Goal: Task Accomplishment & Management: Use online tool/utility

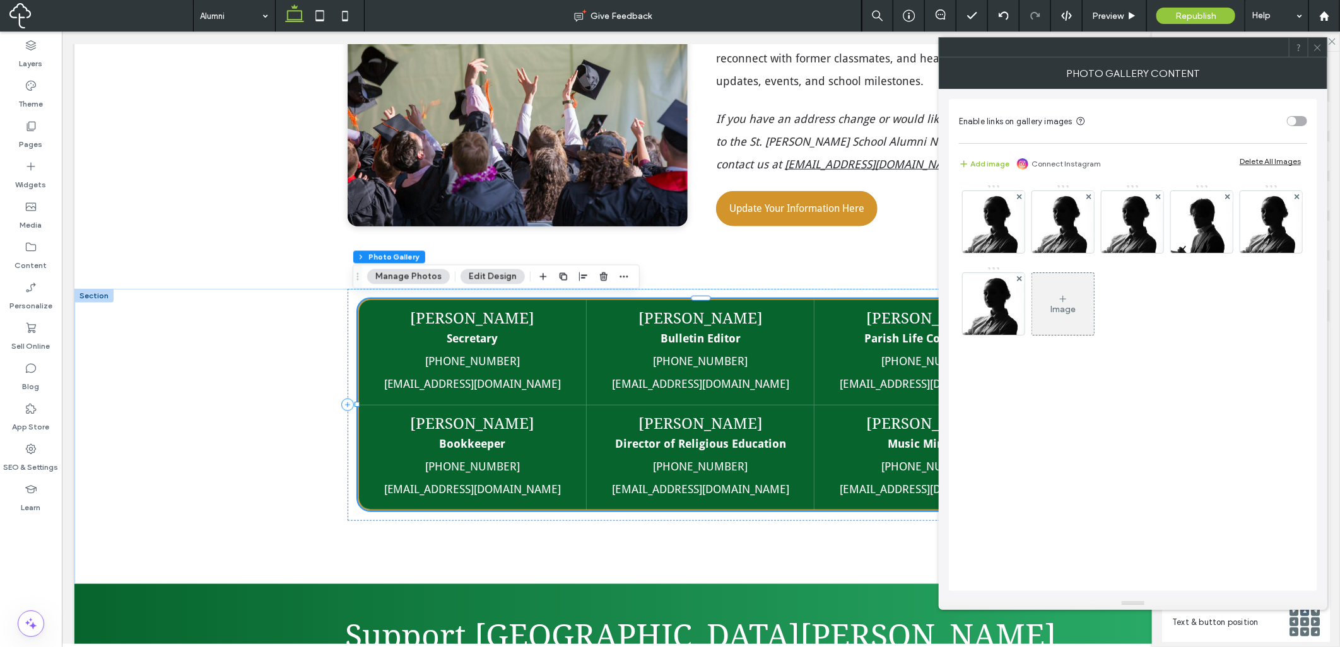
scroll to position [701, 0]
click at [1007, 230] on img at bounding box center [993, 222] width 62 height 62
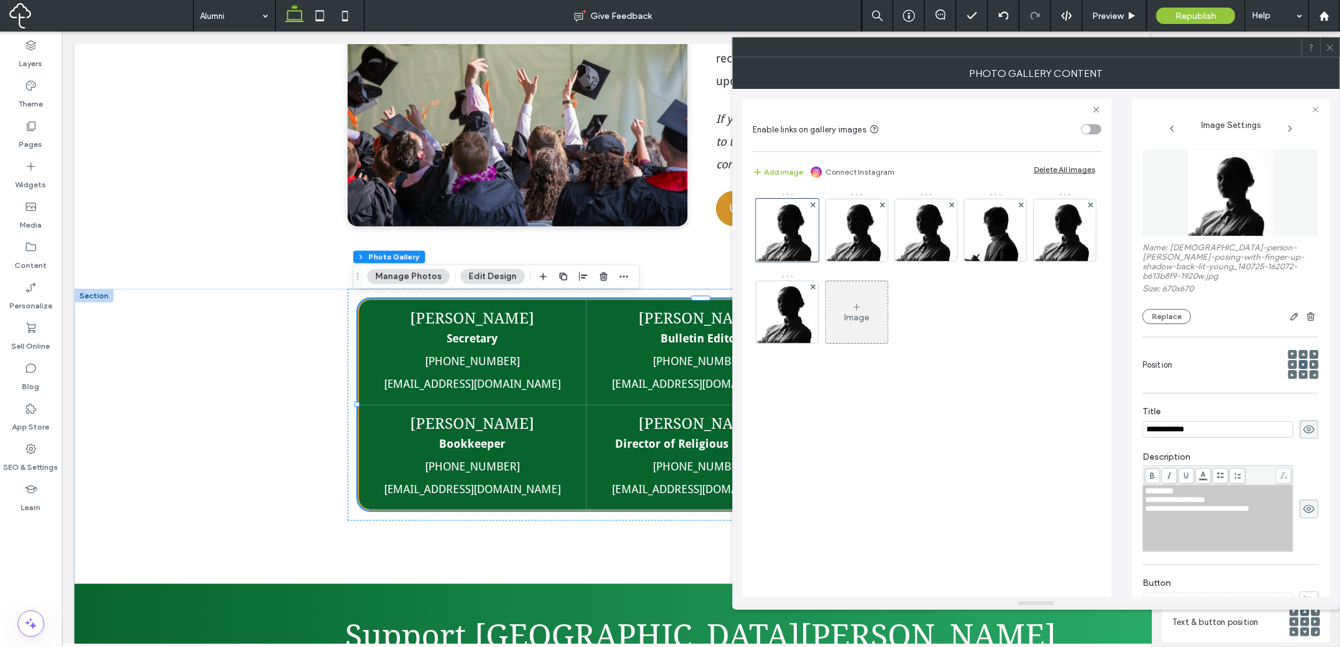
scroll to position [0, 0]
click at [1239, 219] on img at bounding box center [1229, 192] width 87 height 87
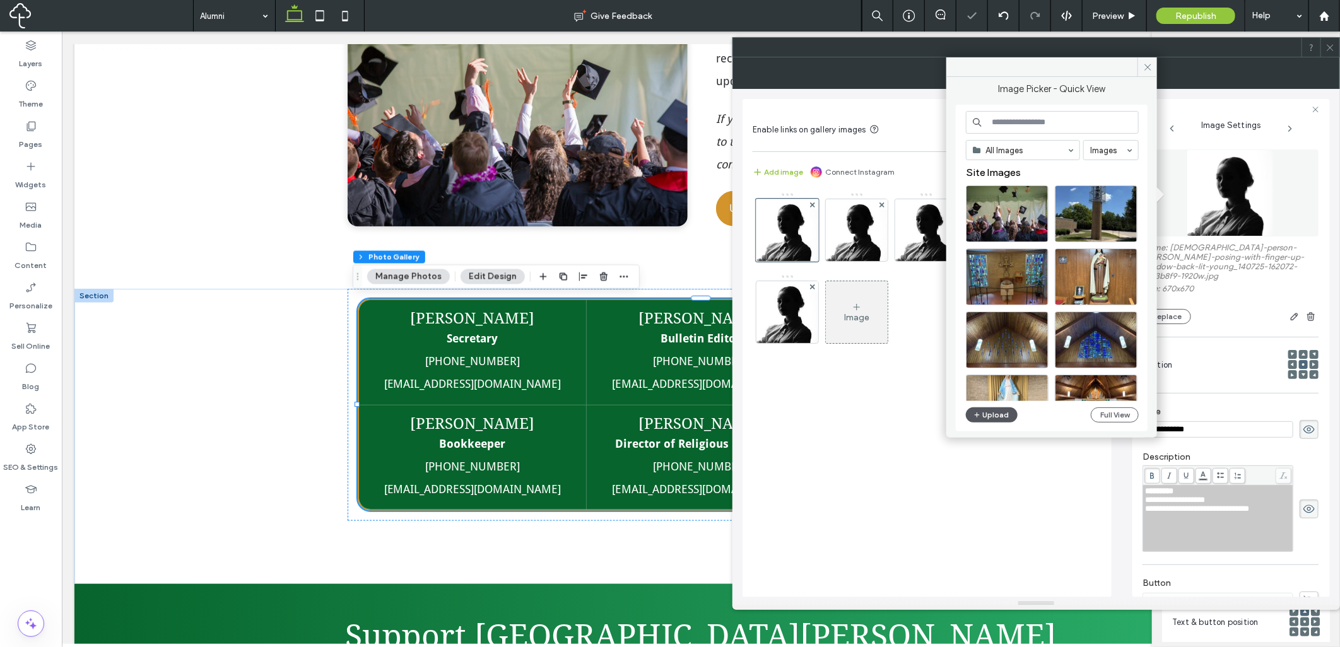
click at [995, 414] on button "Upload" at bounding box center [992, 414] width 52 height 15
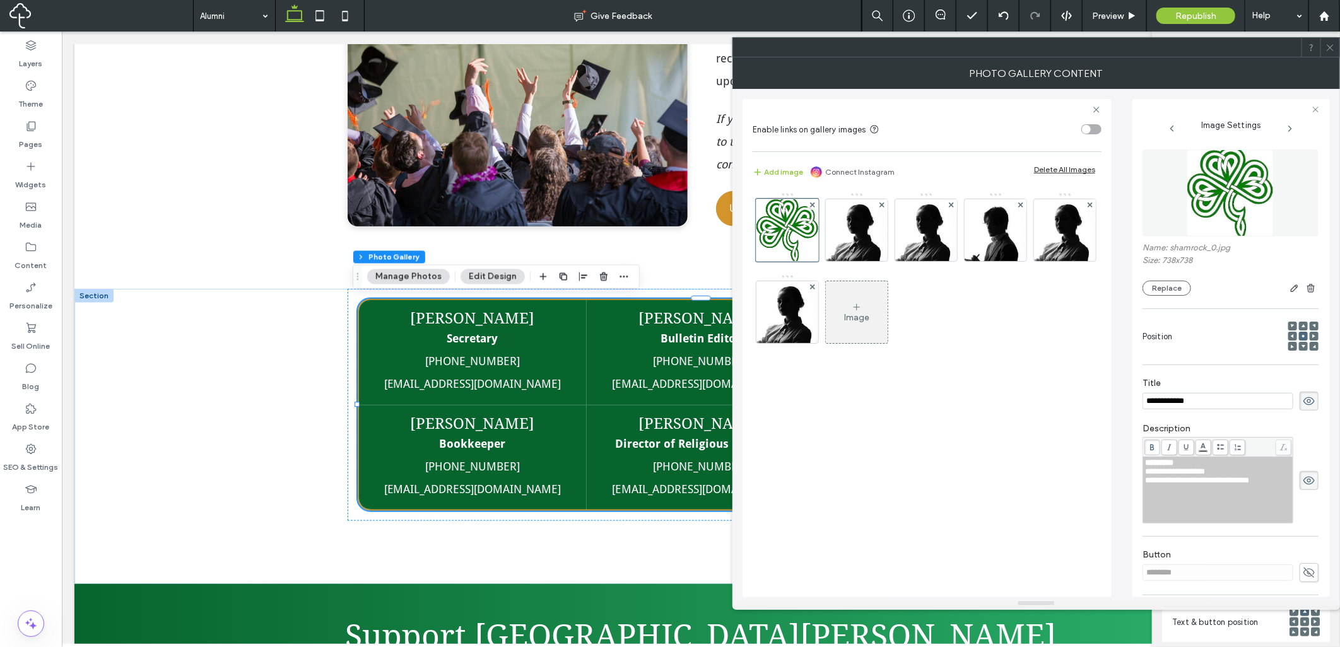
click at [1328, 45] on icon at bounding box center [1329, 47] width 9 height 9
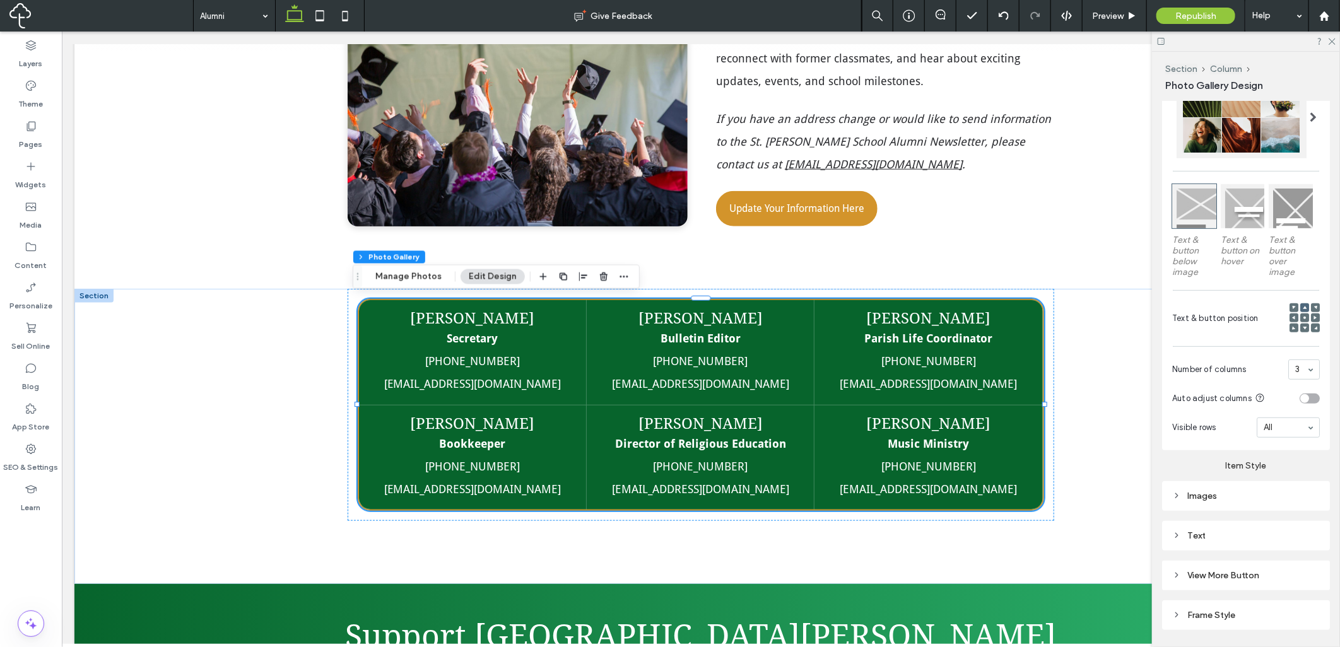
scroll to position [337, 0]
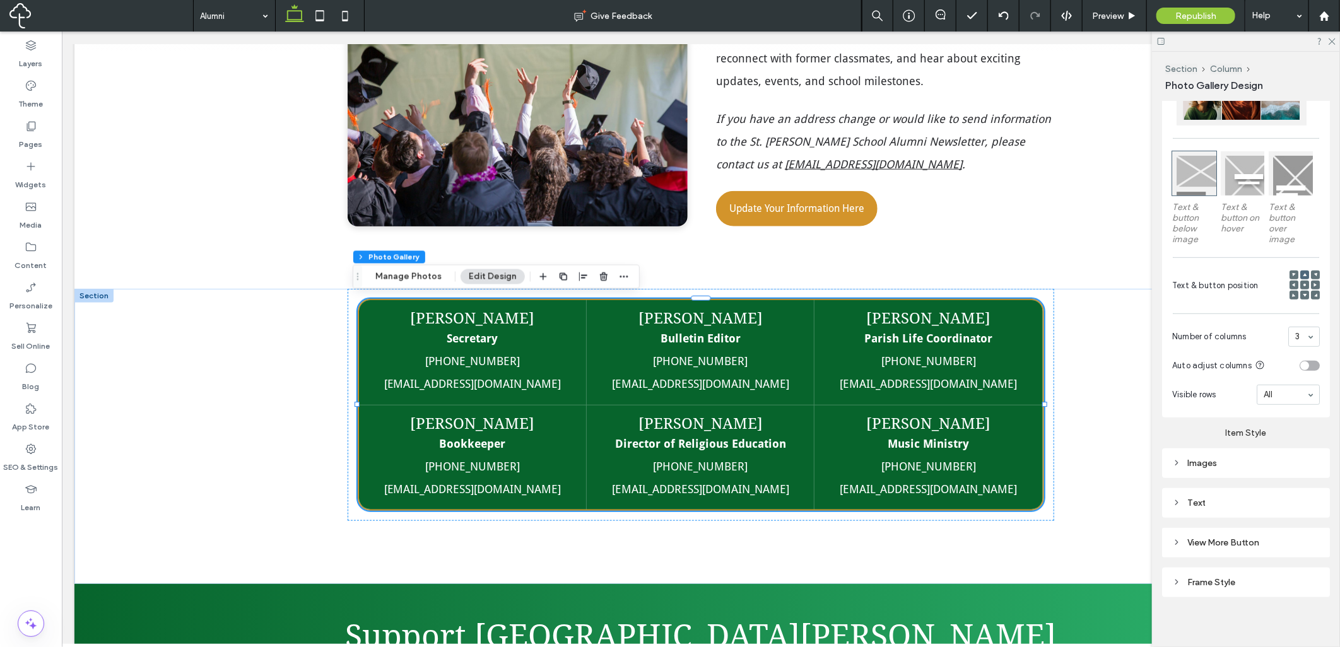
click at [1253, 455] on div "Images" at bounding box center [1246, 463] width 148 height 17
type input "***"
type input "*****"
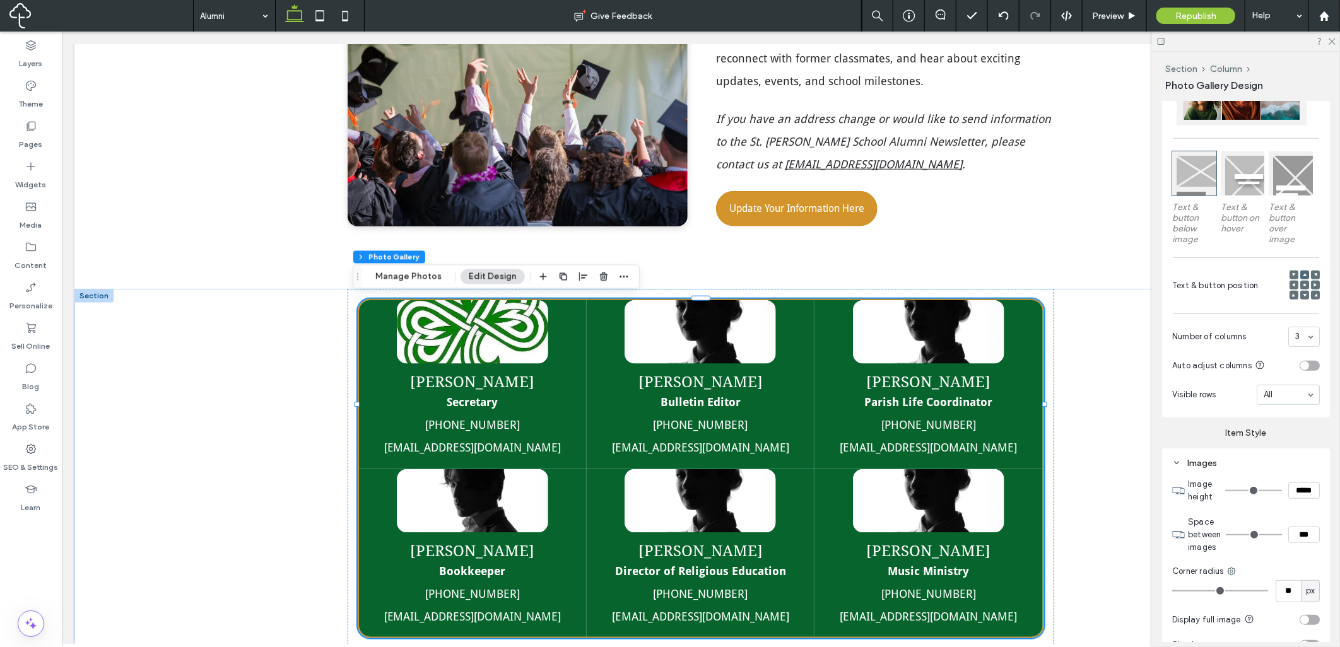
type input "***"
type input "*****"
type input "***"
type input "*****"
type input "***"
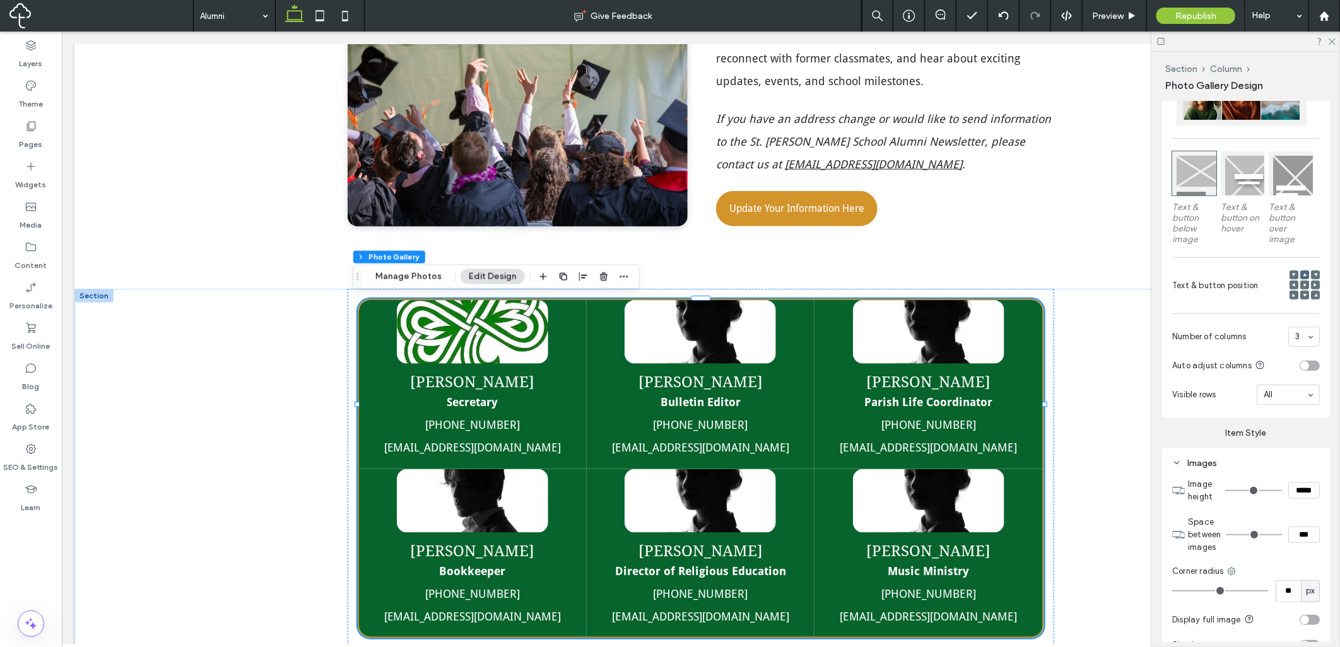
type input "*****"
type input "***"
type input "*****"
type input "***"
type input "*****"
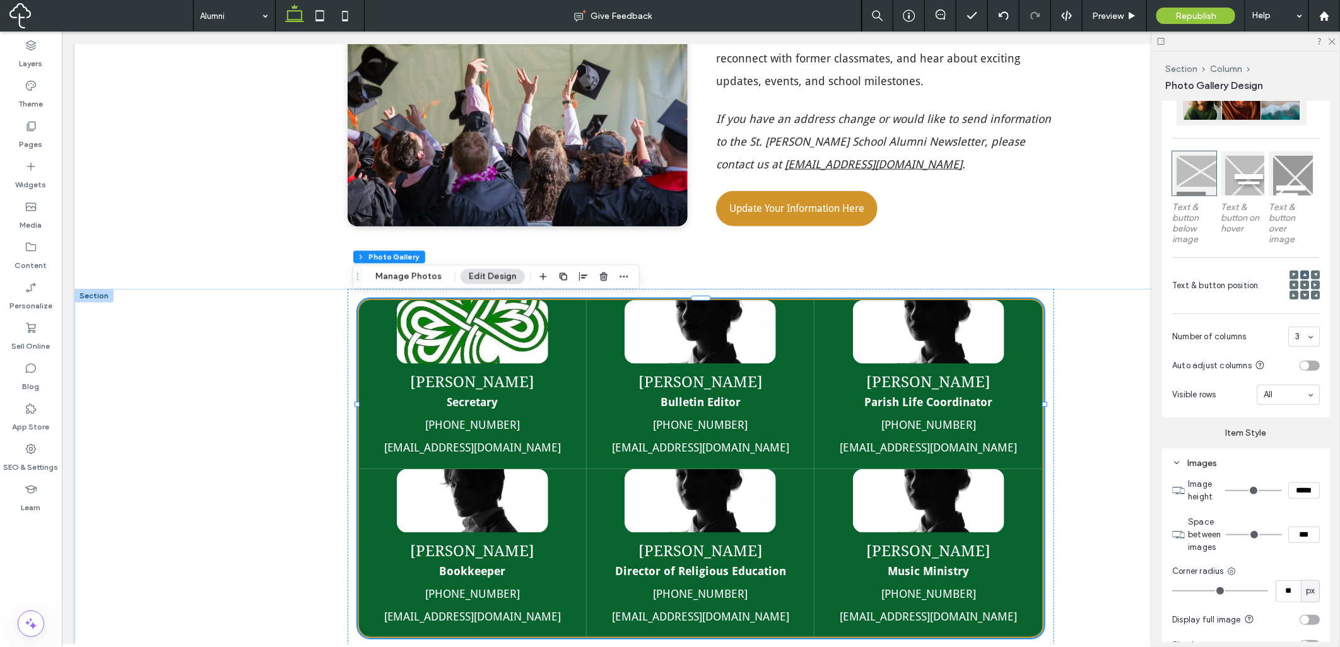
type input "***"
type input "*****"
click at [1231, 490] on input "range" at bounding box center [1253, 490] width 57 height 1
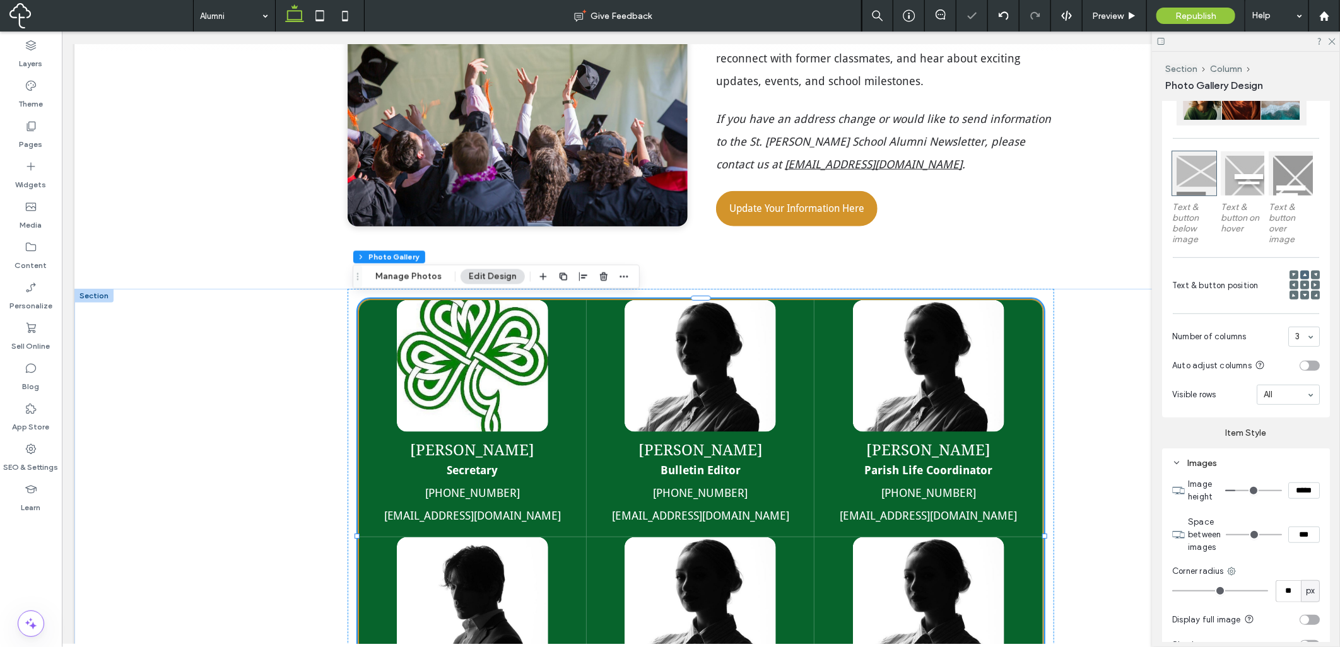
type input "***"
type input "*****"
type input "***"
type input "*****"
click at [1227, 490] on input "range" at bounding box center [1253, 490] width 57 height 1
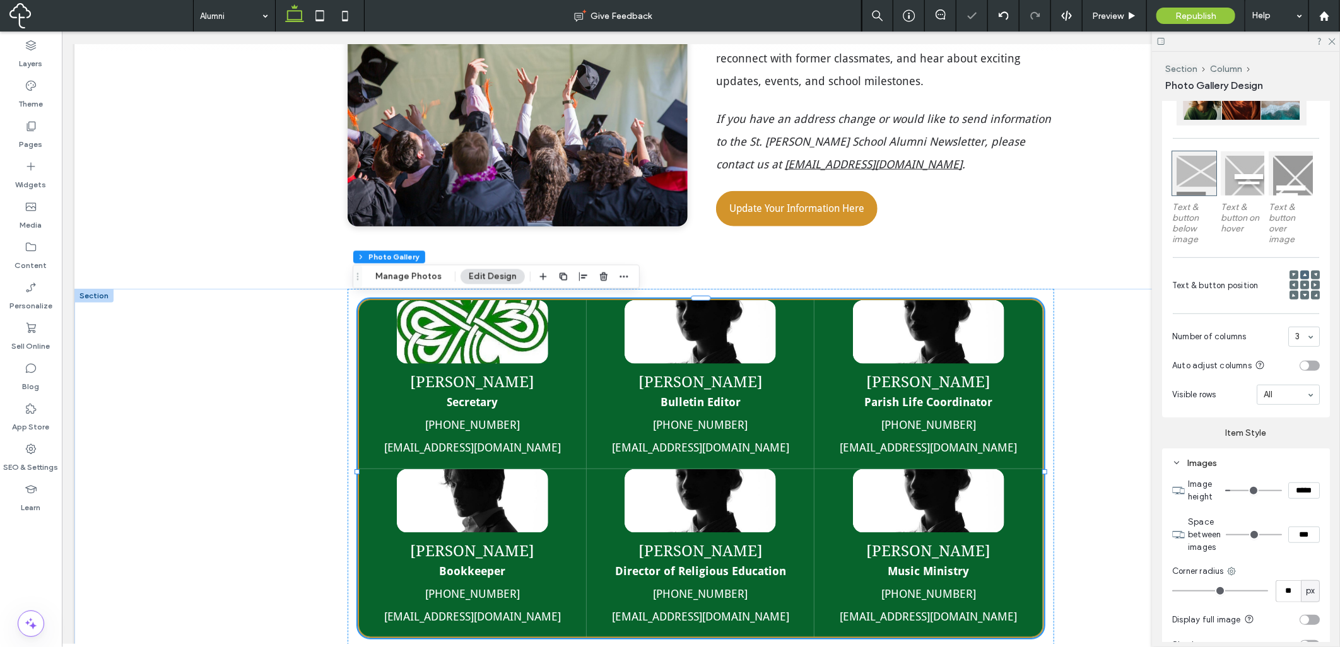
type input "***"
type input "*****"
type input "***"
type input "*****"
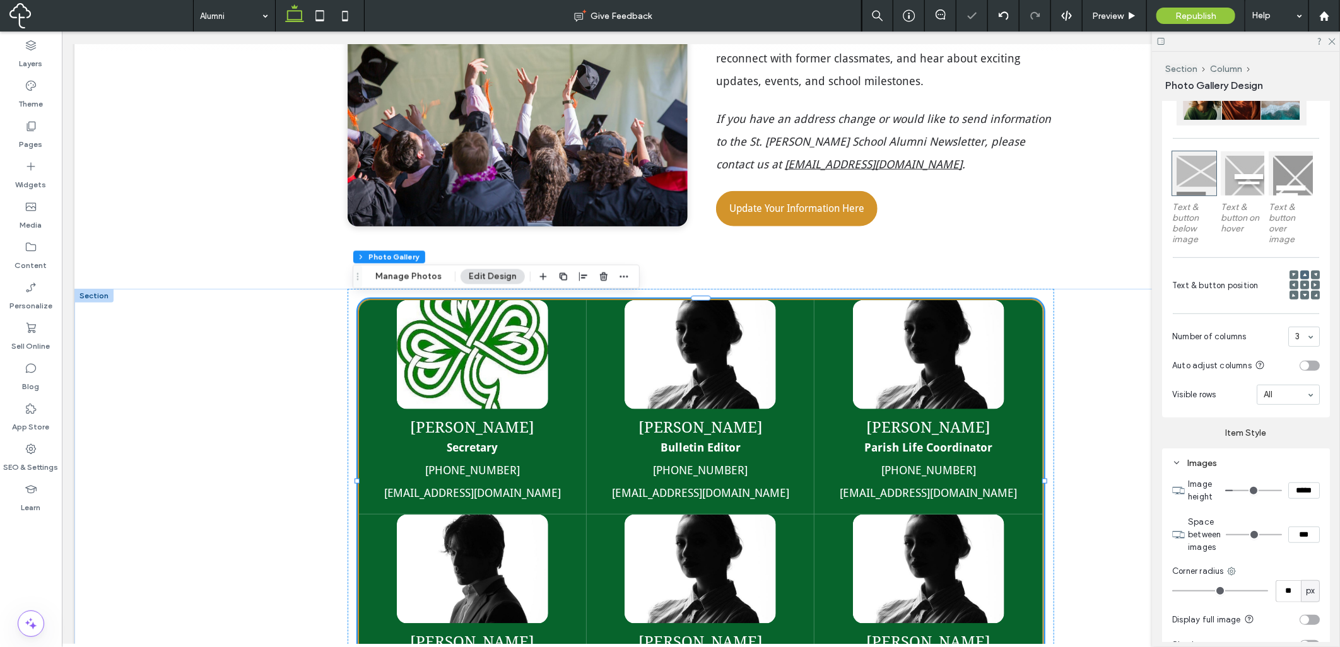
type input "***"
type input "*****"
type input "***"
click at [1230, 490] on input "range" at bounding box center [1253, 490] width 57 height 1
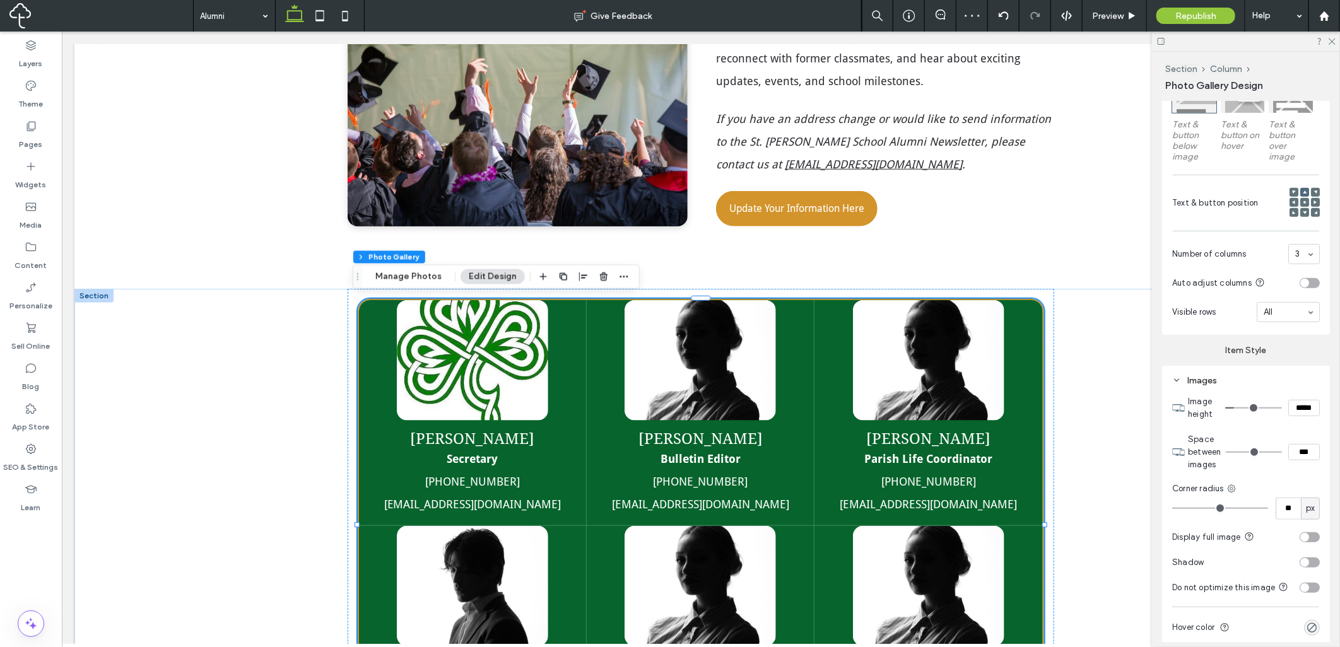
scroll to position [454, 0]
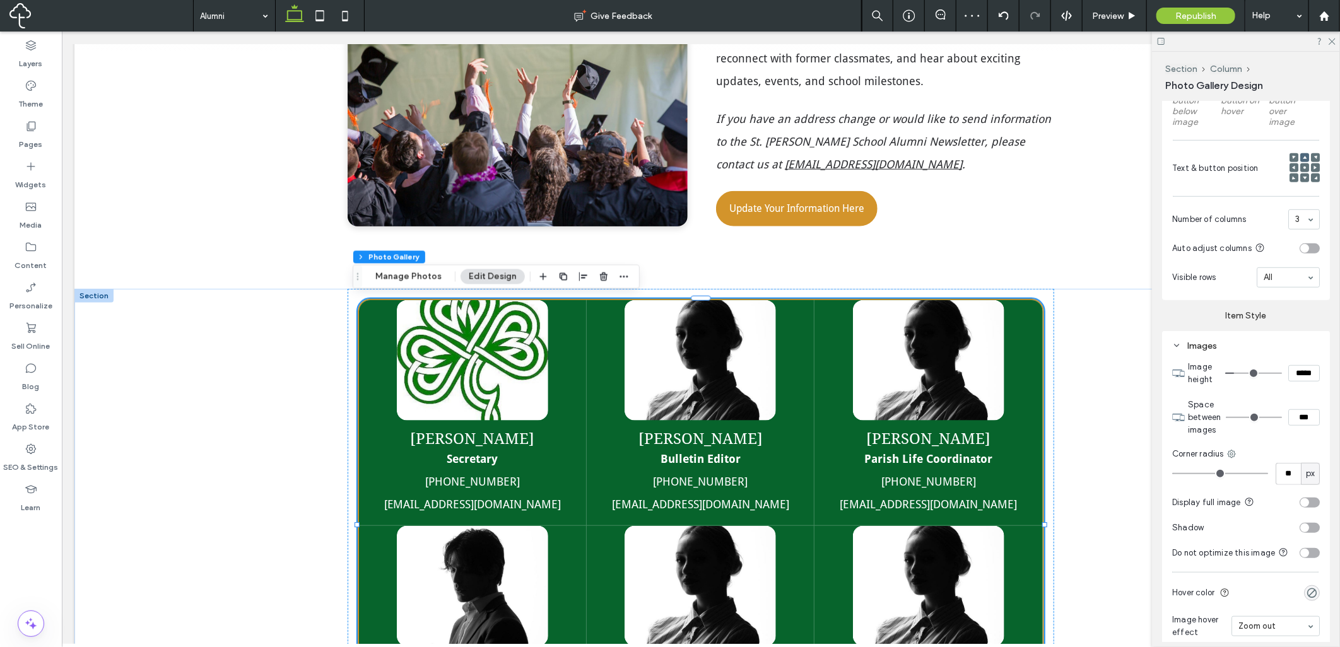
click at [1309, 500] on div "toggle" at bounding box center [1309, 503] width 20 height 10
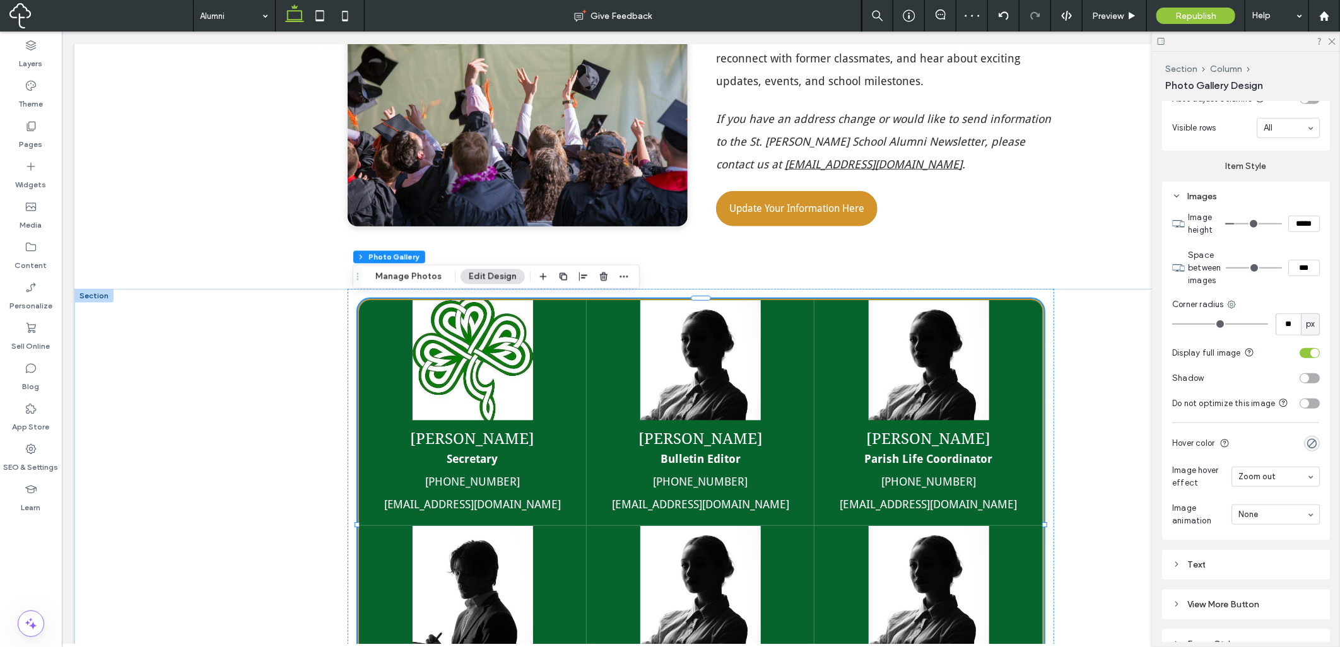
scroll to position [678, 0]
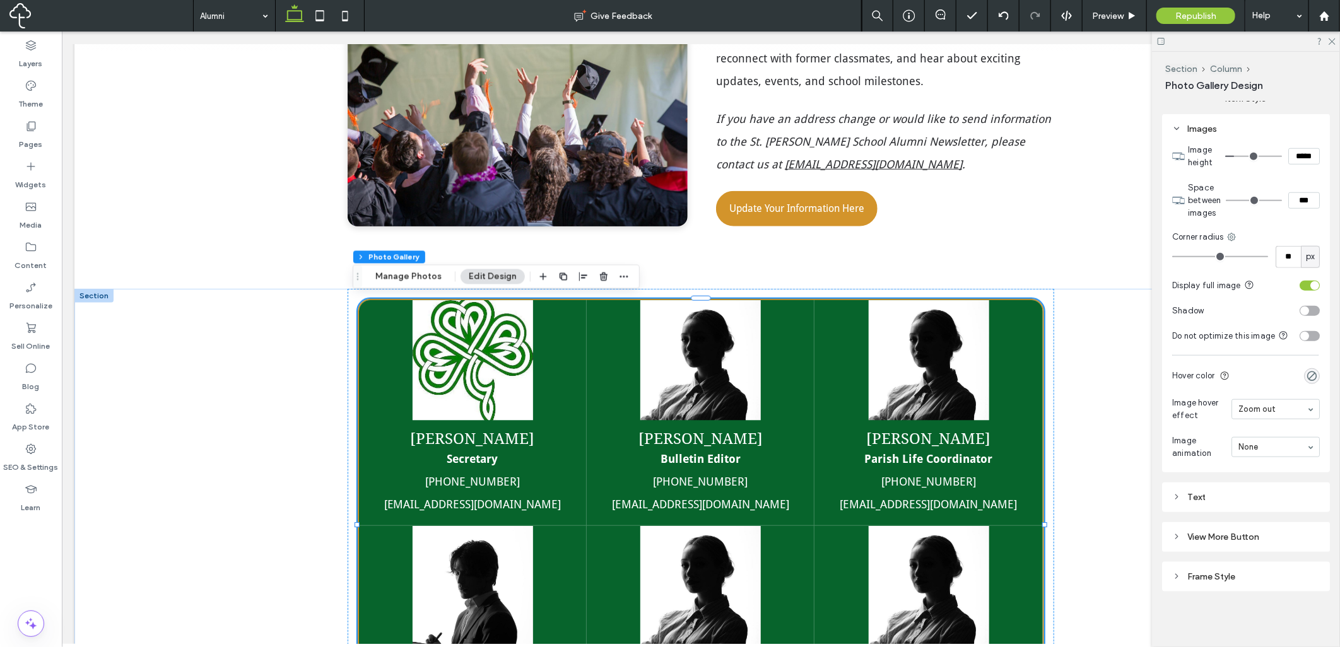
click at [1271, 502] on div "Text" at bounding box center [1246, 497] width 148 height 11
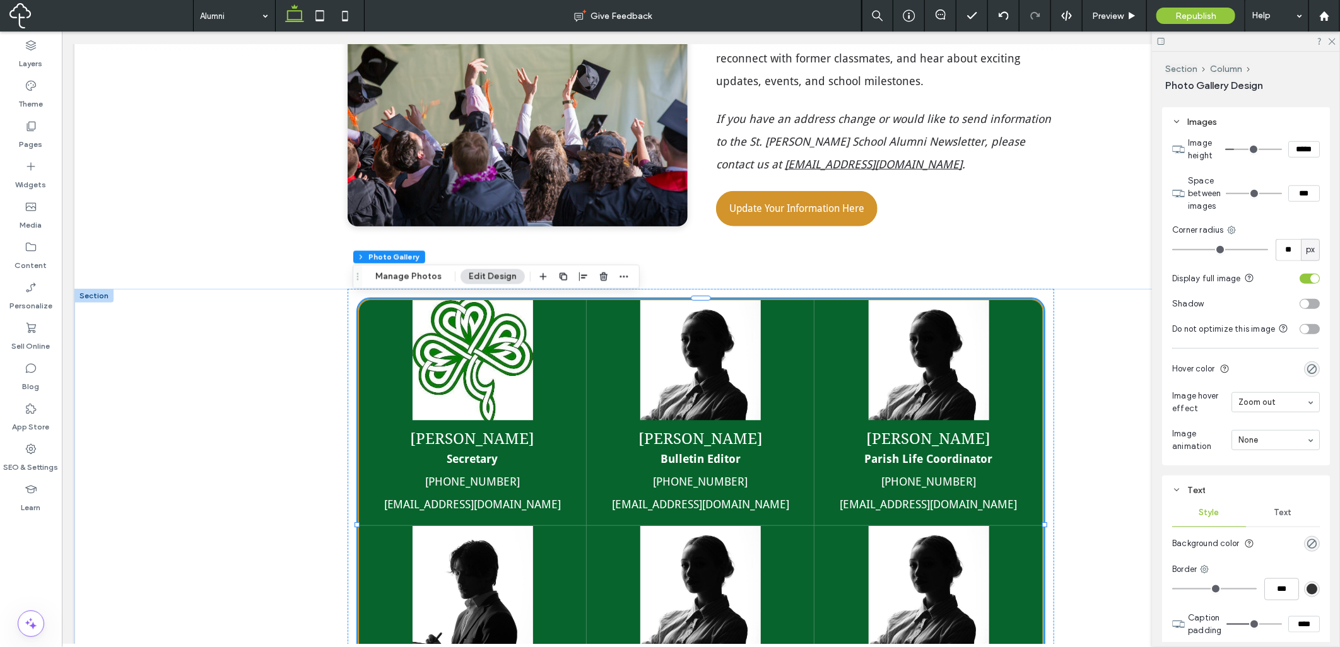
scroll to position [795, 0]
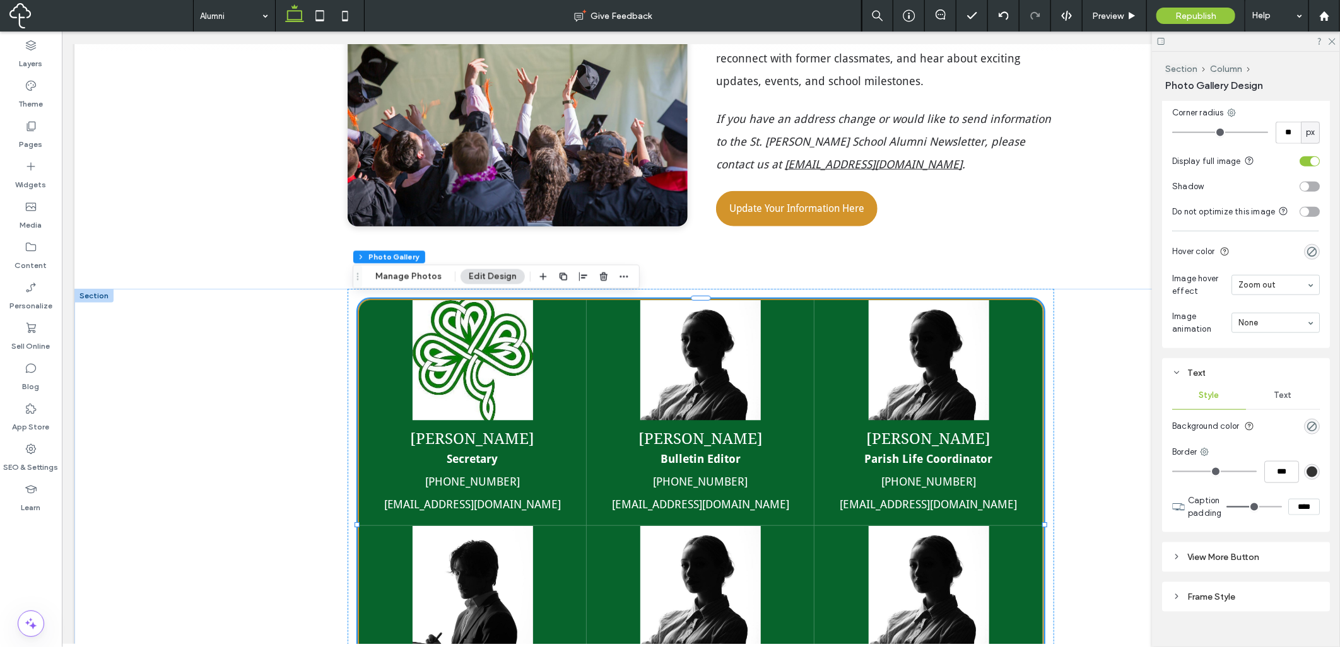
click at [1284, 409] on div "Text" at bounding box center [1283, 396] width 74 height 28
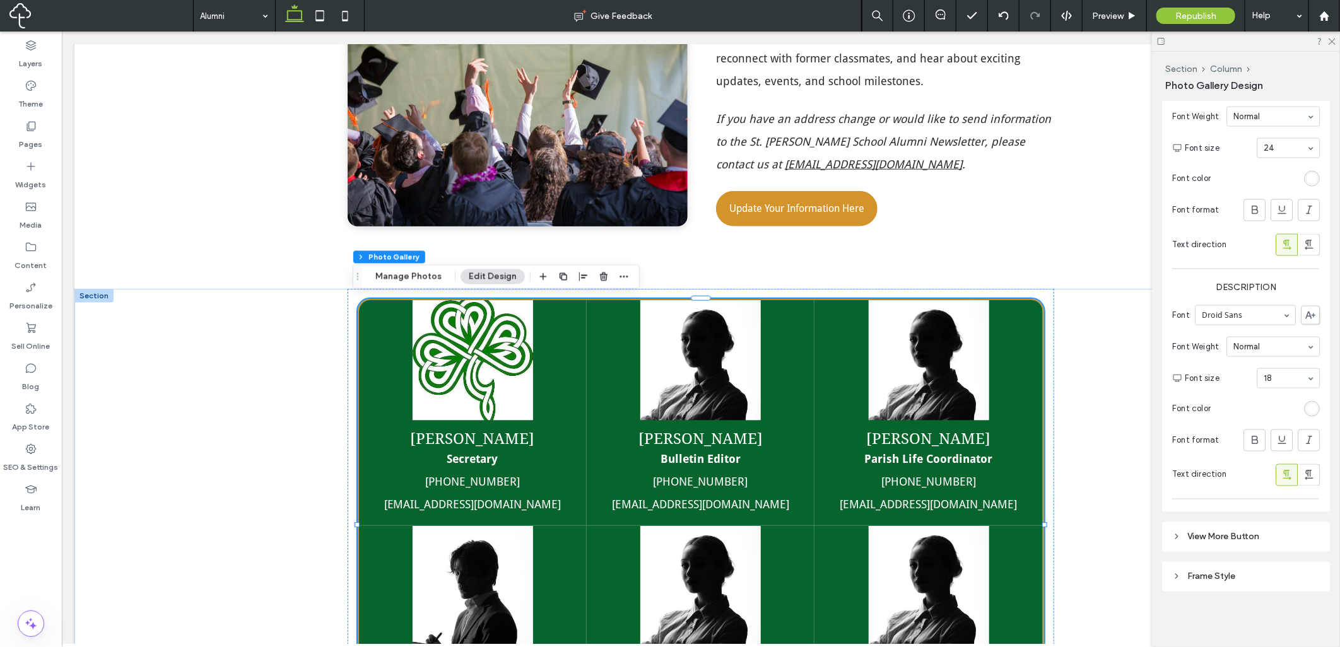
scroll to position [1169, 0]
click at [1275, 579] on div "Frame Style" at bounding box center [1246, 576] width 148 height 11
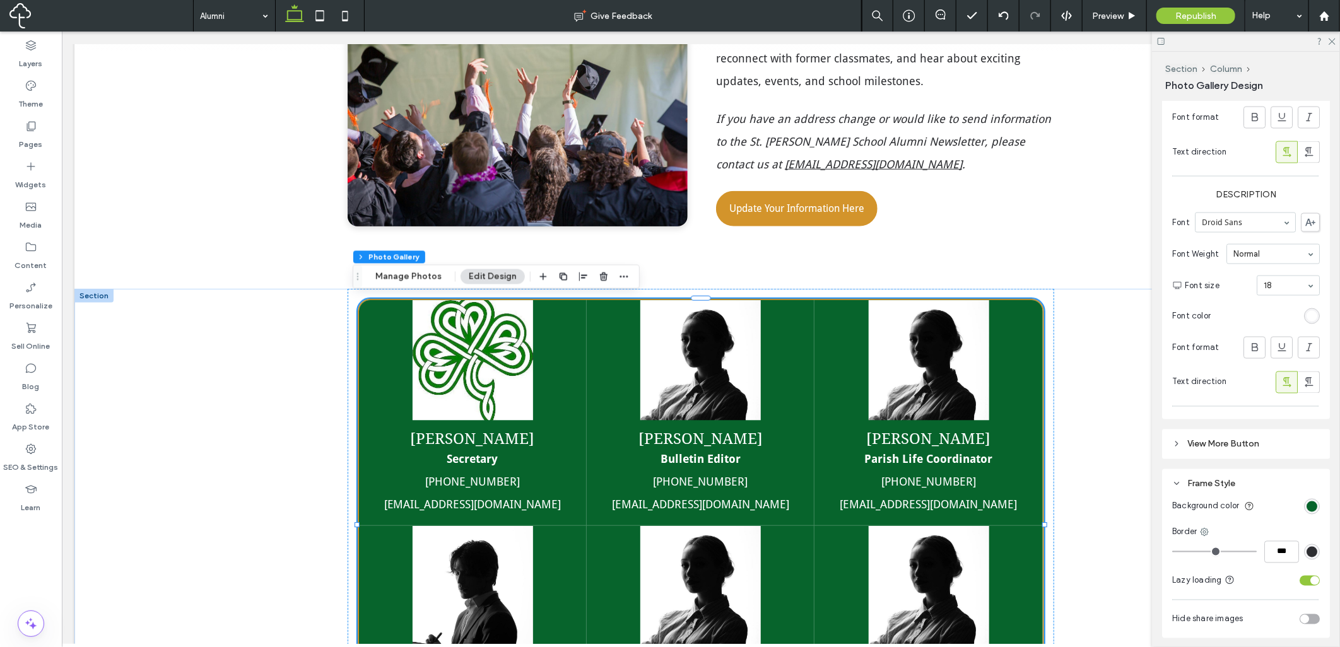
scroll to position [1287, 0]
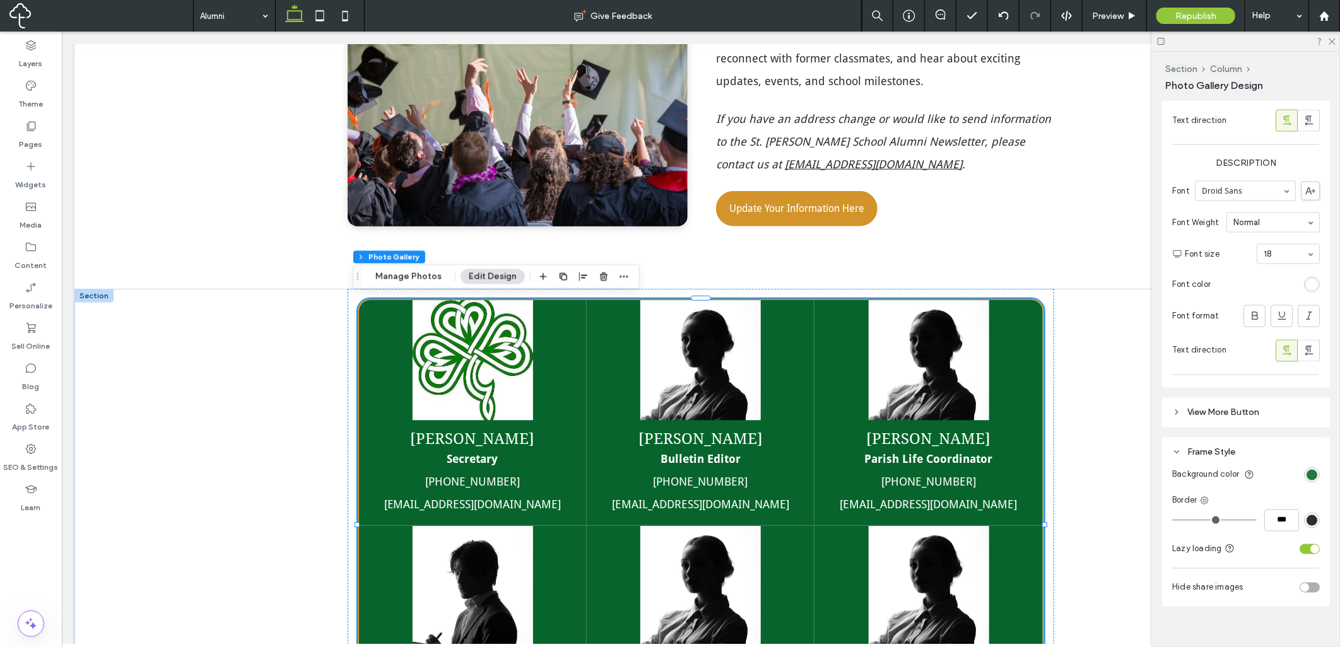
click at [1306, 481] on div "rgb(7, 100, 44)" at bounding box center [1311, 475] width 11 height 11
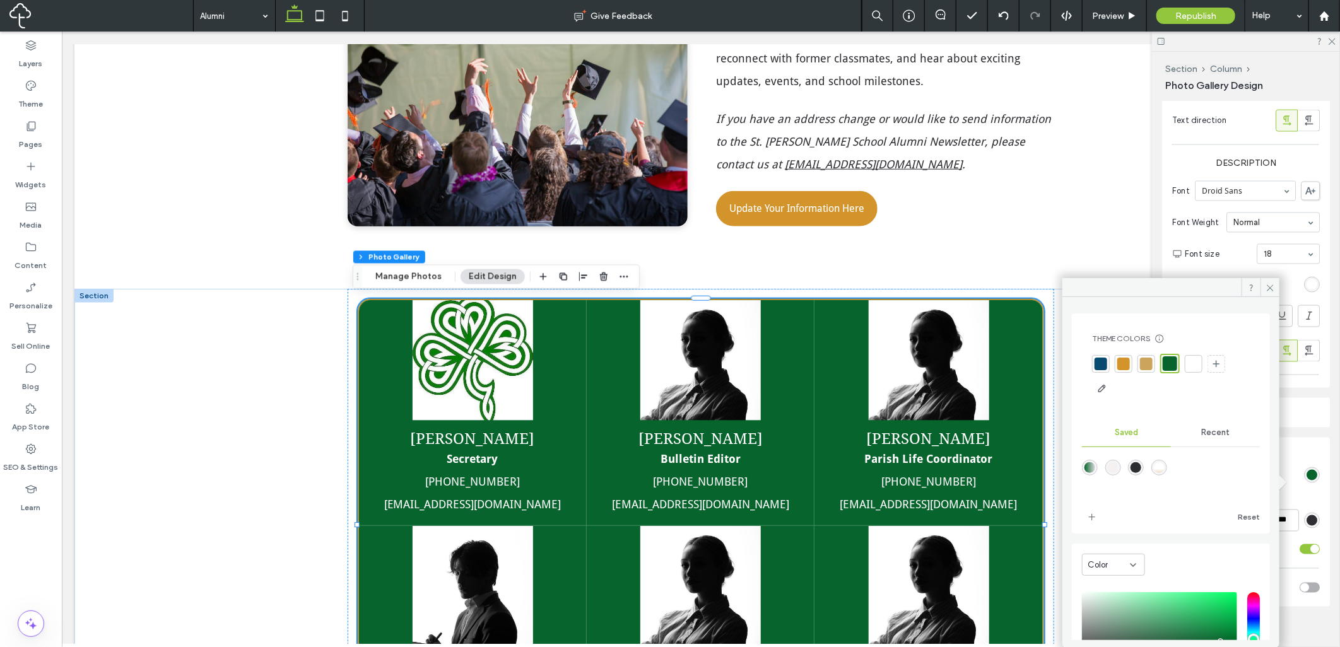
click at [1207, 437] on span "Recent" at bounding box center [1215, 433] width 28 height 10
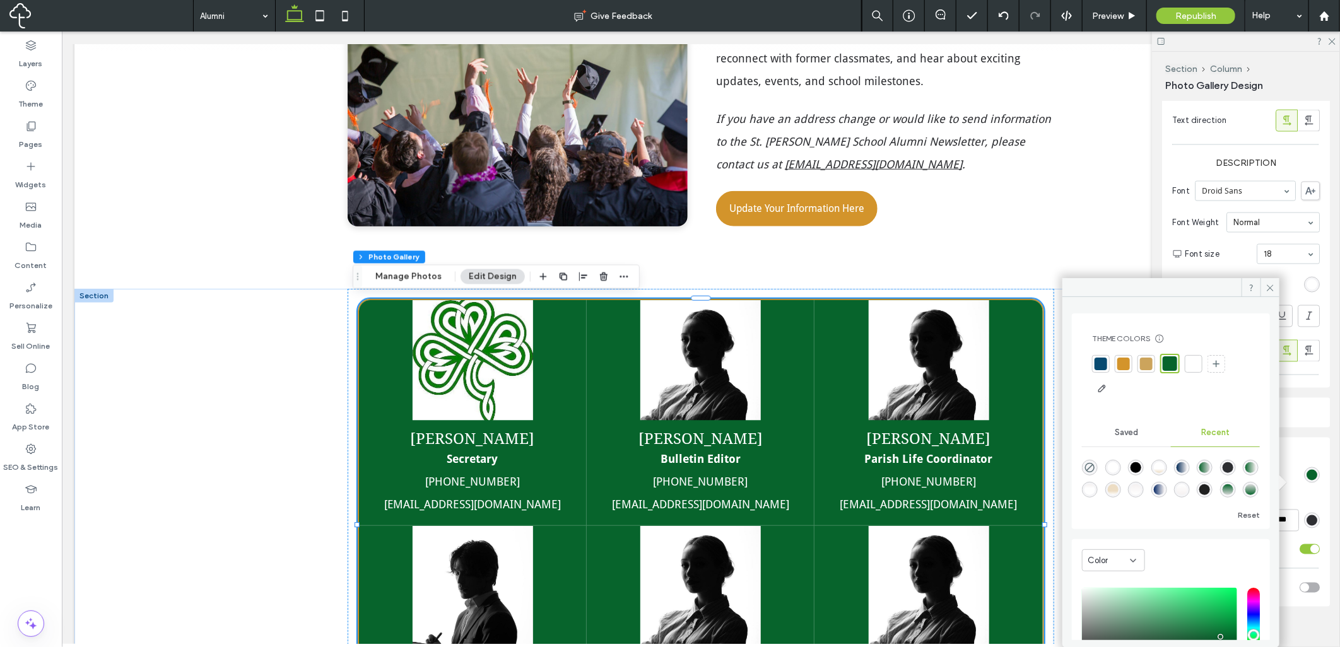
click at [1091, 461] on div at bounding box center [1171, 476] width 178 height 47
click at [1091, 464] on use "rgba(0, 0, 0, 0)" at bounding box center [1089, 467] width 9 height 9
type input "*******"
type input "*"
type input "**"
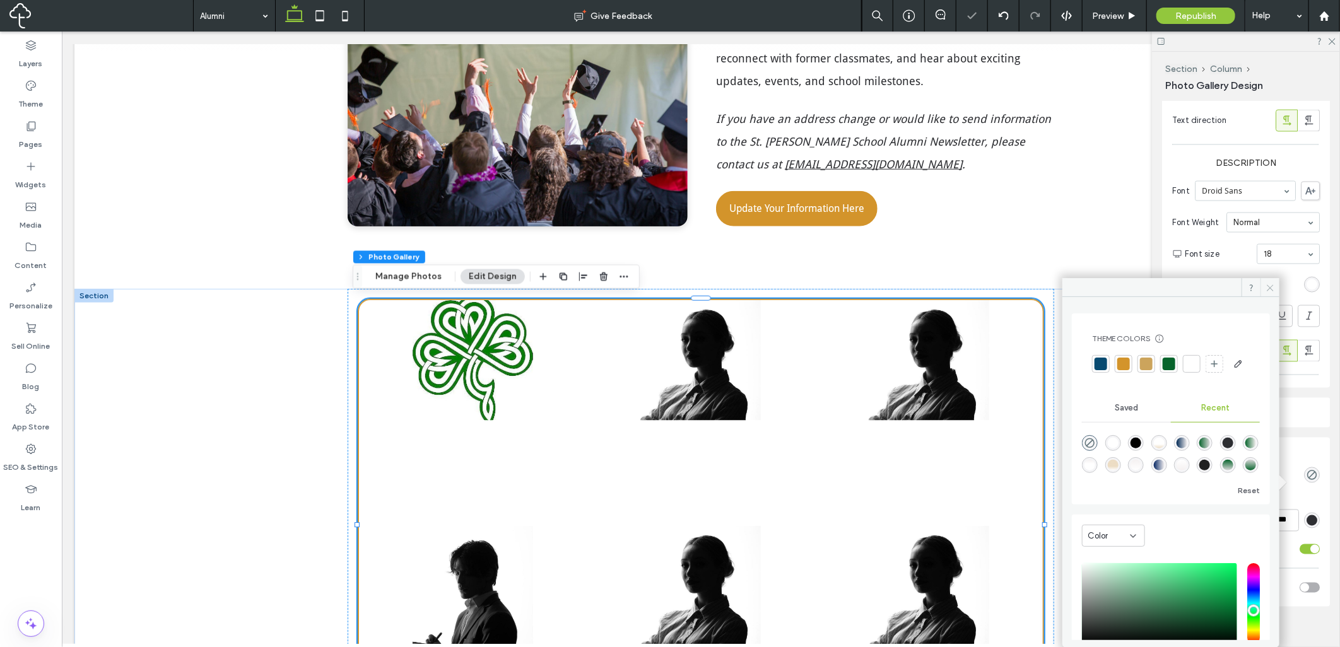
click at [1270, 287] on use at bounding box center [1270, 287] width 6 height 6
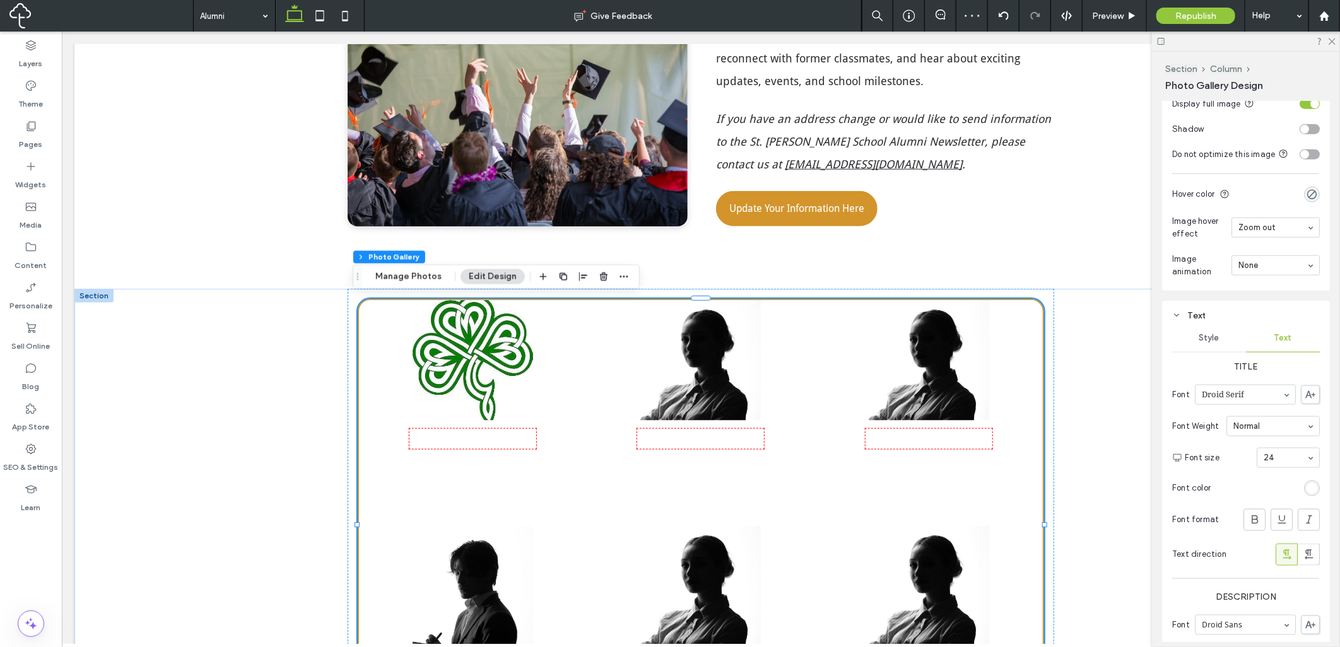
scroll to position [819, 0]
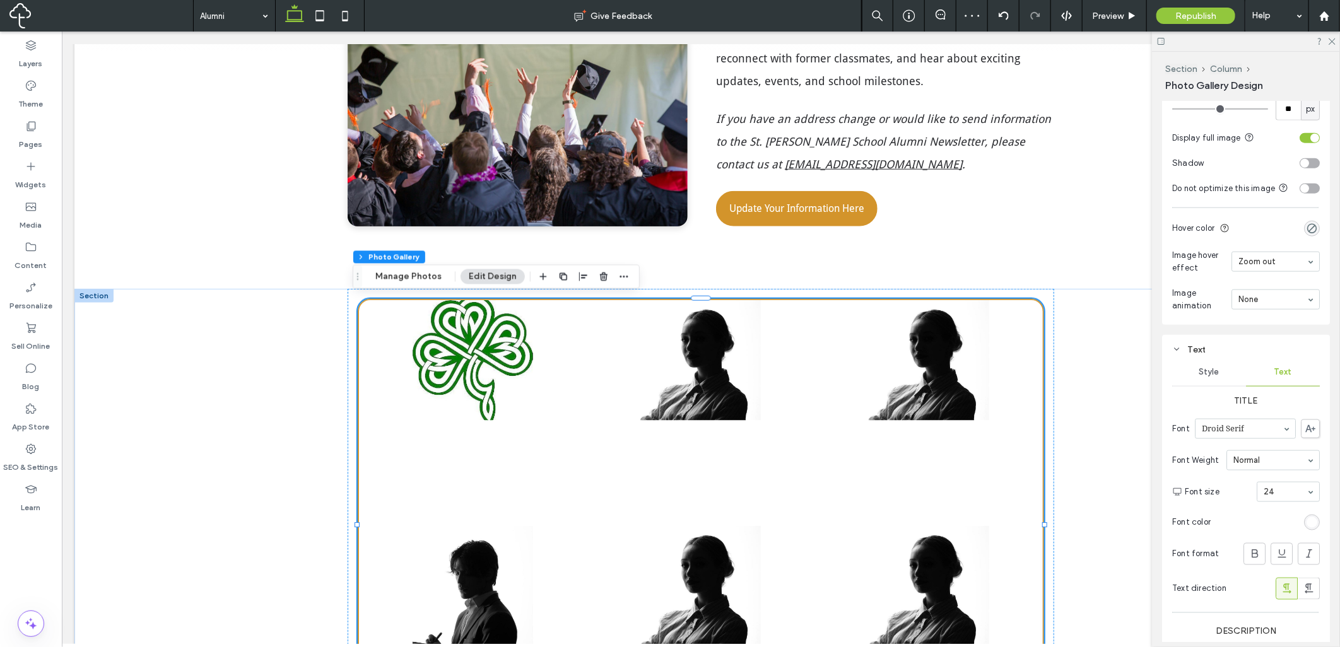
click at [1212, 377] on span "Style" at bounding box center [1209, 372] width 20 height 10
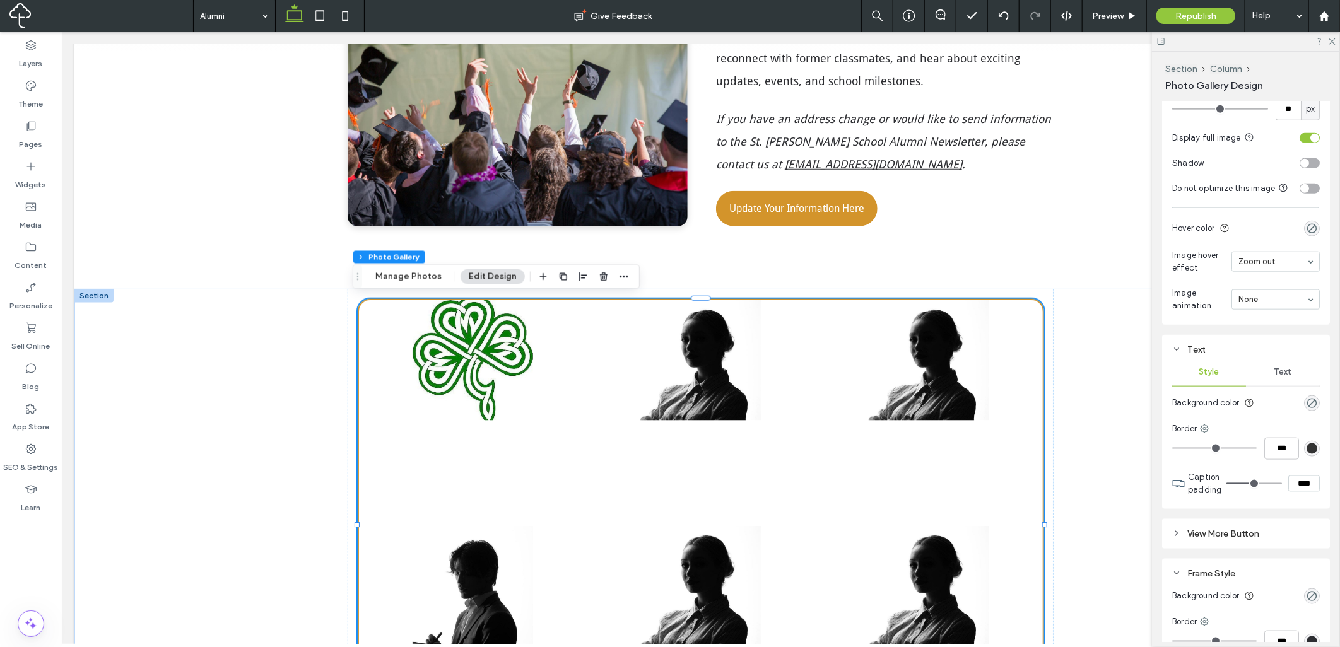
drag, startPoint x: 1288, startPoint y: 376, endPoint x: 1299, endPoint y: 375, distance: 10.8
click at [1289, 376] on div "Text" at bounding box center [1283, 372] width 74 height 28
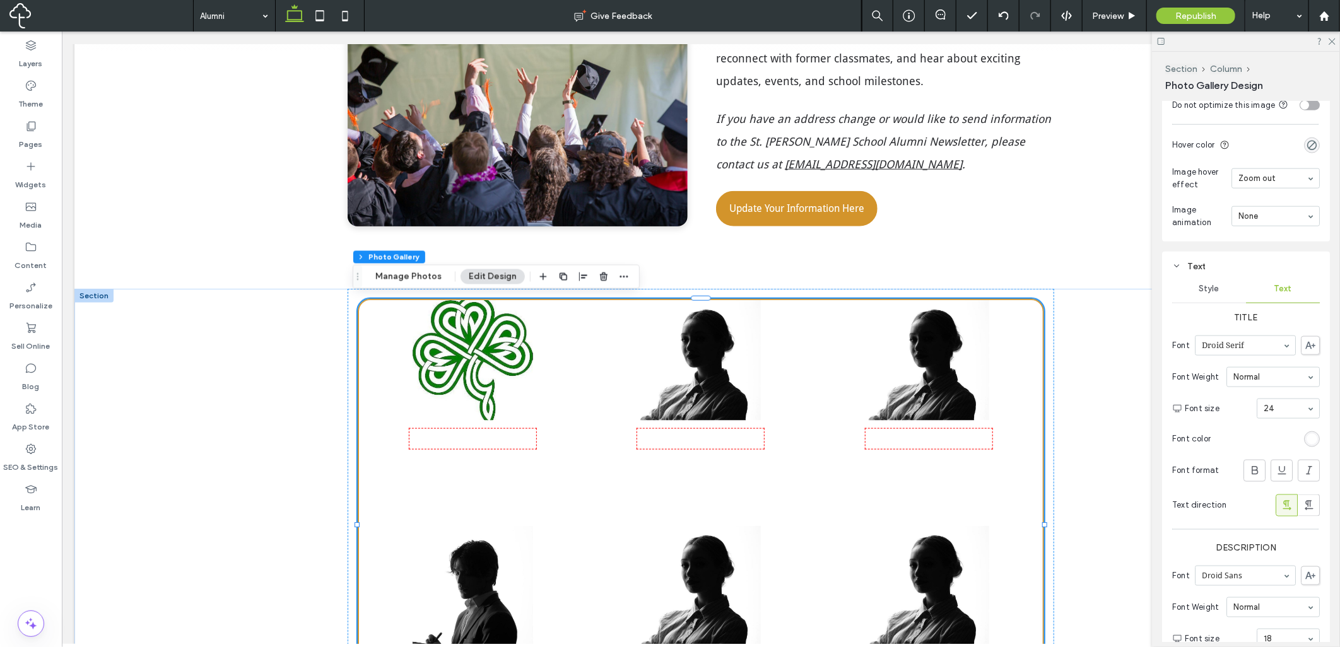
scroll to position [936, 0]
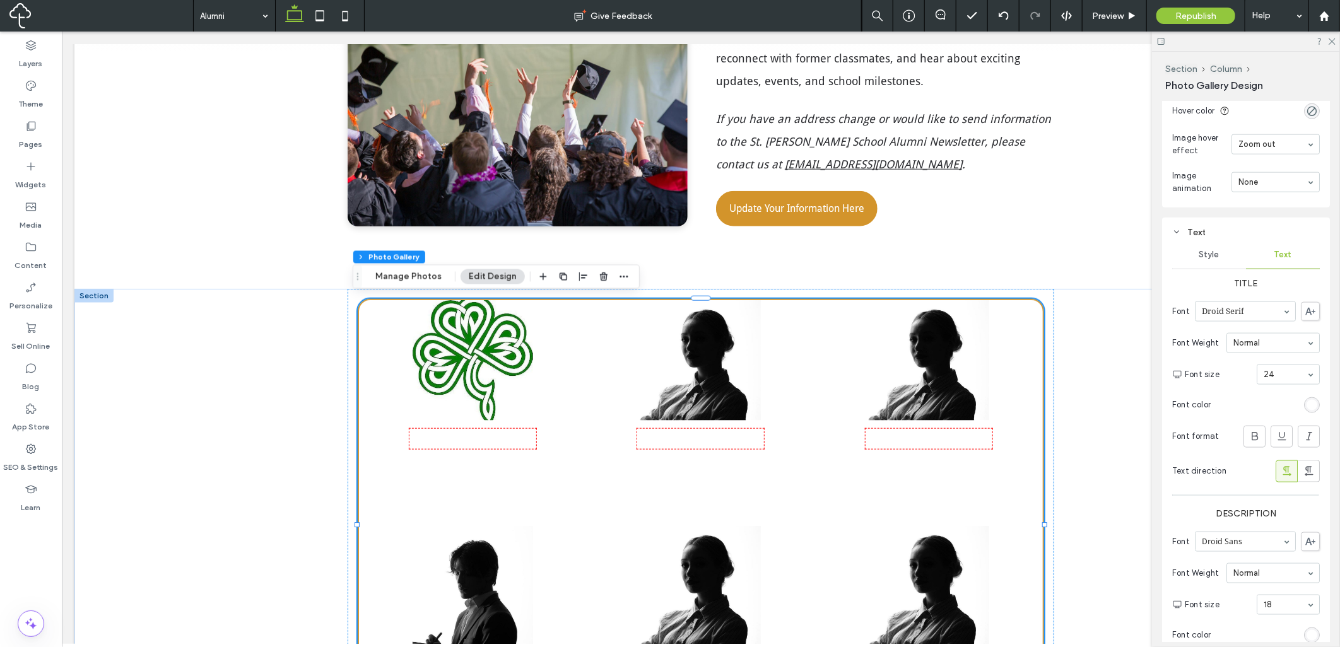
click at [1306, 411] on div "rgb(255, 255, 255)" at bounding box center [1311, 405] width 11 height 11
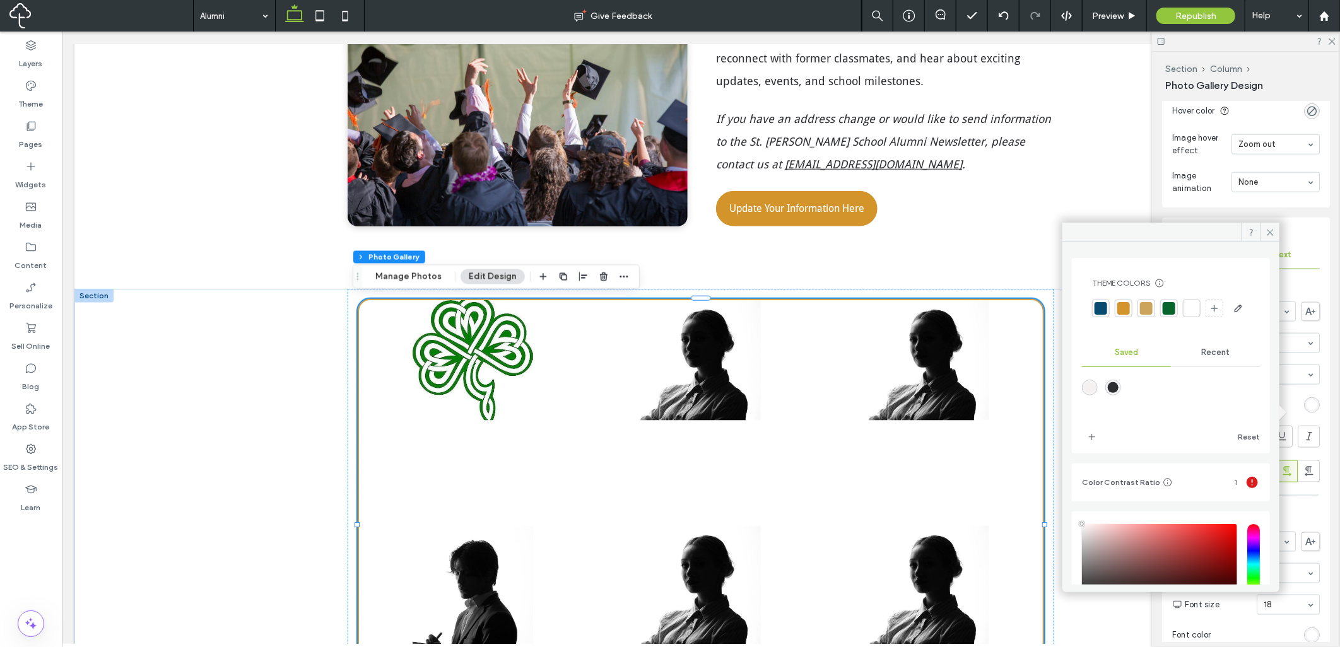
click at [1170, 310] on div at bounding box center [1168, 308] width 13 height 13
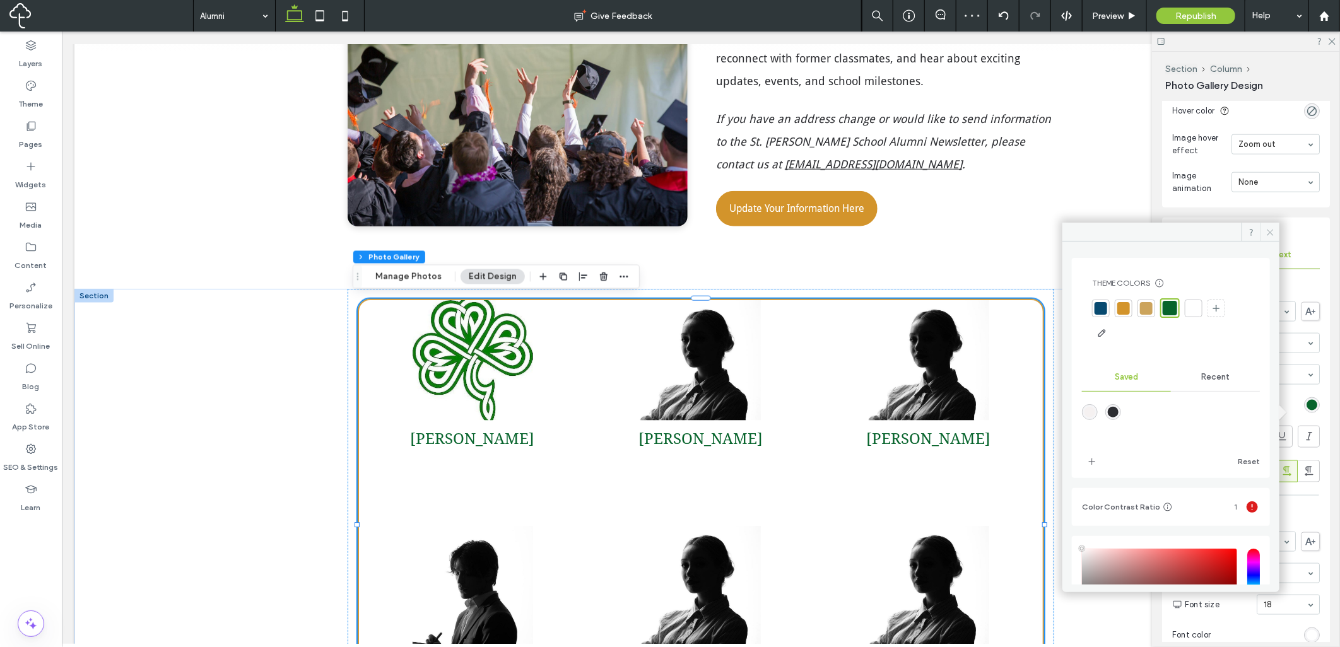
click at [1271, 235] on icon at bounding box center [1269, 232] width 9 height 9
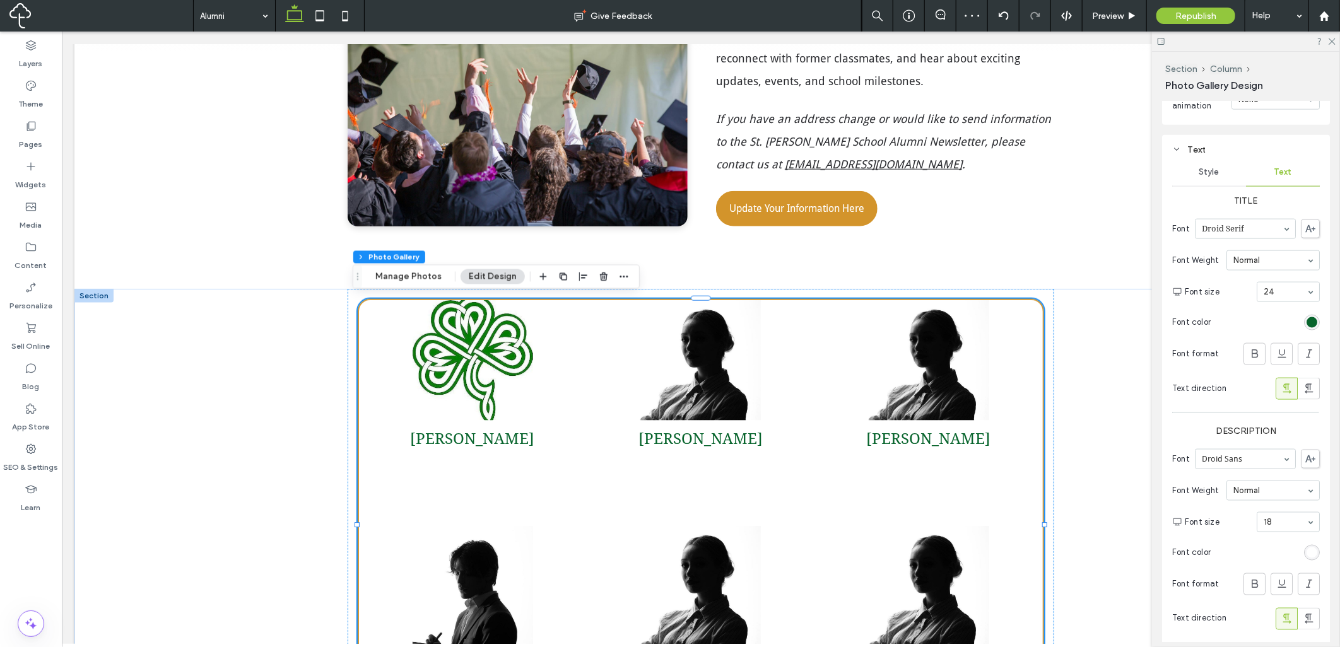
scroll to position [1052, 0]
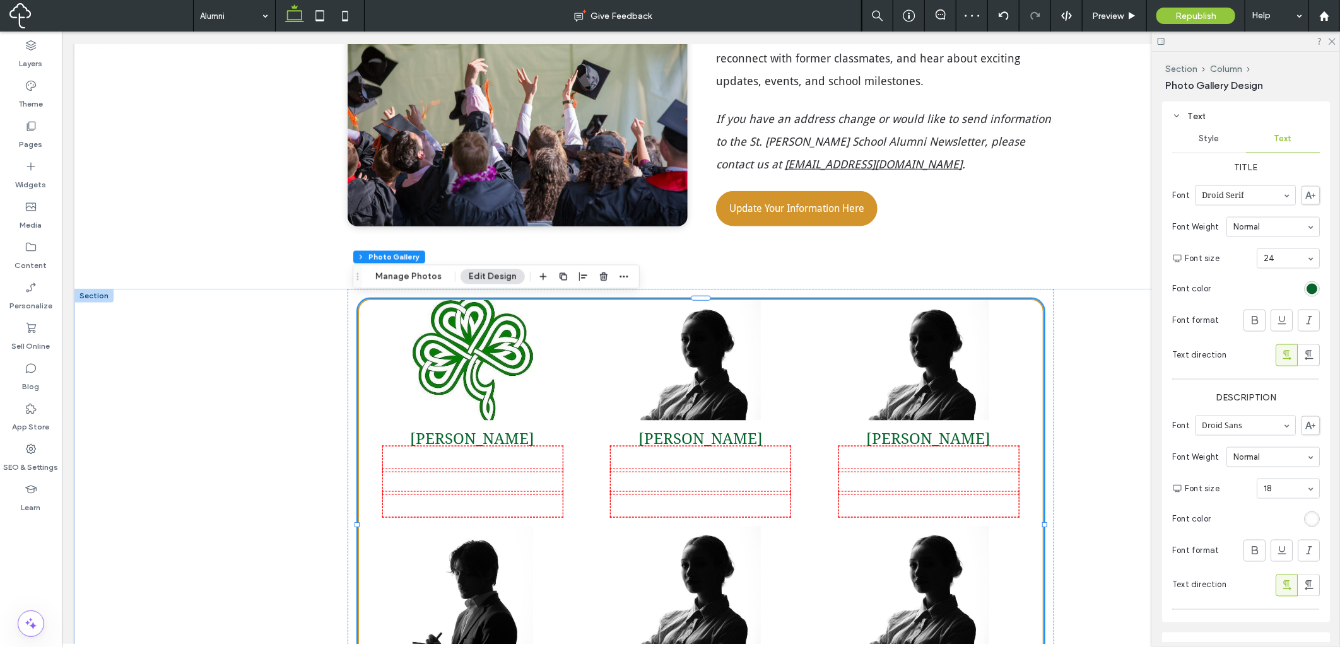
drag, startPoint x: 1312, startPoint y: 522, endPoint x: 1313, endPoint y: 533, distance: 10.8
click at [1311, 522] on section "Font color" at bounding box center [1246, 519] width 148 height 28
click at [1310, 531] on section "Font color" at bounding box center [1246, 519] width 148 height 28
click at [1309, 525] on div "rgb(255, 255, 255)" at bounding box center [1311, 519] width 11 height 11
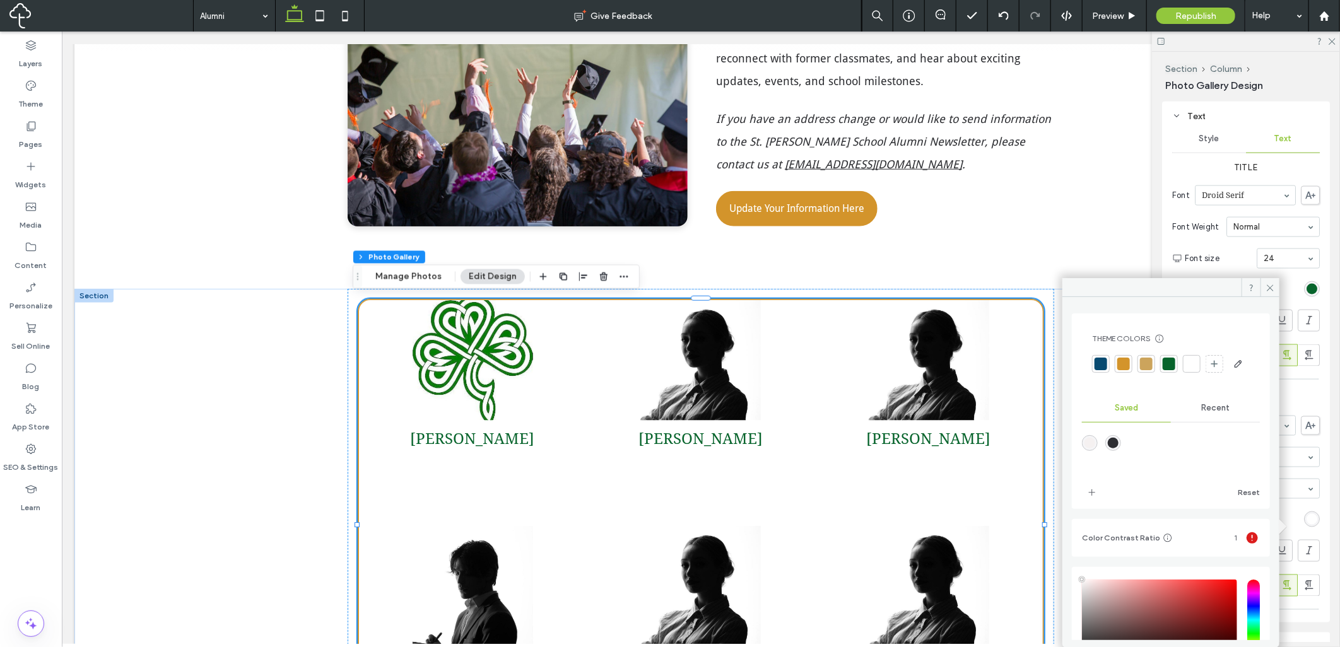
click at [1112, 448] on div "rgba(45,46,50,1)" at bounding box center [1112, 443] width 11 height 11
type input "*******"
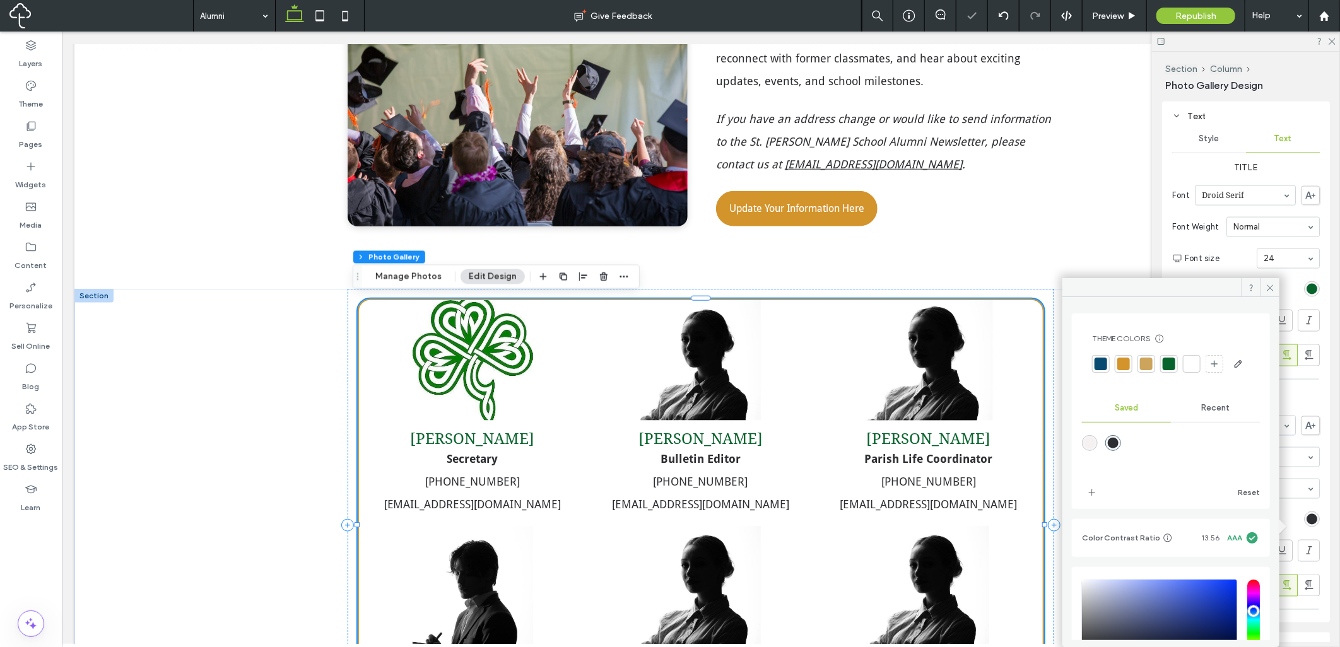
click at [828, 378] on div "Christine Serangeli Parish Life Coordinator (309) 444-3524 x240 churchoffice@st…" at bounding box center [928, 412] width 228 height 225
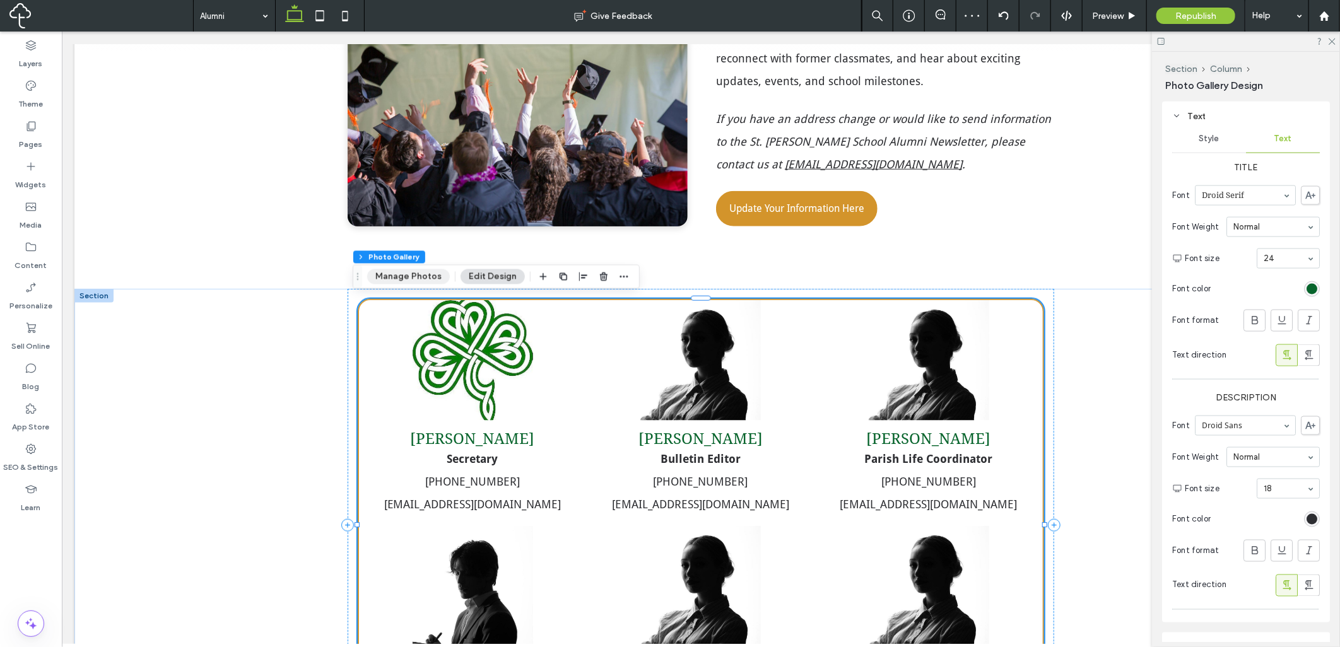
click at [425, 278] on button "Manage Photos" at bounding box center [408, 276] width 83 height 15
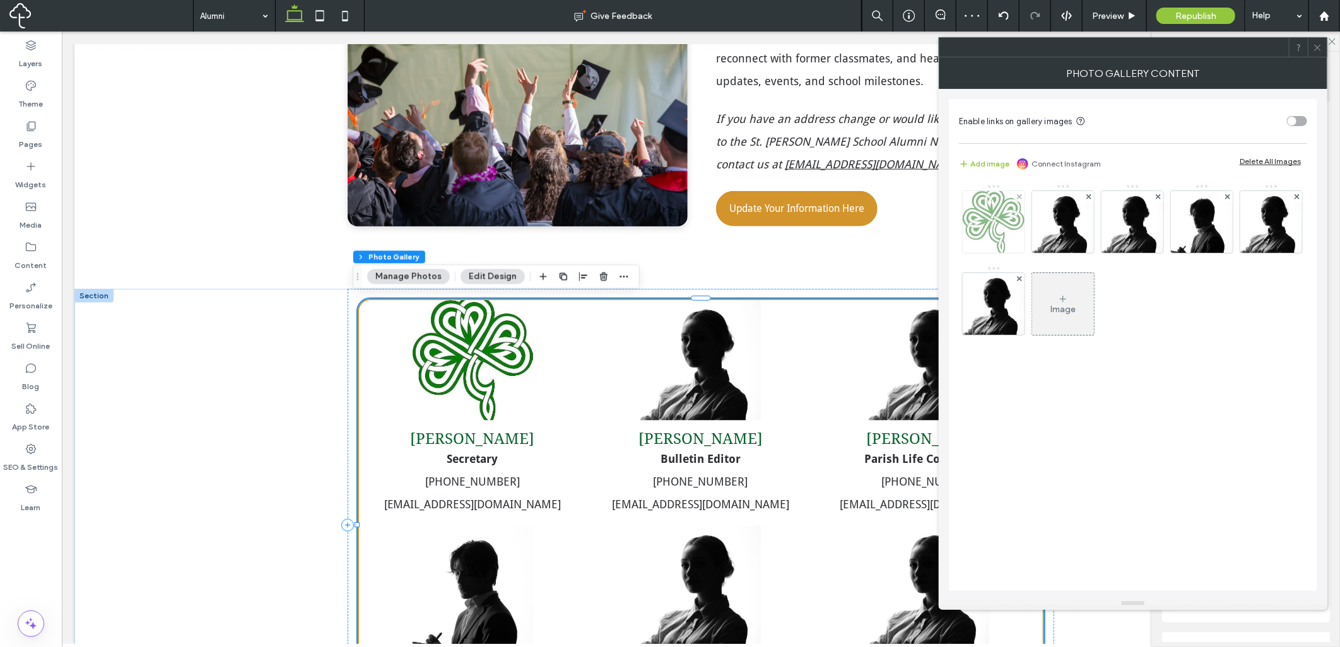
click at [983, 218] on img at bounding box center [993, 222] width 62 height 62
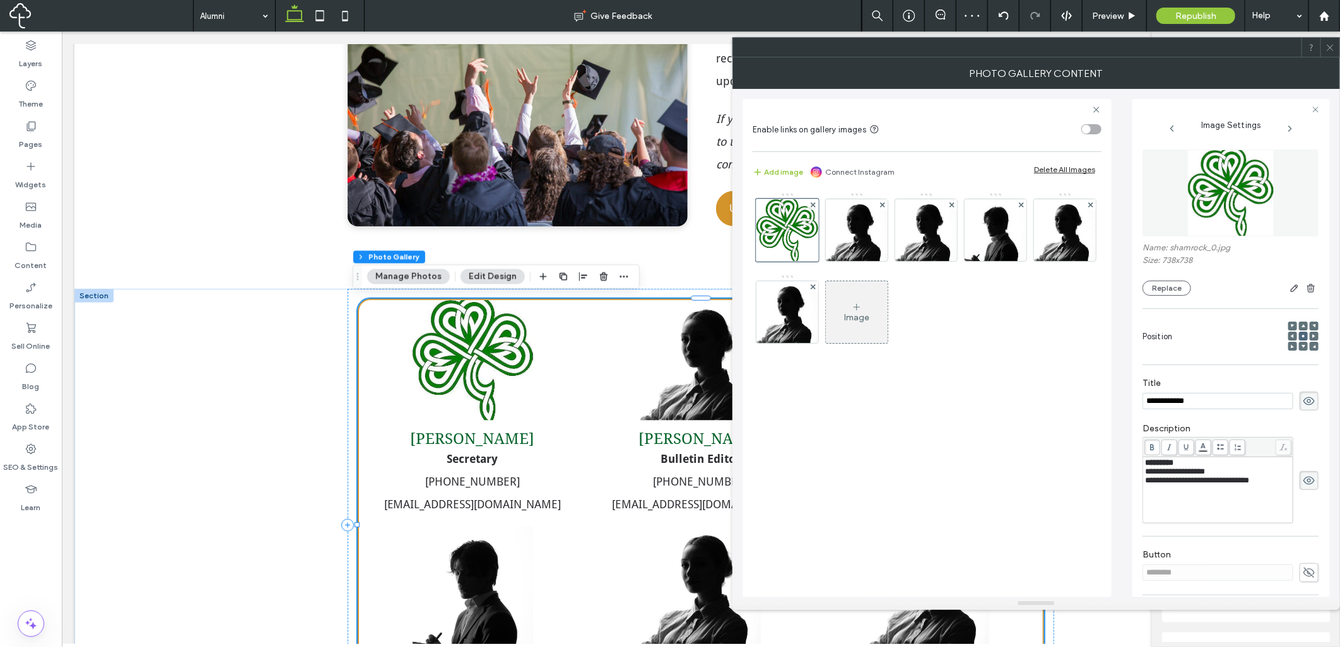
scroll to position [0, 0]
click at [1270, 501] on div "**********" at bounding box center [1218, 490] width 146 height 63
click at [1311, 477] on span at bounding box center [1308, 480] width 19 height 19
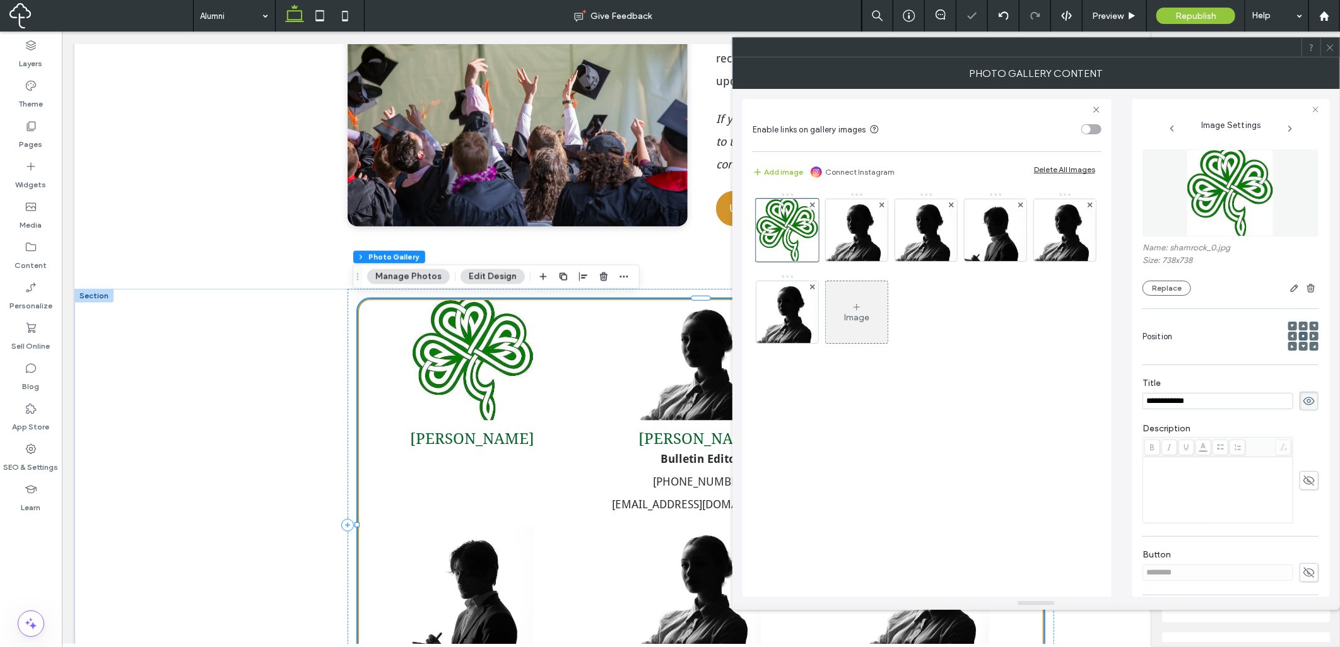
drag, startPoint x: 1068, startPoint y: 469, endPoint x: 1012, endPoint y: 430, distance: 67.5
click at [1054, 457] on div "Image" at bounding box center [926, 388] width 349 height 405
click at [879, 204] on icon at bounding box center [881, 204] width 5 height 5
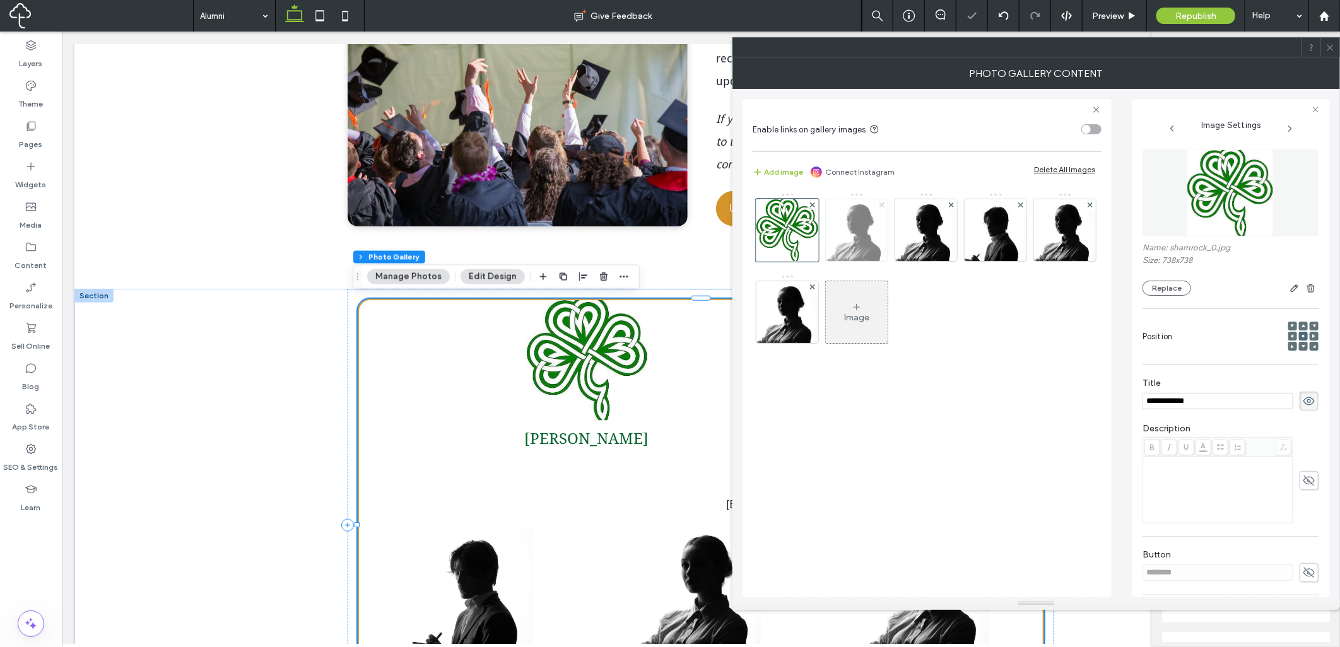
click at [879, 204] on icon at bounding box center [881, 204] width 5 height 5
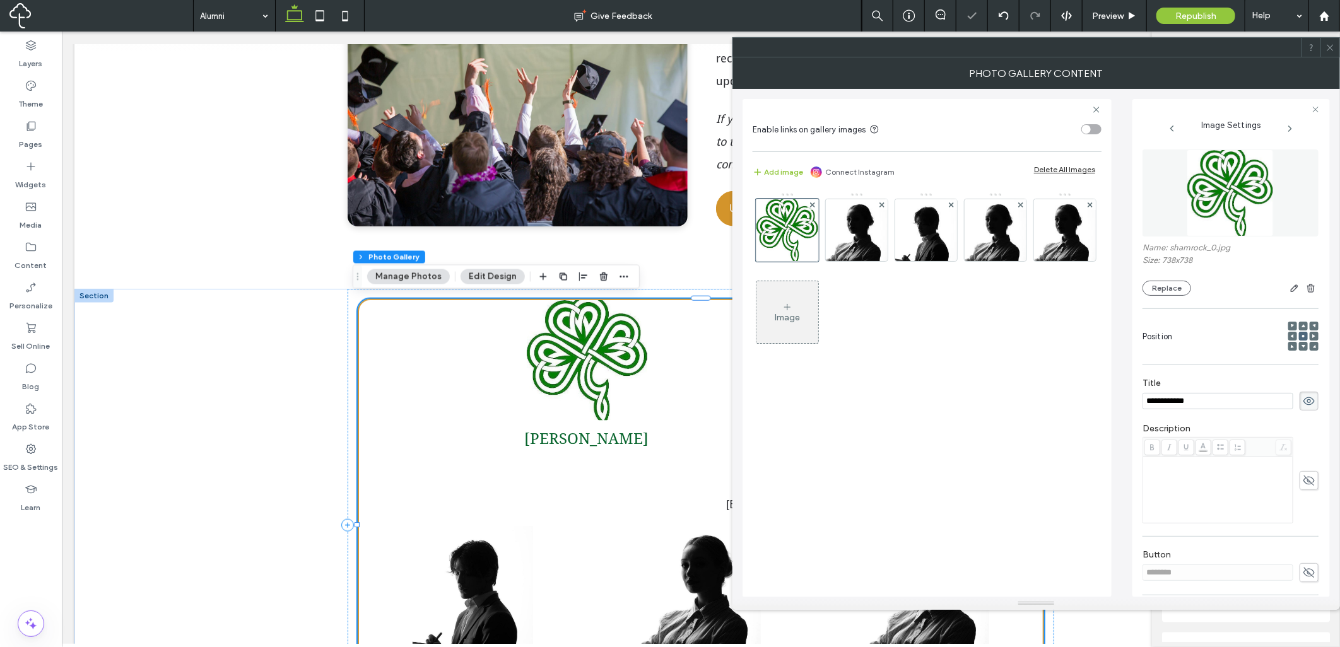
click at [879, 204] on icon at bounding box center [881, 204] width 5 height 5
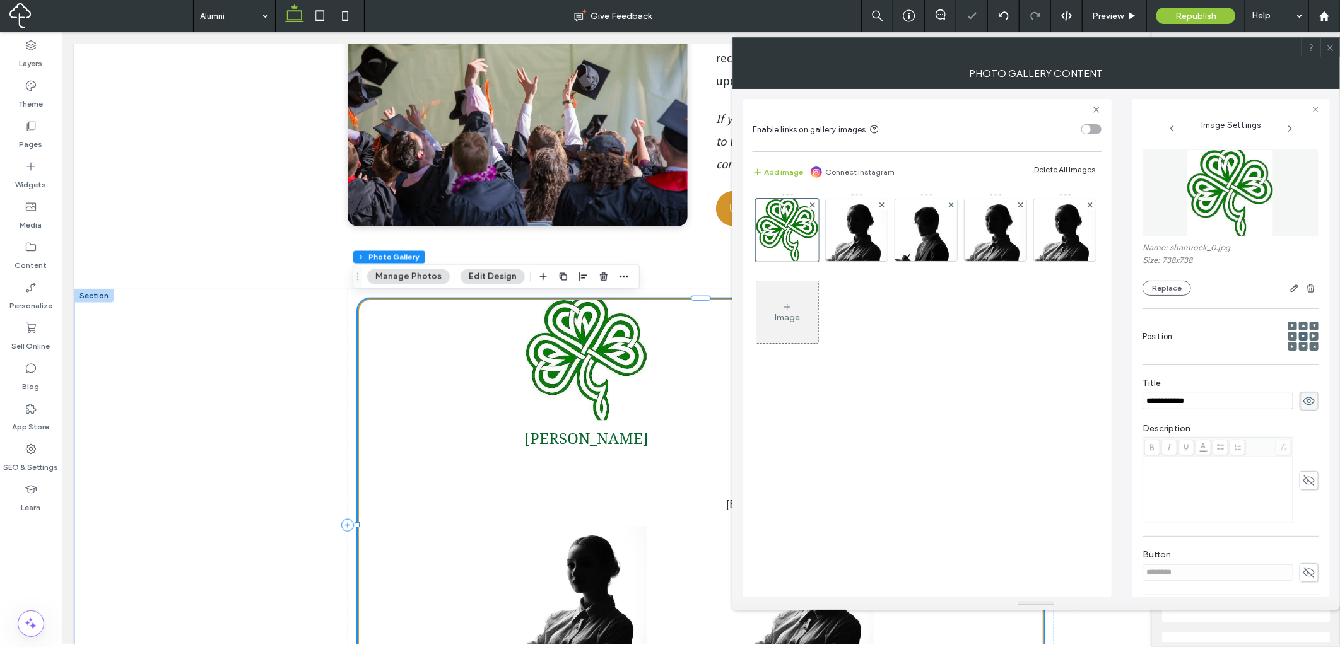
click at [879, 204] on icon at bounding box center [881, 204] width 5 height 5
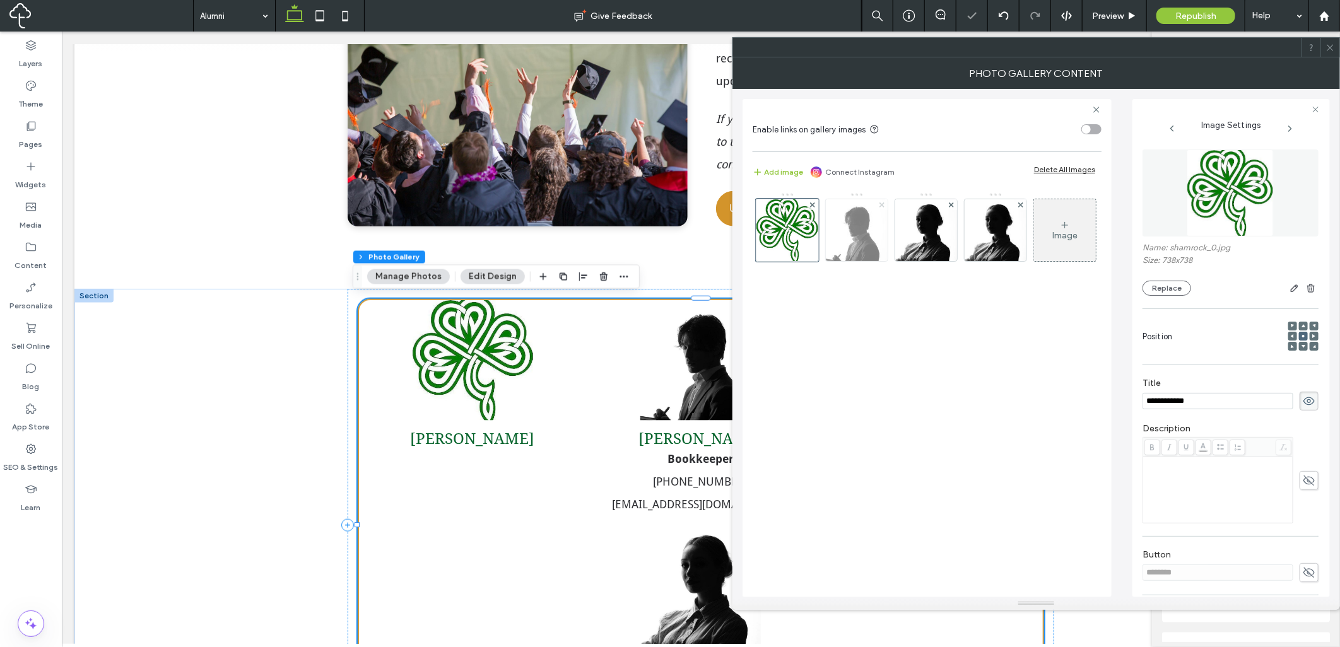
click at [880, 204] on icon at bounding box center [881, 204] width 5 height 5
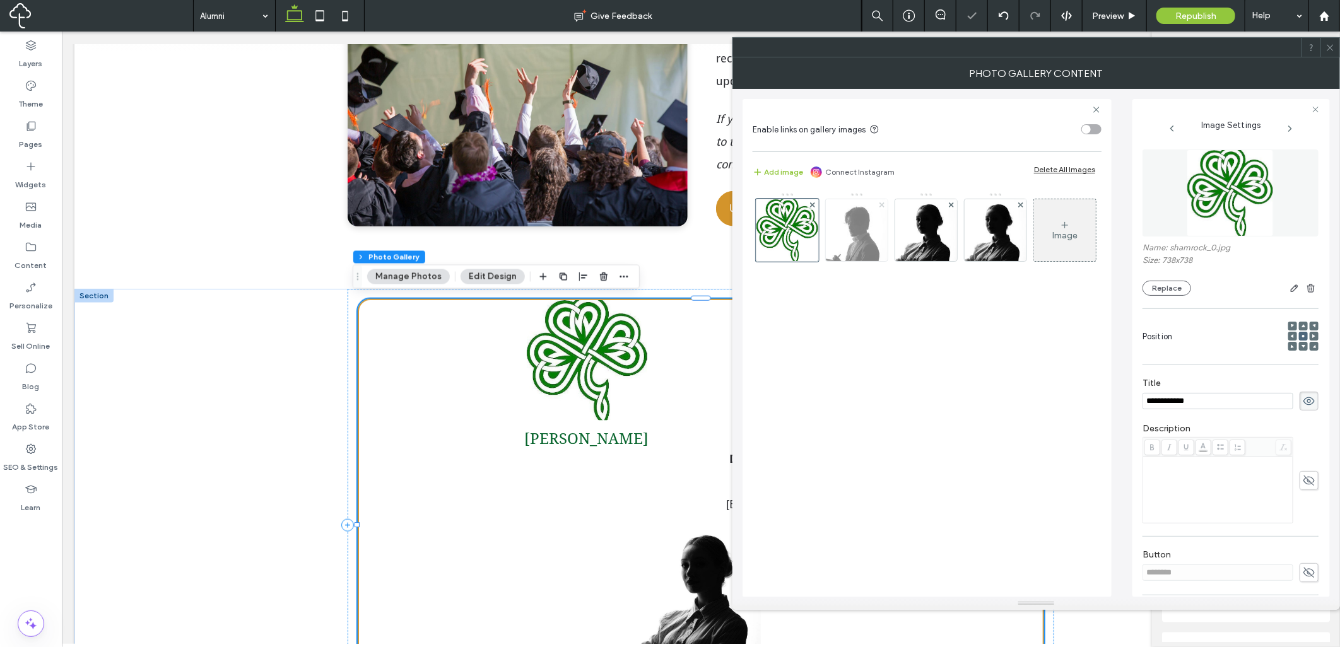
click at [882, 204] on icon at bounding box center [881, 204] width 5 height 5
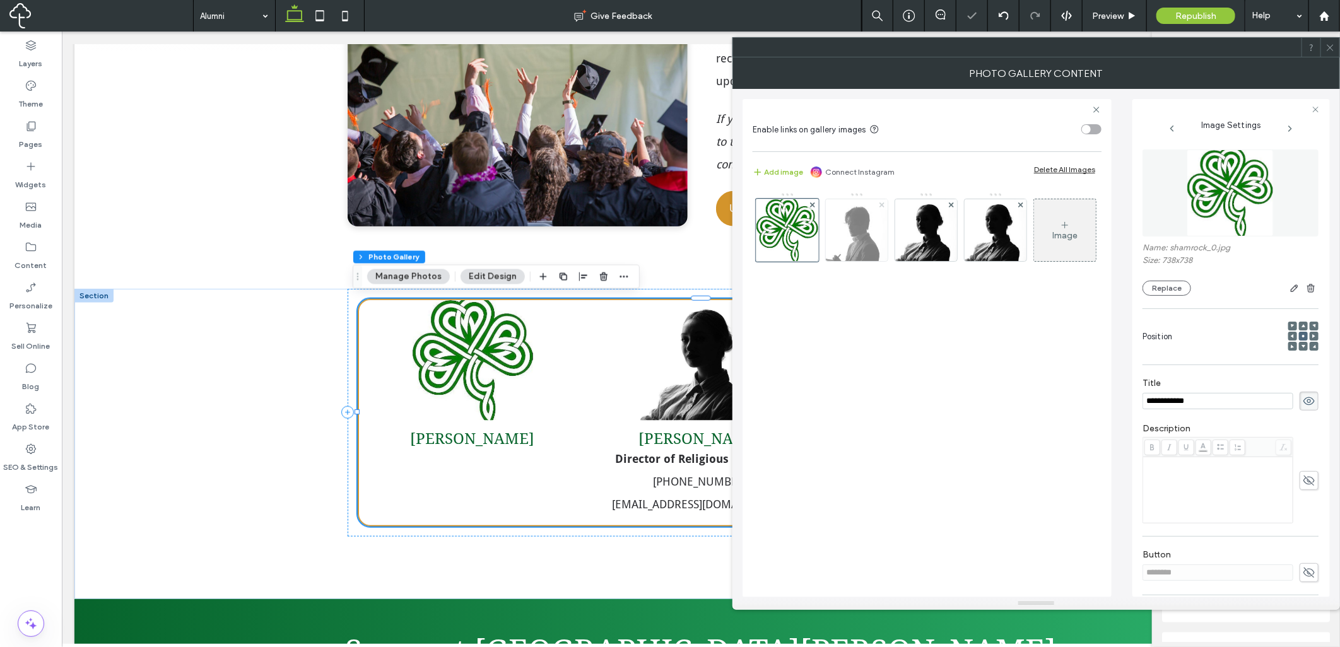
click at [949, 204] on icon at bounding box center [951, 204] width 5 height 5
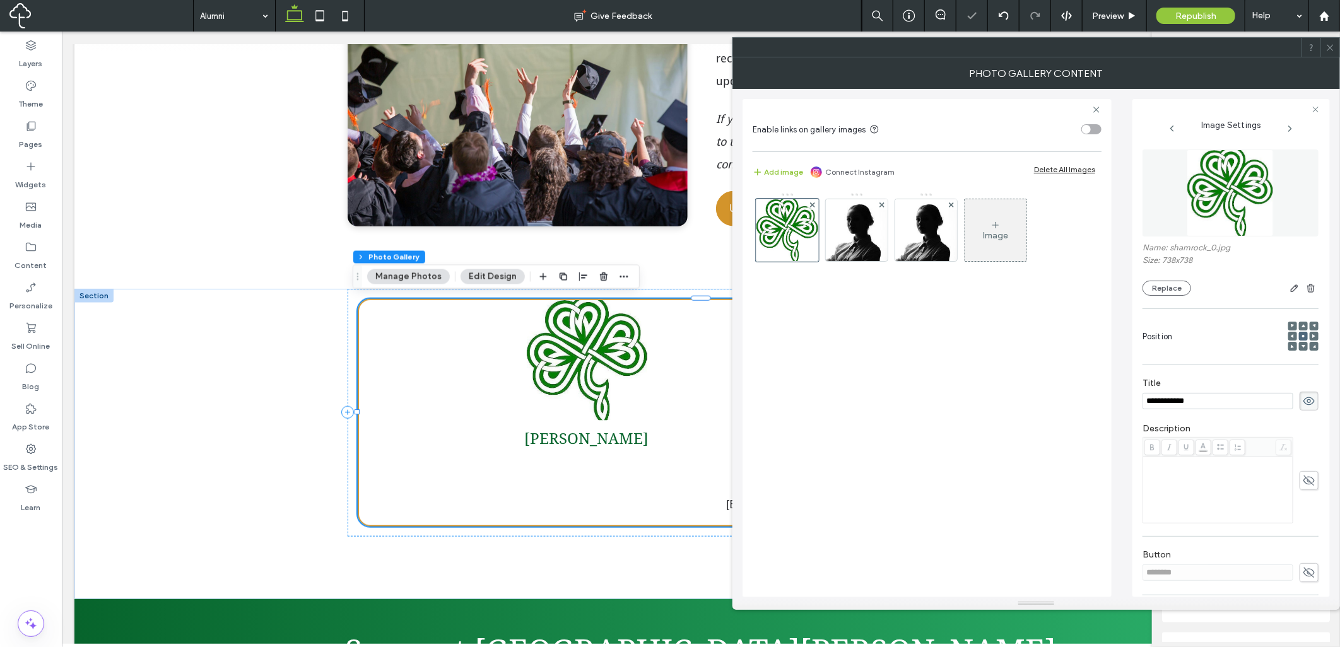
click at [882, 204] on icon at bounding box center [881, 204] width 5 height 5
click at [949, 204] on icon at bounding box center [951, 204] width 5 height 5
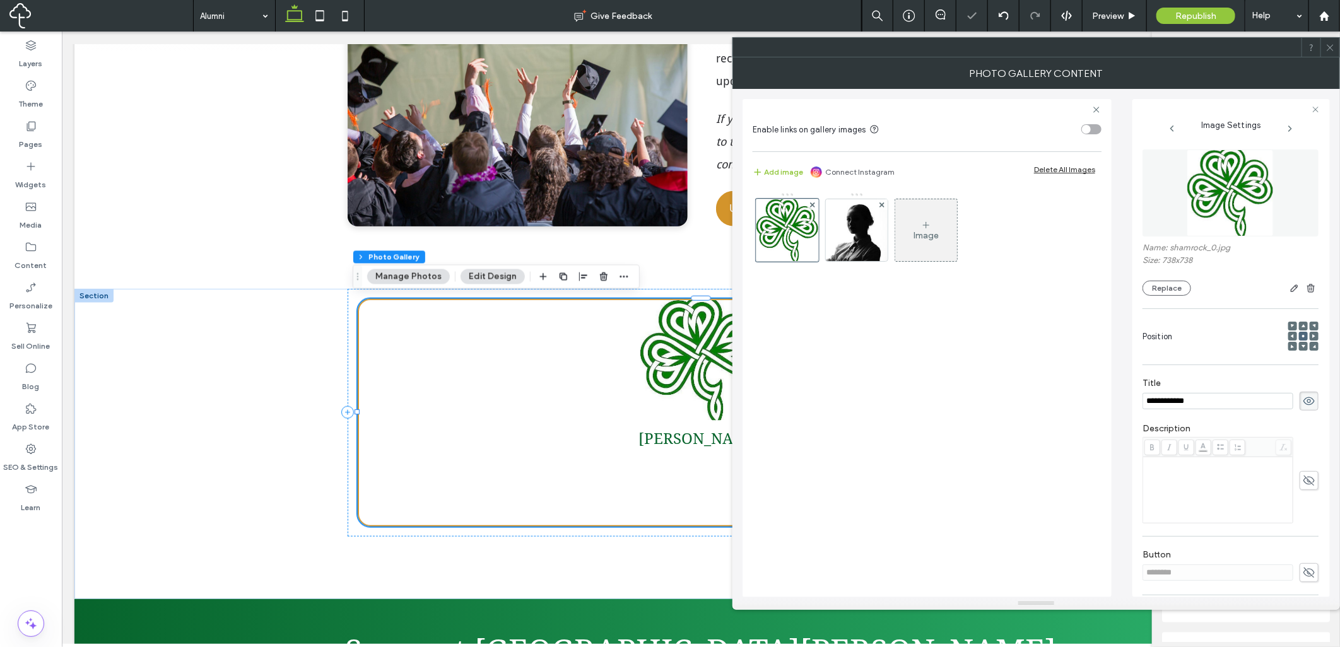
click at [882, 204] on icon at bounding box center [881, 204] width 5 height 5
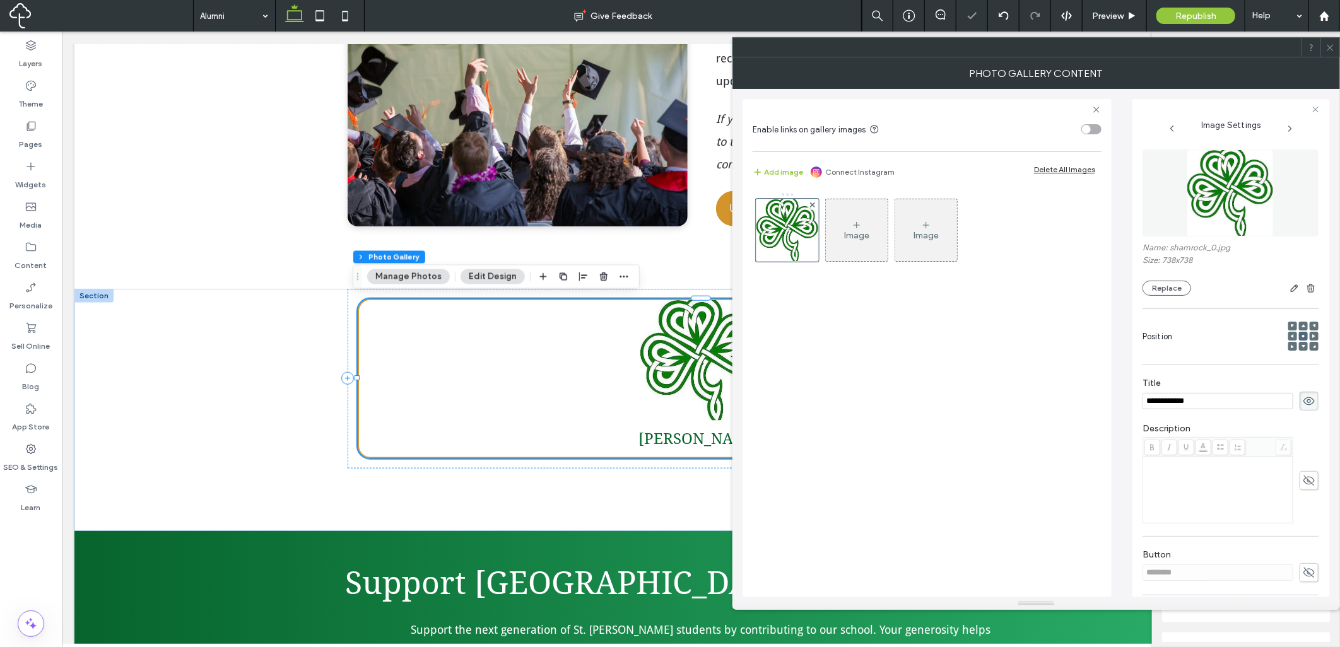
click at [919, 354] on div "Image Image" at bounding box center [926, 388] width 349 height 405
click at [862, 231] on div "Image" at bounding box center [856, 235] width 25 height 11
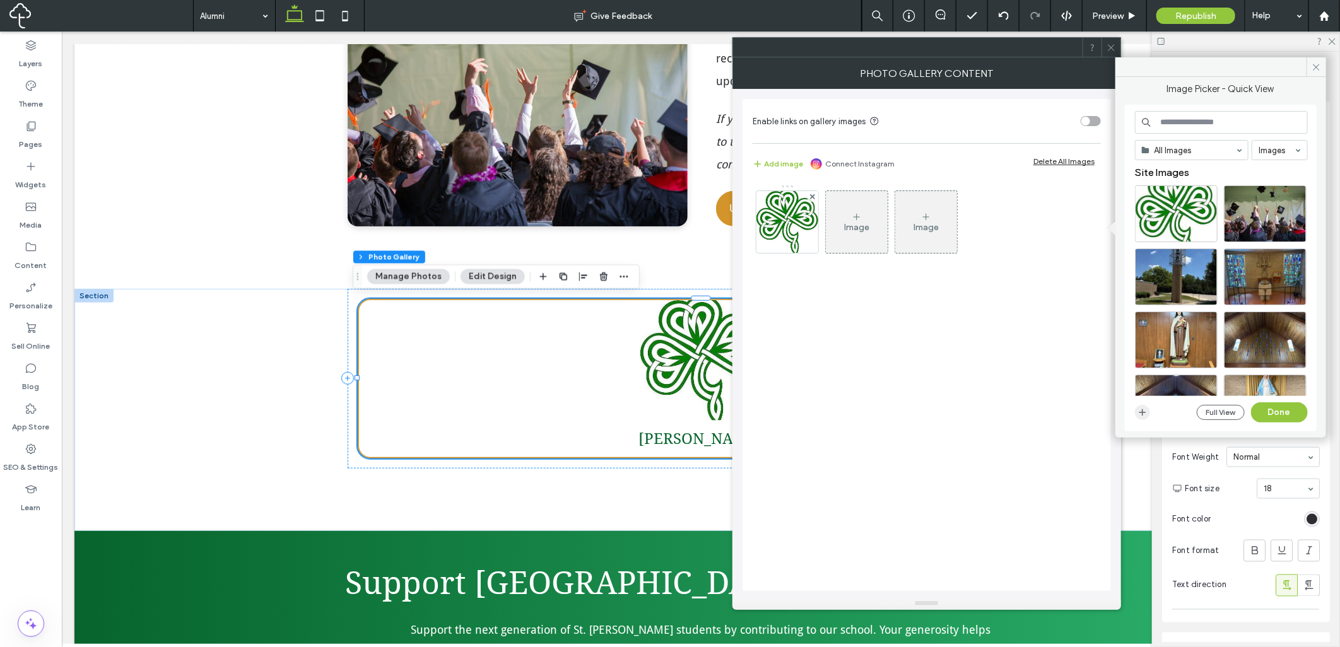
click at [1137, 411] on icon "button" at bounding box center [1142, 412] width 10 height 10
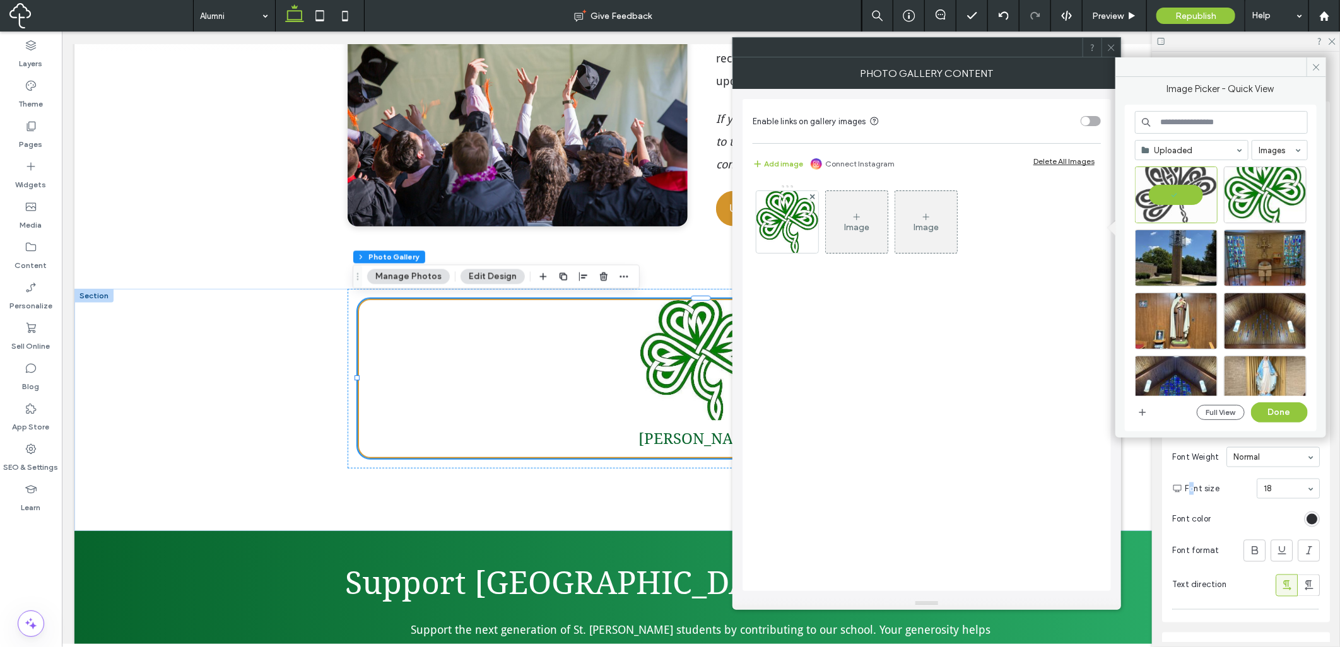
click at [1191, 486] on section "Font size 18" at bounding box center [1251, 488] width 135 height 33
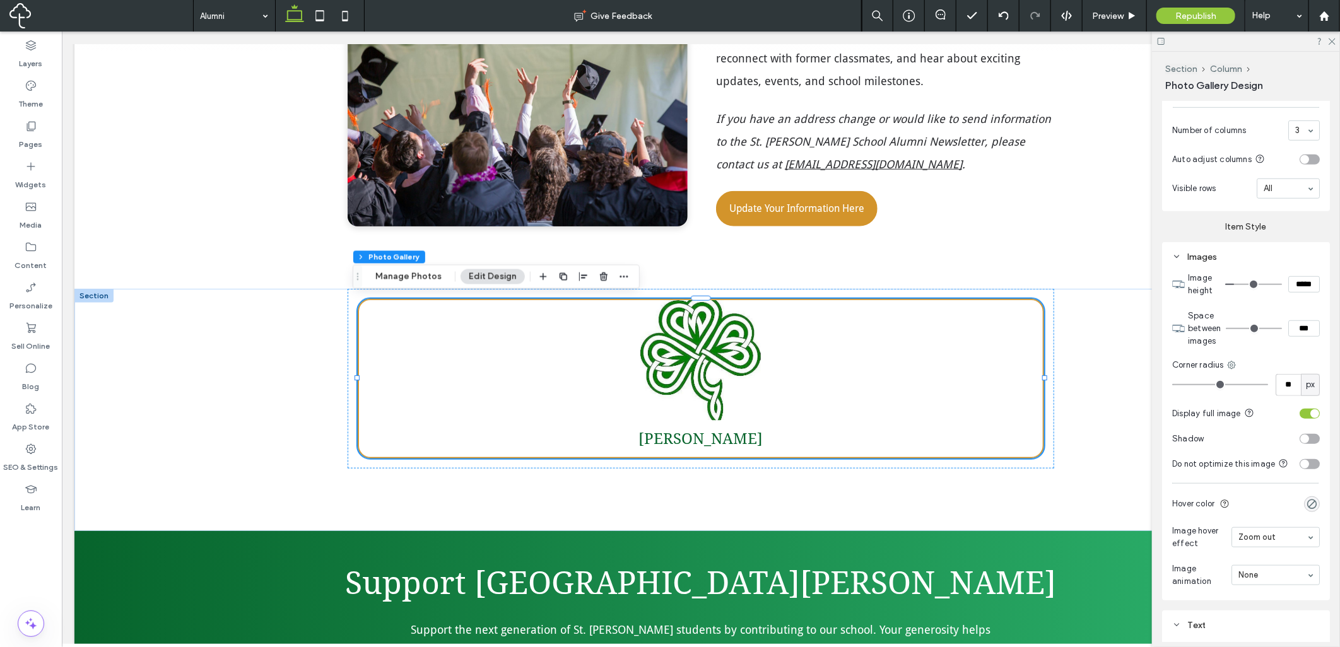
scroll to position [491, 0]
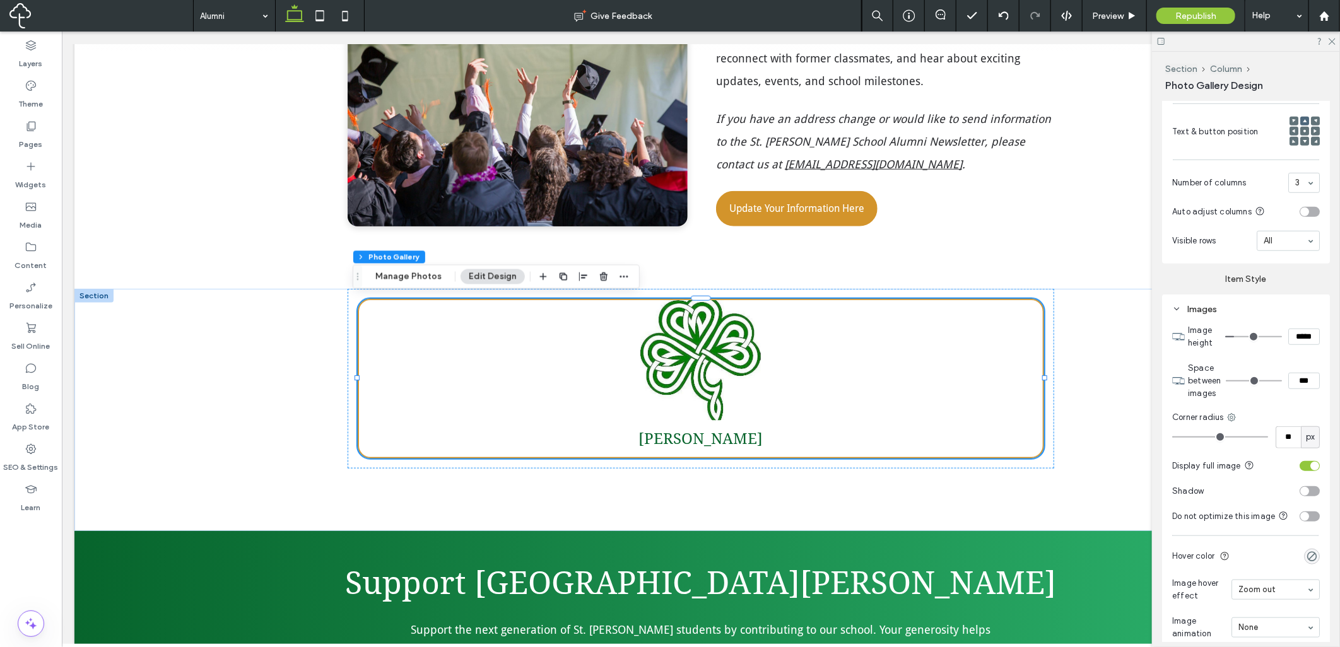
click at [1300, 332] on input "*****" at bounding box center [1304, 337] width 32 height 16
type input "*****"
type input "***"
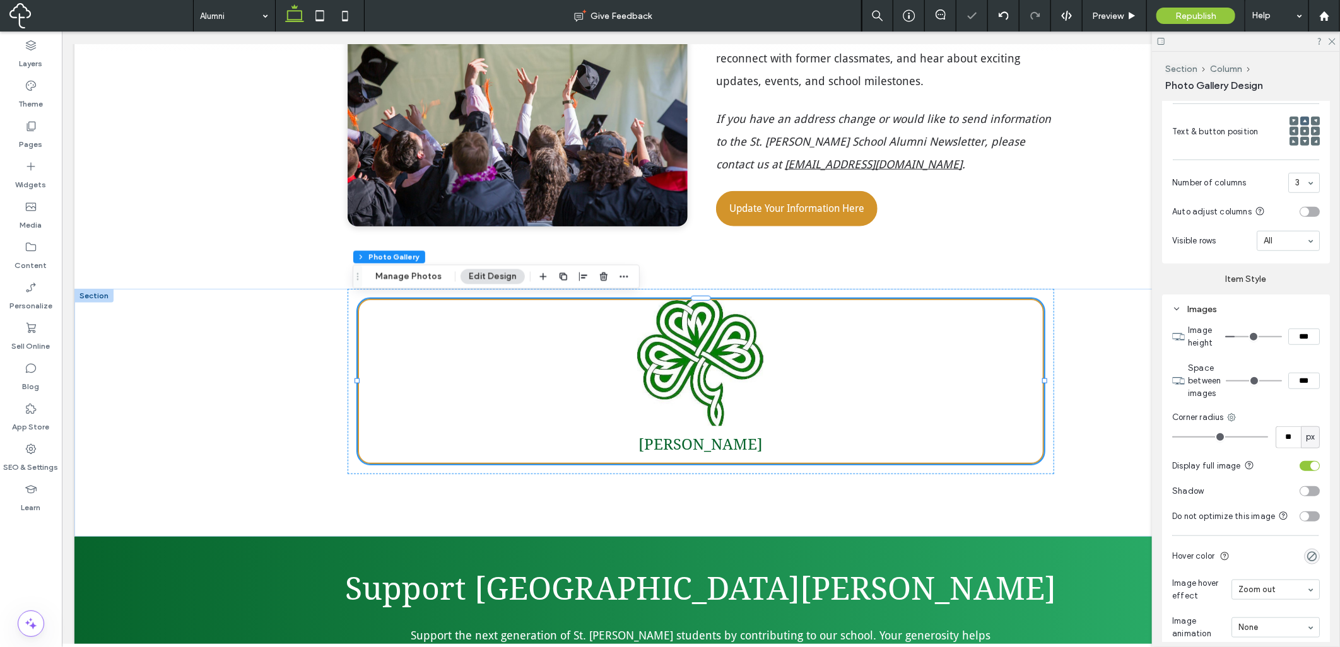
type input "*****"
type input "***"
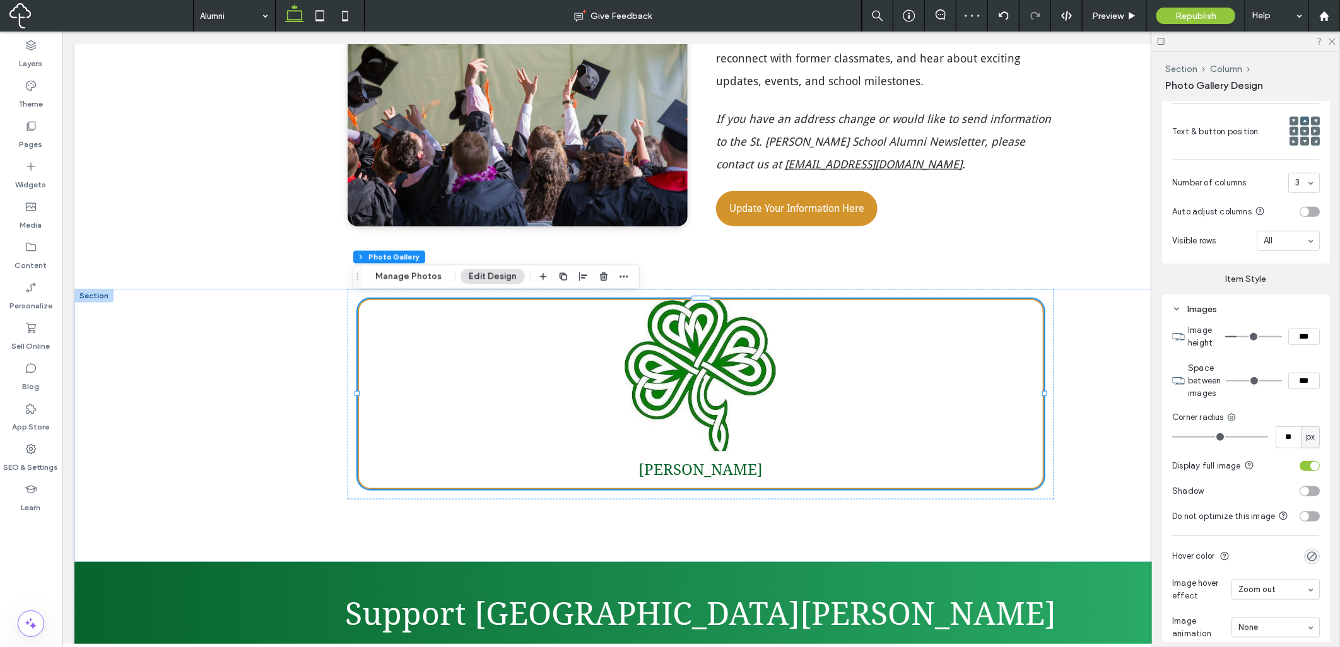
type input "*****"
type input "***"
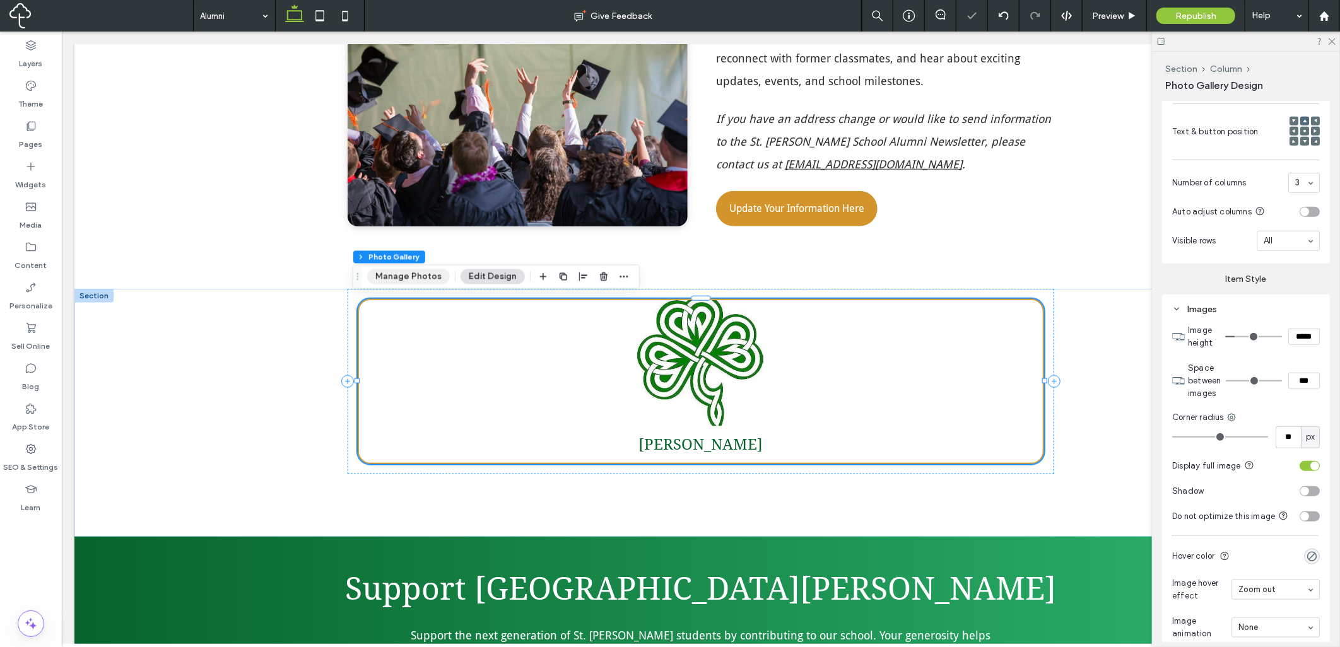
click at [410, 269] on button "Manage Photos" at bounding box center [408, 276] width 83 height 15
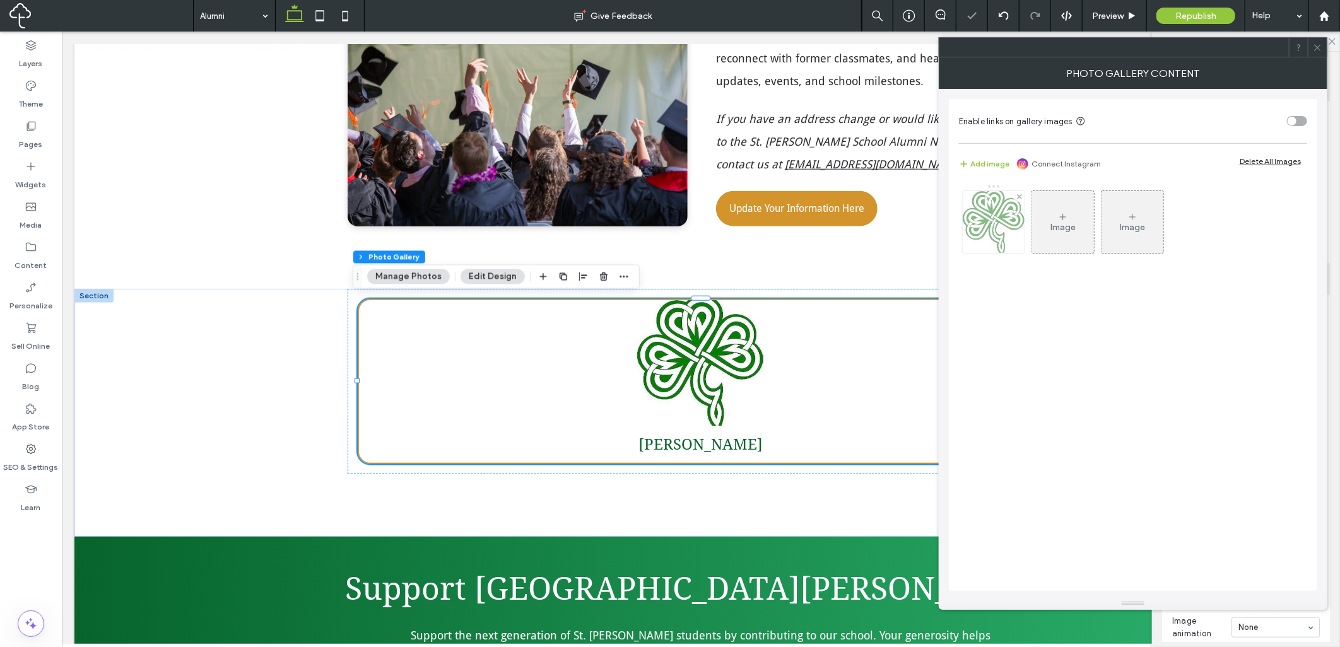
click at [975, 215] on img at bounding box center [993, 222] width 62 height 62
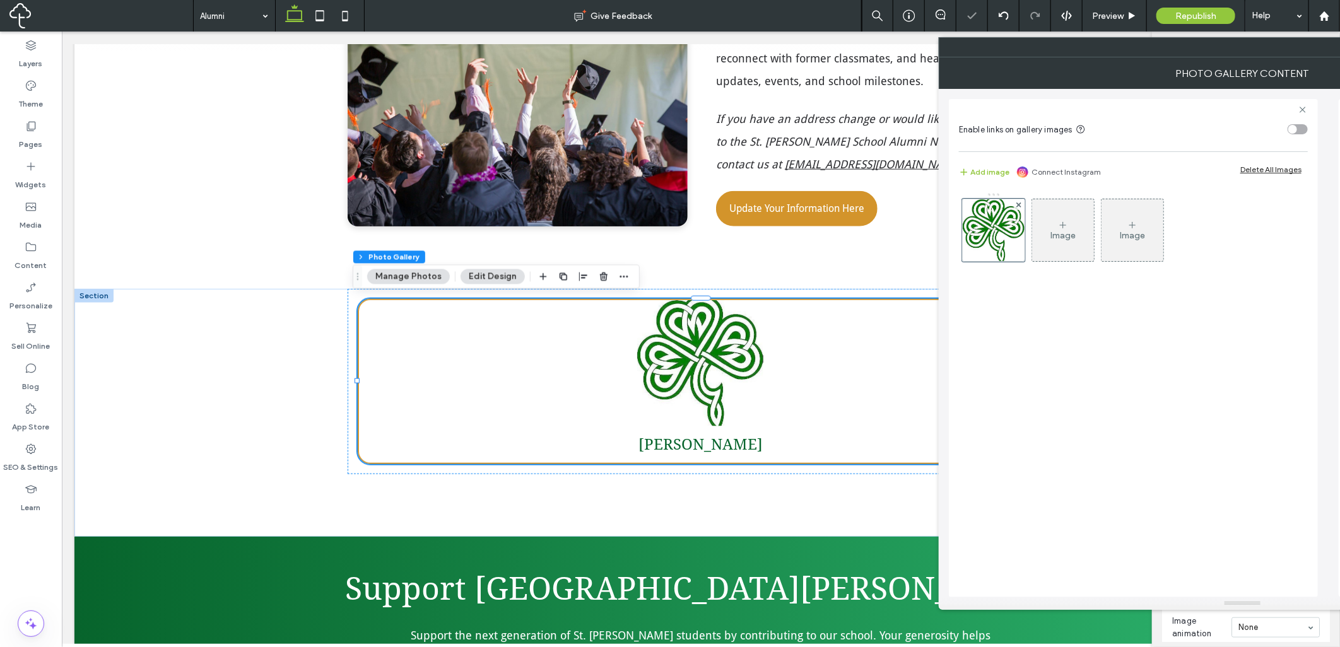
scroll to position [0, 0]
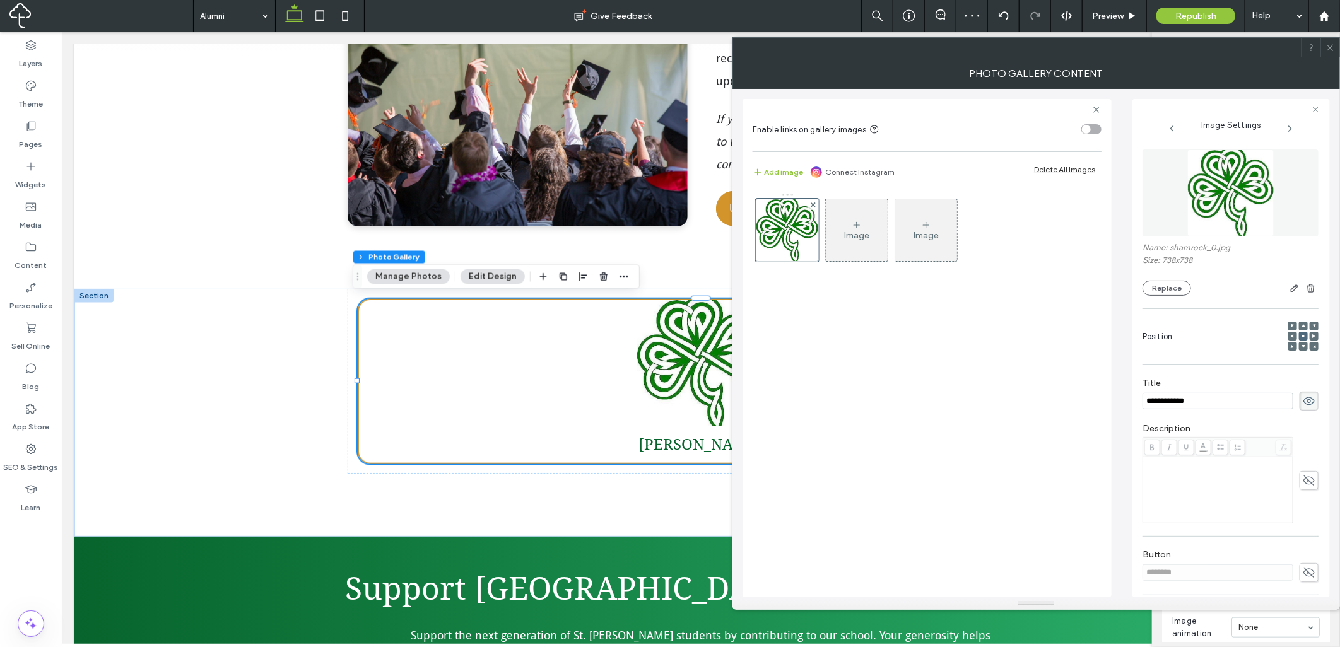
click at [1201, 400] on input "**********" at bounding box center [1217, 401] width 151 height 16
type input "**********"
drag, startPoint x: 1078, startPoint y: 402, endPoint x: 1010, endPoint y: 359, distance: 81.0
click at [1073, 401] on div "Image Image" at bounding box center [926, 388] width 349 height 405
click at [868, 223] on div "Image" at bounding box center [857, 230] width 62 height 59
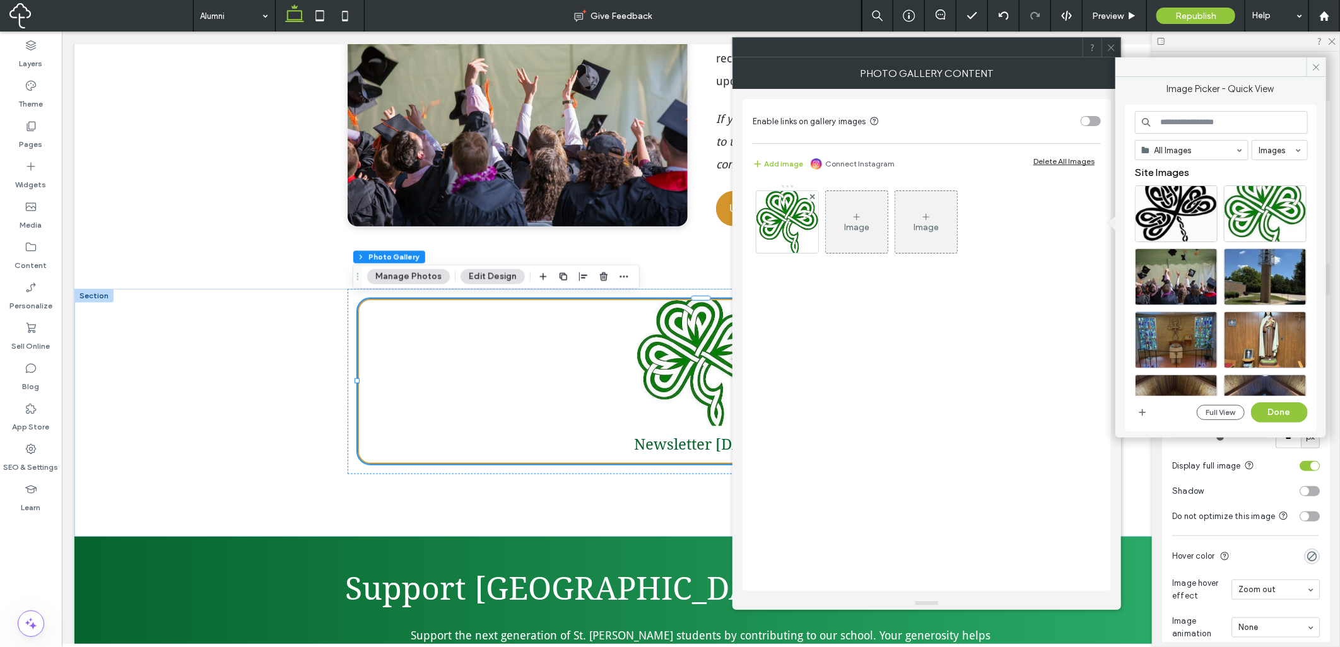
click at [827, 224] on div "Image" at bounding box center [857, 221] width 62 height 59
click at [873, 230] on div "Image" at bounding box center [857, 221] width 62 height 59
click at [1171, 218] on div "Select" at bounding box center [1175, 213] width 83 height 57
click at [1274, 402] on button "Done" at bounding box center [1278, 412] width 57 height 20
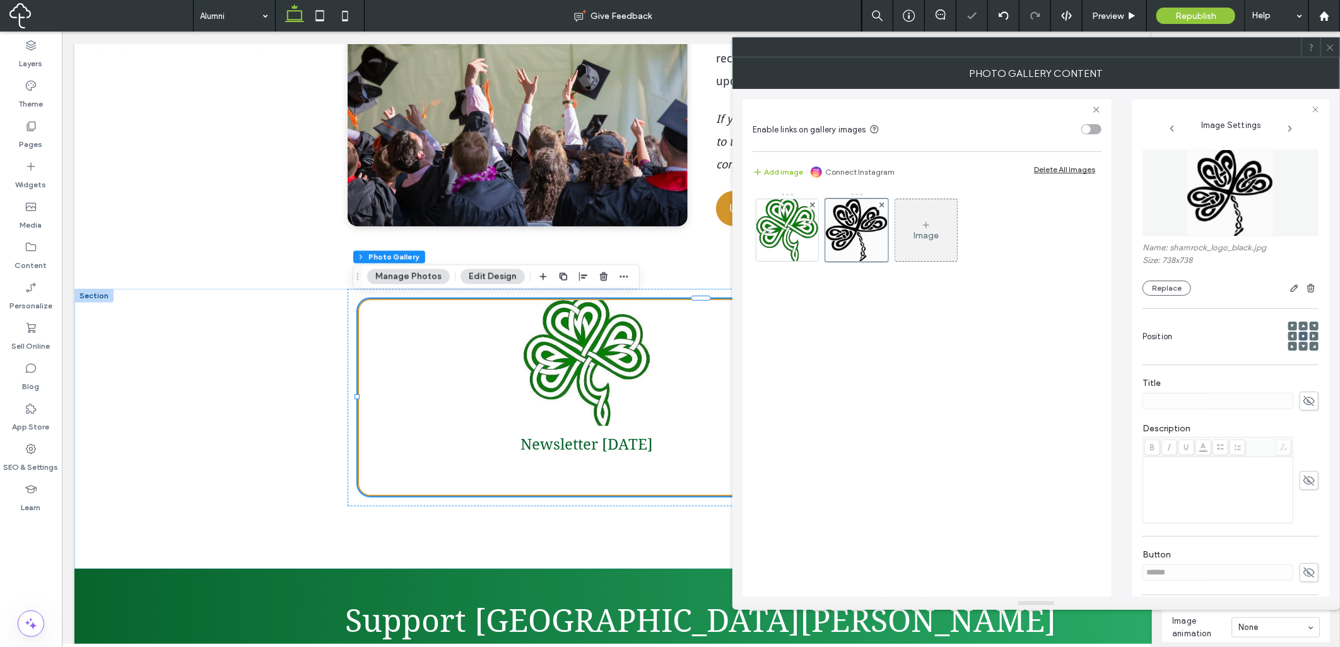
click at [1302, 407] on icon at bounding box center [1308, 401] width 13 height 14
paste input "**********"
type input "**********"
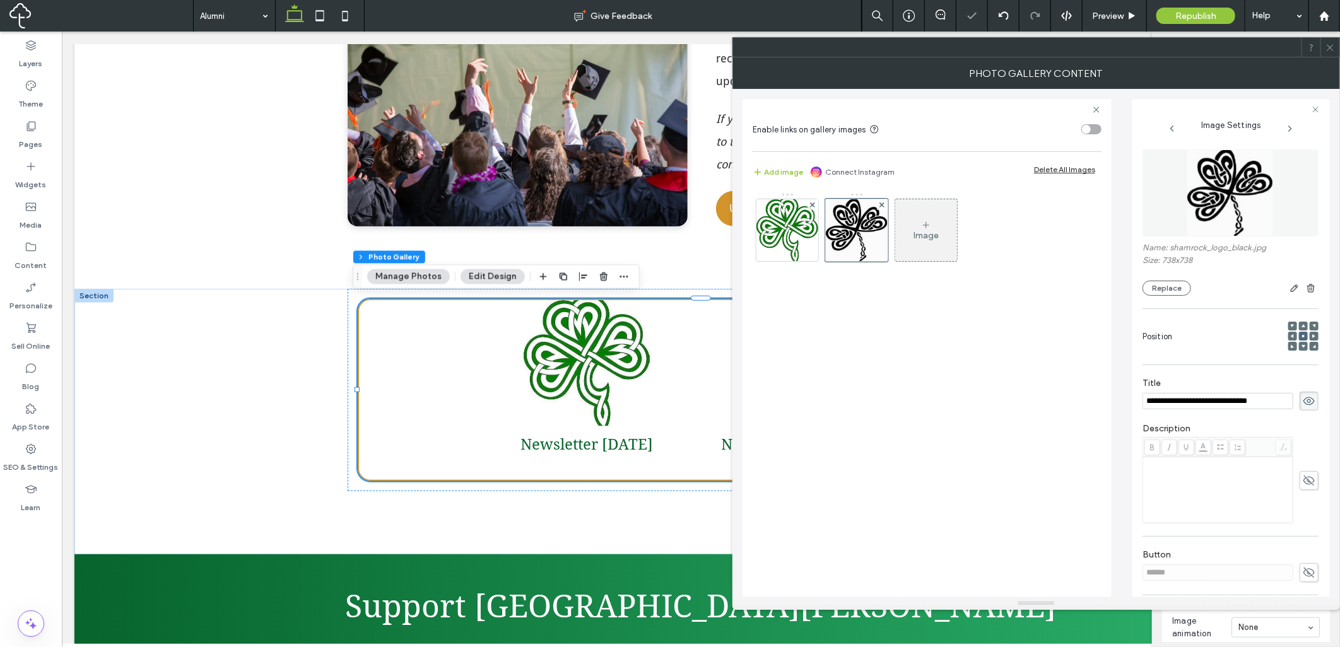
drag, startPoint x: 1072, startPoint y: 394, endPoint x: 1029, endPoint y: 361, distance: 54.5
click at [1052, 388] on div "Image" at bounding box center [926, 388] width 349 height 405
click at [944, 232] on div "Image" at bounding box center [926, 230] width 62 height 59
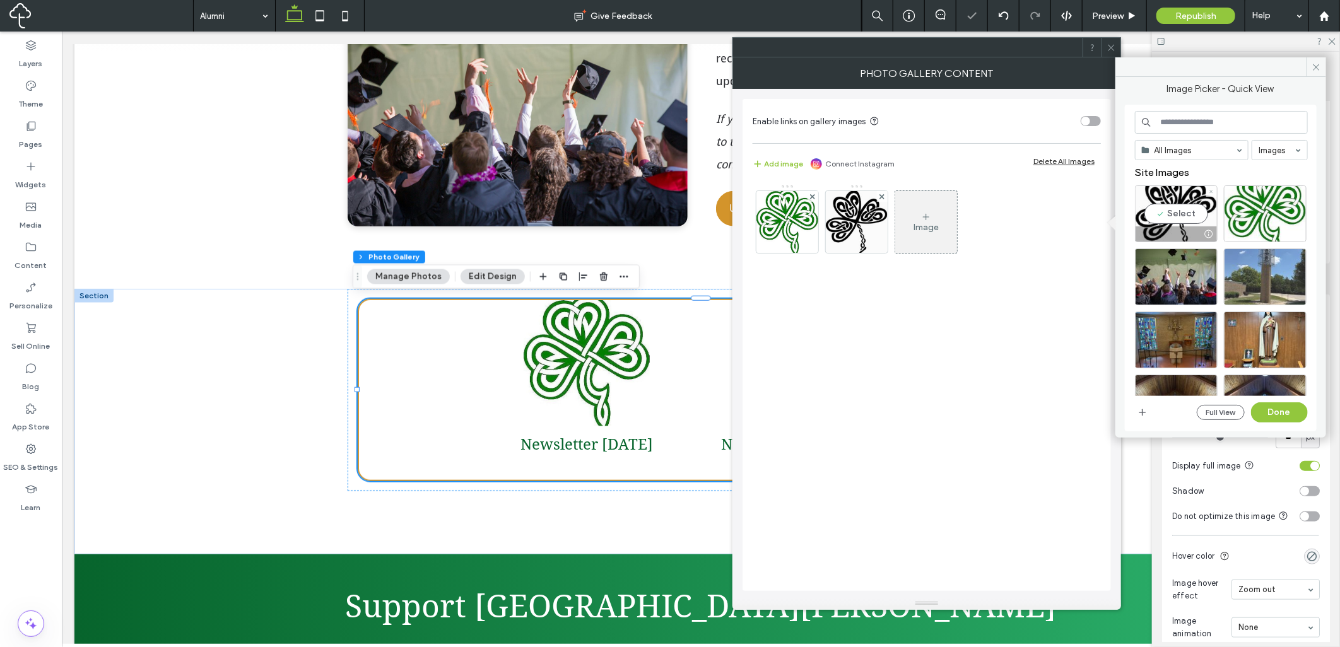
click at [1171, 228] on div at bounding box center [1175, 233] width 81 height 15
click at [1274, 411] on button "Done" at bounding box center [1279, 412] width 57 height 20
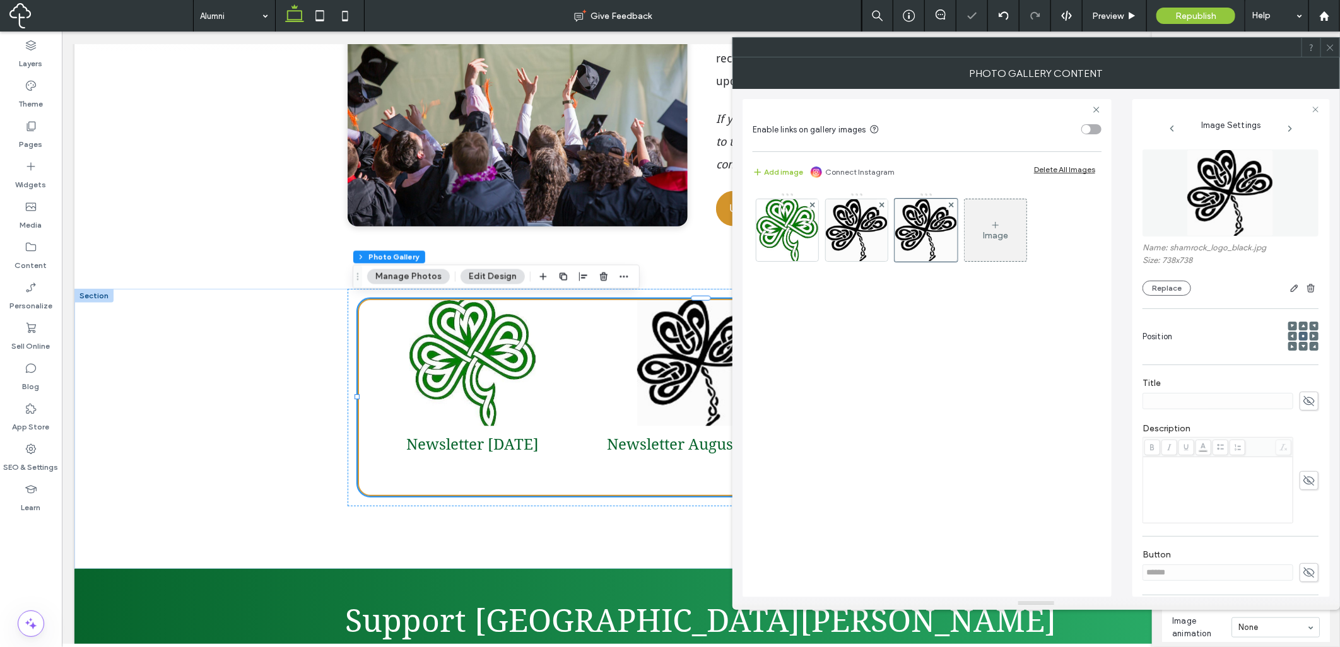
click at [1300, 412] on div "Title" at bounding box center [1230, 393] width 176 height 45
click at [1304, 408] on icon at bounding box center [1308, 401] width 13 height 14
paste input "**********"
type input "**********"
drag, startPoint x: 1055, startPoint y: 390, endPoint x: 1054, endPoint y: 373, distance: 17.1
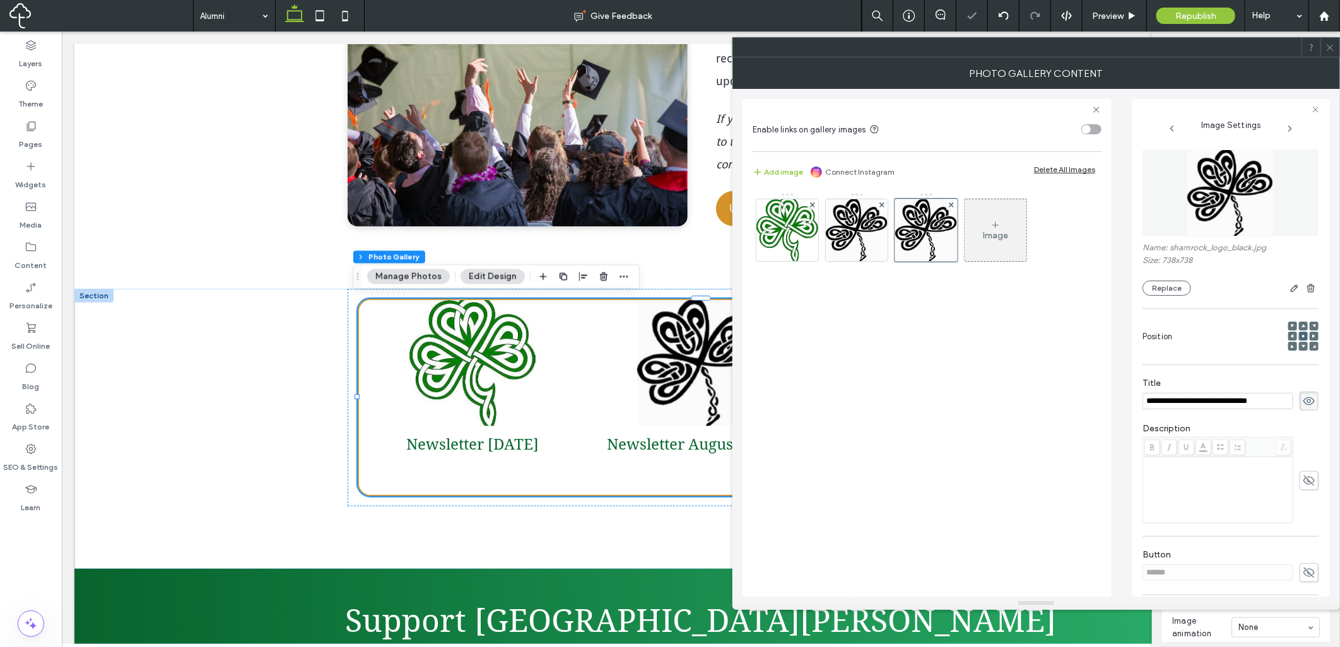
click at [1054, 387] on div "Image" at bounding box center [926, 388] width 349 height 405
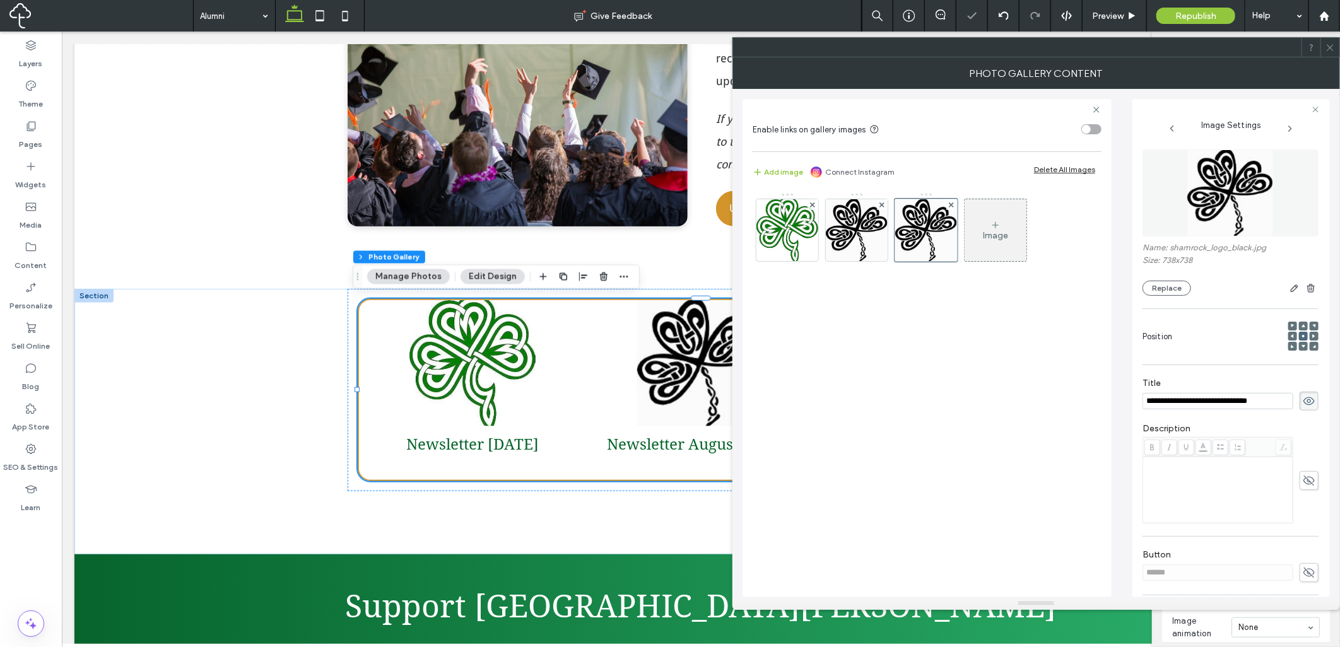
click at [1008, 241] on div "Image" at bounding box center [995, 230] width 62 height 59
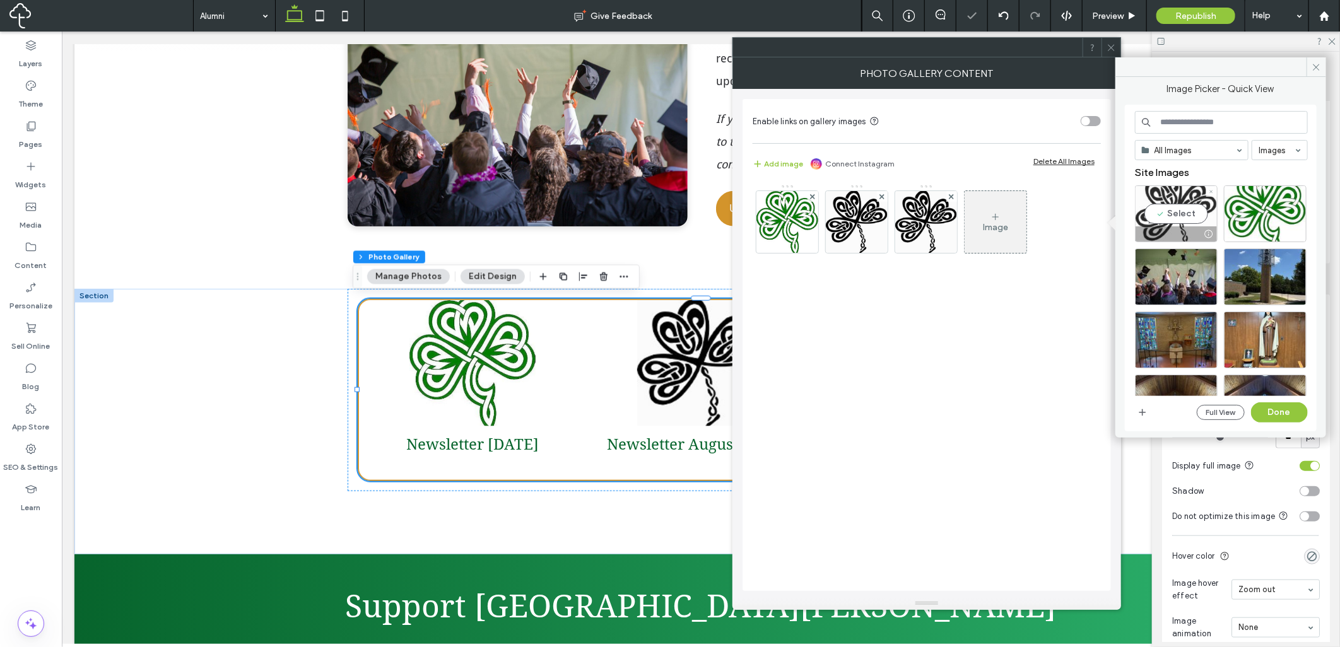
click at [1143, 208] on div "Select" at bounding box center [1176, 213] width 83 height 57
drag, startPoint x: 1291, startPoint y: 410, endPoint x: 872, endPoint y: 324, distance: 428.1
click at [1284, 408] on button "Done" at bounding box center [1279, 412] width 57 height 20
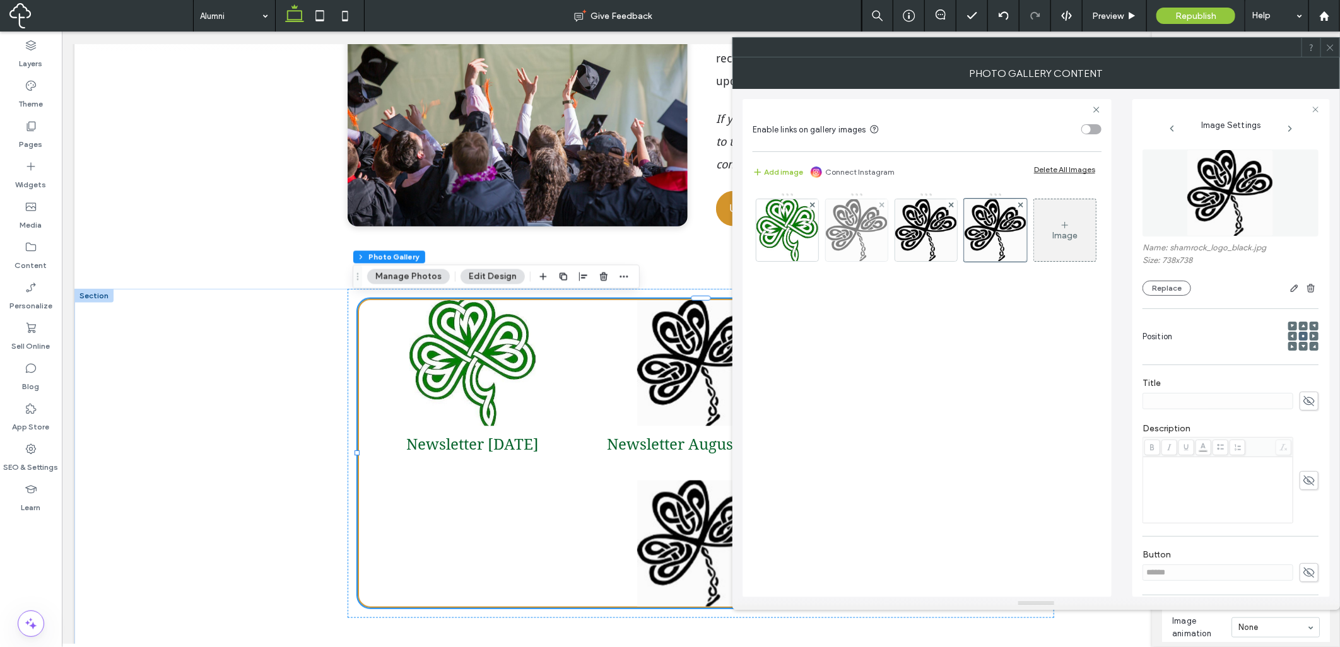
click at [864, 230] on img at bounding box center [857, 230] width 62 height 62
click at [945, 250] on img at bounding box center [926, 230] width 62 height 62
click at [1245, 407] on input "**********" at bounding box center [1217, 401] width 151 height 16
type input "**********"
drag, startPoint x: 1042, startPoint y: 379, endPoint x: 1039, endPoint y: 370, distance: 9.4
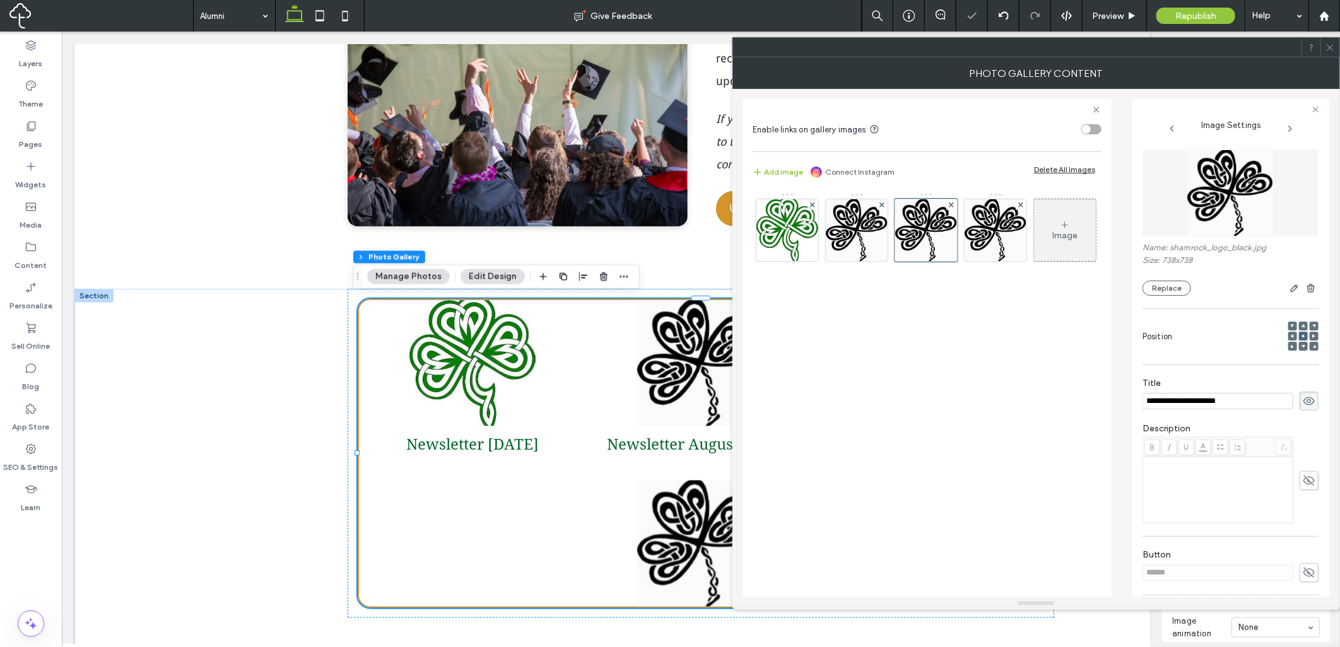
click at [1039, 374] on div "Image" at bounding box center [926, 388] width 349 height 405
click at [980, 234] on img at bounding box center [995, 230] width 62 height 62
click at [1302, 402] on icon at bounding box center [1308, 401] width 13 height 14
paste input "**********"
type input "**********"
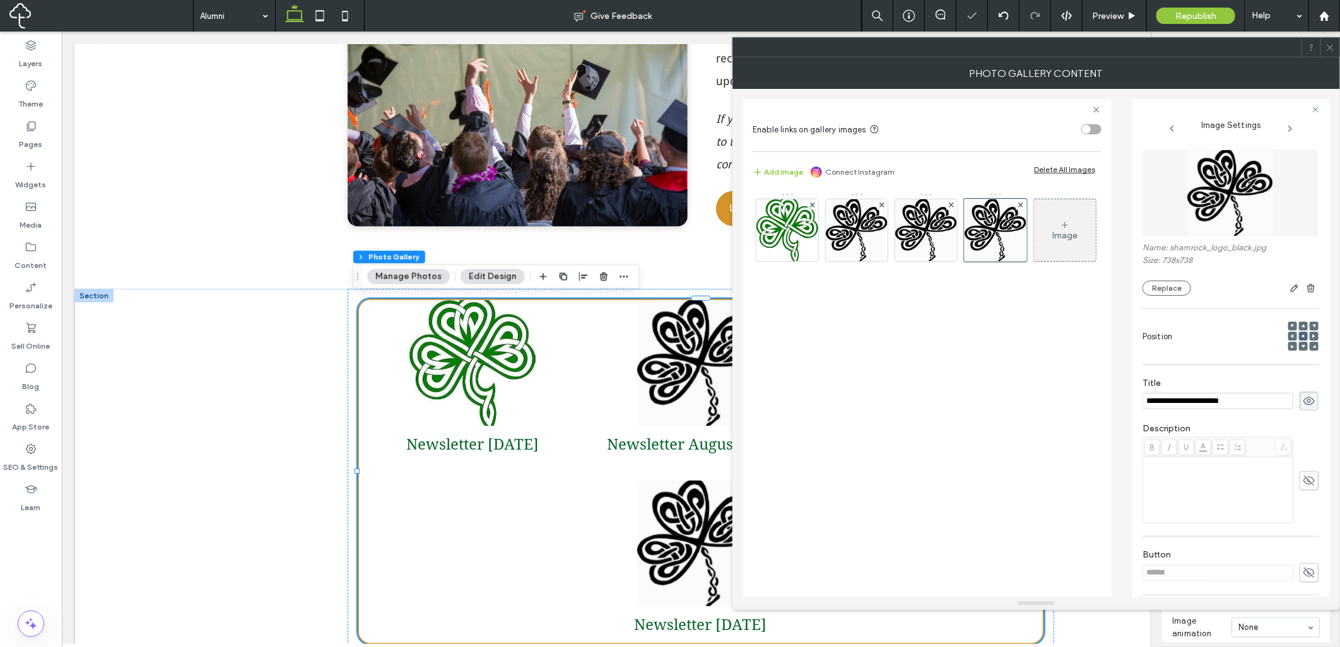
drag, startPoint x: 1096, startPoint y: 385, endPoint x: 1032, endPoint y: 328, distance: 85.8
click at [1087, 385] on div "Image" at bounding box center [926, 388] width 349 height 405
click at [1072, 237] on div "Image" at bounding box center [1064, 235] width 25 height 11
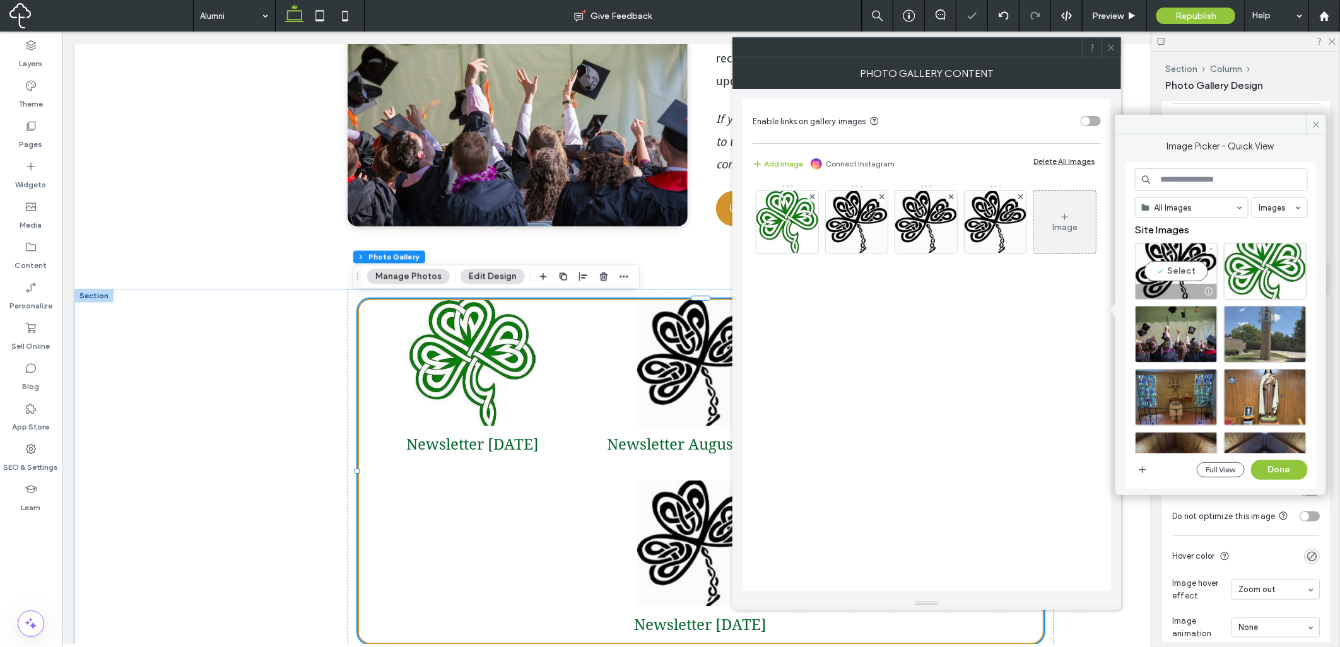
drag, startPoint x: 1195, startPoint y: 270, endPoint x: 1235, endPoint y: 332, distance: 74.0
click at [1195, 270] on div "Select" at bounding box center [1176, 271] width 83 height 57
click at [1271, 469] on button "Done" at bounding box center [1279, 470] width 57 height 20
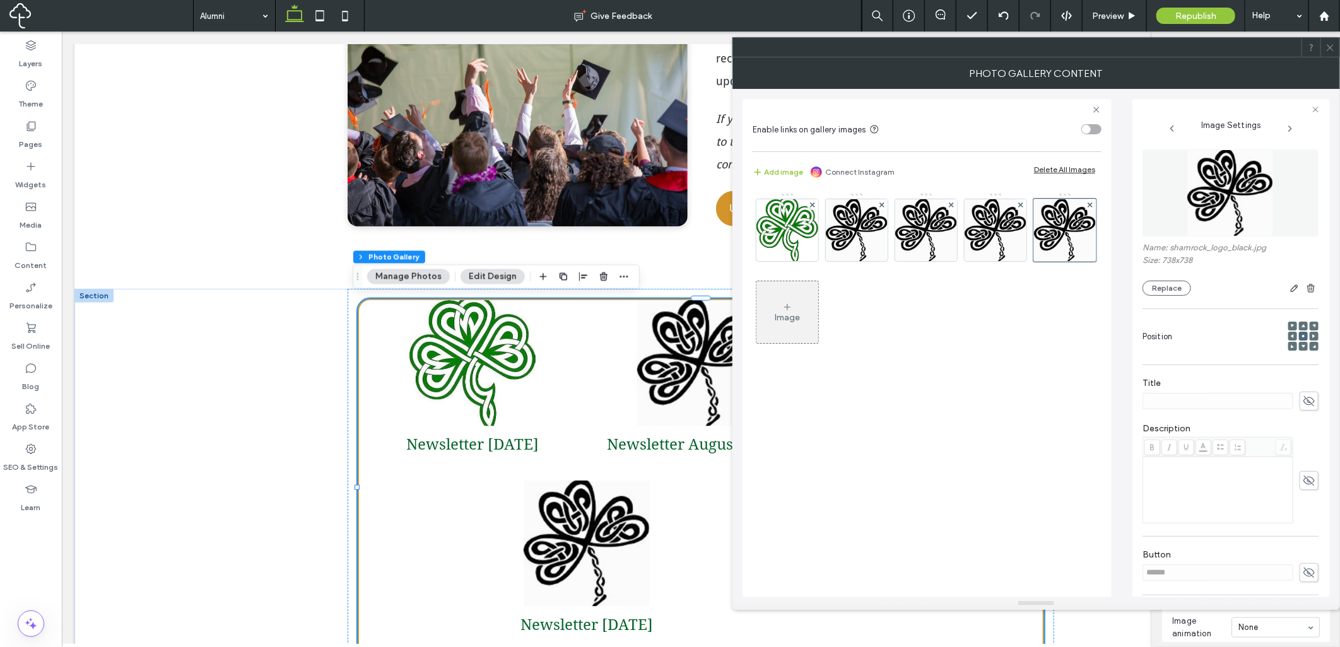
drag, startPoint x: 1319, startPoint y: 405, endPoint x: 1310, endPoint y: 404, distance: 9.5
click at [1317, 404] on div "Image Settings Name: shamrock_logo_black.jpg Size: 738x738 Replace Position Tit…" at bounding box center [1230, 348] width 197 height 498
click at [1308, 402] on icon at bounding box center [1308, 401] width 13 height 14
paste input "**********"
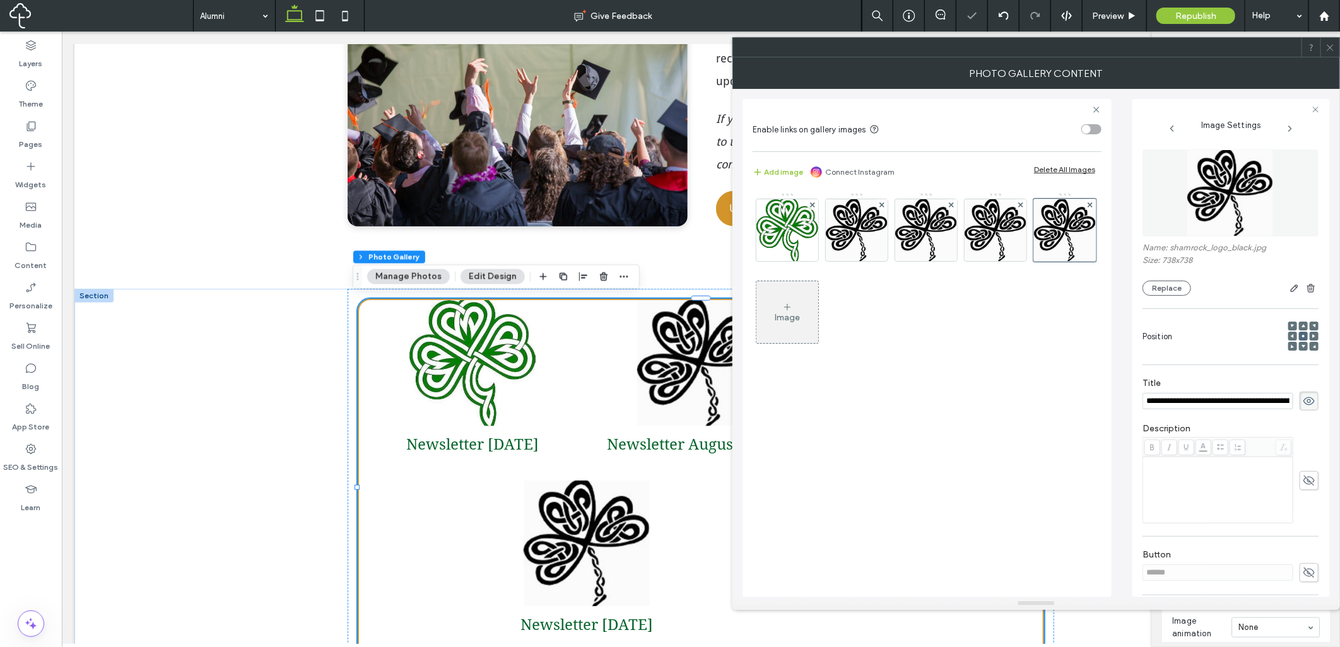
drag, startPoint x: 1099, startPoint y: 387, endPoint x: 1087, endPoint y: 387, distance: 12.0
click at [1098, 387] on div "**********" at bounding box center [1035, 343] width 587 height 508
drag, startPoint x: 1169, startPoint y: 399, endPoint x: 1115, endPoint y: 394, distance: 53.8
click at [1179, 397] on input "**********" at bounding box center [1214, 401] width 144 height 18
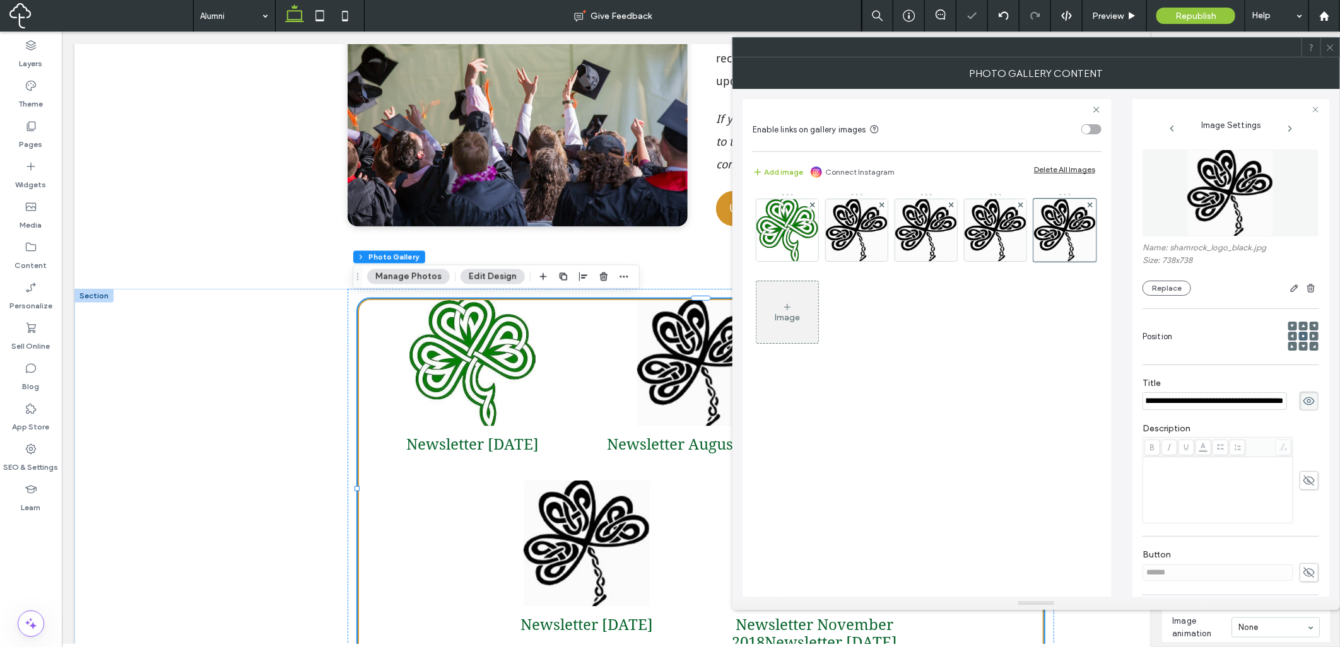
paste input
type input "**********"
drag, startPoint x: 1055, startPoint y: 389, endPoint x: 1019, endPoint y: 382, distance: 36.6
click at [1039, 391] on div "Image" at bounding box center [926, 388] width 349 height 405
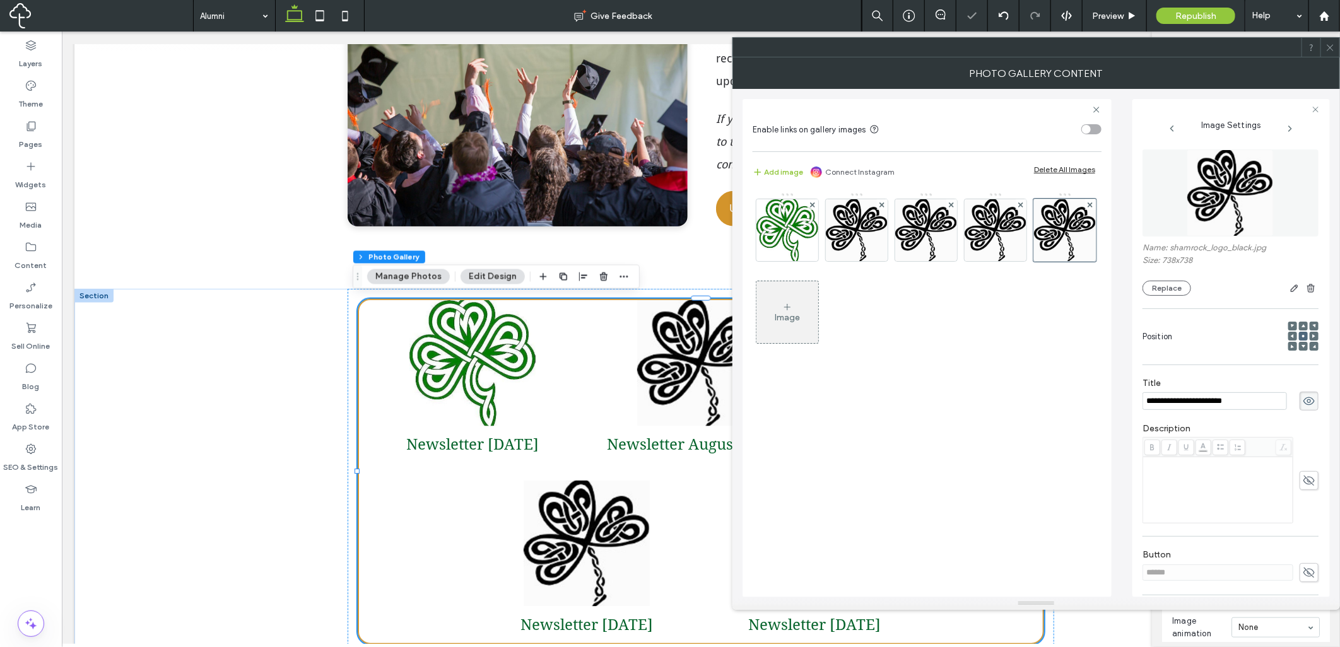
click at [818, 306] on div "Image" at bounding box center [787, 312] width 62 height 59
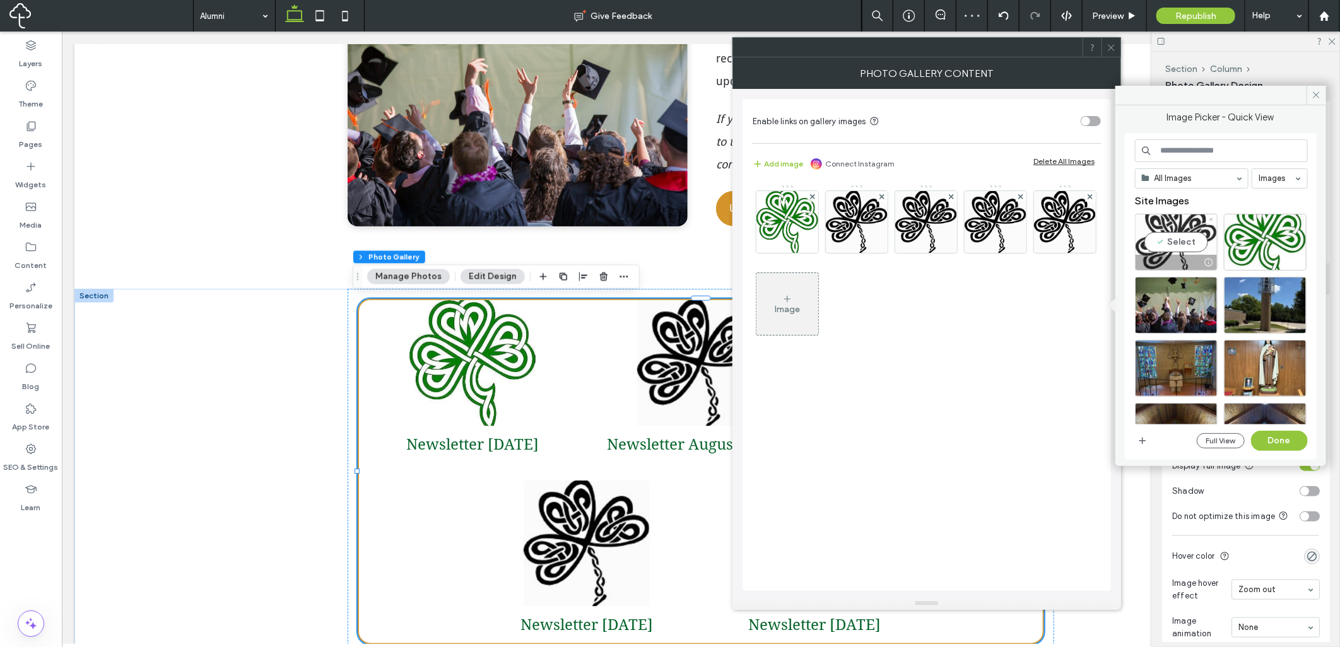
click at [1160, 238] on div "Select" at bounding box center [1176, 242] width 83 height 57
click at [1283, 436] on button "Done" at bounding box center [1279, 441] width 57 height 20
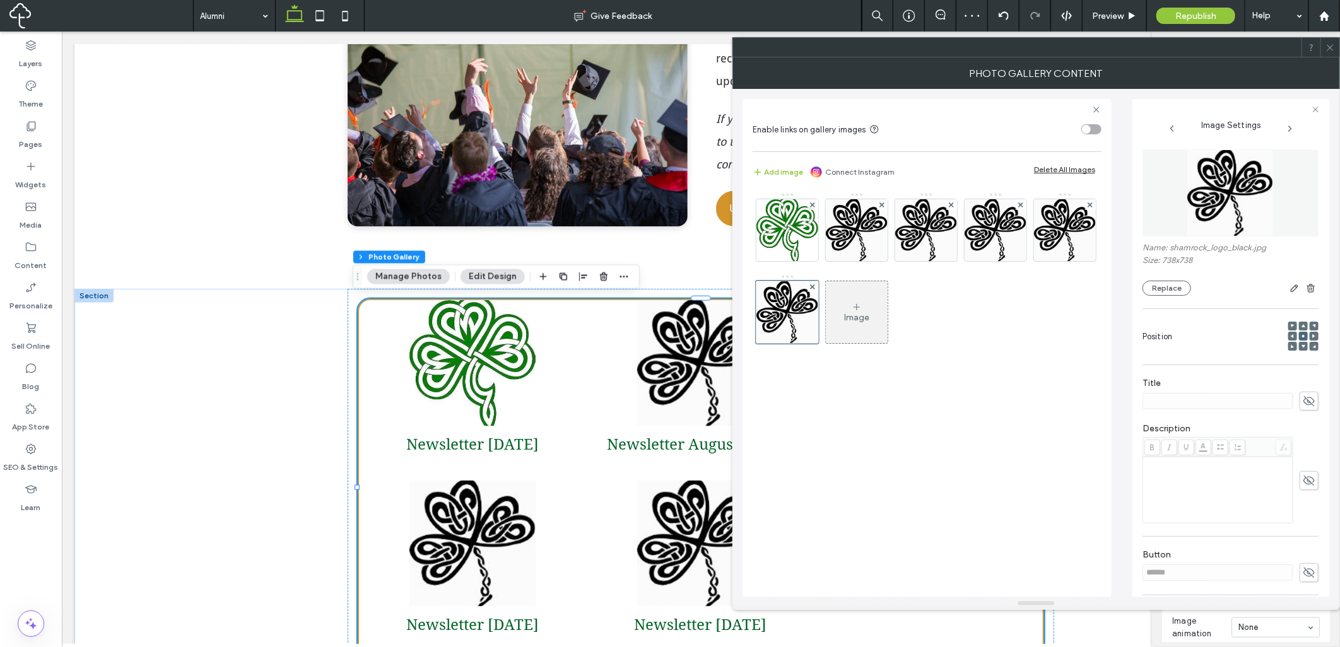
click at [1302, 400] on icon at bounding box center [1308, 401] width 13 height 14
paste input "**********"
type input "**********"
drag, startPoint x: 1111, startPoint y: 393, endPoint x: 1085, endPoint y: 388, distance: 26.3
click at [1104, 394] on div "**********" at bounding box center [1035, 343] width 587 height 508
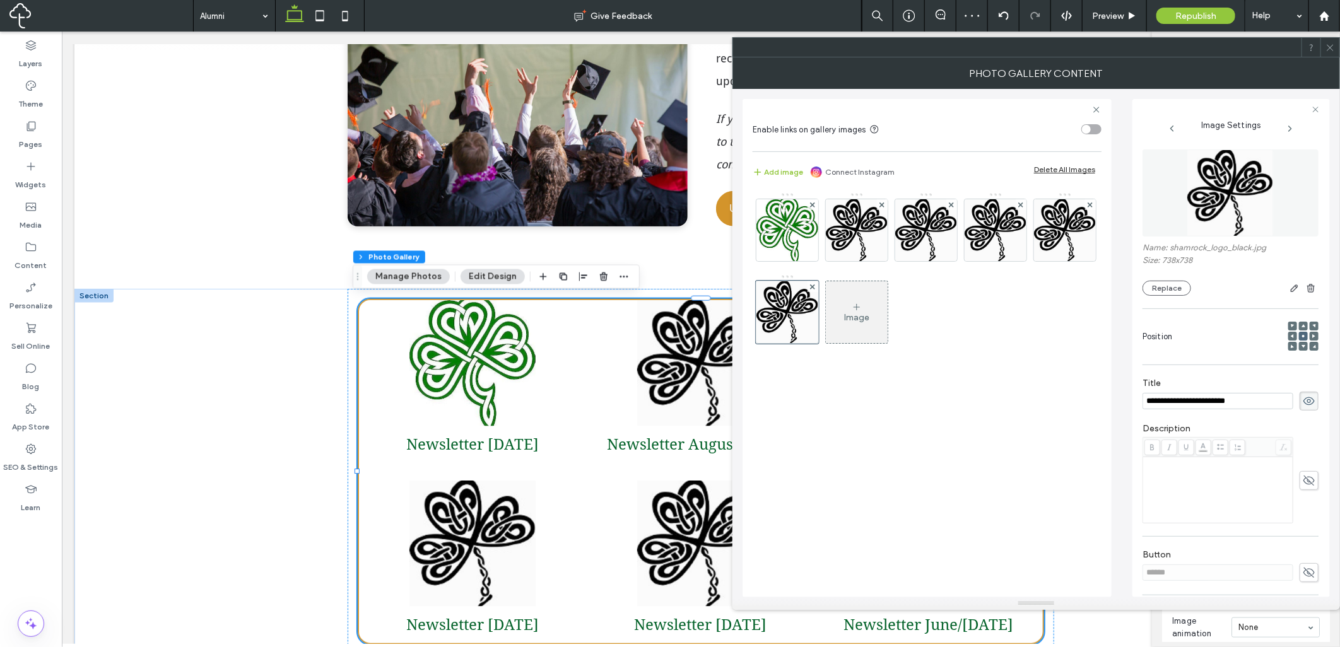
click at [887, 312] on div "Image" at bounding box center [857, 312] width 62 height 59
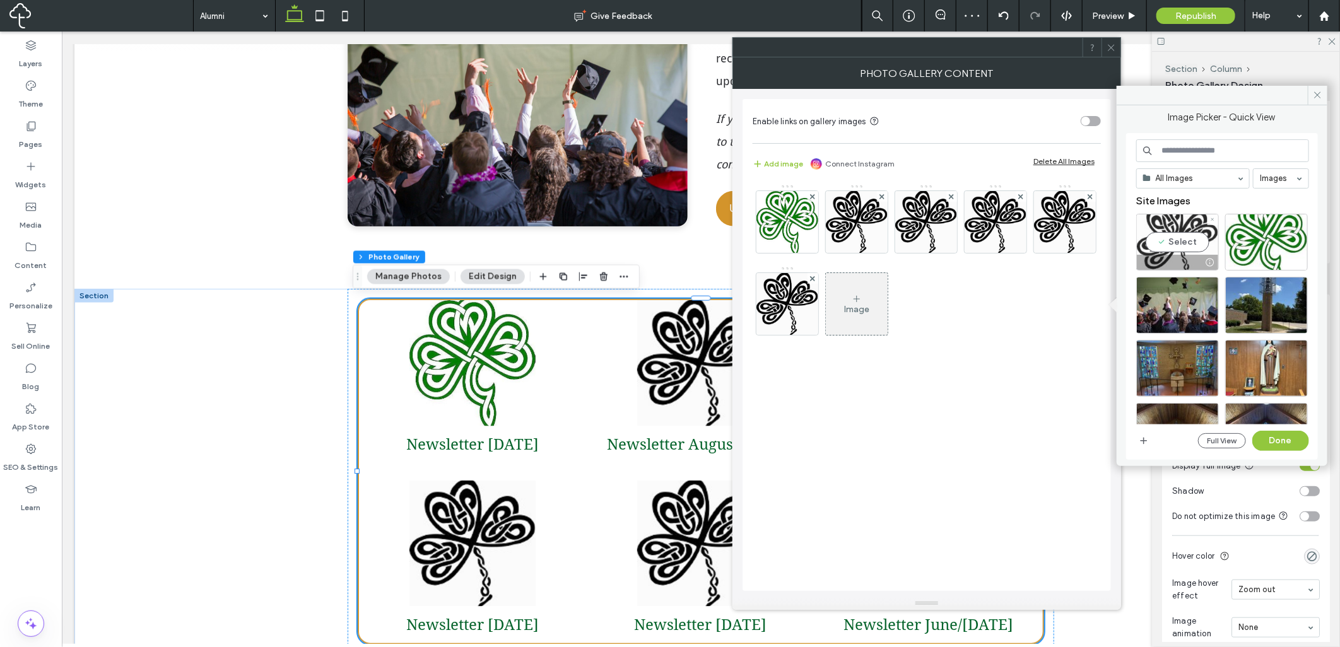
click at [1165, 240] on div "Select" at bounding box center [1177, 242] width 83 height 57
click at [1297, 440] on button "Done" at bounding box center [1280, 441] width 57 height 20
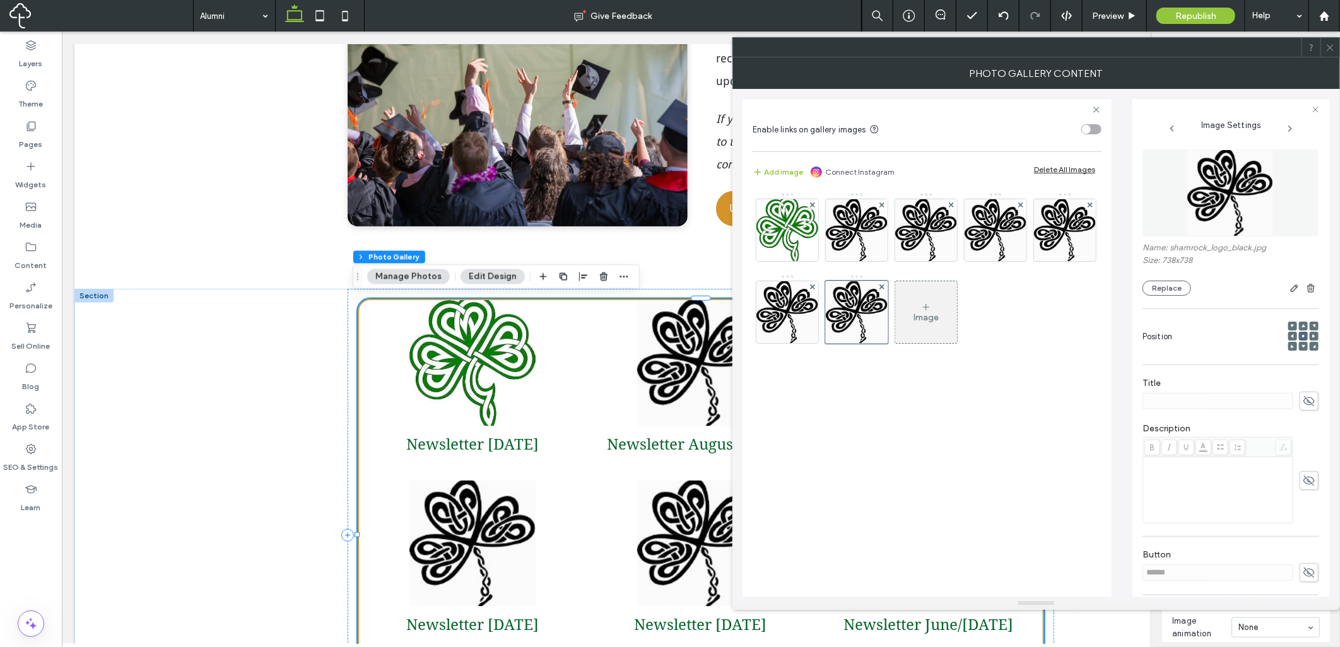
drag, startPoint x: 1306, startPoint y: 406, endPoint x: 1270, endPoint y: 406, distance: 36.6
click at [1302, 402] on icon at bounding box center [1308, 401] width 13 height 14
paste input "**********"
click at [1142, 415] on div "**********" at bounding box center [1230, 393] width 176 height 45
type input "**********"
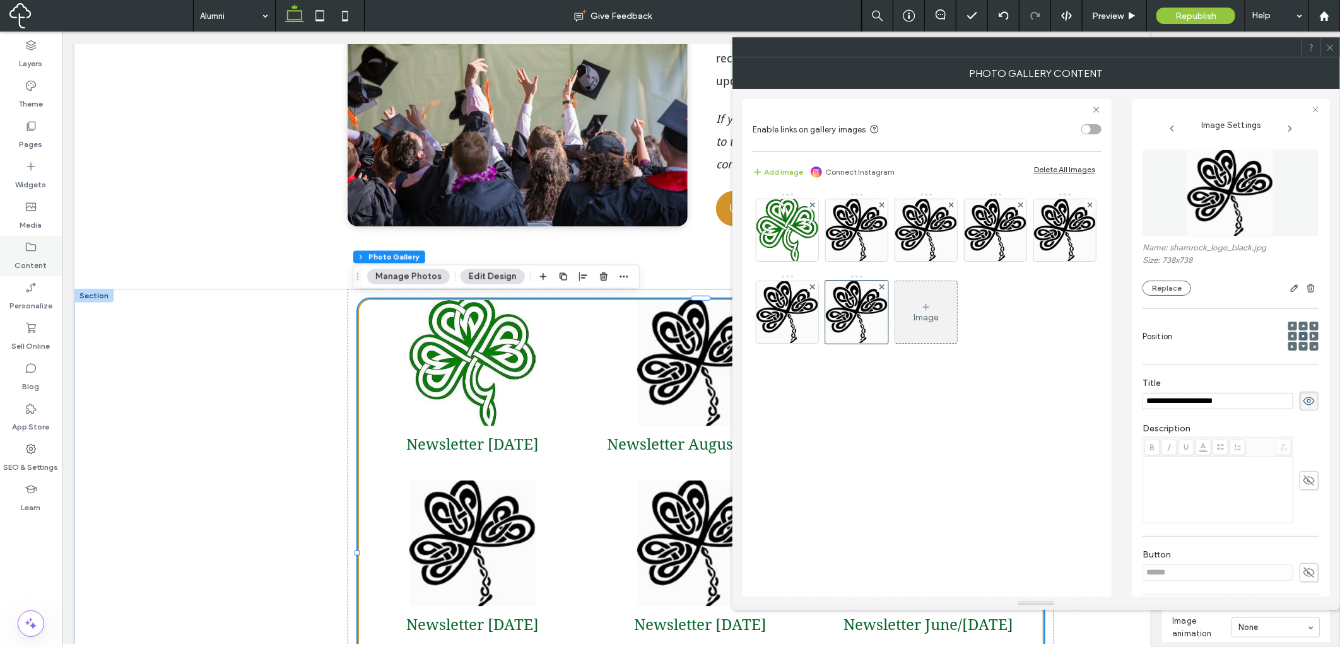
click at [36, 260] on label "Content" at bounding box center [31, 263] width 32 height 18
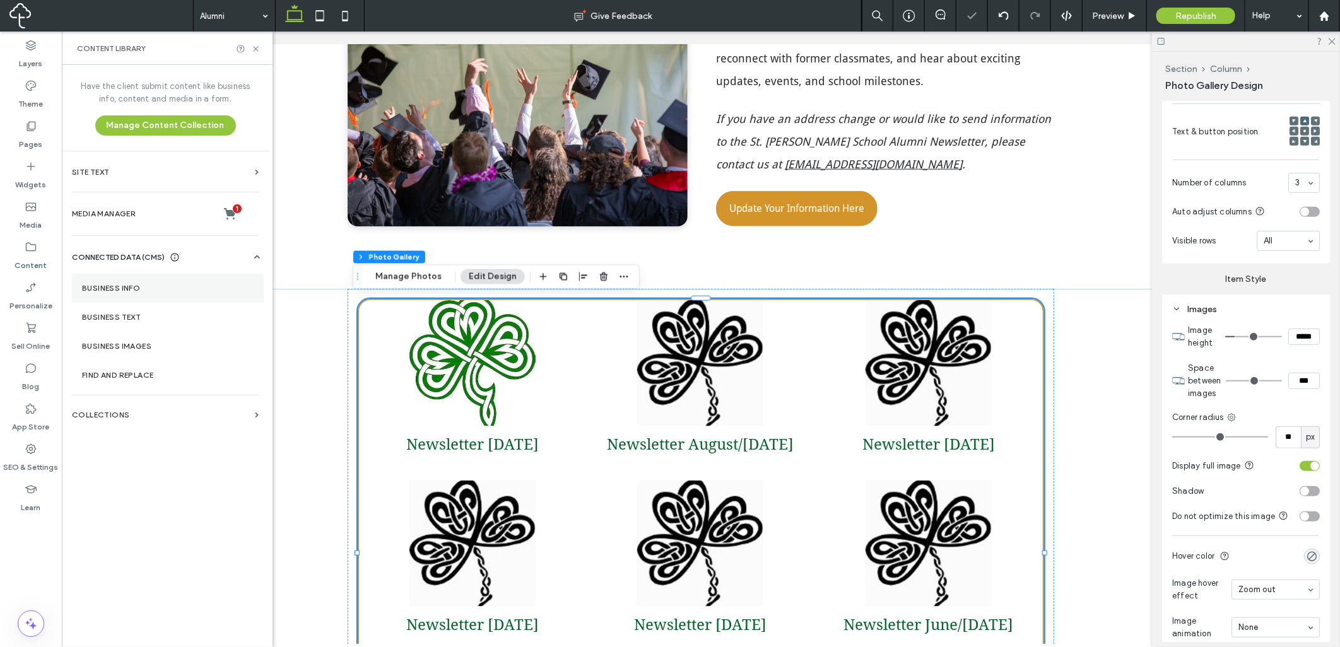
click at [155, 282] on section "Business Info" at bounding box center [168, 288] width 192 height 29
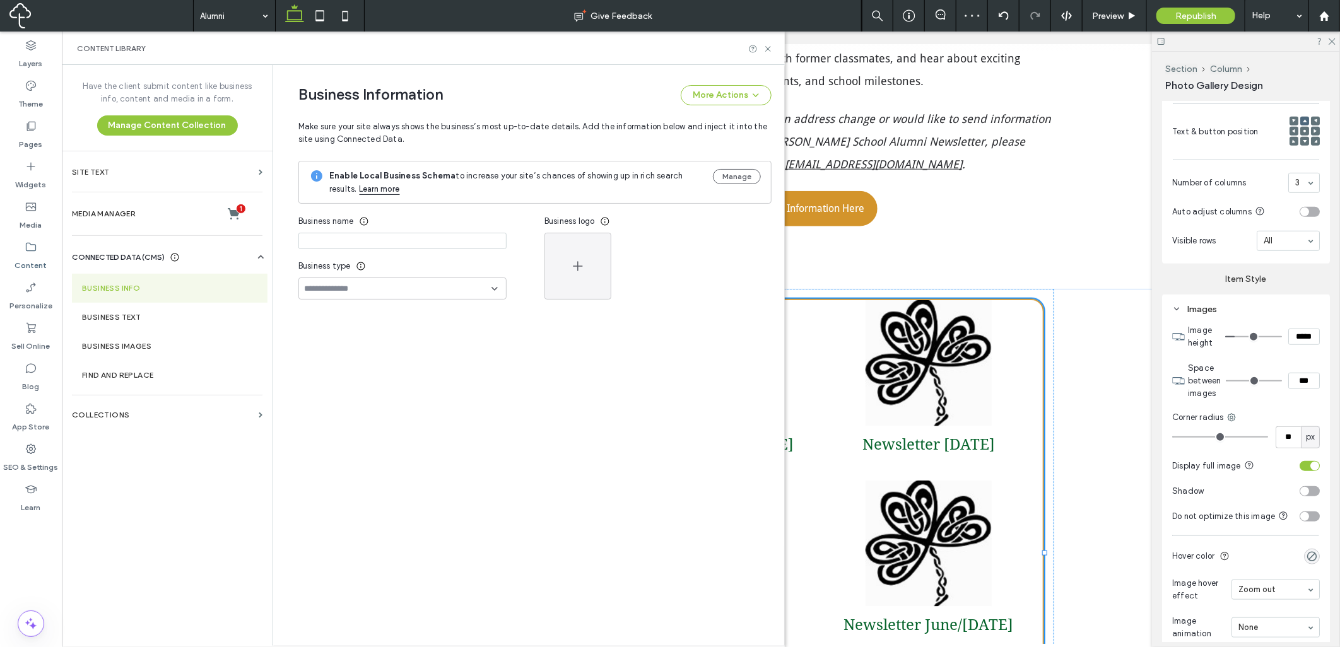
type input "**********"
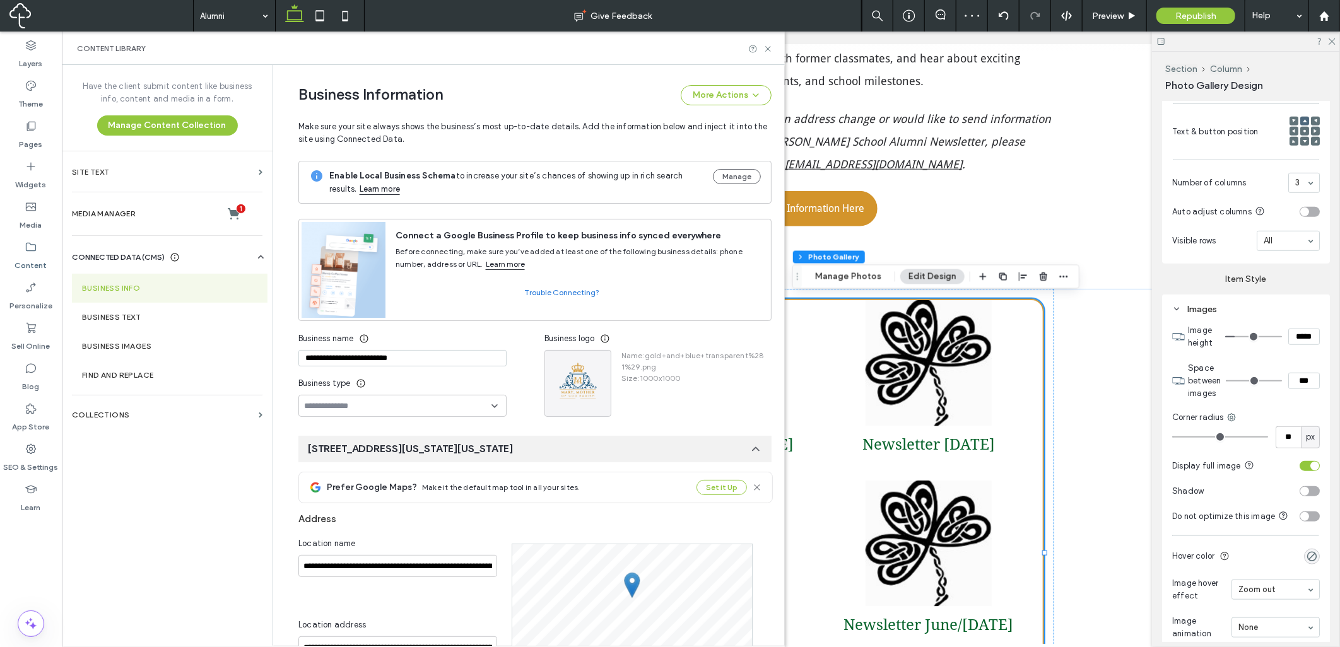
scroll to position [92, 0]
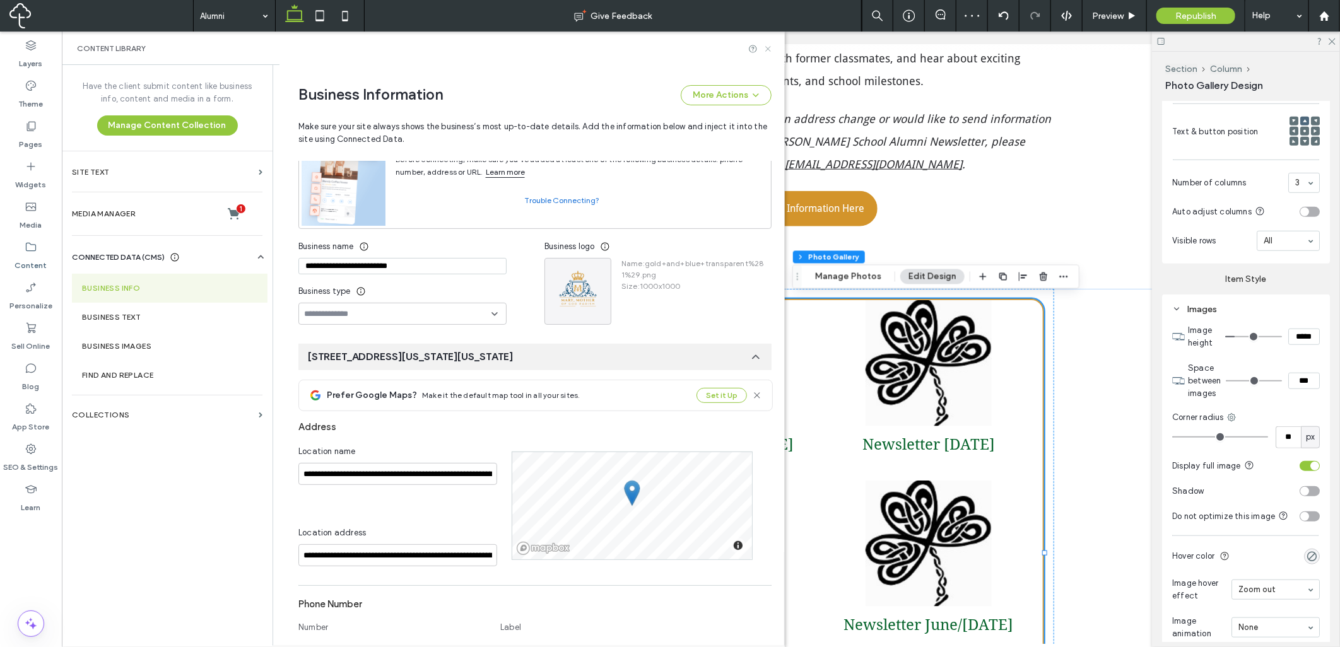
click at [766, 48] on icon at bounding box center [767, 48] width 9 height 9
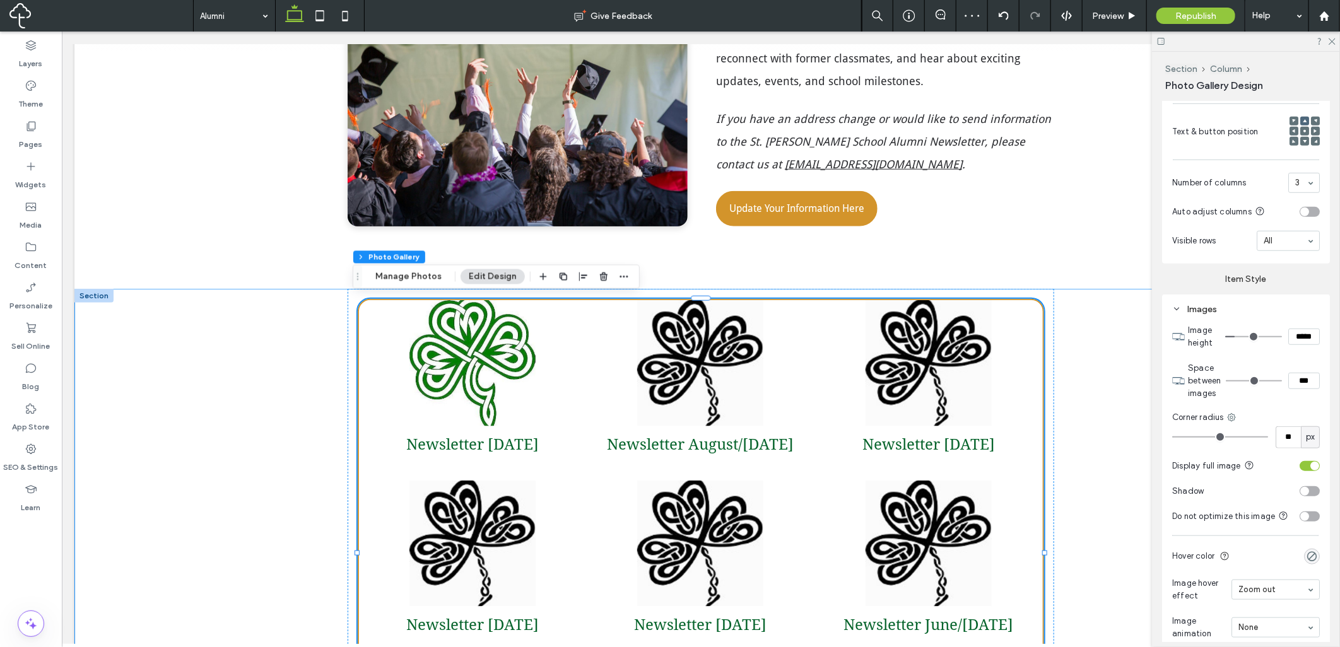
click at [1119, 344] on div "Newsletter December 2023 Location Newsletter August/September 2021 Button Newsl…" at bounding box center [700, 584] width 1253 height 592
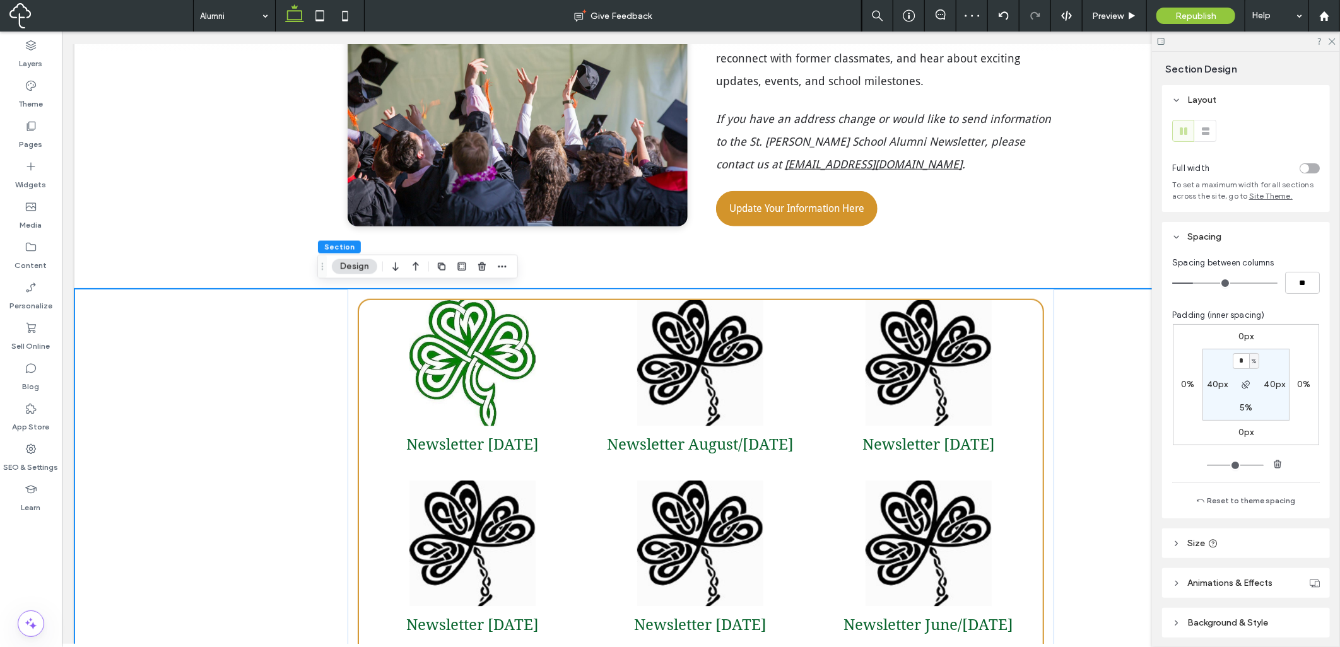
click at [1303, 167] on div "toggle" at bounding box center [1309, 168] width 20 height 10
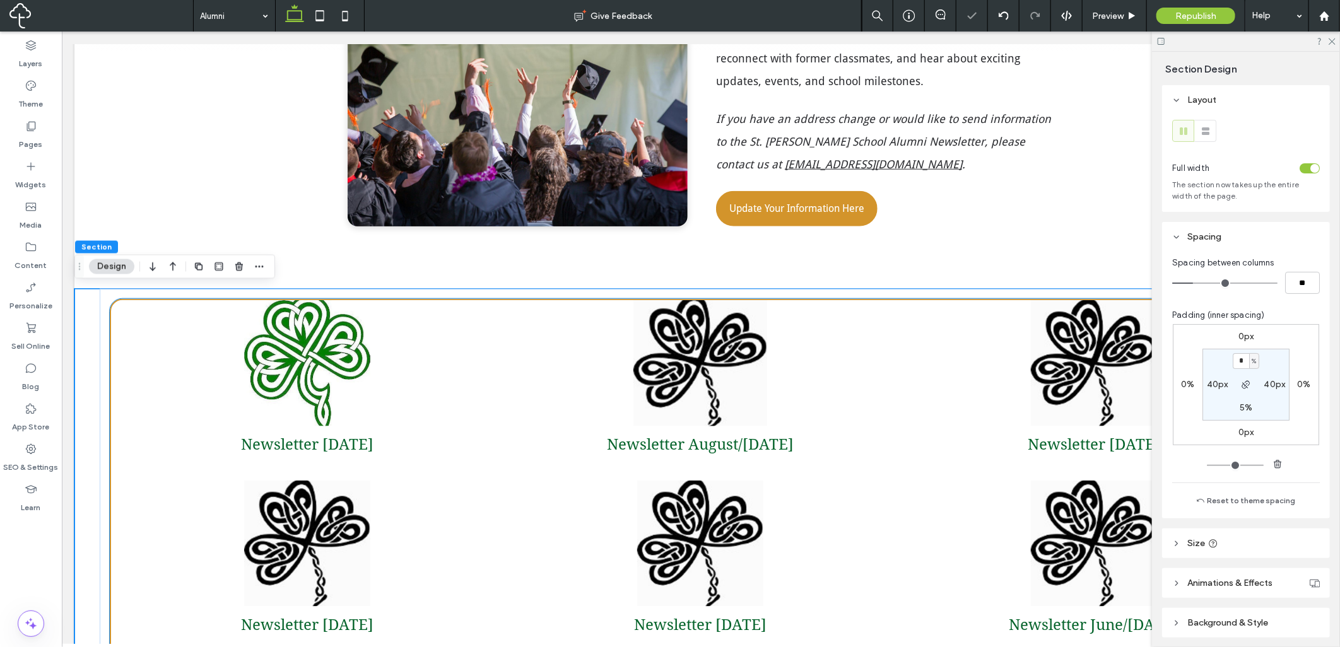
click at [686, 313] on link at bounding box center [699, 363] width 160 height 134
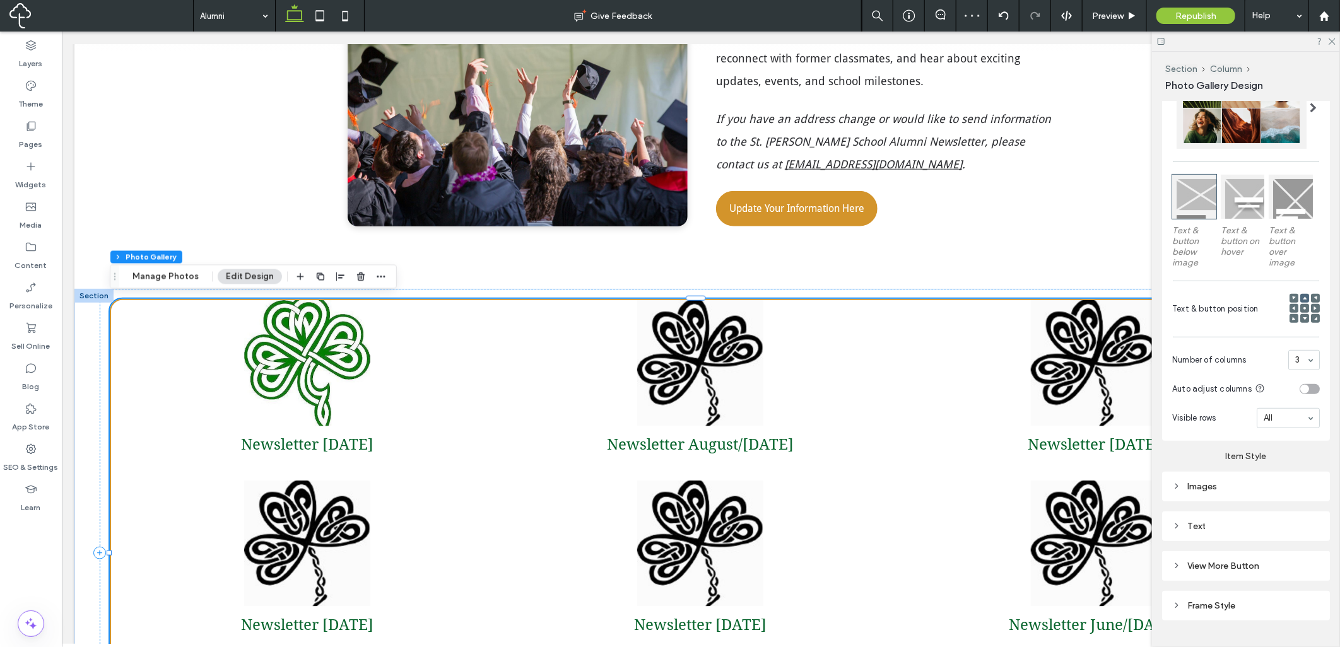
scroll to position [337, 0]
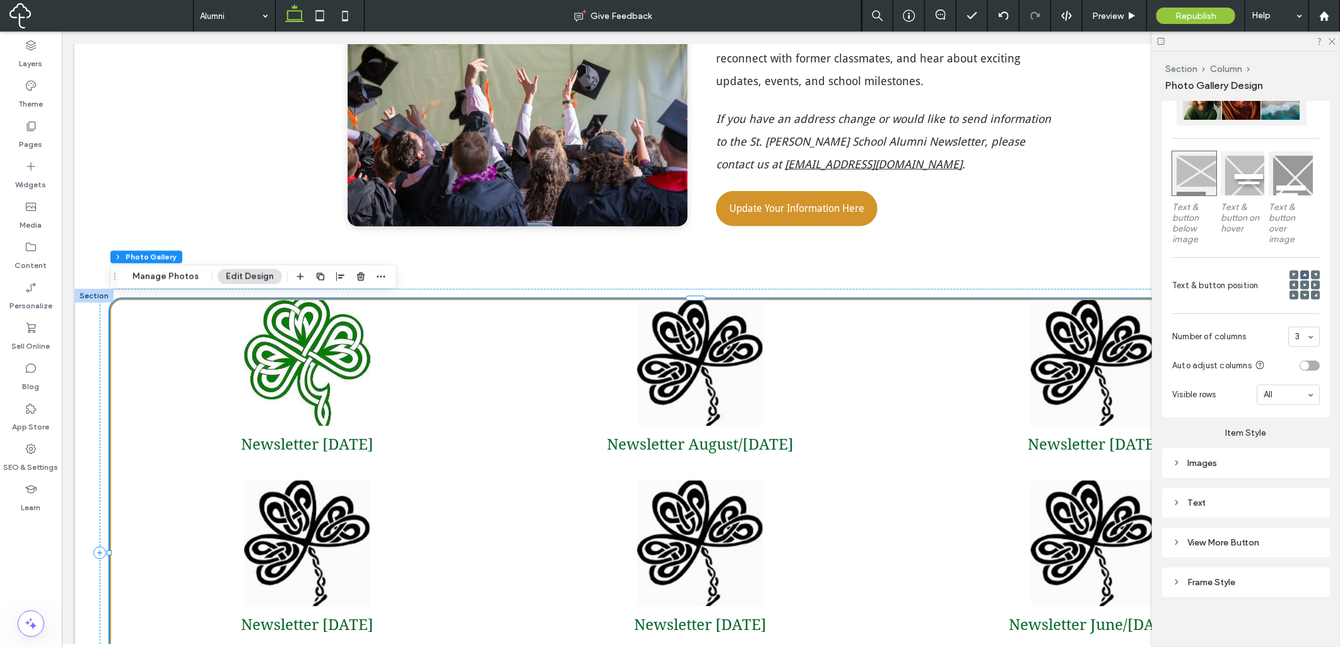
click at [1244, 577] on div "Frame Style" at bounding box center [1246, 582] width 148 height 11
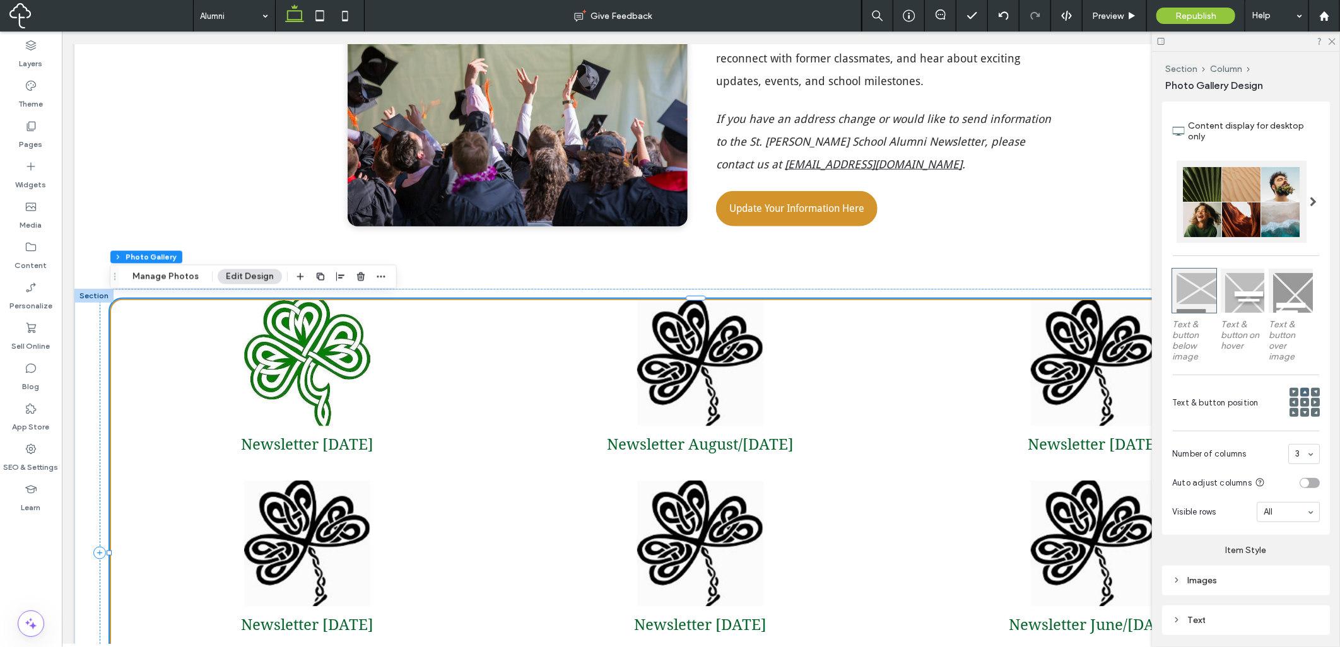
scroll to position [0, 0]
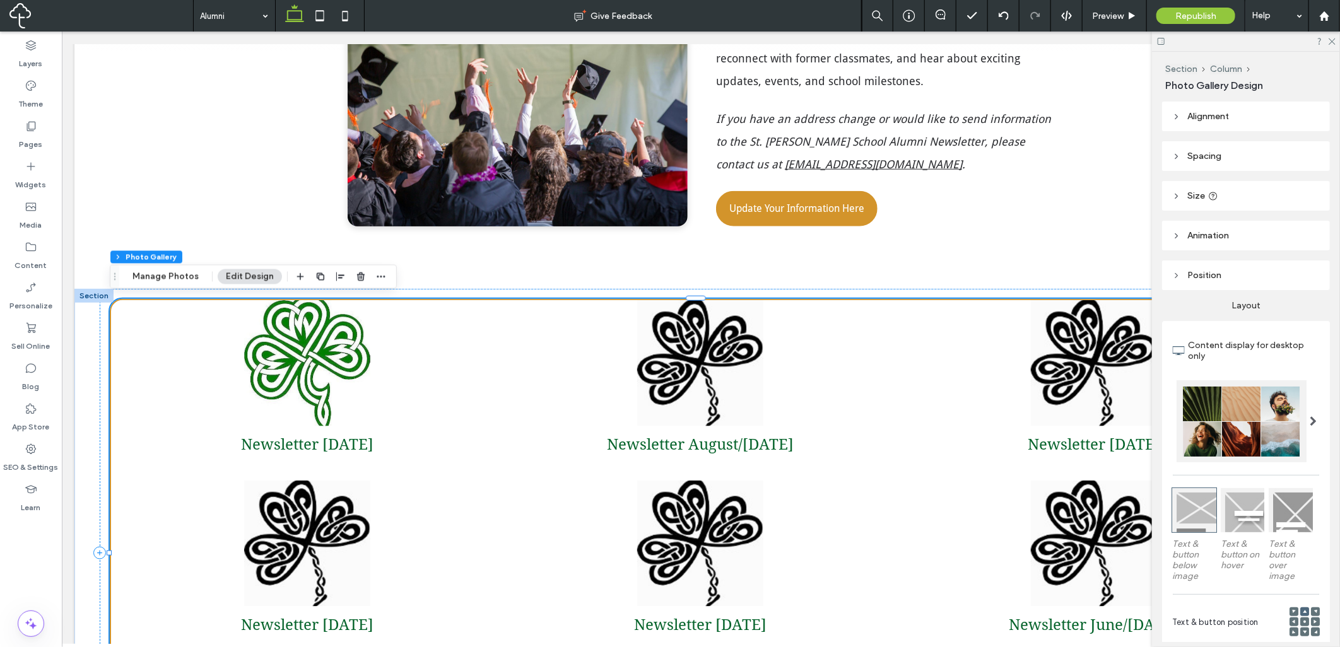
click at [1257, 191] on header "Size" at bounding box center [1246, 196] width 168 height 30
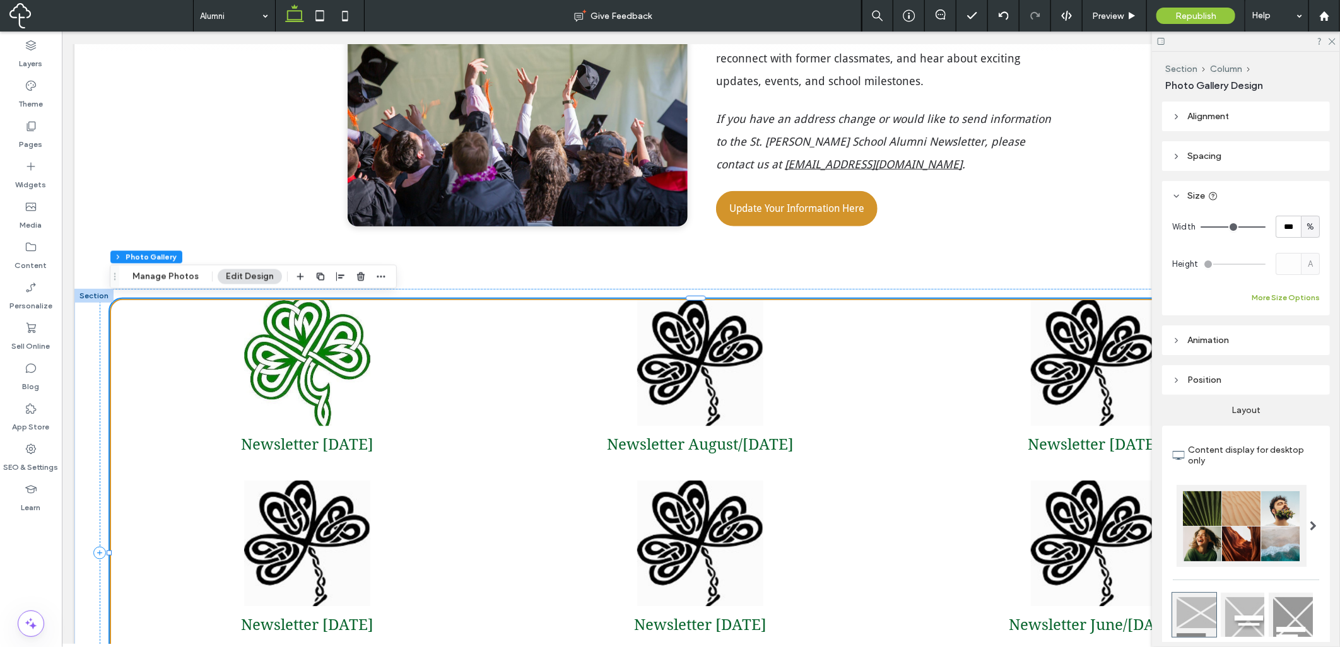
drag, startPoint x: 1288, startPoint y: 294, endPoint x: 1312, endPoint y: 301, distance: 25.1
click at [1288, 294] on button "More Size Options" at bounding box center [1285, 297] width 68 height 15
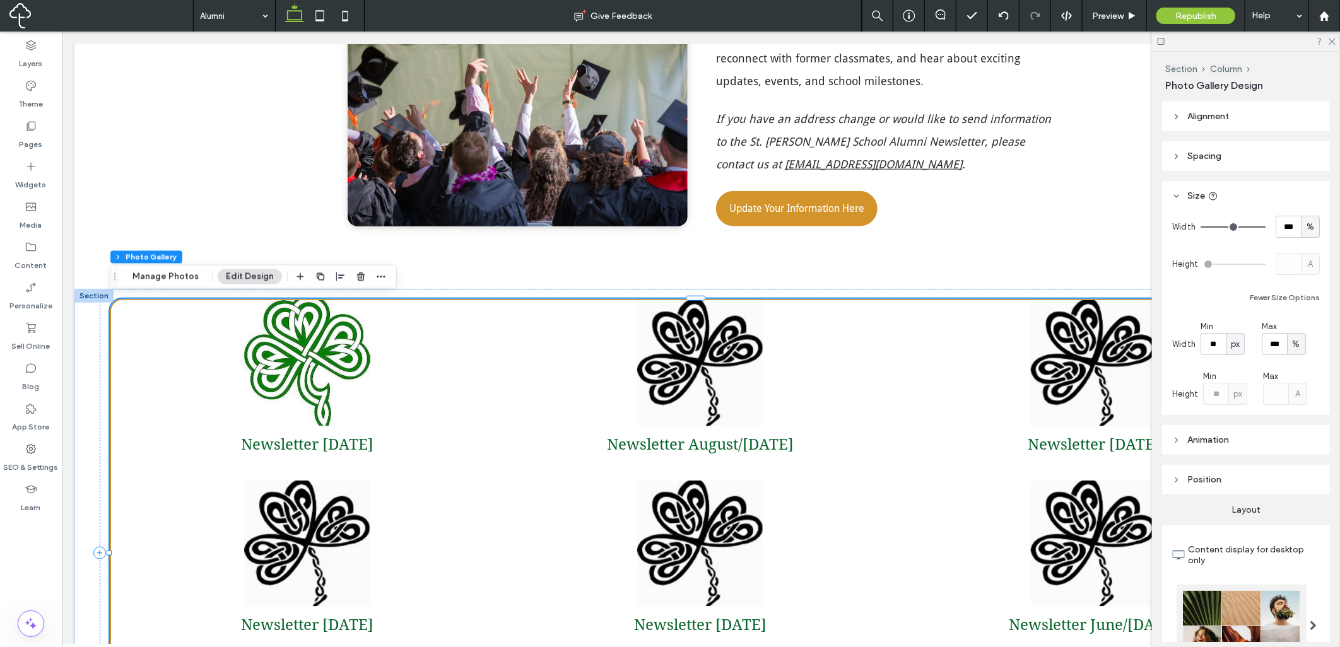
drag, startPoint x: 1295, startPoint y: 339, endPoint x: 1289, endPoint y: 347, distance: 10.3
click at [1295, 339] on span "%" at bounding box center [1296, 344] width 8 height 13
click at [1289, 358] on div "px" at bounding box center [1292, 366] width 18 height 22
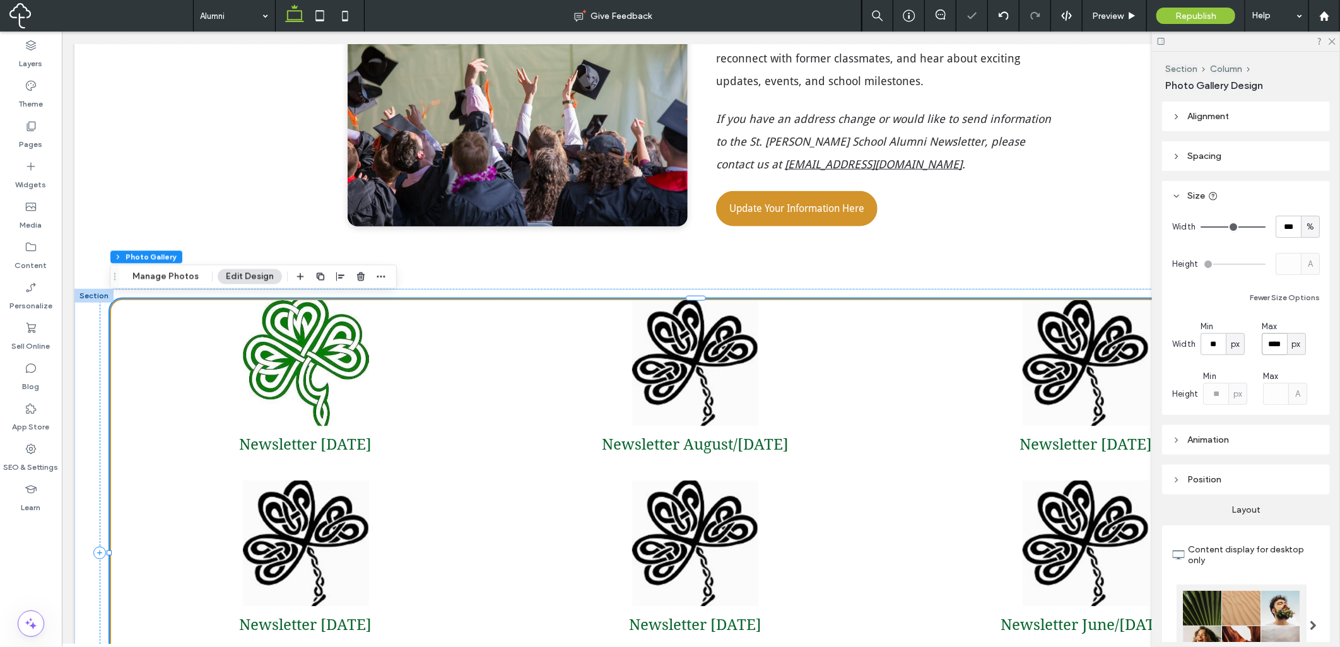
click at [1271, 351] on input "****" at bounding box center [1273, 344] width 25 height 22
type input "****"
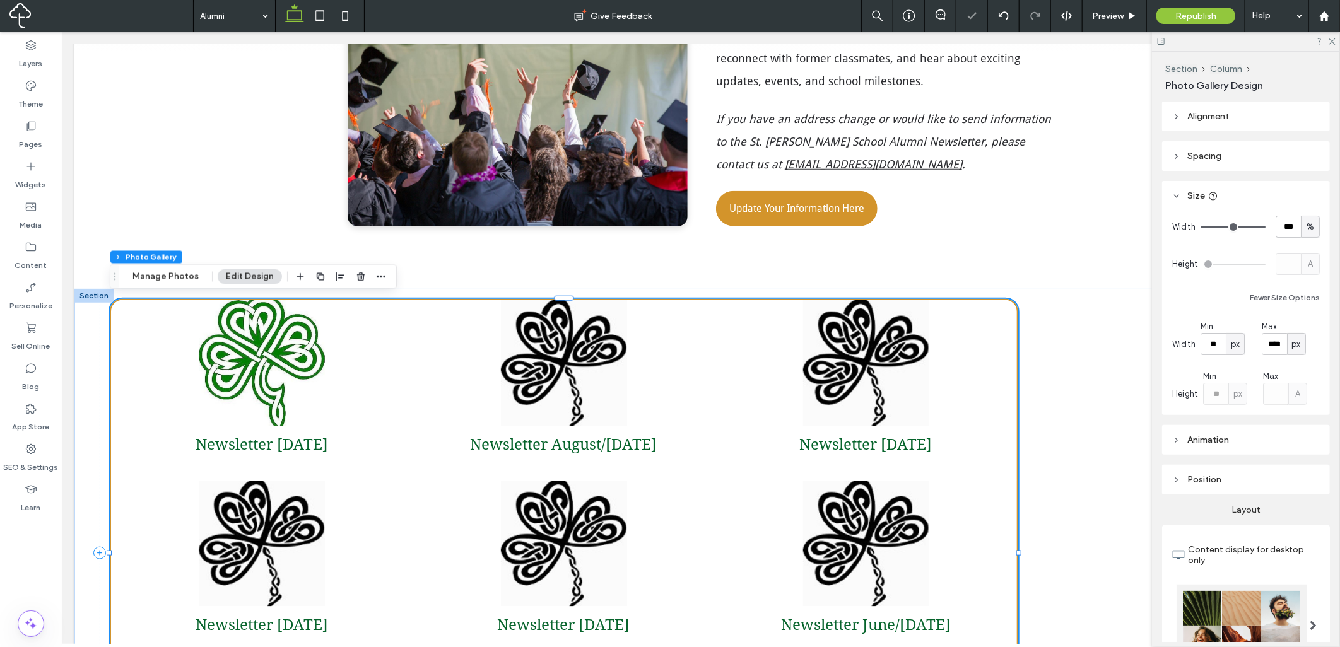
click at [1232, 121] on header "Alignment" at bounding box center [1246, 117] width 168 height 30
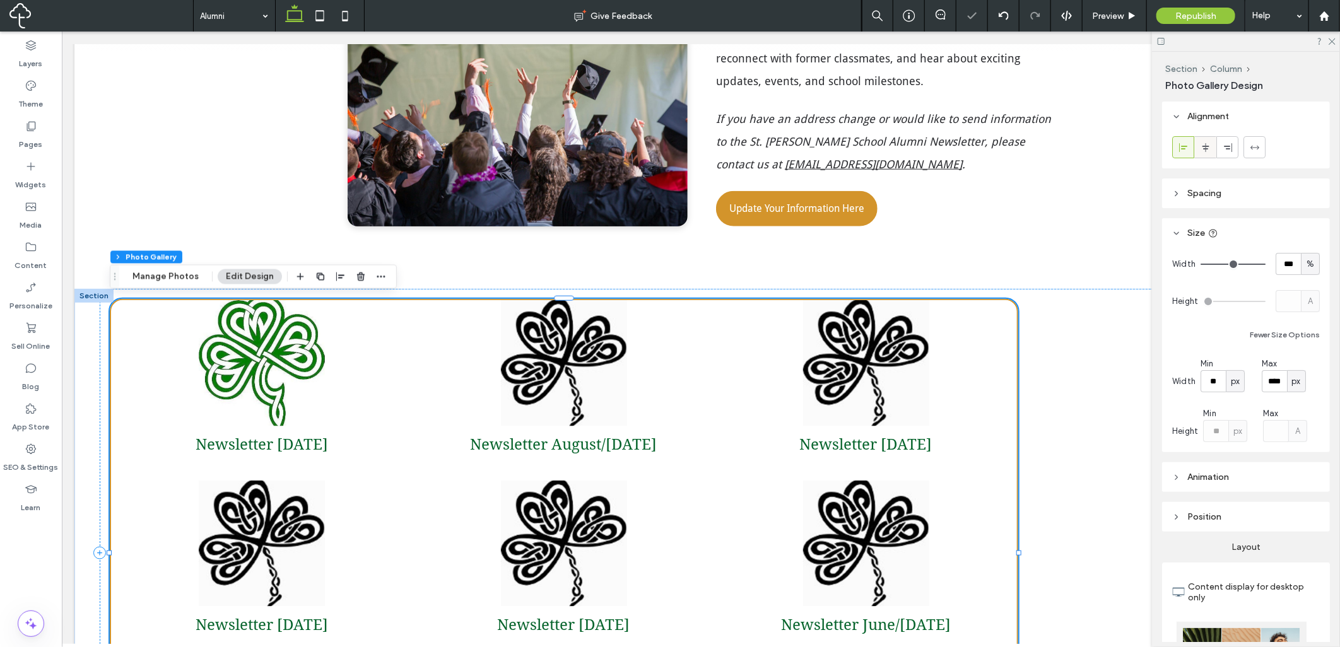
click at [1210, 146] on icon at bounding box center [1205, 148] width 10 height 10
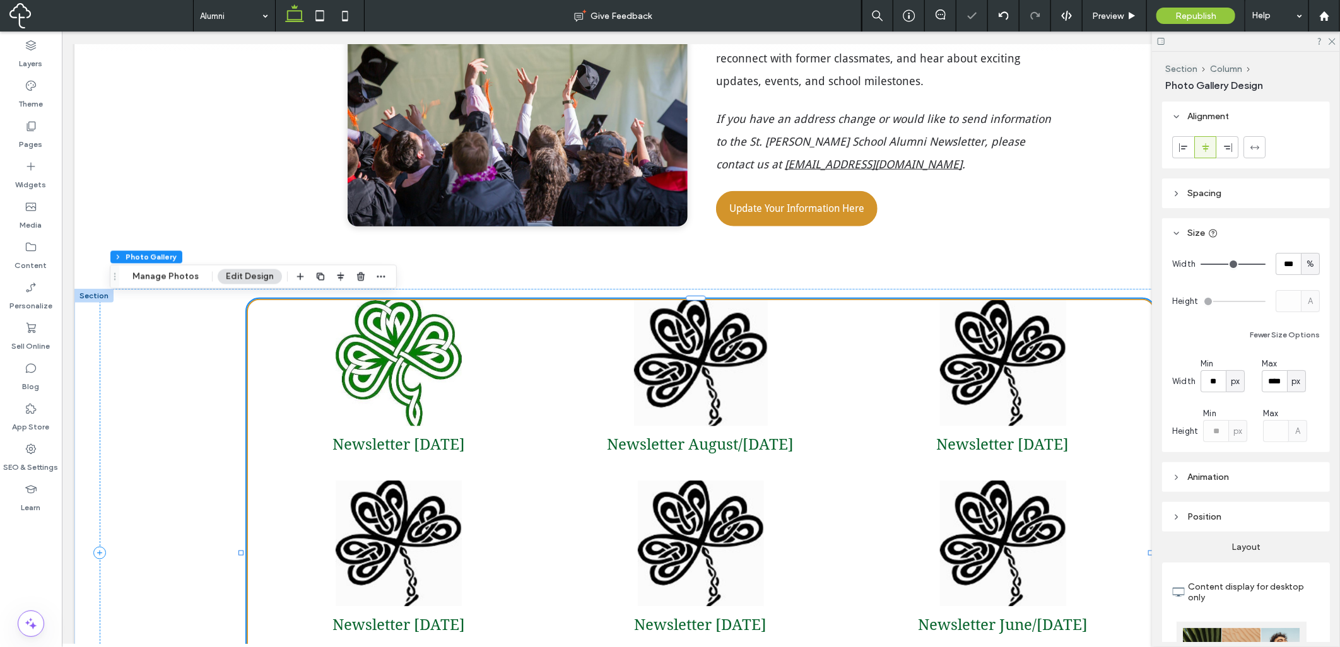
click at [707, 395] on link at bounding box center [699, 363] width 160 height 134
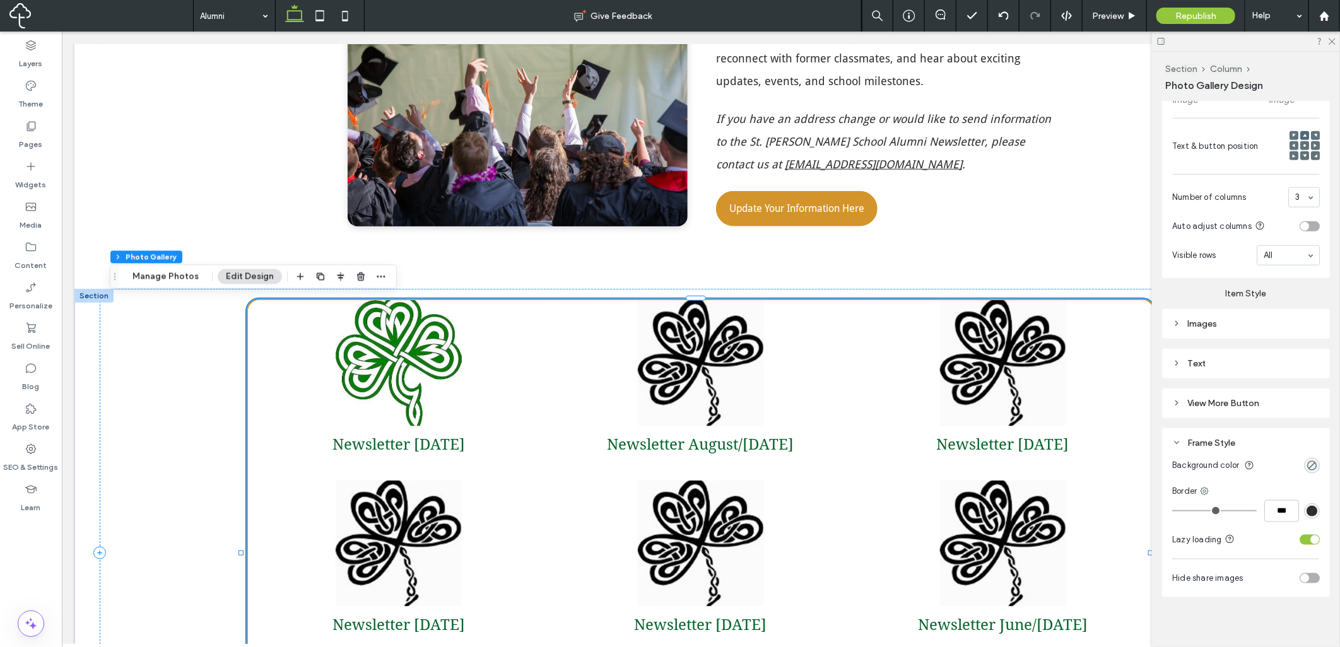
scroll to position [601, 0]
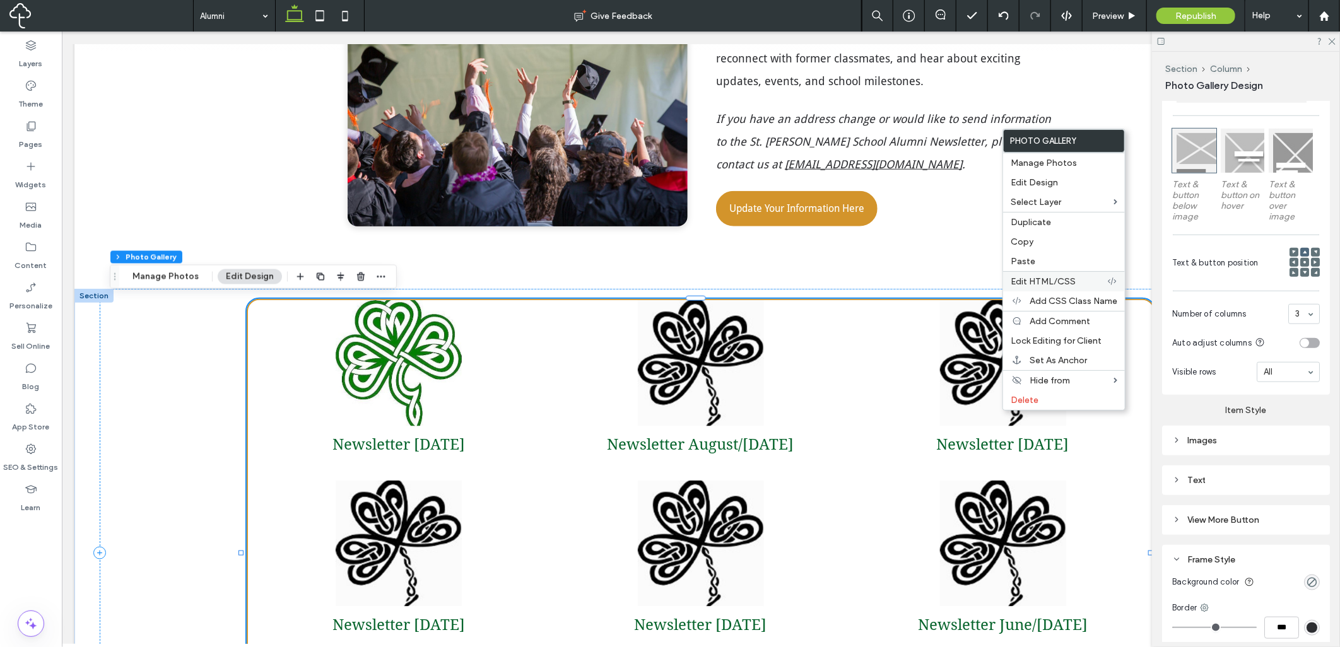
click at [1084, 276] on label "Edit HTML/CSS" at bounding box center [1058, 281] width 96 height 11
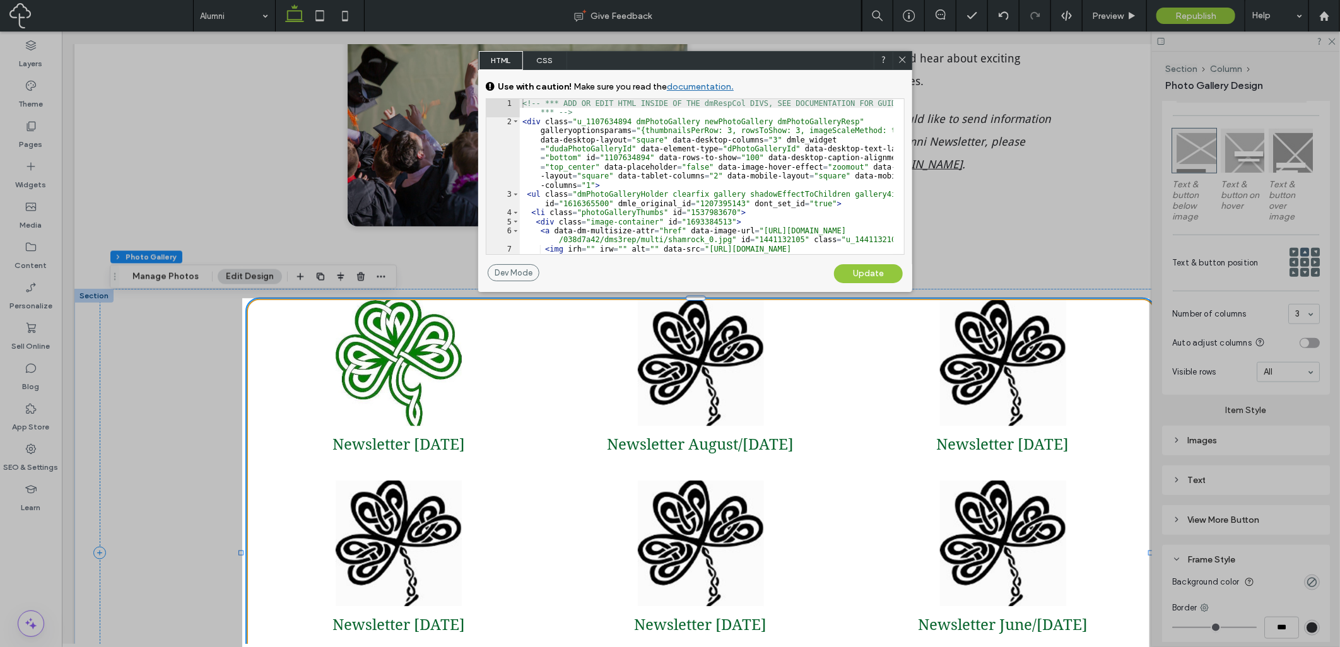
click at [556, 61] on span "CSS" at bounding box center [545, 60] width 44 height 19
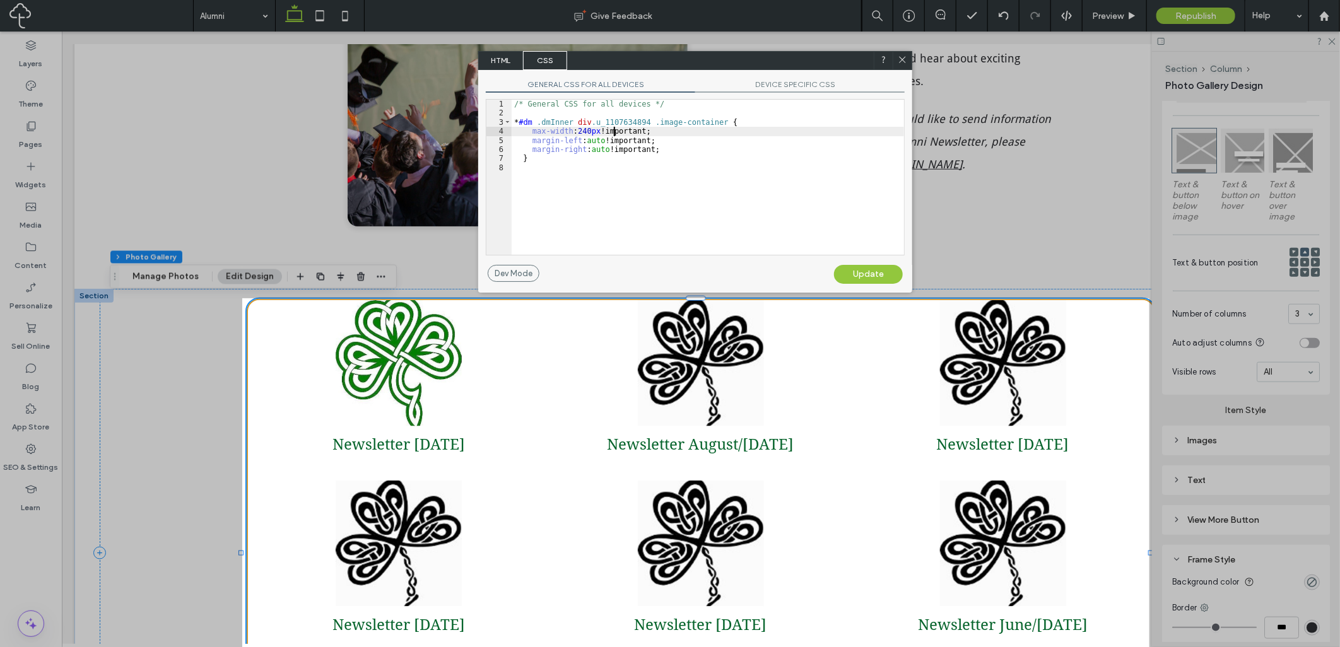
drag, startPoint x: 615, startPoint y: 136, endPoint x: 629, endPoint y: 141, distance: 14.6
click at [616, 137] on div "/* General CSS for all devices */ * #dm .dmInner div .u_1107634894 .image-conta…" at bounding box center [707, 186] width 392 height 173
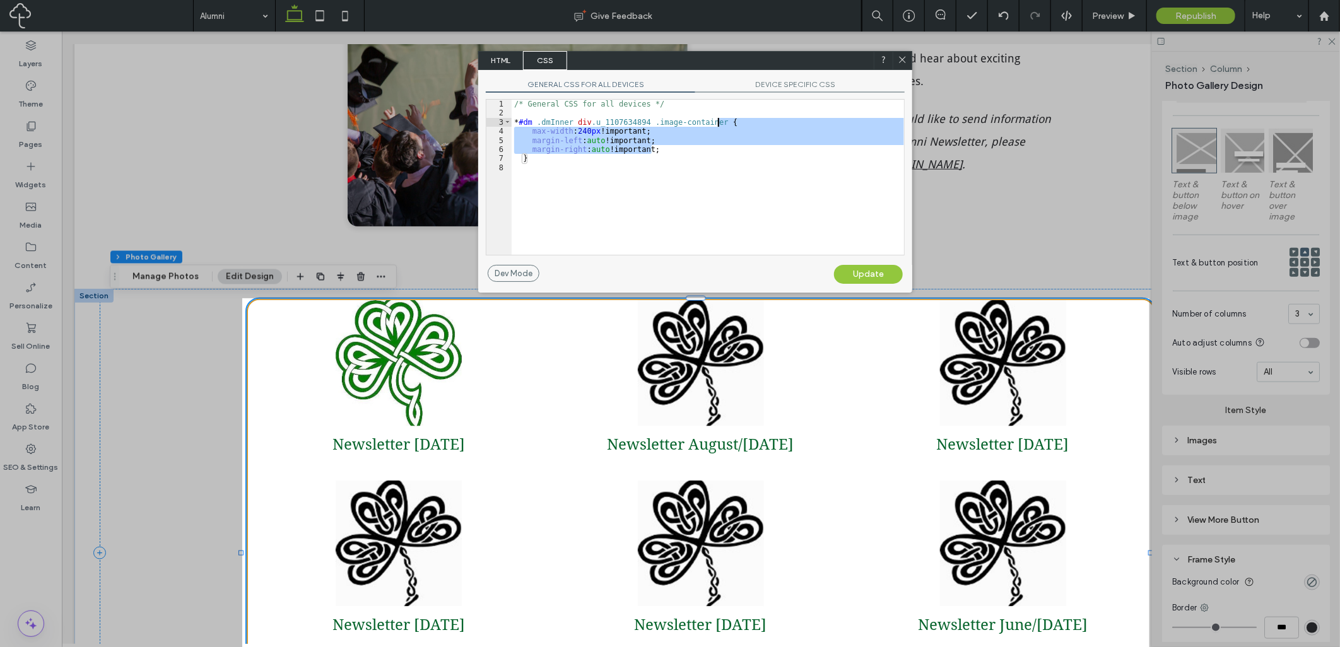
drag, startPoint x: 710, startPoint y: 149, endPoint x: 763, endPoint y: 122, distance: 60.4
click at [763, 122] on div "/* General CSS for all devices */ * #dm .dmInner div .u_1107634894 .image-conta…" at bounding box center [707, 186] width 392 height 173
click at [831, 86] on span "DEVICE SPECIFIC CSS" at bounding box center [799, 85] width 209 height 13
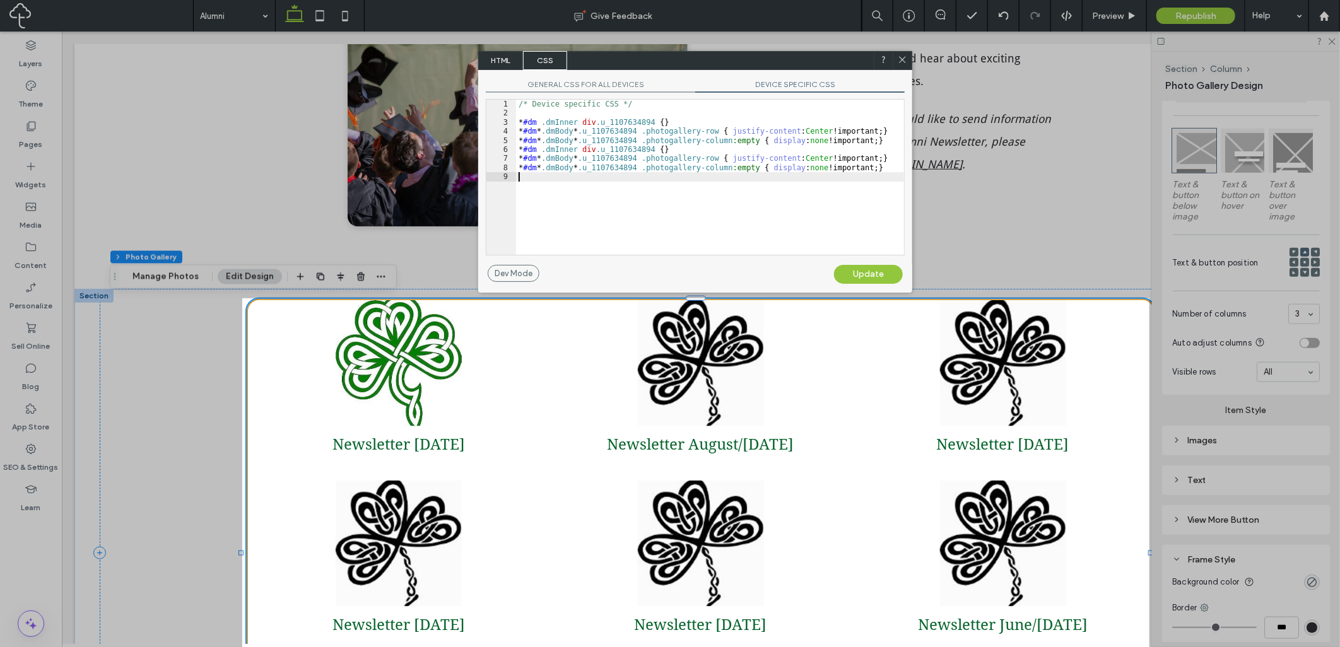
click at [798, 173] on div "/* Device specific CSS */ * #dm .dmInner div .u_1107634894 { } * #dm * .dmBody …" at bounding box center [710, 177] width 388 height 155
click at [780, 185] on div "/* Device specific CSS */ * #dm .dmInner div .u_1107634894 { } * #dm * .dmBody …" at bounding box center [710, 186] width 388 height 173
click at [640, 80] on span "GENERAL CSS FOR ALL DEVICES" at bounding box center [590, 85] width 209 height 13
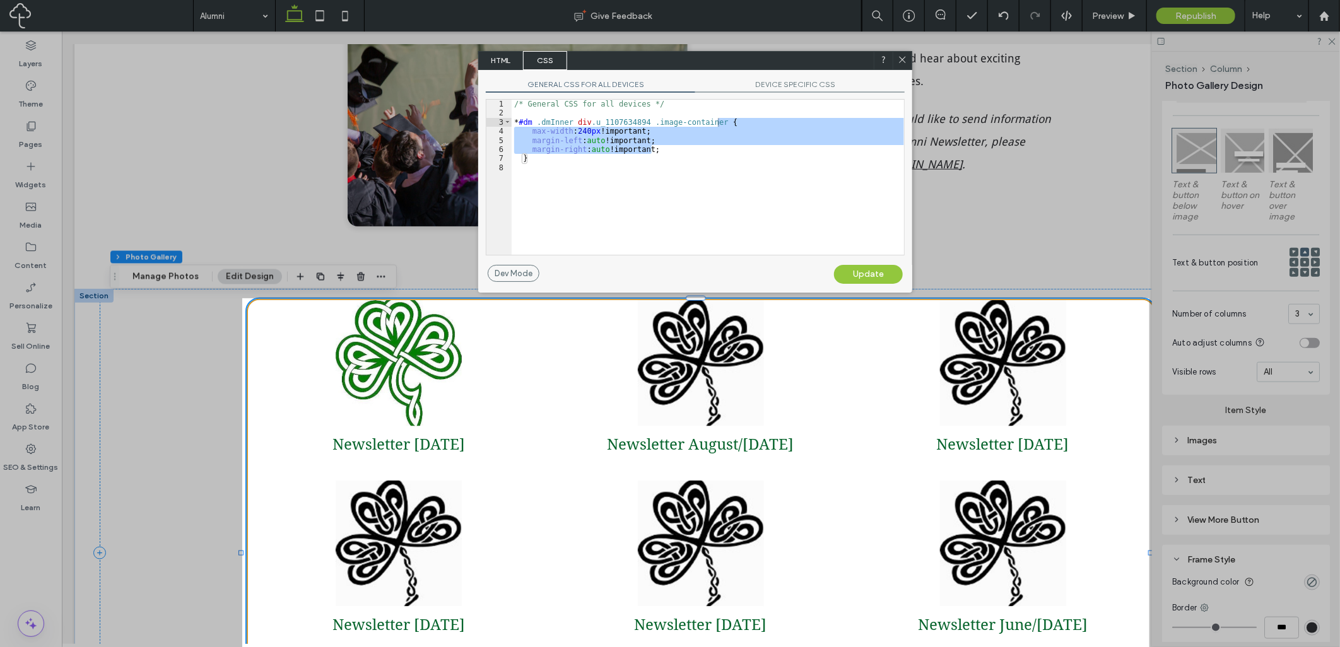
click at [727, 199] on div "/* General CSS for all devices */ * #dm .dmInner div .u_1107634894 .image-conta…" at bounding box center [707, 186] width 392 height 173
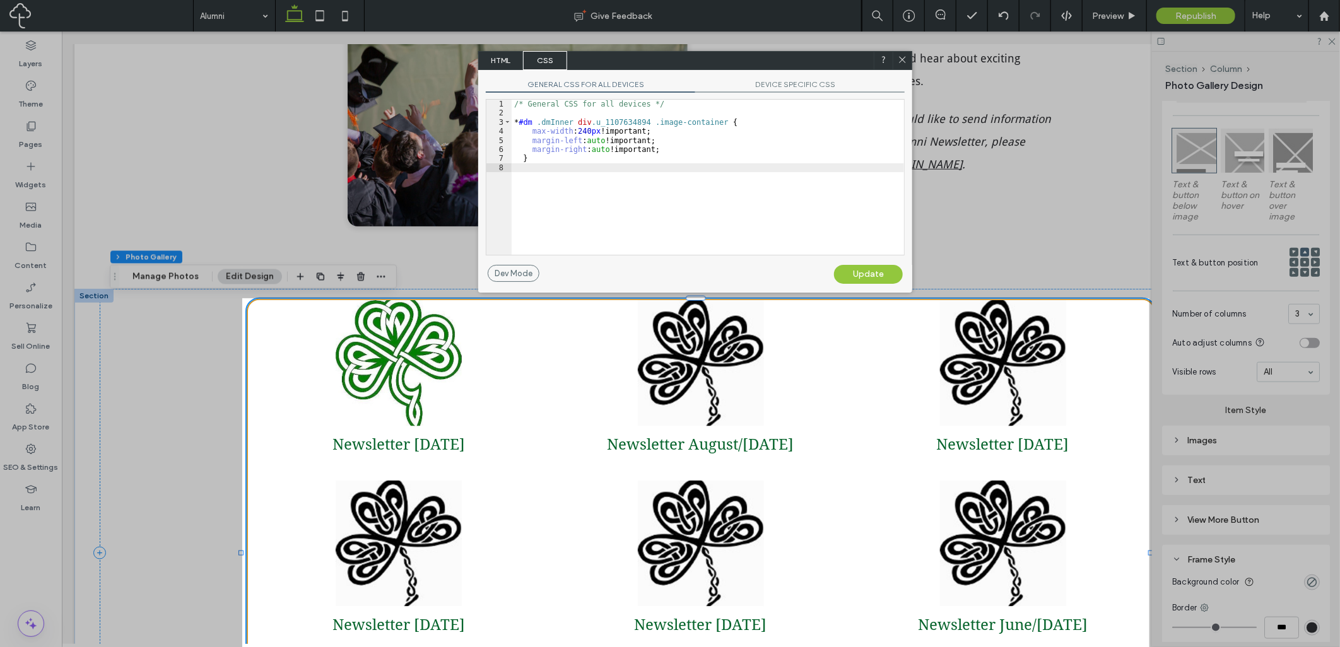
click at [899, 62] on icon at bounding box center [901, 59] width 9 height 9
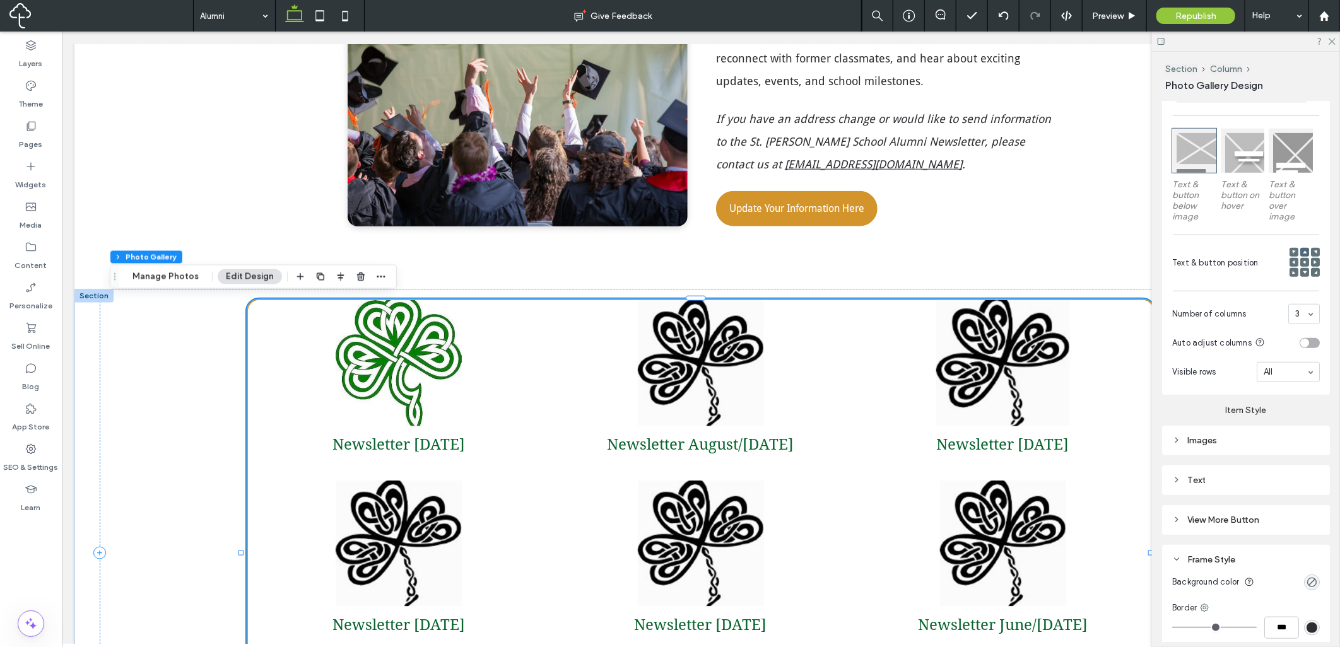
click at [1017, 400] on link at bounding box center [1001, 363] width 160 height 134
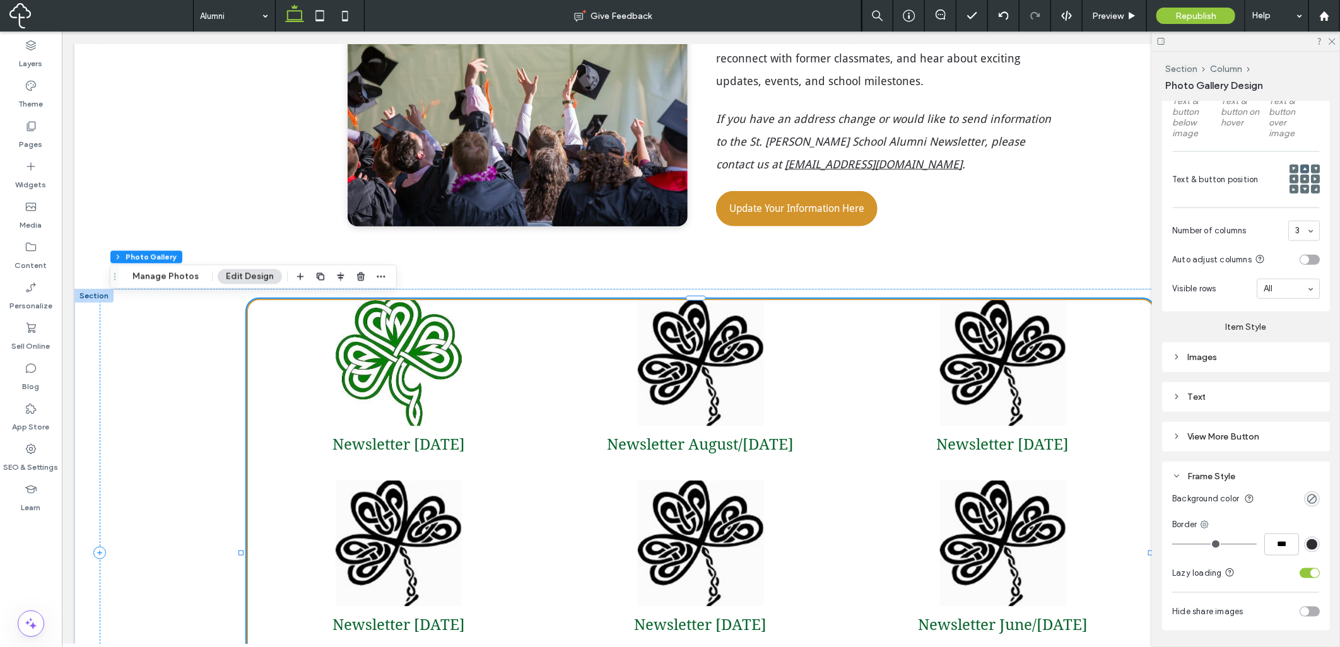
scroll to position [718, 0]
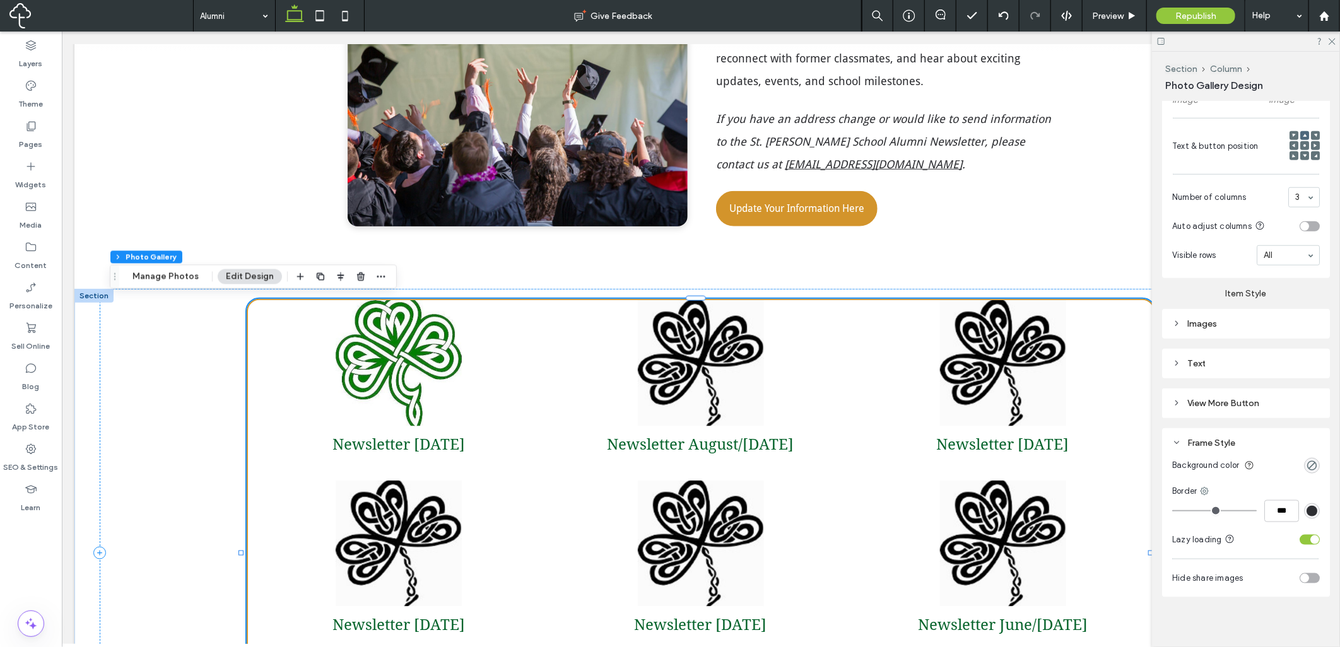
click at [1196, 438] on div "Frame Style" at bounding box center [1246, 443] width 148 height 11
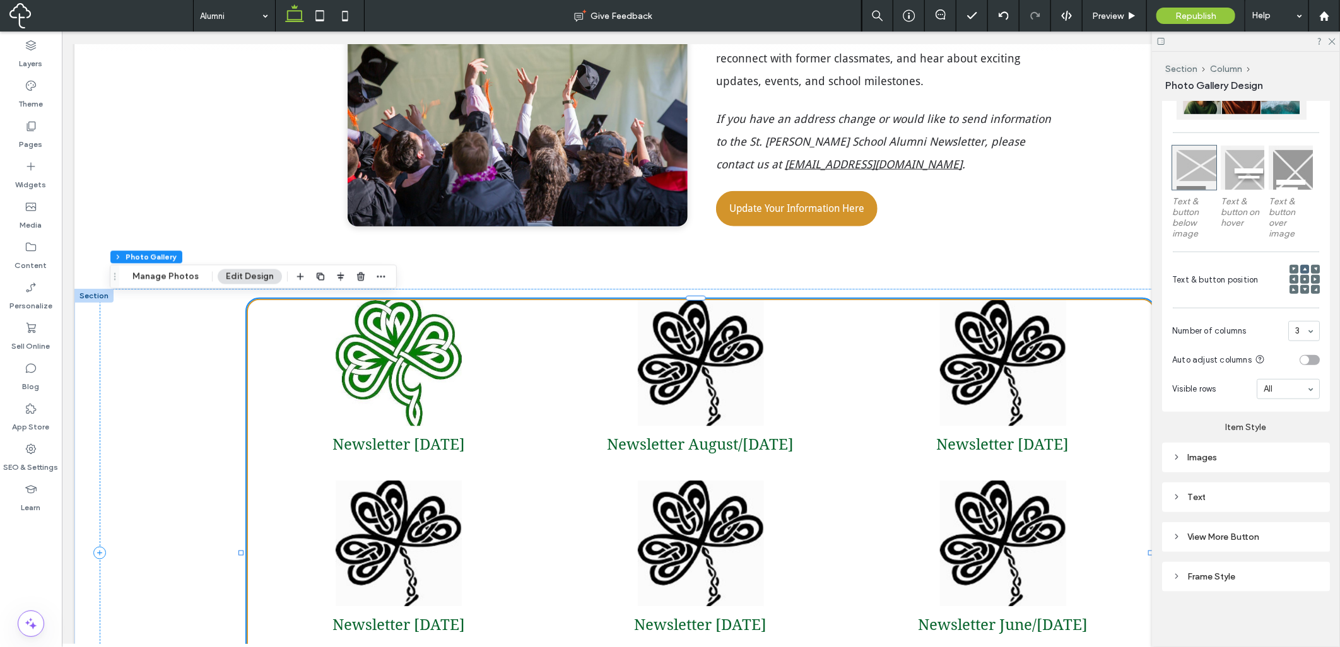
scroll to position [578, 0]
click at [1196, 438] on div "Item Style Images Text" at bounding box center [1246, 468] width 168 height 100
click at [1210, 574] on div "Frame Style" at bounding box center [1246, 582] width 148 height 17
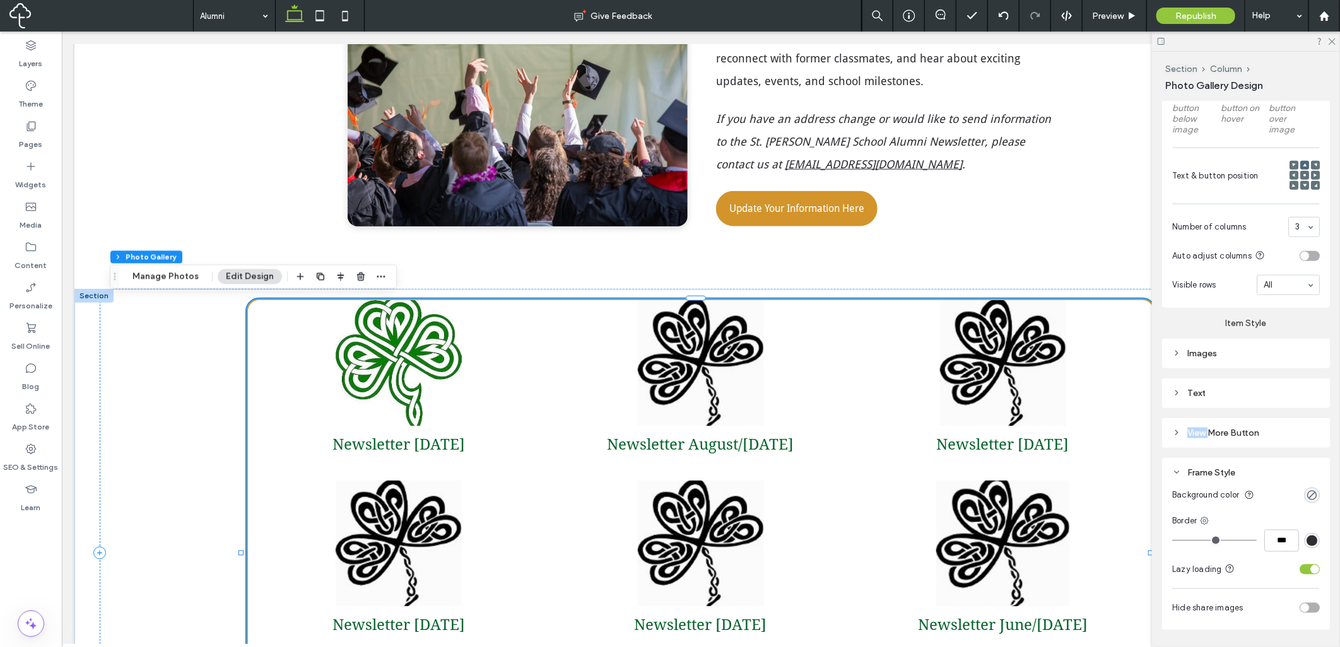
scroll to position [718, 0]
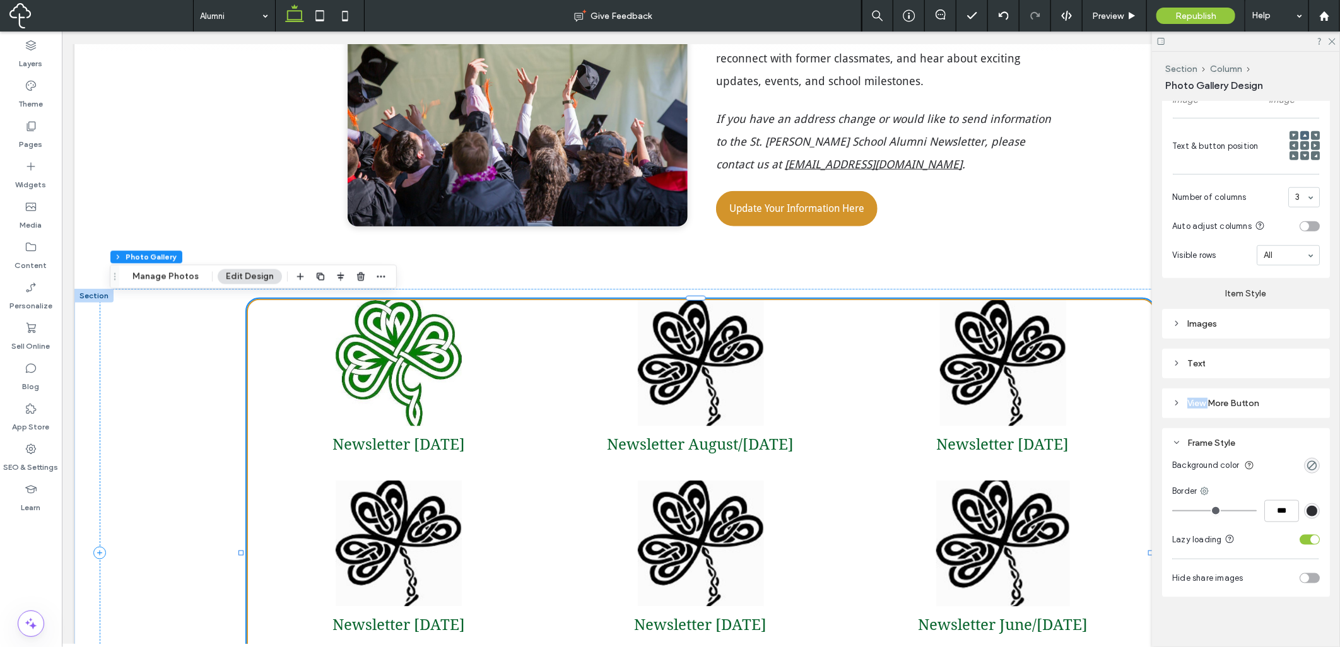
click at [1101, 515] on div "Newsletter June/July 2020 Button" at bounding box center [1002, 561] width 302 height 163
click at [424, 377] on link at bounding box center [397, 363] width 151 height 126
click at [167, 392] on div "Newsletter December 2023 Location Newsletter August/September 2021 Button Newsl…" at bounding box center [700, 552] width 1202 height 529
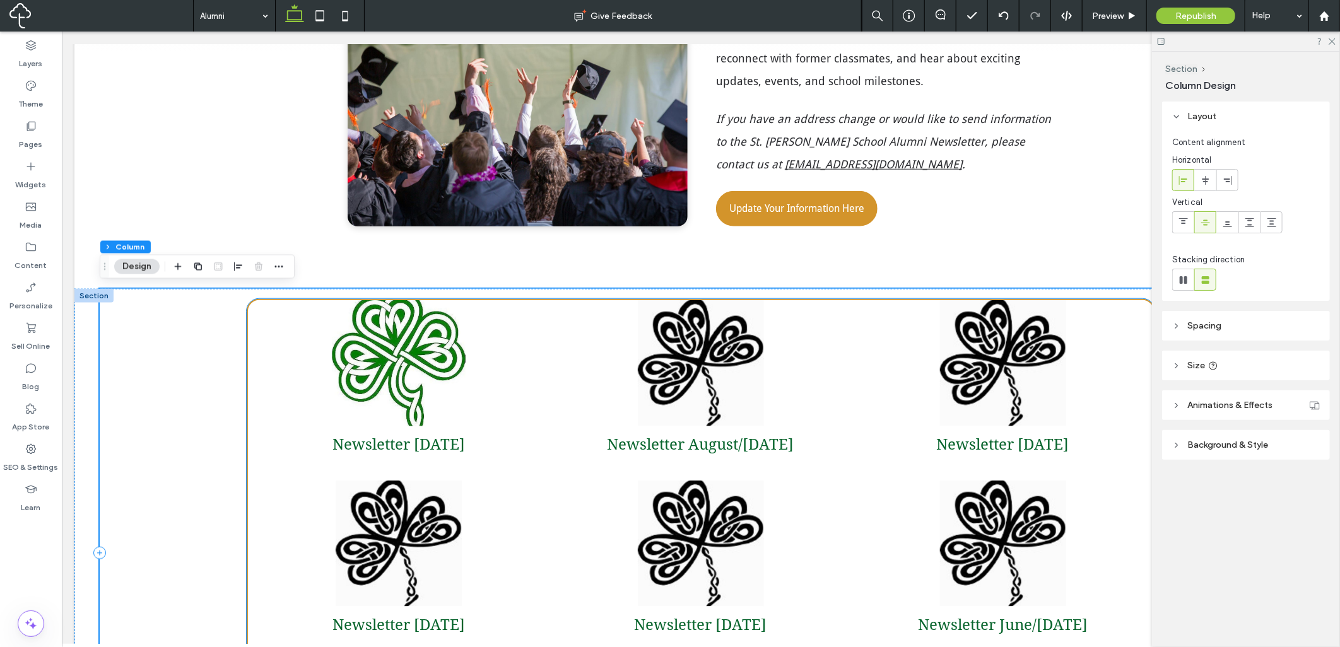
click at [393, 392] on link at bounding box center [398, 363] width 160 height 134
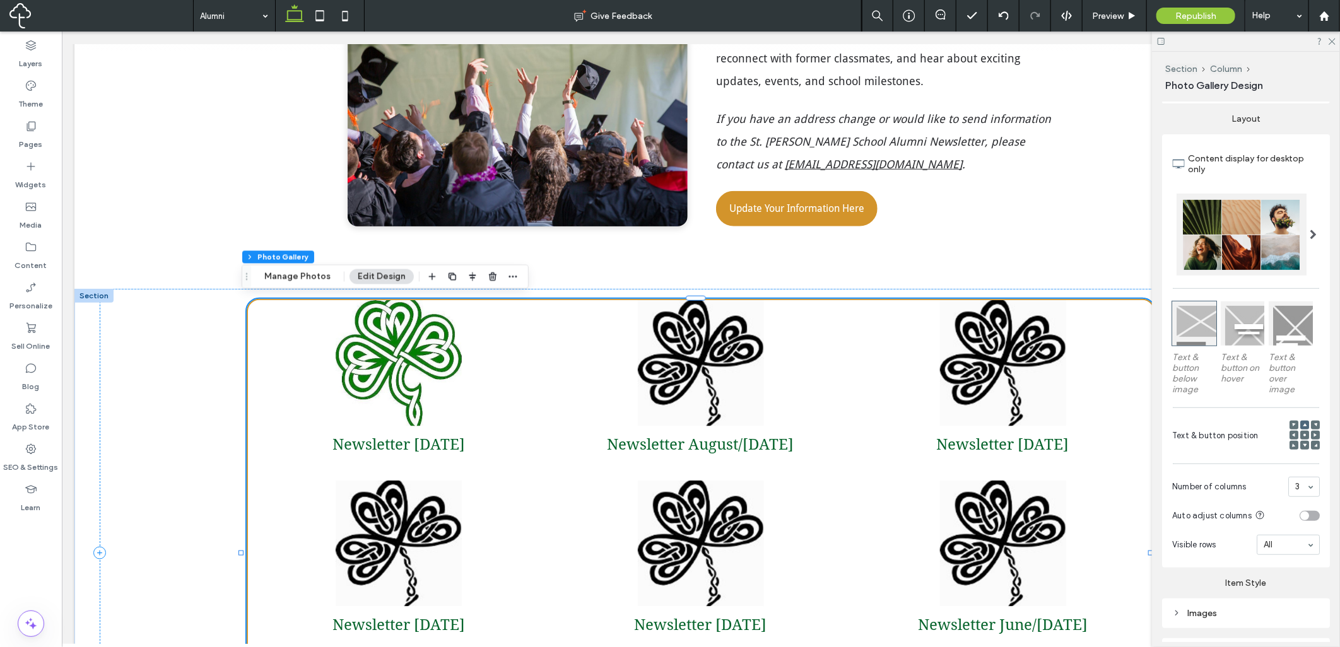
scroll to position [350, 0]
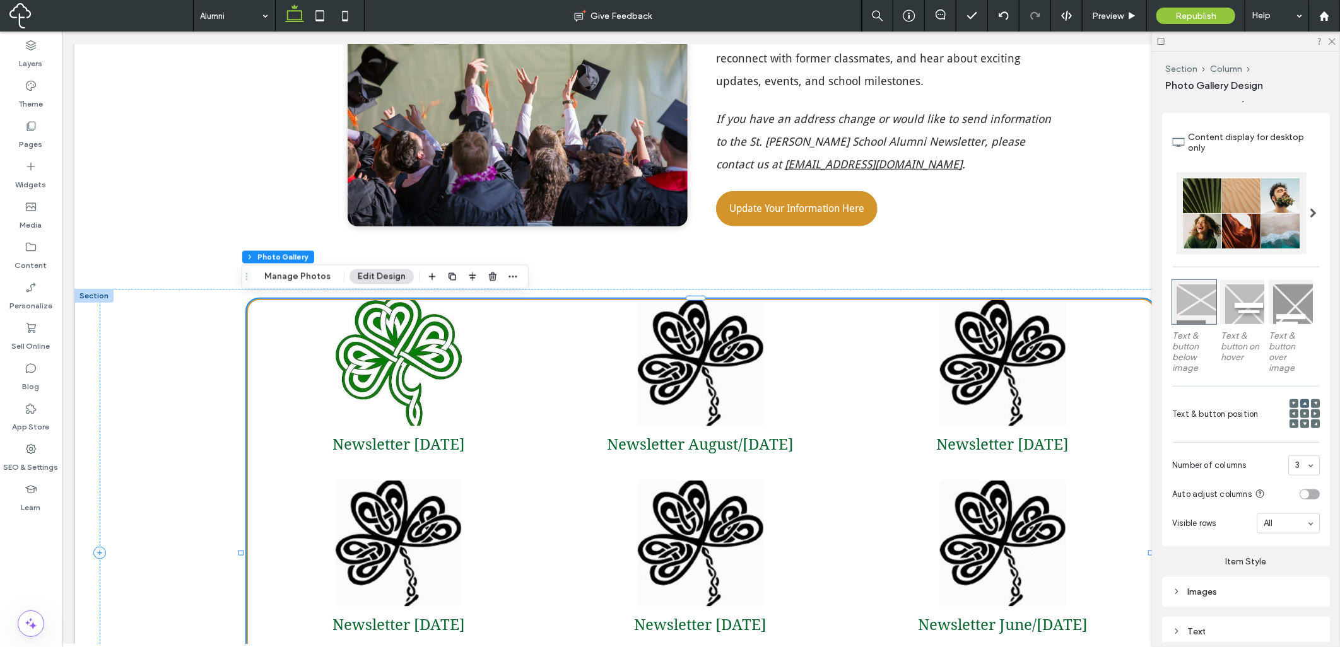
click at [517, 274] on div "Section Column Photo Gallery Manage Photos Edit Design" at bounding box center [385, 277] width 287 height 24
click at [508, 276] on use "button" at bounding box center [512, 277] width 8 height 2
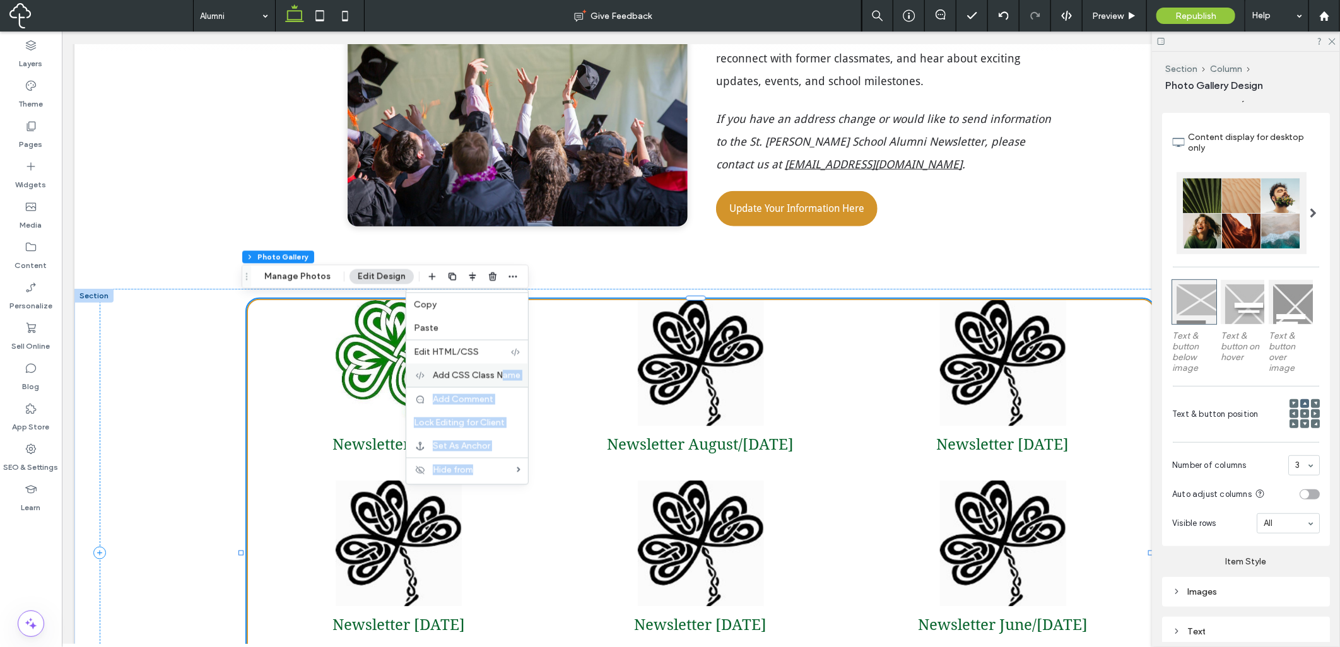
drag, startPoint x: 496, startPoint y: 463, endPoint x: 500, endPoint y: 377, distance: 85.9
click at [500, 377] on div "Copy Paste Edit HTML/CSS Add CSS Class Name Add Comment Lock Editing for Client…" at bounding box center [467, 387] width 123 height 196
click at [500, 377] on span "Add CSS Class Name" at bounding box center [477, 375] width 88 height 11
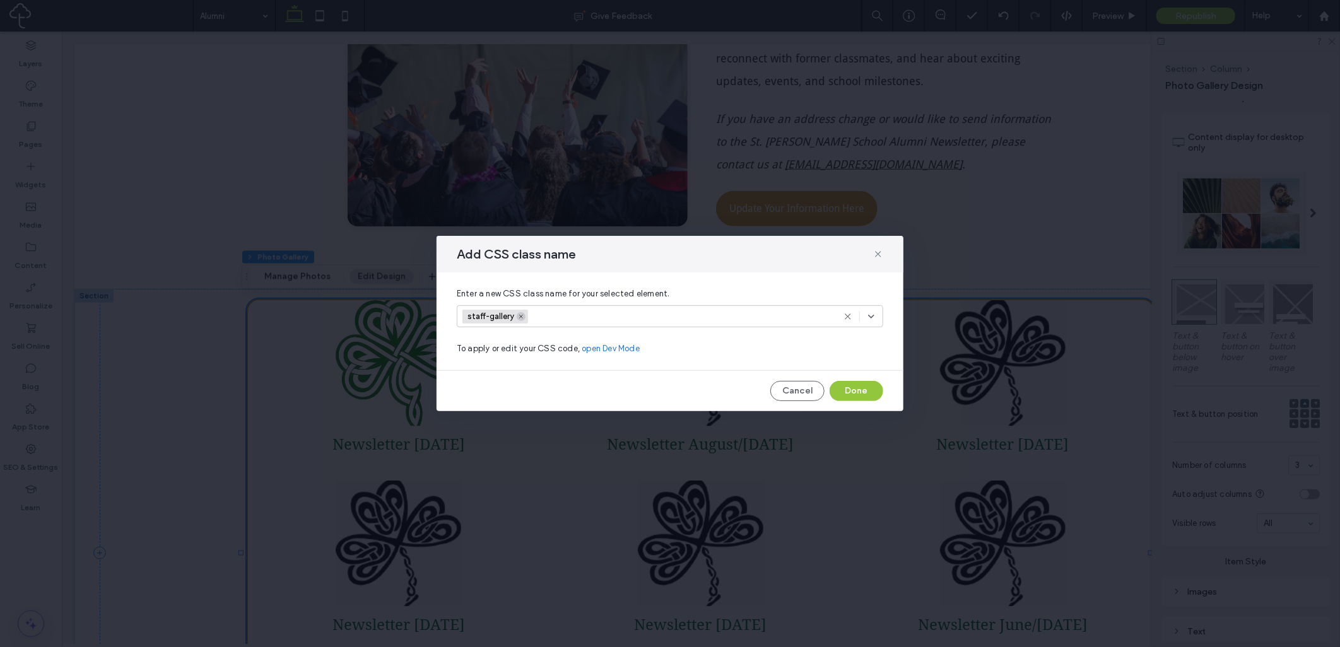
click at [522, 317] on icon at bounding box center [521, 316] width 6 height 6
drag, startPoint x: 843, startPoint y: 392, endPoint x: 785, endPoint y: 361, distance: 66.0
click at [843, 392] on button "Done" at bounding box center [856, 391] width 54 height 20
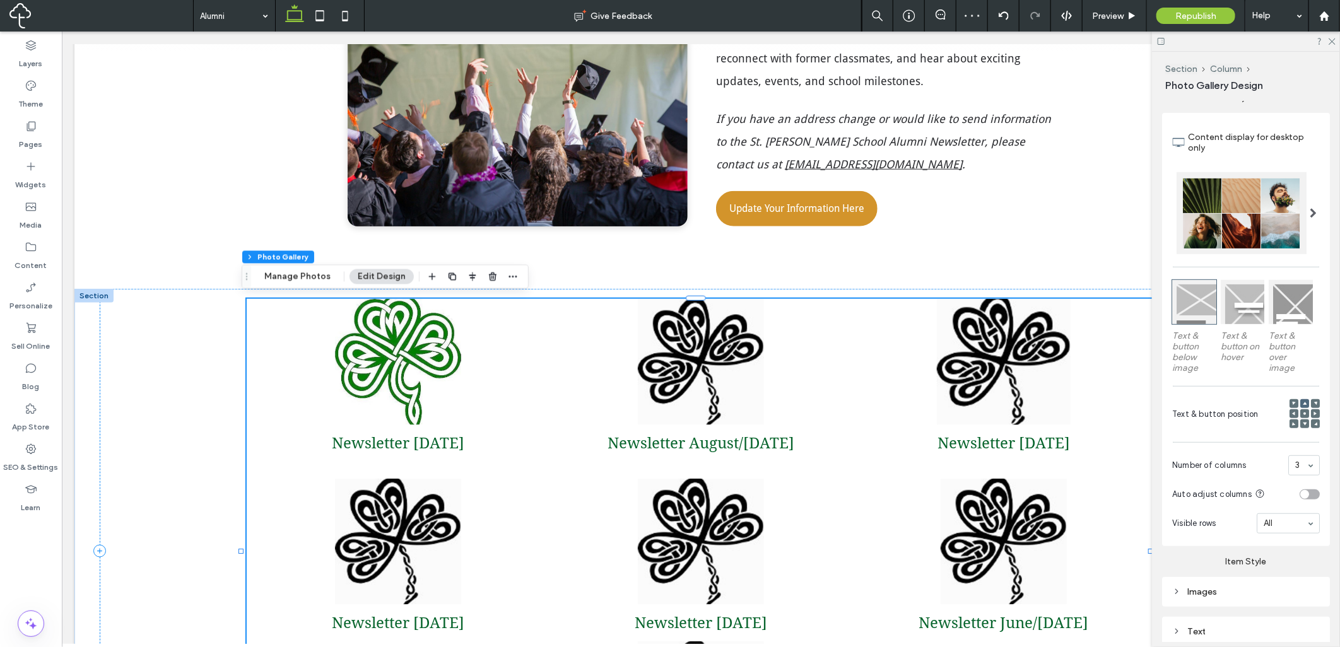
click at [891, 424] on span "Newsletter August 2019 Button" at bounding box center [1002, 451] width 303 height 54
click at [313, 278] on button "Manage Photos" at bounding box center [297, 276] width 83 height 15
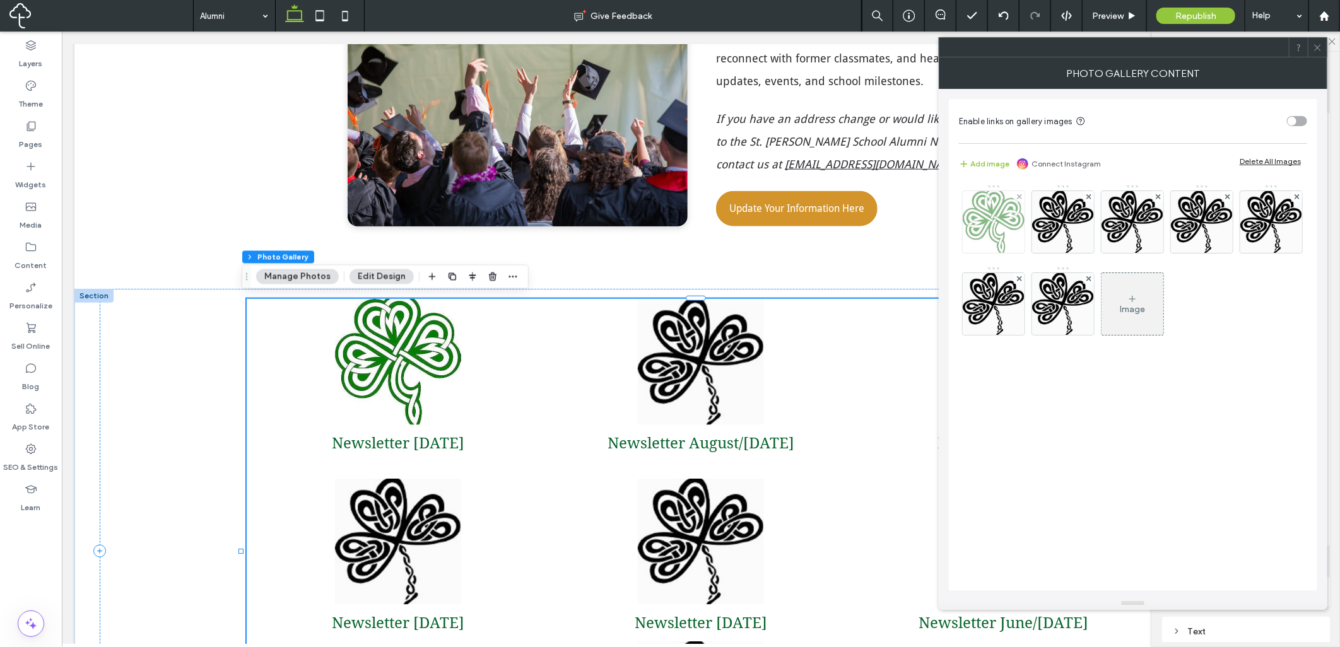
click at [1004, 218] on img at bounding box center [993, 222] width 62 height 62
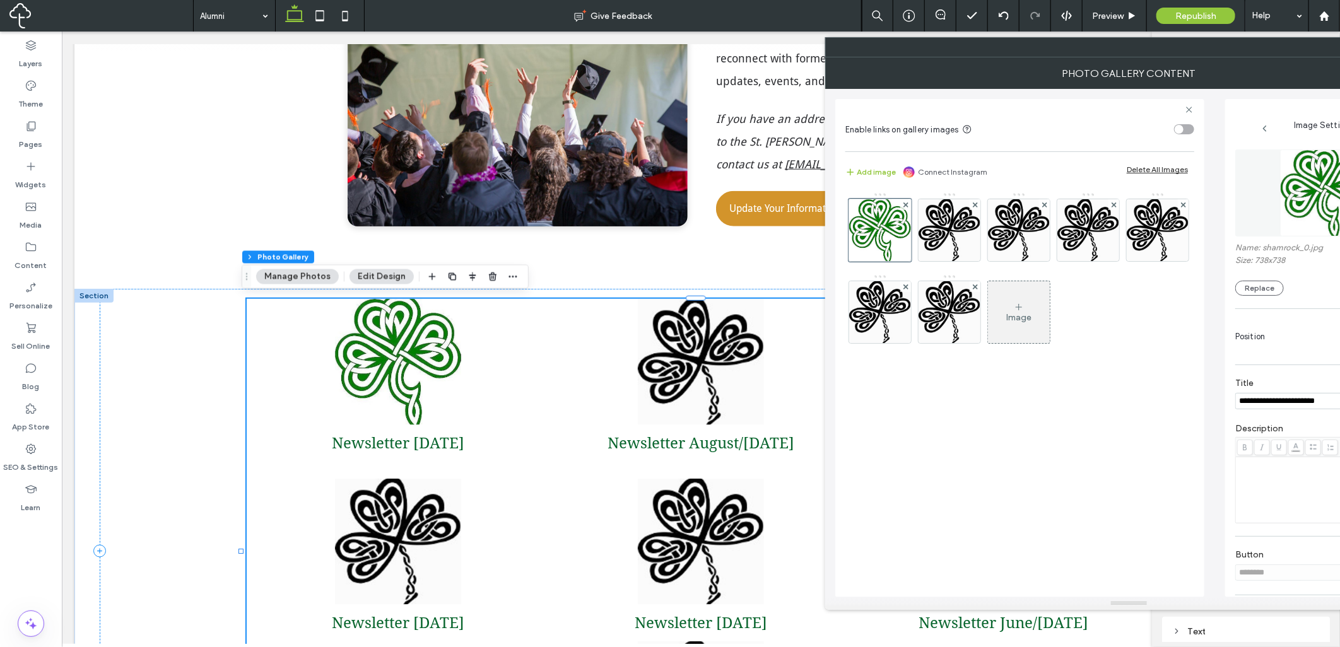
scroll to position [0, 0]
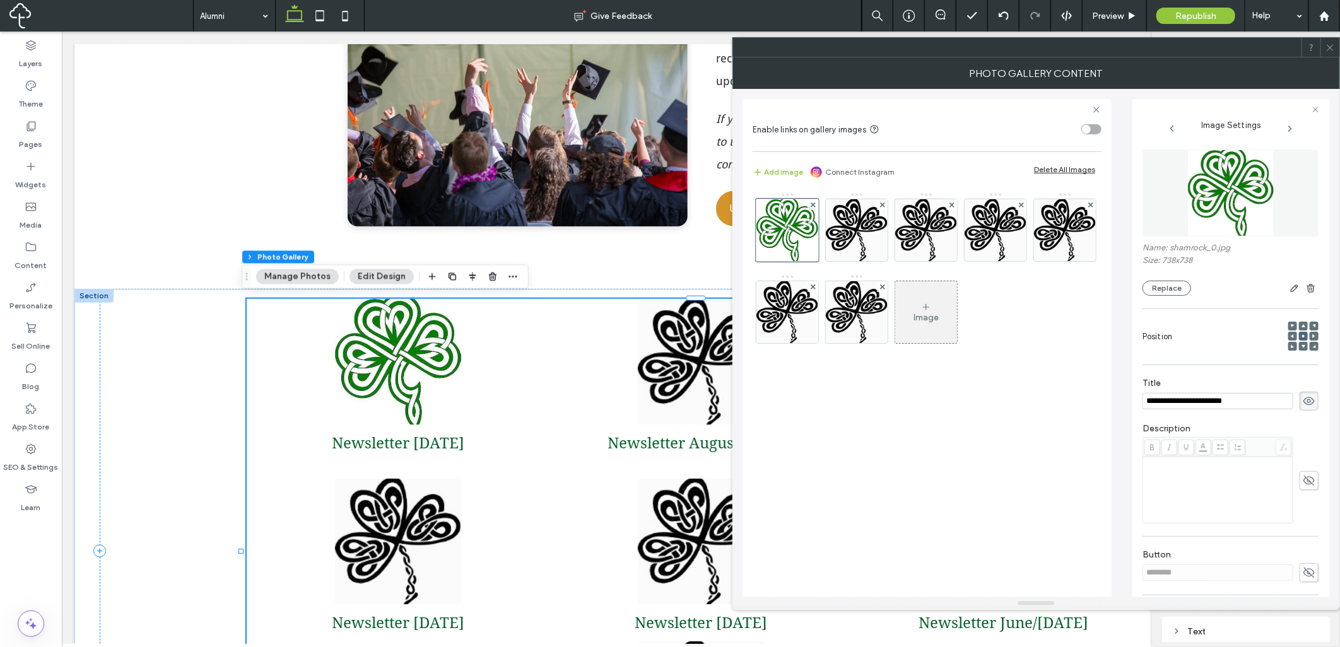
click at [1095, 126] on div "toggle" at bounding box center [1091, 129] width 20 height 10
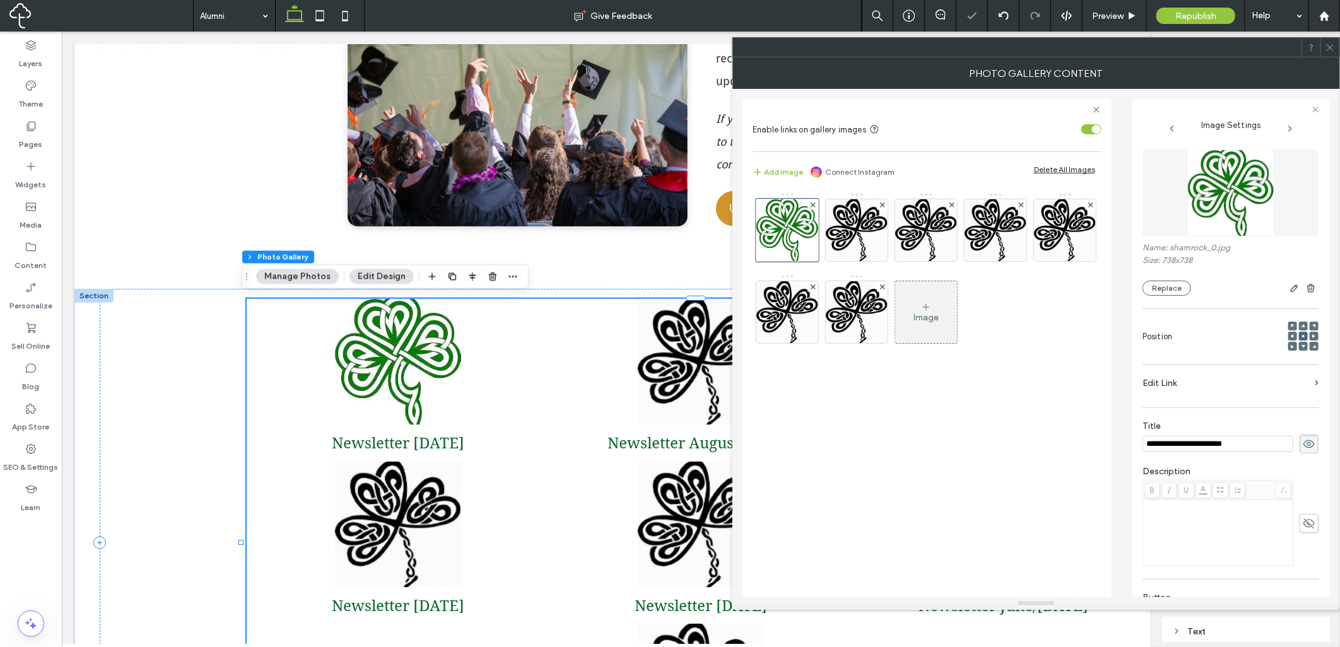
click at [1273, 377] on label "Edit Link" at bounding box center [1225, 382] width 167 height 23
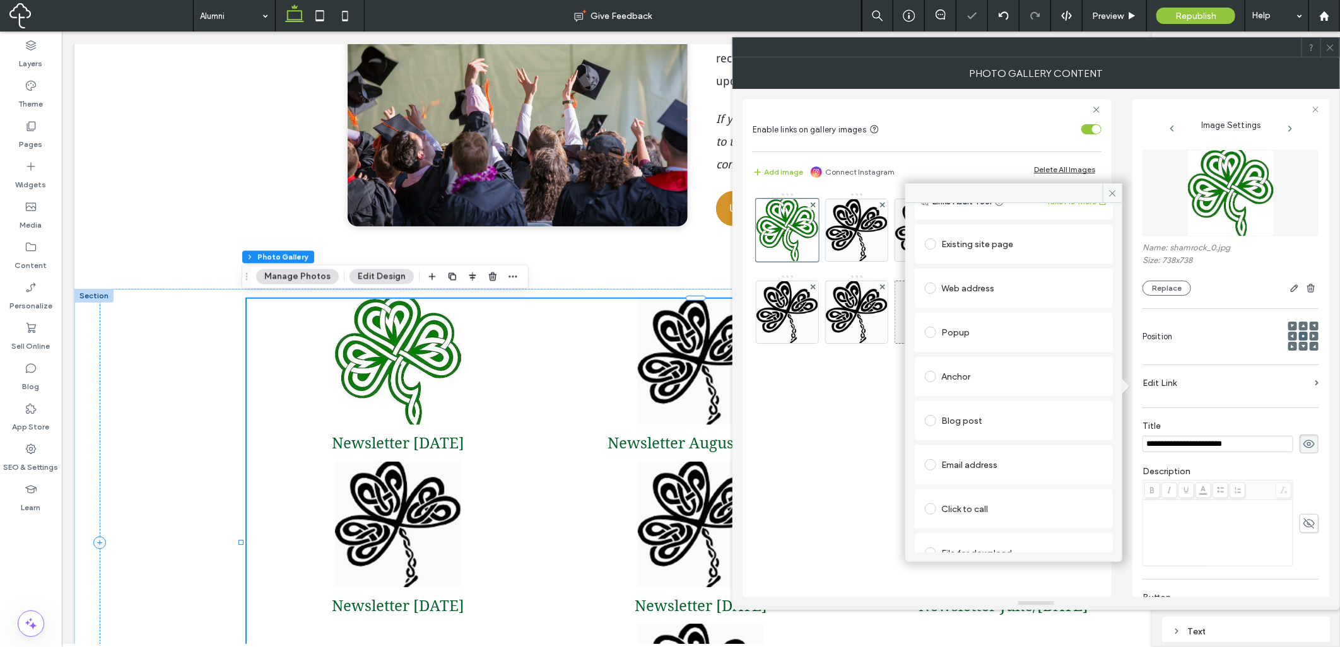
scroll to position [64, 0]
click at [982, 529] on div "File for download" at bounding box center [1014, 533] width 178 height 20
click at [985, 530] on div "File" at bounding box center [1013, 532] width 177 height 11
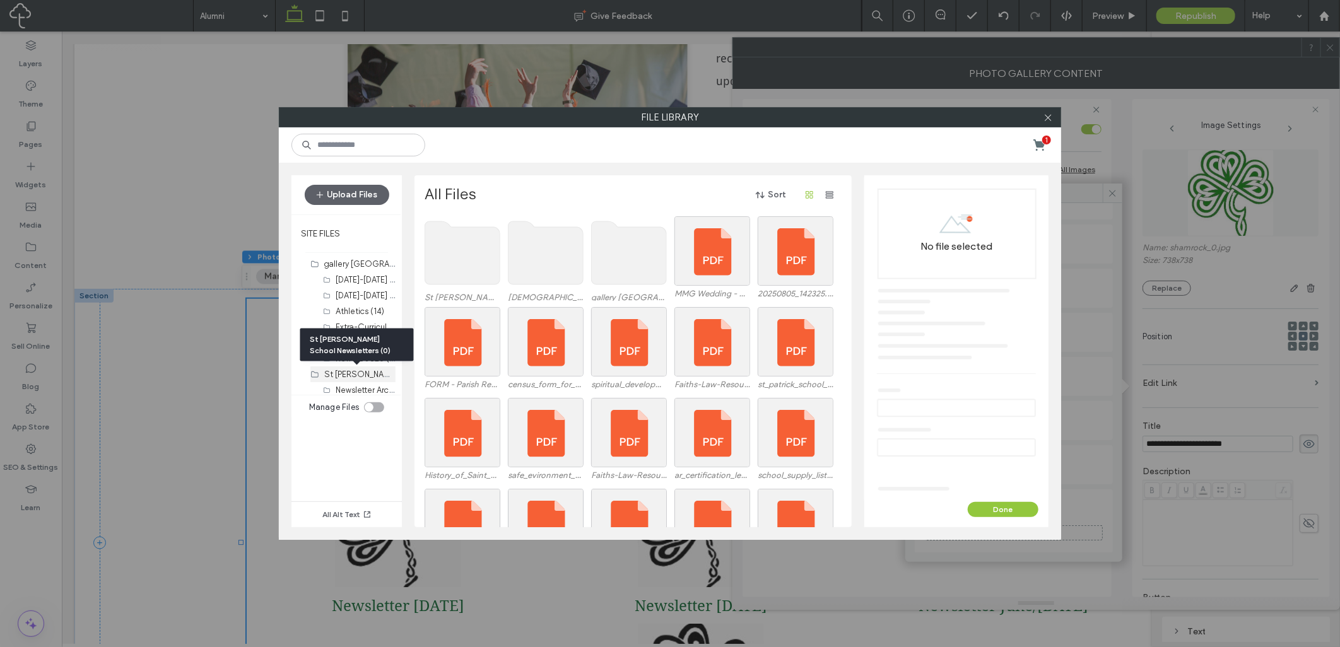
click at [368, 375] on label "St [PERSON_NAME] School Newsletters (0)" at bounding box center [403, 374] width 159 height 12
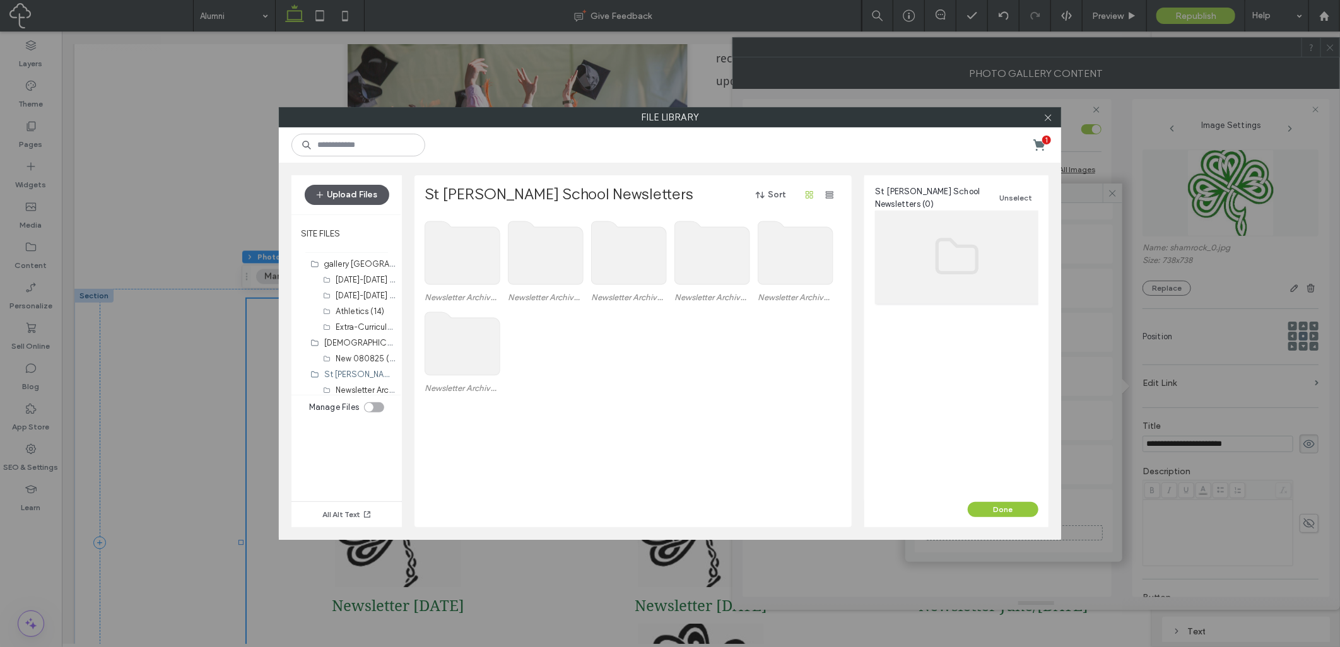
click at [361, 198] on button "Upload Files" at bounding box center [347, 195] width 85 height 20
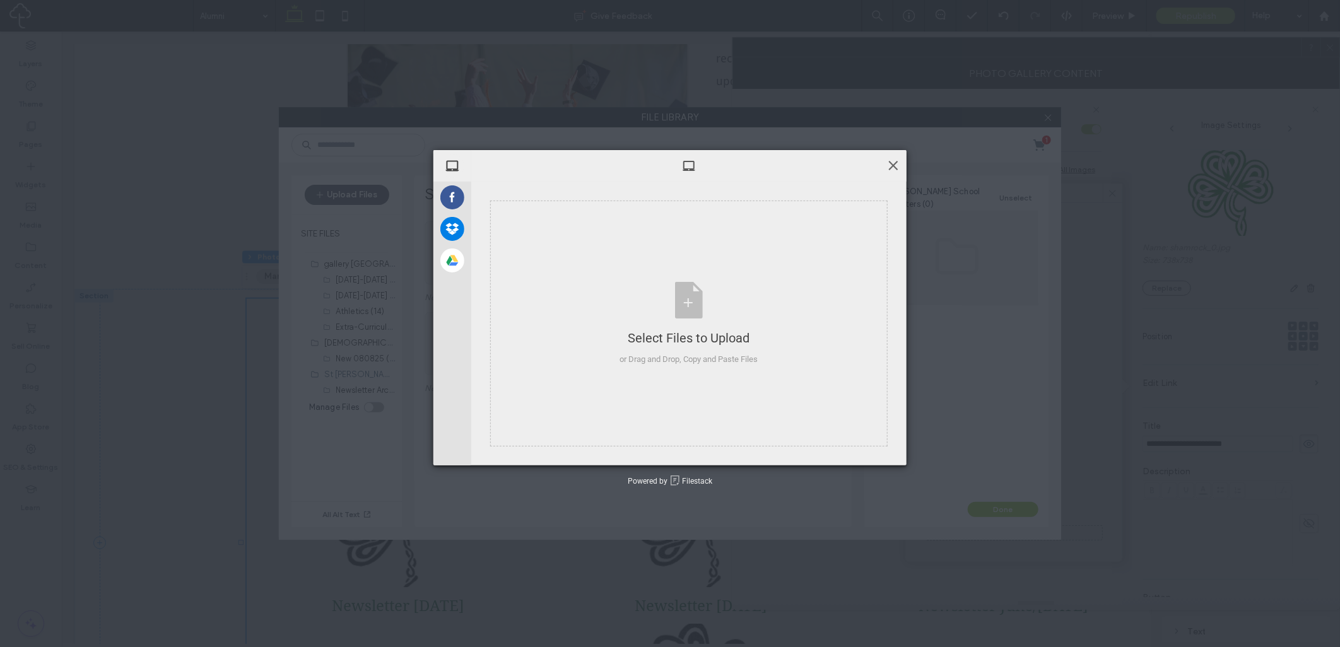
click at [891, 166] on span at bounding box center [893, 165] width 14 height 14
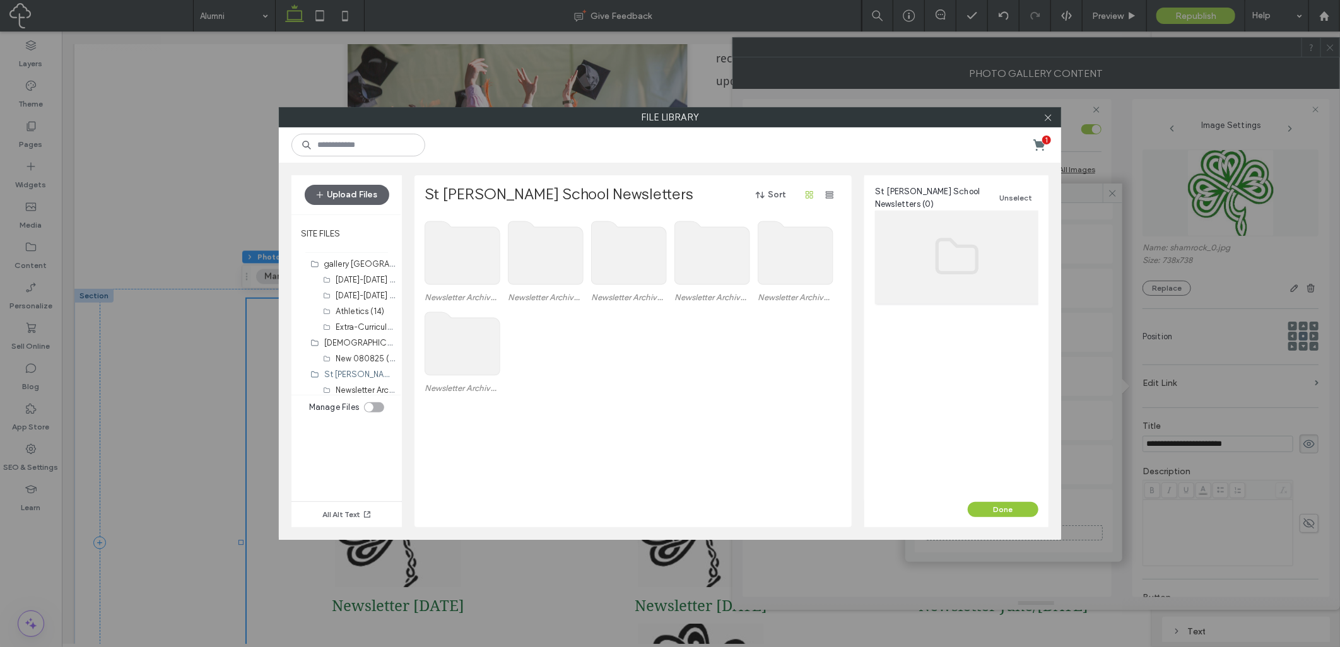
click at [370, 408] on div "toggle" at bounding box center [369, 407] width 9 height 9
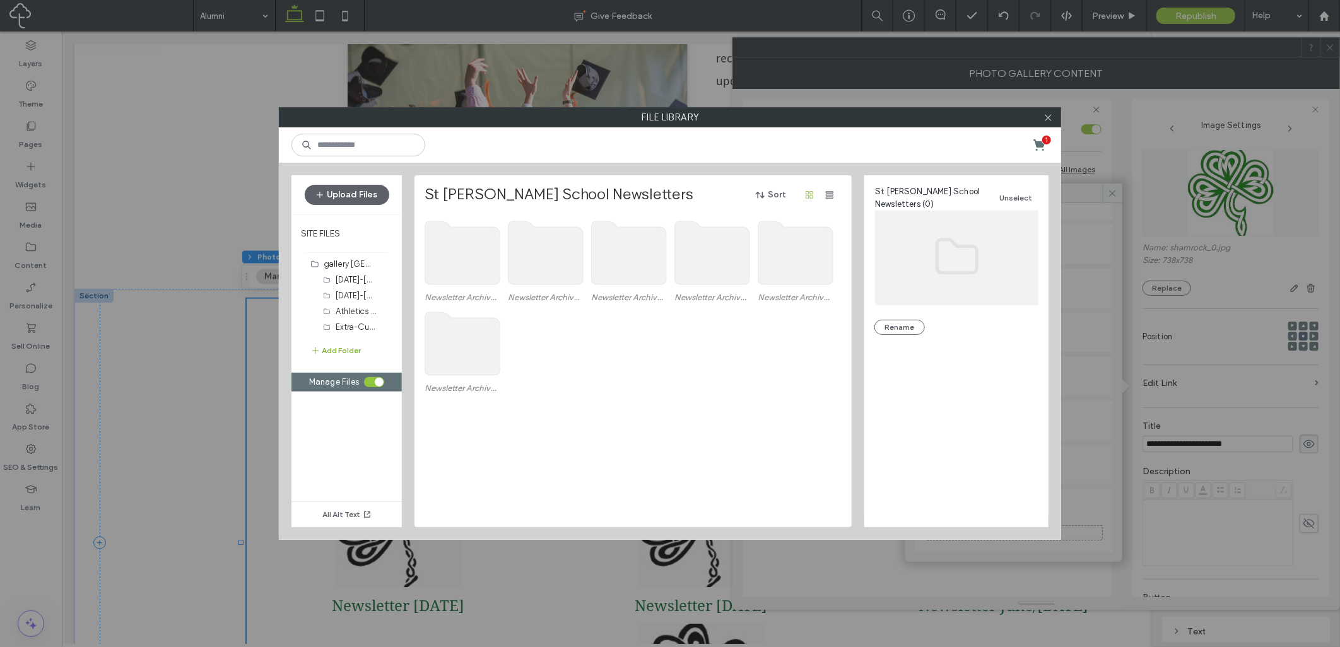
click at [335, 344] on button "Add Folder" at bounding box center [335, 350] width 50 height 13
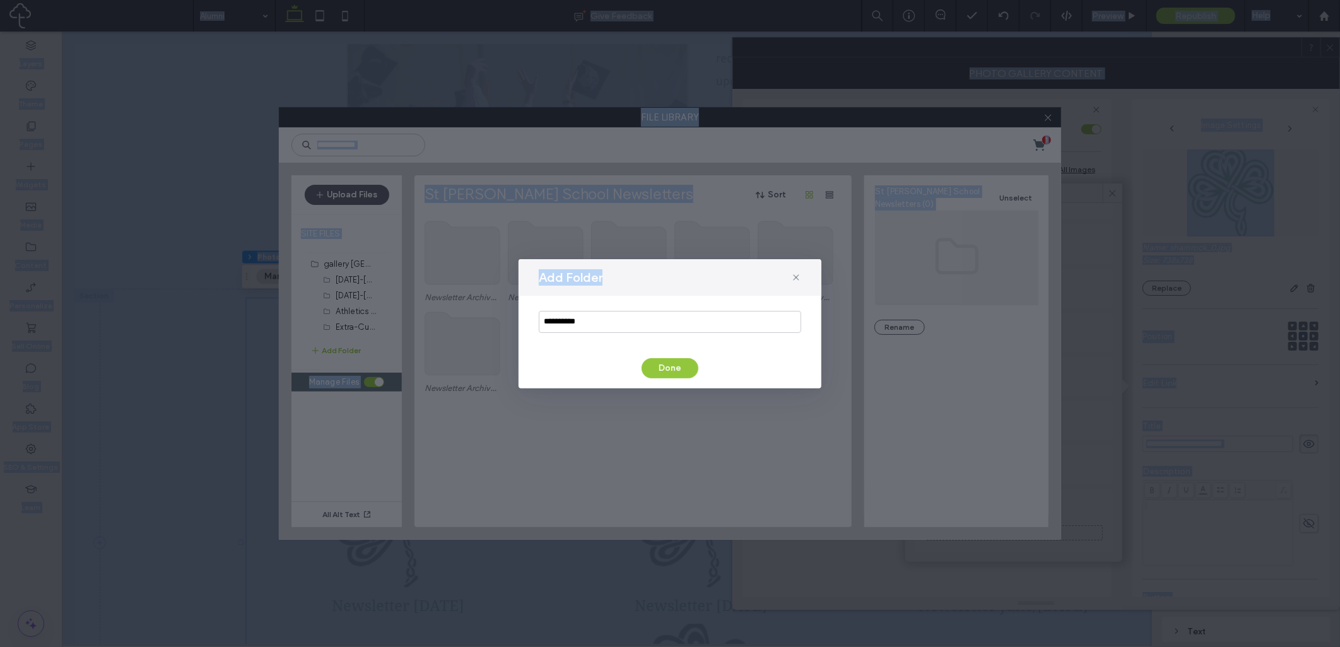
click at [310, 344] on button "Add Folder" at bounding box center [335, 350] width 50 height 13
click at [640, 325] on input "**********" at bounding box center [670, 322] width 262 height 22
click at [645, 324] on input "**********" at bounding box center [670, 322] width 262 height 22
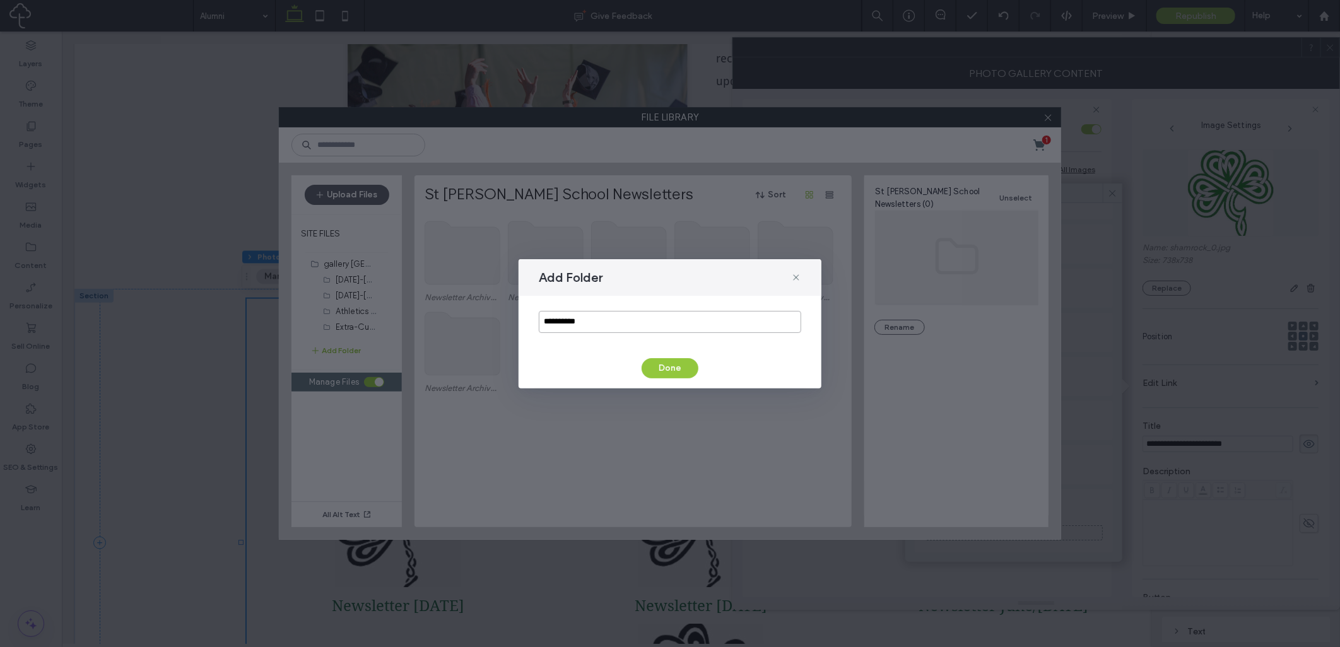
click at [646, 325] on input "**********" at bounding box center [670, 322] width 262 height 22
type input "******"
drag, startPoint x: 660, startPoint y: 371, endPoint x: 642, endPoint y: 373, distance: 18.5
click at [662, 371] on button "Done" at bounding box center [669, 368] width 57 height 20
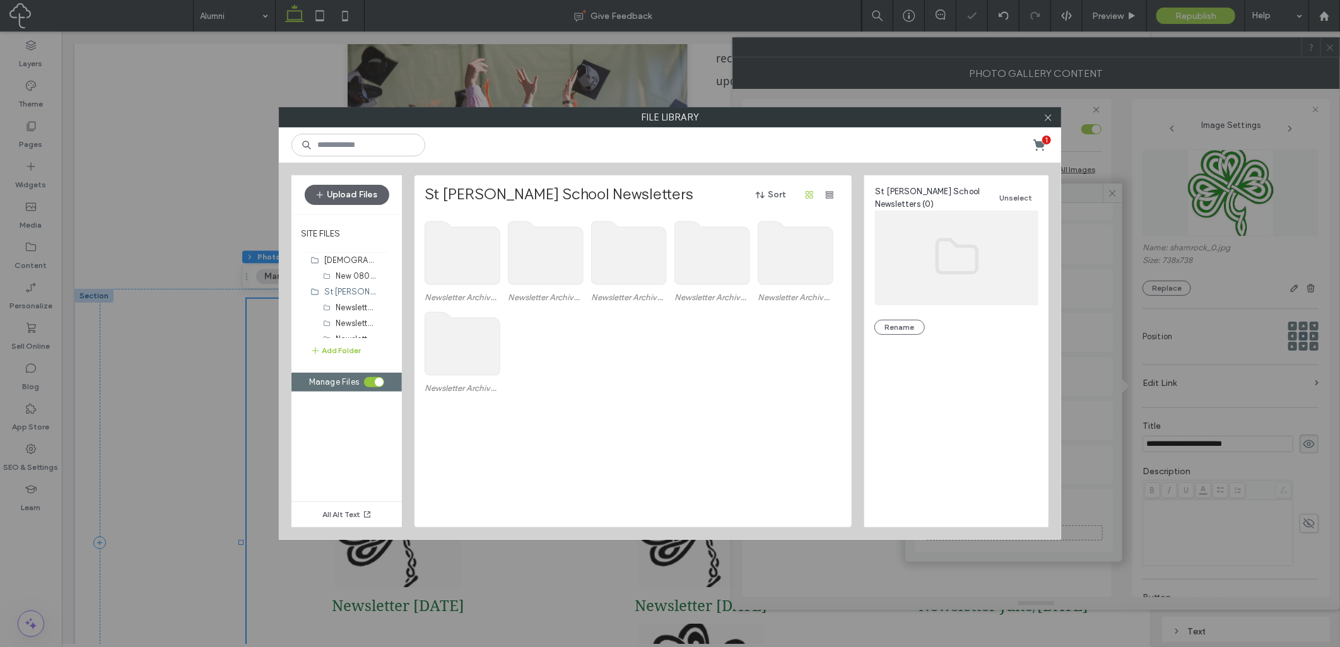
scroll to position [155, 0]
drag, startPoint x: 341, startPoint y: 329, endPoint x: 344, endPoint y: 319, distance: 10.6
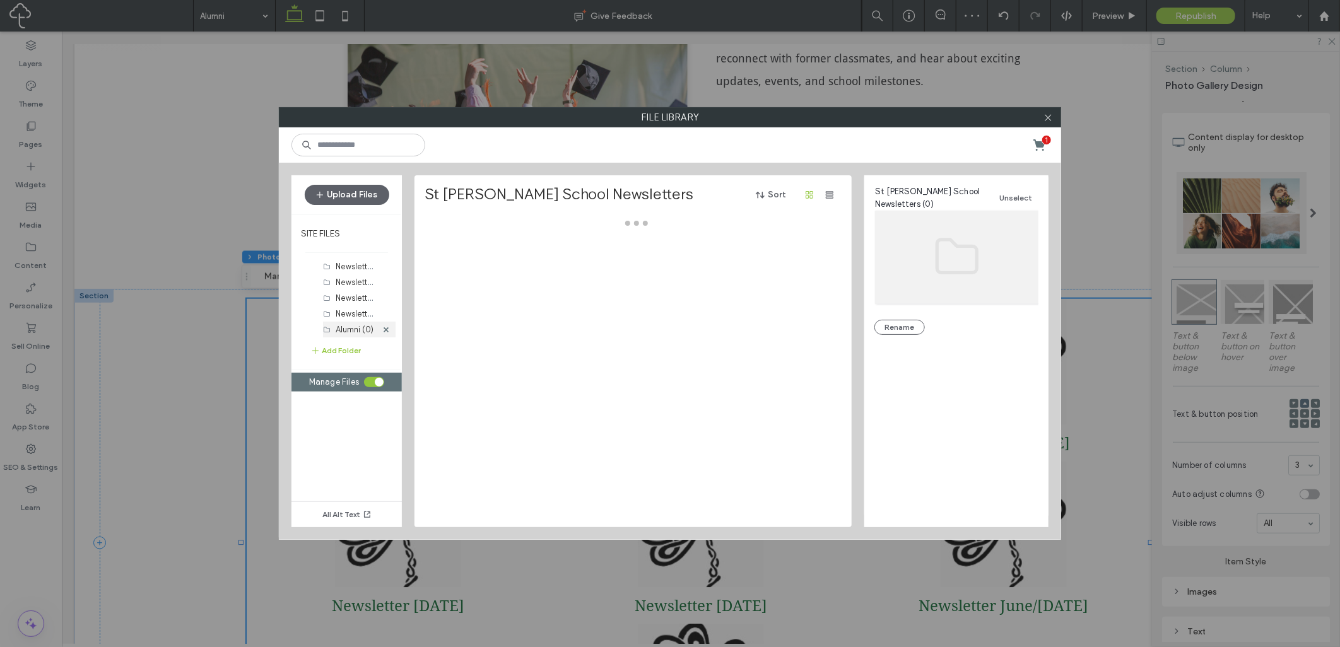
click at [352, 330] on label "Alumni (0)" at bounding box center [355, 329] width 38 height 9
click at [332, 192] on button "Upload Files" at bounding box center [347, 195] width 85 height 20
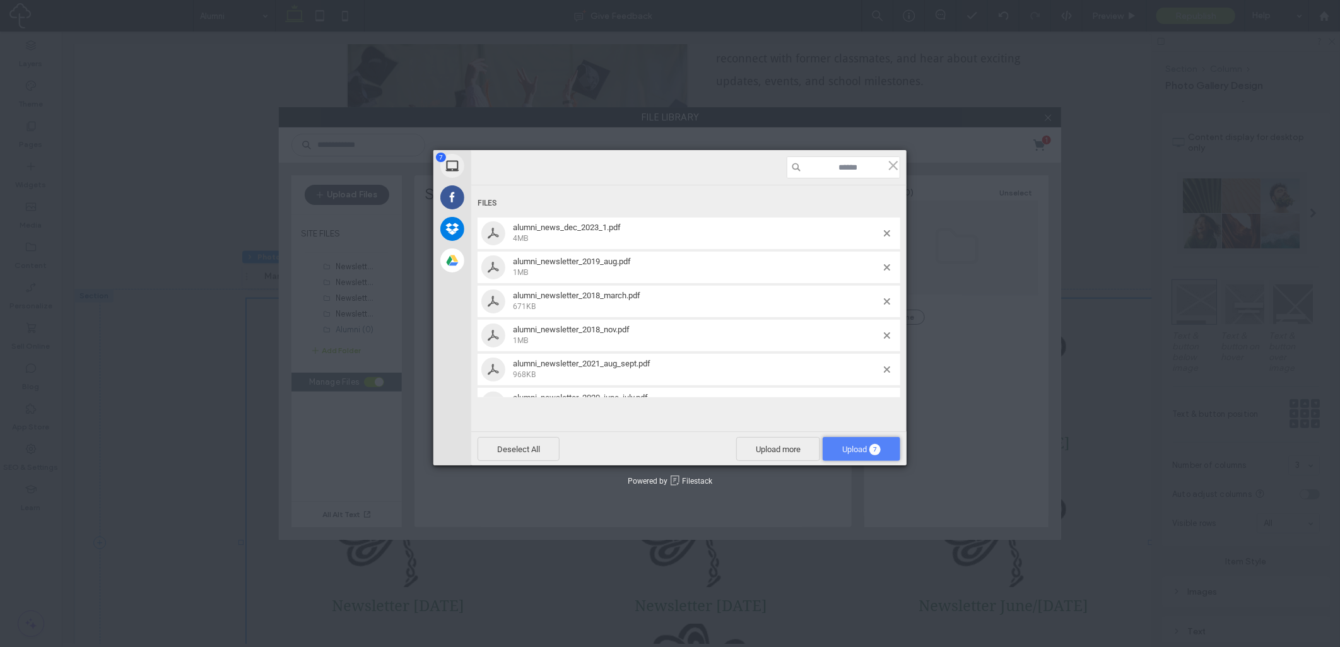
click at [867, 452] on span "Upload 7" at bounding box center [861, 449] width 38 height 9
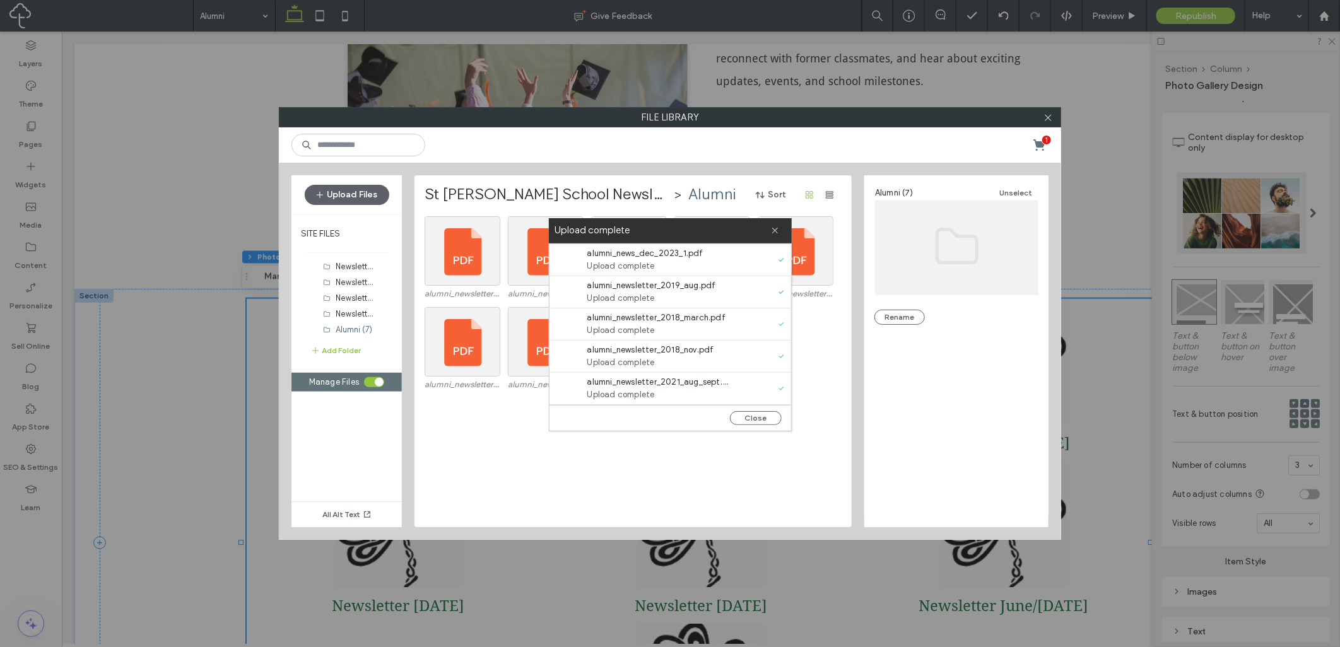
click at [767, 230] on label "Upload complete" at bounding box center [663, 230] width 216 height 17
drag, startPoint x: 774, startPoint y: 230, endPoint x: 806, endPoint y: 237, distance: 32.3
click at [776, 230] on icon at bounding box center [775, 230] width 8 height 8
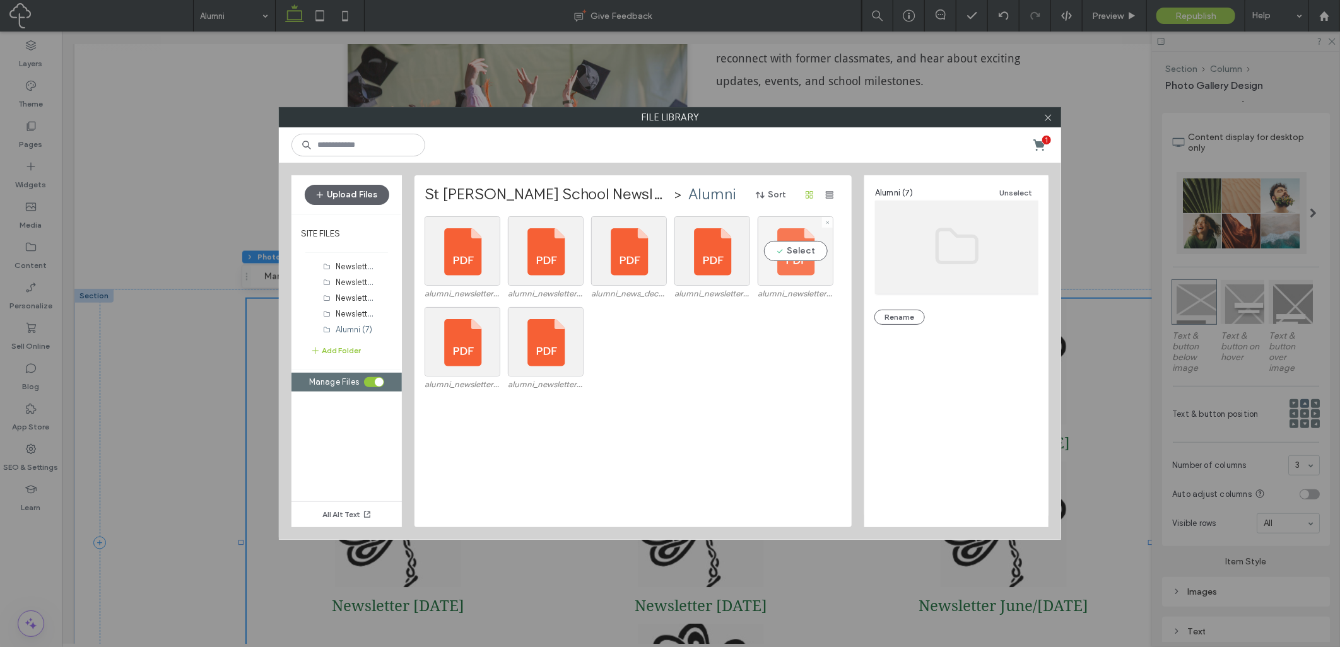
click at [802, 260] on div "Select" at bounding box center [795, 250] width 76 height 69
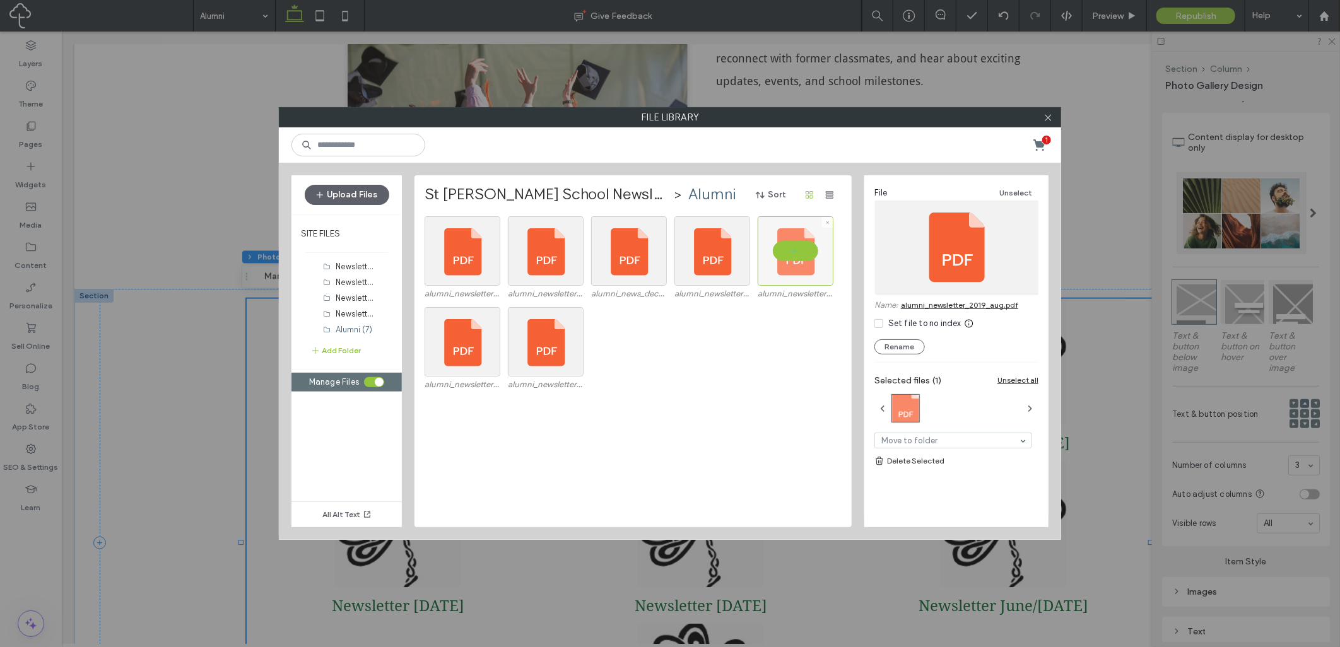
click at [802, 260] on div at bounding box center [795, 250] width 76 height 69
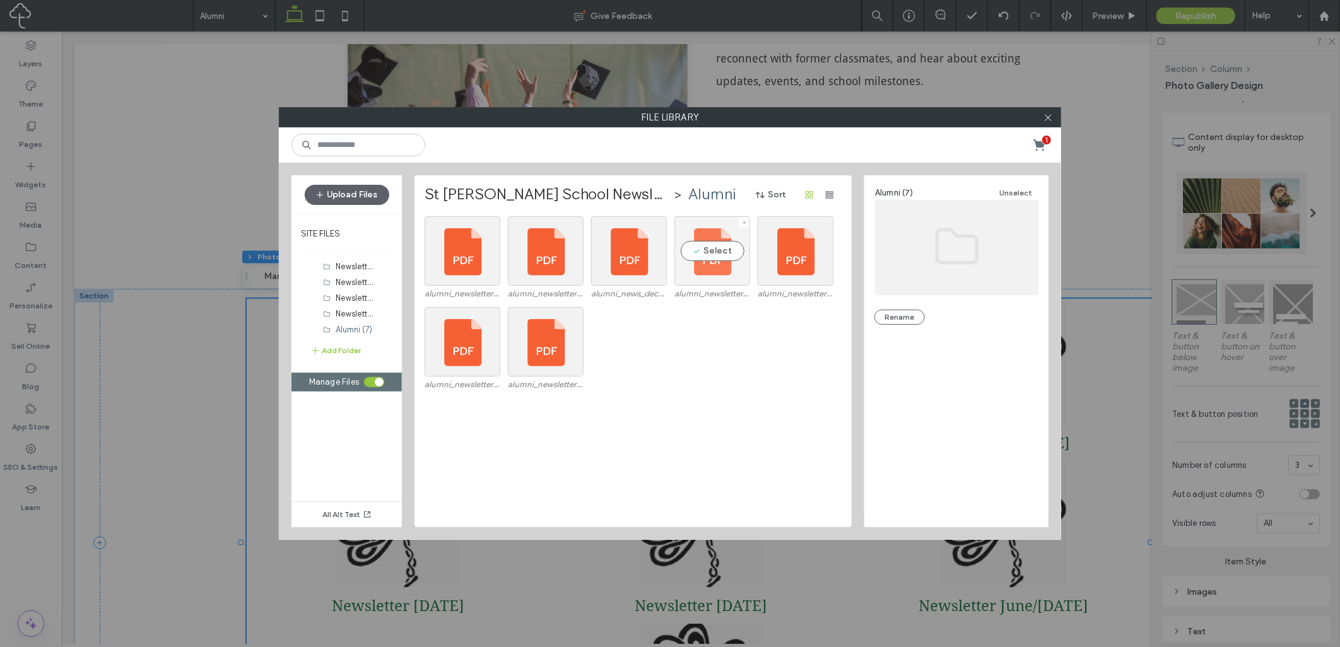
click at [703, 259] on div "Select" at bounding box center [712, 250] width 76 height 69
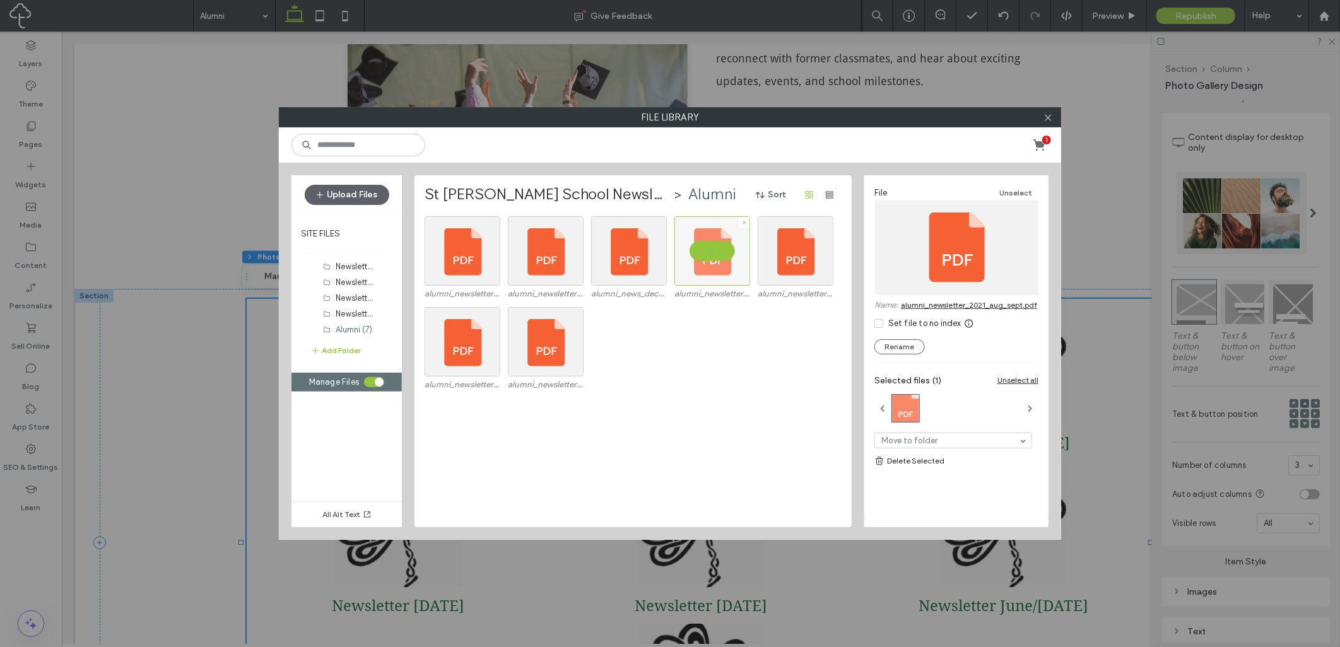
click at [702, 259] on div at bounding box center [712, 250] width 76 height 69
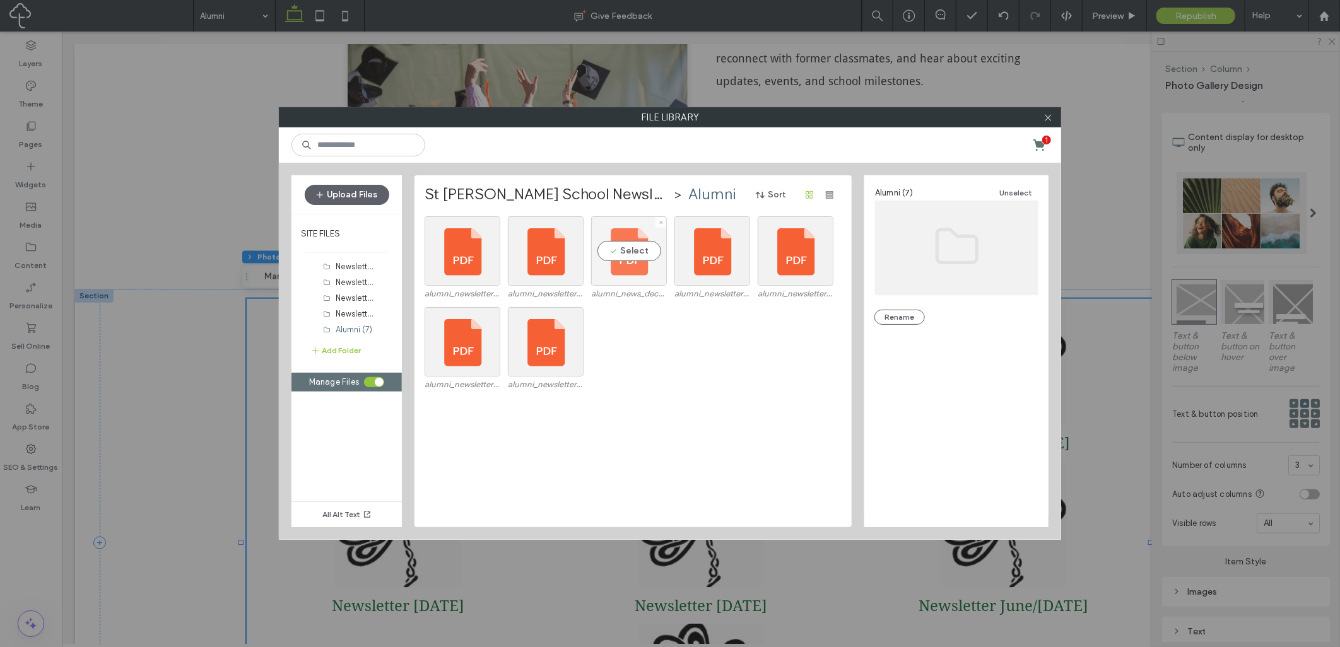
click at [660, 259] on div "Select" at bounding box center [629, 250] width 76 height 69
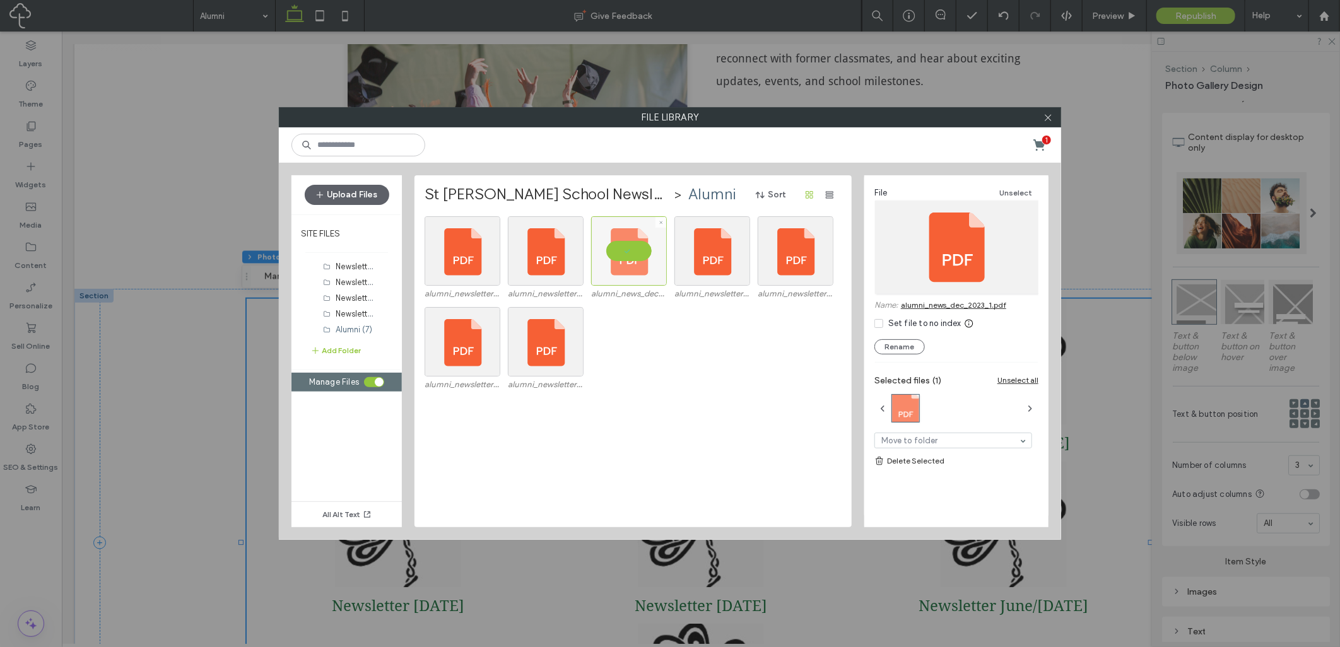
click at [660, 259] on div at bounding box center [629, 250] width 76 height 69
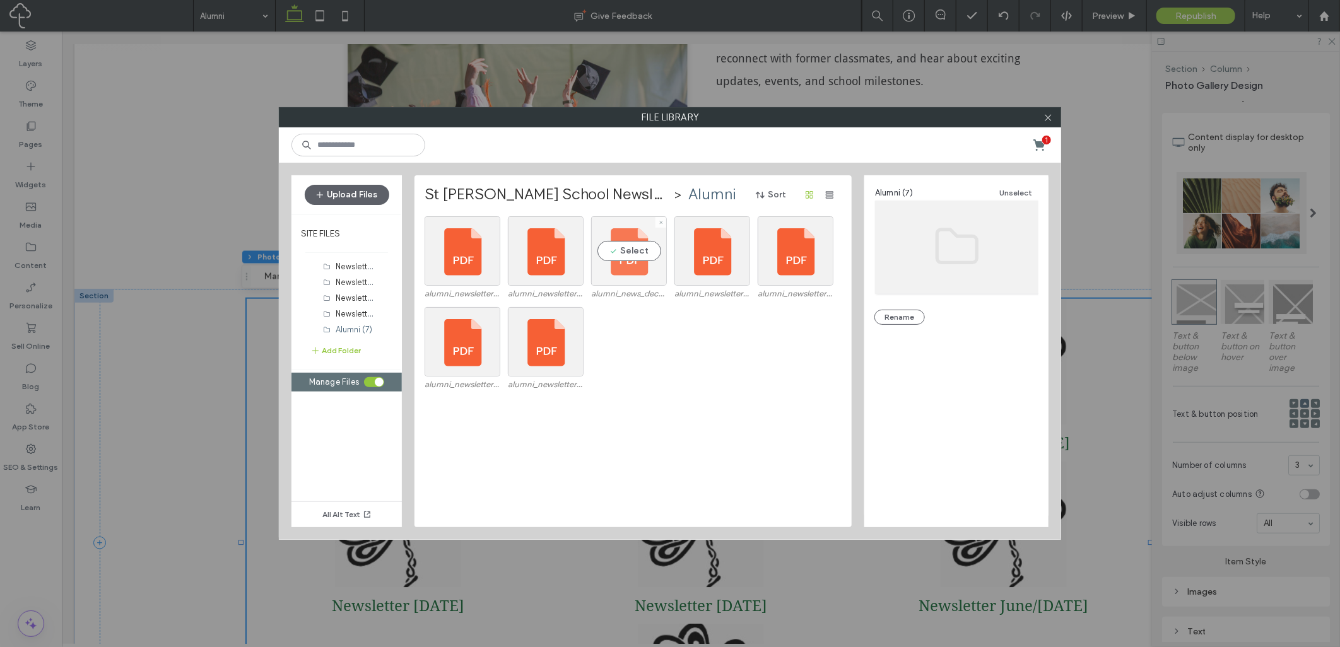
click at [604, 257] on div "Select" at bounding box center [629, 250] width 76 height 69
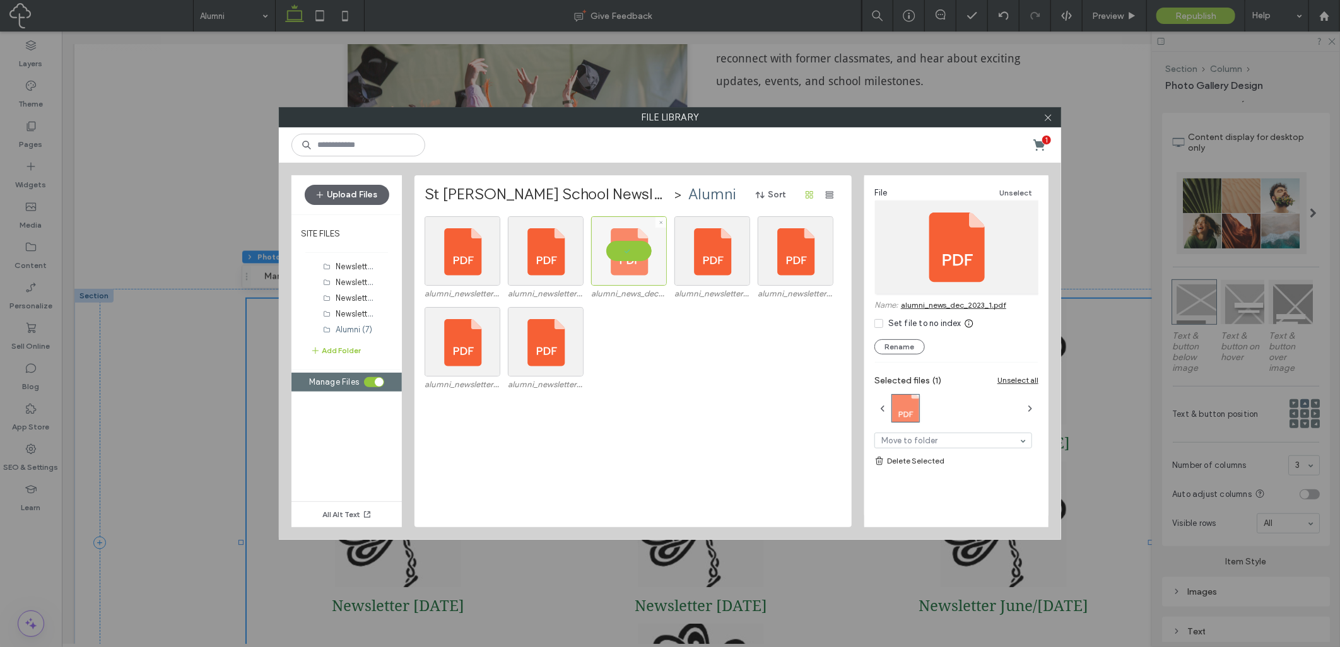
click at [606, 256] on div at bounding box center [629, 250] width 76 height 69
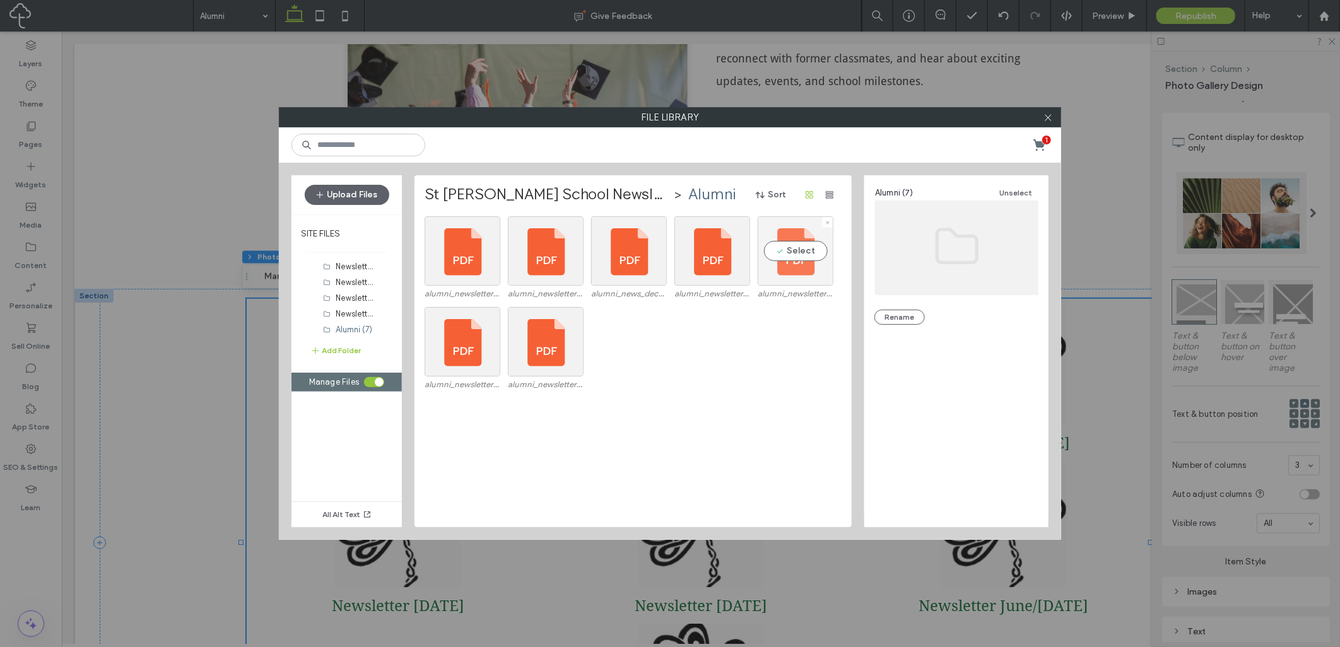
click at [793, 268] on div "Select" at bounding box center [795, 250] width 76 height 69
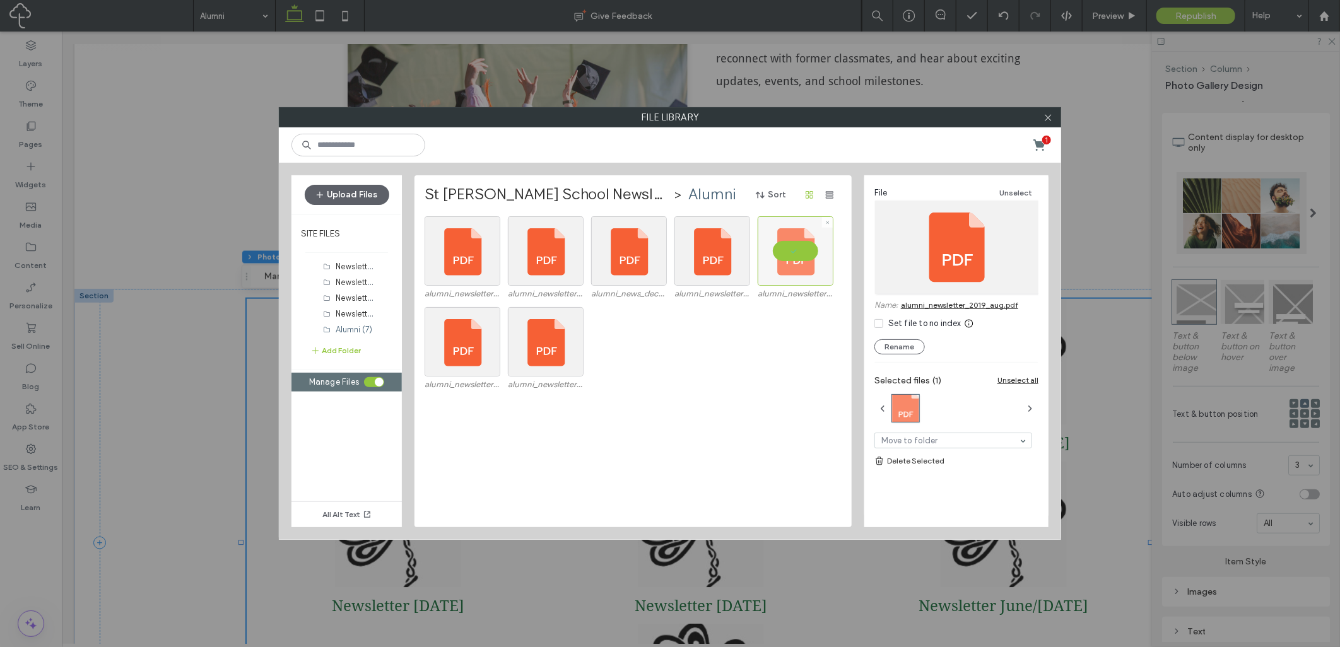
click at [793, 268] on div at bounding box center [795, 250] width 76 height 69
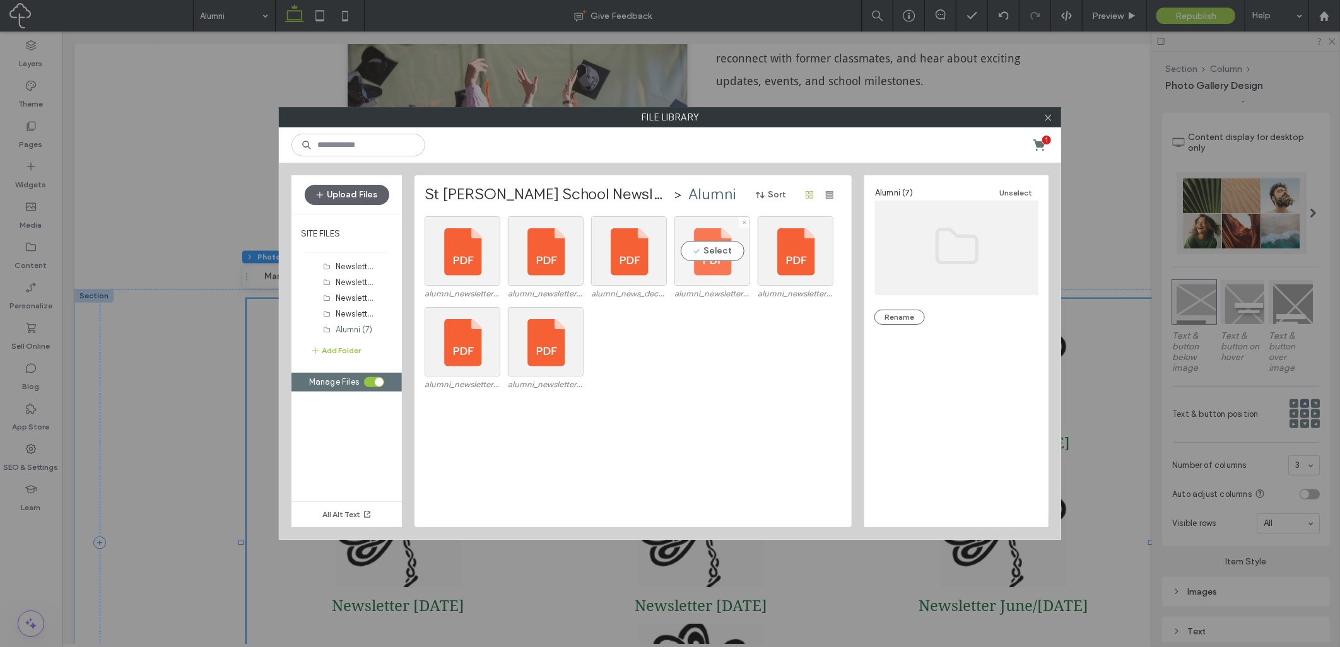
click at [725, 265] on div "Select" at bounding box center [712, 250] width 76 height 69
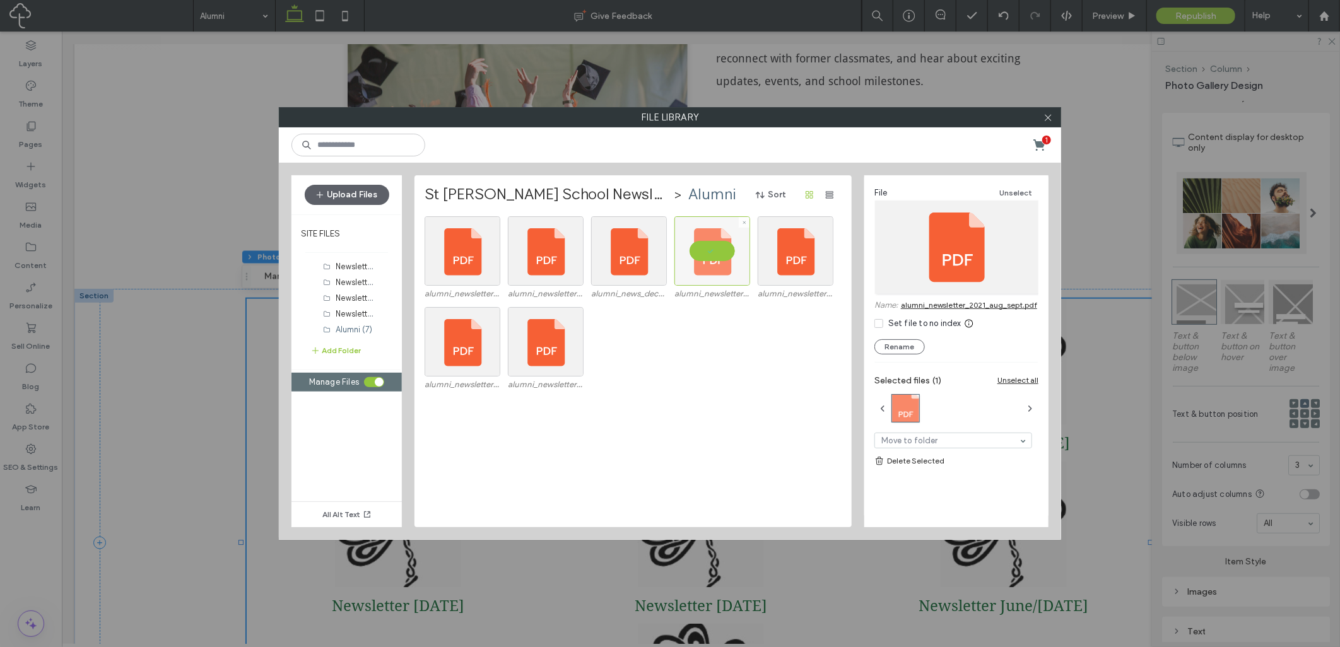
click at [725, 264] on div at bounding box center [712, 250] width 76 height 69
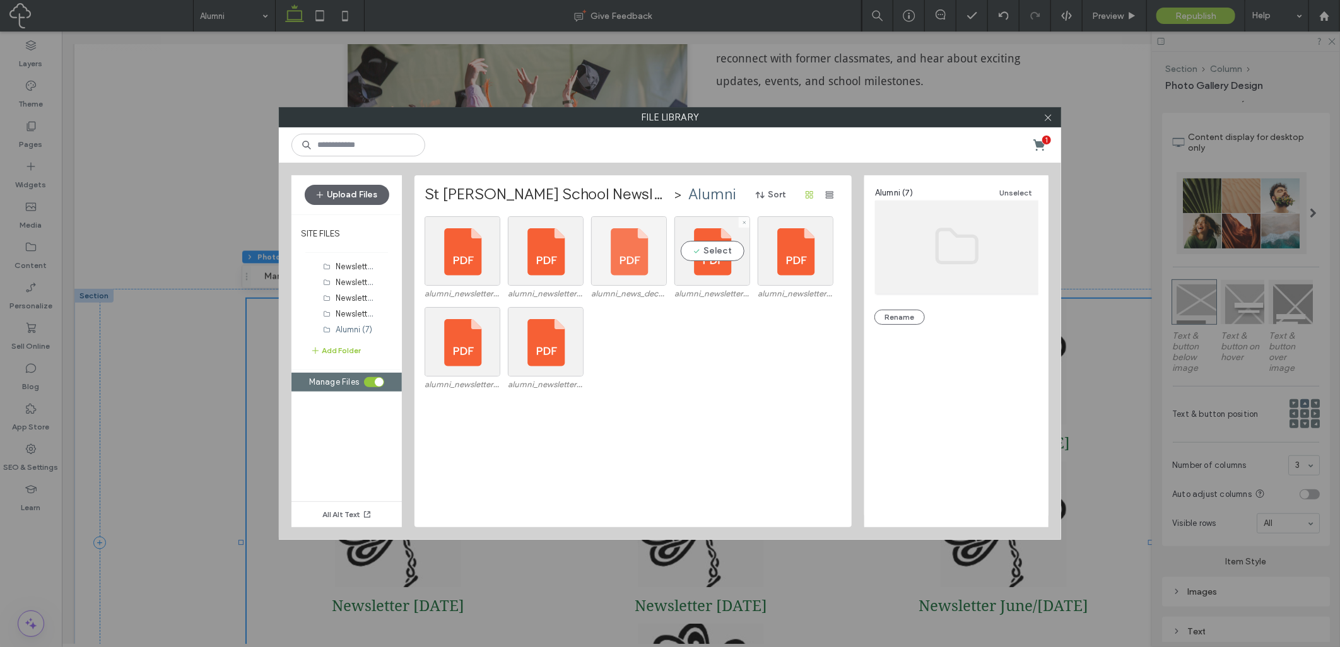
click at [658, 264] on div at bounding box center [629, 250] width 76 height 69
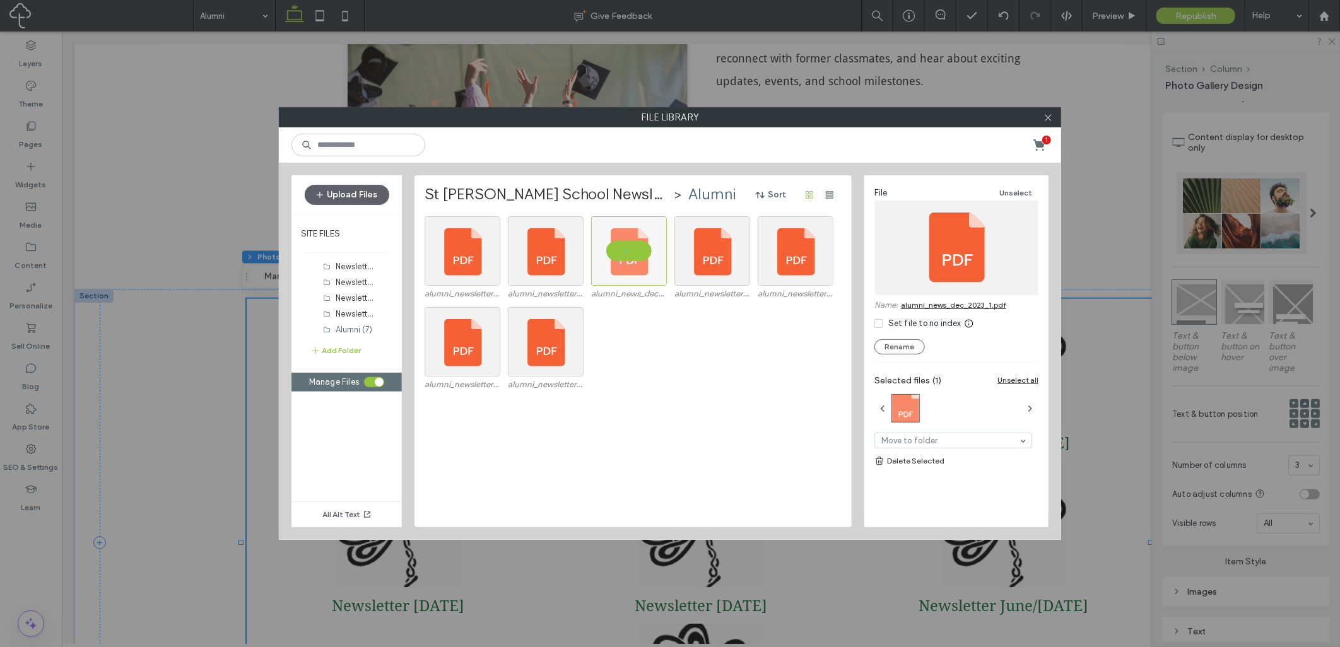
drag, startPoint x: 378, startPoint y: 381, endPoint x: 417, endPoint y: 379, distance: 38.5
click at [378, 381] on div "toggle" at bounding box center [379, 382] width 9 height 9
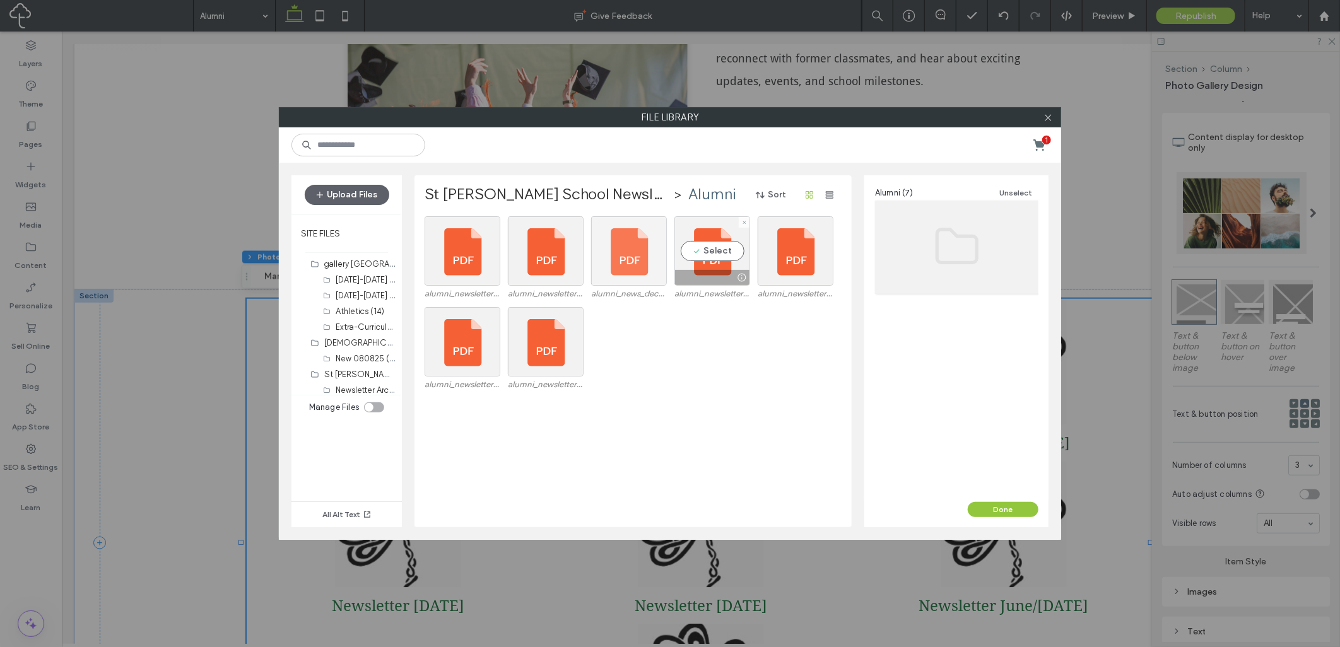
click at [627, 269] on div at bounding box center [629, 250] width 76 height 69
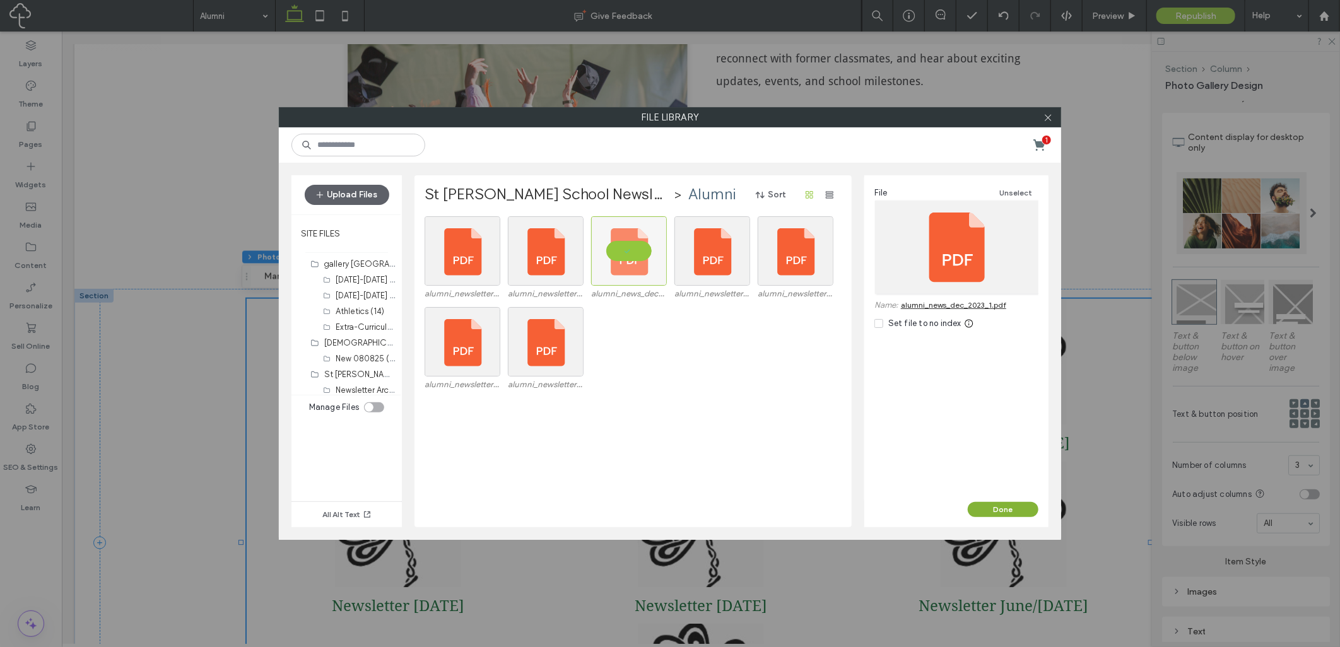
click at [1008, 509] on button "Done" at bounding box center [1002, 509] width 71 height 15
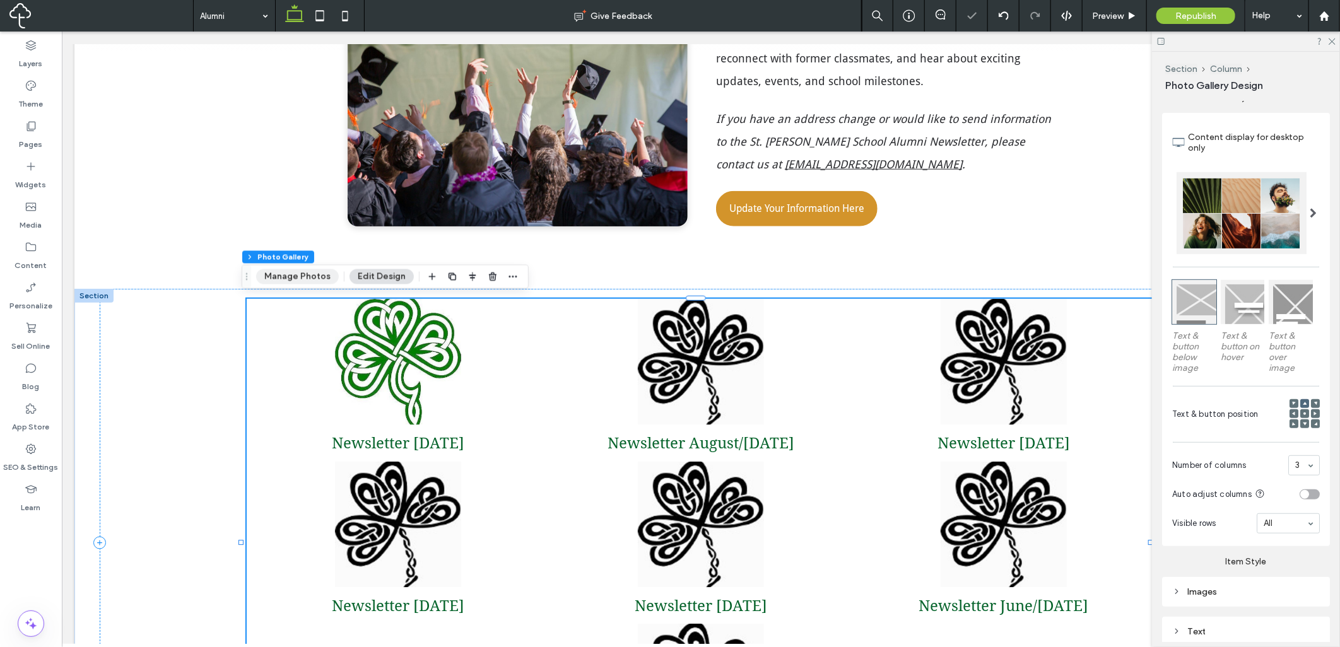
click at [299, 279] on button "Manage Photos" at bounding box center [297, 276] width 83 height 15
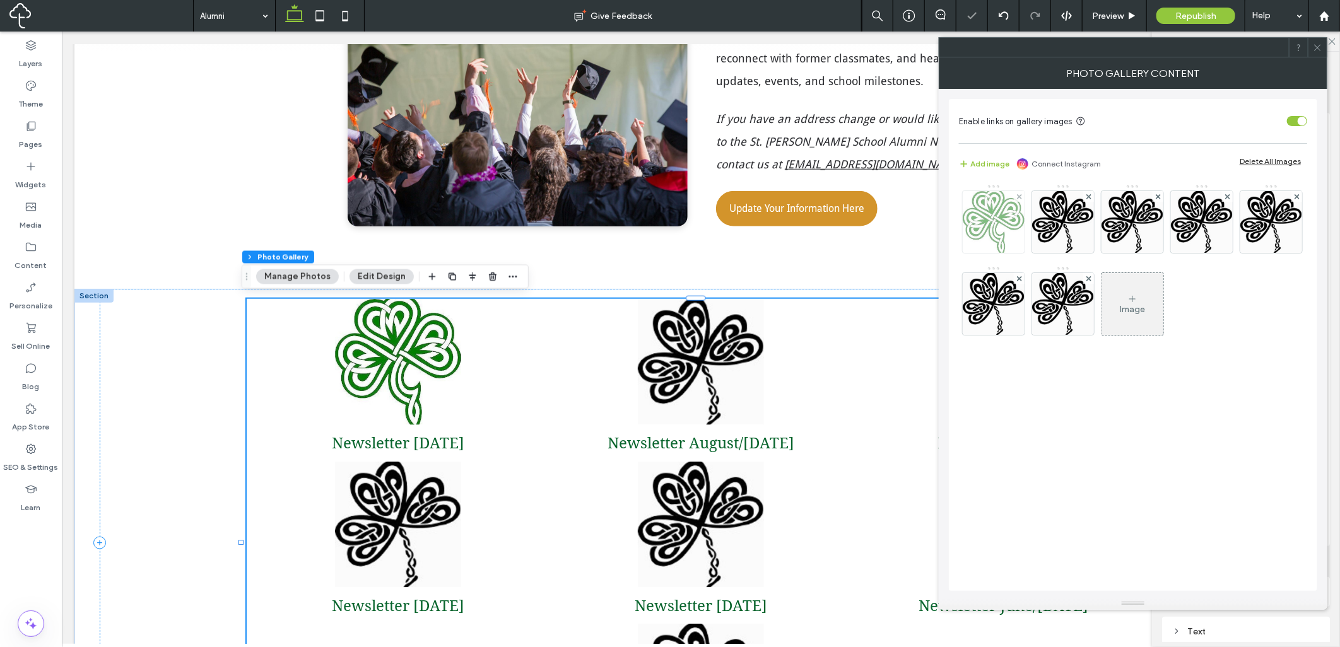
click at [1009, 219] on img at bounding box center [993, 222] width 62 height 62
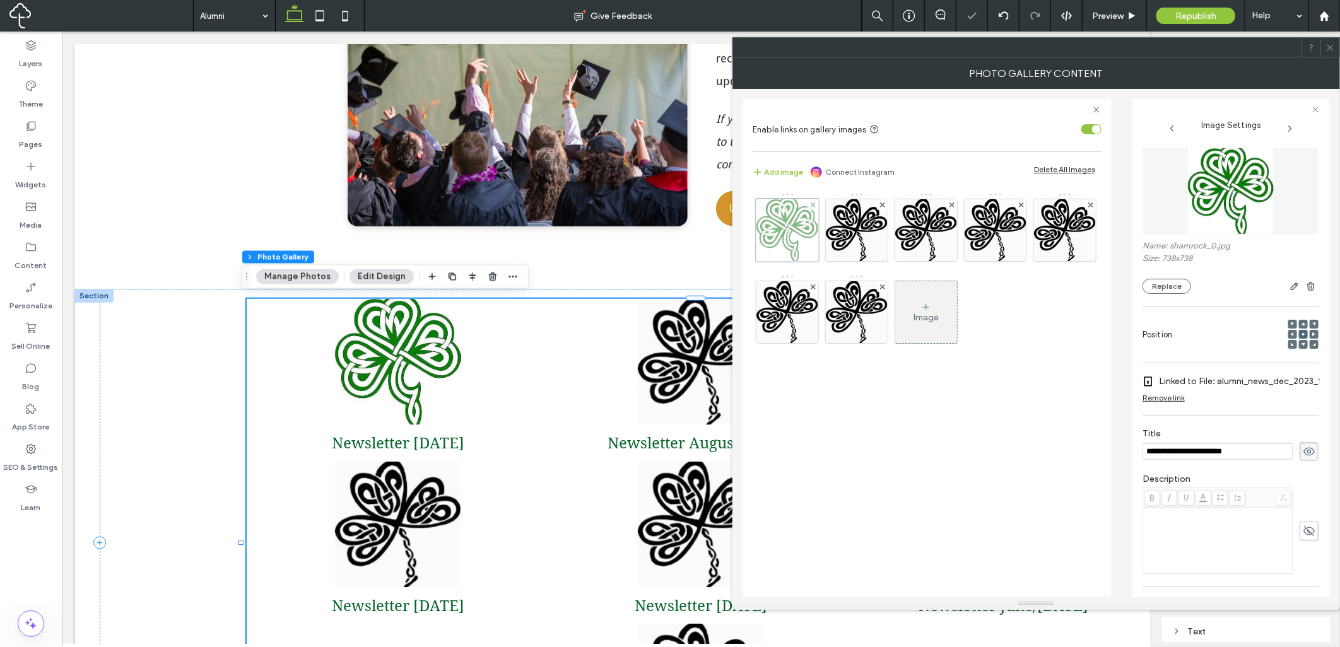
scroll to position [0, 0]
drag, startPoint x: 856, startPoint y: 230, endPoint x: 875, endPoint y: 231, distance: 18.3
click at [858, 230] on img at bounding box center [857, 230] width 62 height 62
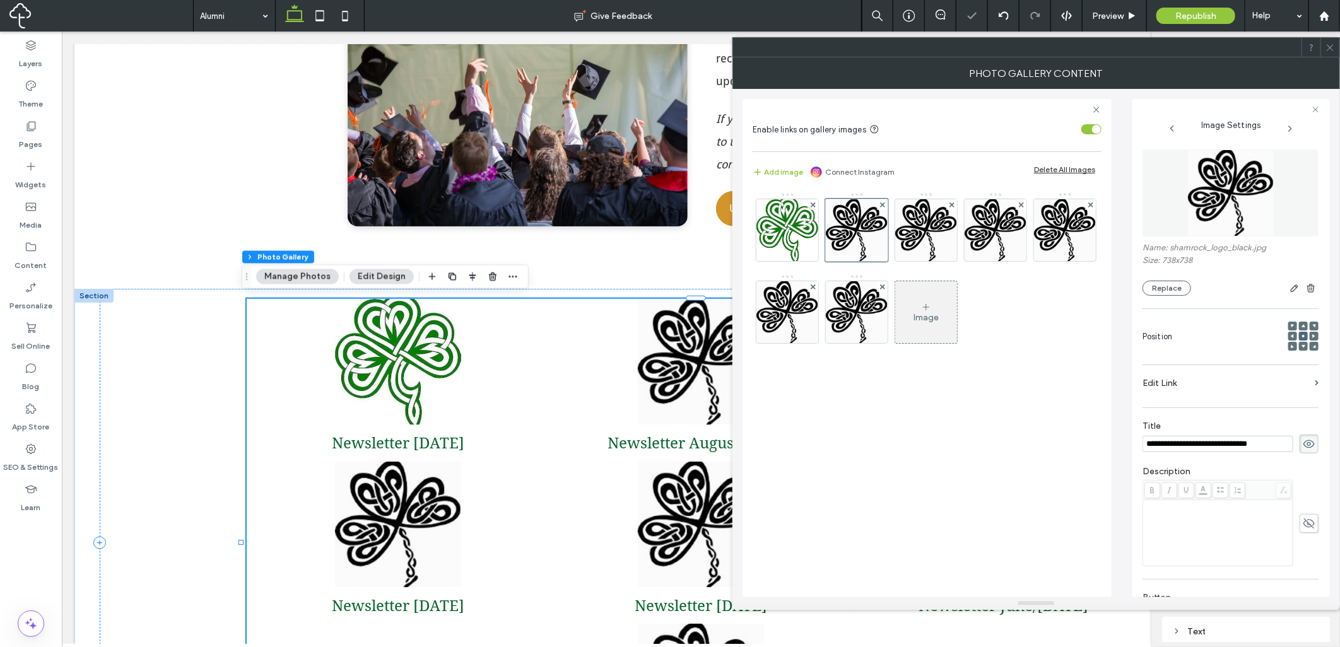
click at [1258, 386] on label "Edit Link" at bounding box center [1225, 382] width 167 height 23
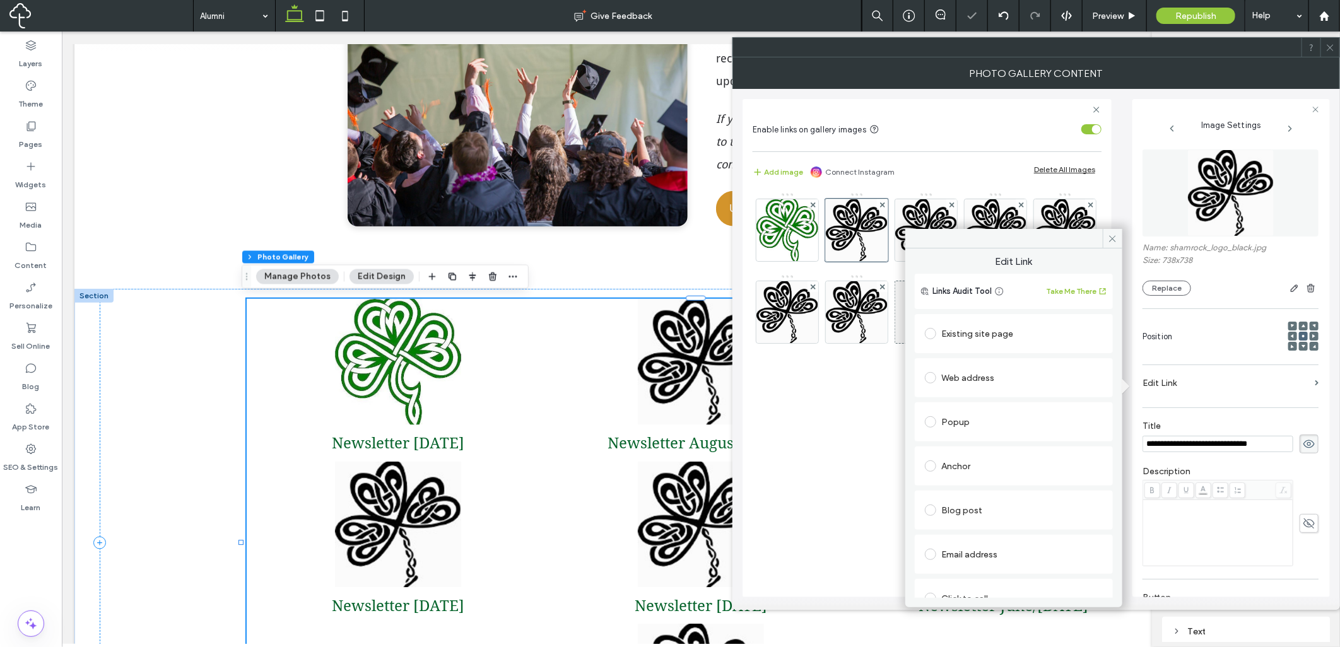
click at [1002, 332] on div "Existing site page" at bounding box center [1014, 334] width 178 height 20
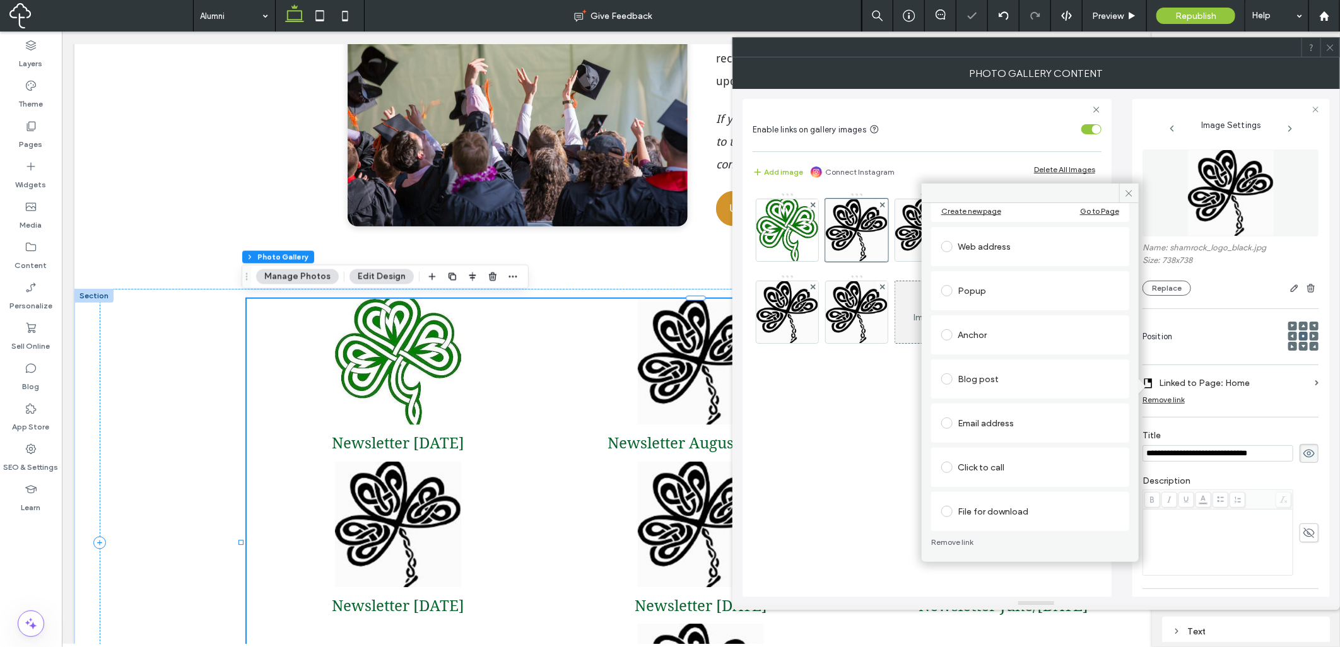
click at [975, 513] on div "File for download" at bounding box center [1030, 511] width 178 height 20
click at [1000, 514] on div "File" at bounding box center [1030, 510] width 177 height 11
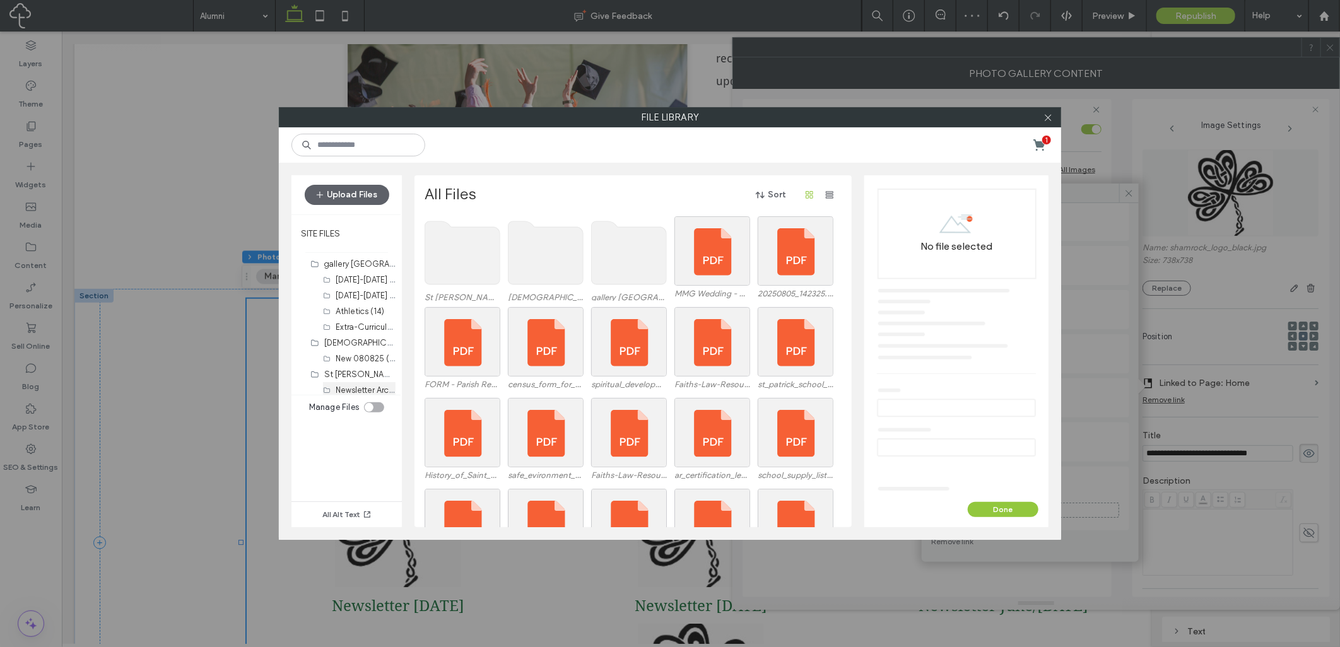
click at [357, 387] on label "Newsletter Archive 2020 (17)" at bounding box center [388, 389] width 105 height 12
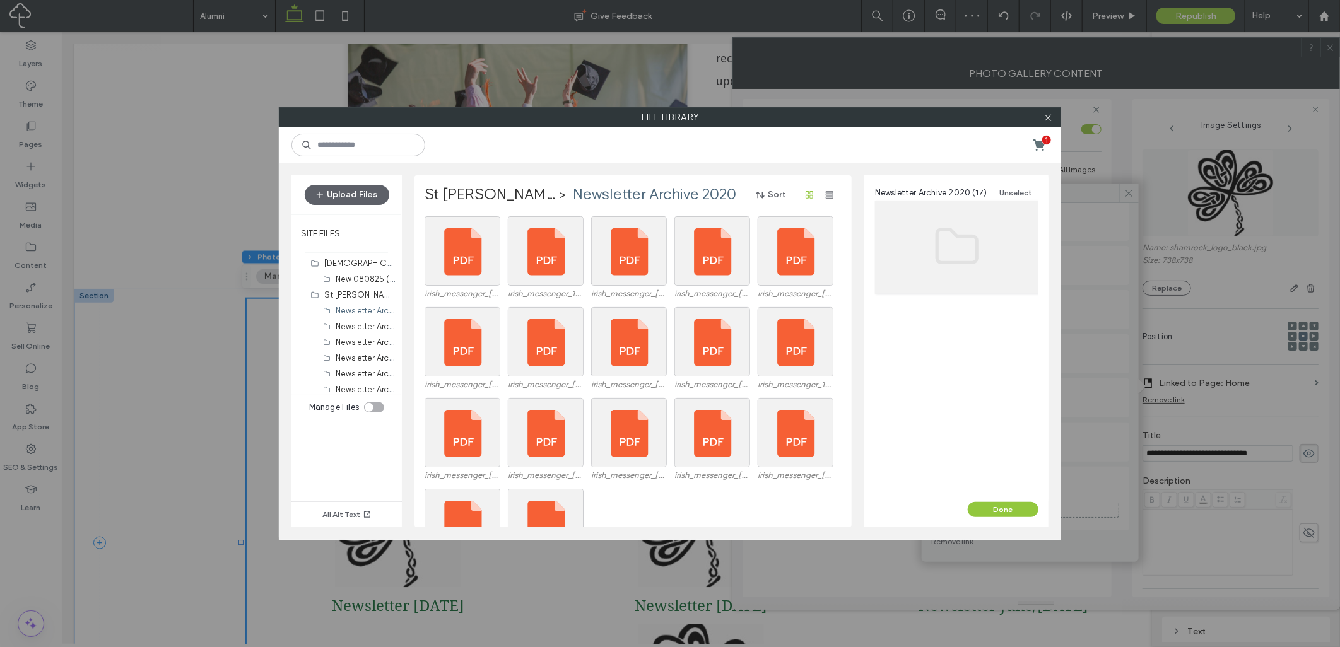
scroll to position [98, 0]
click at [360, 383] on label "Alumni (7)" at bounding box center [354, 386] width 37 height 9
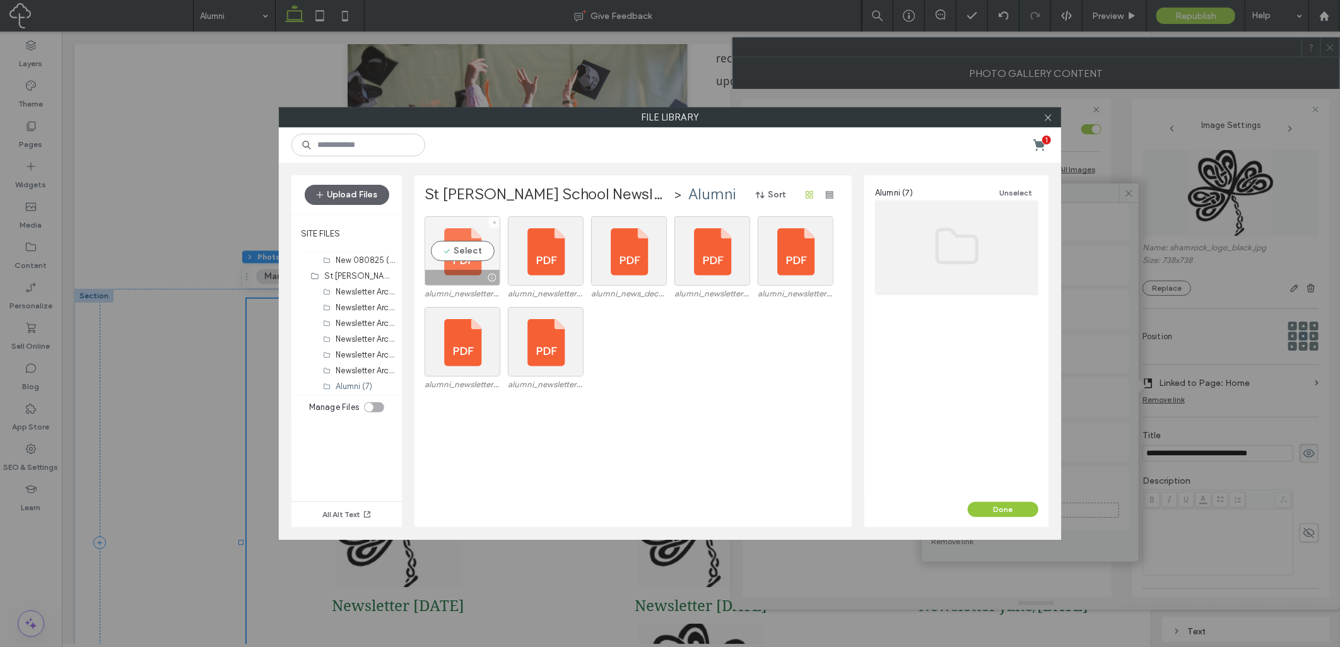
click at [493, 266] on div "Select" at bounding box center [462, 250] width 76 height 69
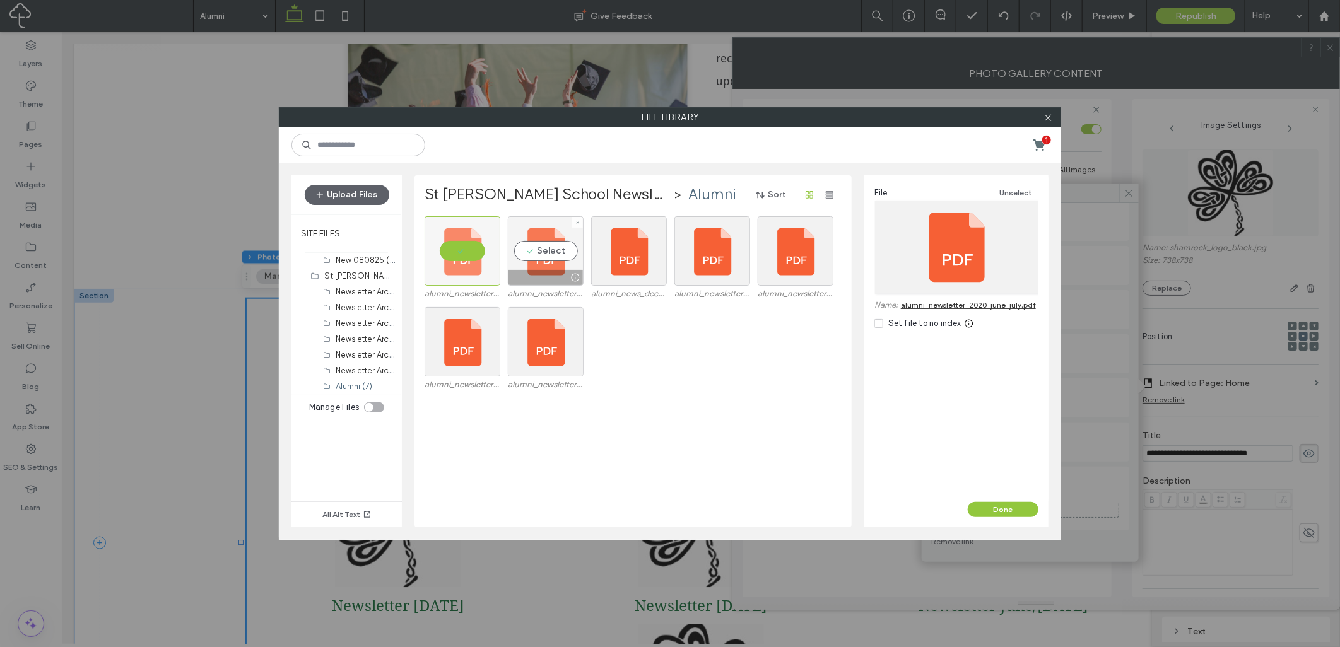
click at [544, 266] on div "Select" at bounding box center [546, 250] width 76 height 69
click at [610, 265] on div "Select" at bounding box center [629, 250] width 76 height 69
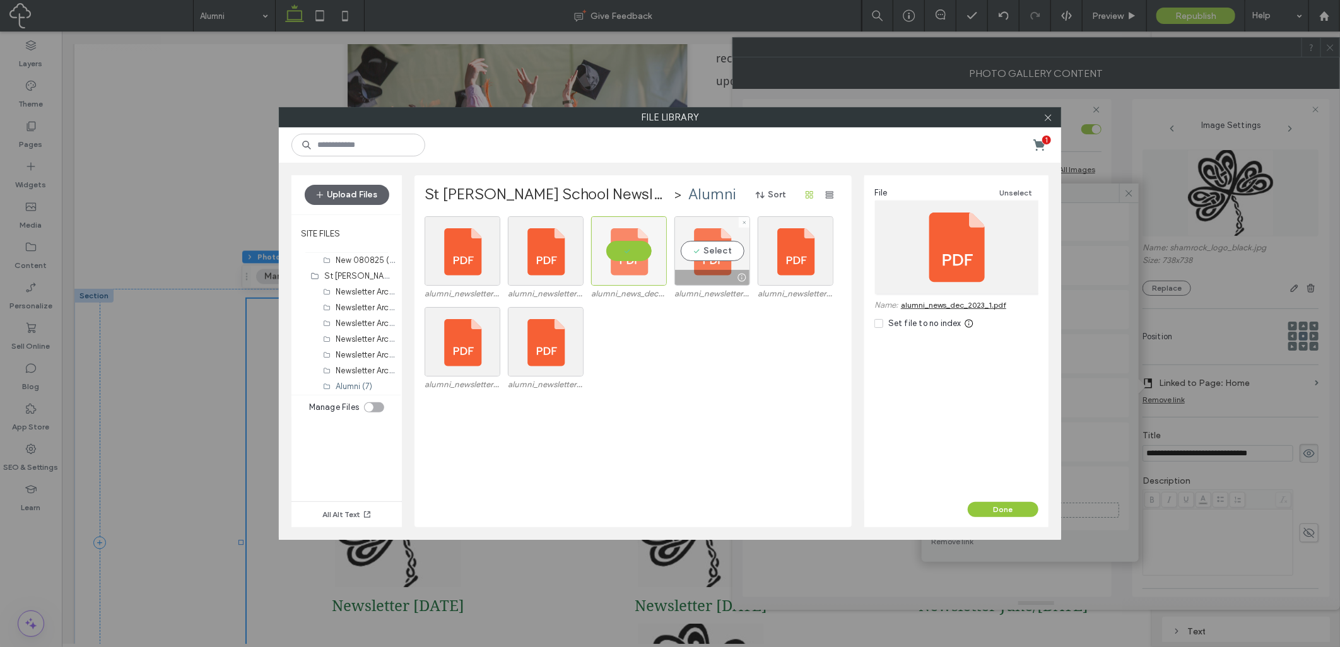
click at [717, 265] on div "Select" at bounding box center [712, 250] width 76 height 69
click at [790, 263] on div "Select" at bounding box center [795, 250] width 76 height 69
click at [776, 192] on button "Sort" at bounding box center [770, 195] width 57 height 20
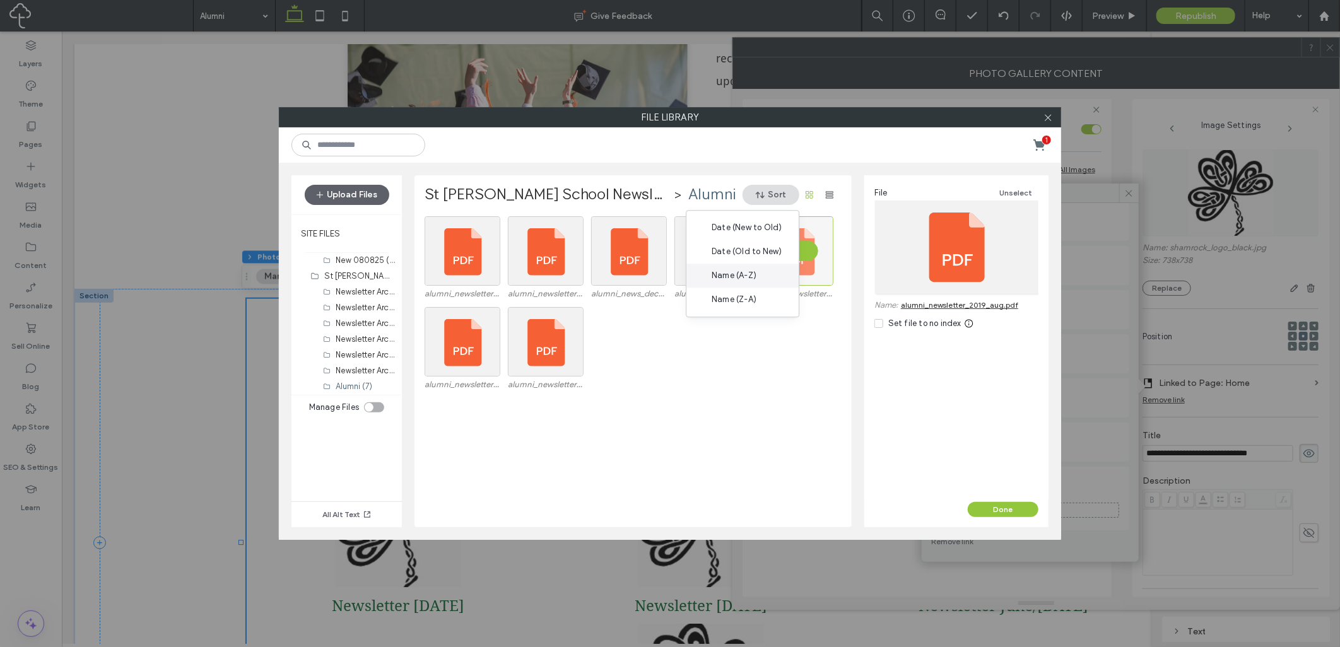
click at [758, 269] on div "Name (A-Z)" at bounding box center [742, 276] width 112 height 24
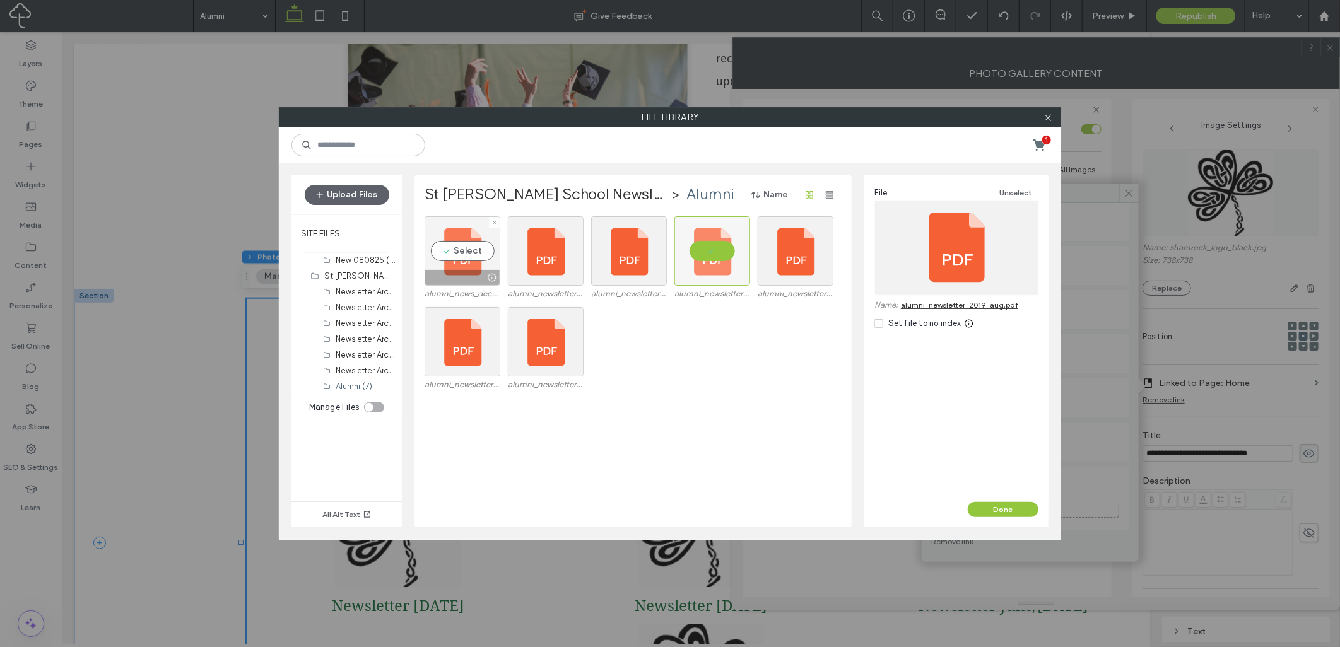
click at [476, 268] on div "Select" at bounding box center [462, 250] width 76 height 69
click at [540, 266] on div "Select" at bounding box center [546, 250] width 76 height 69
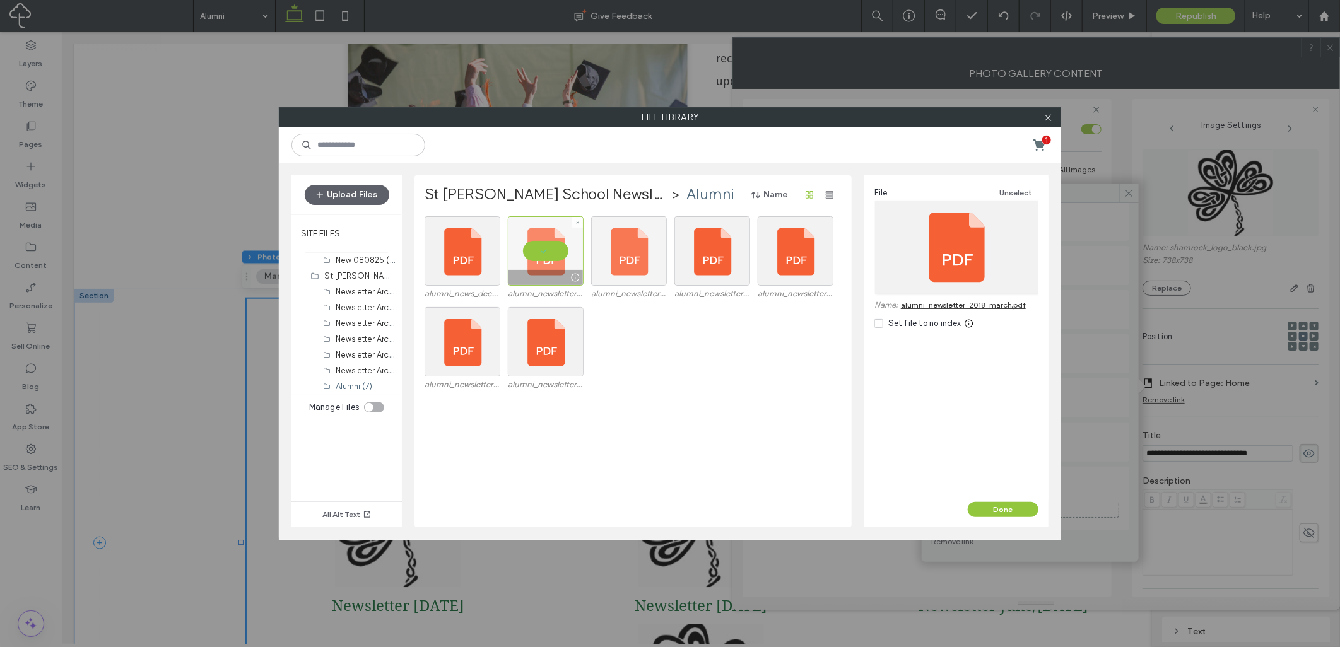
click at [621, 266] on div at bounding box center [629, 250] width 76 height 69
click at [723, 266] on div "Select" at bounding box center [712, 250] width 76 height 69
click at [834, 265] on div "alumni_news_dec_2023_1.pdf alumni_newsletter_2018_march.pdf alumni_newsletter_2…" at bounding box center [636, 261] width 424 height 91
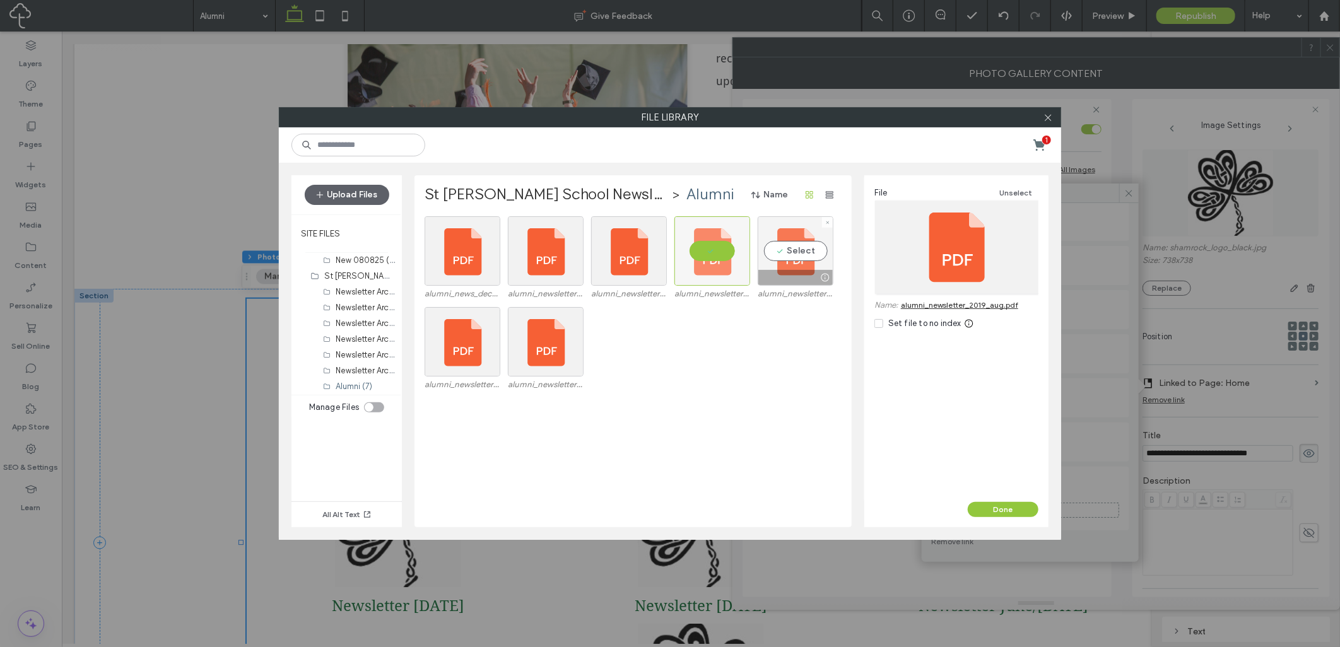
click at [805, 264] on div "Select" at bounding box center [795, 250] width 76 height 69
click at [553, 344] on div "Select" at bounding box center [546, 341] width 76 height 69
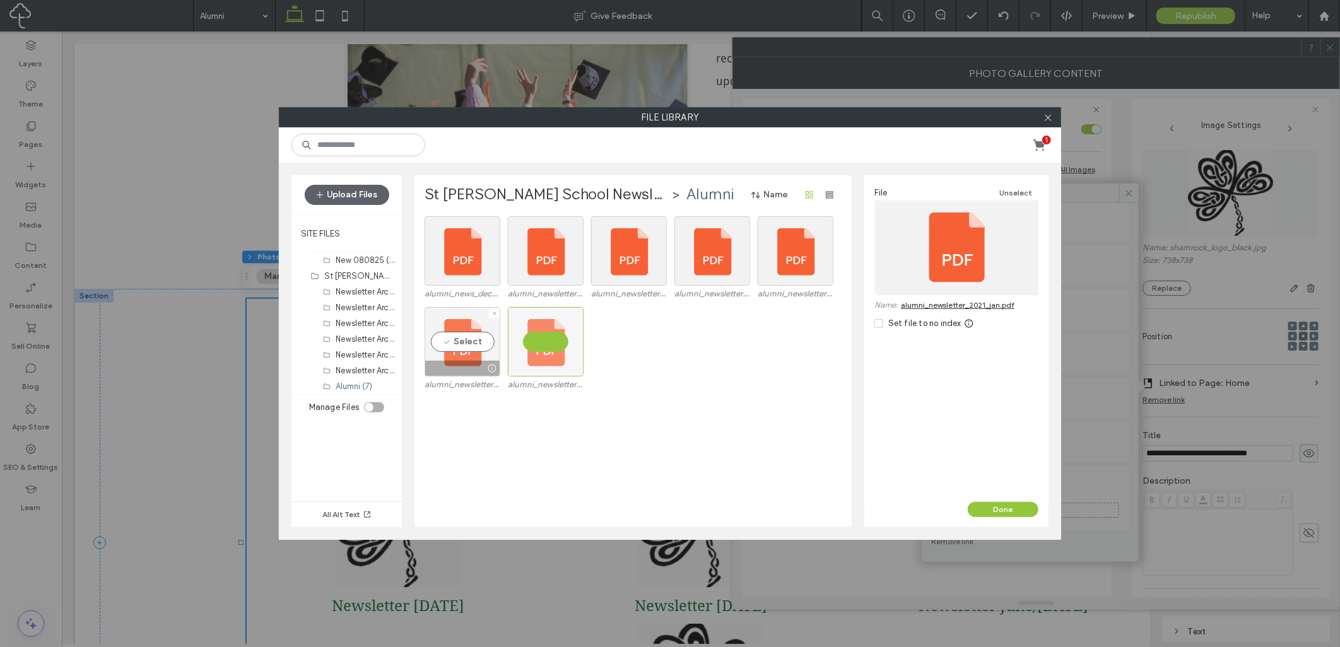
drag, startPoint x: 462, startPoint y: 344, endPoint x: 469, endPoint y: 344, distance: 6.3
click at [463, 344] on div "Select" at bounding box center [462, 341] width 76 height 69
click at [527, 342] on div "Select" at bounding box center [546, 341] width 76 height 69
click at [474, 365] on div at bounding box center [462, 368] width 74 height 15
click at [991, 508] on button "Done" at bounding box center [1002, 509] width 71 height 15
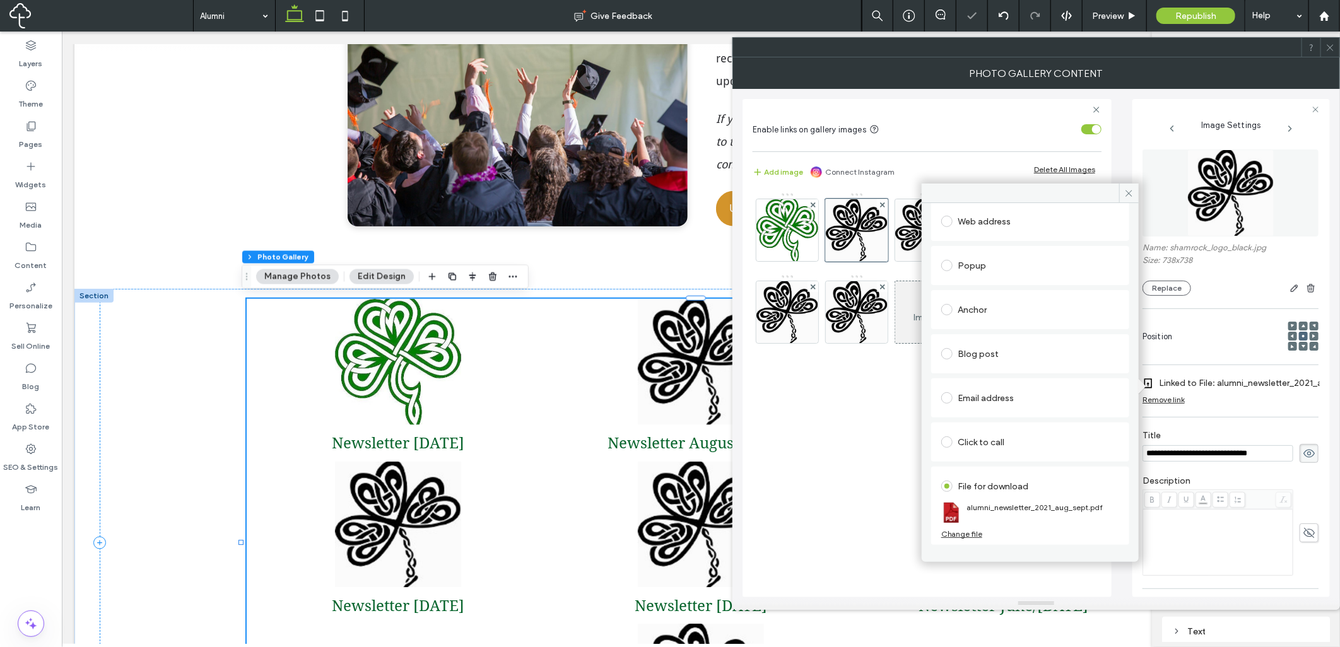
drag, startPoint x: 1123, startPoint y: 194, endPoint x: 1080, endPoint y: 197, distance: 43.6
click at [1123, 194] on span at bounding box center [1129, 193] width 20 height 19
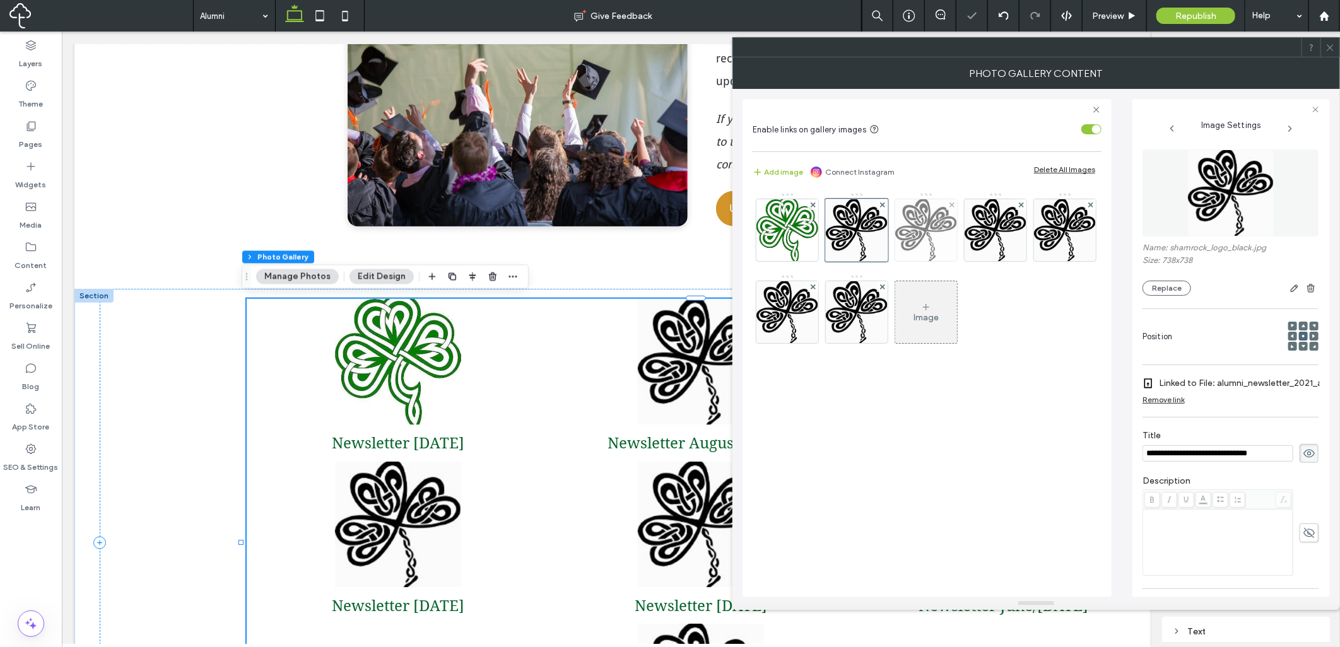
click at [927, 223] on img at bounding box center [926, 230] width 62 height 62
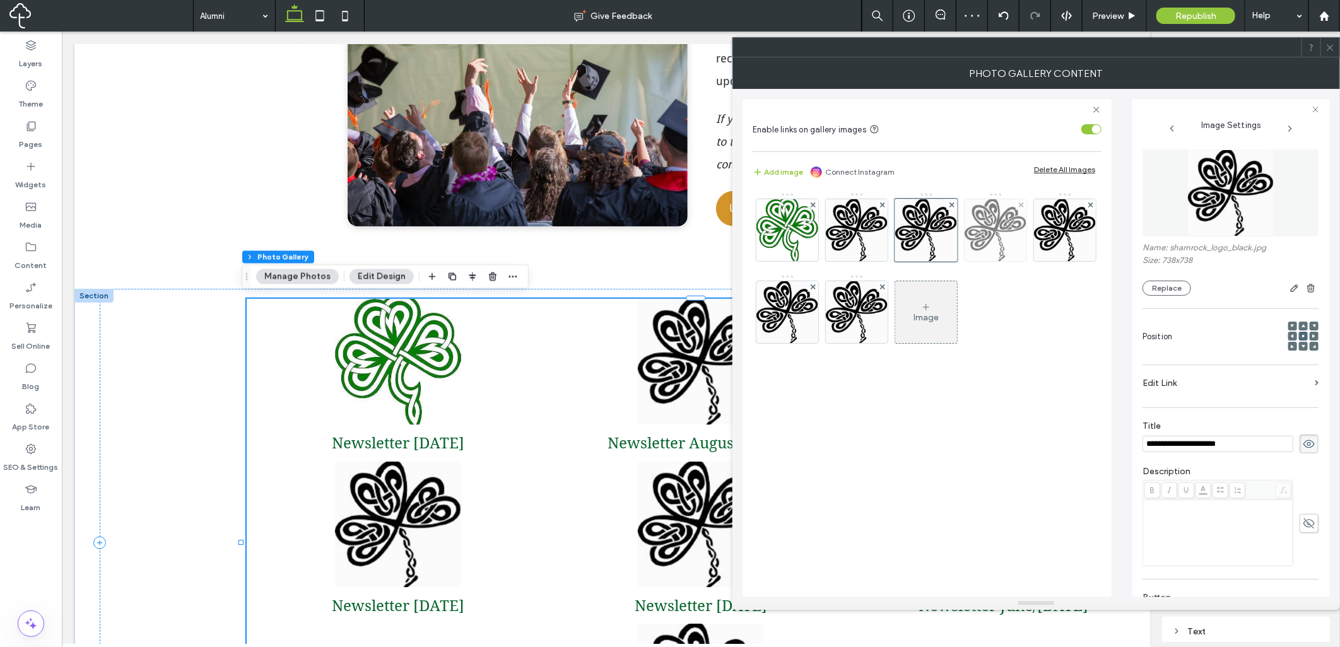
click at [975, 228] on img at bounding box center [995, 230] width 62 height 62
drag, startPoint x: 978, startPoint y: 237, endPoint x: 916, endPoint y: 237, distance: 62.4
click at [870, 237] on img at bounding box center [857, 230] width 62 height 62
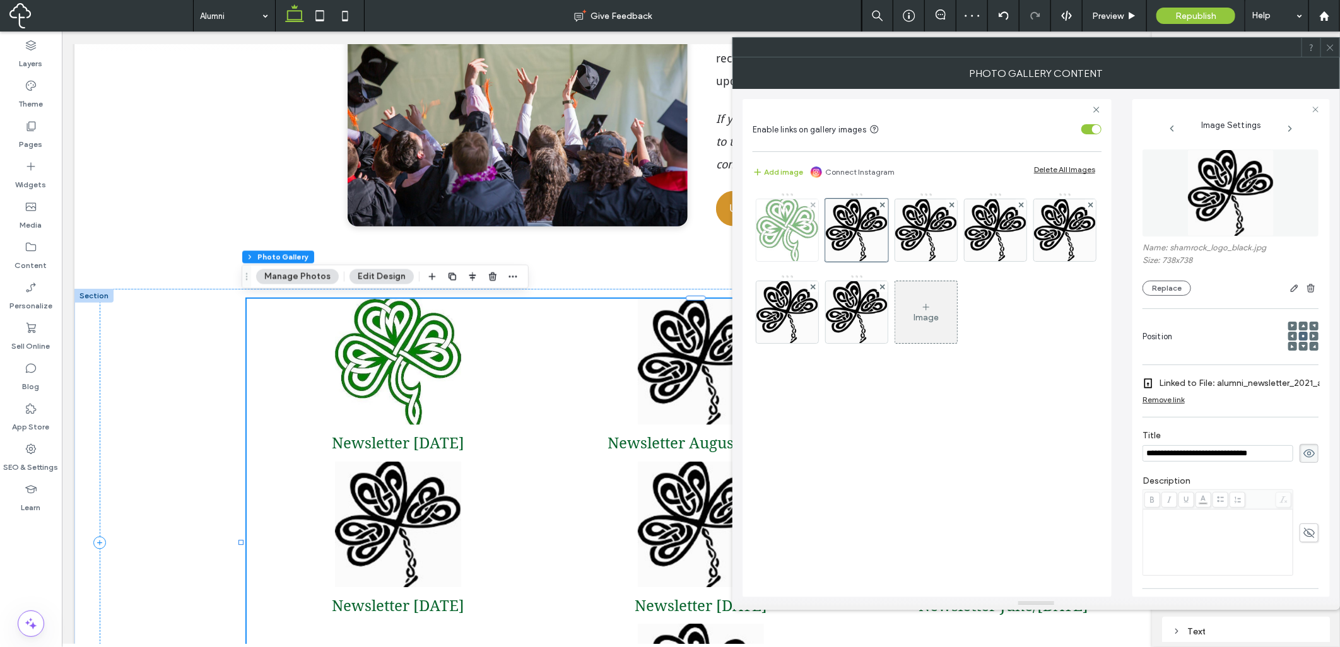
click at [814, 242] on img at bounding box center [787, 230] width 62 height 62
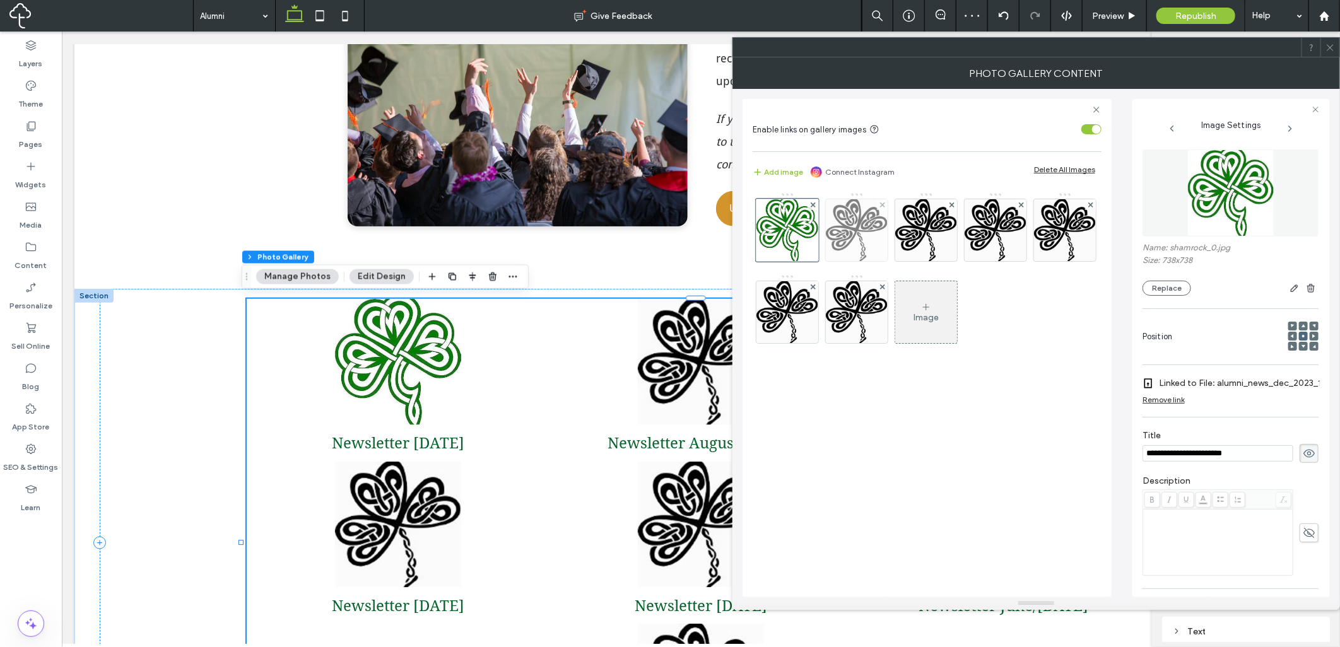
click at [850, 242] on img at bounding box center [857, 230] width 62 height 62
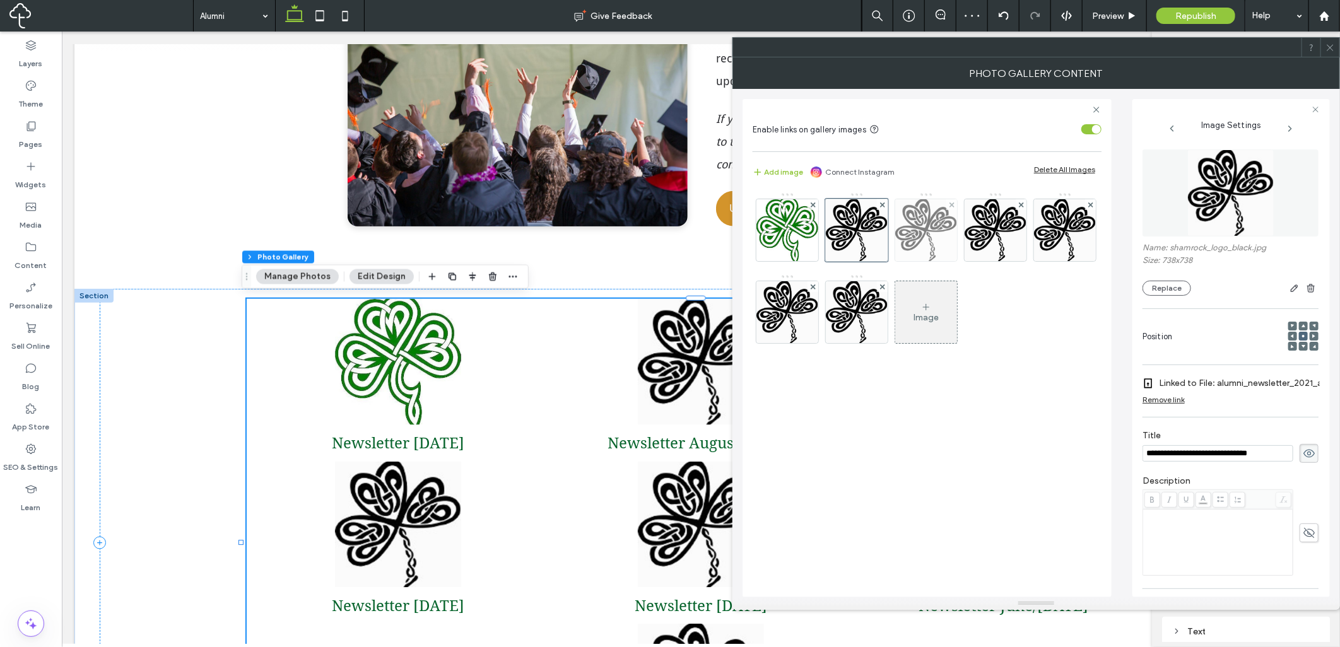
click at [934, 240] on img at bounding box center [926, 230] width 62 height 62
click at [1227, 387] on label "Edit Link" at bounding box center [1225, 382] width 167 height 23
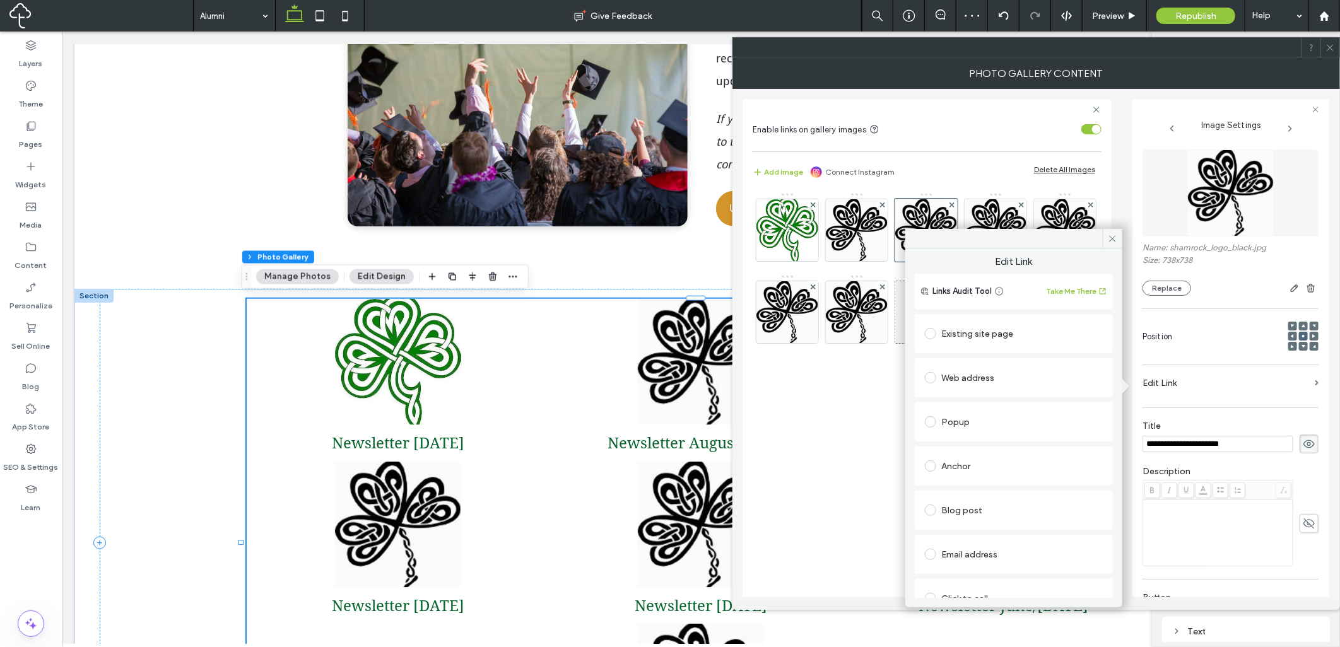
scroll to position [64, 0]
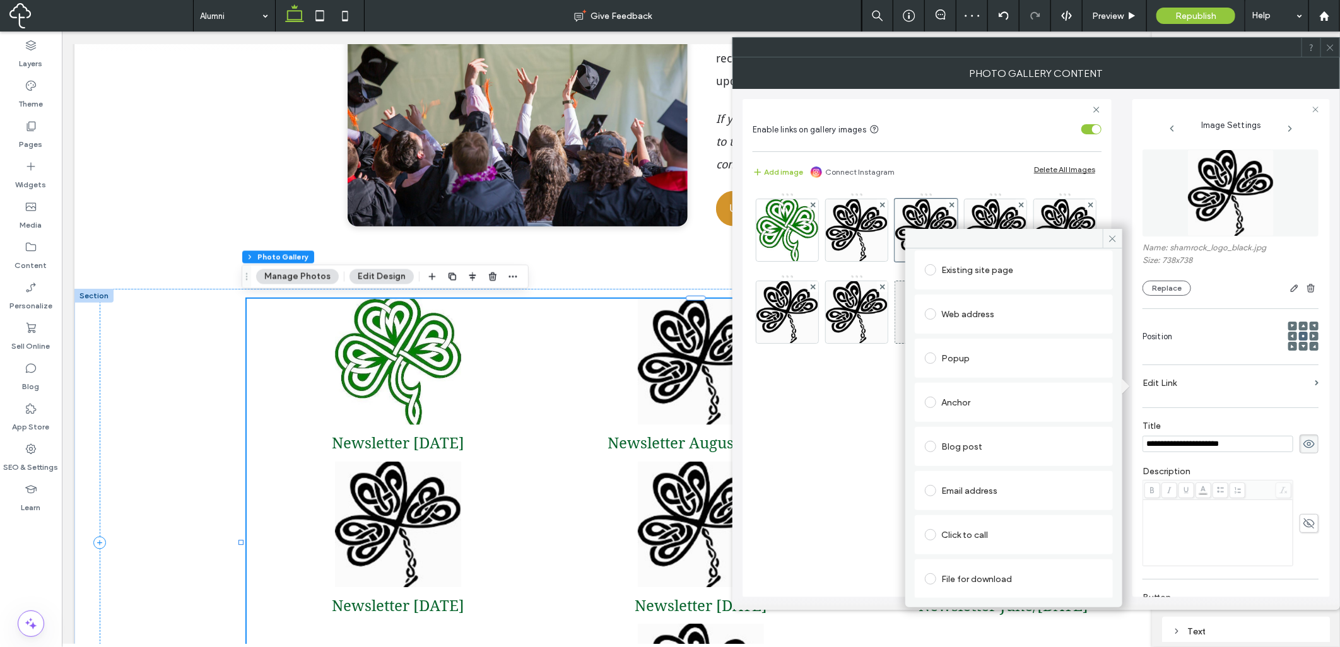
click at [1010, 577] on div "File for download" at bounding box center [1014, 579] width 178 height 20
click at [1000, 578] on div "File" at bounding box center [1013, 578] width 177 height 11
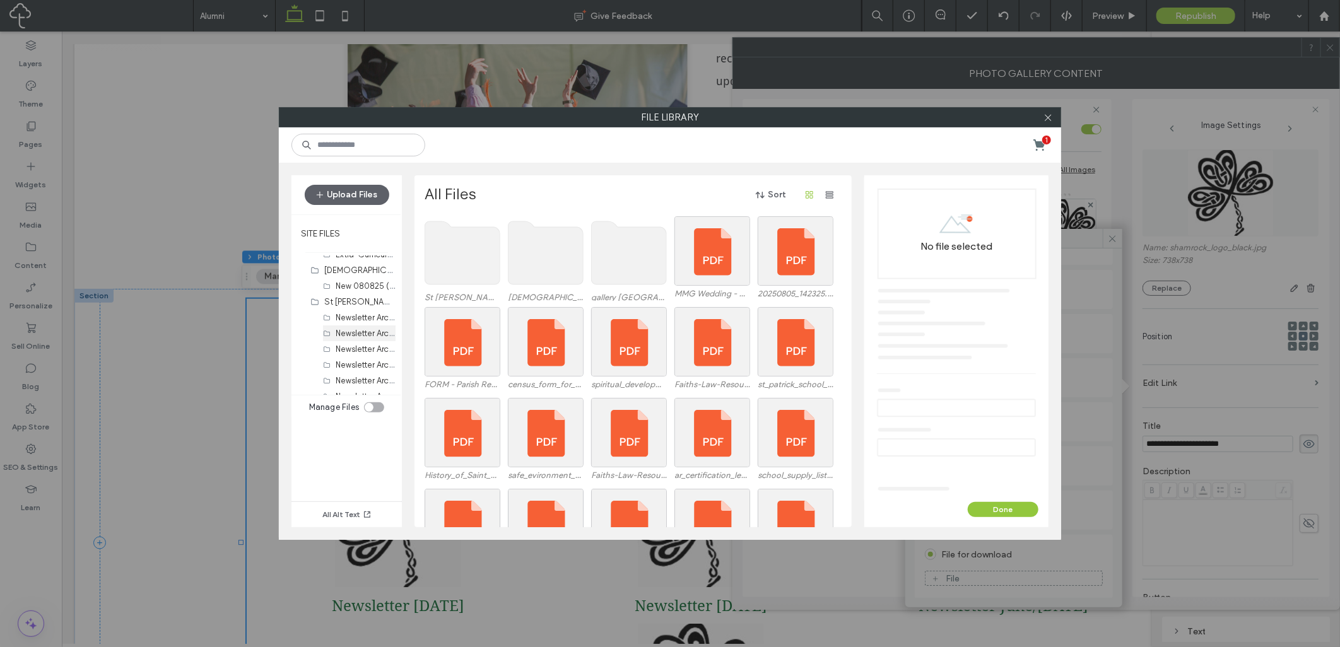
scroll to position [98, 0]
click at [367, 383] on label "Alumni (7)" at bounding box center [354, 386] width 37 height 9
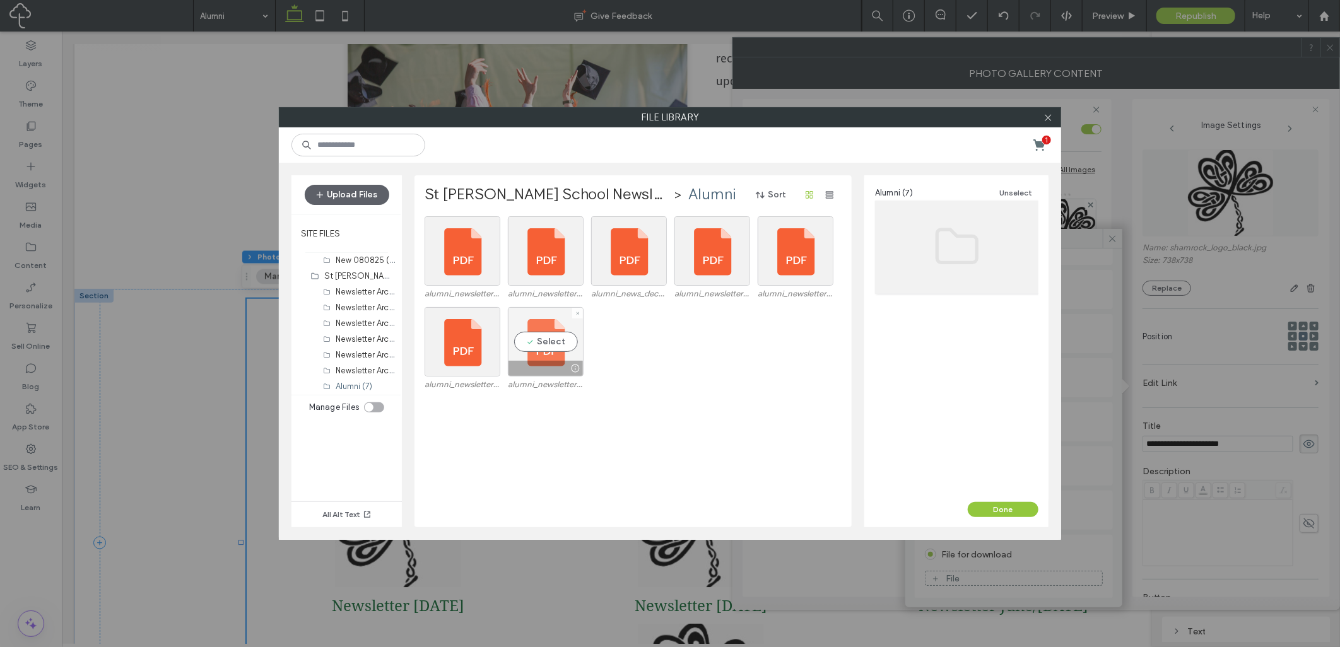
click at [547, 339] on div "Select" at bounding box center [546, 341] width 76 height 69
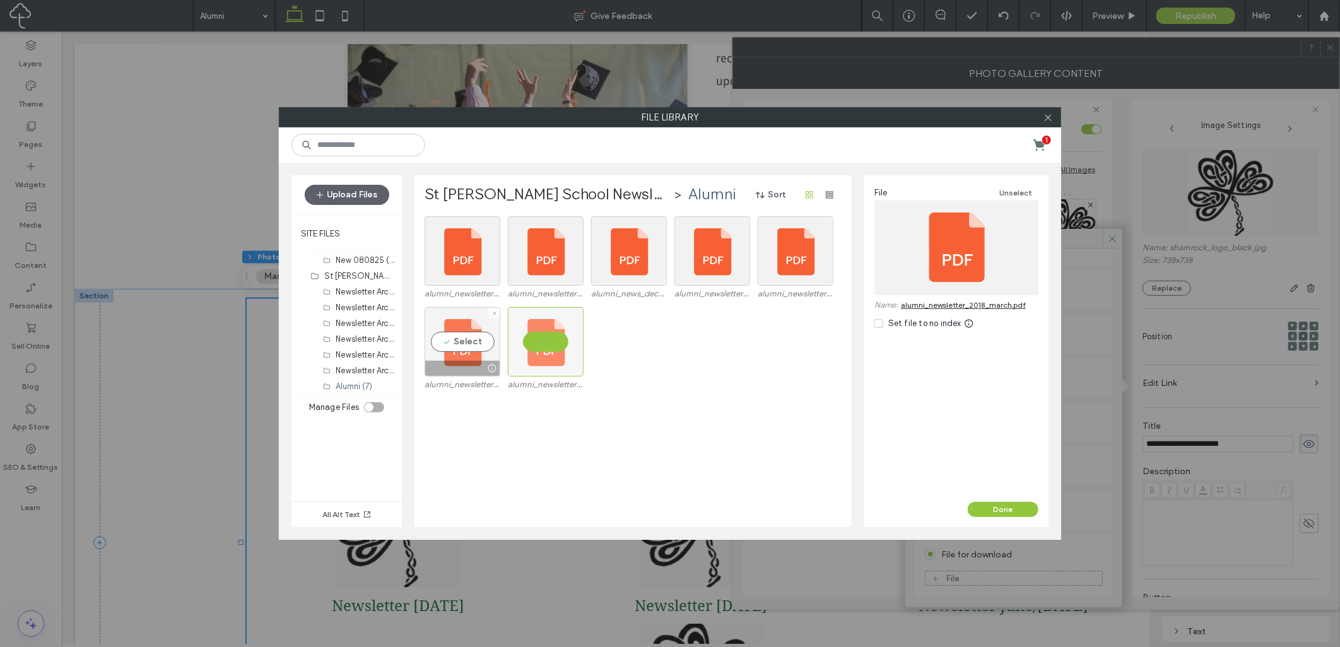
click at [482, 339] on div "Select" at bounding box center [462, 341] width 76 height 69
click at [804, 263] on div "Select" at bounding box center [795, 250] width 76 height 69
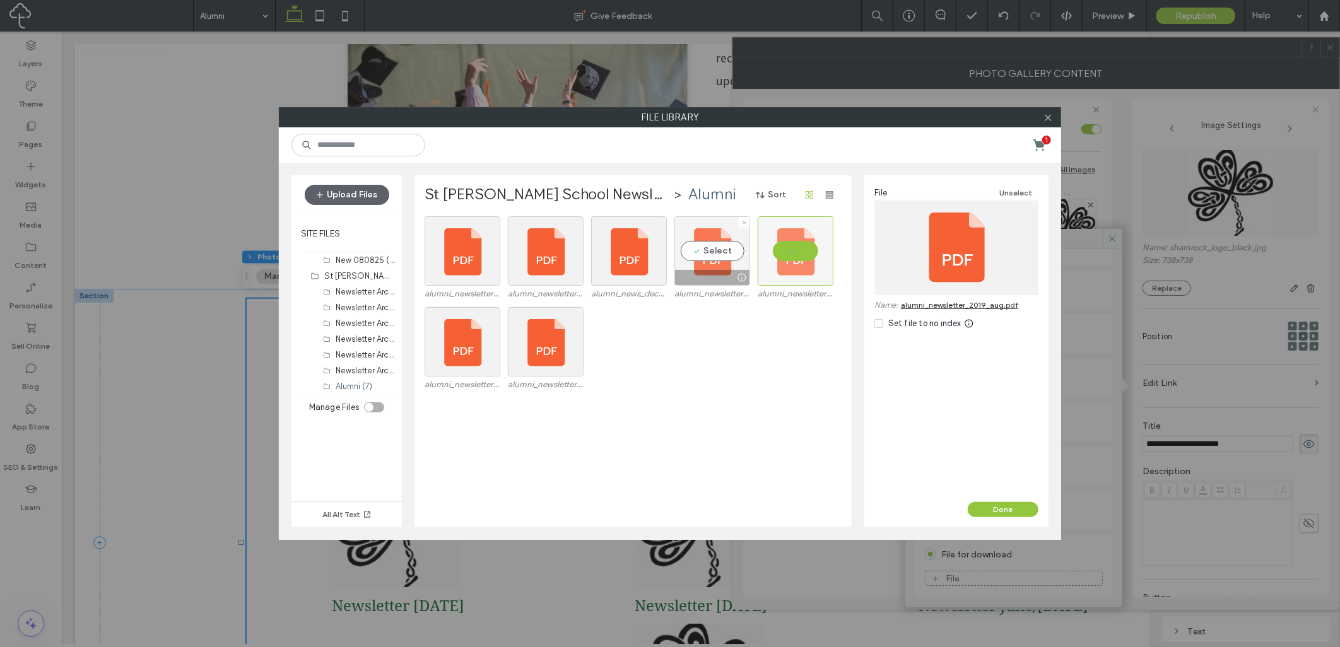
click at [698, 263] on div "Select" at bounding box center [712, 250] width 76 height 69
click at [626, 271] on div at bounding box center [629, 277] width 74 height 15
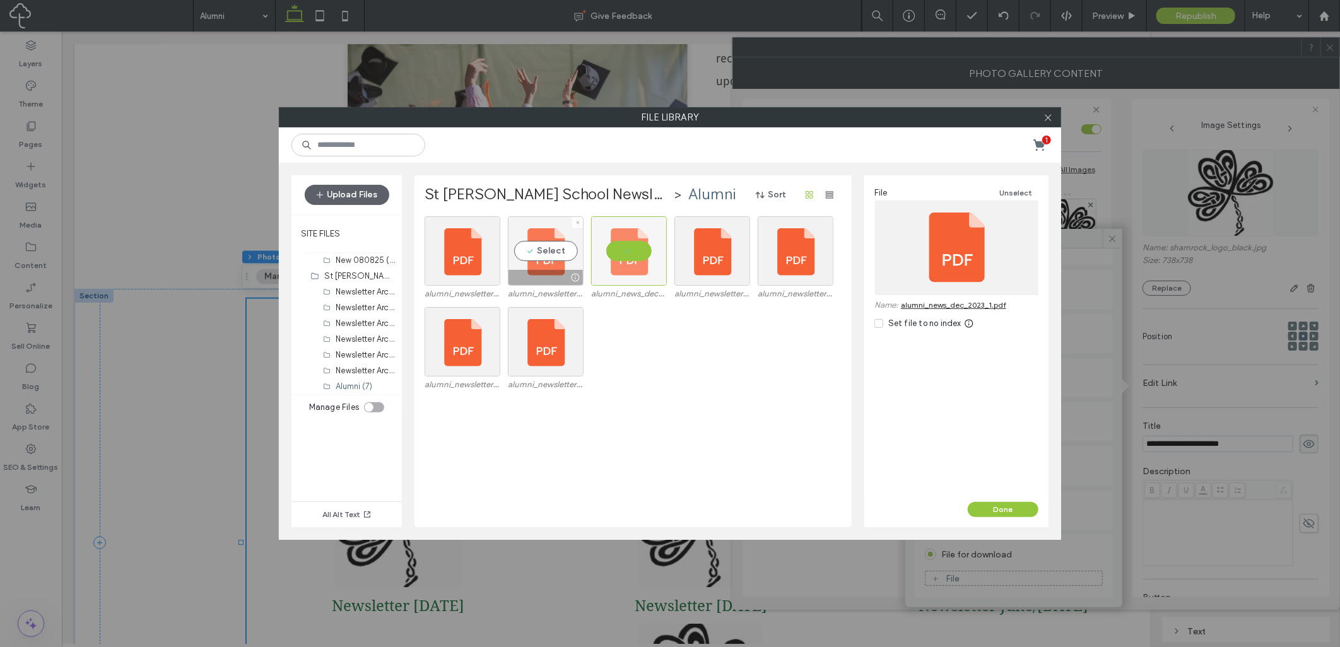
click at [556, 261] on div "Select" at bounding box center [546, 250] width 76 height 69
click at [992, 513] on button "Done" at bounding box center [1002, 509] width 71 height 15
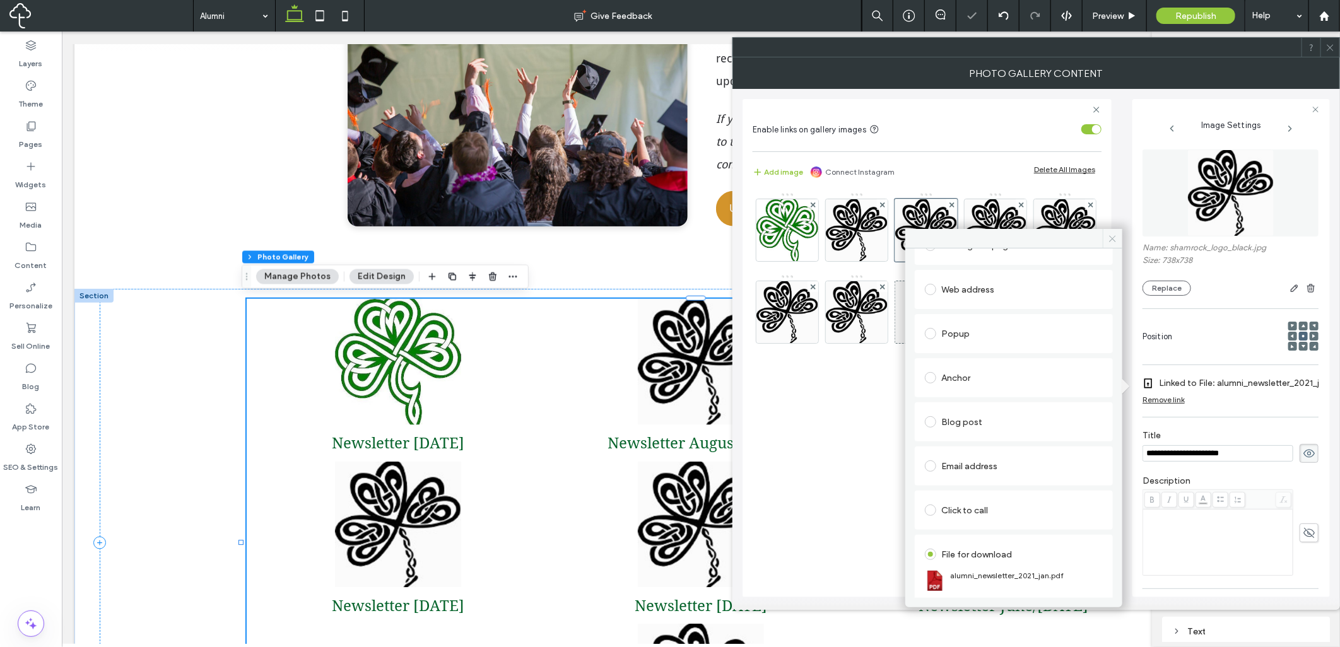
click at [1111, 241] on div "Edit Link Links Audit Tool Take Me There Existing site page Web address Popup A…" at bounding box center [1013, 418] width 217 height 378
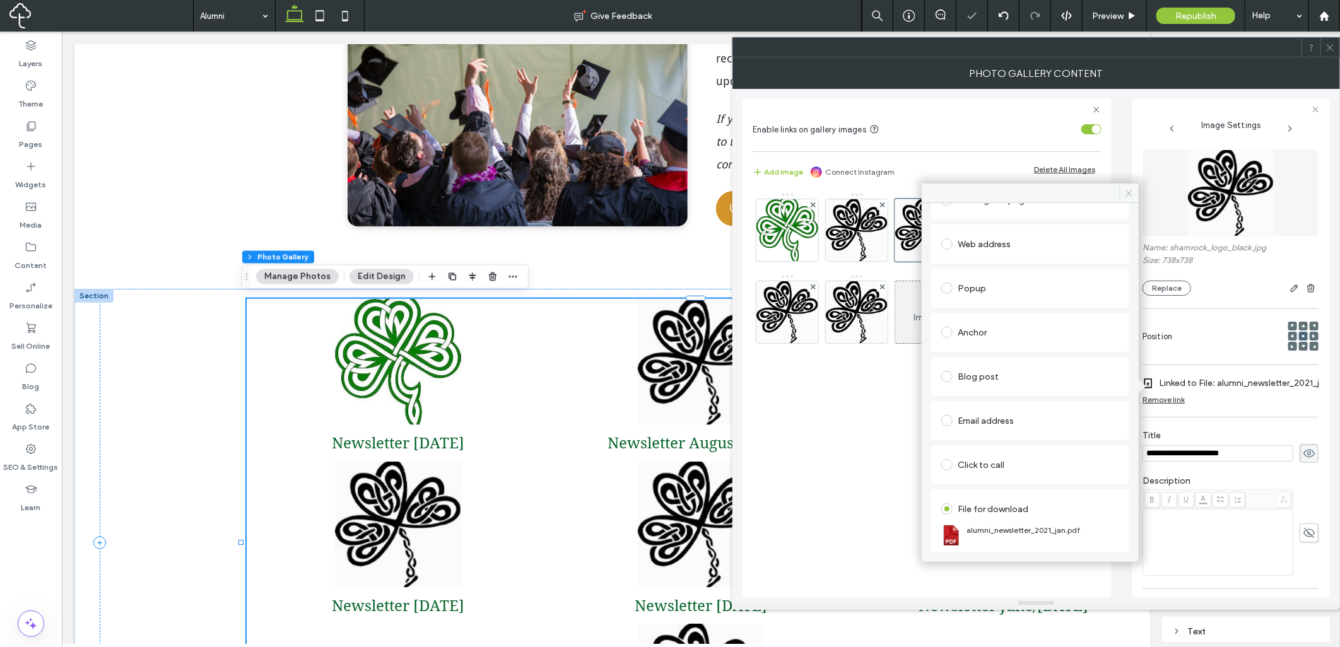
click at [1125, 192] on icon at bounding box center [1128, 193] width 9 height 9
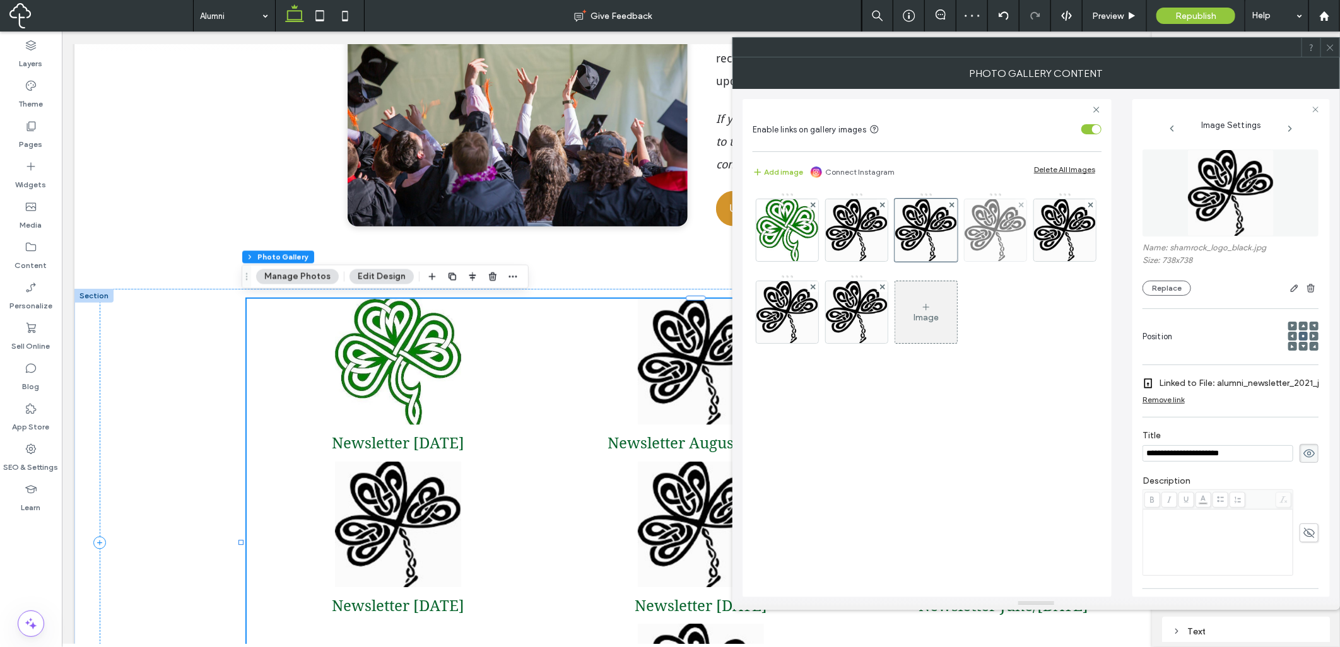
click at [1010, 238] on img at bounding box center [995, 230] width 62 height 62
click at [887, 322] on img at bounding box center [857, 312] width 62 height 62
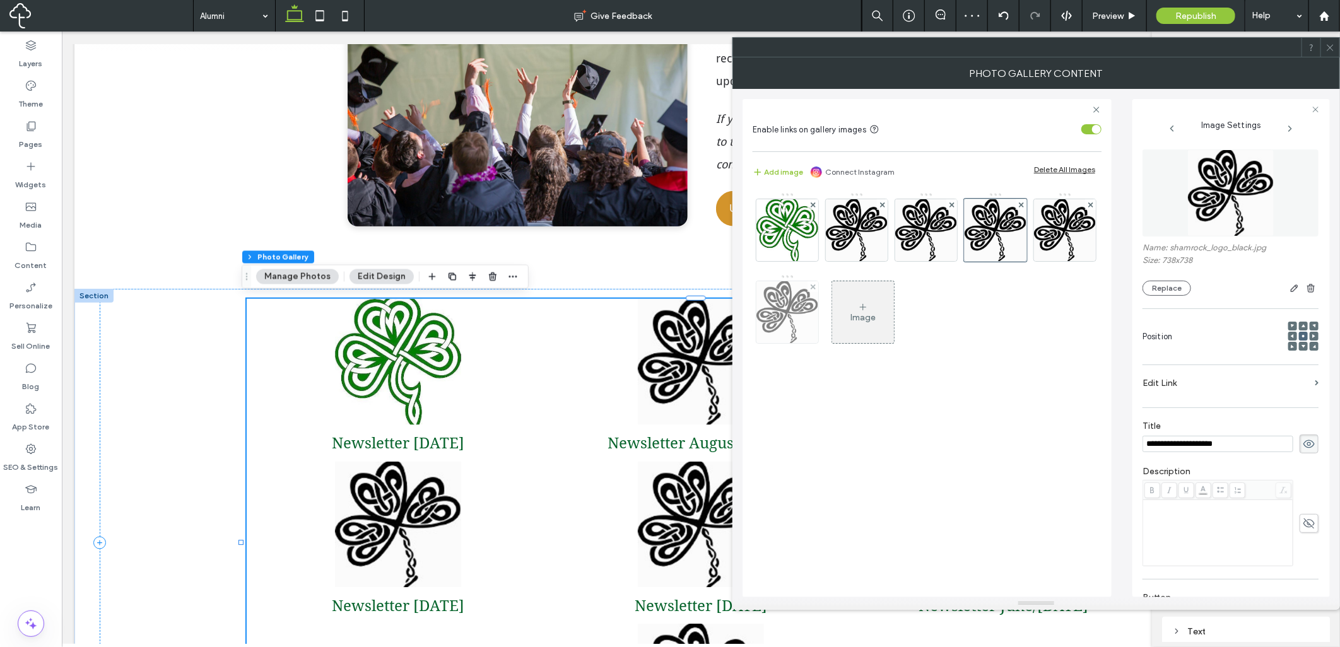
click at [818, 322] on img at bounding box center [787, 312] width 62 height 62
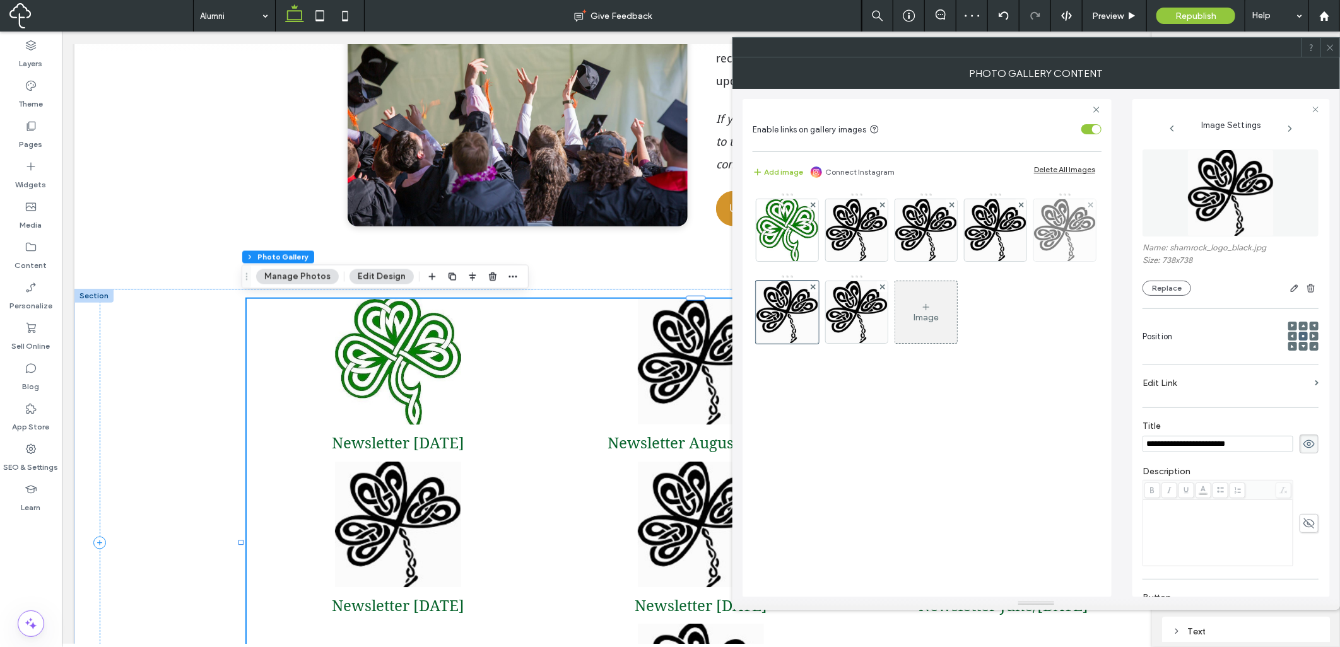
click at [1034, 261] on img at bounding box center [1065, 230] width 62 height 62
click at [818, 325] on img at bounding box center [787, 312] width 62 height 62
click at [988, 240] on img at bounding box center [995, 230] width 62 height 62
click at [1034, 261] on img at bounding box center [1065, 230] width 62 height 62
click at [818, 330] on img at bounding box center [787, 312] width 62 height 62
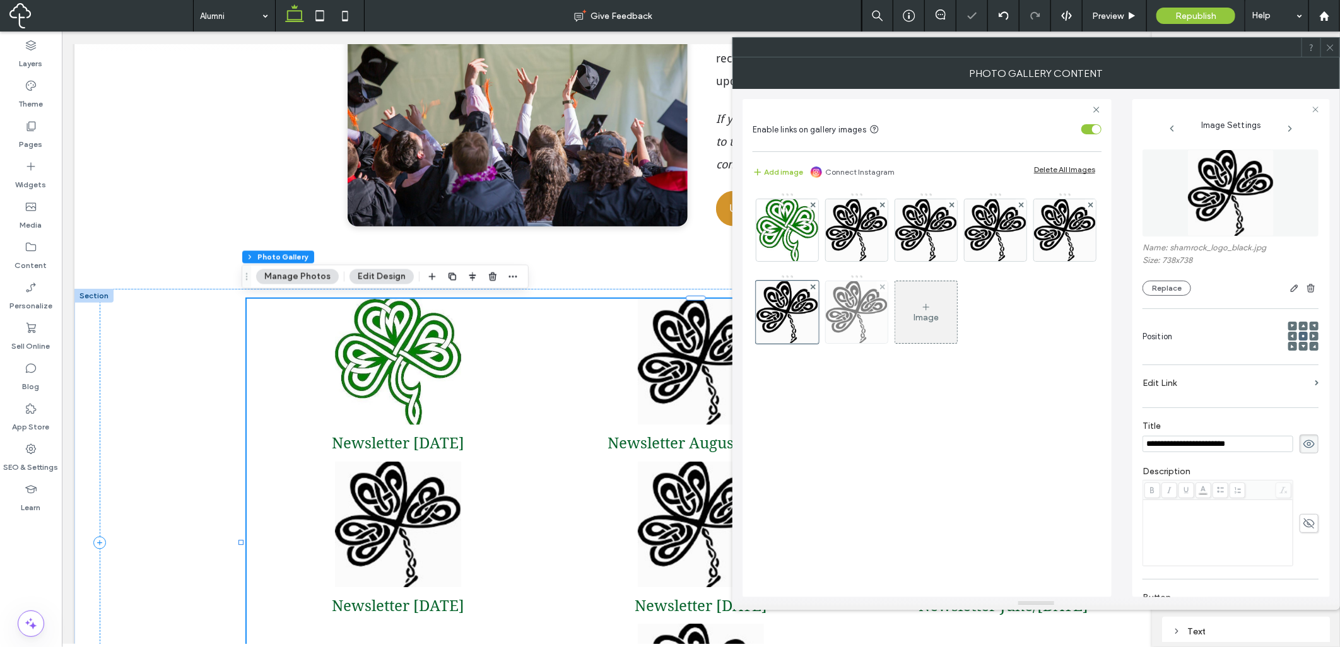
click at [887, 330] on img at bounding box center [857, 312] width 62 height 62
click at [818, 329] on img at bounding box center [787, 312] width 62 height 62
drag, startPoint x: 860, startPoint y: 329, endPoint x: 921, endPoint y: 278, distance: 79.2
click at [1336, 48] on div at bounding box center [1329, 47] width 19 height 19
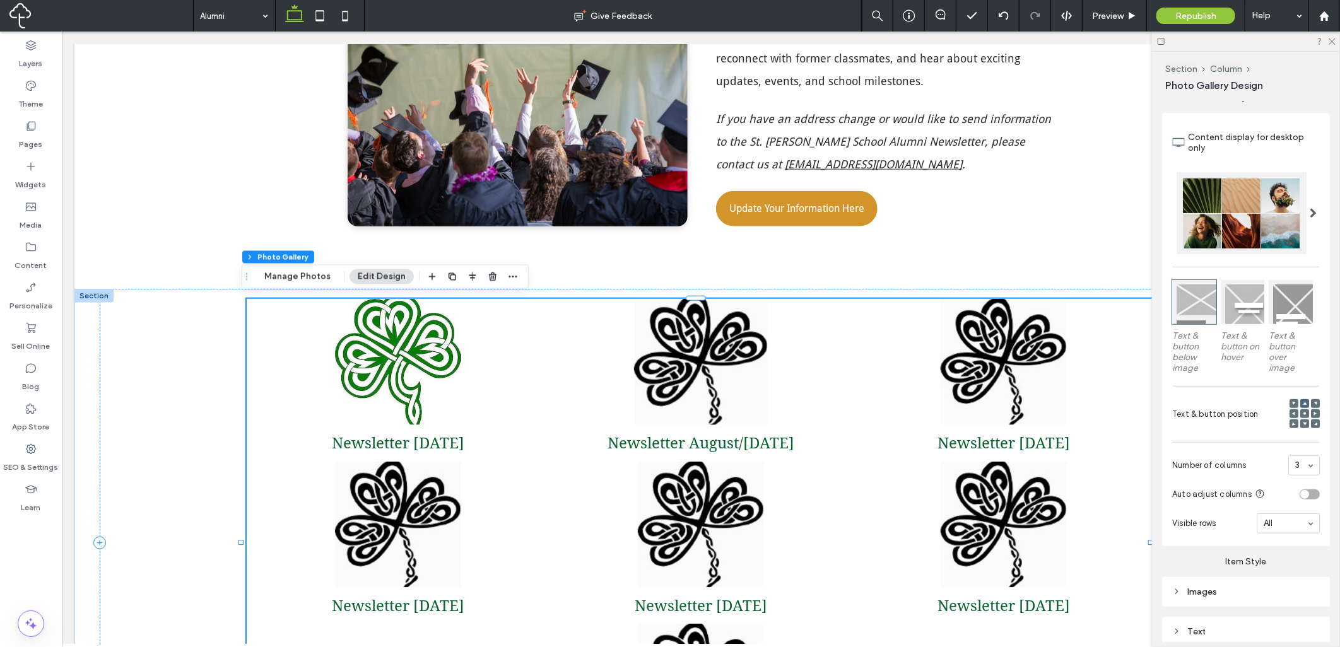
click at [815, 416] on div "Newsletter August/September 2021 Button" at bounding box center [700, 379] width 303 height 163
click at [308, 269] on button "Manage Photos" at bounding box center [297, 276] width 83 height 15
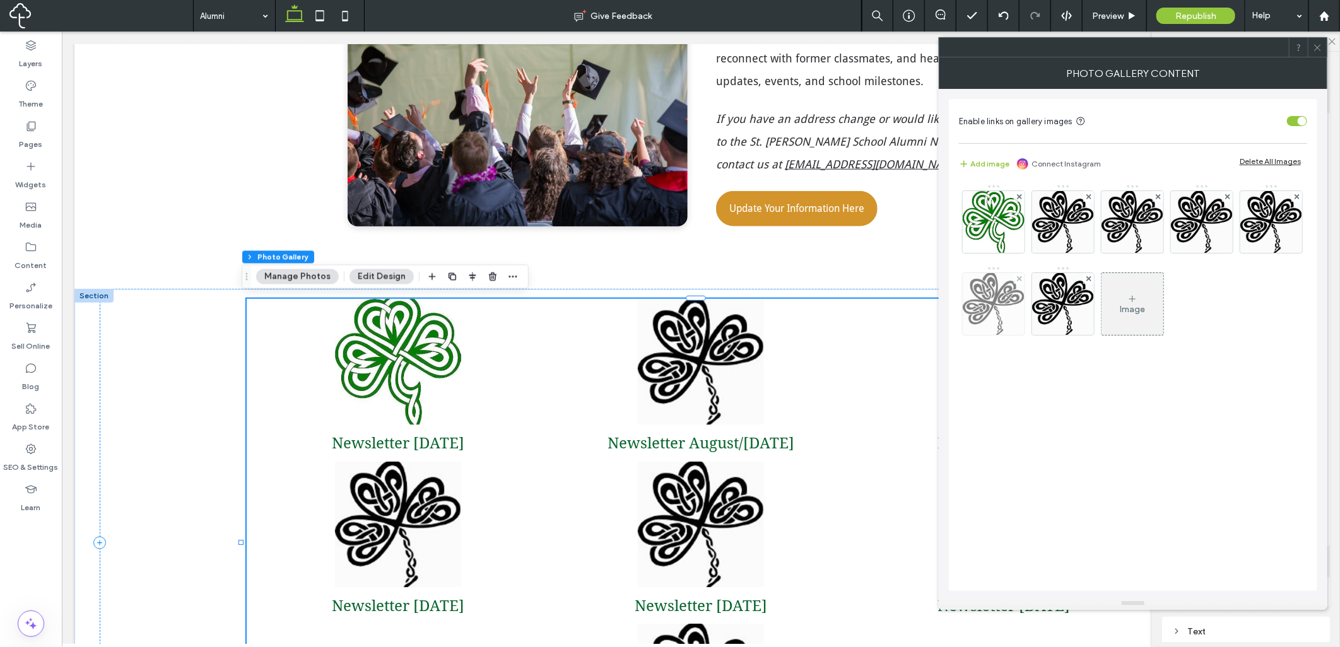
click at [1024, 311] on img at bounding box center [993, 304] width 62 height 62
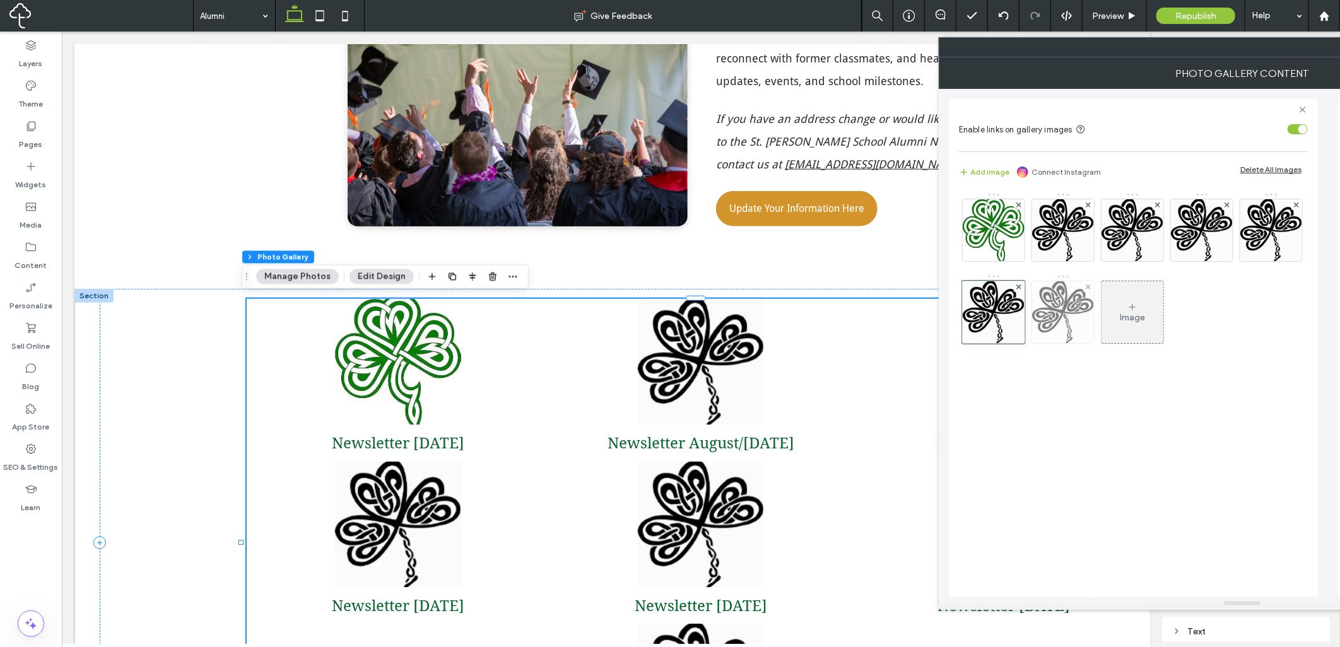
scroll to position [0, 0]
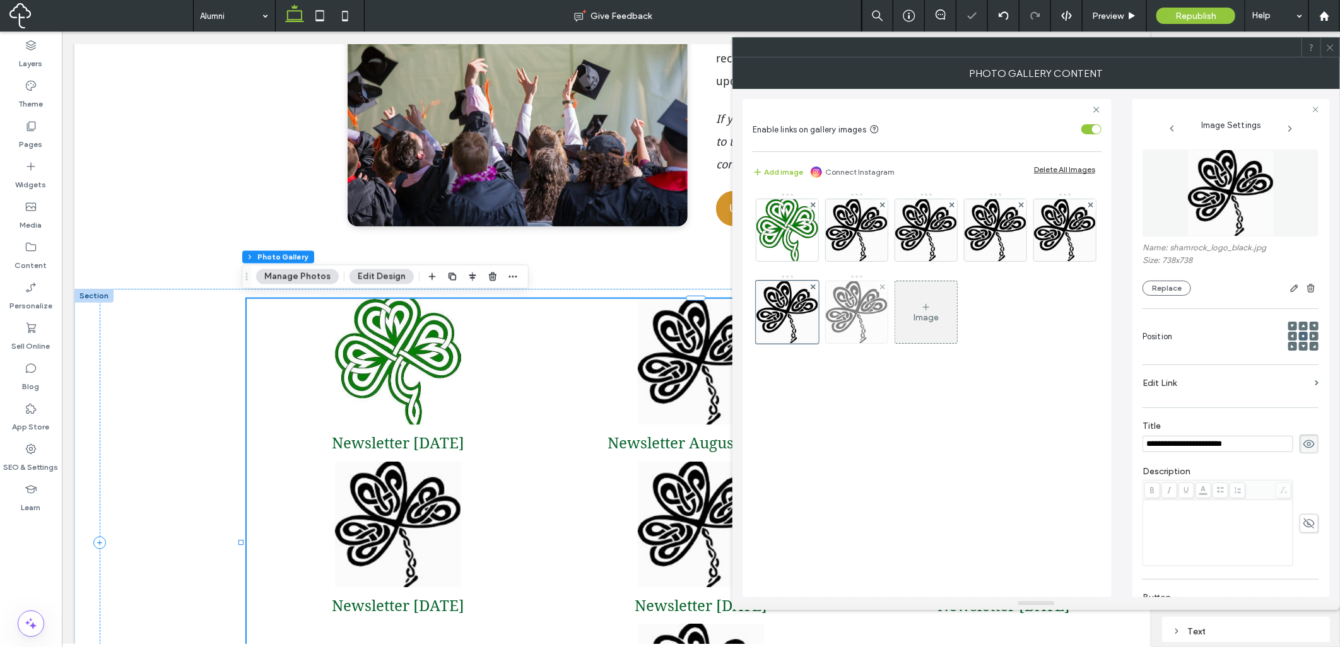
click at [887, 314] on img at bounding box center [857, 312] width 62 height 62
click at [995, 248] on img at bounding box center [995, 230] width 62 height 62
drag, startPoint x: 860, startPoint y: 326, endPoint x: 1184, endPoint y: 198, distance: 348.0
click at [818, 325] on img at bounding box center [787, 312] width 62 height 62
click at [1329, 54] on span at bounding box center [1329, 47] width 9 height 19
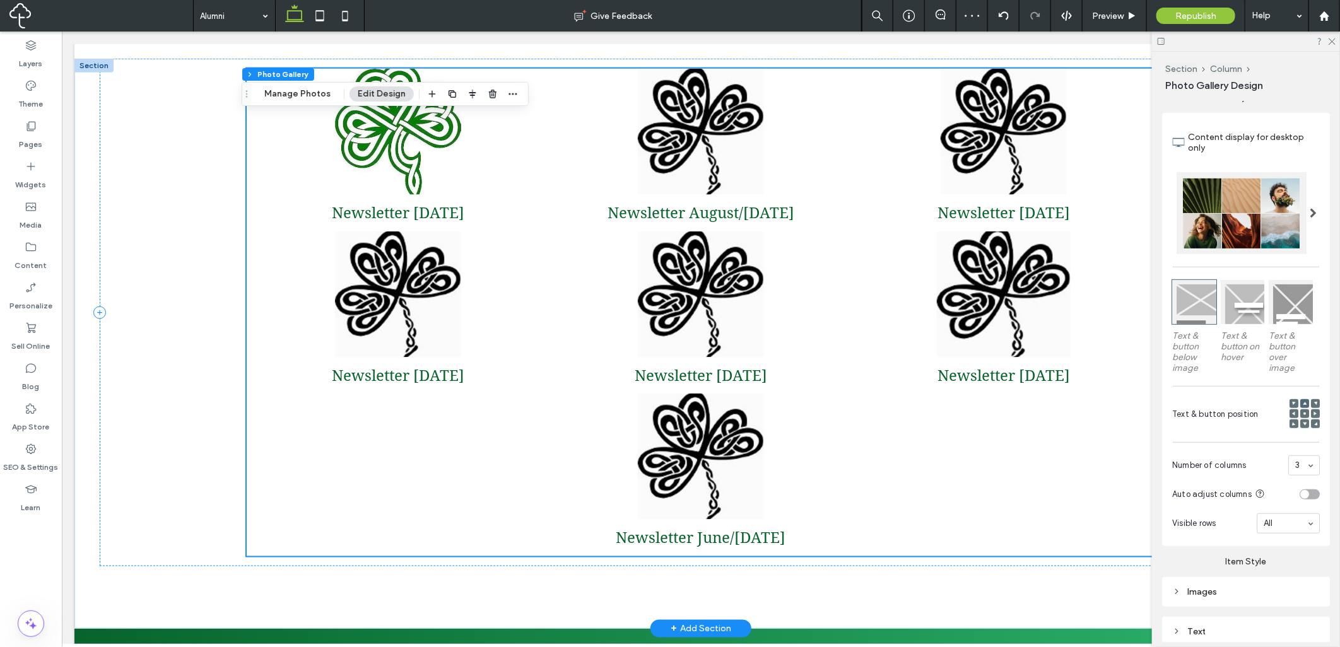
scroll to position [934, 0]
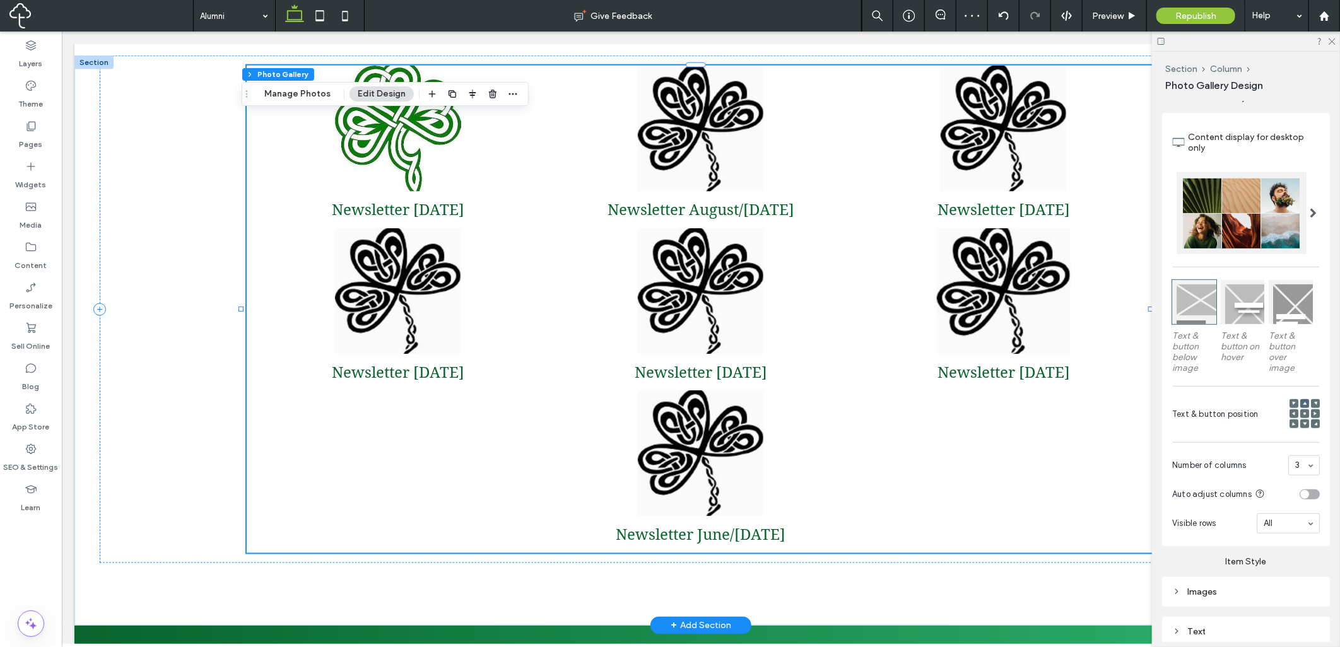
click at [851, 350] on div "Newsletter November 2018 Button" at bounding box center [1002, 309] width 303 height 163
drag, startPoint x: 333, startPoint y: 101, endPoint x: 330, endPoint y: 95, distance: 6.5
click at [332, 98] on div "Section Column Photo Gallery Manage Photos Edit Design" at bounding box center [385, 94] width 287 height 24
click at [325, 87] on button "Manage Photos" at bounding box center [297, 93] width 83 height 15
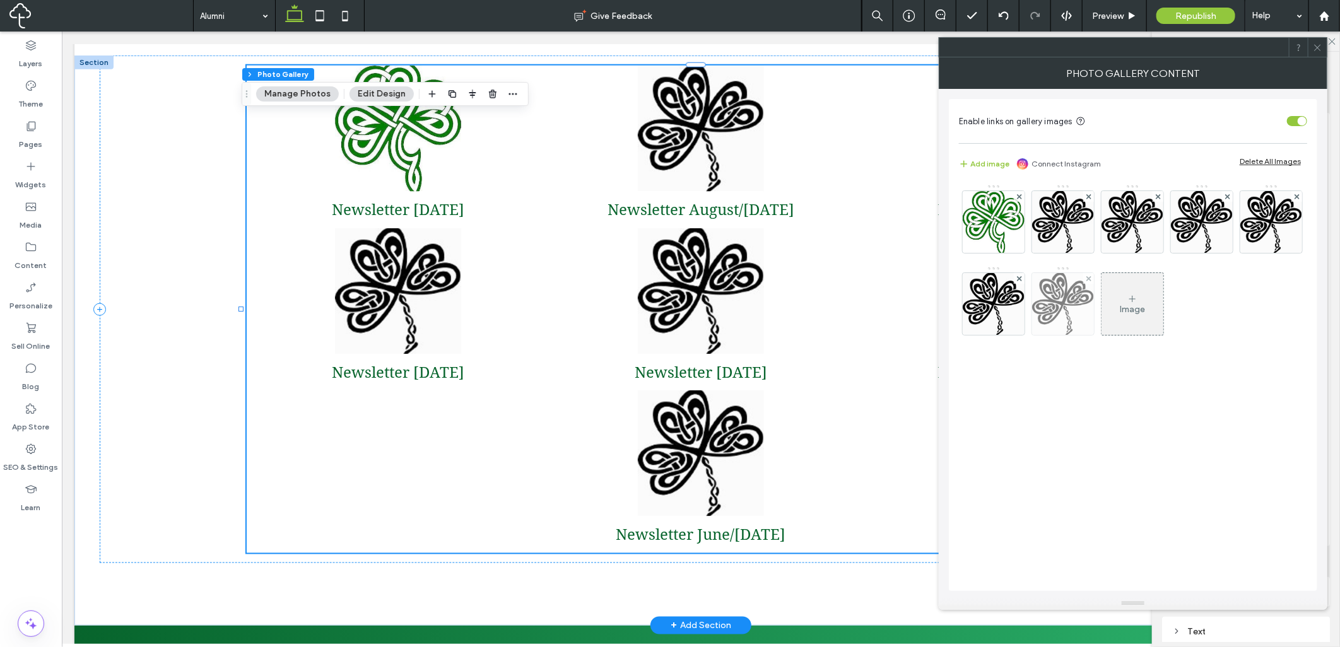
click at [1094, 319] on img at bounding box center [1063, 304] width 62 height 62
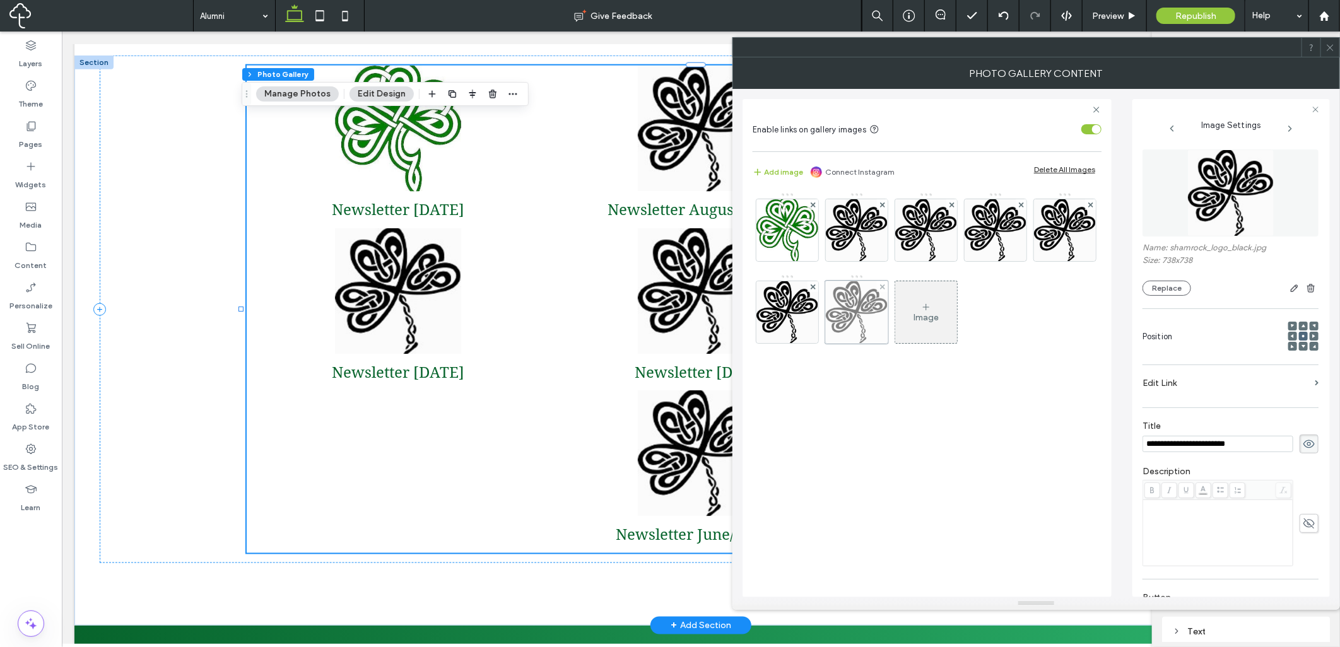
scroll to position [0, 0]
drag, startPoint x: 914, startPoint y: 325, endPoint x: 858, endPoint y: 320, distance: 56.4
drag, startPoint x: 865, startPoint y: 314, endPoint x: 804, endPoint y: 299, distance: 62.4
click at [1328, 47] on icon at bounding box center [1329, 47] width 9 height 9
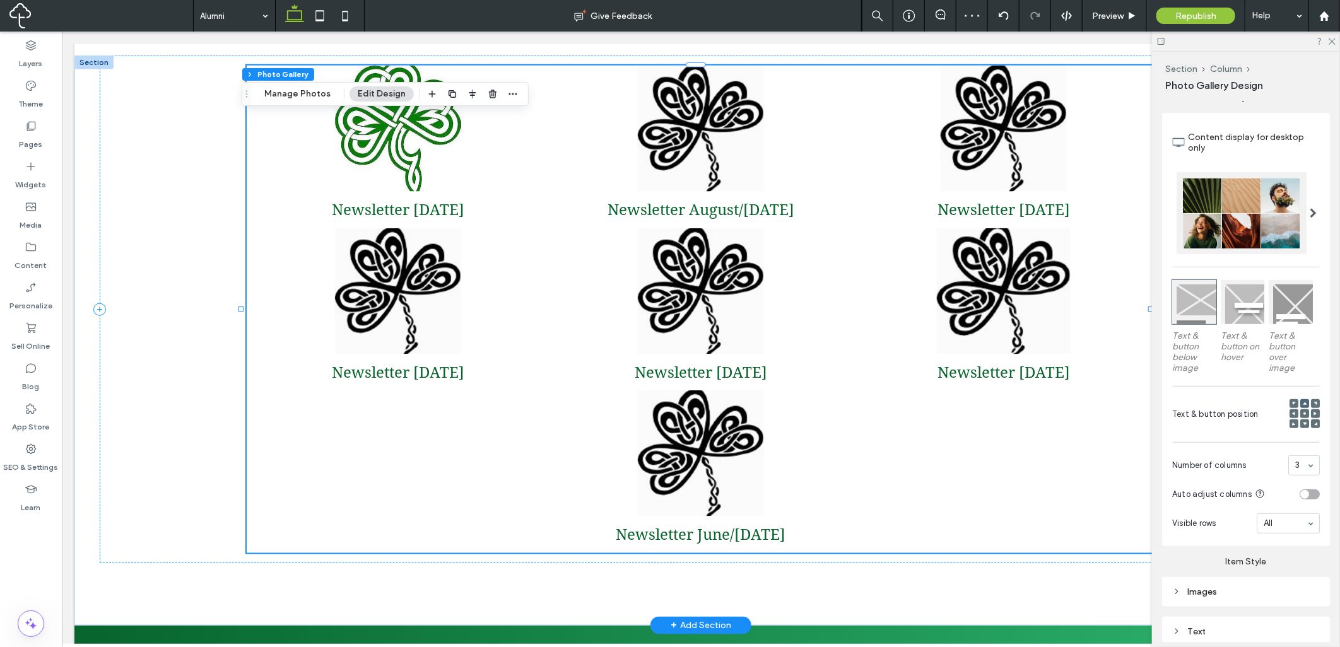
click at [981, 289] on link at bounding box center [1003, 291] width 160 height 134
click at [305, 93] on button "Manage Photos" at bounding box center [297, 93] width 83 height 15
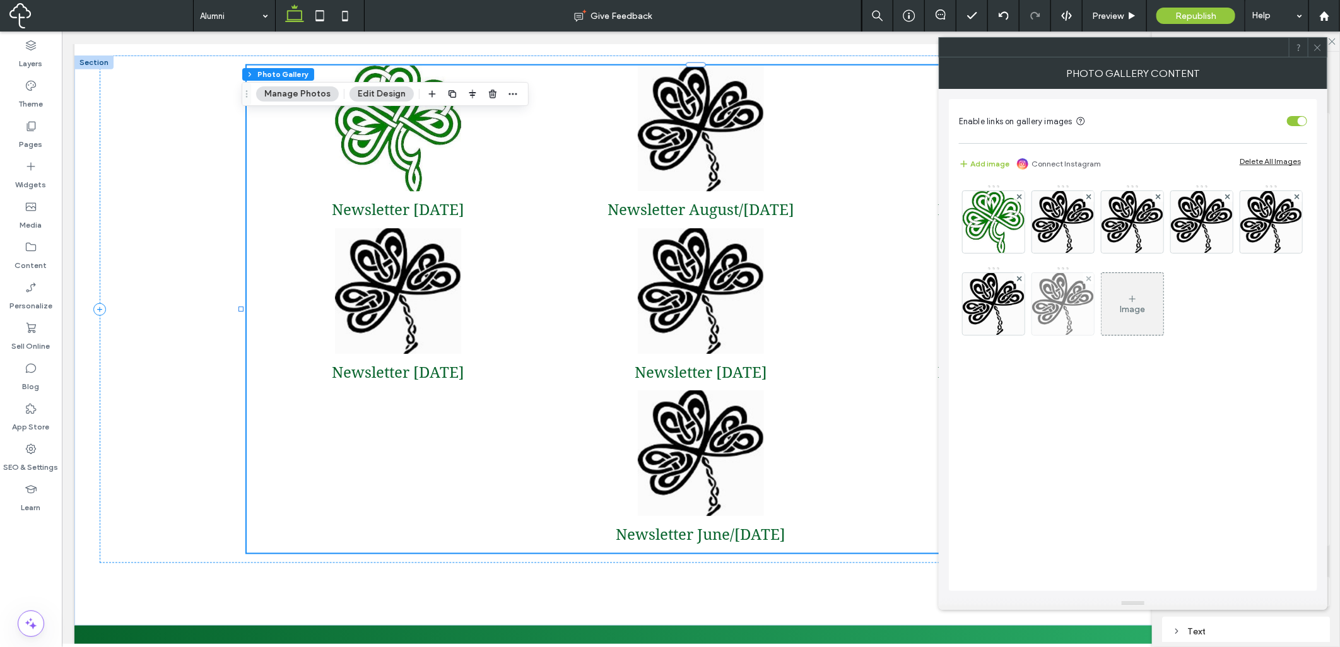
click at [1094, 307] on img at bounding box center [1063, 304] width 62 height 62
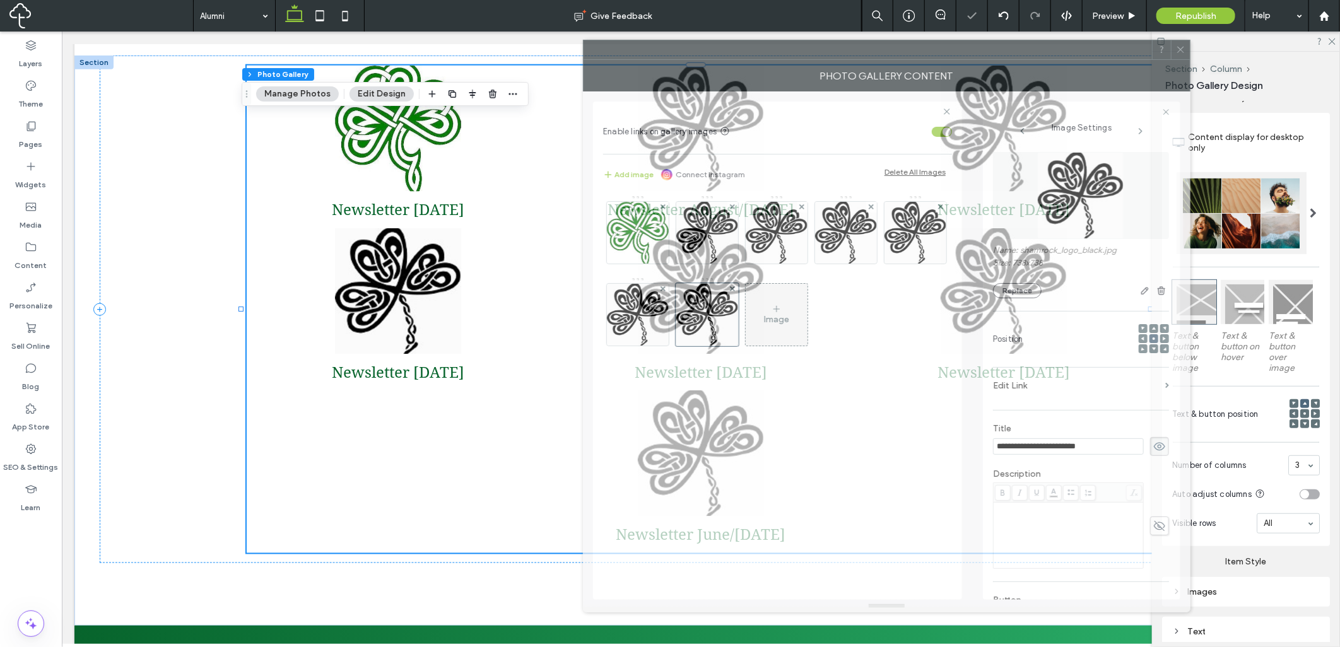
drag, startPoint x: 879, startPoint y: 61, endPoint x: 872, endPoint y: 62, distance: 6.3
click at [872, 62] on div "Photo Gallery Content" at bounding box center [886, 76] width 607 height 32
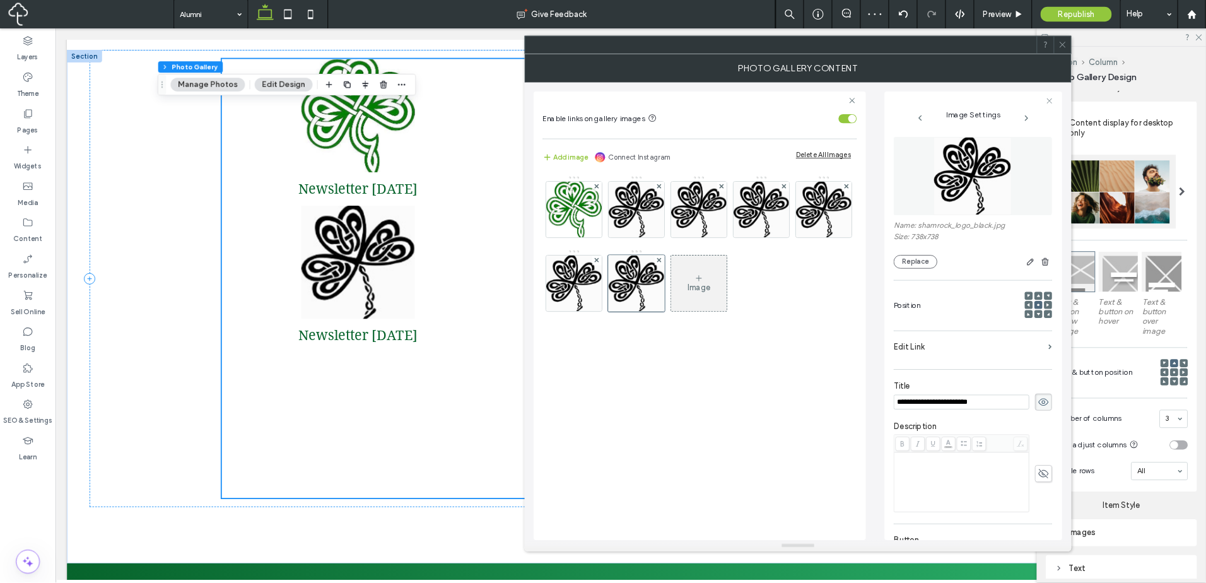
scroll to position [934, 0]
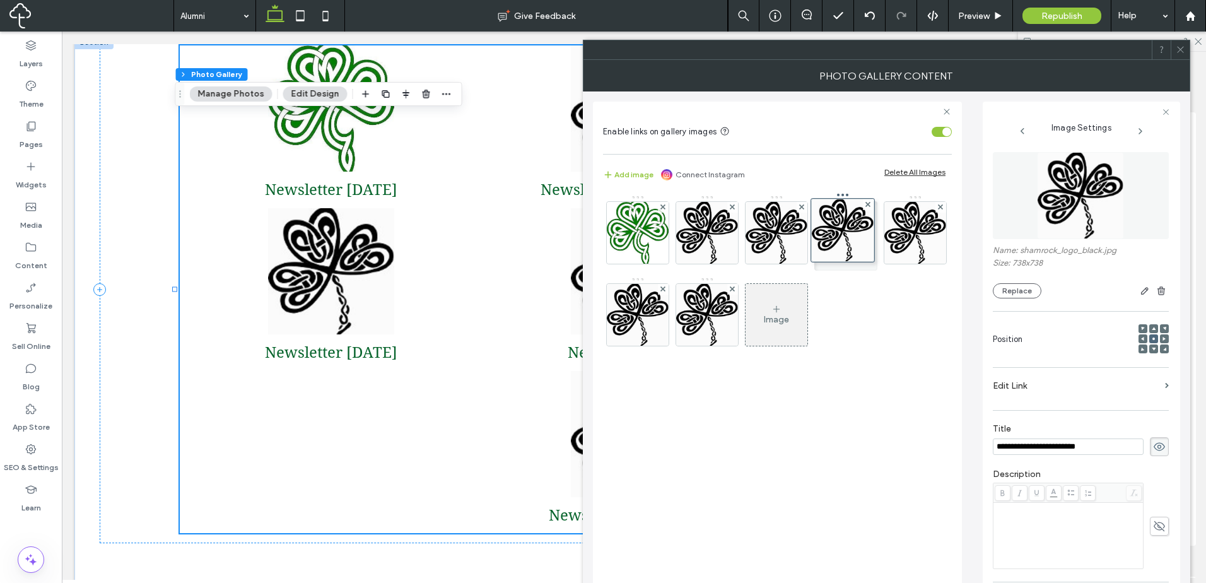
drag, startPoint x: 716, startPoint y: 308, endPoint x: 856, endPoint y: 225, distance: 162.9
click at [855, 233] on div at bounding box center [845, 232] width 63 height 63
click at [921, 237] on img at bounding box center [915, 233] width 62 height 62
click at [867, 239] on img at bounding box center [846, 233] width 62 height 62
click at [768, 240] on img at bounding box center [776, 233] width 62 height 62
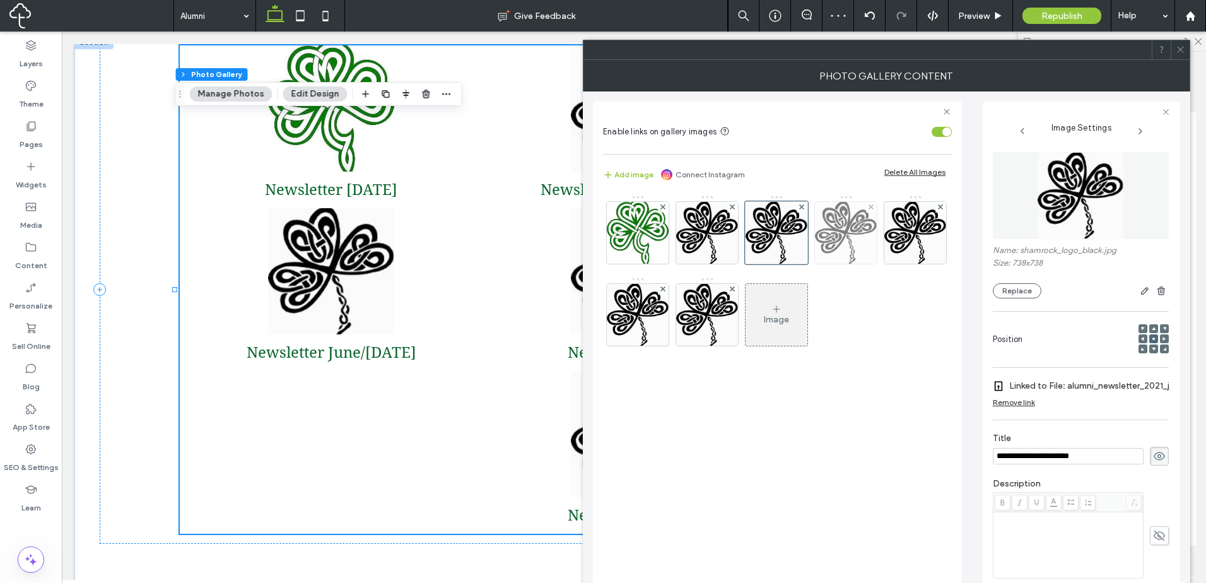
click at [844, 240] on img at bounding box center [846, 233] width 62 height 62
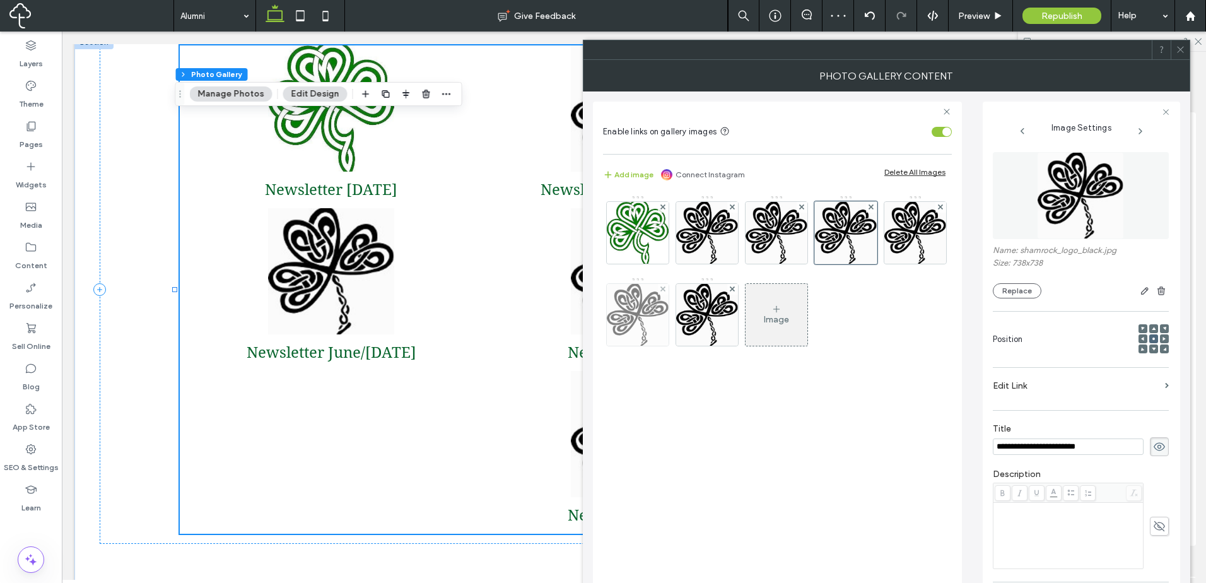
click at [659, 309] on img at bounding box center [638, 315] width 62 height 62
click at [711, 309] on img at bounding box center [707, 315] width 62 height 62
click at [926, 242] on img at bounding box center [915, 233] width 62 height 62
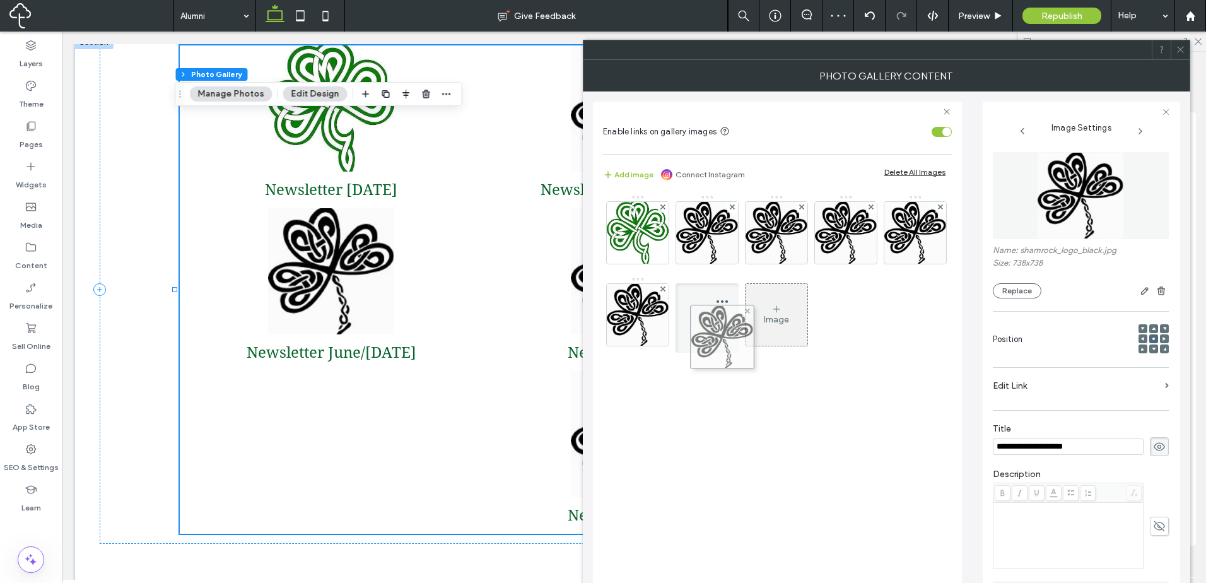
drag, startPoint x: 916, startPoint y: 239, endPoint x: 724, endPoint y: 343, distance: 218.1
click at [908, 374] on div "Image" at bounding box center [777, 391] width 349 height 405
click at [727, 237] on img at bounding box center [707, 233] width 62 height 62
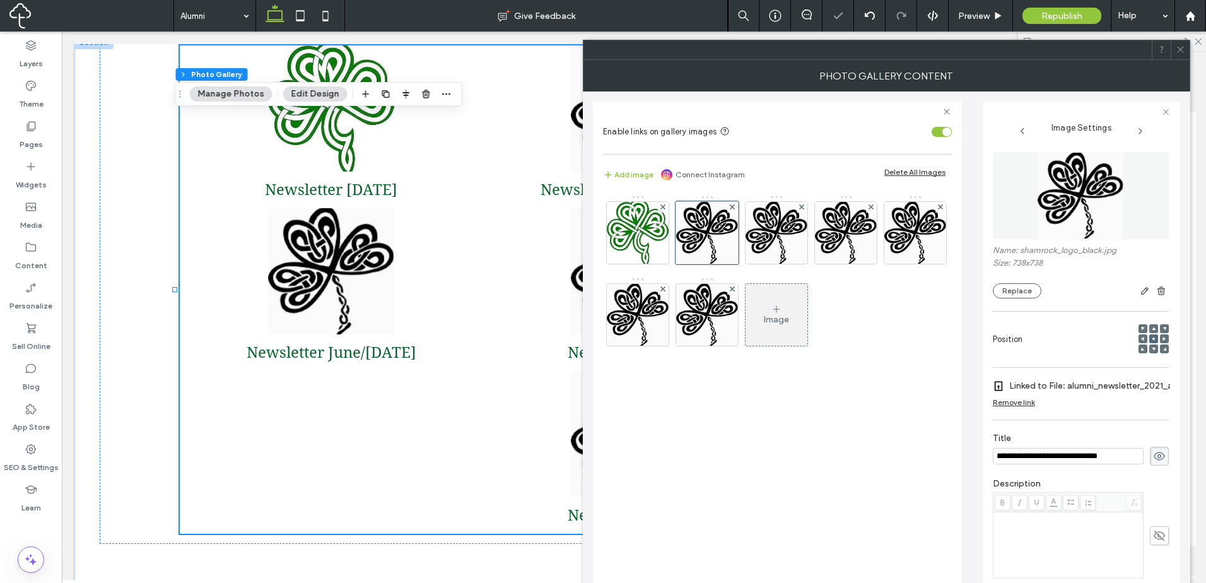
click at [1086, 209] on img at bounding box center [1080, 195] width 87 height 87
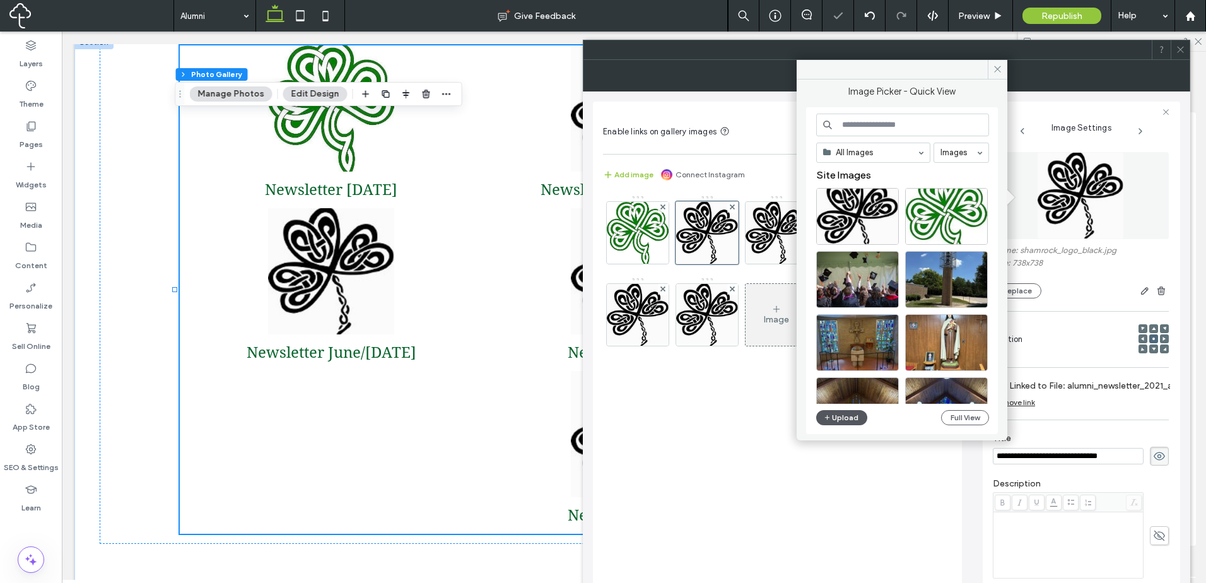
click at [856, 417] on button "Upload" at bounding box center [842, 417] width 52 height 15
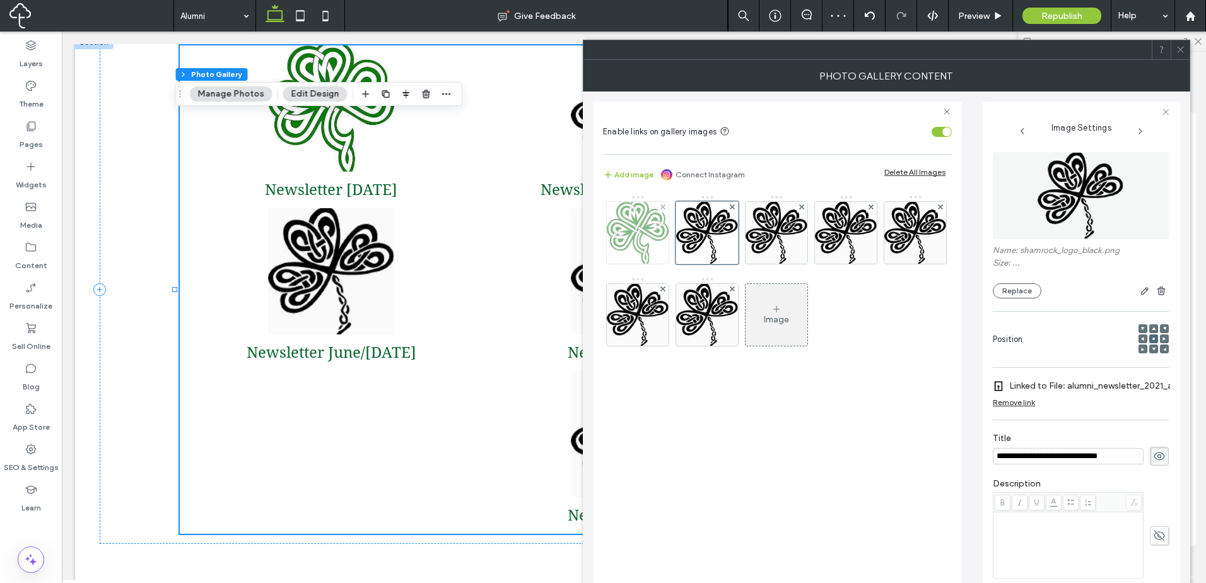
click at [628, 226] on img at bounding box center [638, 233] width 62 height 62
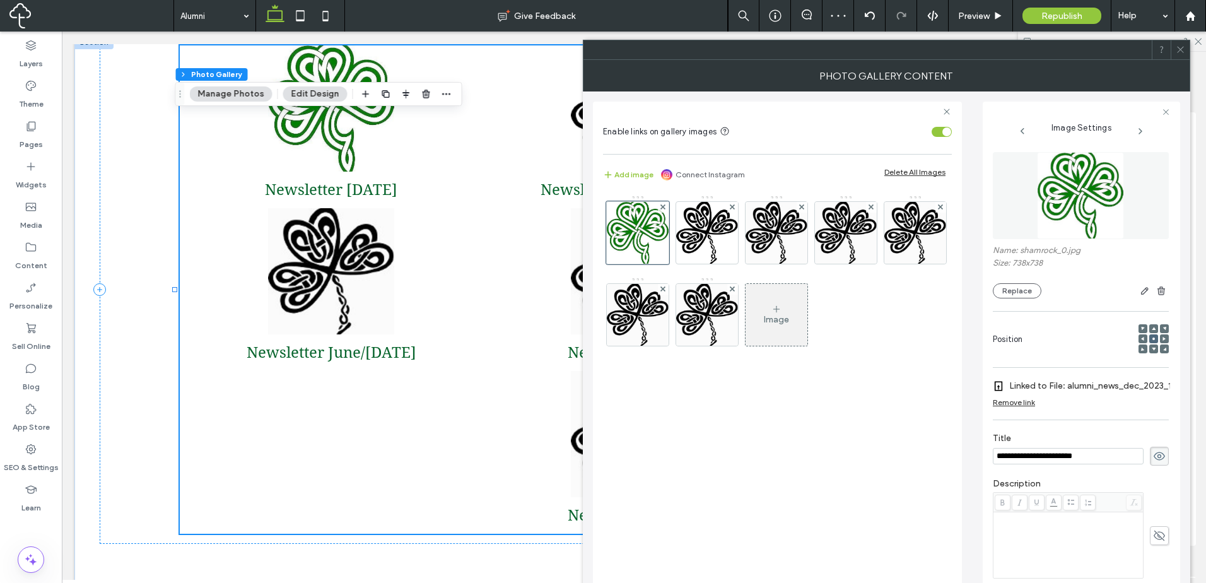
click at [1112, 211] on img at bounding box center [1080, 195] width 87 height 87
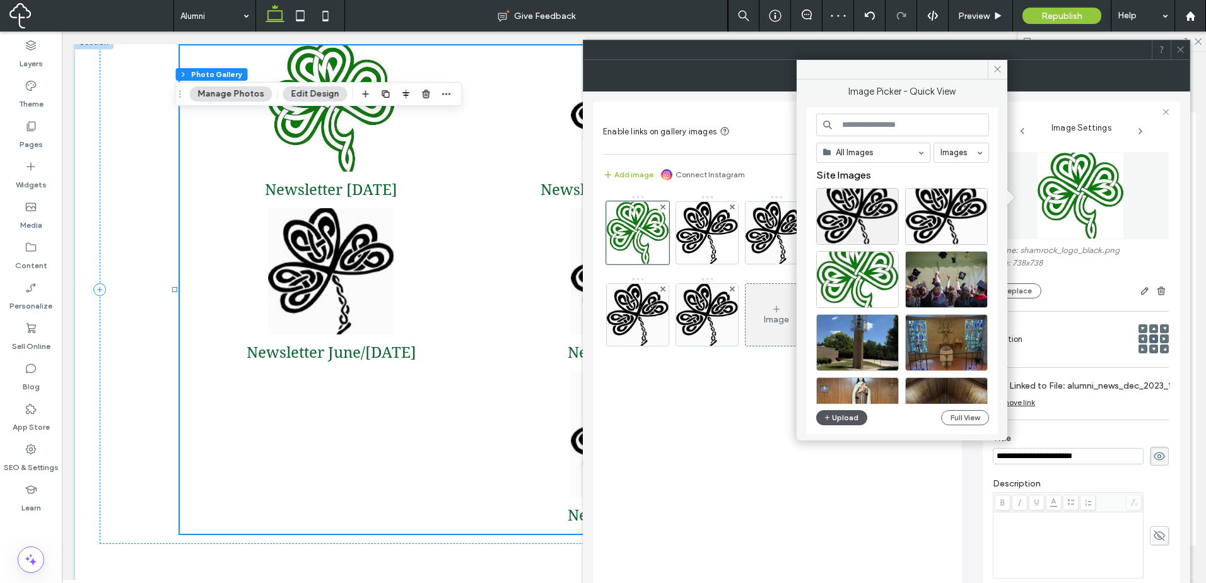
click at [844, 419] on button "Upload" at bounding box center [842, 417] width 52 height 15
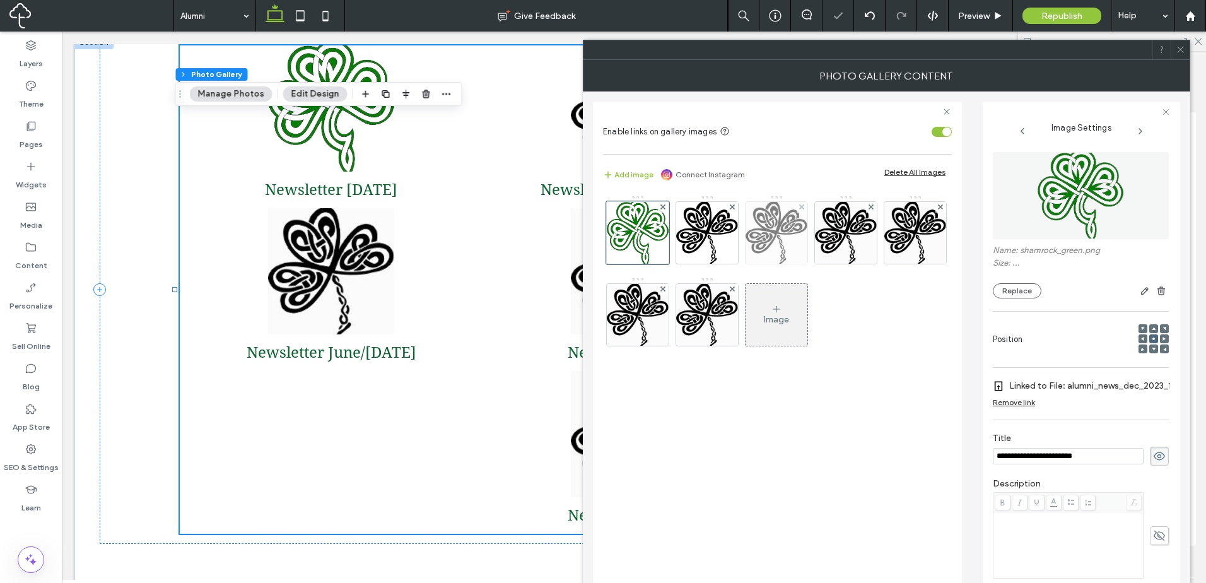
click at [769, 256] on img at bounding box center [776, 233] width 62 height 62
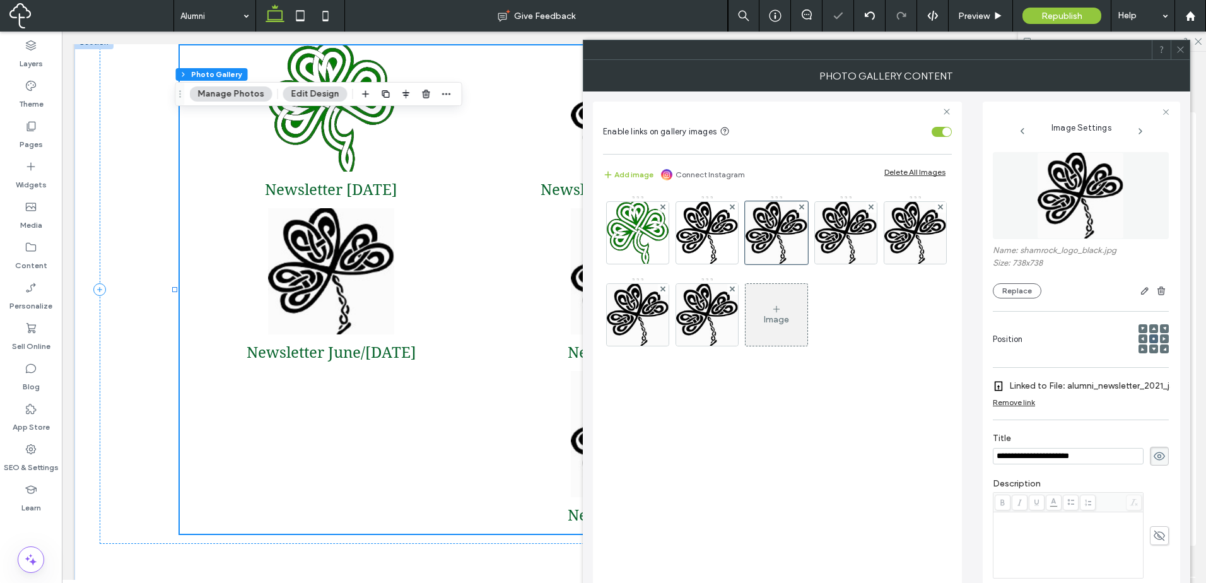
click at [1047, 224] on img at bounding box center [1080, 195] width 87 height 87
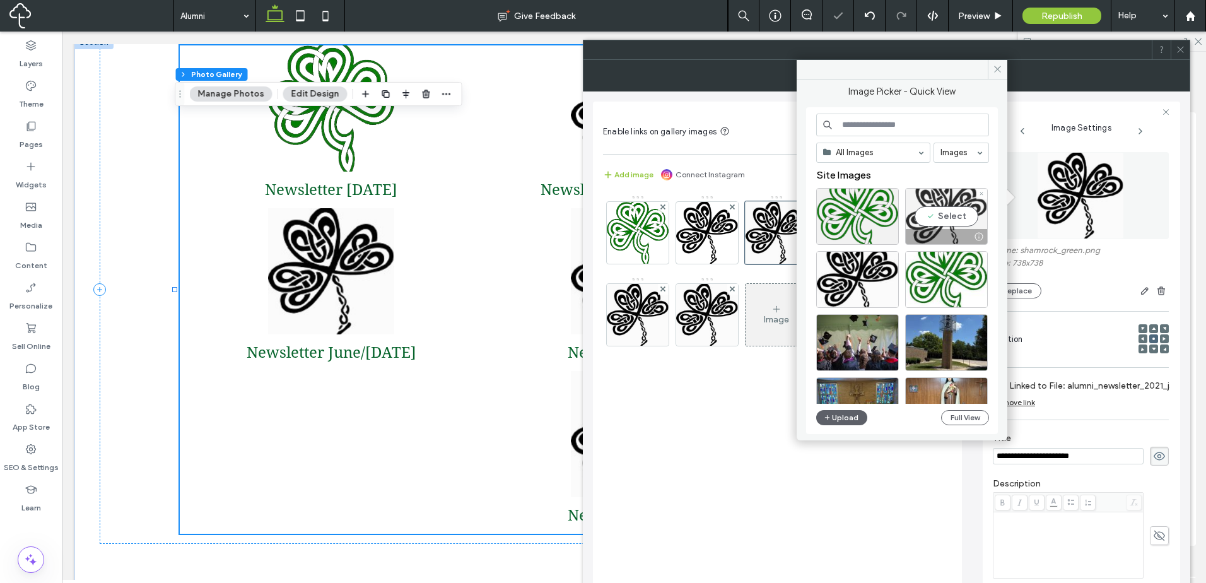
click at [945, 216] on div "Select" at bounding box center [946, 216] width 83 height 57
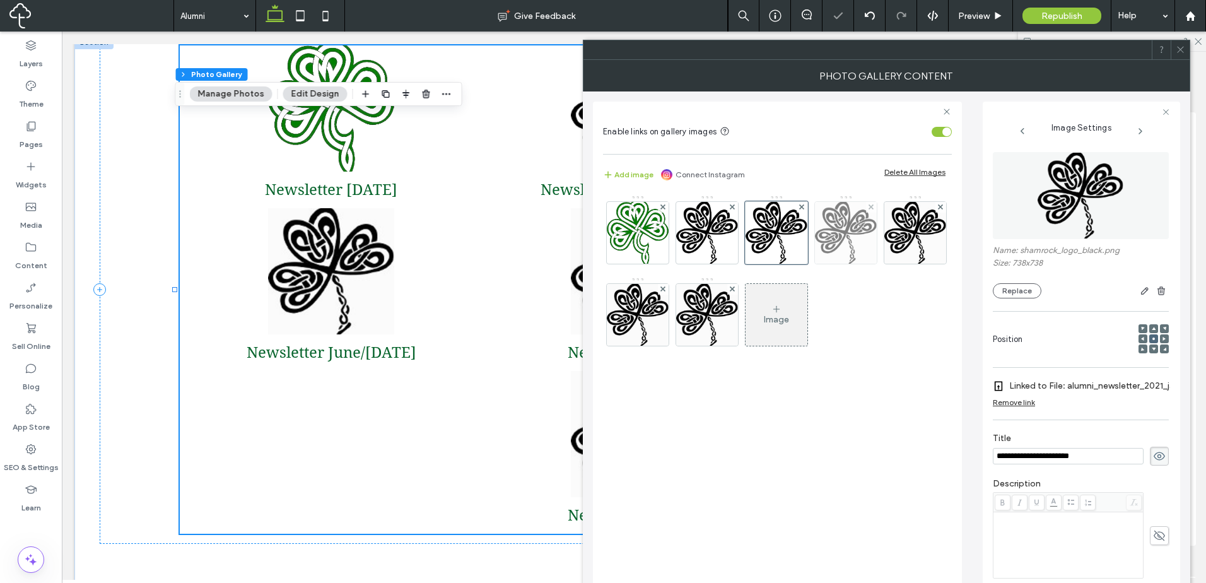
click at [864, 230] on img at bounding box center [846, 233] width 62 height 62
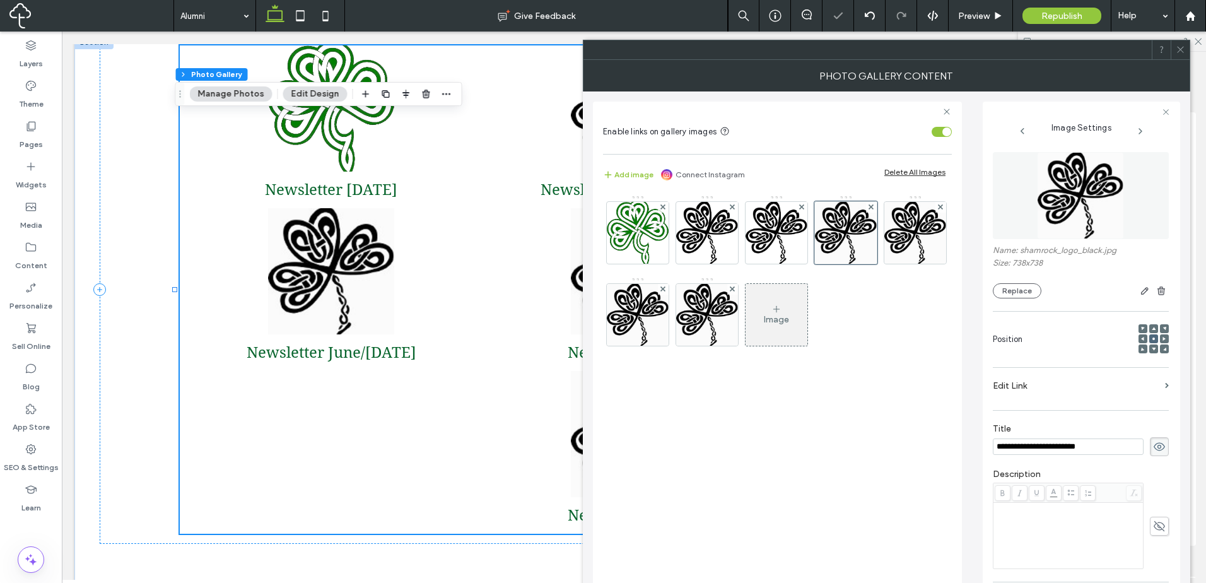
click at [1061, 205] on img at bounding box center [1080, 195] width 87 height 87
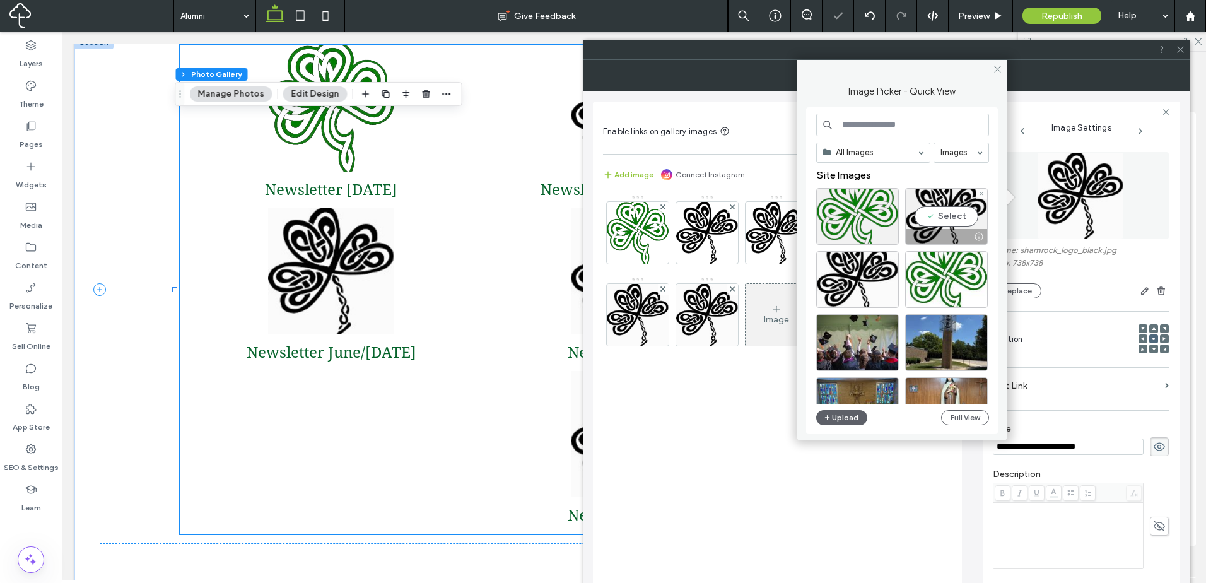
click at [969, 211] on div "Select" at bounding box center [946, 216] width 83 height 57
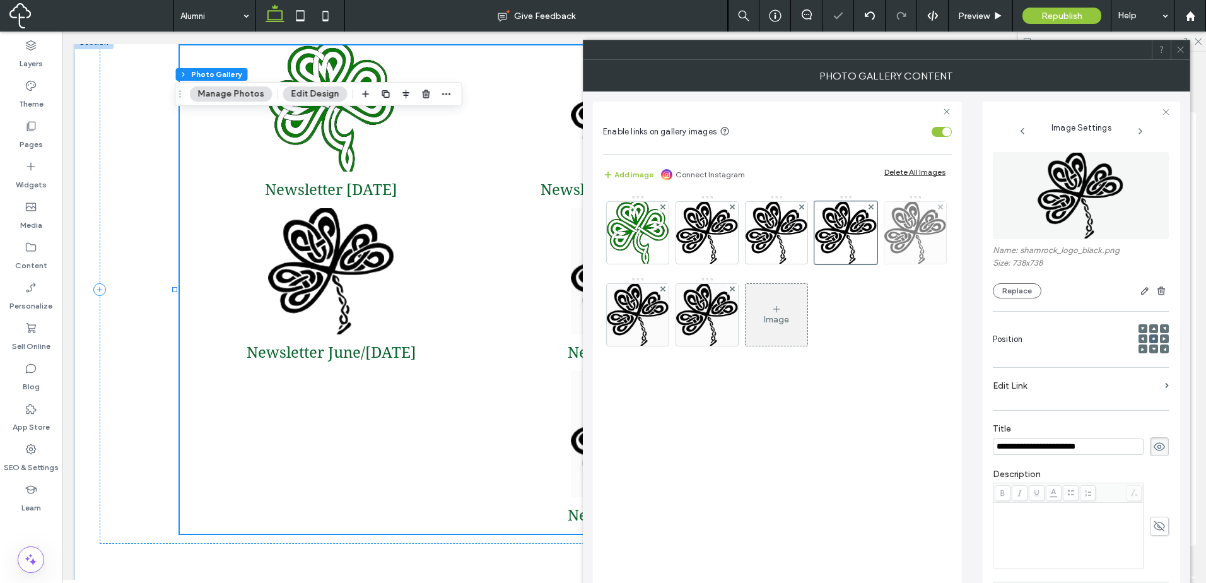
click at [918, 238] on img at bounding box center [915, 233] width 62 height 62
click at [1058, 209] on img at bounding box center [1080, 195] width 87 height 87
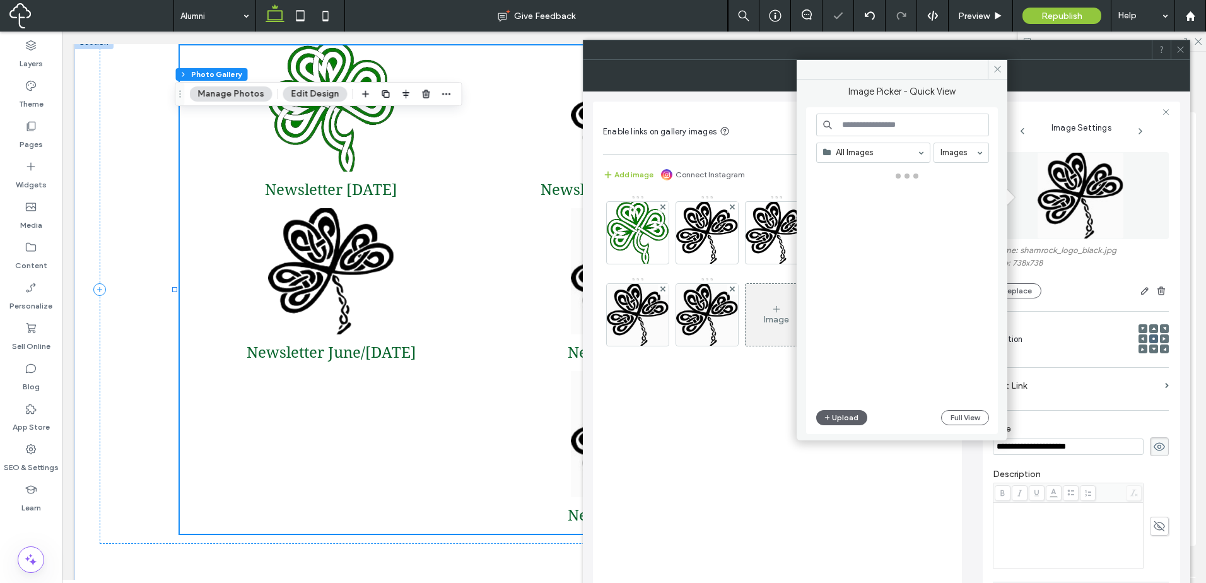
click at [967, 216] on div at bounding box center [907, 286] width 182 height 235
click at [954, 209] on div at bounding box center [907, 286] width 182 height 235
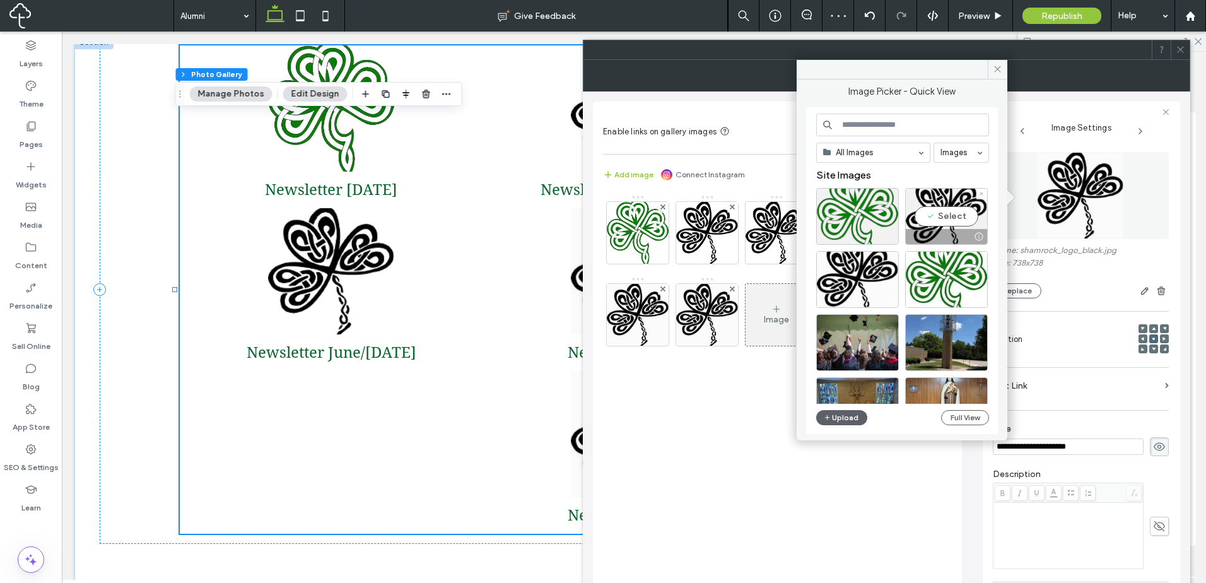
click at [955, 208] on div "Select" at bounding box center [946, 216] width 83 height 57
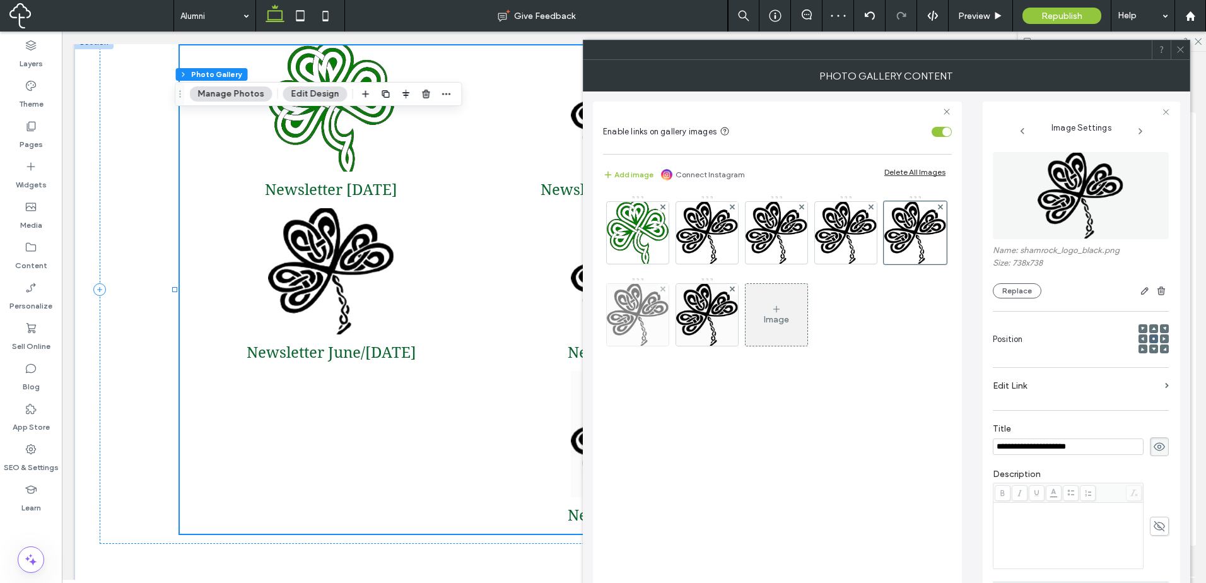
click at [646, 305] on img at bounding box center [638, 315] width 62 height 62
click at [1054, 211] on img at bounding box center [1080, 195] width 87 height 87
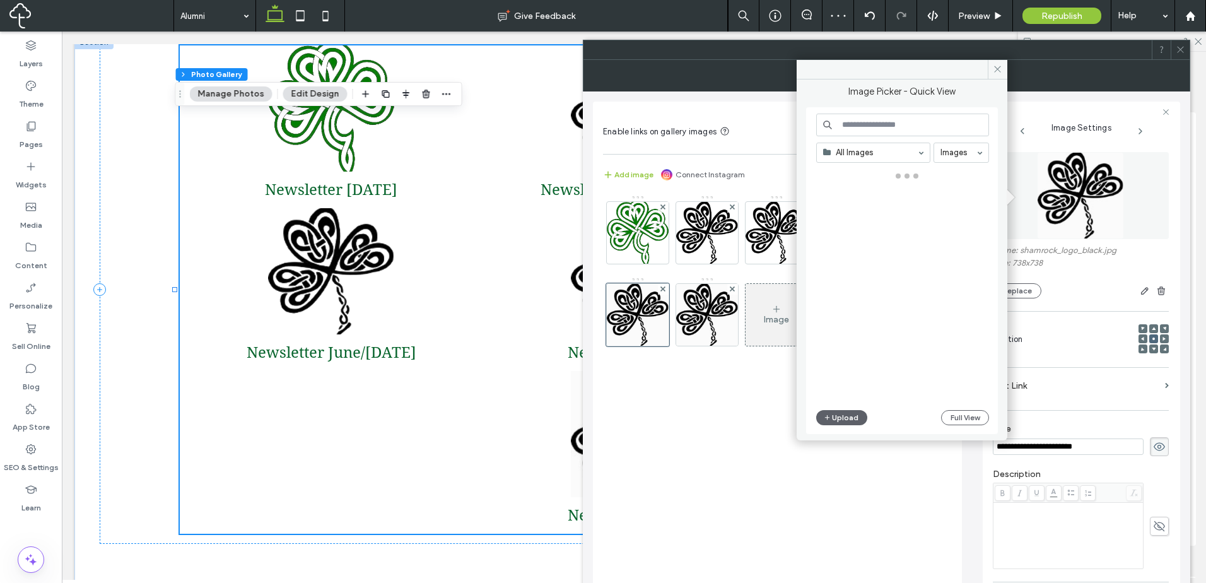
click at [932, 214] on div at bounding box center [907, 286] width 182 height 235
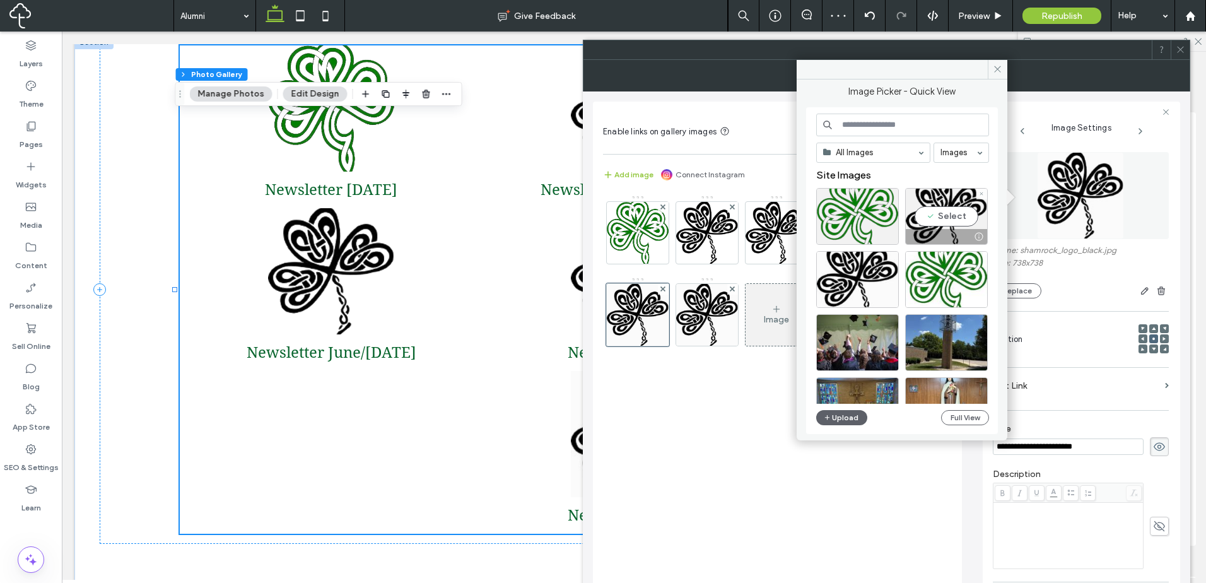
click at [937, 202] on div "Select" at bounding box center [946, 216] width 83 height 57
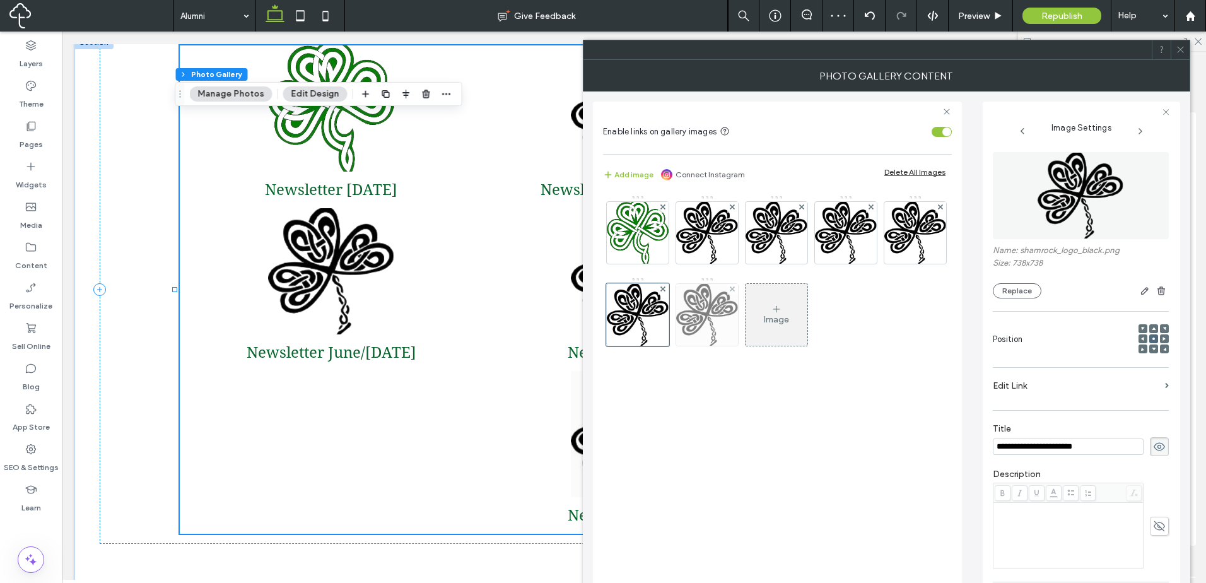
click at [704, 312] on img at bounding box center [707, 315] width 62 height 62
click at [1066, 197] on img at bounding box center [1080, 195] width 87 height 87
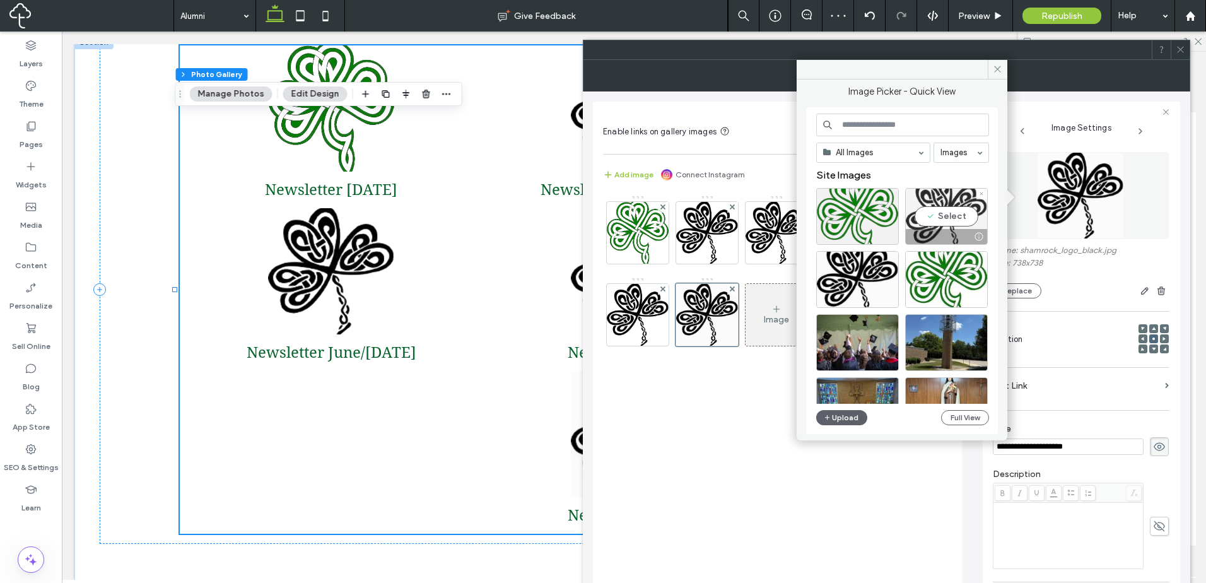
click at [942, 216] on div "Select" at bounding box center [946, 216] width 83 height 57
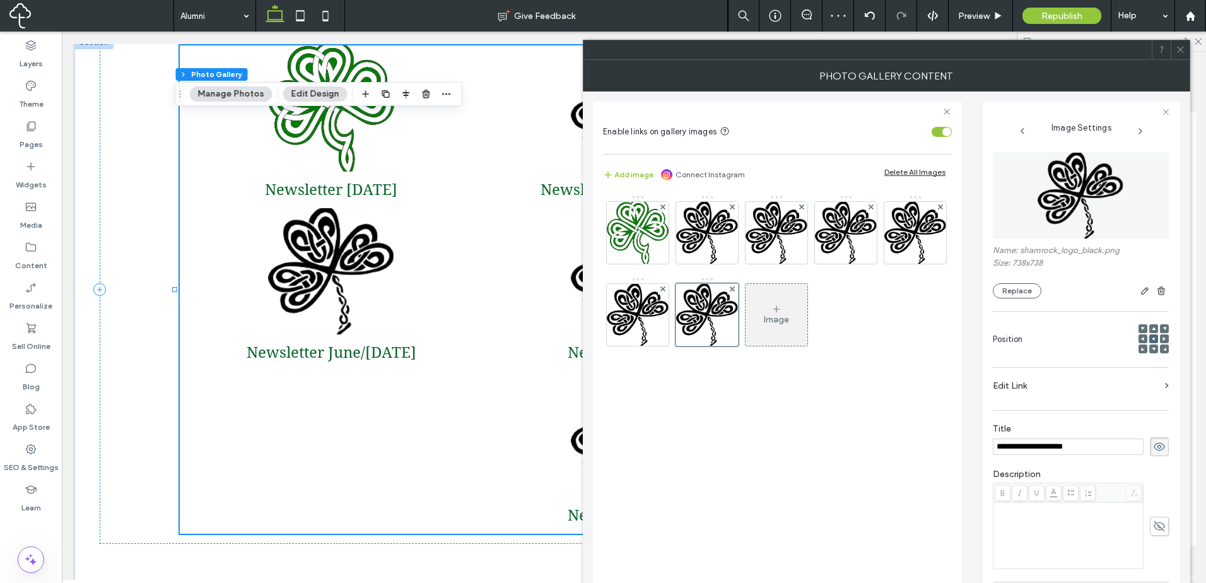
drag, startPoint x: 870, startPoint y: 385, endPoint x: 926, endPoint y: 342, distance: 70.6
click at [873, 380] on div "Image" at bounding box center [777, 391] width 349 height 405
click at [1183, 45] on icon at bounding box center [1180, 49] width 9 height 9
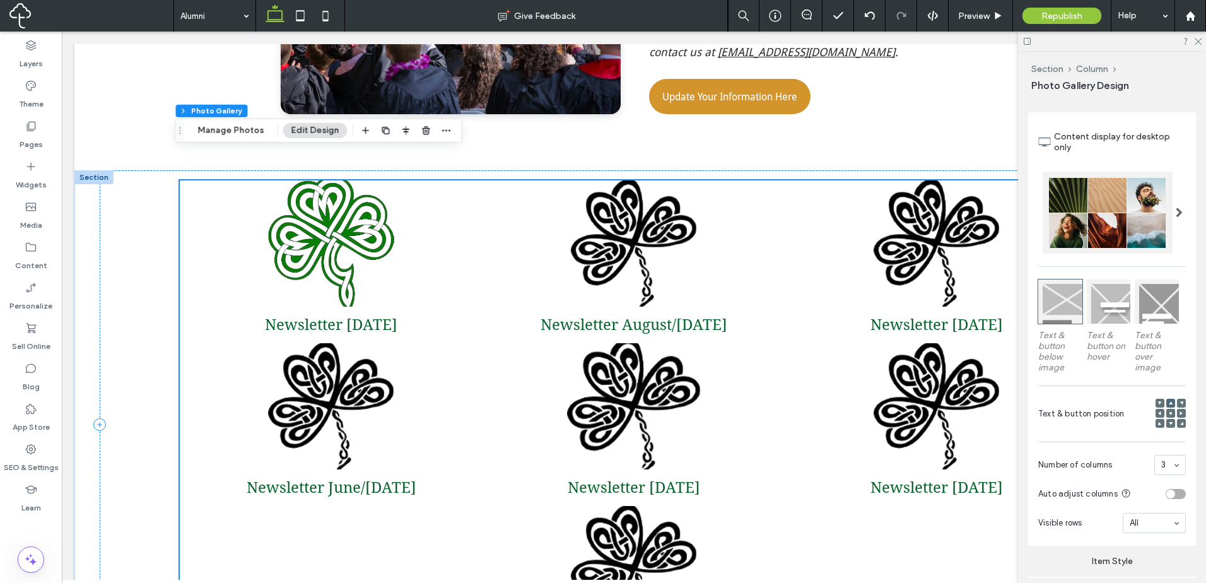
scroll to position [829, 0]
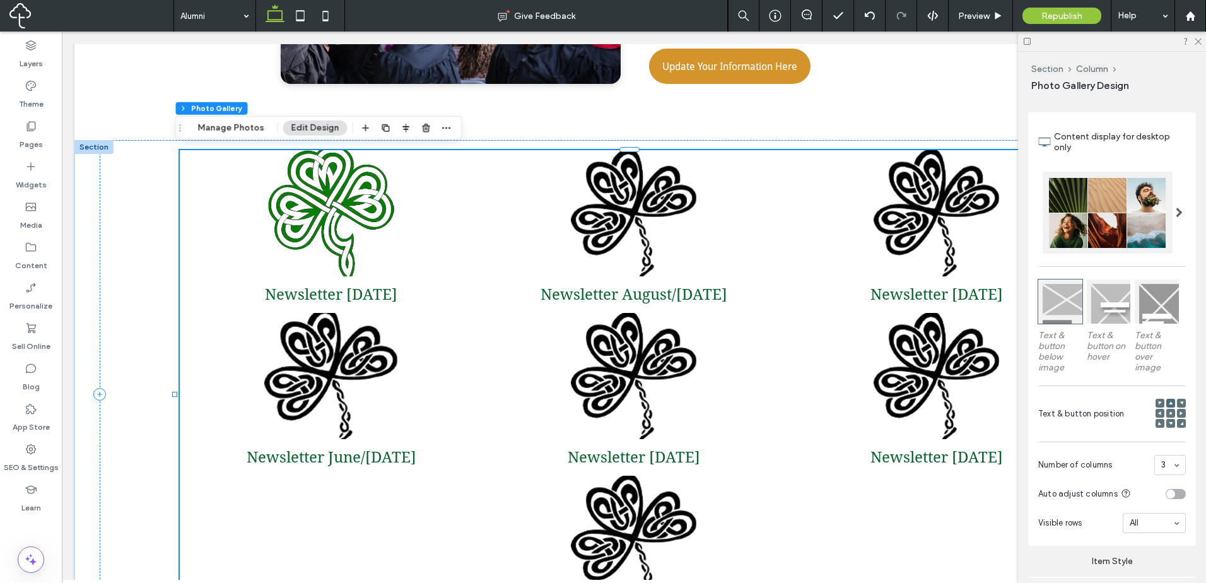
click at [432, 391] on div "Newsletter June/July 2020 Button" at bounding box center [331, 394] width 303 height 163
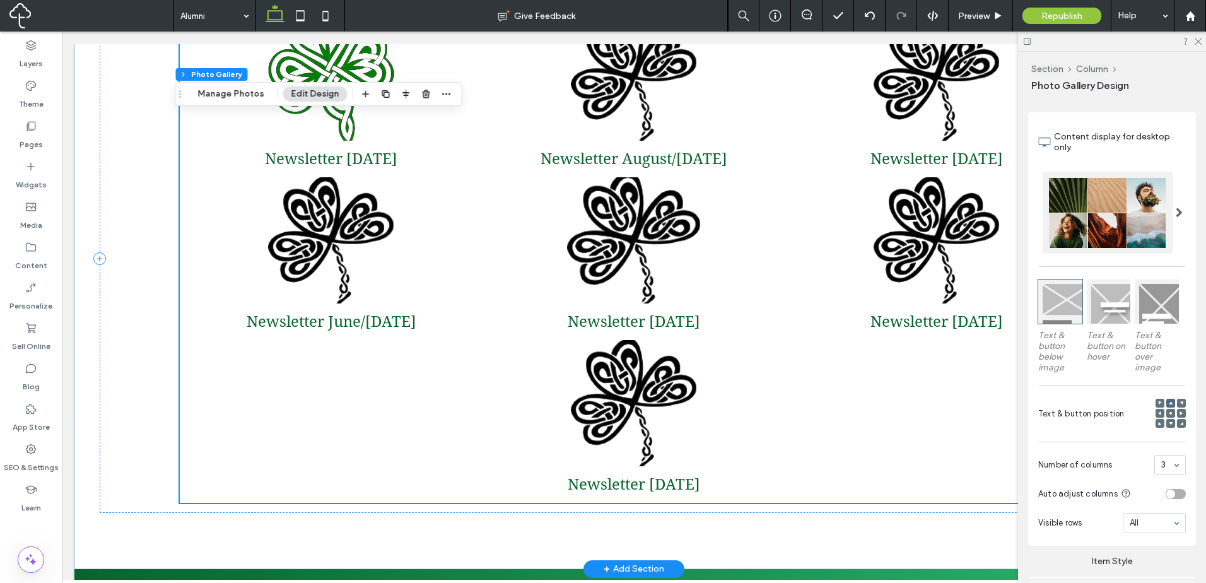
scroll to position [934, 0]
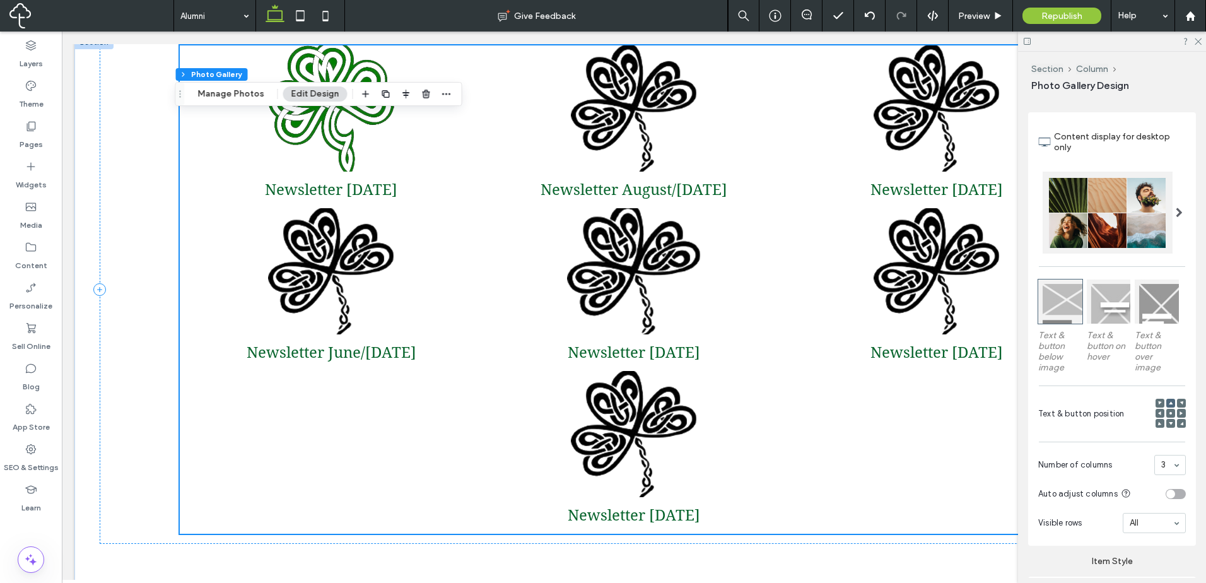
click at [728, 317] on div "Newsletter August 2019 Button" at bounding box center [633, 289] width 303 height 163
click at [235, 86] on div "Section Column Photo Gallery Manage Photos Edit Design" at bounding box center [318, 94] width 287 height 24
click at [217, 93] on button "Manage Photos" at bounding box center [231, 93] width 83 height 15
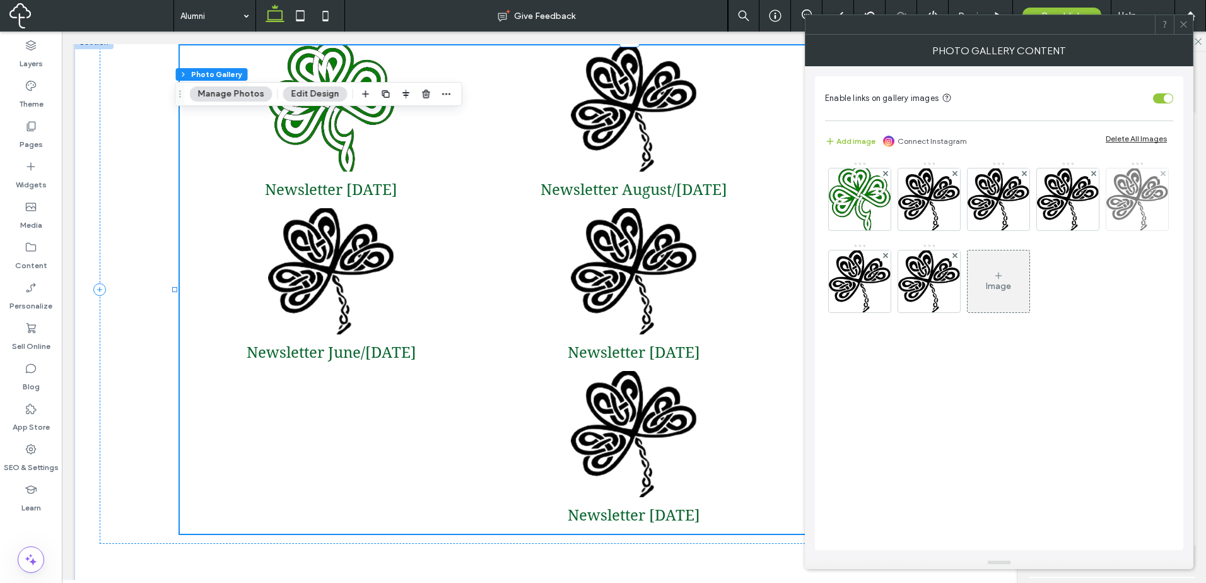
click at [1128, 194] on img at bounding box center [1137, 199] width 62 height 62
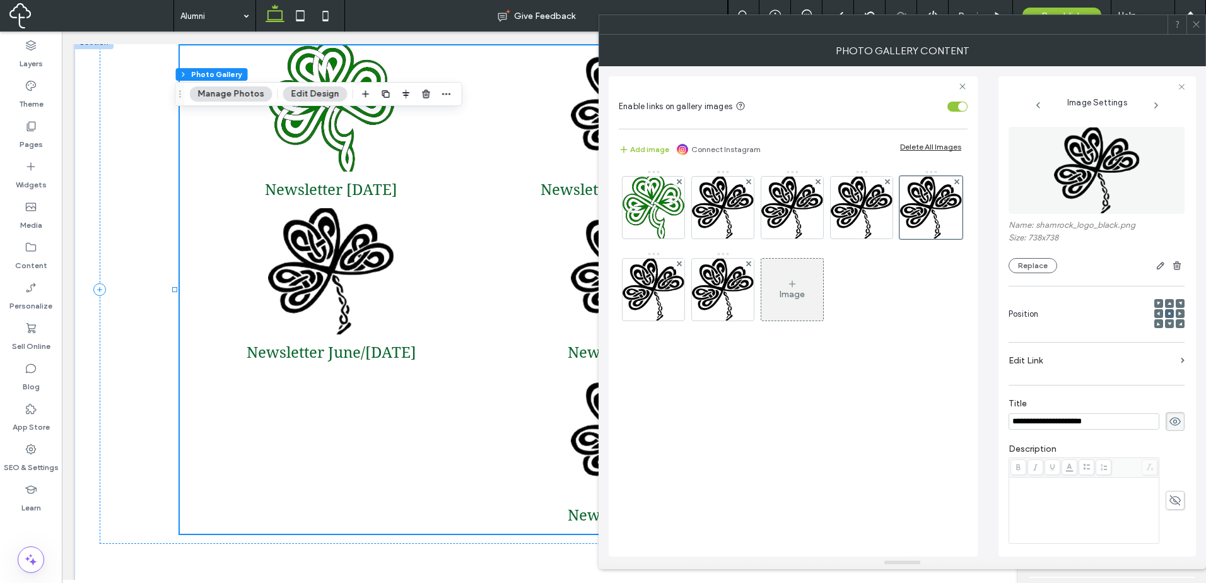
scroll to position [0, 0]
click at [1090, 358] on label "Edit Link" at bounding box center [1091, 360] width 167 height 23
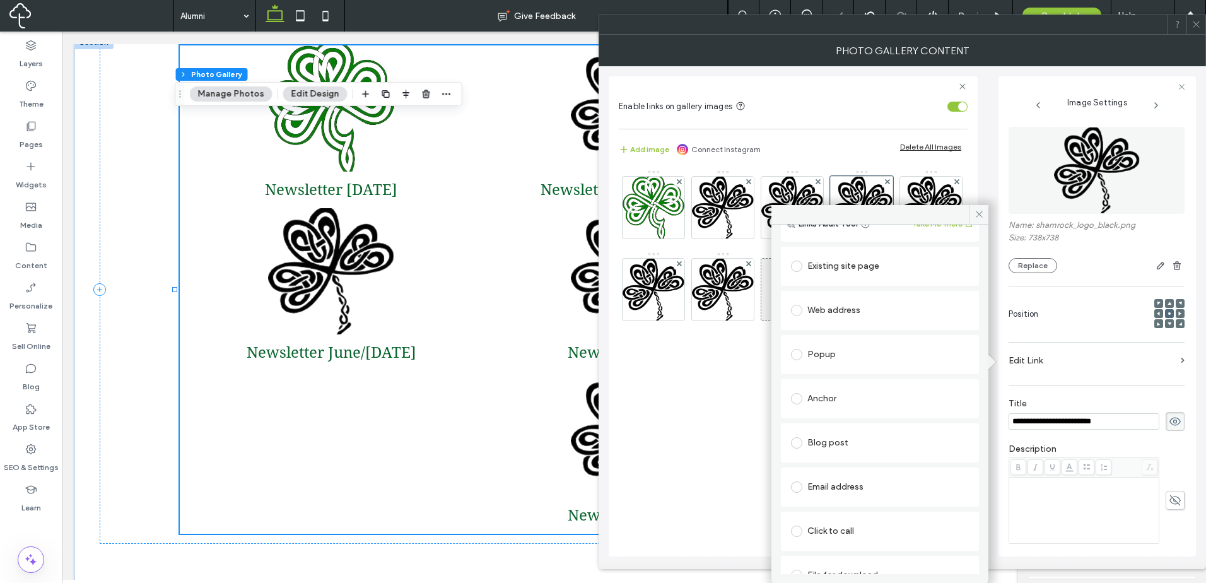
scroll to position [64, 0]
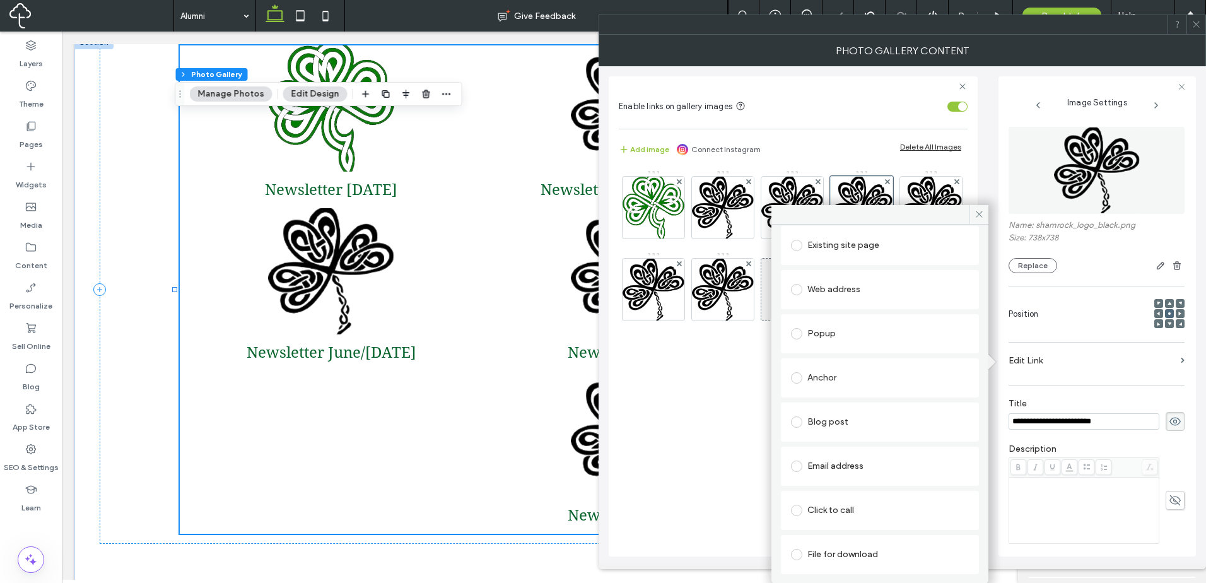
click at [841, 548] on div "File for download" at bounding box center [880, 554] width 178 height 20
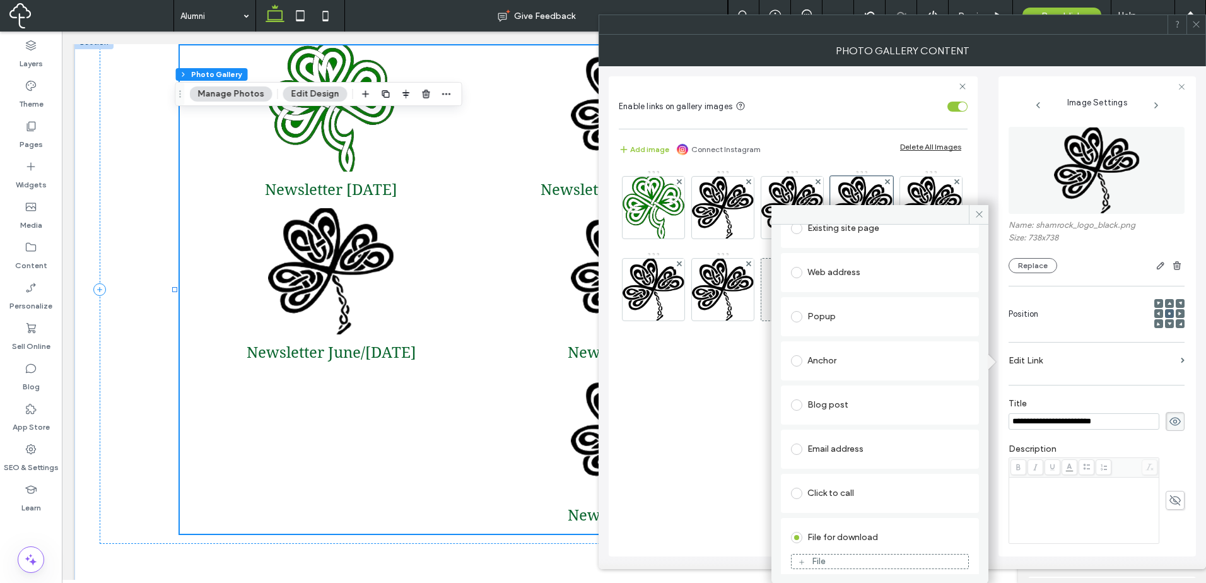
scroll to position [89, 0]
click at [855, 552] on div "File" at bounding box center [880, 553] width 177 height 11
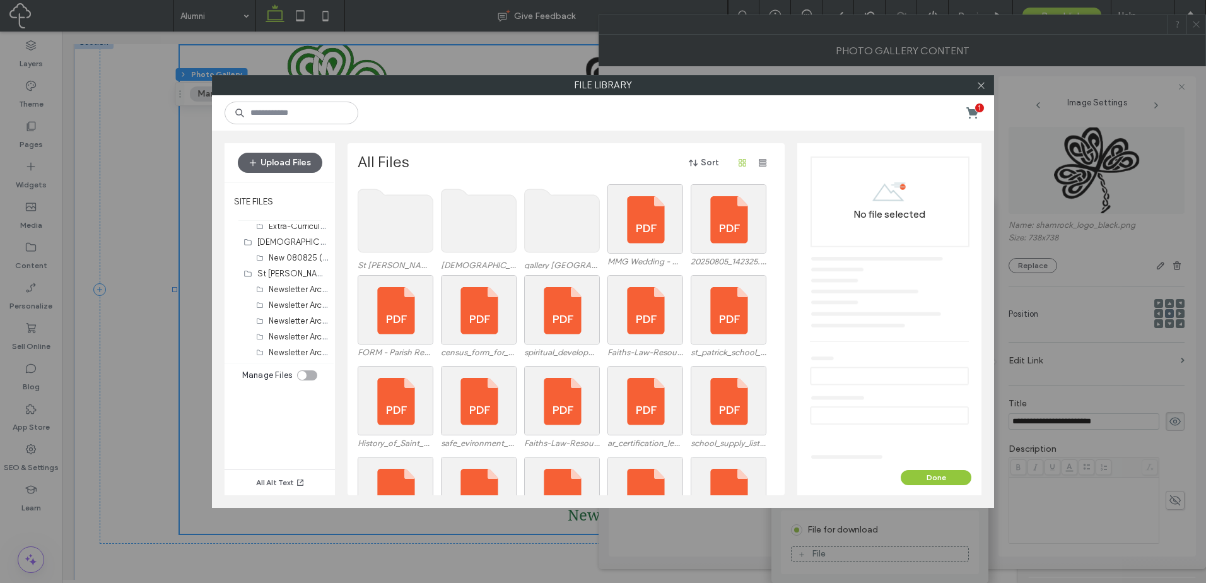
scroll to position [99, 0]
click at [295, 356] on label "Alumni (7)" at bounding box center [287, 353] width 37 height 9
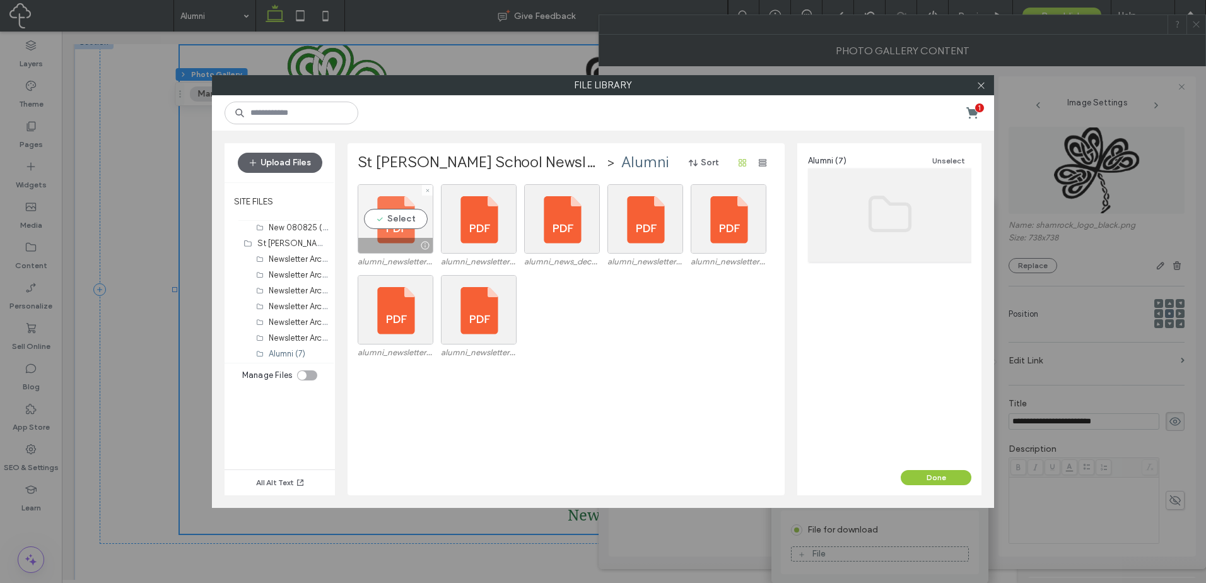
click at [414, 235] on div "Select" at bounding box center [396, 218] width 76 height 69
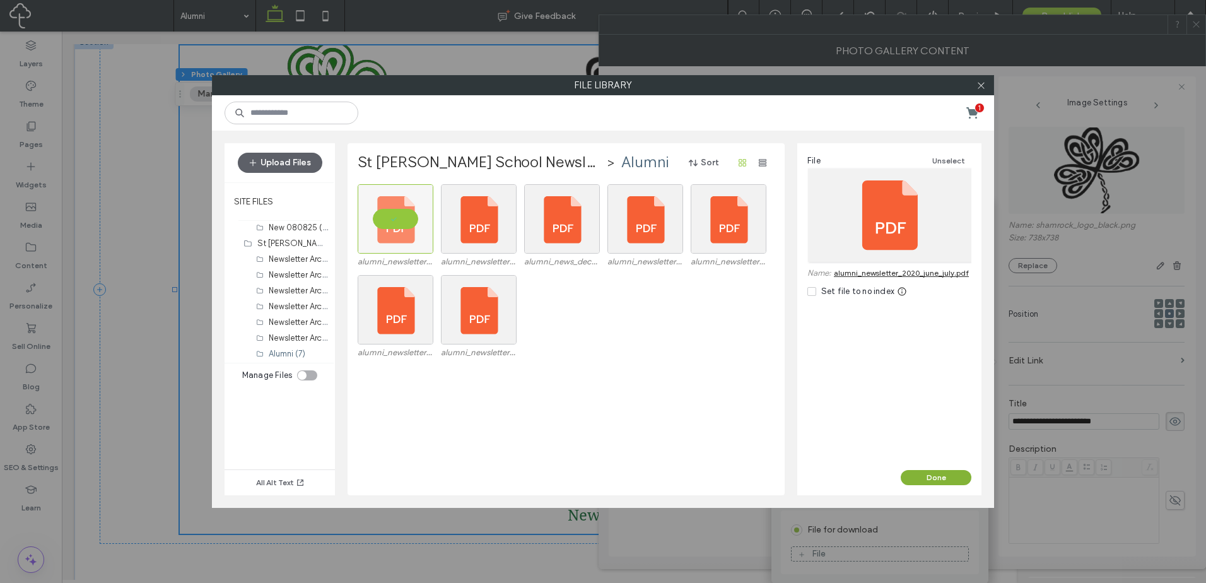
click at [925, 475] on button "Done" at bounding box center [936, 477] width 71 height 15
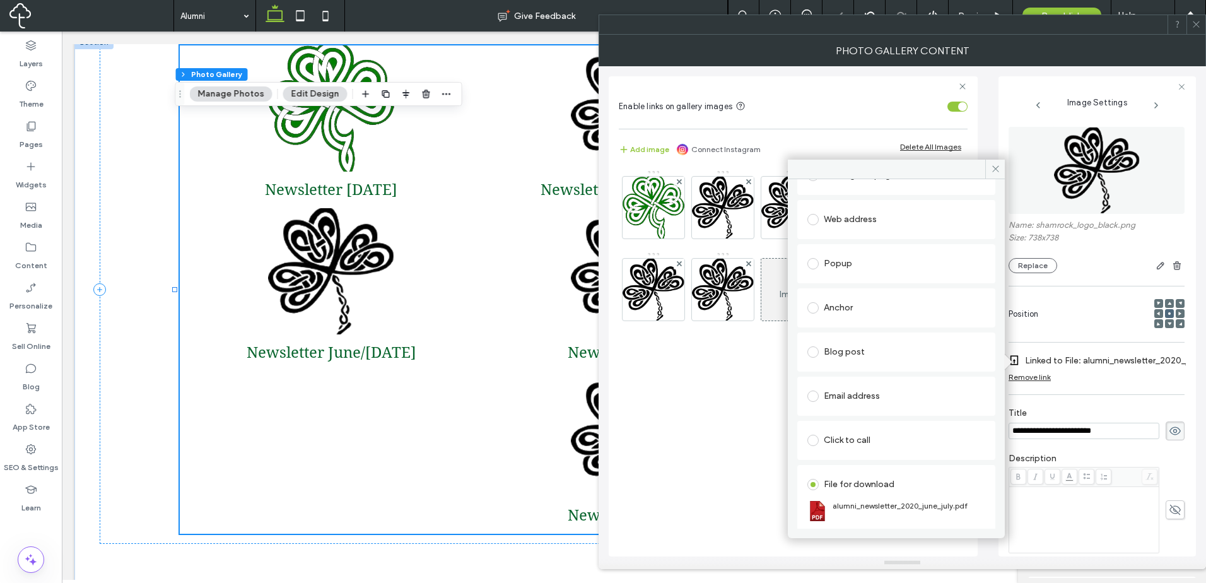
drag, startPoint x: 980, startPoint y: 216, endPoint x: 971, endPoint y: 213, distance: 10.0
click at [980, 216] on div "Web address" at bounding box center [896, 219] width 198 height 39
drag, startPoint x: 996, startPoint y: 167, endPoint x: 978, endPoint y: 177, distance: 21.2
click at [996, 166] on icon at bounding box center [995, 168] width 9 height 9
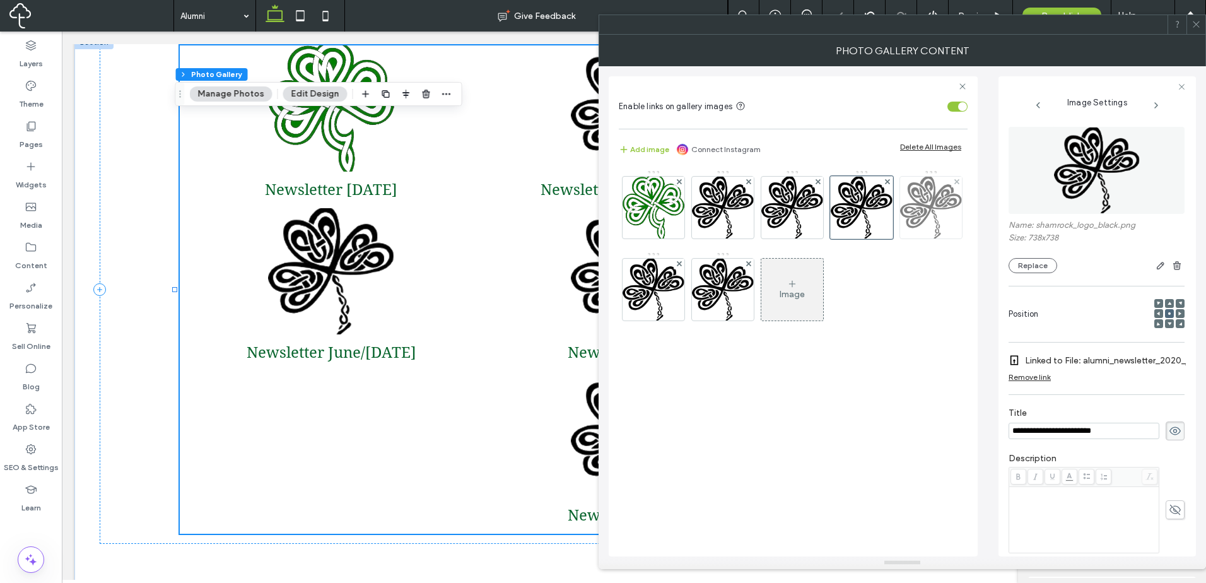
click at [931, 207] on img at bounding box center [931, 208] width 62 height 62
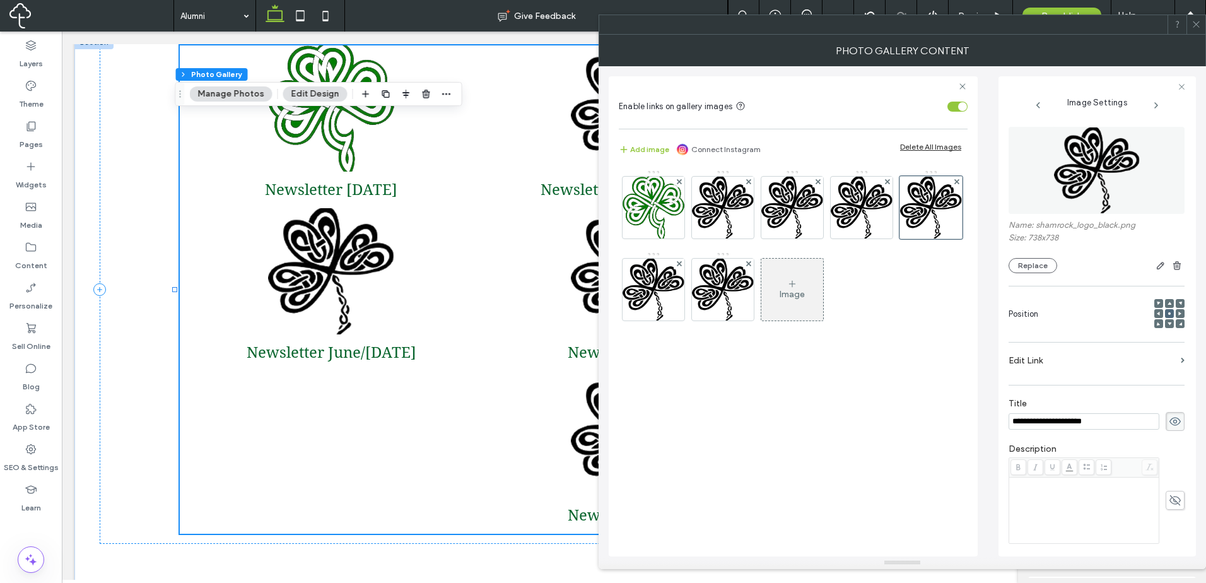
click at [1066, 365] on label "Edit Link" at bounding box center [1091, 360] width 167 height 23
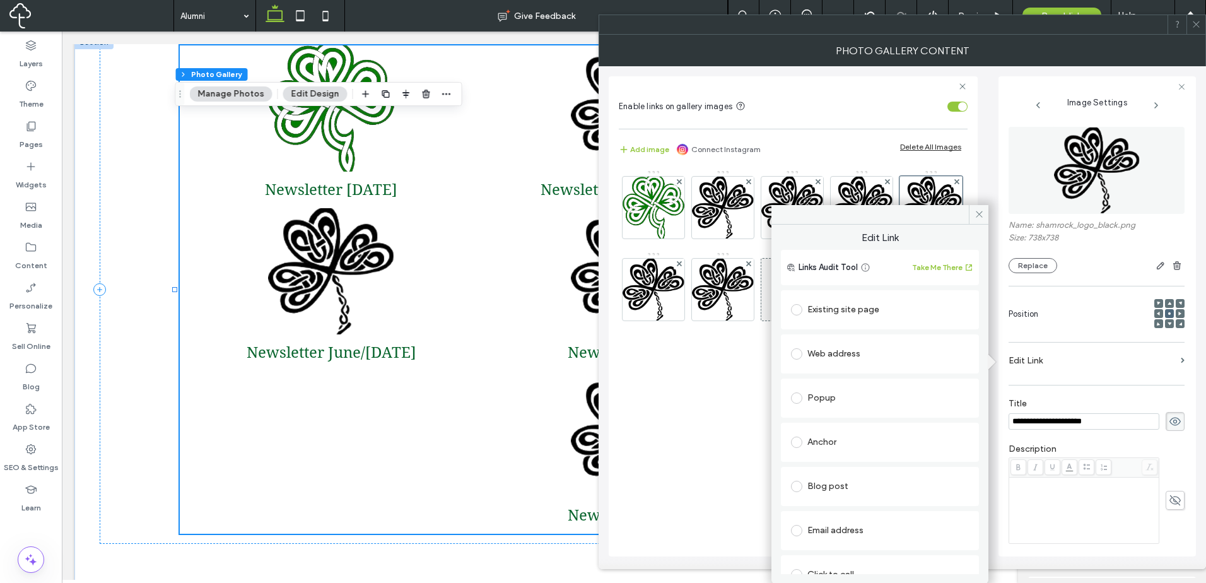
scroll to position [64, 0]
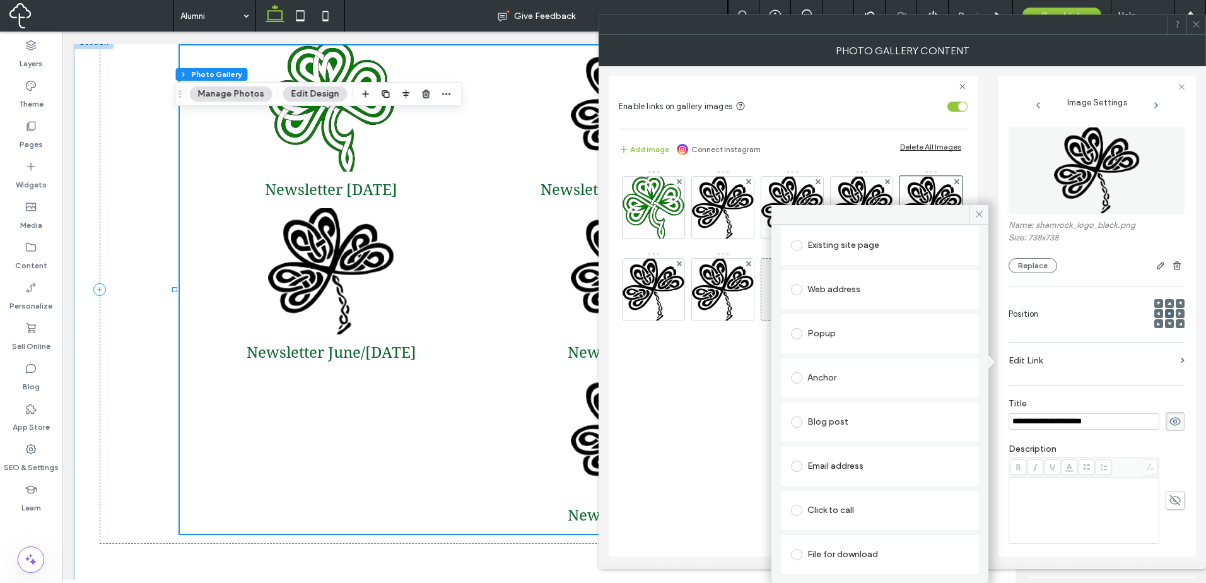
click at [870, 546] on div "File for download" at bounding box center [880, 554] width 178 height 20
click at [865, 571] on figure "File" at bounding box center [880, 578] width 178 height 15
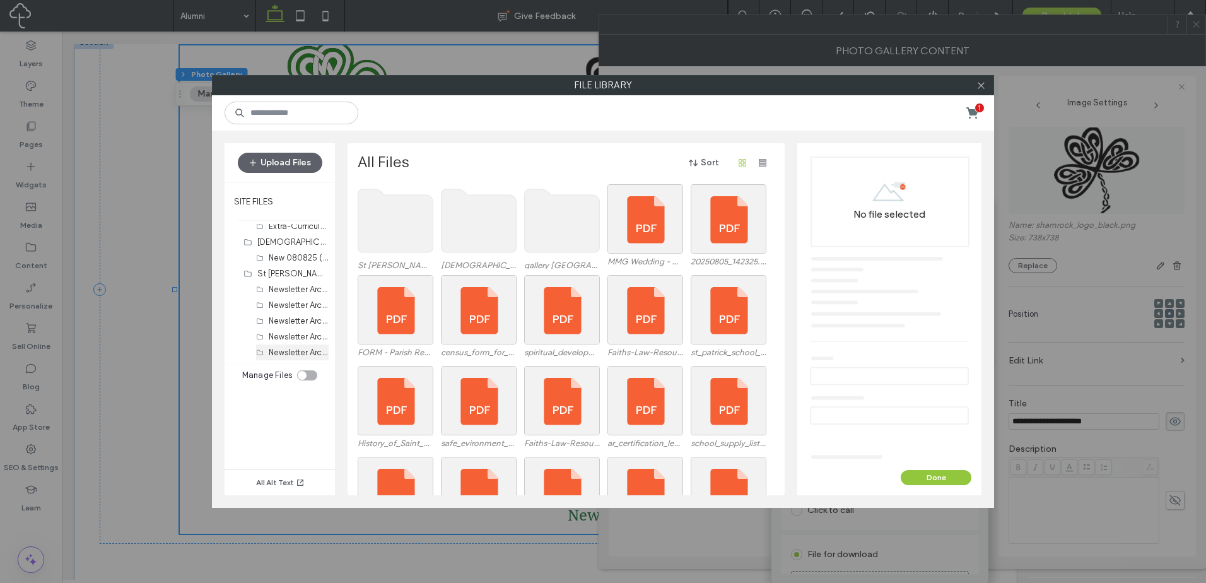
scroll to position [99, 0]
click at [296, 353] on label "Alumni (7)" at bounding box center [287, 353] width 37 height 9
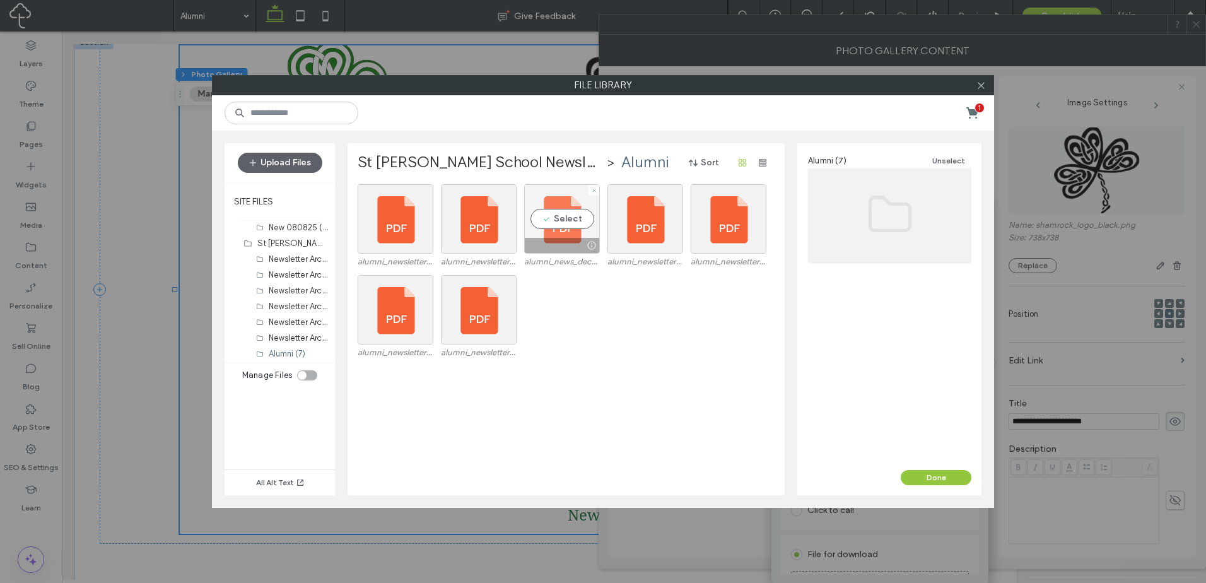
click at [563, 233] on div "Select" at bounding box center [562, 218] width 76 height 69
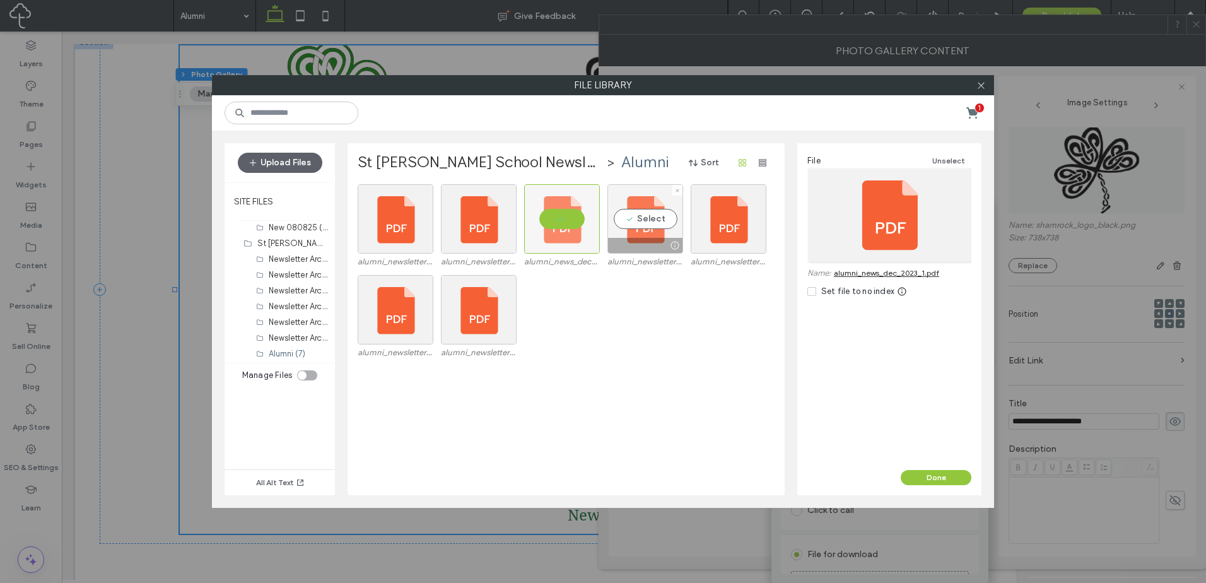
click at [644, 223] on div "Select" at bounding box center [645, 218] width 76 height 69
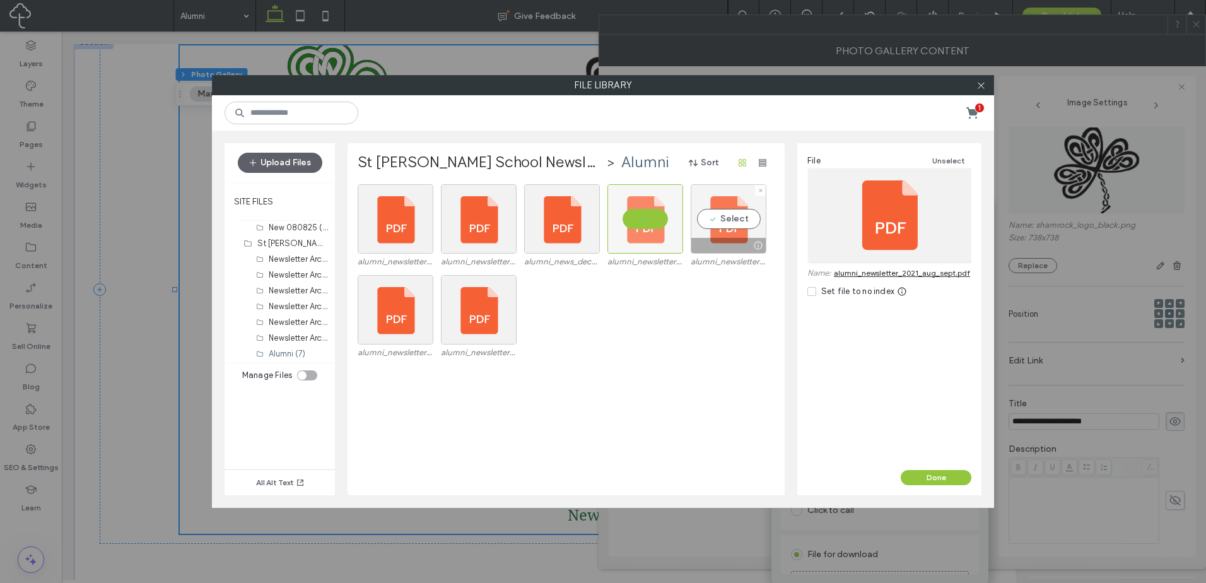
click at [699, 218] on div "Select" at bounding box center [729, 218] width 76 height 69
click at [930, 475] on button "Done" at bounding box center [936, 477] width 71 height 15
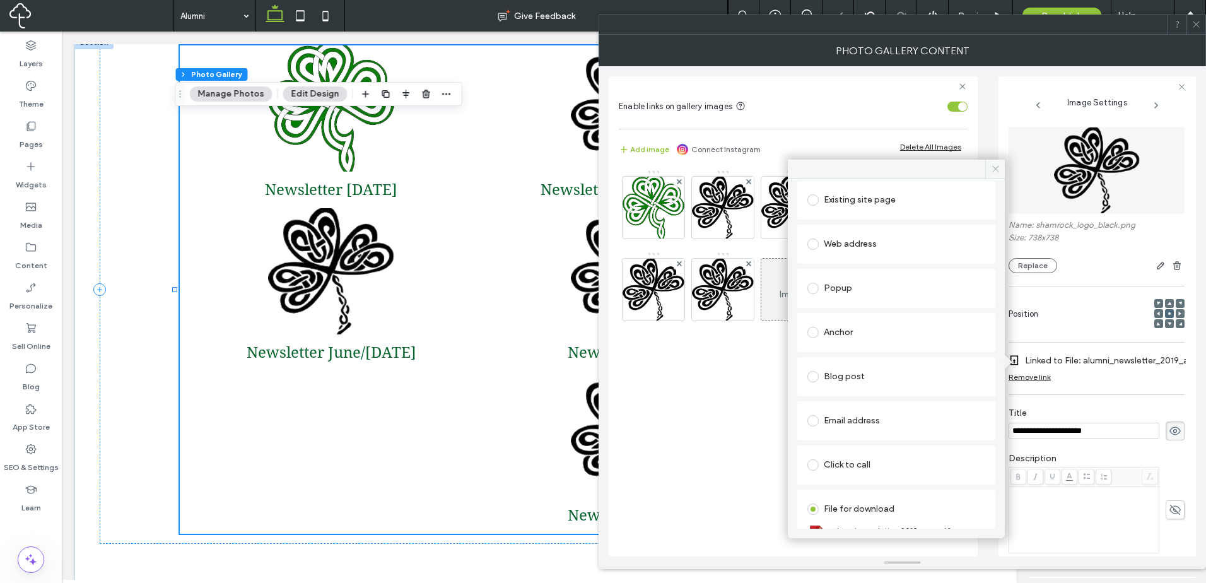
click at [996, 166] on icon at bounding box center [995, 168] width 9 height 9
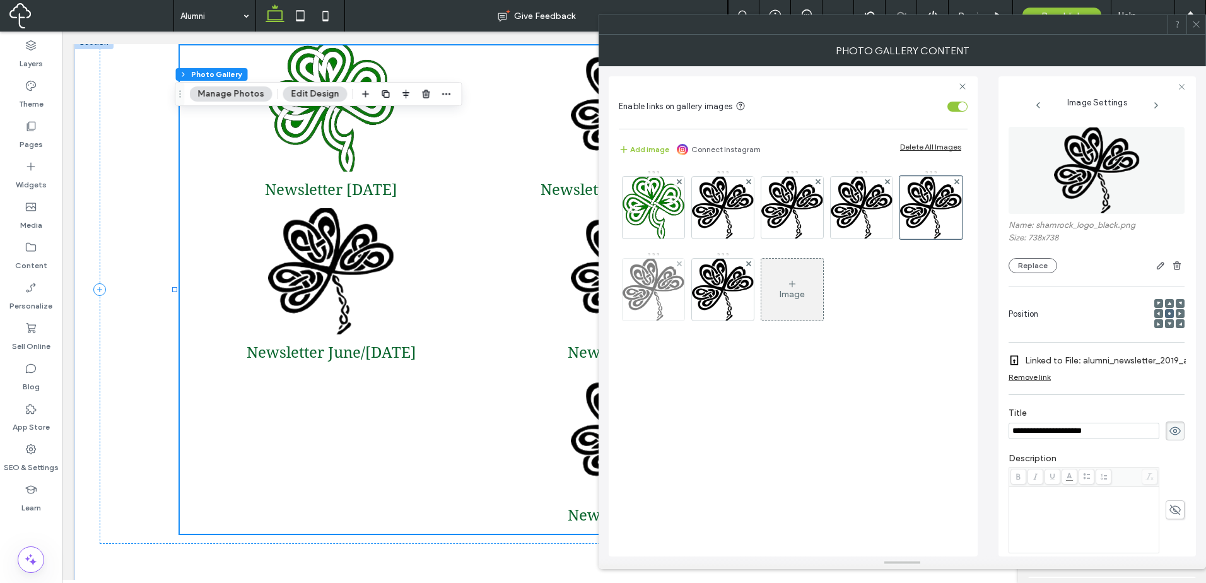
click at [658, 284] on img at bounding box center [653, 290] width 62 height 62
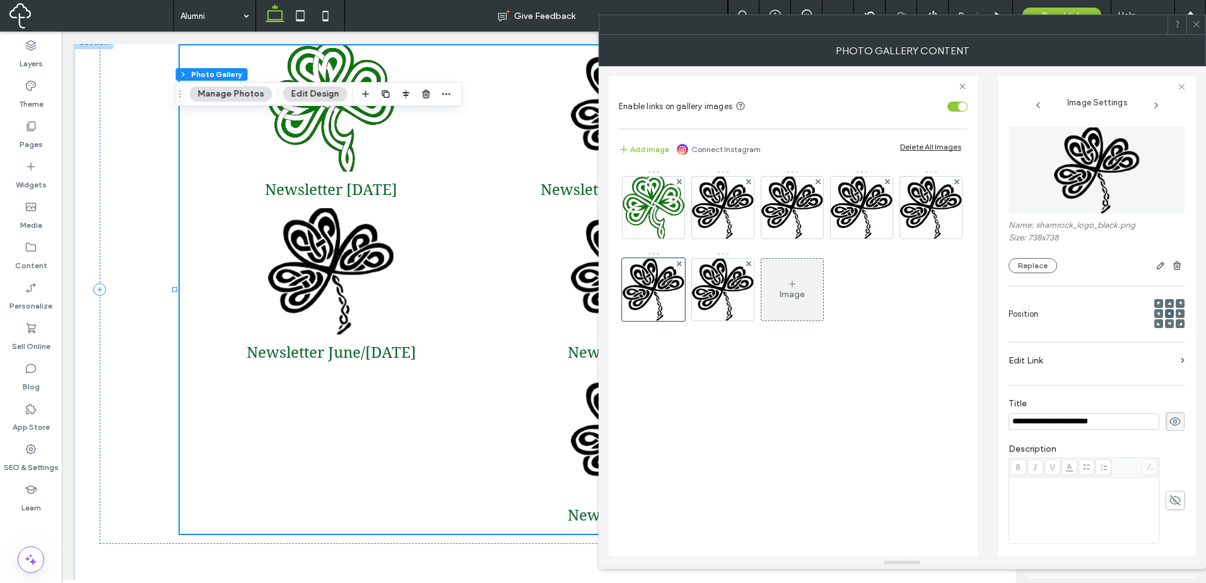
click at [1094, 356] on label "Edit Link" at bounding box center [1091, 360] width 167 height 23
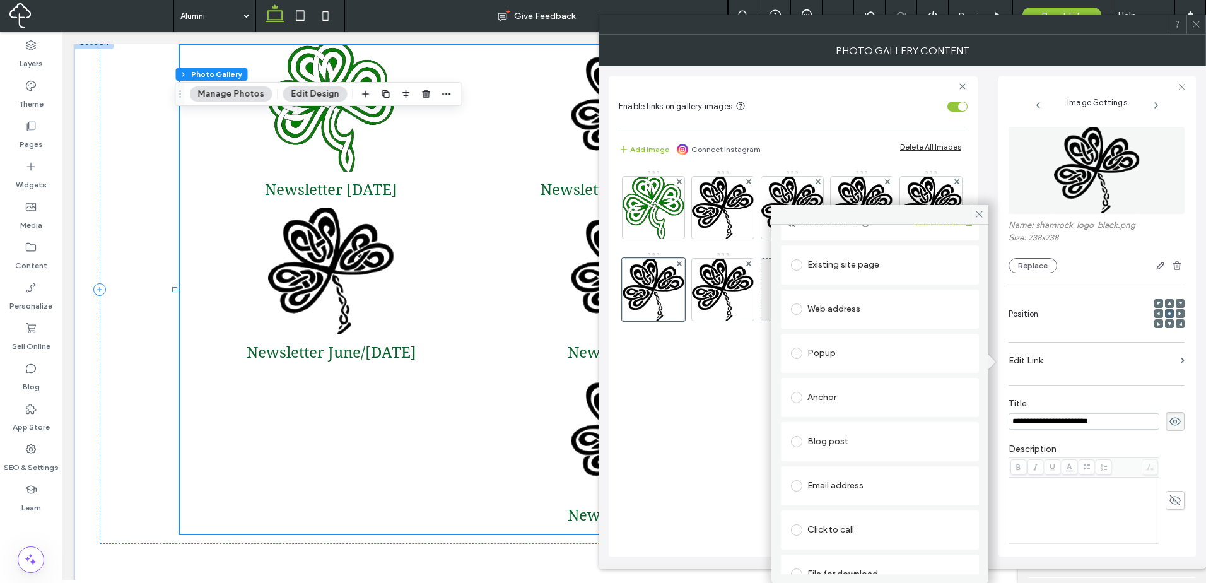
scroll to position [64, 0]
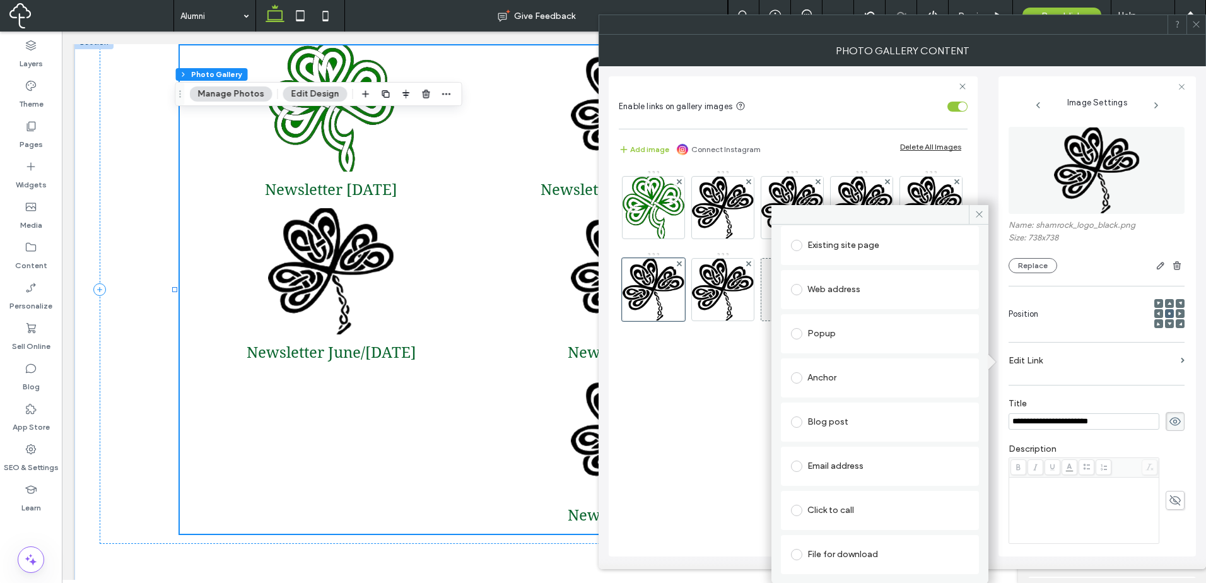
click at [867, 554] on div "File for download" at bounding box center [880, 554] width 178 height 20
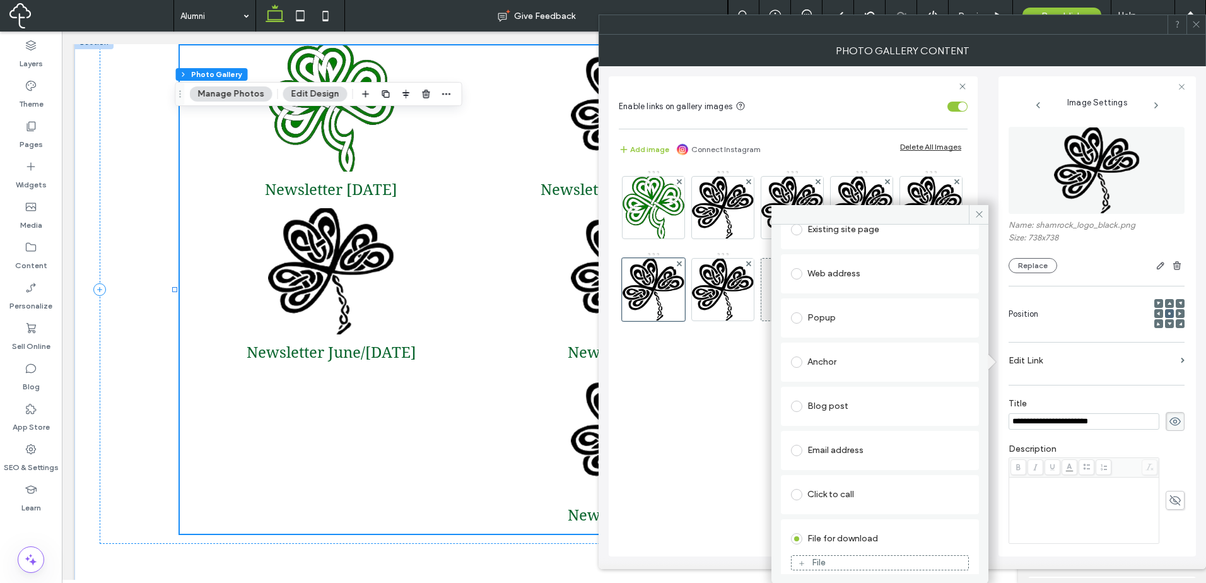
scroll to position [89, 0]
click at [838, 552] on div "File" at bounding box center [880, 553] width 177 height 11
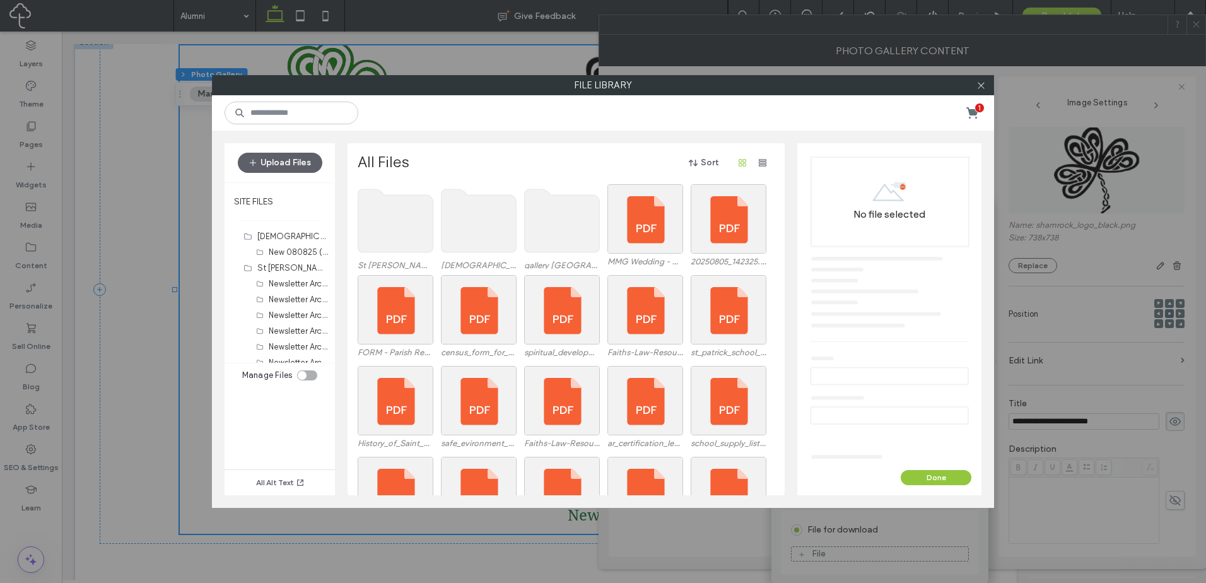
scroll to position [99, 0]
click at [291, 354] on label "Alumni (7)" at bounding box center [287, 353] width 37 height 9
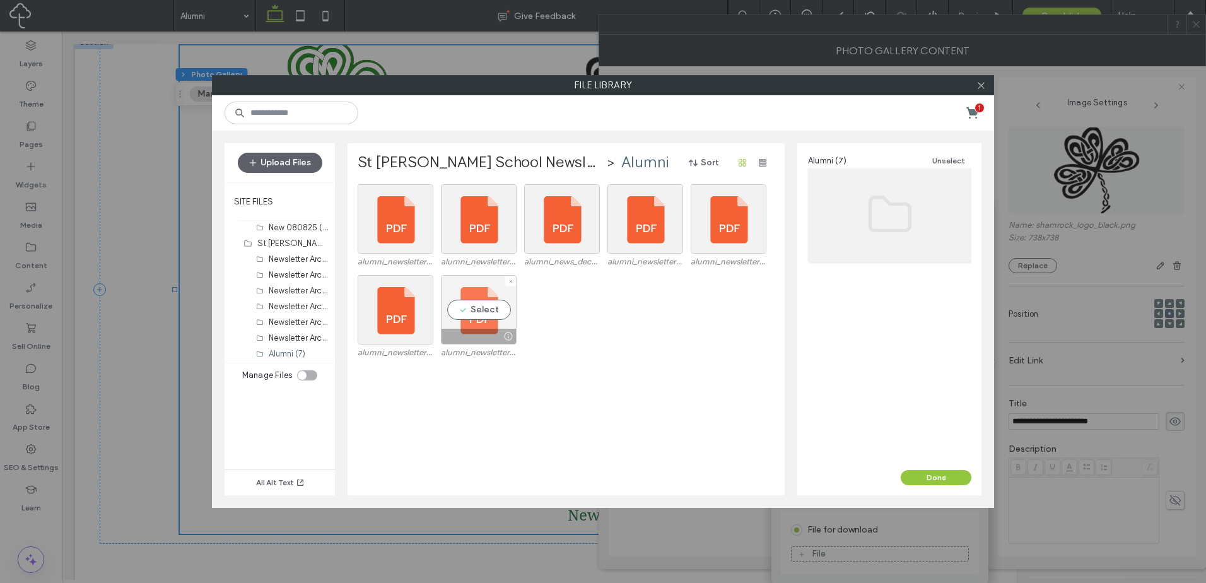
click at [480, 317] on div "Select" at bounding box center [479, 309] width 76 height 69
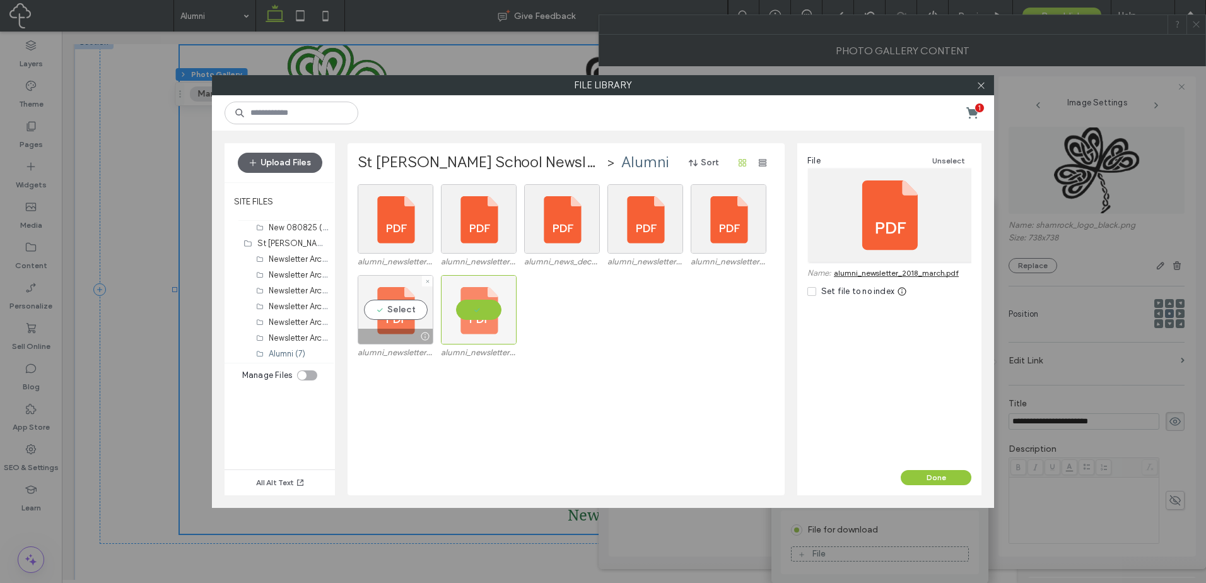
click at [395, 317] on div "Select" at bounding box center [396, 309] width 76 height 69
click at [931, 472] on button "Done" at bounding box center [936, 477] width 71 height 15
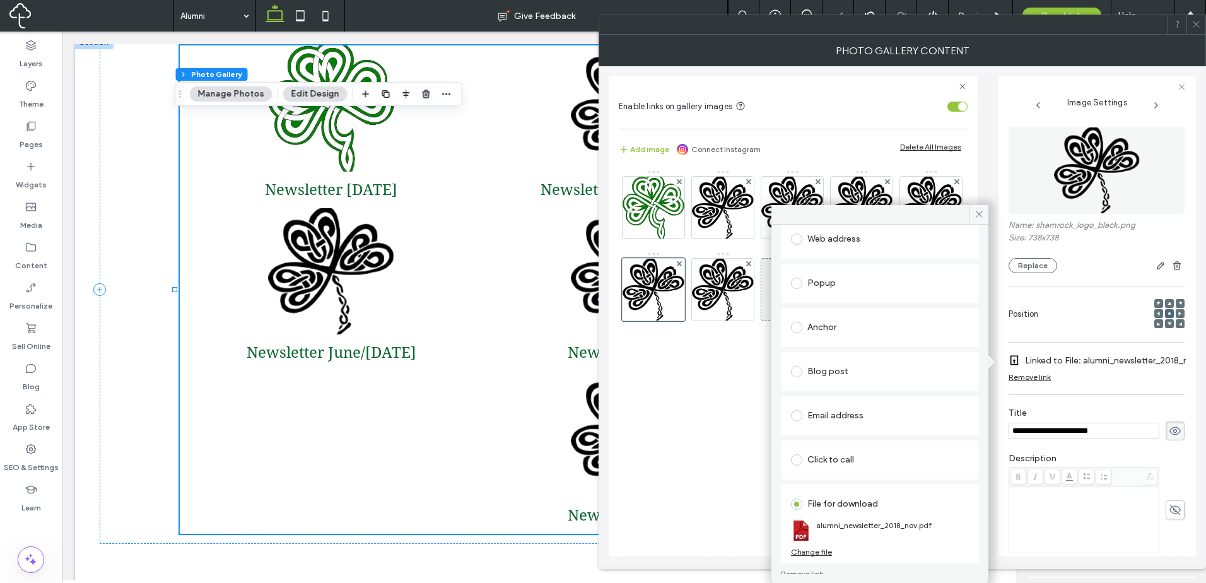
scroll to position [126, 0]
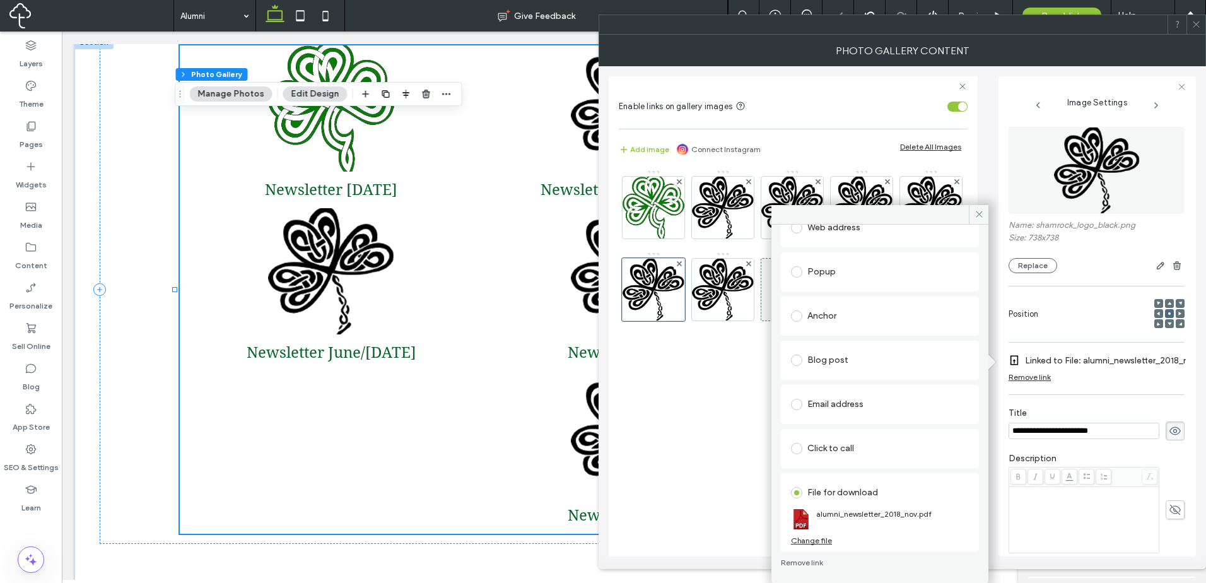
click at [698, 380] on div "Image" at bounding box center [793, 356] width 349 height 387
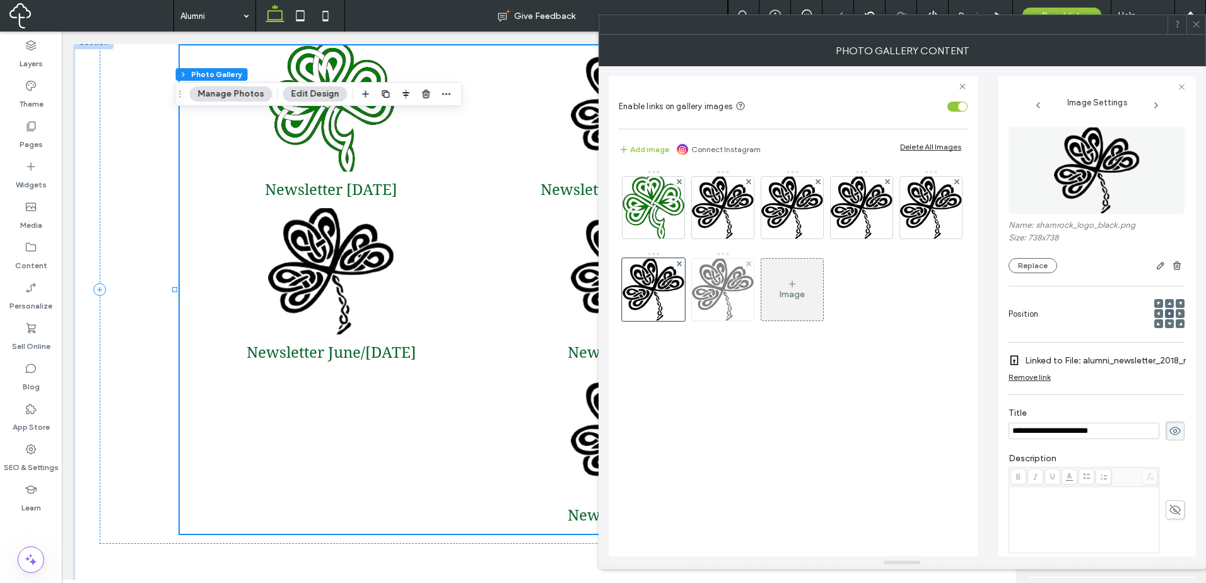
click at [711, 301] on img at bounding box center [723, 290] width 62 height 62
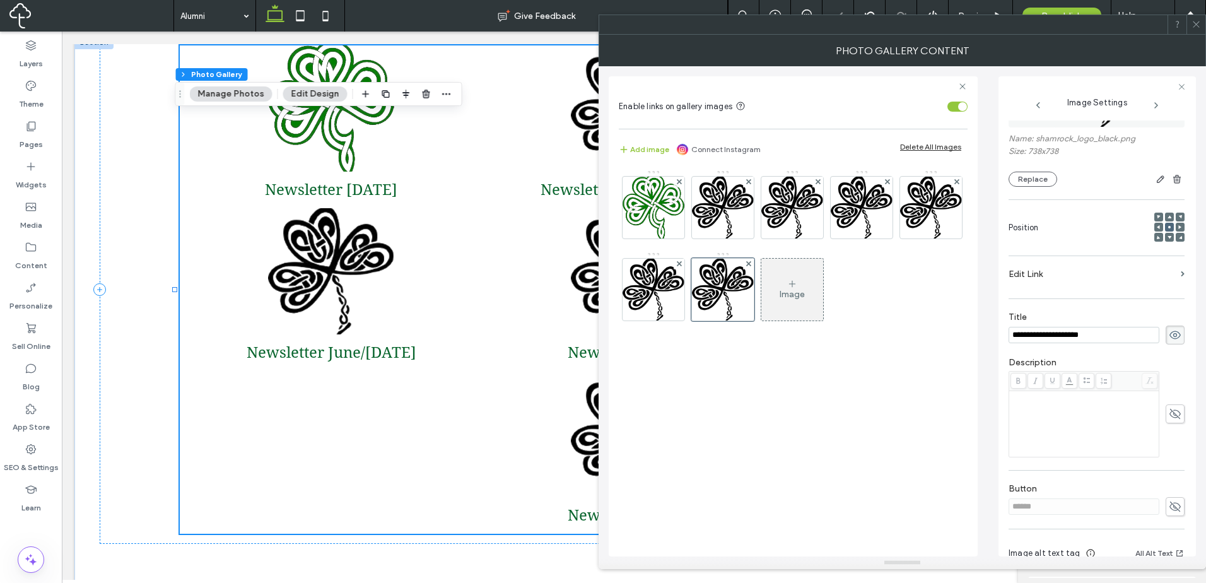
scroll to position [148, 0]
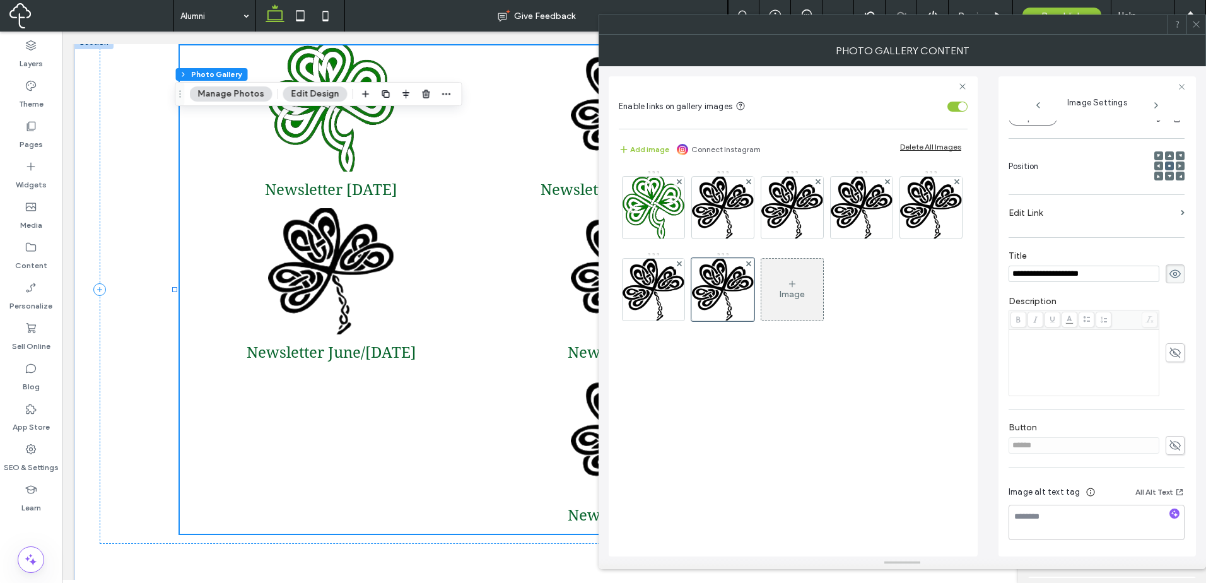
click at [1083, 221] on label "Edit Link" at bounding box center [1091, 212] width 167 height 23
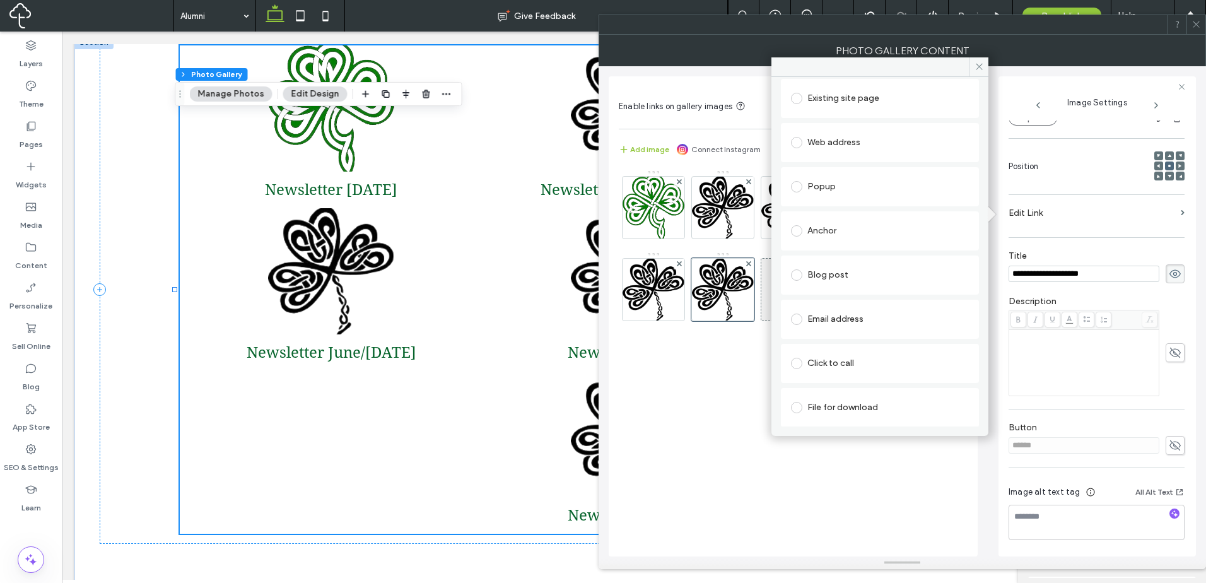
scroll to position [64, 0]
click at [860, 409] on div "File for download" at bounding box center [880, 407] width 178 height 20
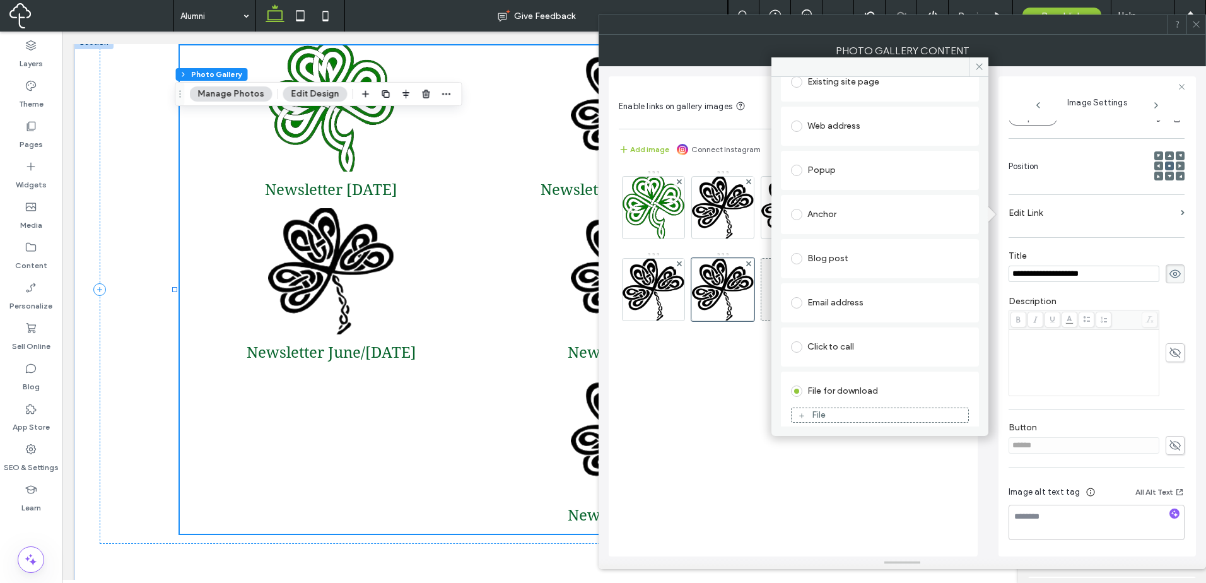
scroll to position [89, 0]
click at [863, 410] on div "File" at bounding box center [880, 405] width 177 height 11
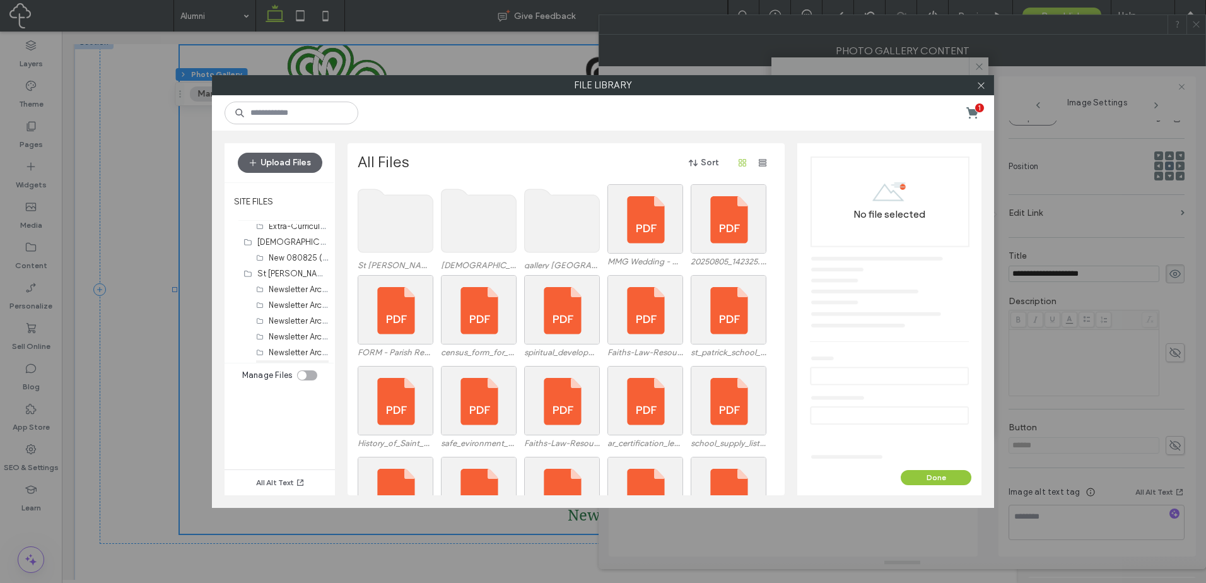
scroll to position [99, 0]
click at [299, 351] on label "Alumni (7)" at bounding box center [287, 353] width 37 height 9
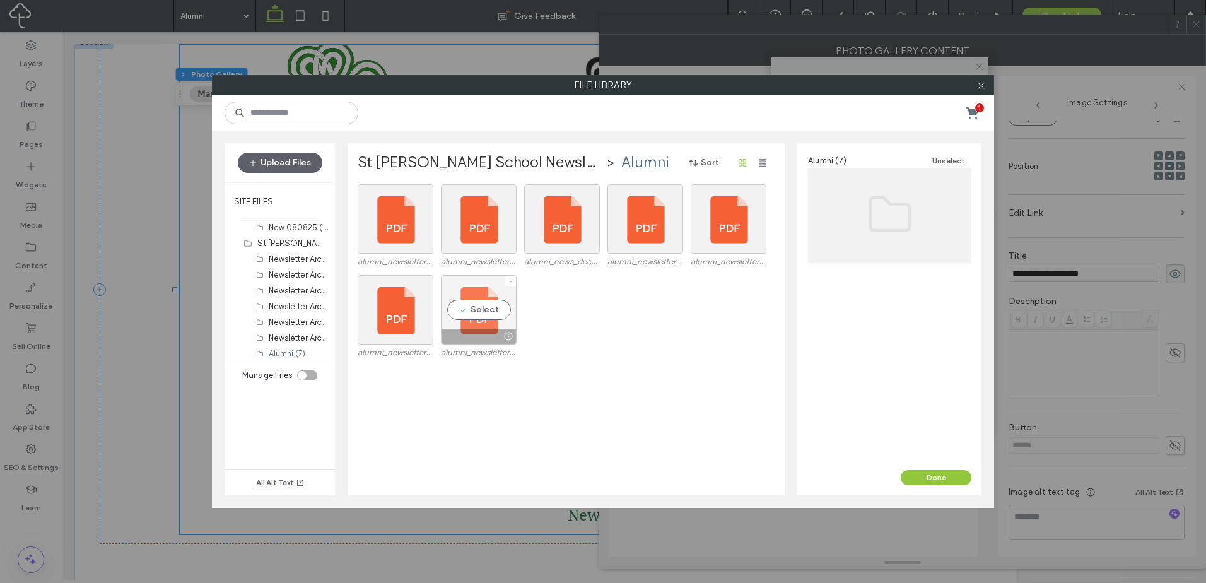
click at [476, 311] on div "Select" at bounding box center [479, 309] width 76 height 69
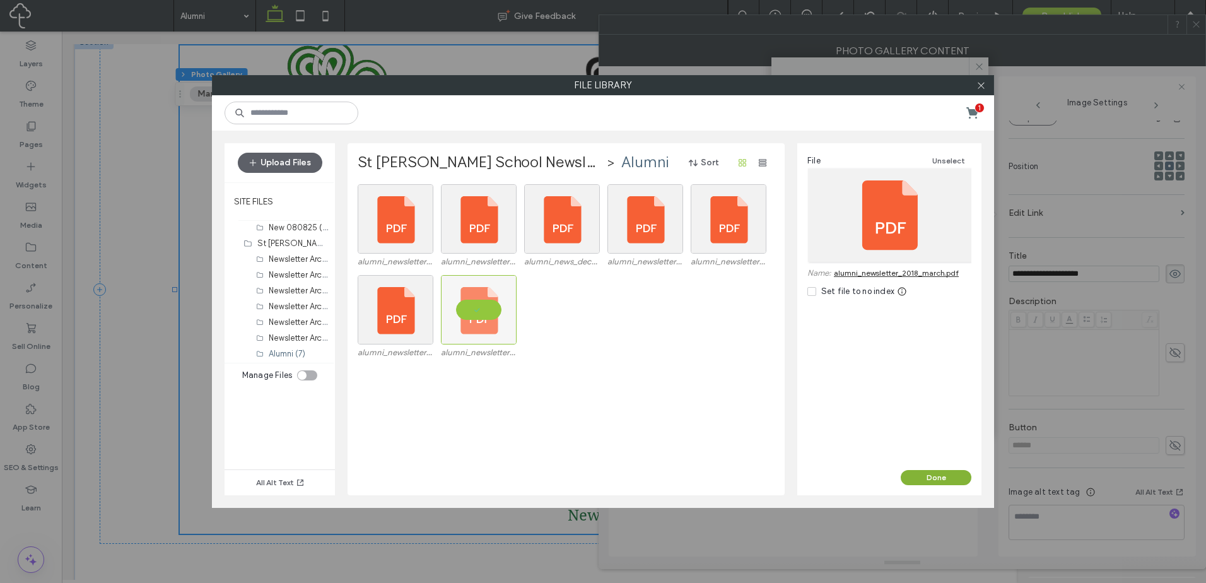
click at [928, 473] on button "Done" at bounding box center [936, 477] width 71 height 15
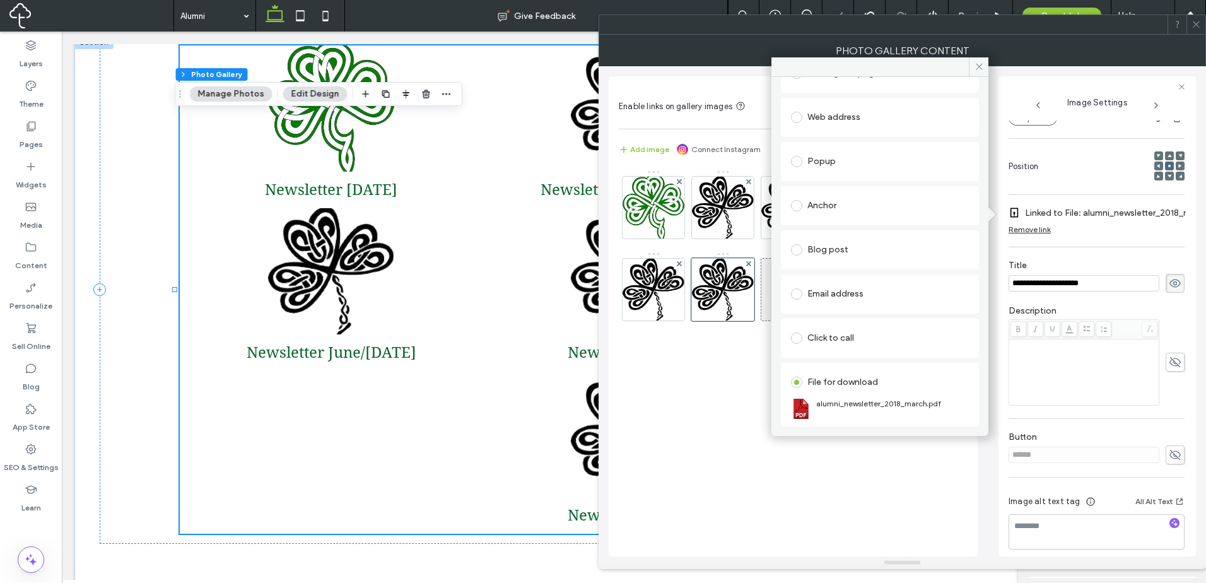
drag, startPoint x: 898, startPoint y: 467, endPoint x: 929, endPoint y: 448, distance: 36.6
click at [899, 466] on div "Image" at bounding box center [793, 356] width 349 height 387
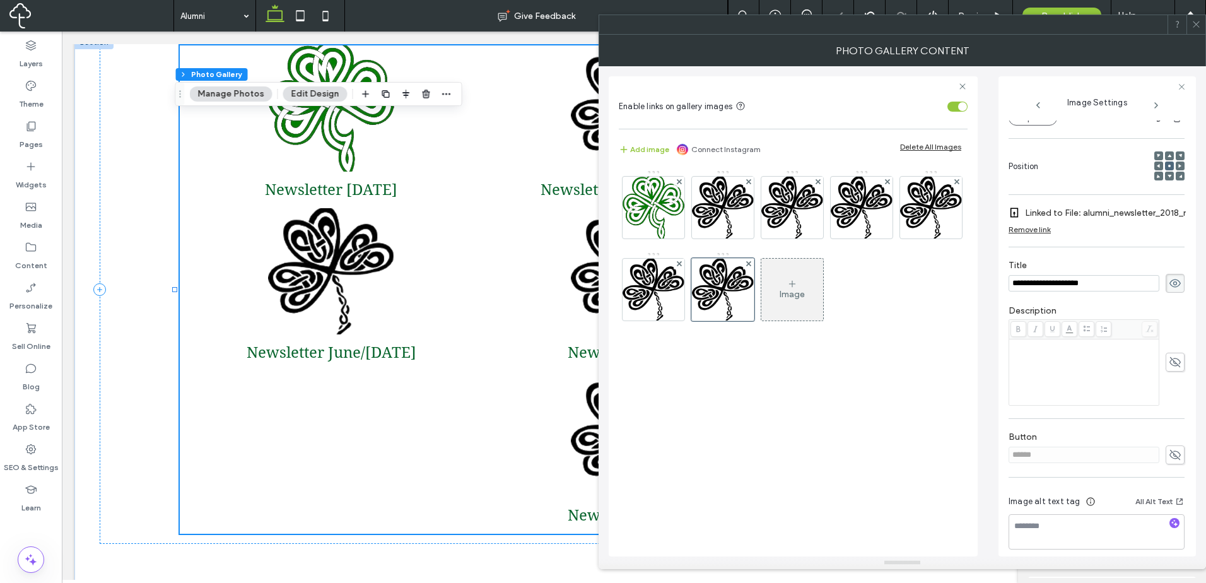
click at [1200, 28] on div at bounding box center [1195, 24] width 19 height 19
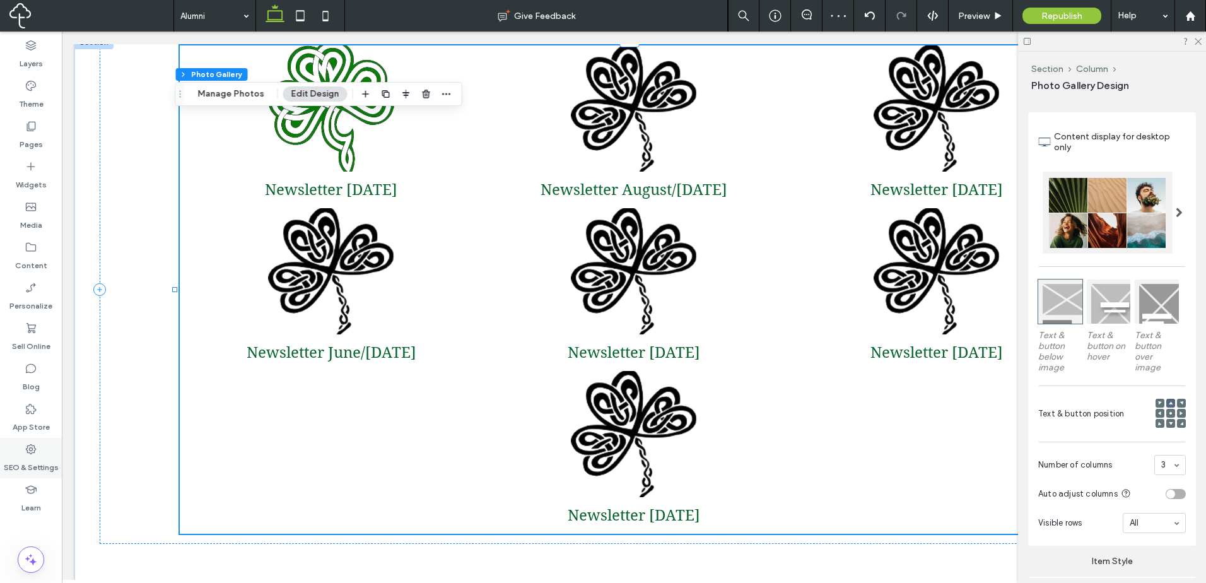
drag, startPoint x: 32, startPoint y: 460, endPoint x: 39, endPoint y: 462, distance: 7.8
click at [35, 460] on label "SEO & Settings" at bounding box center [31, 464] width 55 height 18
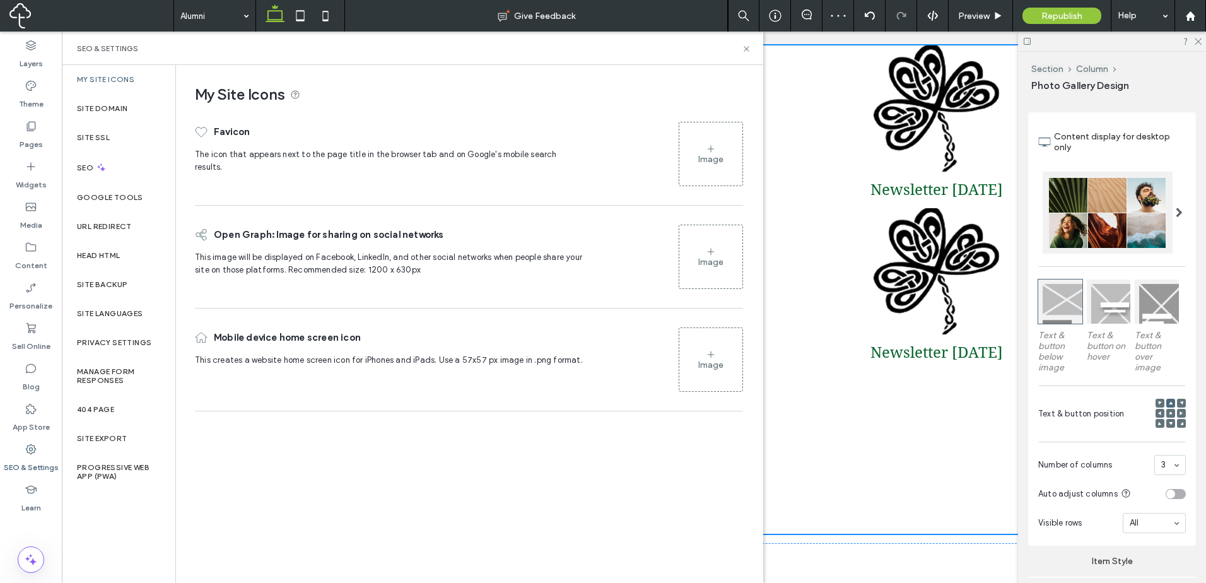
click at [691, 166] on div "Image" at bounding box center [710, 154] width 63 height 61
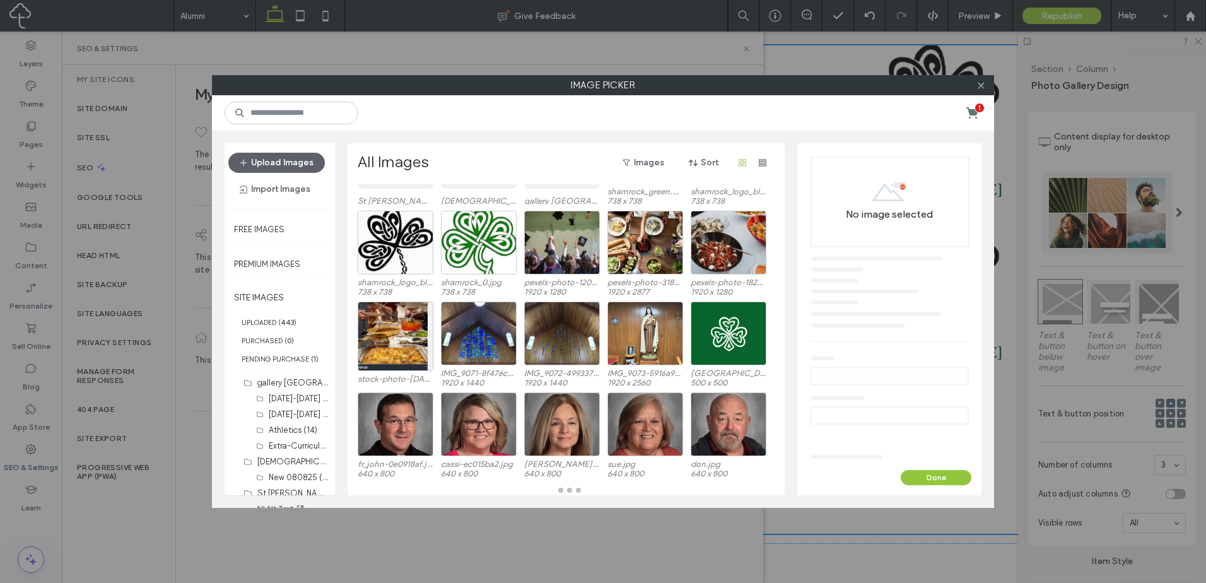
scroll to position [90, 0]
drag, startPoint x: 332, startPoint y: 128, endPoint x: 340, endPoint y: 118, distance: 12.6
click at [333, 127] on div "1" at bounding box center [603, 112] width 782 height 35
click at [340, 118] on input at bounding box center [292, 113] width 134 height 23
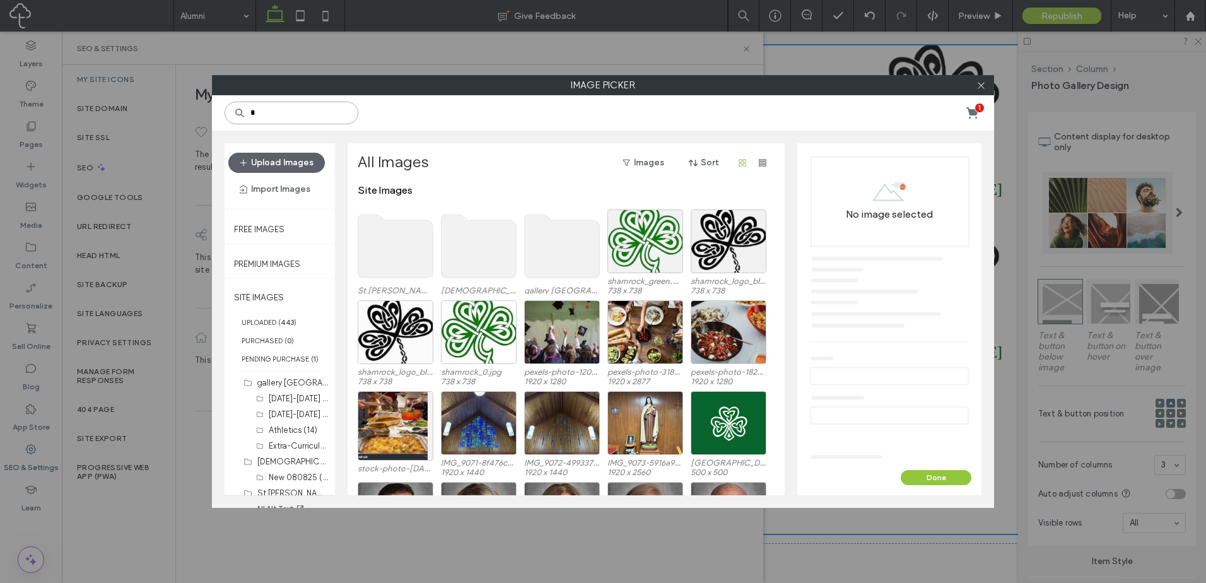
type input "*"
type input "****"
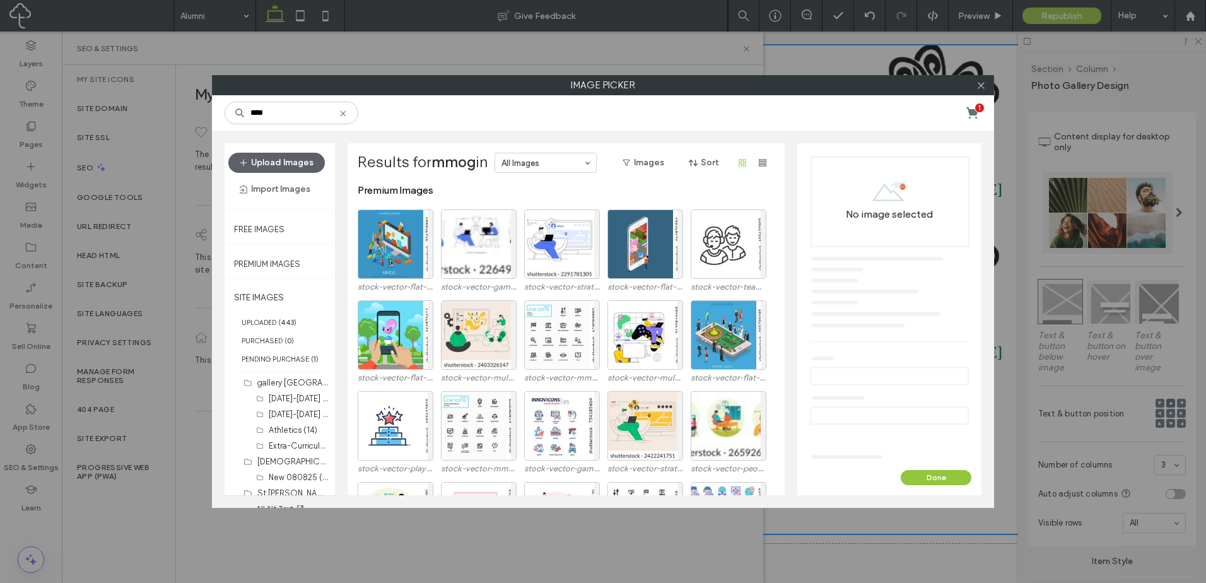
drag, startPoint x: 348, startPoint y: 113, endPoint x: 354, endPoint y: 114, distance: 6.3
click at [348, 113] on icon at bounding box center [343, 113] width 10 height 10
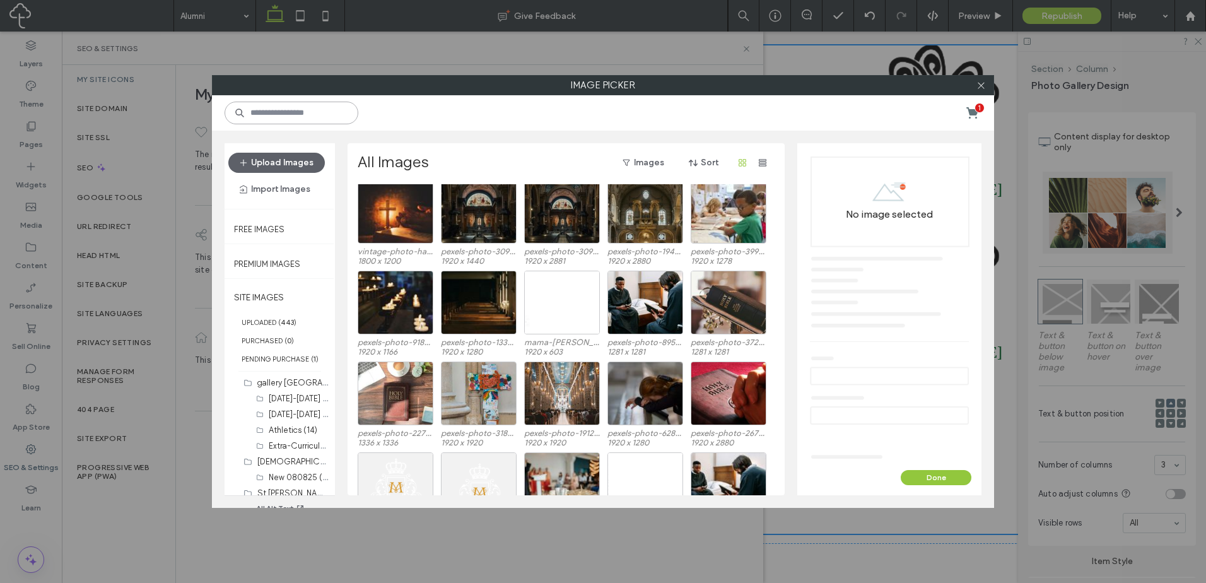
scroll to position [3918, 0]
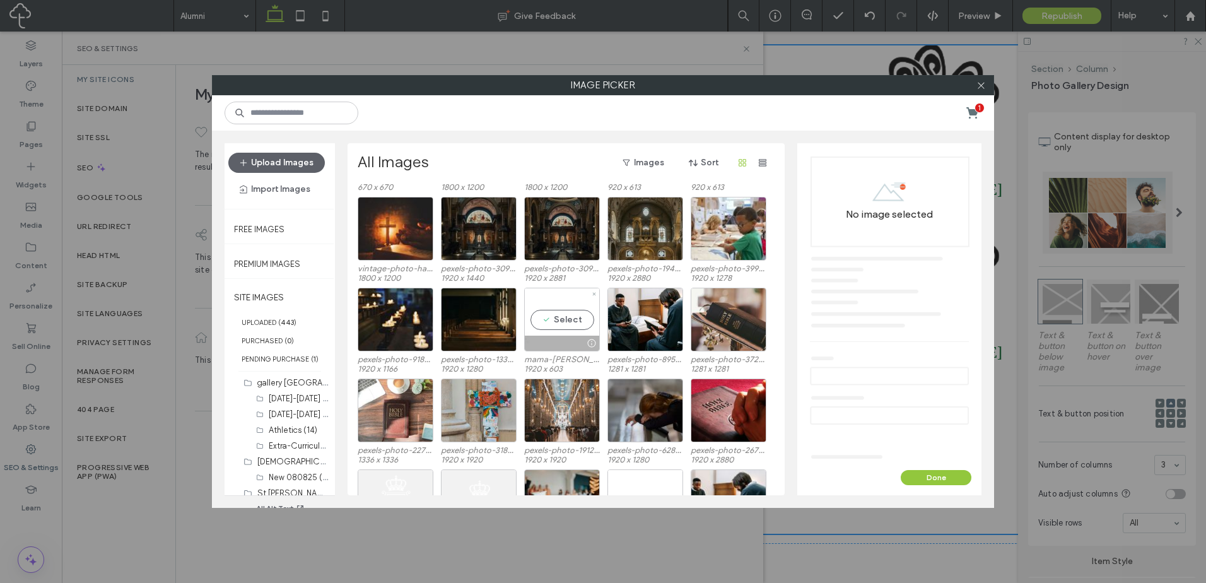
click at [576, 329] on div "Select" at bounding box center [562, 320] width 76 height 64
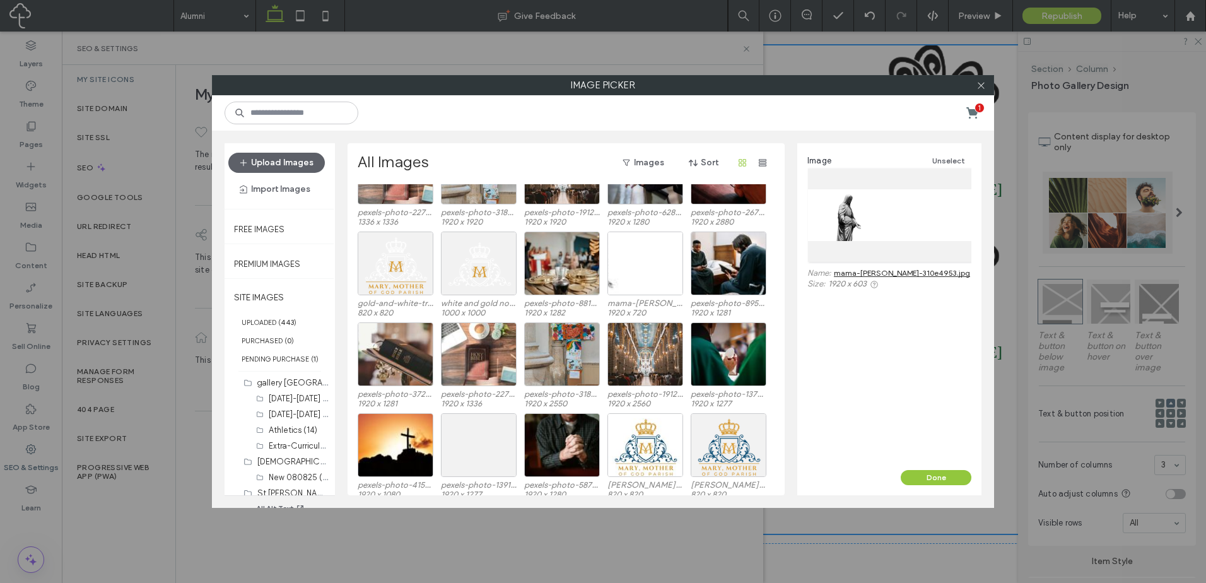
scroll to position [4233, 0]
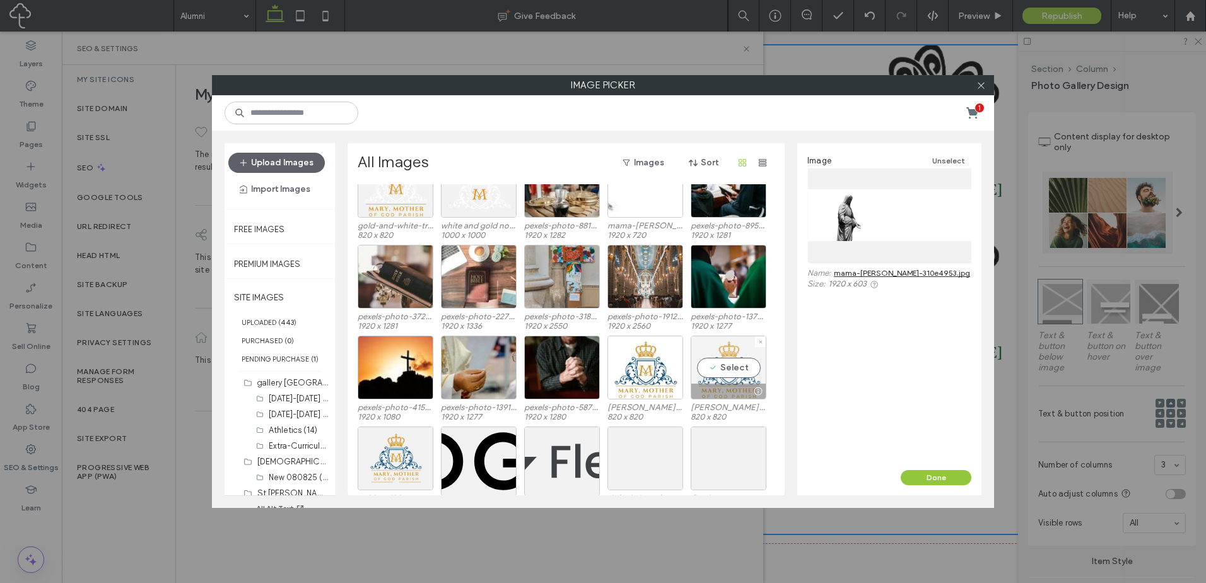
click at [746, 357] on div "Select" at bounding box center [729, 368] width 76 height 64
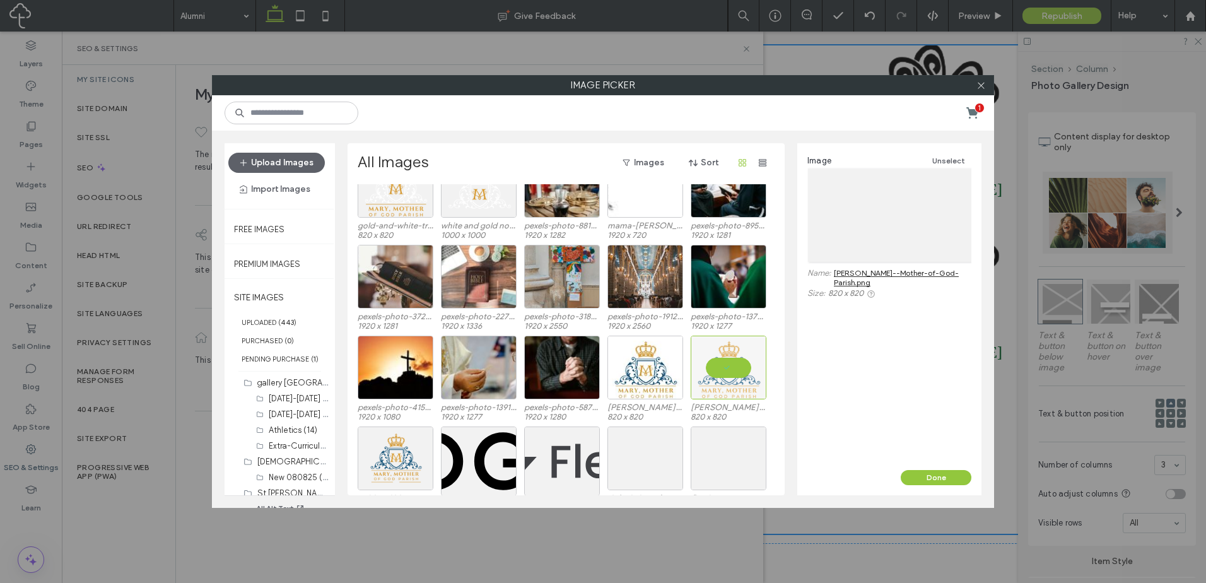
scroll to position [4338, 0]
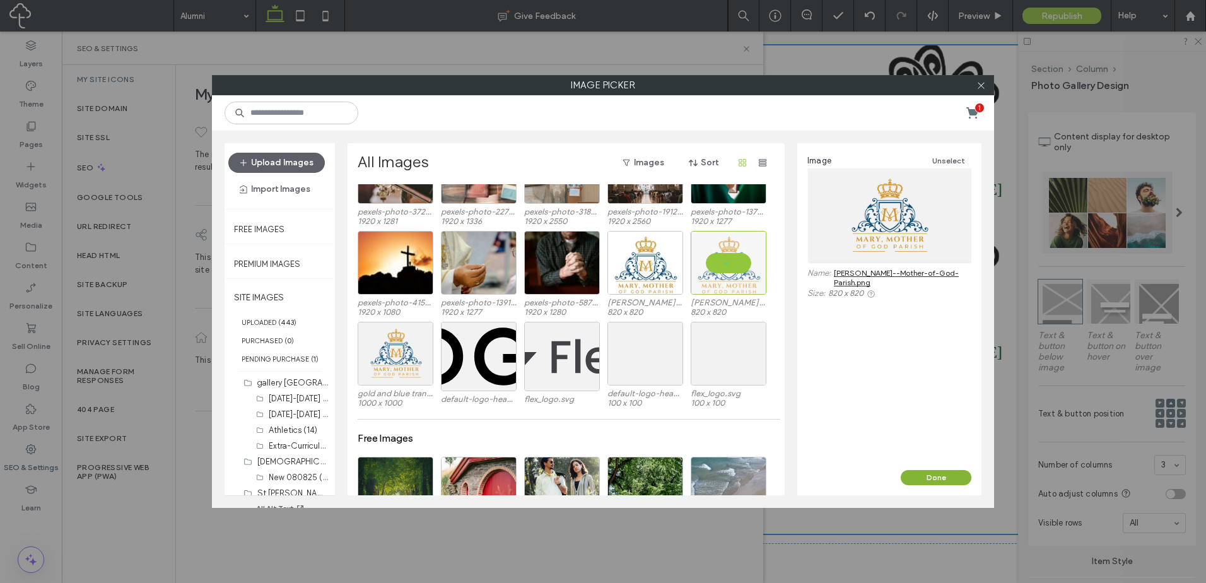
drag, startPoint x: 949, startPoint y: 477, endPoint x: 887, endPoint y: 447, distance: 68.5
click at [949, 477] on button "Done" at bounding box center [936, 477] width 71 height 15
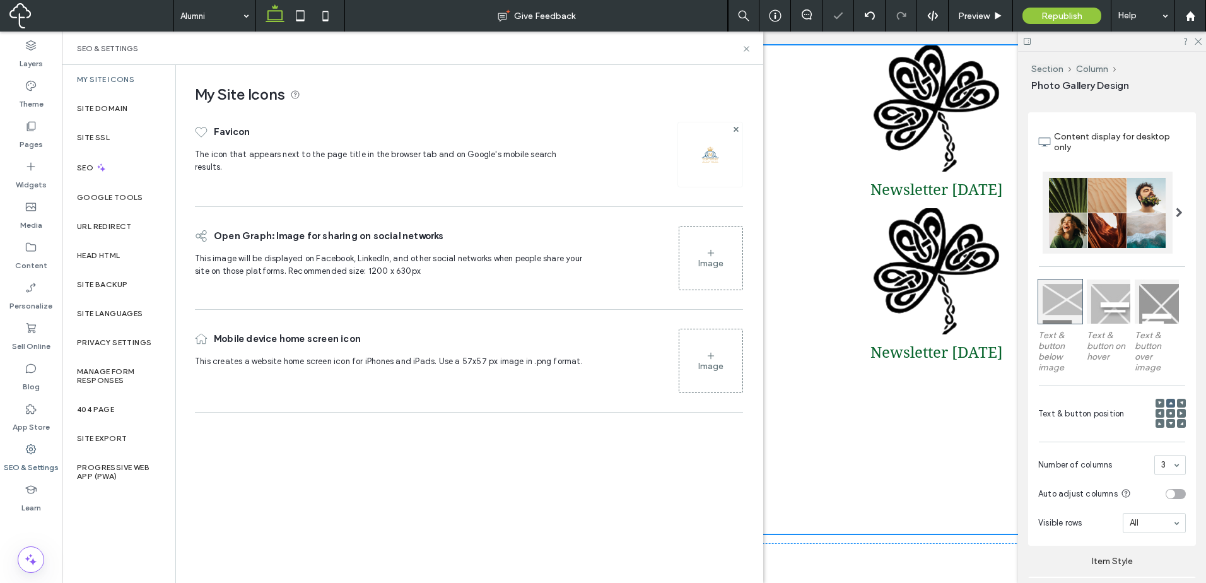
click at [693, 361] on div "Image" at bounding box center [710, 360] width 63 height 61
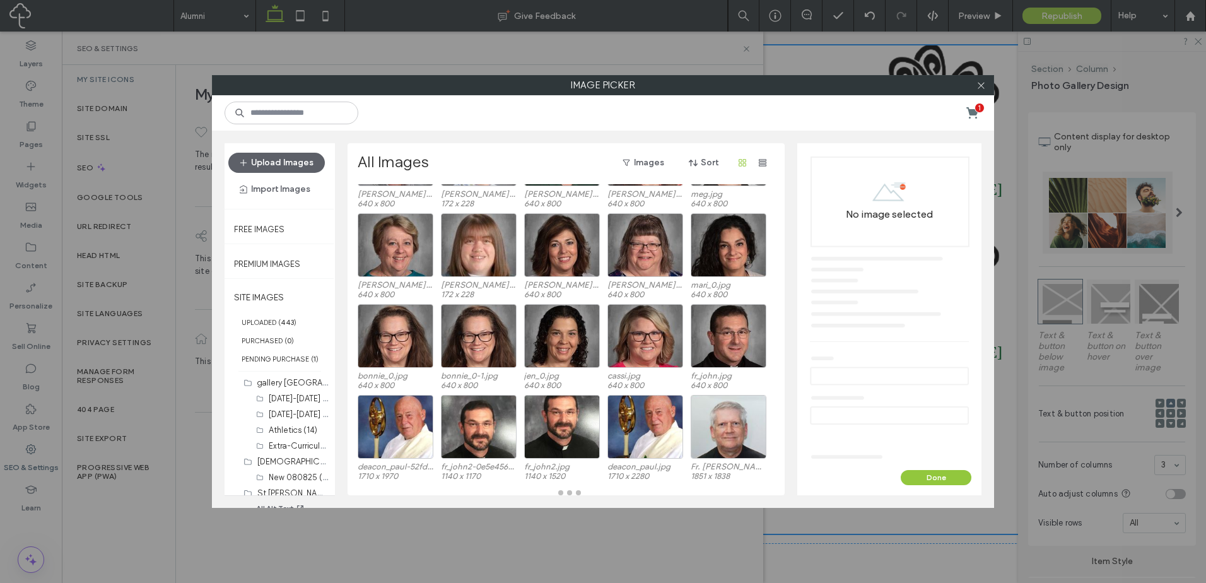
scroll to position [544, 0]
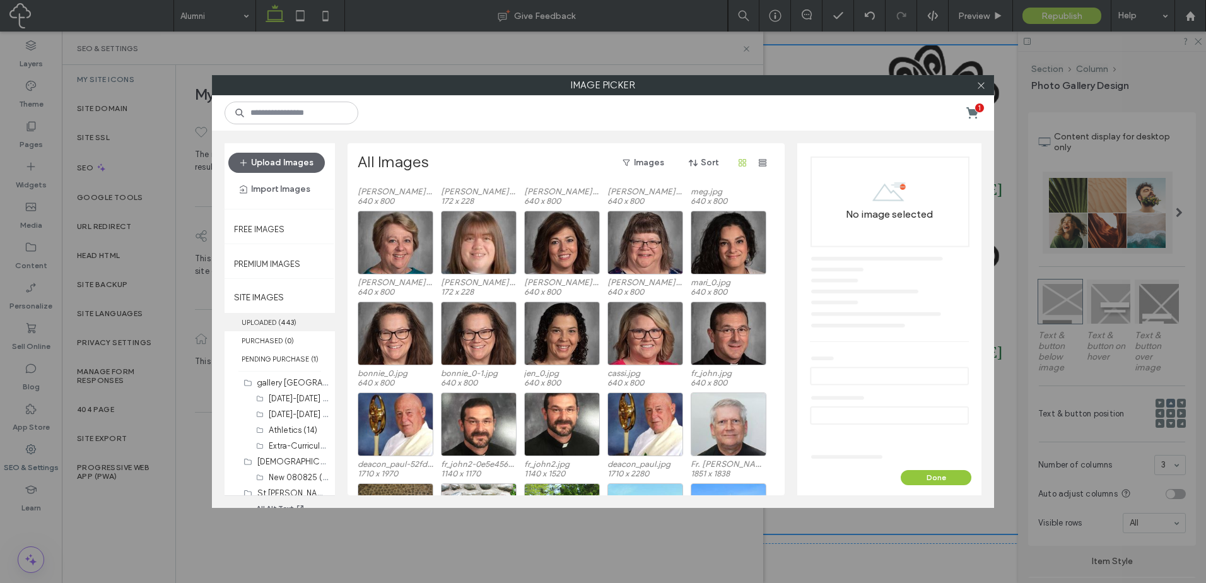
click at [281, 317] on label "UPLOADED ( 443 )" at bounding box center [280, 322] width 110 height 18
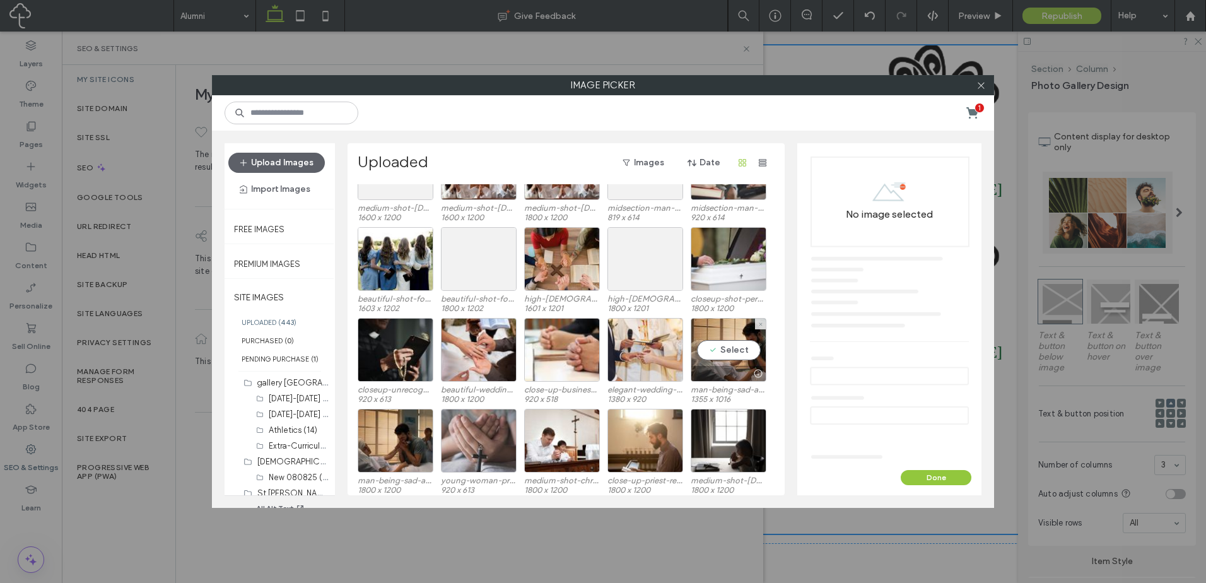
scroll to position [4048, 0]
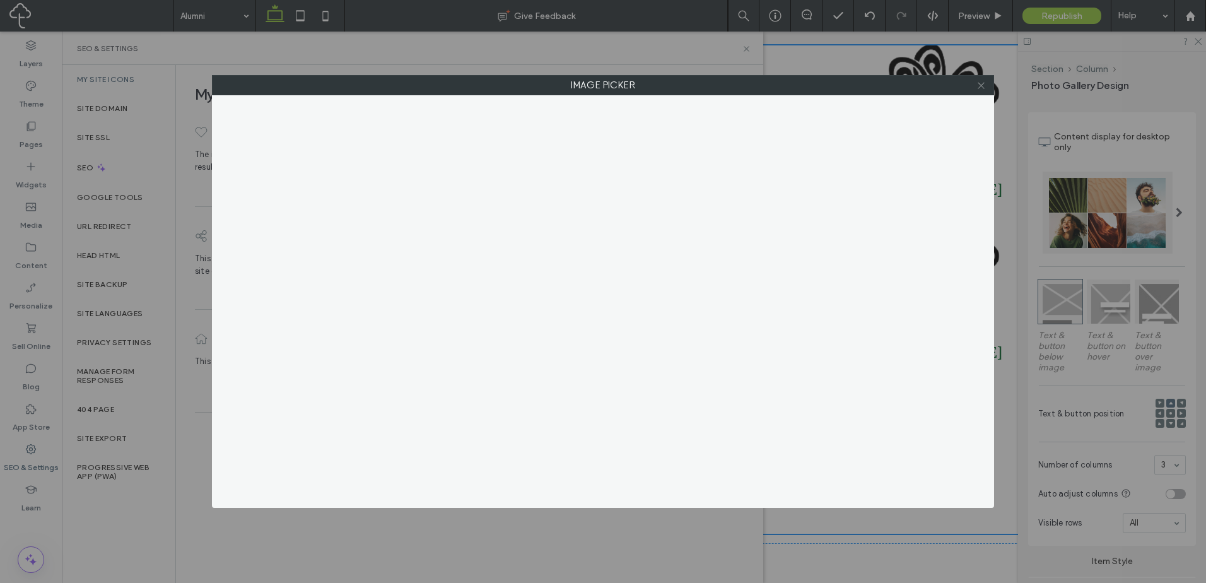
click at [983, 86] on icon at bounding box center [980, 85] width 9 height 9
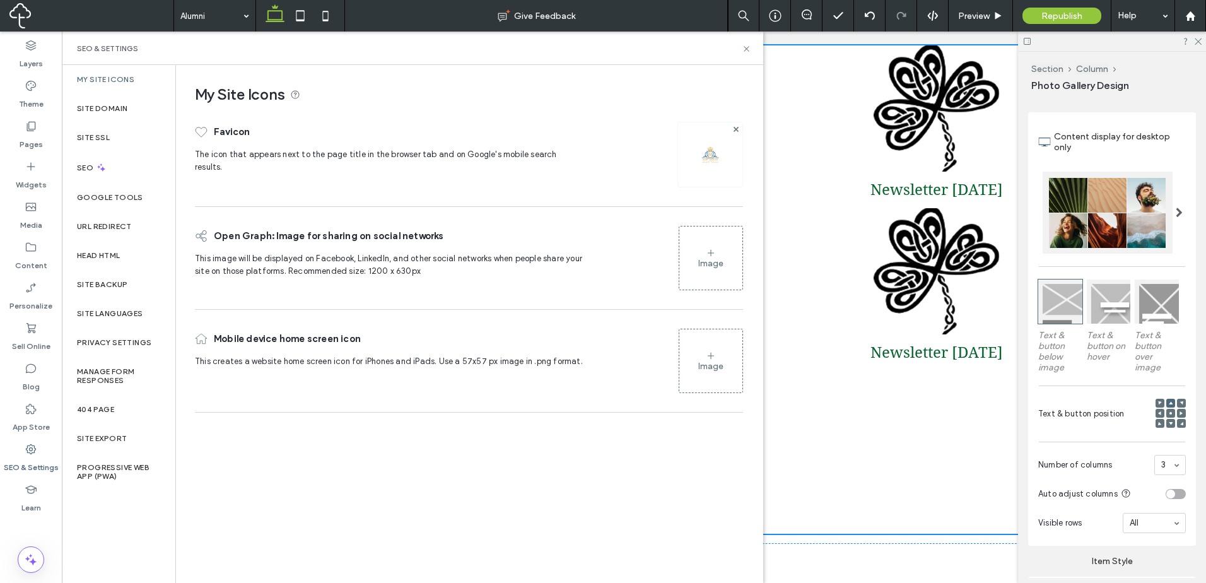
click at [707, 349] on div "Image" at bounding box center [710, 360] width 63 height 61
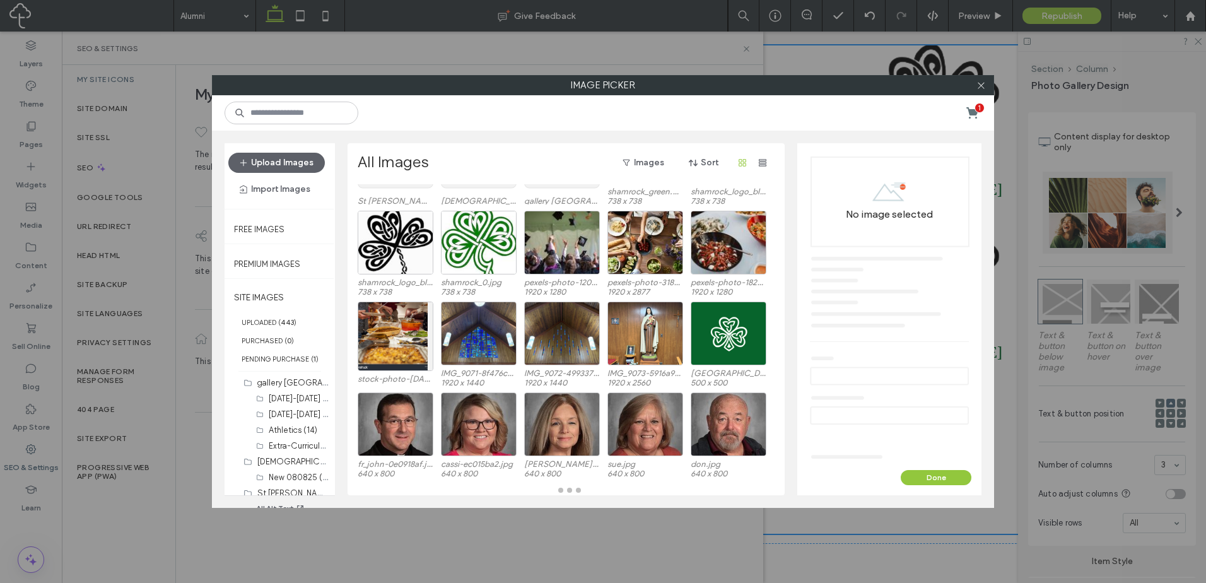
scroll to position [90, 0]
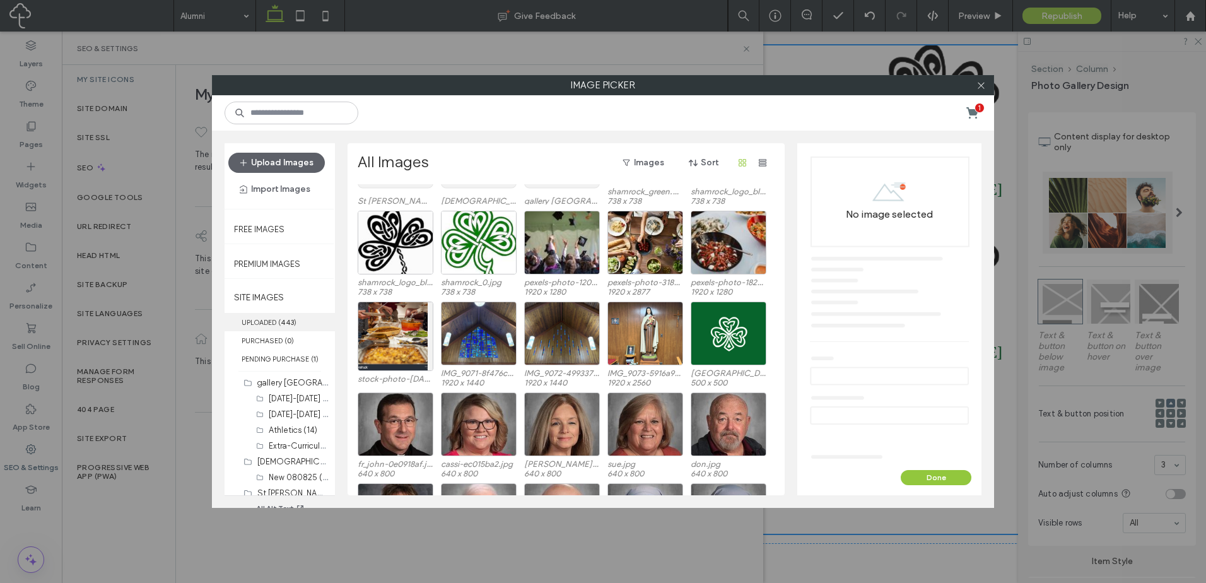
click at [298, 318] on label "UPLOADED ( 443 )" at bounding box center [280, 322] width 110 height 18
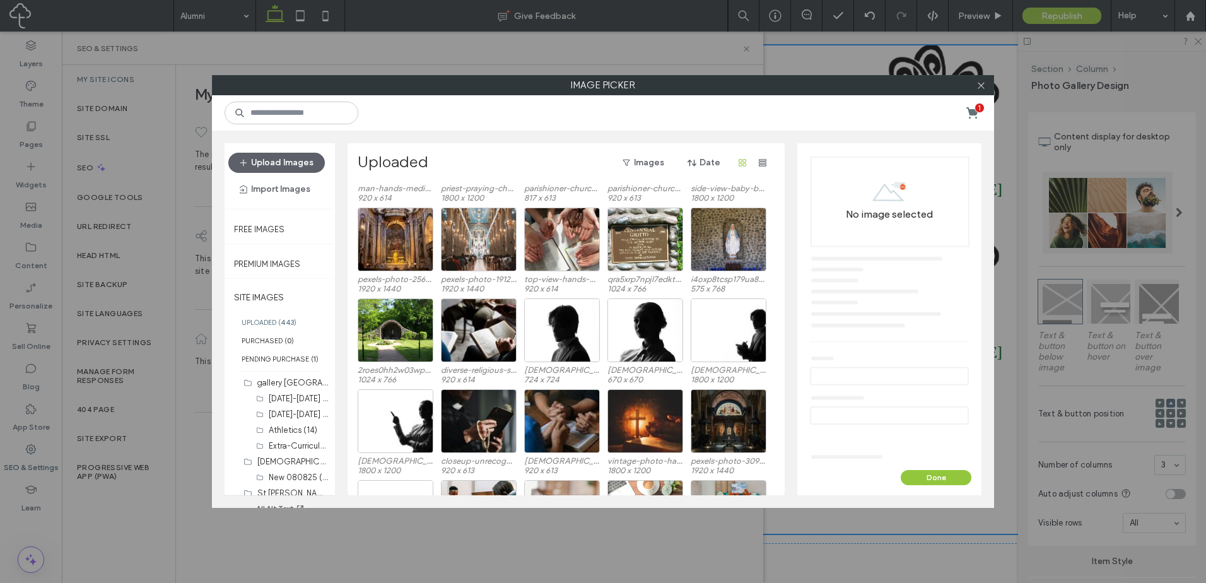
scroll to position [4739, 0]
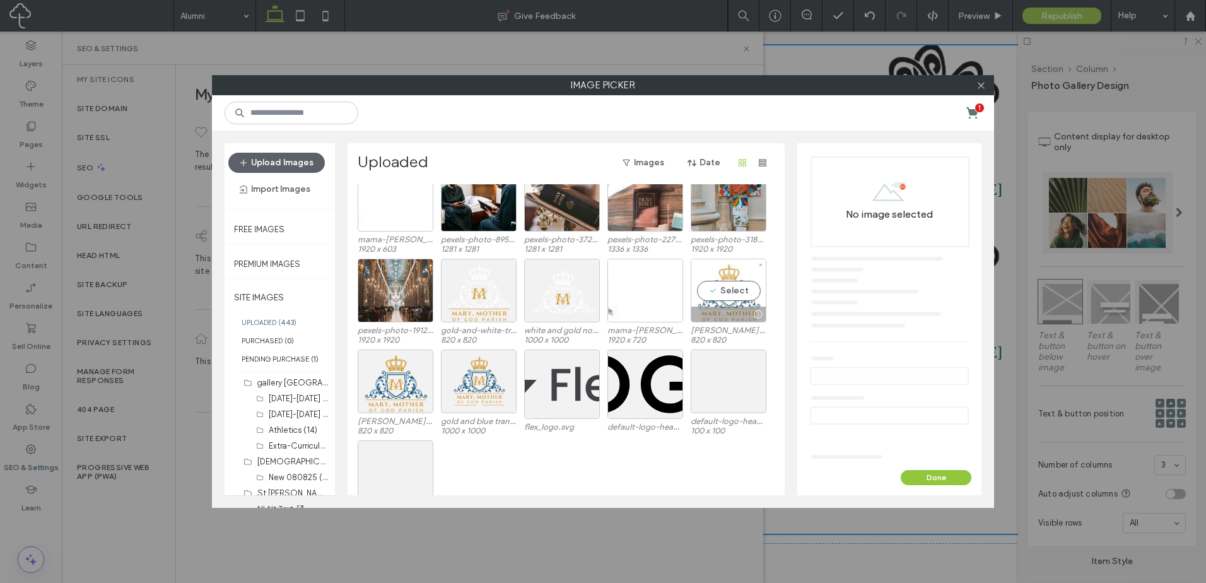
click at [739, 288] on div "Select" at bounding box center [729, 291] width 76 height 64
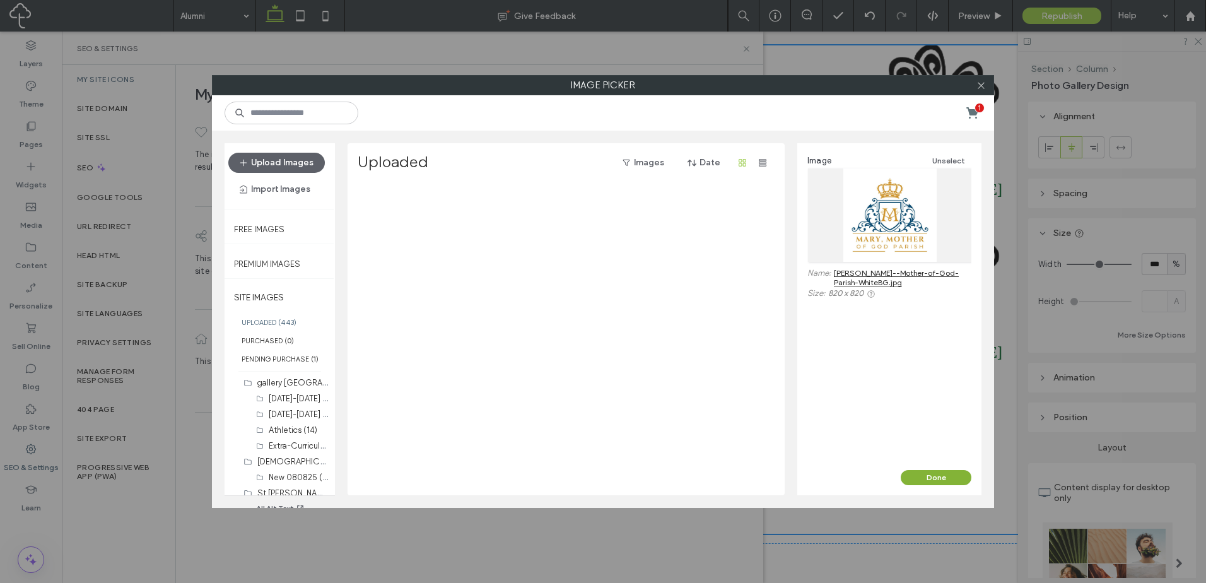
scroll to position [4739, 0]
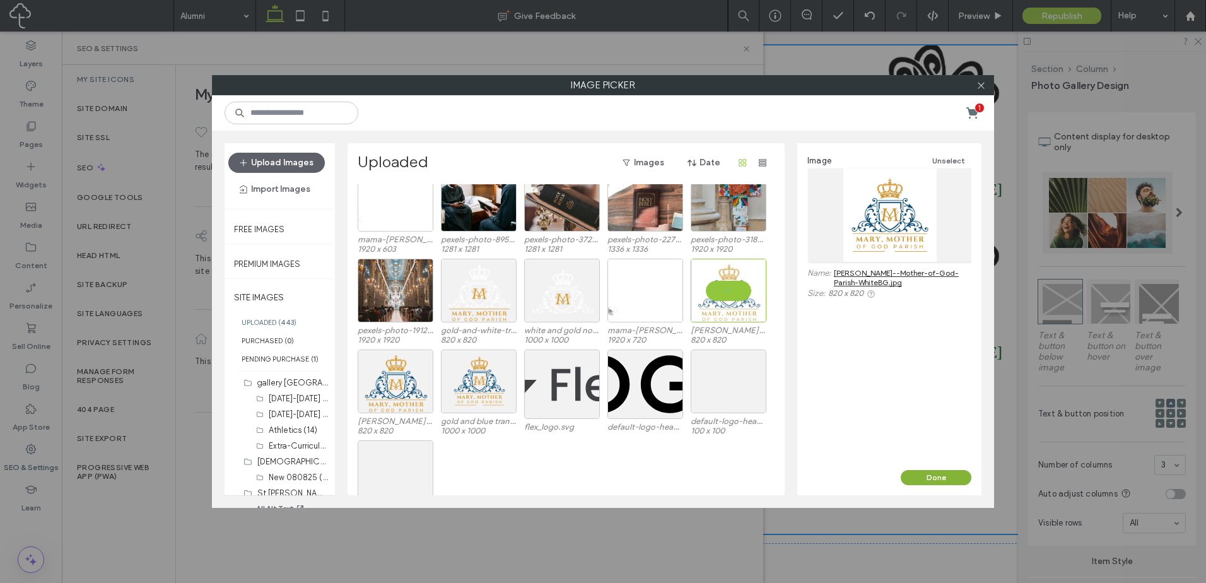
click at [951, 479] on button "Done" at bounding box center [936, 477] width 71 height 15
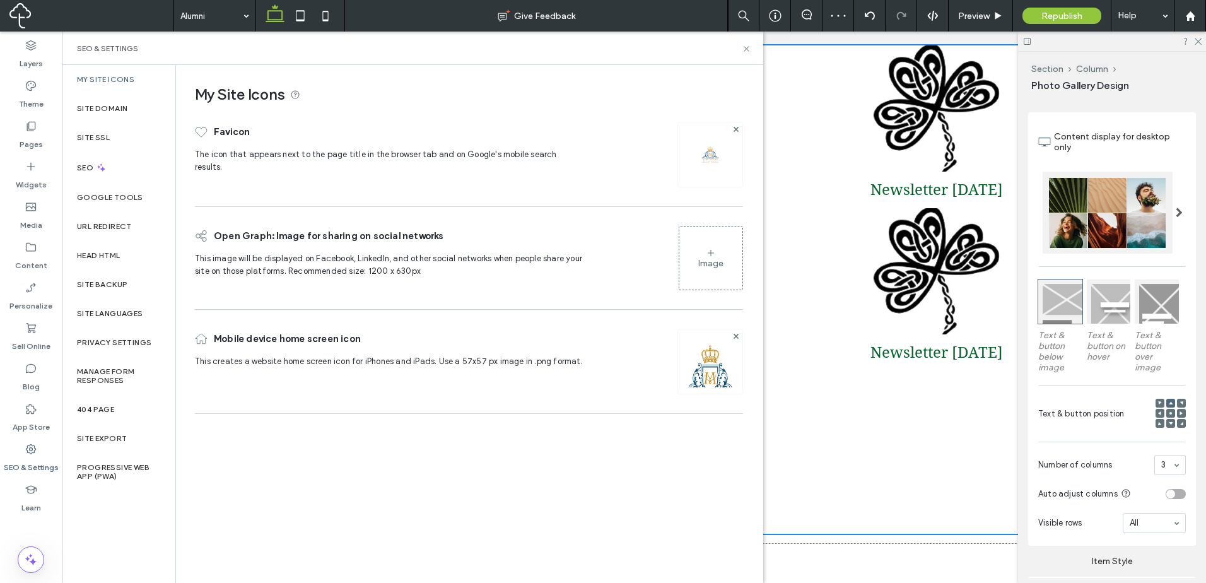
click at [710, 271] on div "Image" at bounding box center [710, 258] width 63 height 61
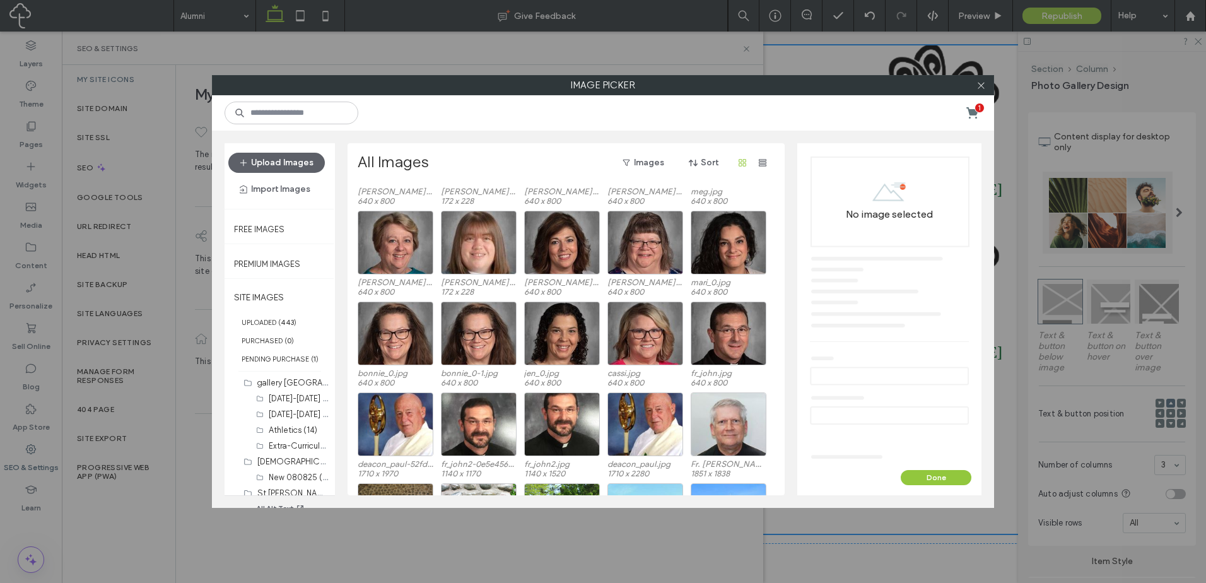
scroll to position [859, 0]
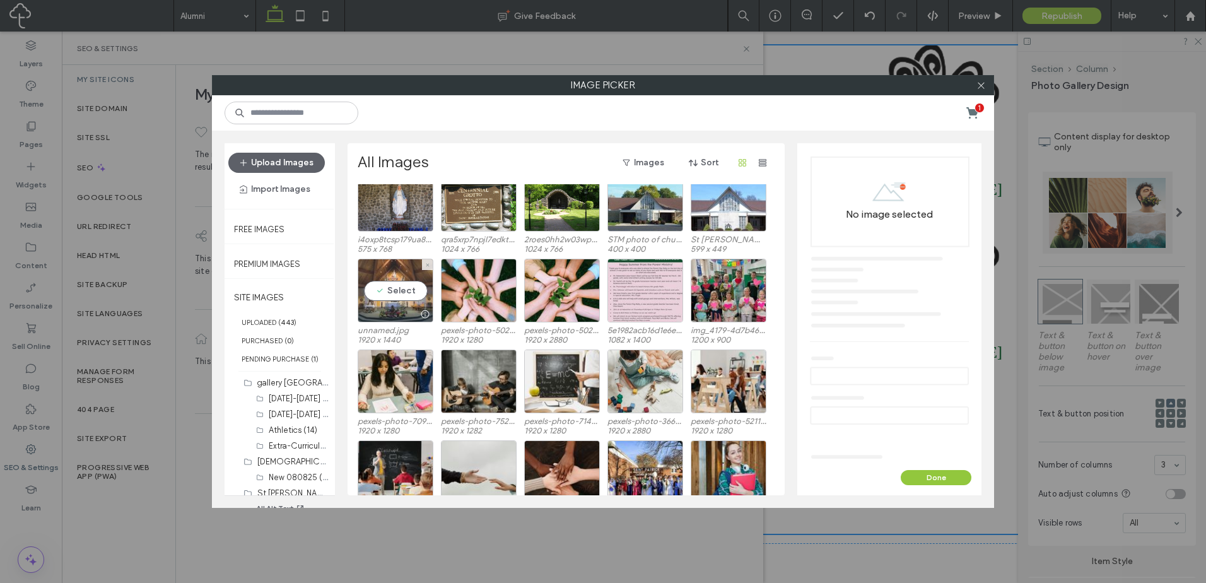
click at [393, 311] on div at bounding box center [395, 314] width 74 height 15
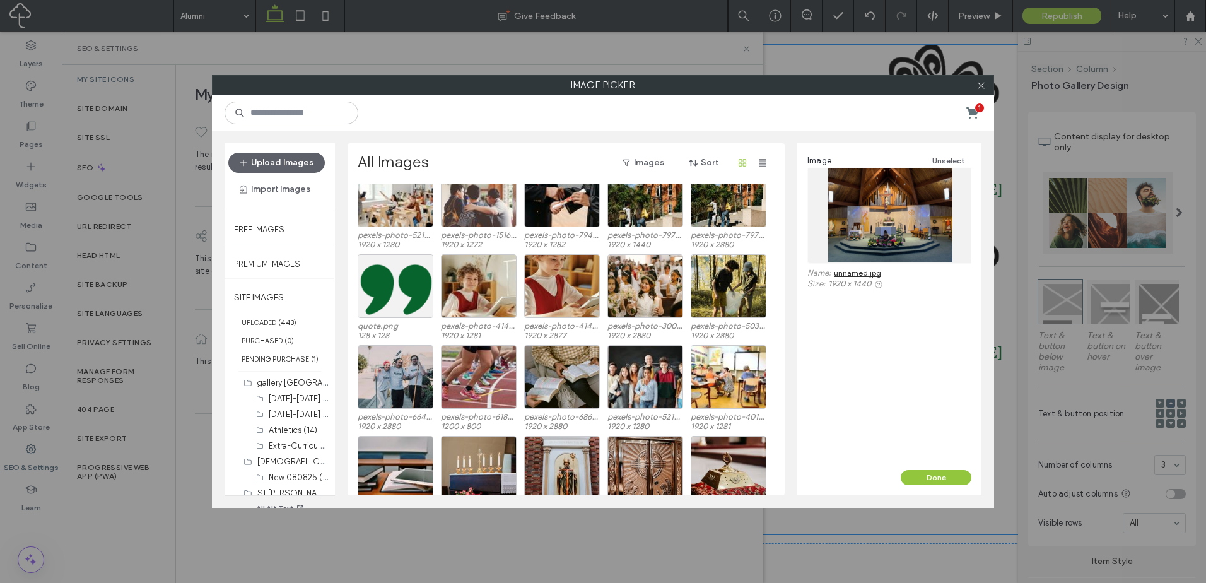
scroll to position [1440, 0]
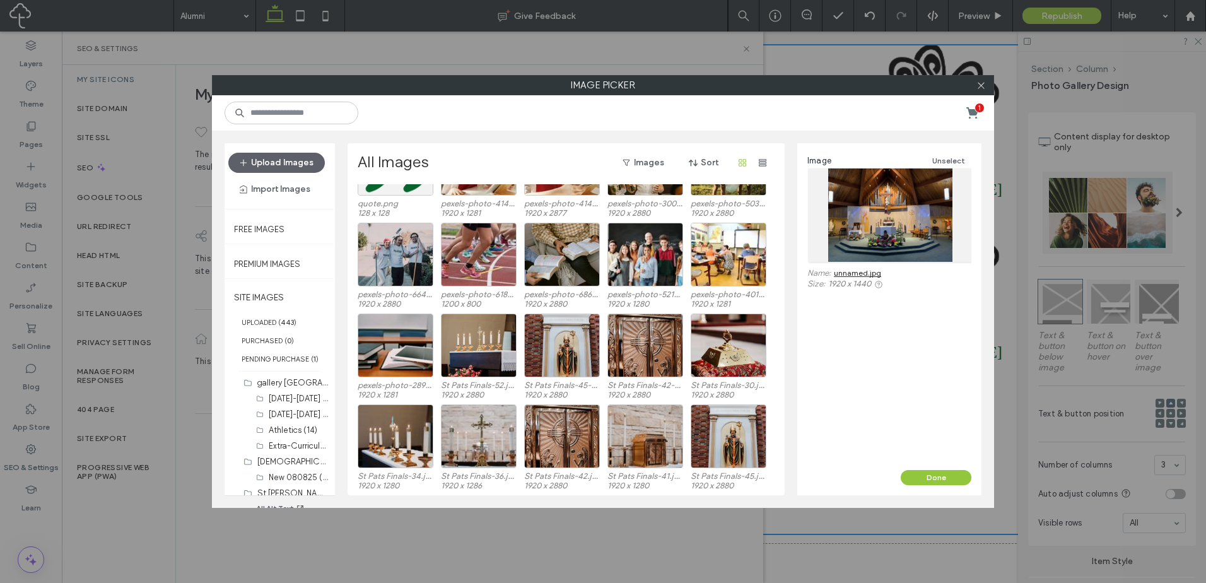
drag, startPoint x: 913, startPoint y: 226, endPoint x: 862, endPoint y: 274, distance: 70.1
click at [862, 274] on link "unnamed.jpg" at bounding box center [857, 272] width 47 height 9
drag, startPoint x: 788, startPoint y: 439, endPoint x: 936, endPoint y: 479, distance: 152.8
click at [938, 478] on button "Done" at bounding box center [936, 477] width 71 height 15
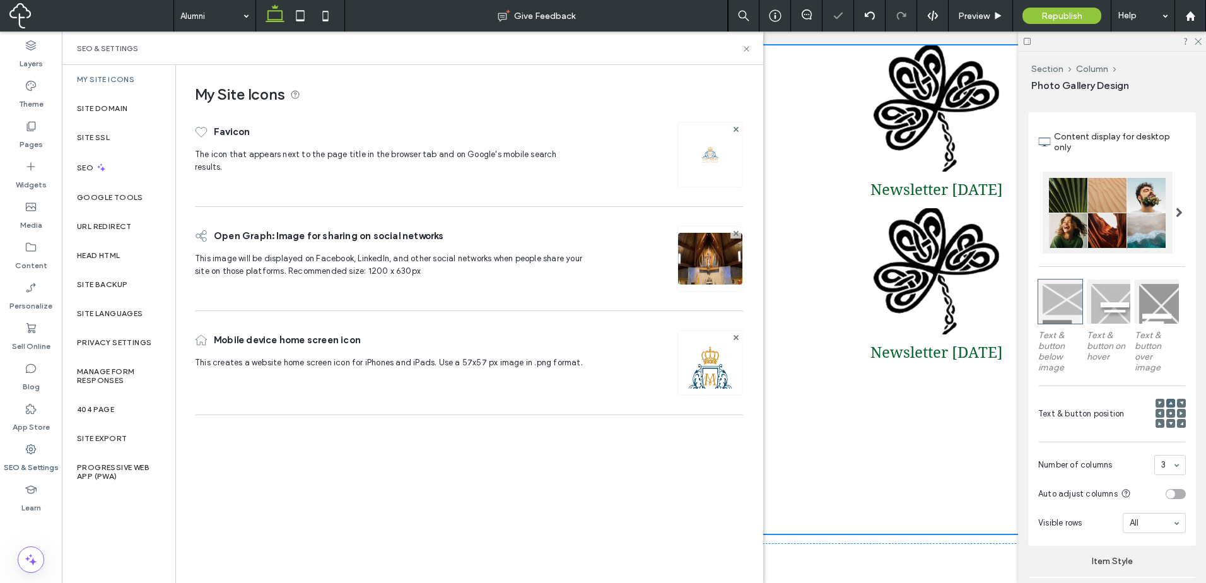
click at [703, 570] on div "My Site Icons Favicon The icon that appears next to the page title in the brows…" at bounding box center [469, 323] width 586 height 517
drag, startPoint x: 747, startPoint y: 44, endPoint x: 684, endPoint y: 16, distance: 69.2
click at [747, 44] on icon at bounding box center [746, 48] width 9 height 9
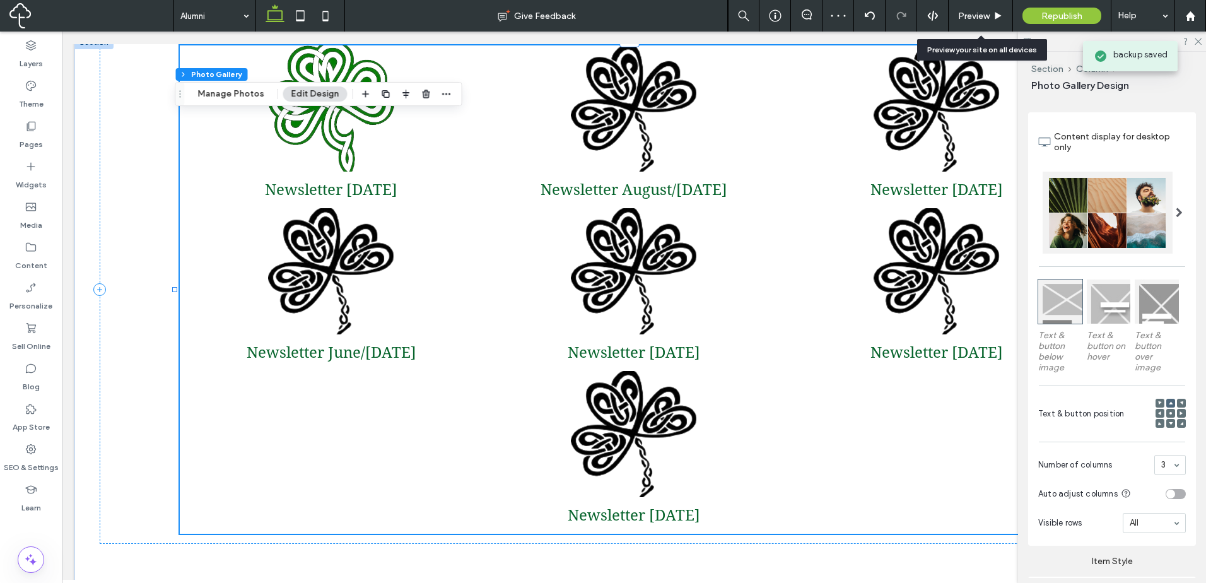
click at [979, 15] on span "Preview" at bounding box center [974, 16] width 32 height 11
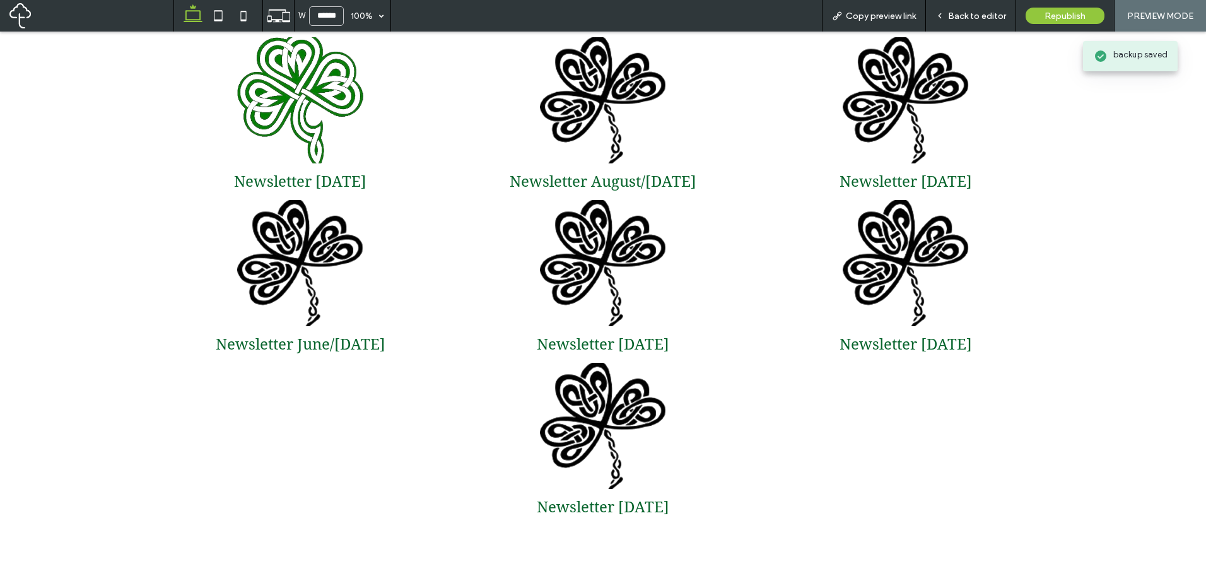
scroll to position [944, 0]
click at [892, 13] on span "Copy preview link" at bounding box center [881, 16] width 70 height 11
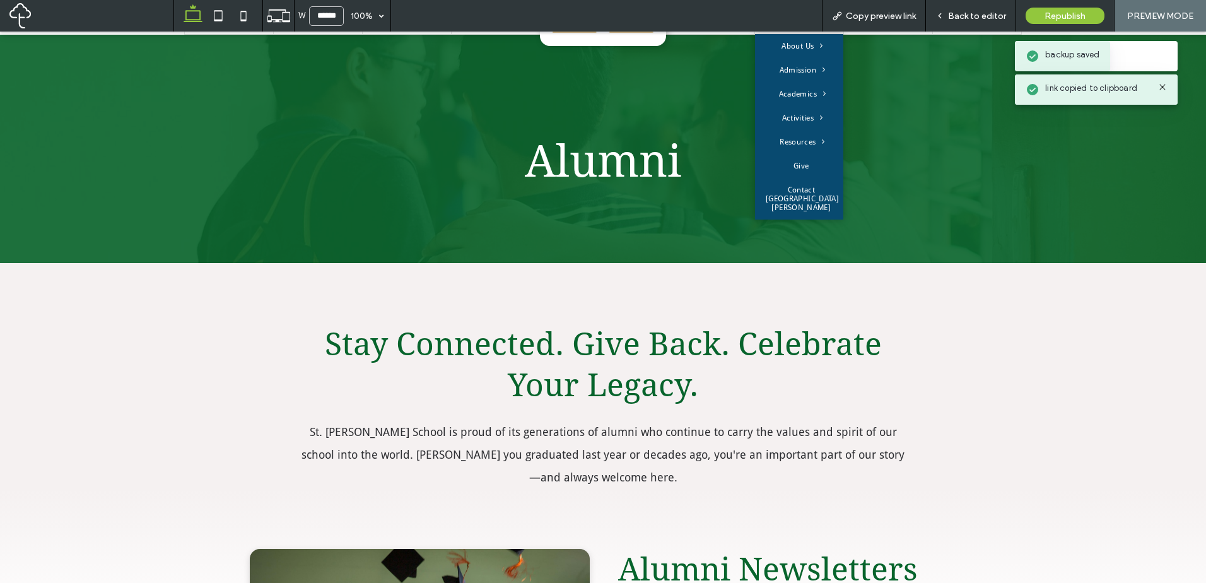
scroll to position [0, 0]
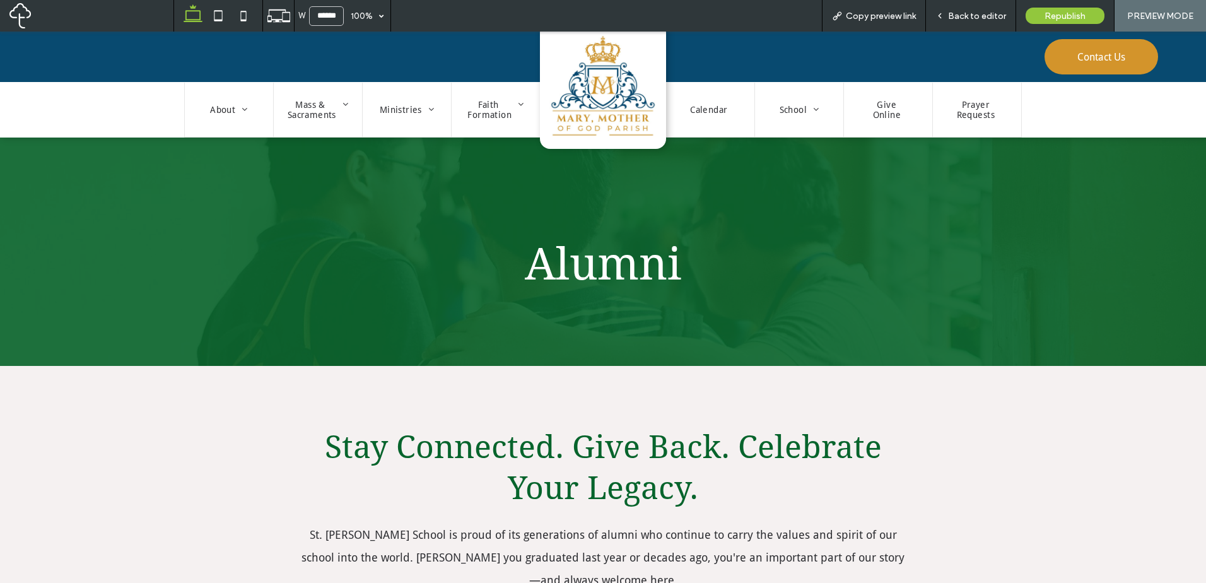
drag, startPoint x: 957, startPoint y: 12, endPoint x: 832, endPoint y: 56, distance: 132.8
click at [957, 12] on span "Back to editor" at bounding box center [977, 16] width 58 height 11
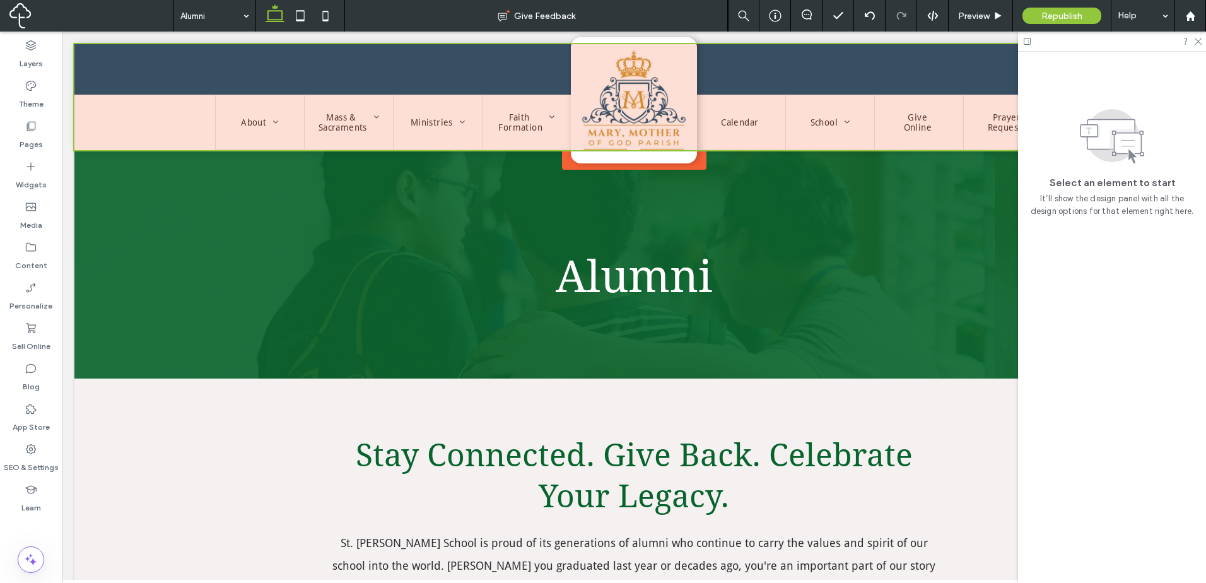
click at [827, 120] on div at bounding box center [633, 97] width 1119 height 106
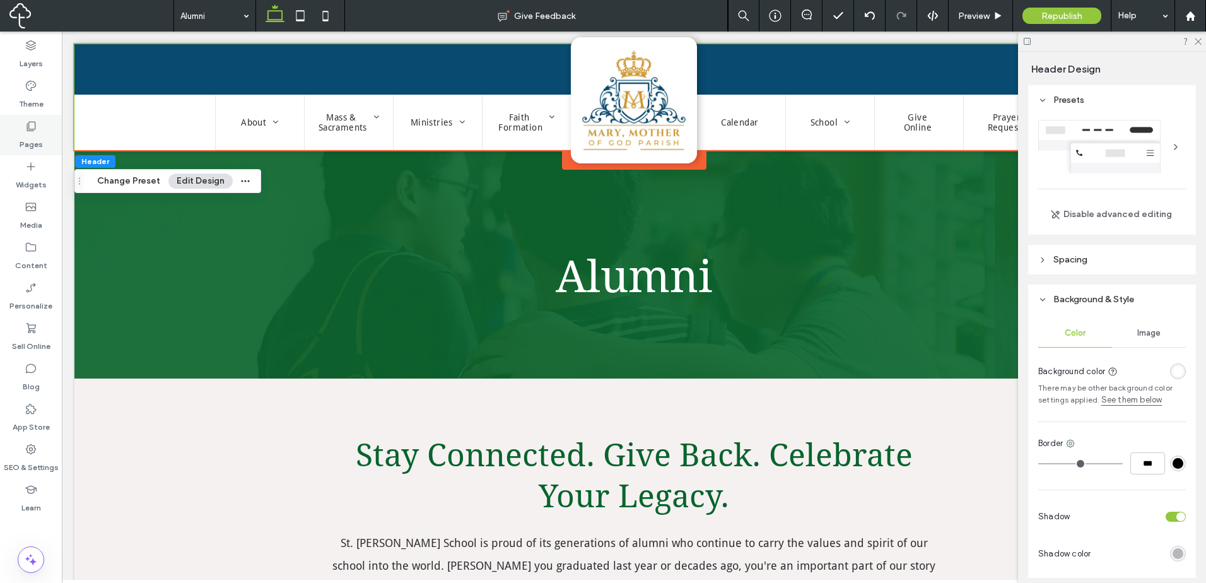
click at [38, 141] on label "Pages" at bounding box center [31, 141] width 23 height 18
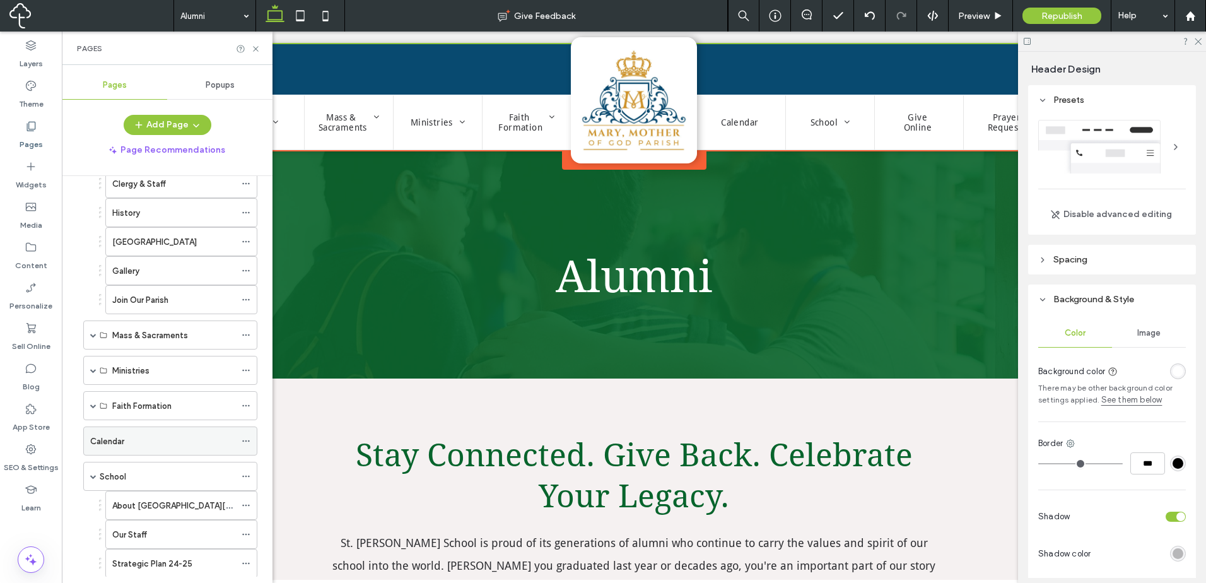
scroll to position [210, 0]
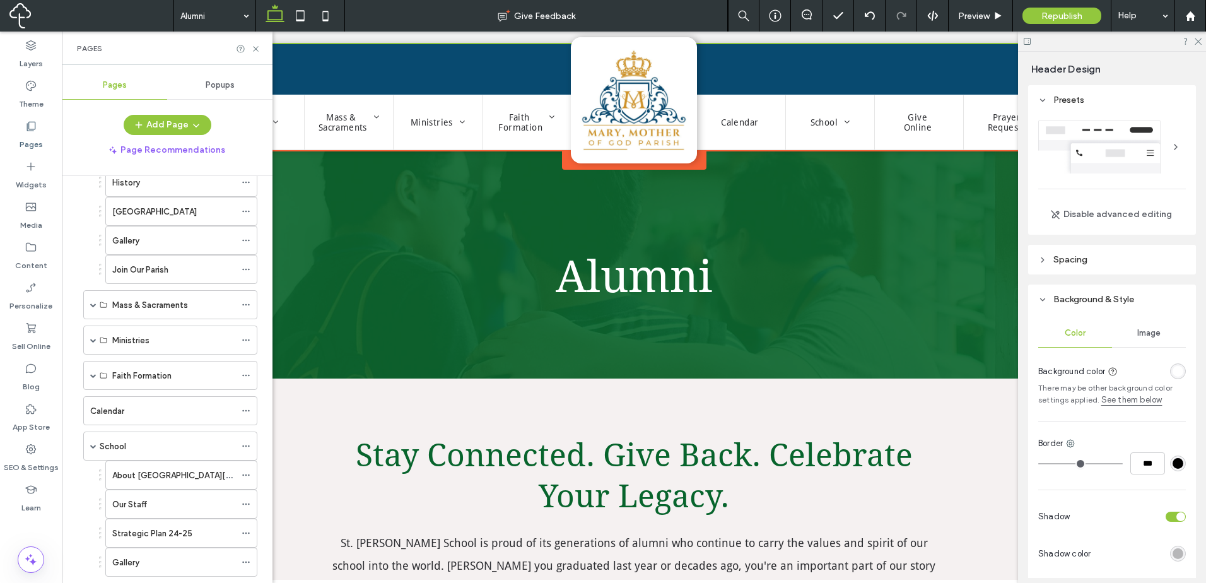
drag, startPoint x: 118, startPoint y: 445, endPoint x: 250, endPoint y: 233, distance: 249.4
click at [118, 444] on label "School" at bounding box center [113, 446] width 26 height 22
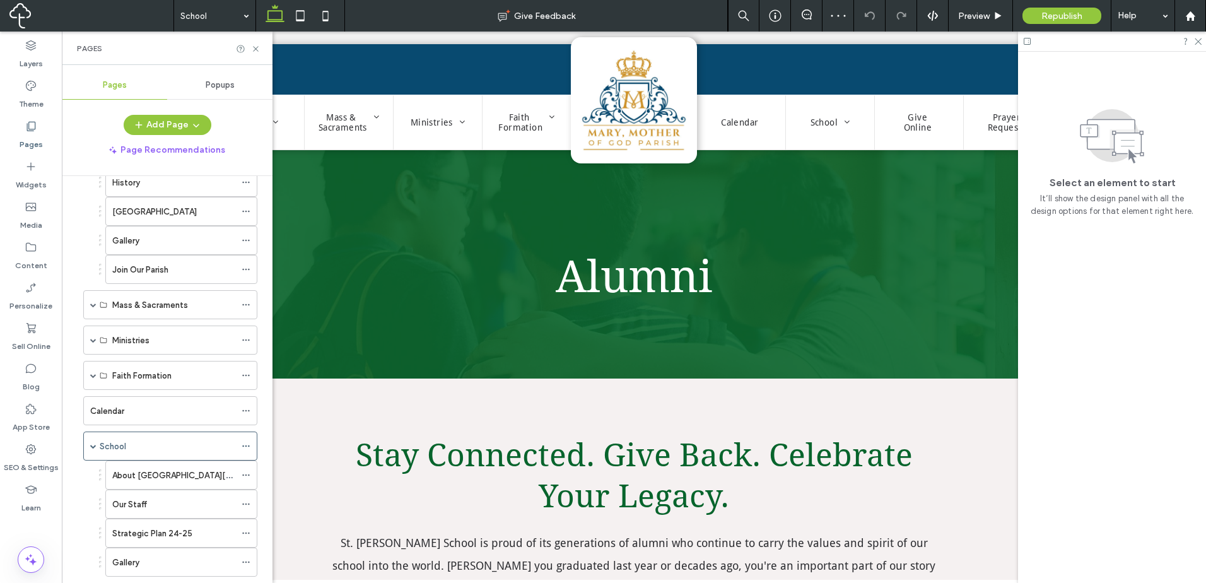
click at [259, 54] on div "Pages" at bounding box center [167, 48] width 211 height 33
click at [252, 50] on icon at bounding box center [255, 48] width 9 height 9
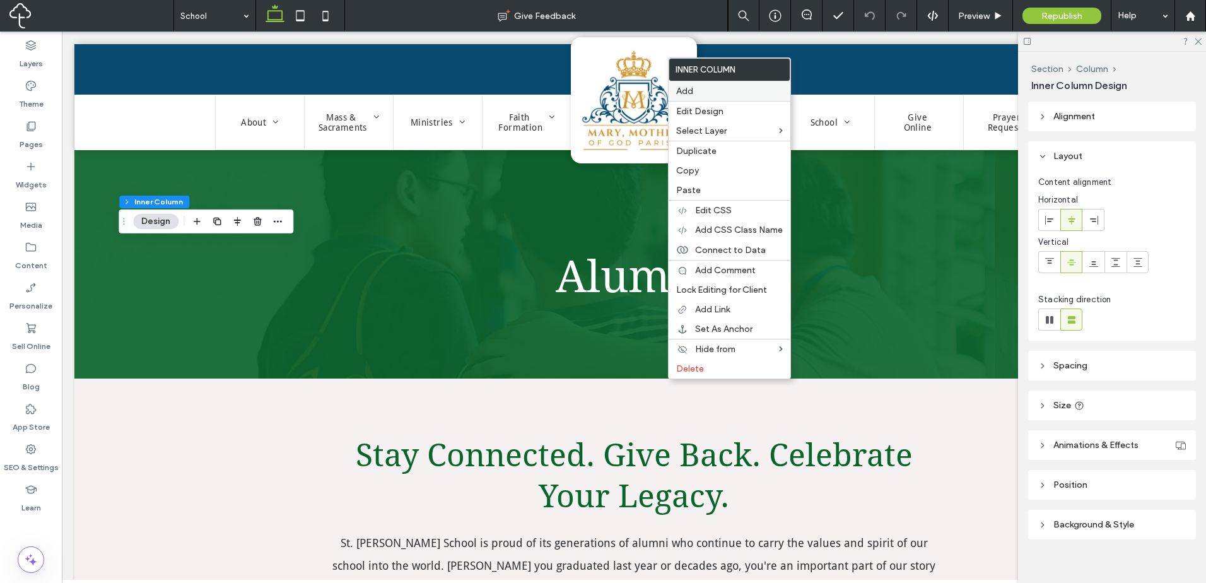
click at [720, 91] on label "Add" at bounding box center [729, 91] width 107 height 11
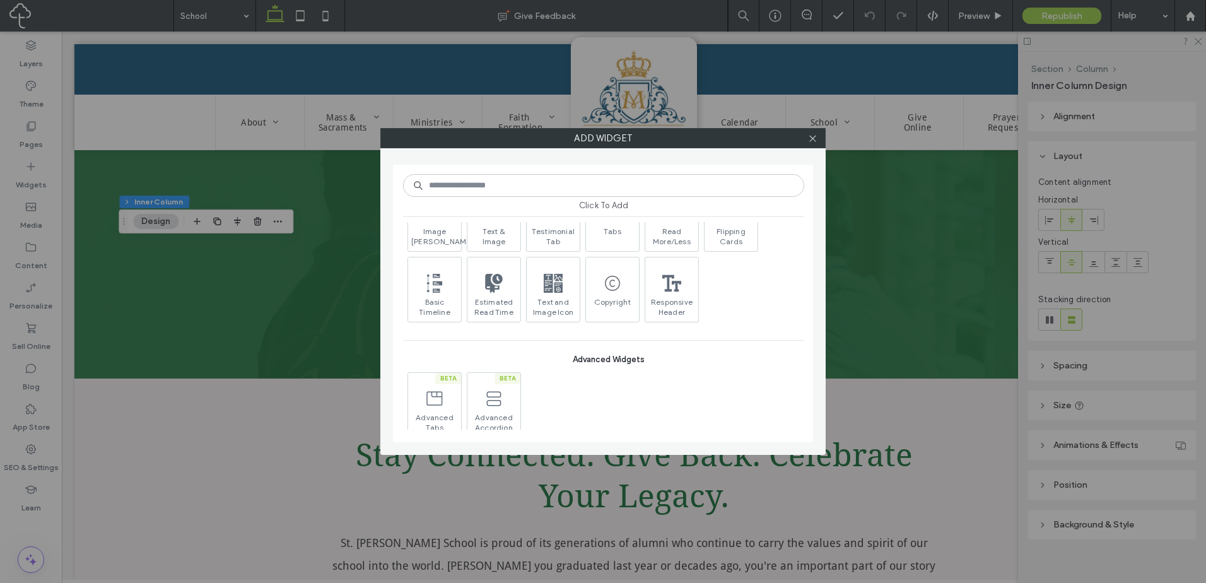
scroll to position [736, 0]
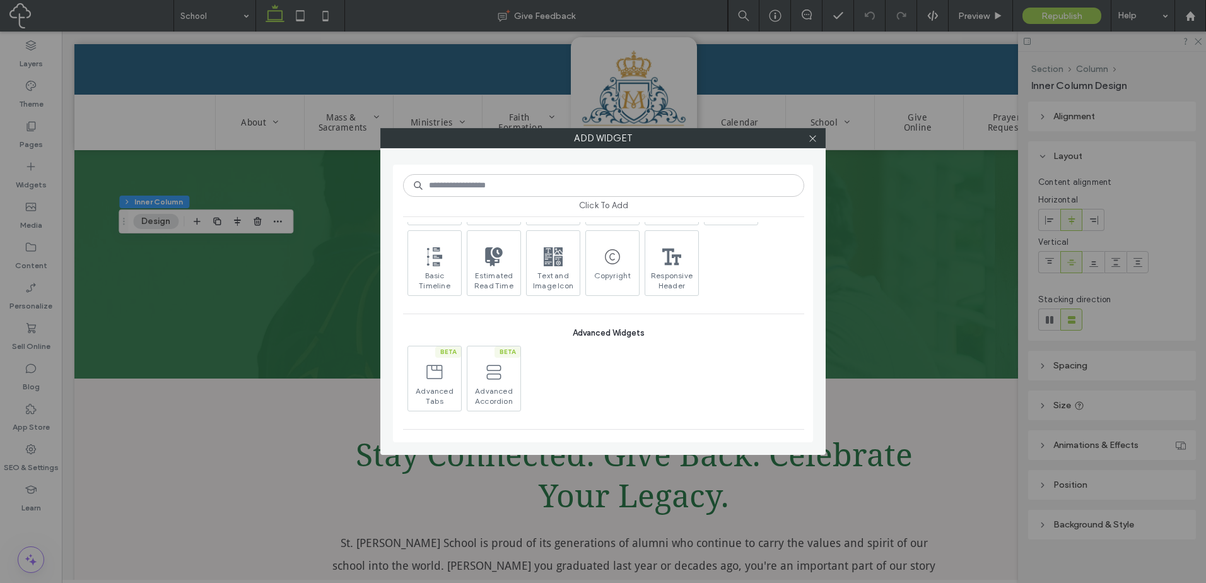
type input "*"
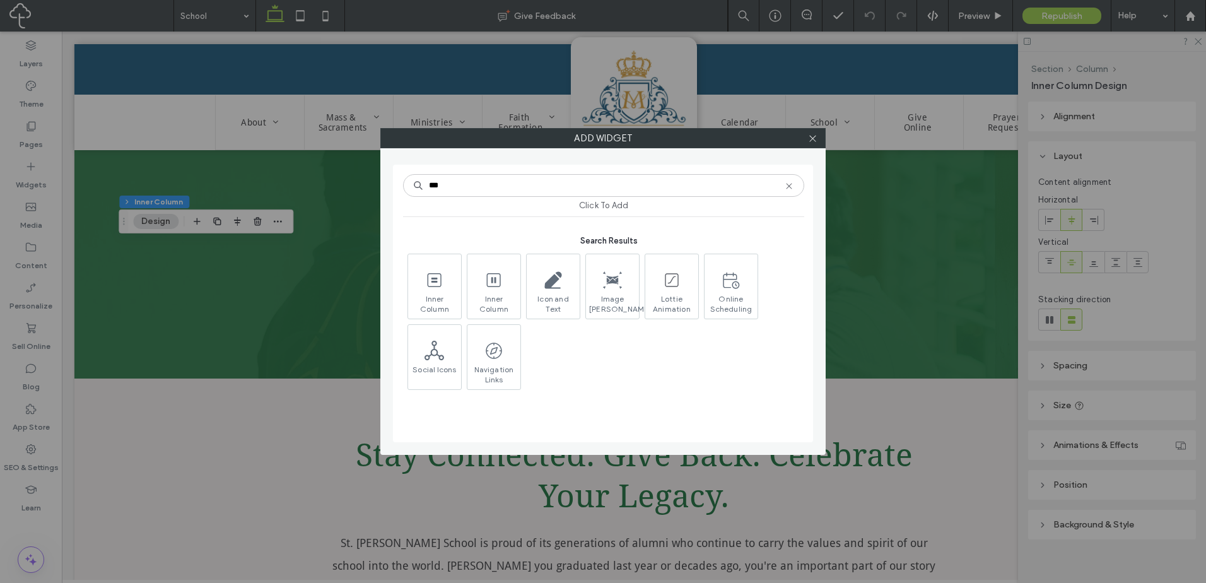
scroll to position [0, 0]
type input "***"
click at [508, 289] on span at bounding box center [493, 280] width 53 height 28
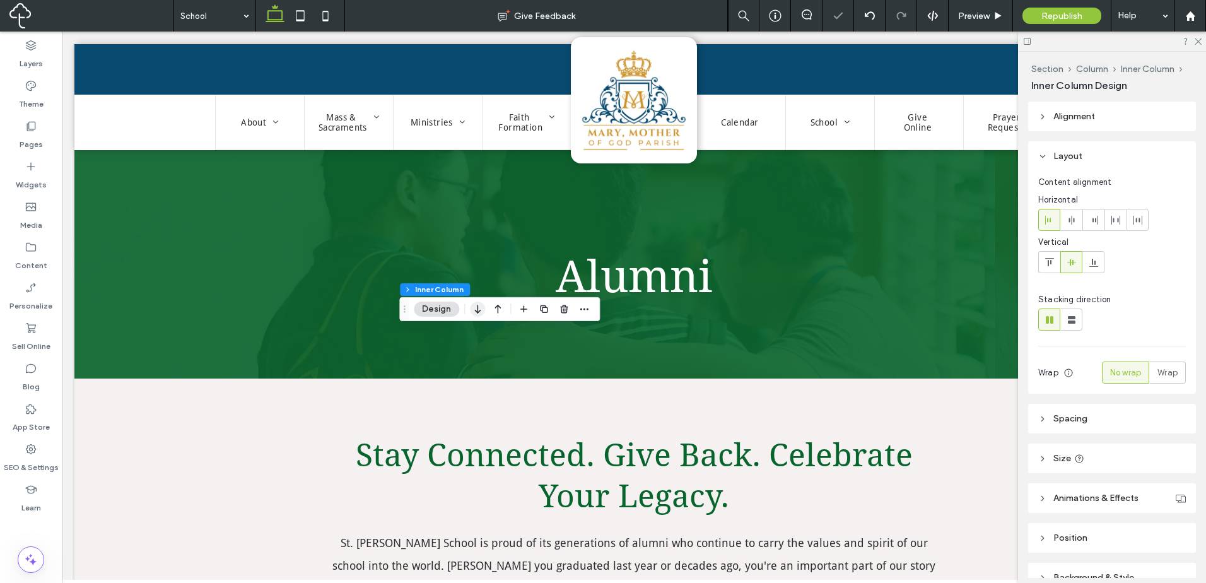
click at [482, 307] on icon "button" at bounding box center [477, 309] width 15 height 23
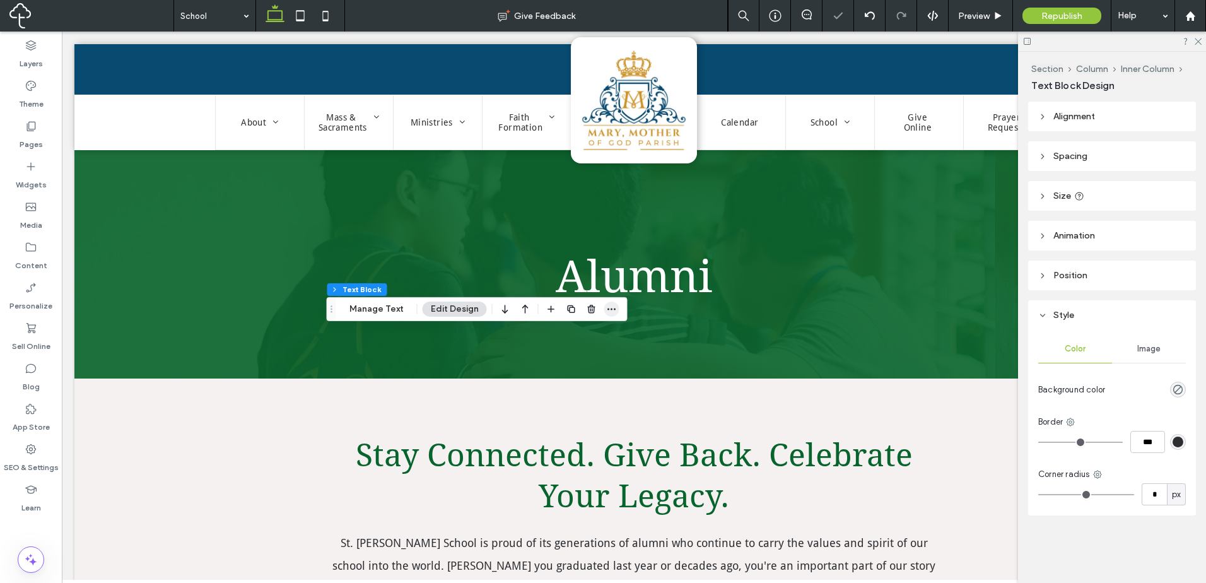
click at [616, 308] on span "button" at bounding box center [611, 308] width 15 height 15
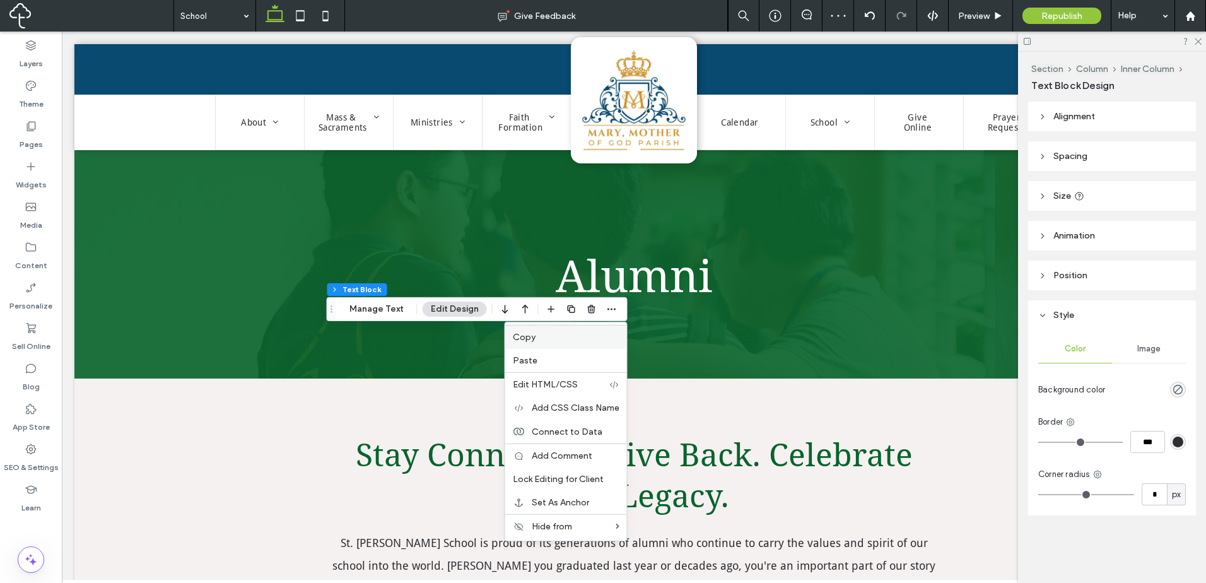
click at [568, 343] on div "Copy" at bounding box center [566, 337] width 122 height 24
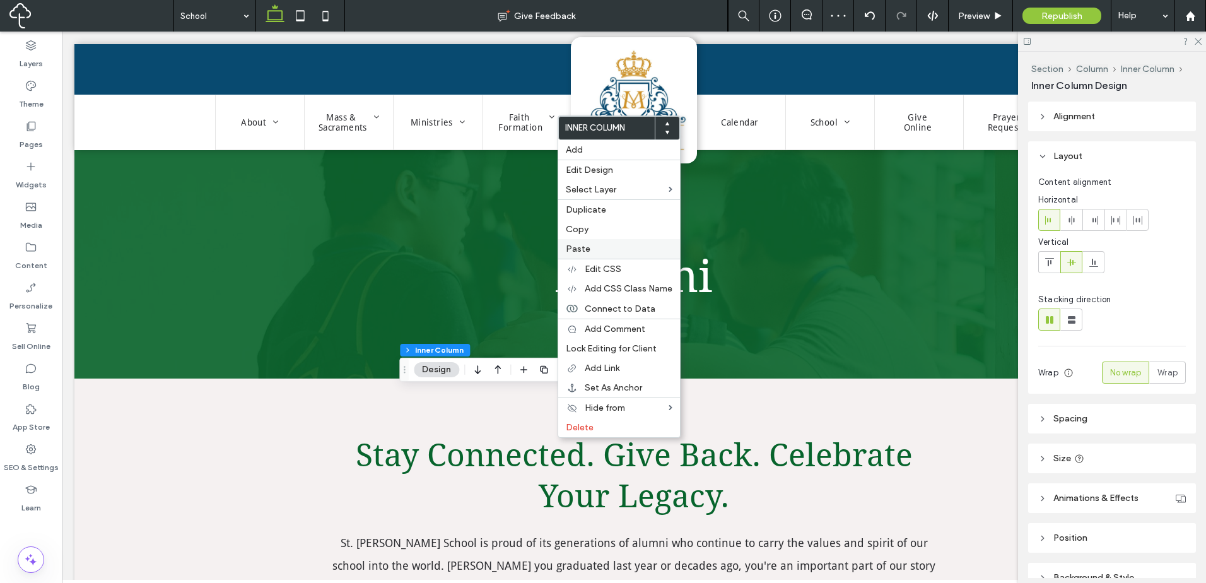
drag, startPoint x: 615, startPoint y: 248, endPoint x: 764, endPoint y: 400, distance: 213.2
click at [616, 248] on label "Paste" at bounding box center [619, 248] width 107 height 11
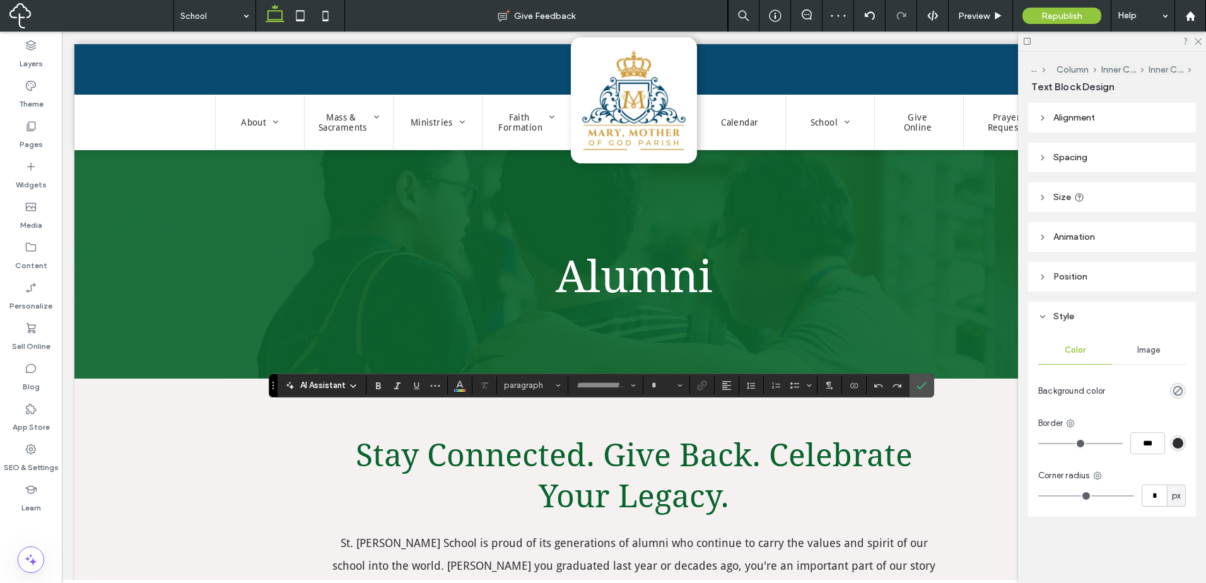
type input "**********"
type input "**"
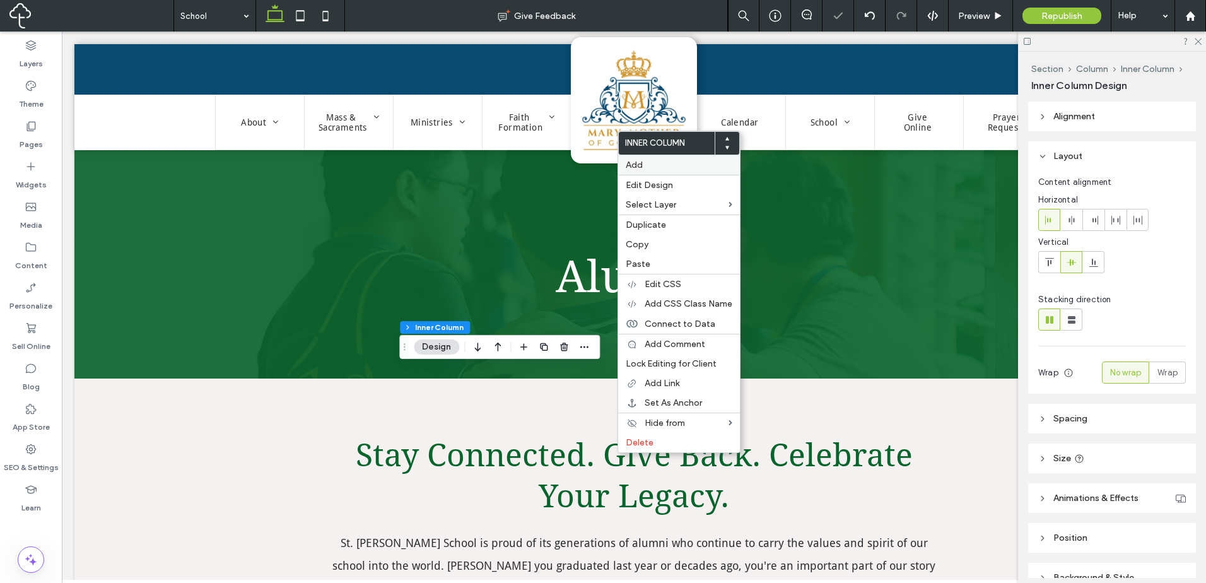
click at [694, 156] on div "Add" at bounding box center [679, 165] width 122 height 20
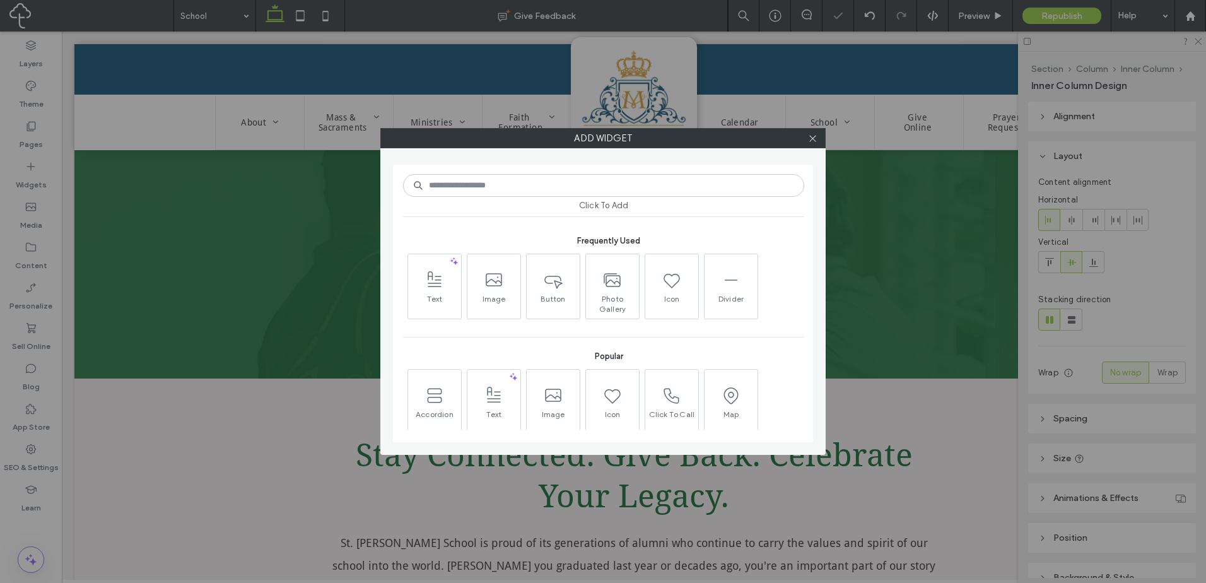
click at [601, 185] on input at bounding box center [603, 185] width 401 height 23
type input "****"
click at [558, 293] on span at bounding box center [553, 280] width 53 height 28
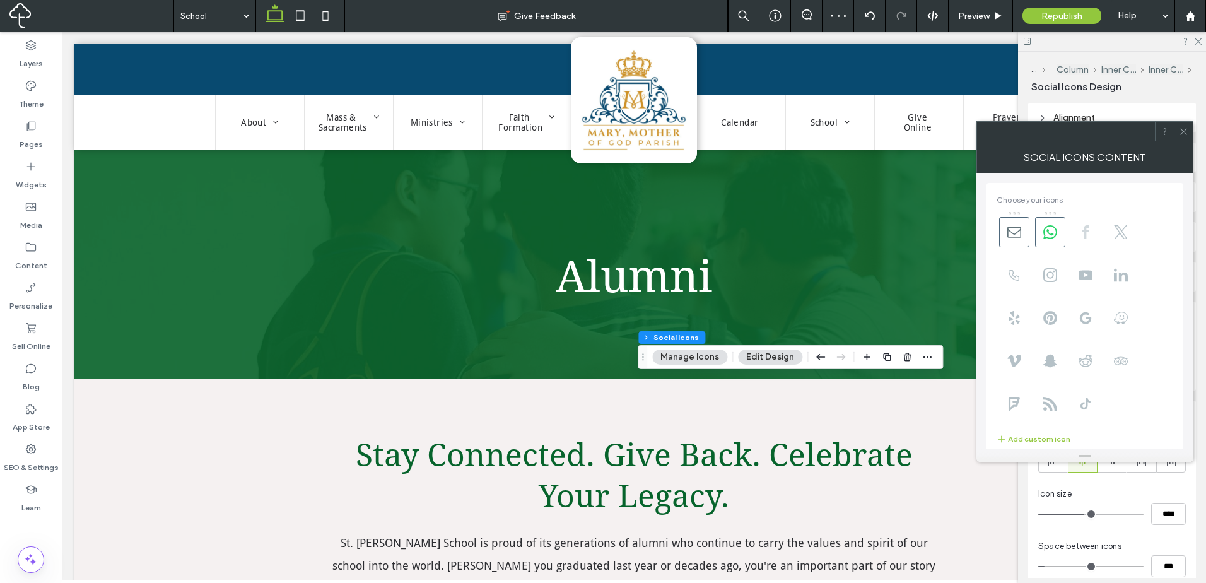
click at [1080, 238] on icon at bounding box center [1085, 232] width 14 height 14
click at [1056, 228] on icon at bounding box center [1050, 232] width 14 height 14
click at [1013, 229] on icon at bounding box center [1014, 232] width 14 height 14
click at [1117, 429] on input "**********" at bounding box center [1086, 428] width 180 height 16
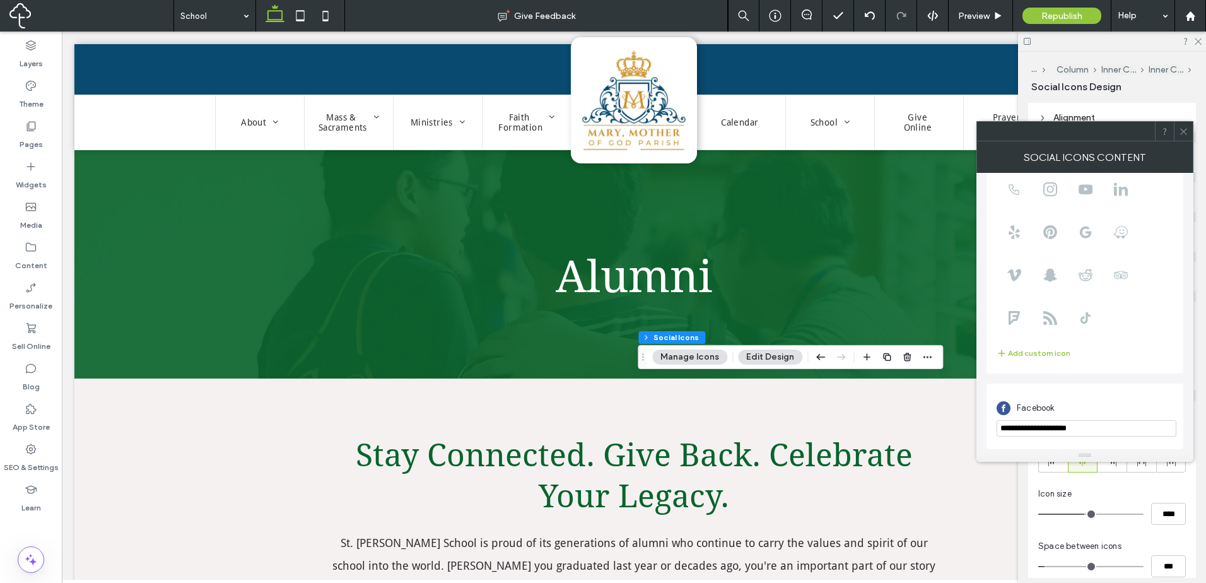
paste input "**********"
type input "**********"
drag, startPoint x: 1118, startPoint y: 401, endPoint x: 1097, endPoint y: 377, distance: 32.2
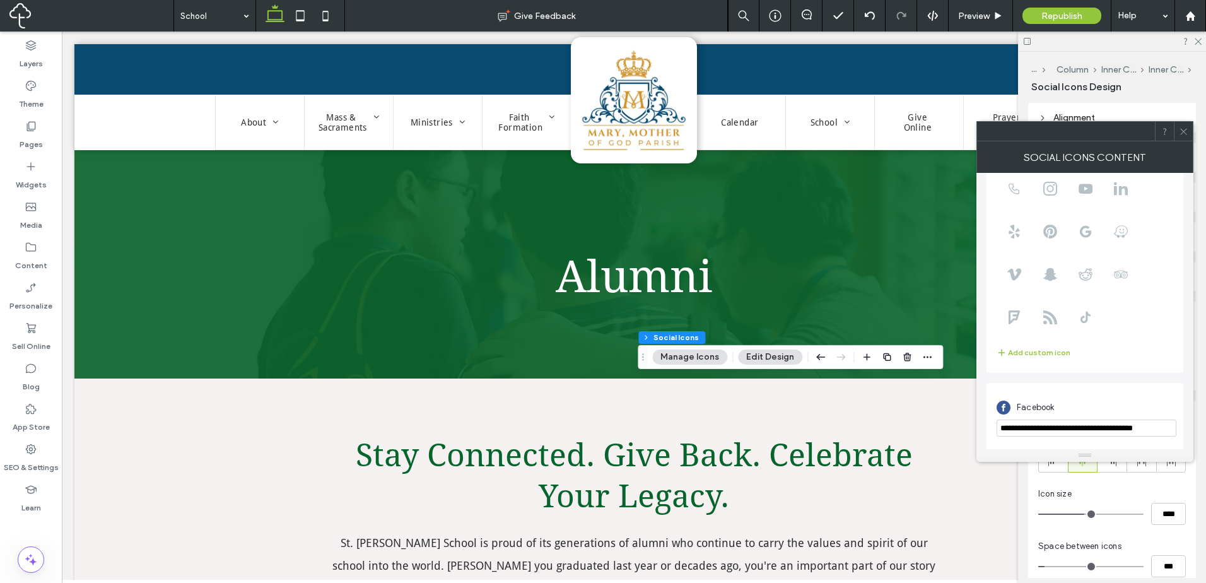
click at [1117, 401] on div "Facebook" at bounding box center [1084, 407] width 177 height 24
click at [1185, 139] on span at bounding box center [1183, 131] width 9 height 19
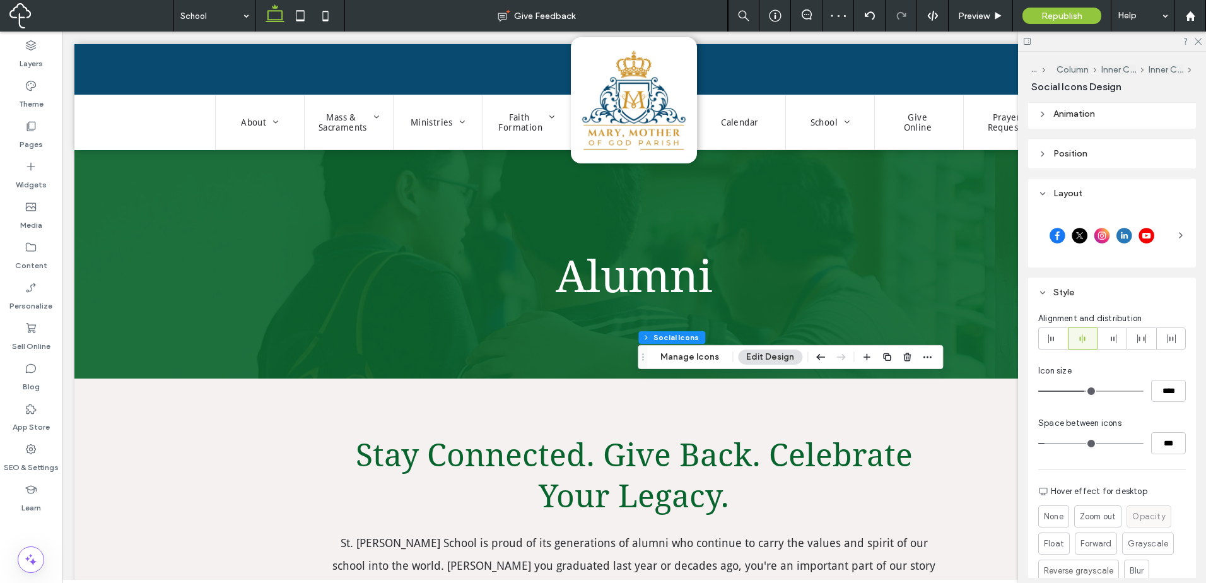
scroll to position [214, 0]
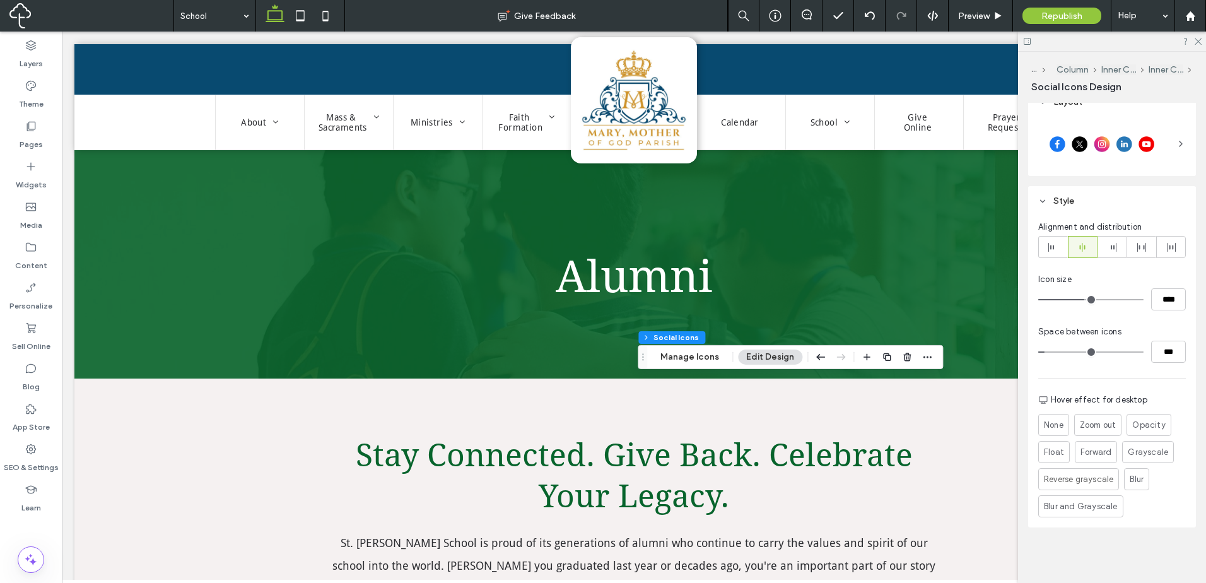
click at [1102, 156] on div at bounding box center [1101, 144] width 127 height 32
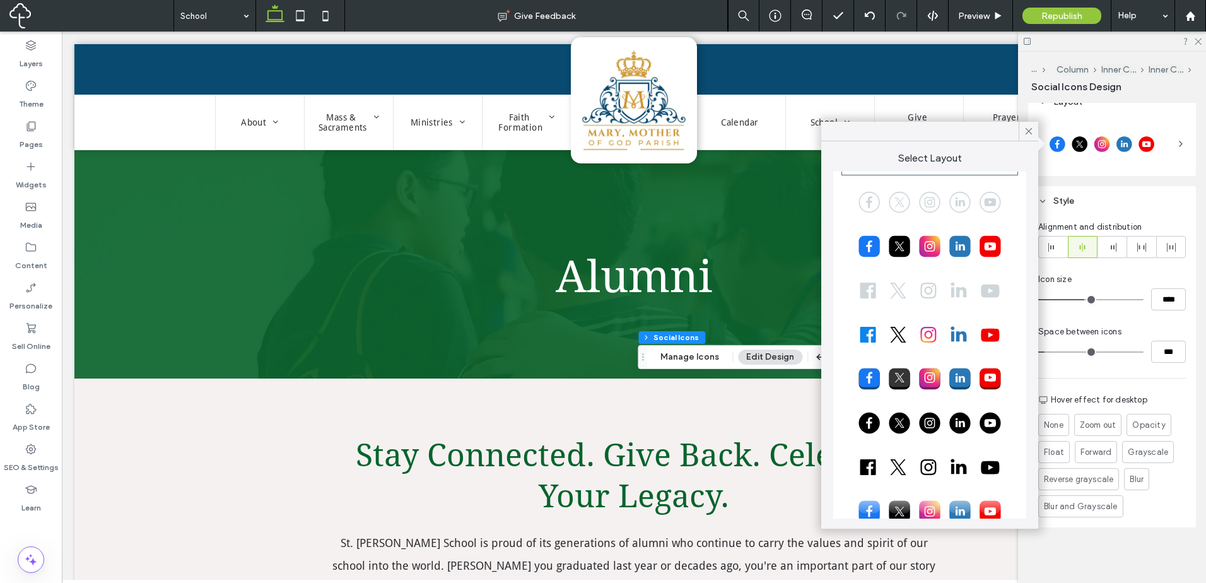
scroll to position [71, 0]
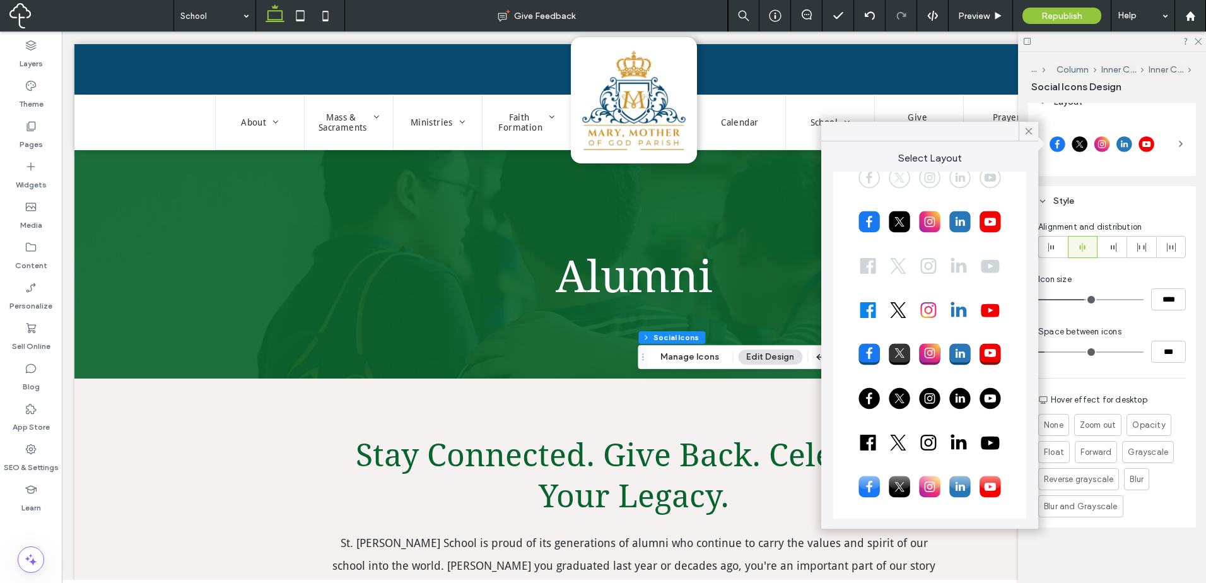
click at [940, 394] on div at bounding box center [929, 398] width 173 height 32
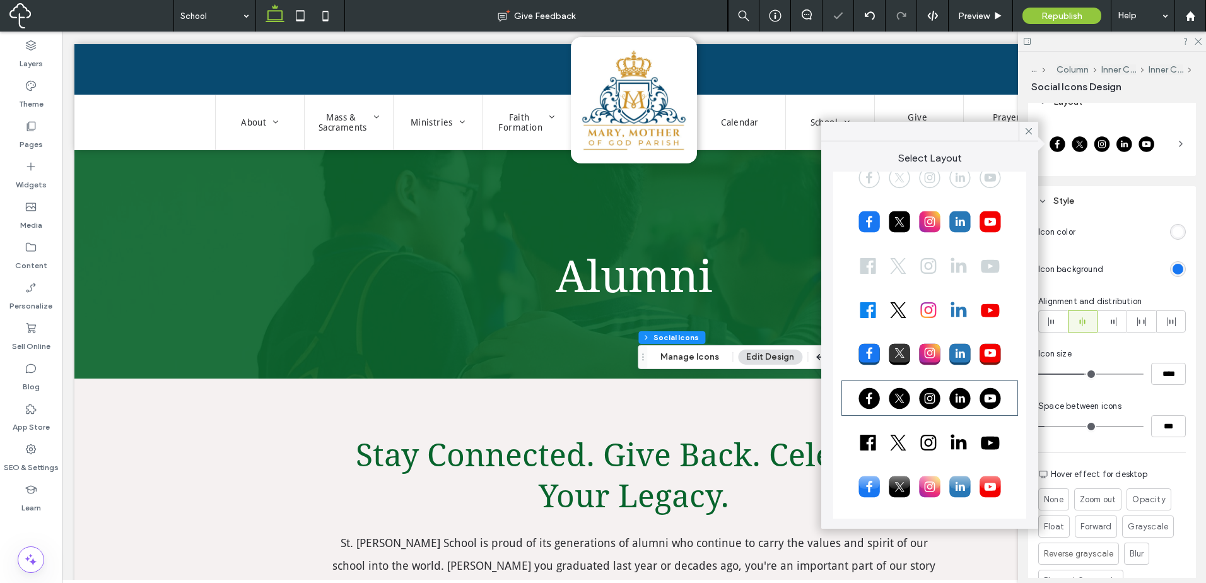
click at [1172, 266] on div "rgb(24, 119, 242)" at bounding box center [1177, 269] width 11 height 11
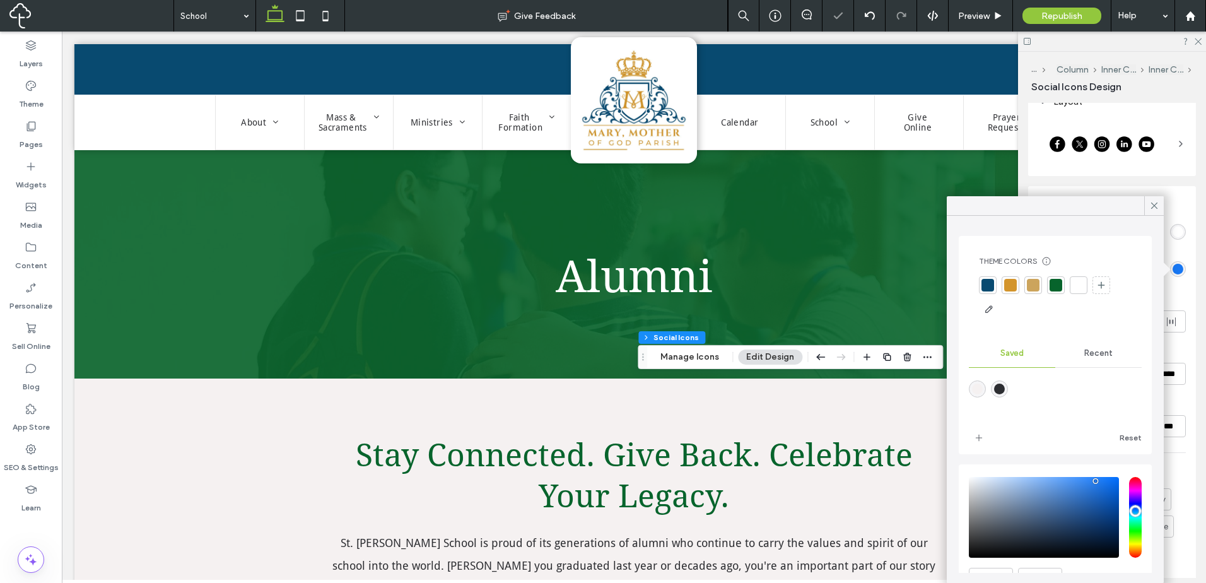
click at [1012, 284] on div at bounding box center [1010, 285] width 13 height 13
click at [1148, 202] on div at bounding box center [1154, 205] width 20 height 19
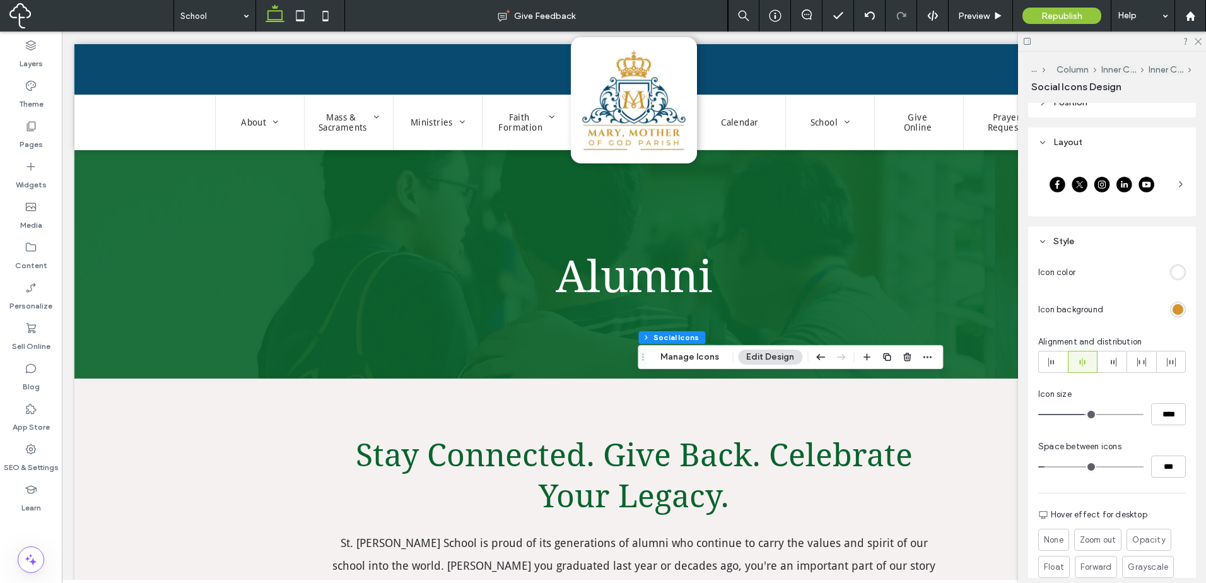
scroll to position [79, 0]
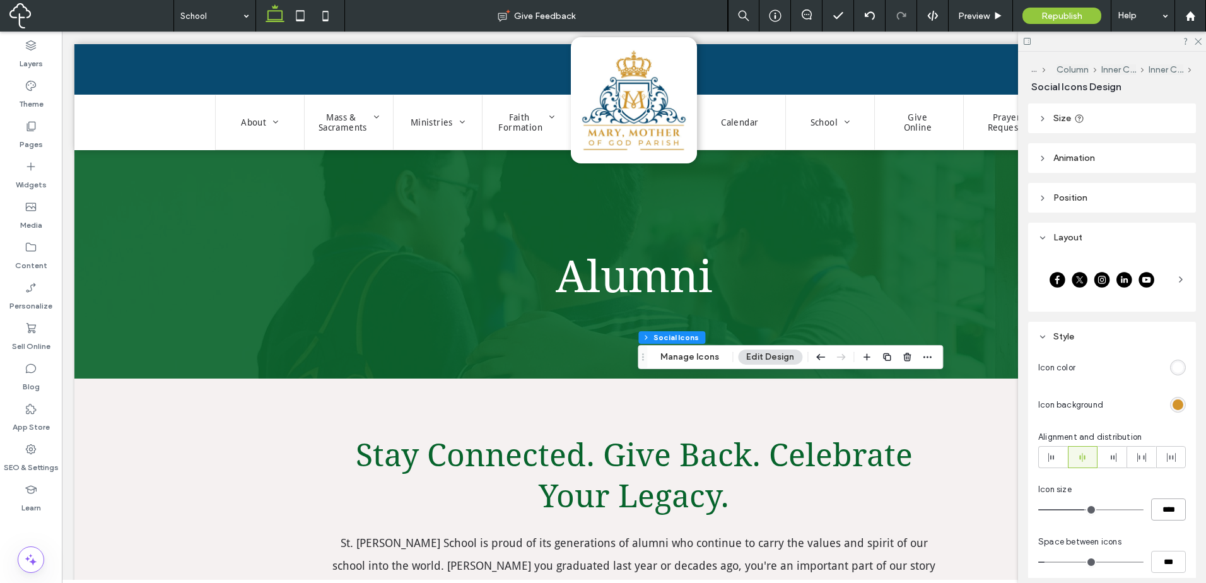
click at [1160, 507] on input "****" at bounding box center [1168, 509] width 35 height 22
type input "**"
type input "****"
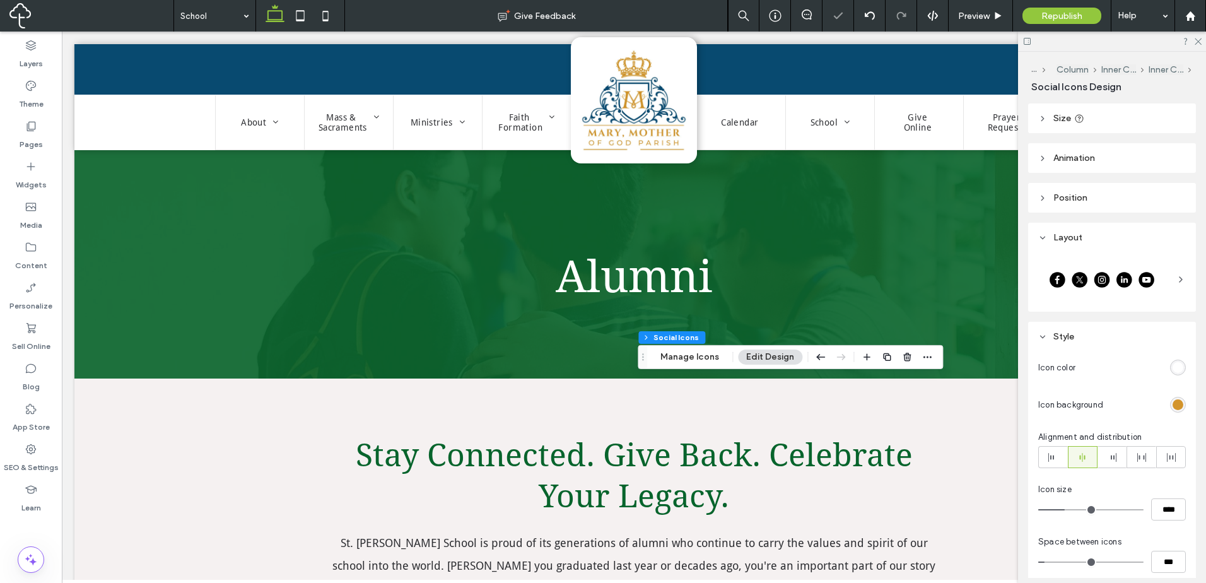
click at [1148, 484] on div "Icon size" at bounding box center [1112, 489] width 148 height 13
click at [1087, 125] on header "Size" at bounding box center [1112, 118] width 168 height 30
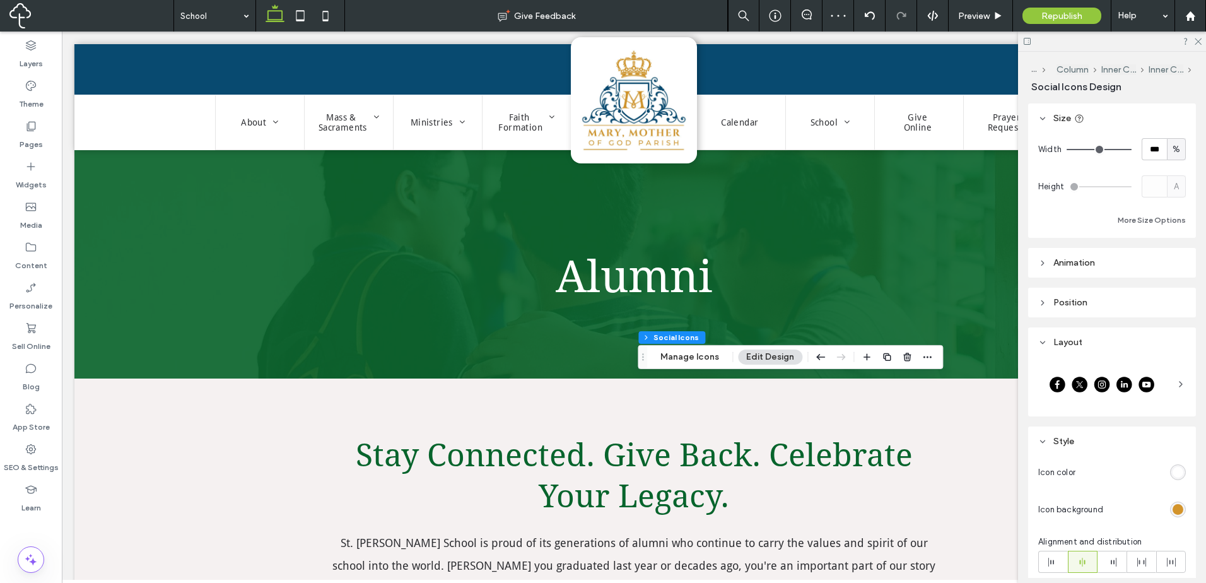
drag, startPoint x: 1166, startPoint y: 219, endPoint x: 1181, endPoint y: 249, distance: 33.3
click at [1165, 219] on button "More Size Options" at bounding box center [1152, 220] width 68 height 15
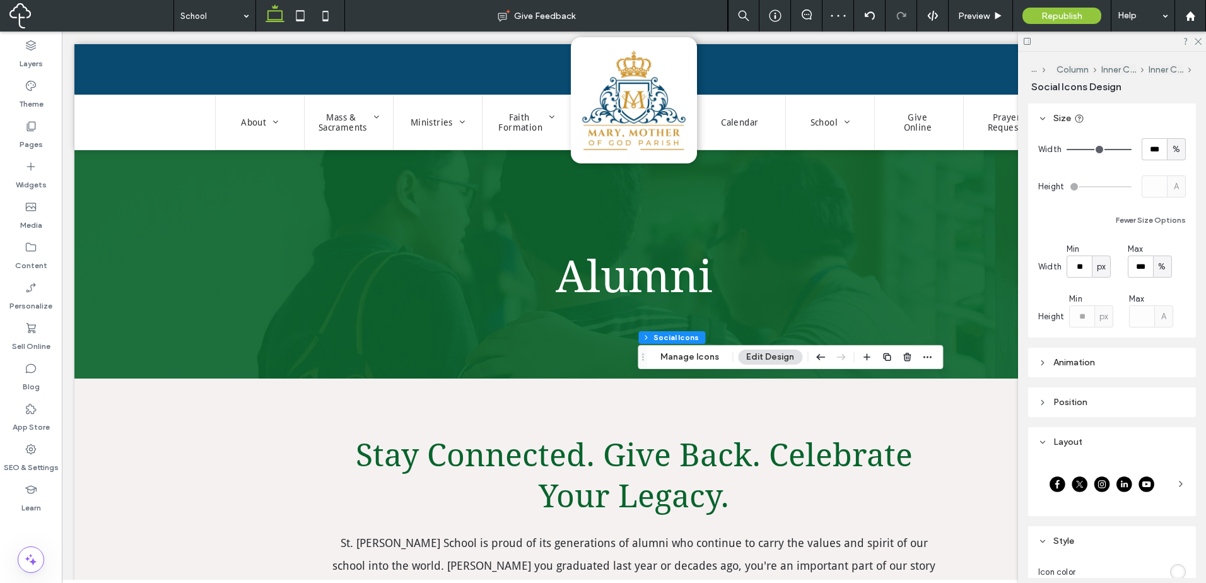
click at [1158, 261] on span "%" at bounding box center [1162, 266] width 8 height 13
click at [1154, 384] on div "A" at bounding box center [1159, 377] width 18 height 22
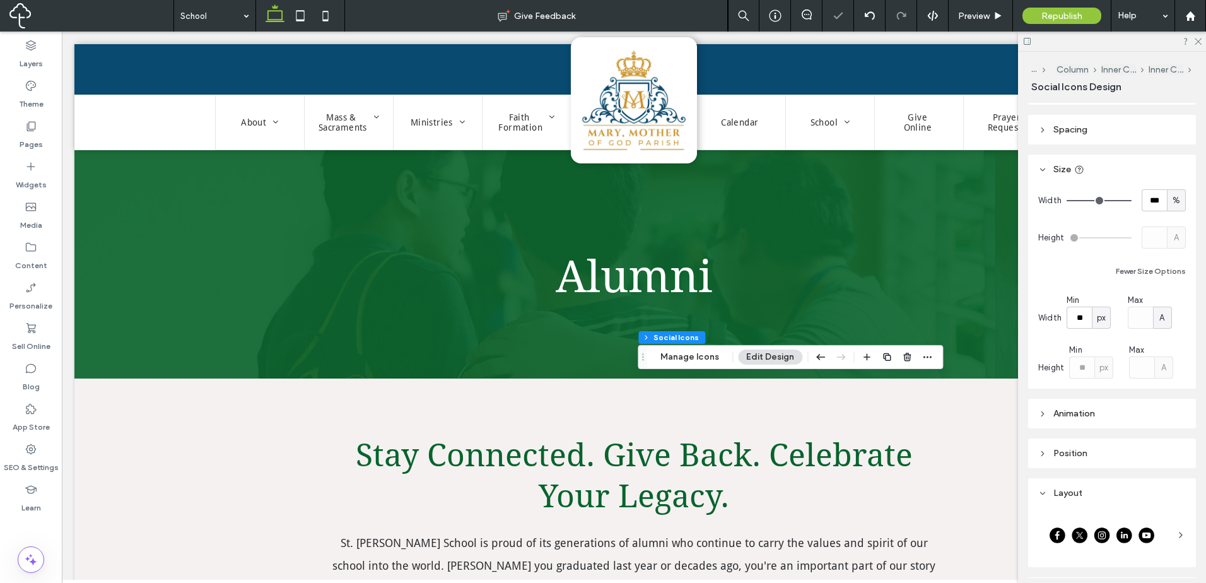
scroll to position [0, 0]
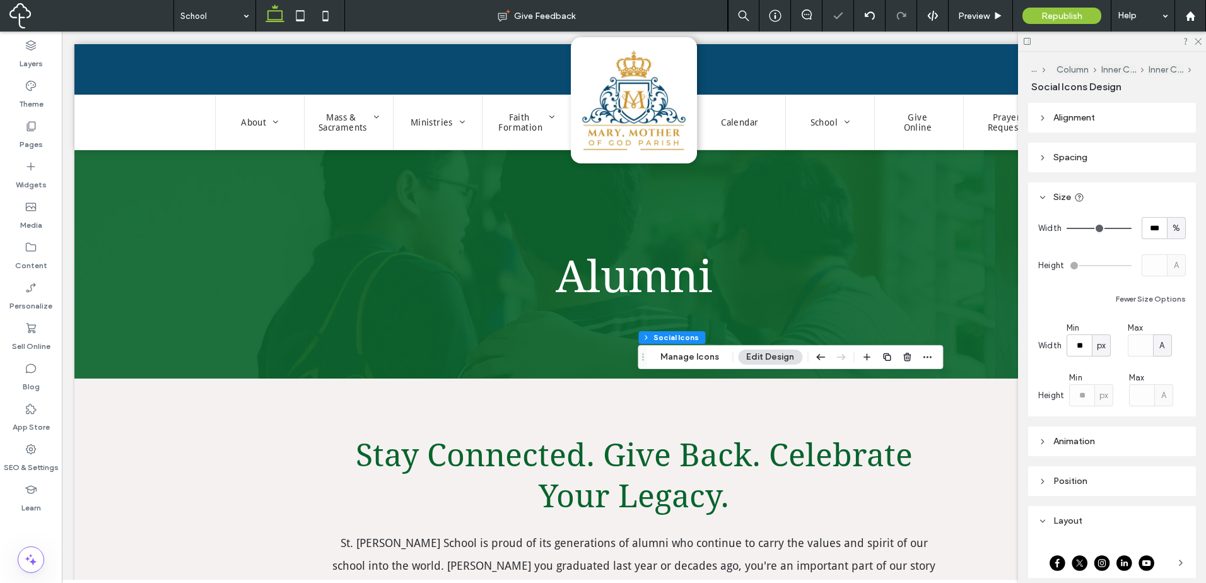
drag, startPoint x: 1074, startPoint y: 118, endPoint x: 1089, endPoint y: 118, distance: 14.5
click at [1075, 118] on span "Alignment" at bounding box center [1074, 117] width 42 height 11
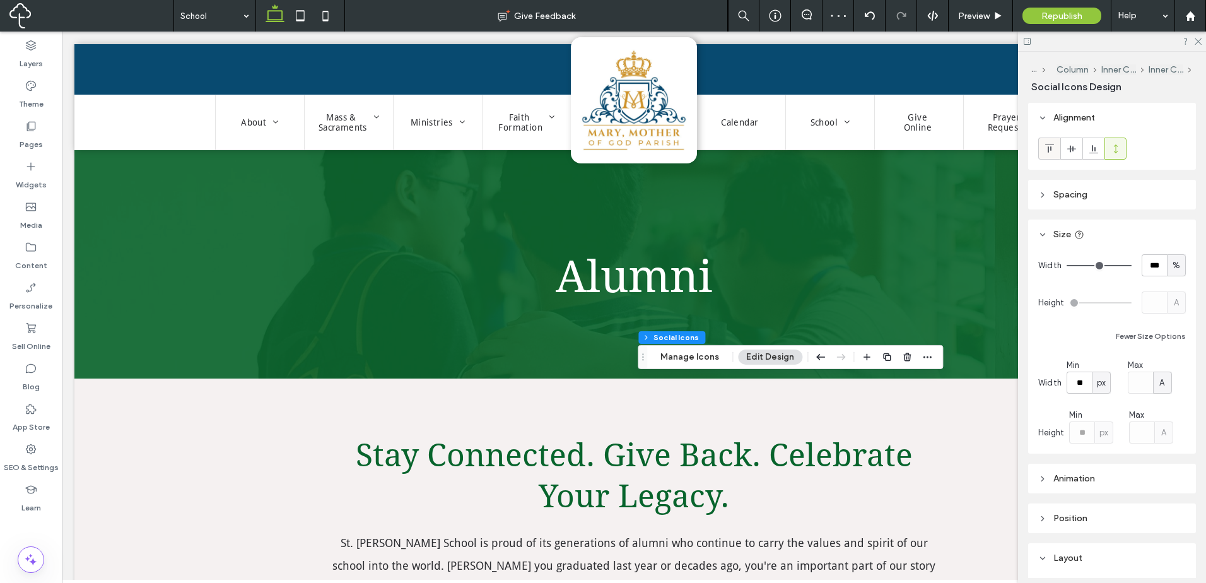
click at [1056, 148] on div at bounding box center [1049, 148] width 21 height 21
click at [1072, 148] on use at bounding box center [1070, 148] width 9 height 7
drag, startPoint x: 1162, startPoint y: 264, endPoint x: 1167, endPoint y: 267, distance: 6.8
click at [1167, 264] on div "%" at bounding box center [1176, 265] width 19 height 22
click at [1167, 380] on div "A" at bounding box center [1170, 376] width 18 height 22
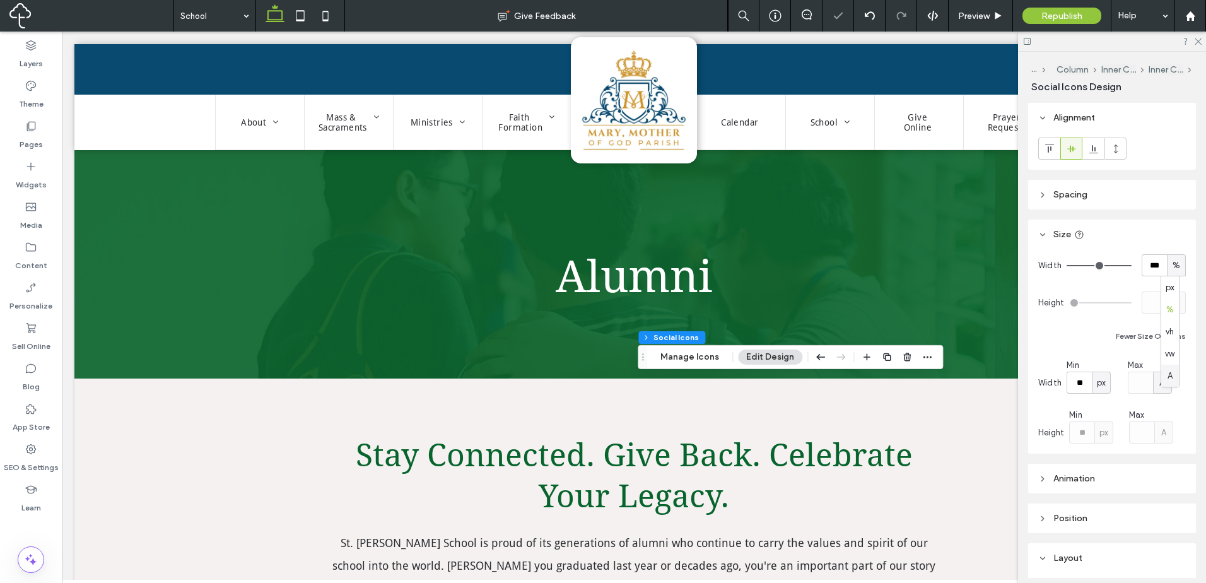
type input "*"
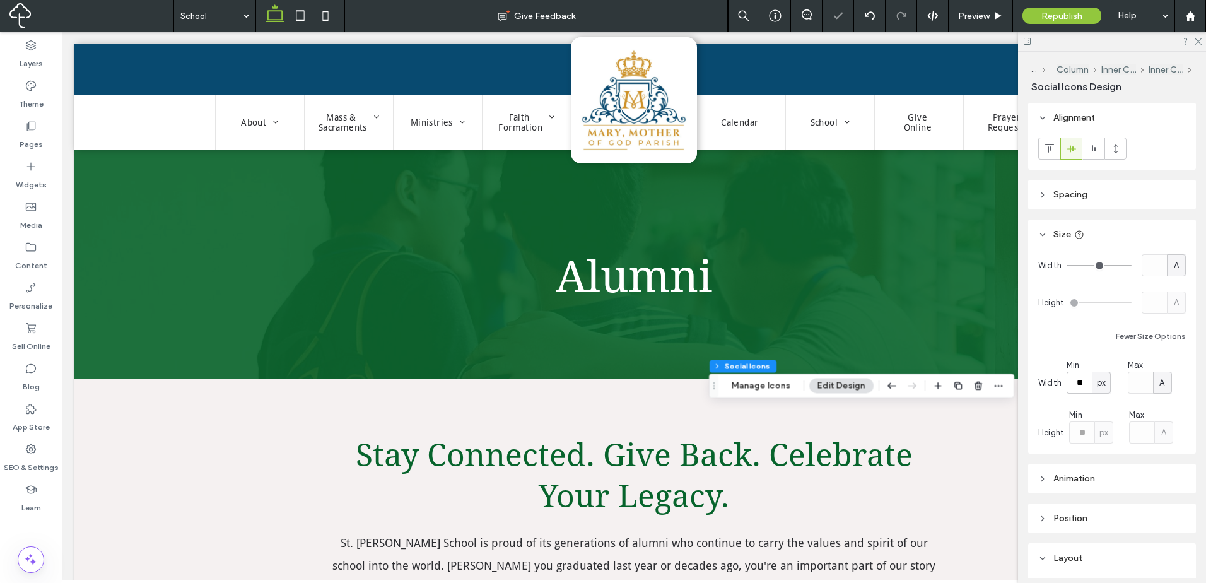
click at [1122, 195] on header "Spacing" at bounding box center [1112, 195] width 168 height 30
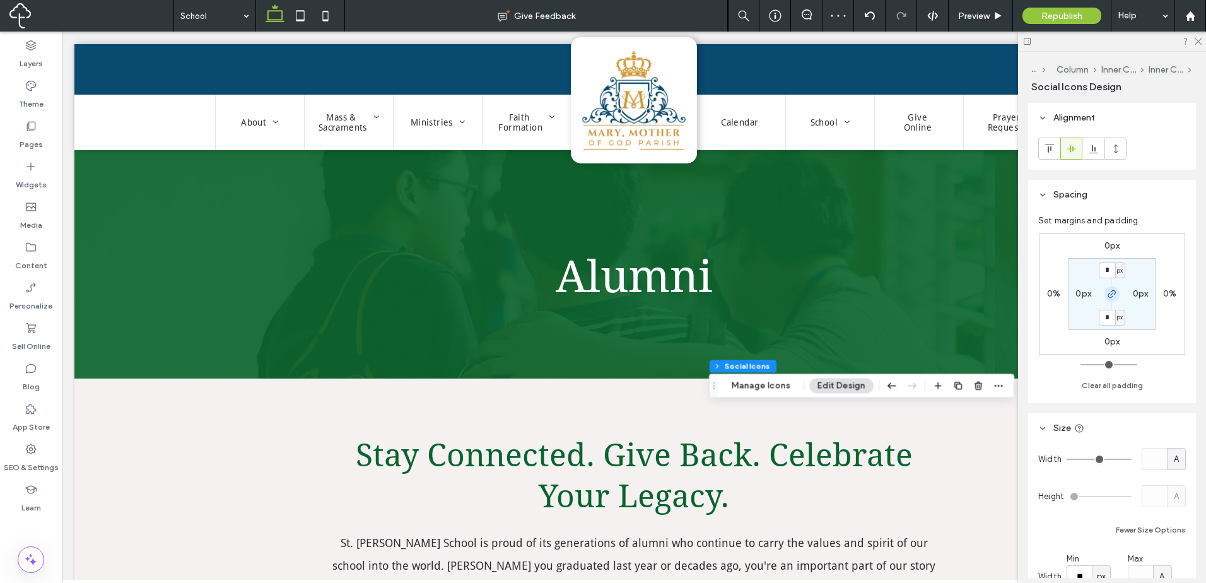
click at [1108, 293] on icon "button" at bounding box center [1112, 294] width 10 height 10
click at [1107, 269] on input "*" at bounding box center [1107, 270] width 16 height 16
type input "*"
click at [1154, 267] on section "* px 0px 0px 0px" at bounding box center [1111, 294] width 87 height 72
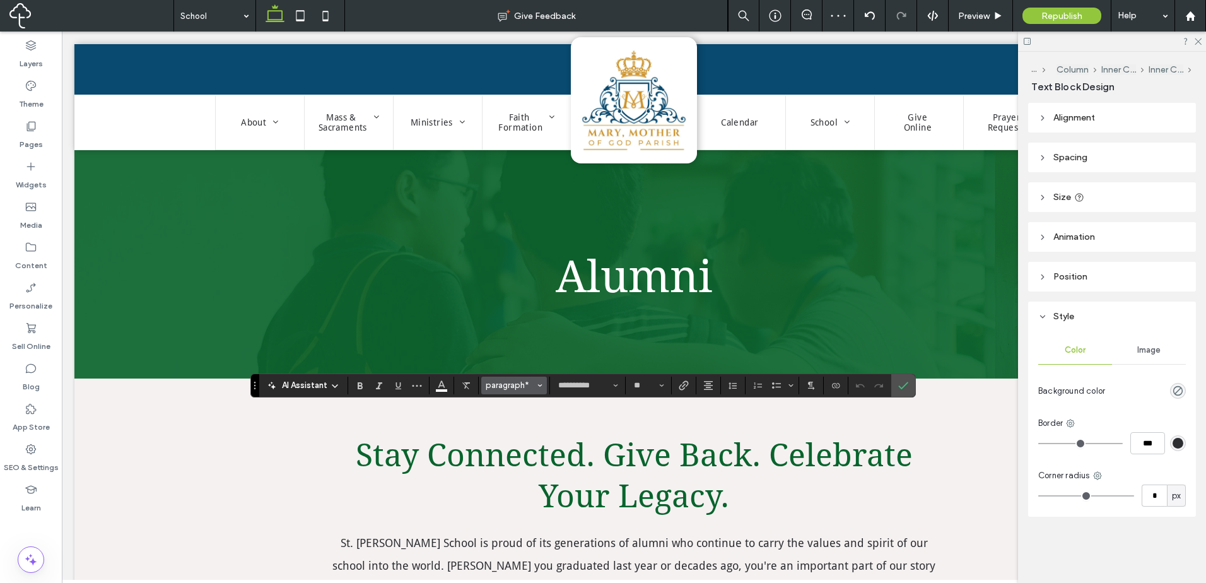
click at [508, 389] on span "paragraph*" at bounding box center [510, 384] width 49 height 9
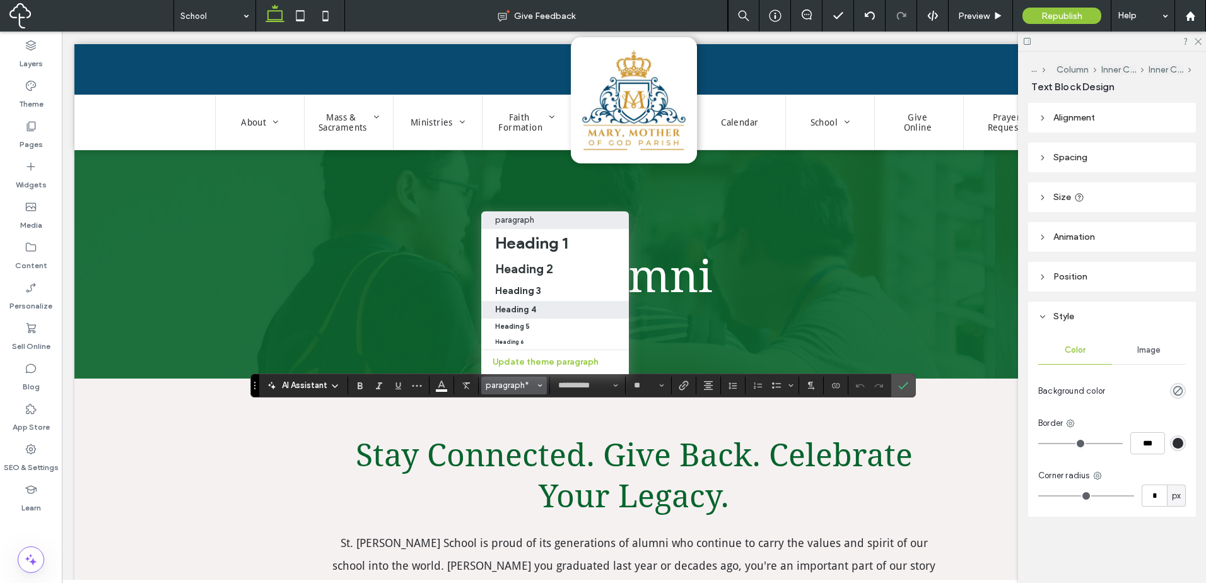
click at [533, 305] on h4 "Heading 4" at bounding box center [515, 309] width 41 height 9
type input "**********"
type input "**"
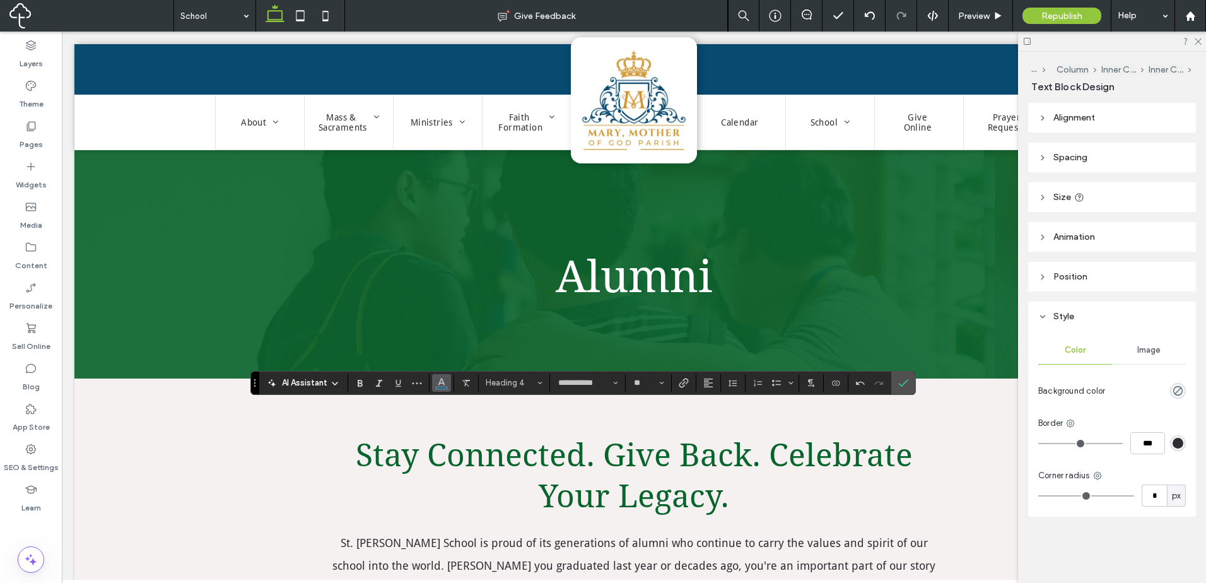
click at [443, 388] on span "Color" at bounding box center [441, 381] width 10 height 16
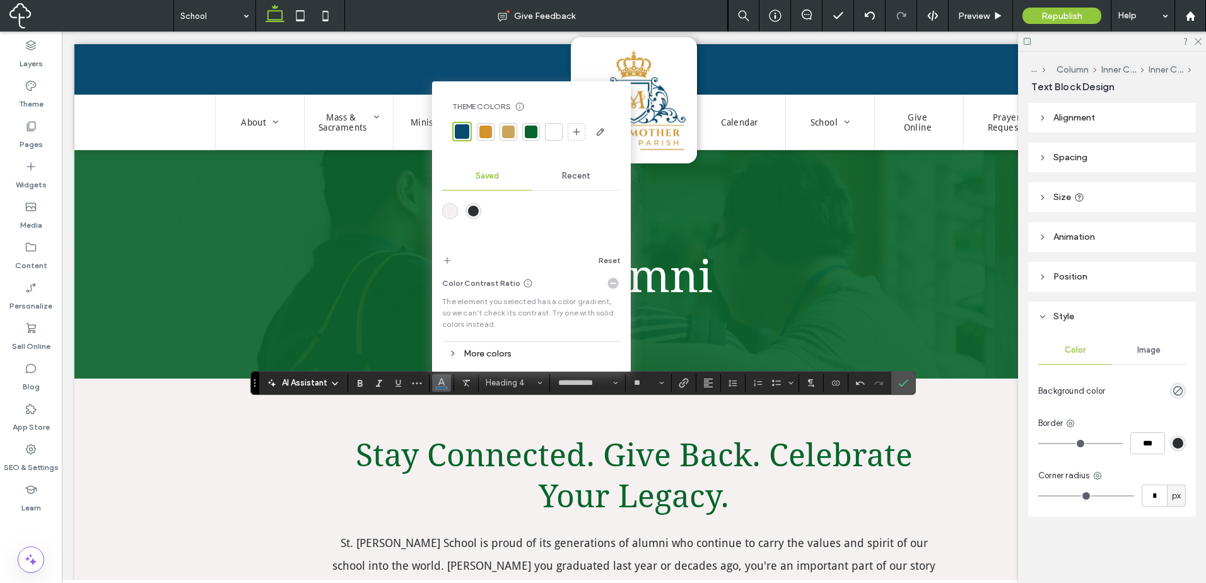
drag, startPoint x: 572, startPoint y: 177, endPoint x: 546, endPoint y: 180, distance: 26.8
click at [564, 178] on span "Recent" at bounding box center [576, 176] width 28 height 10
click at [473, 212] on div "rgba(255, 255, 255, 1)" at bounding box center [473, 215] width 11 height 11
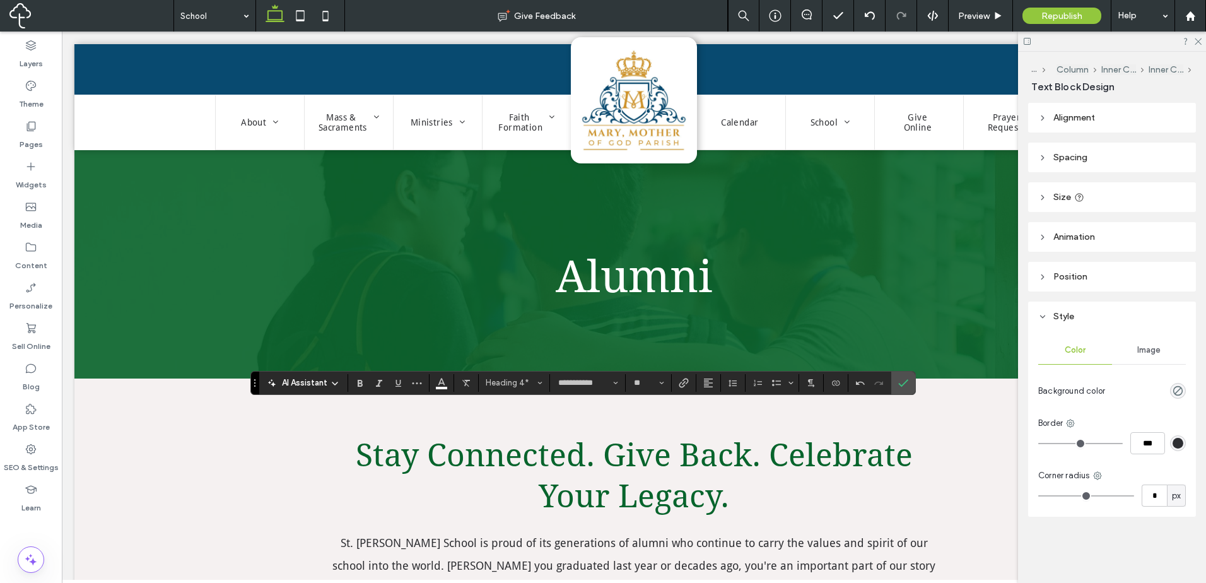
click at [1124, 207] on header "Size" at bounding box center [1112, 197] width 168 height 30
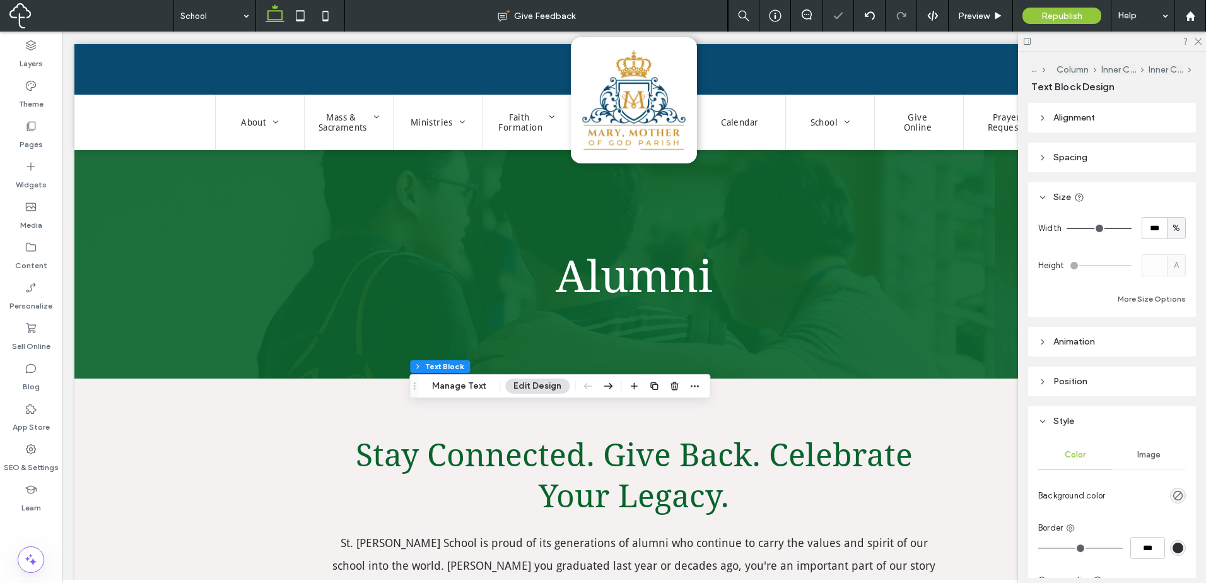
click at [1123, 197] on header "Size" at bounding box center [1112, 197] width 168 height 30
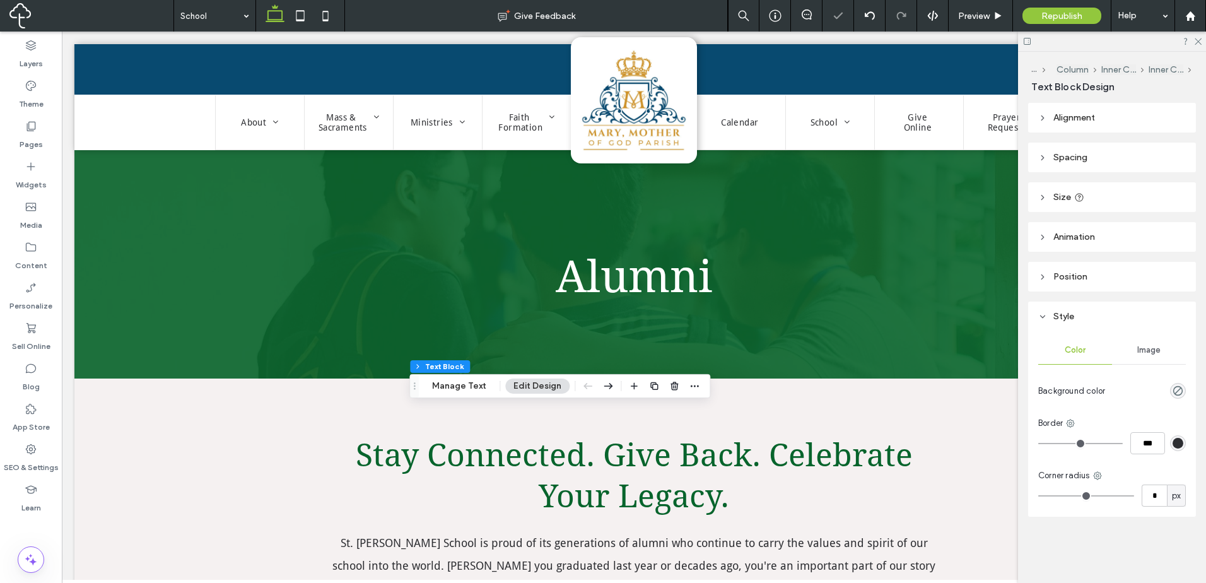
click at [1128, 161] on header "Spacing" at bounding box center [1112, 158] width 168 height 30
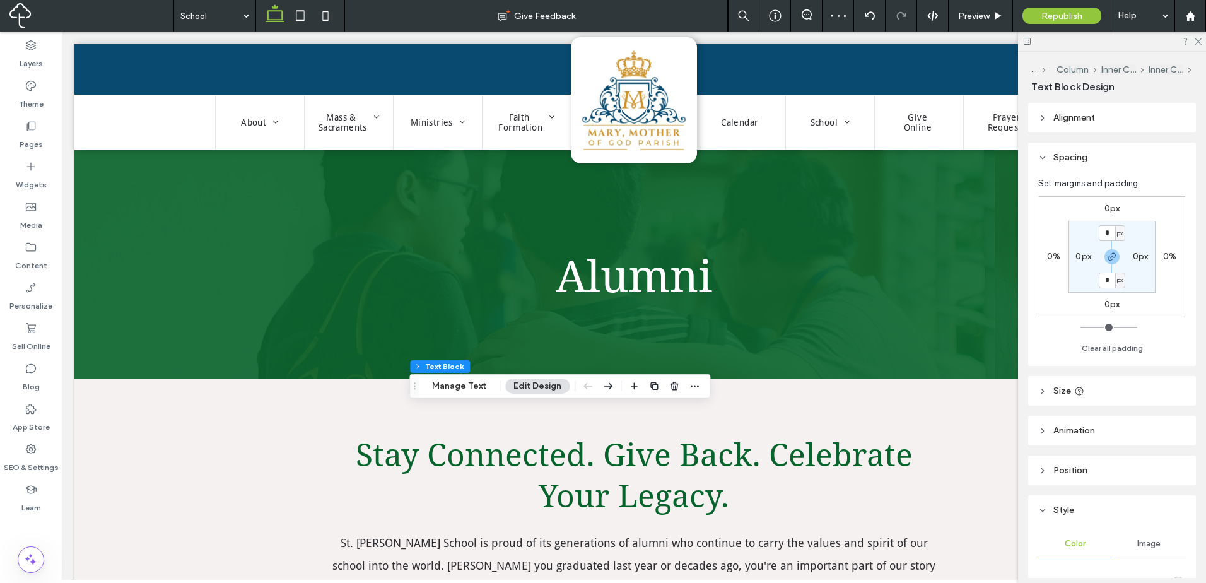
click at [1119, 118] on header "Alignment" at bounding box center [1112, 118] width 168 height 30
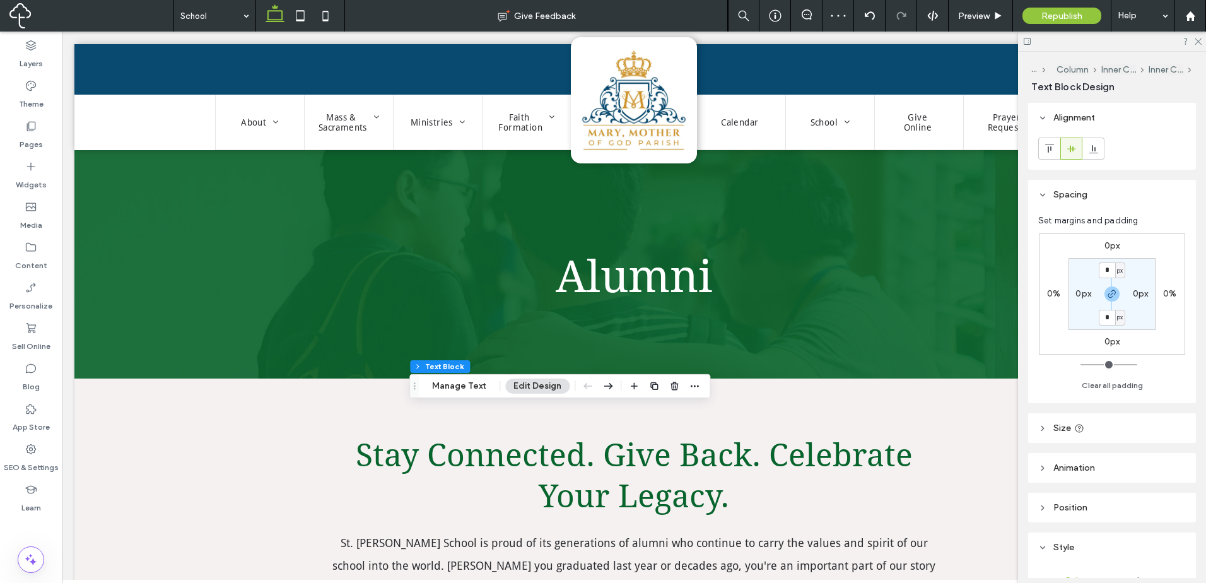
scroll to position [105, 0]
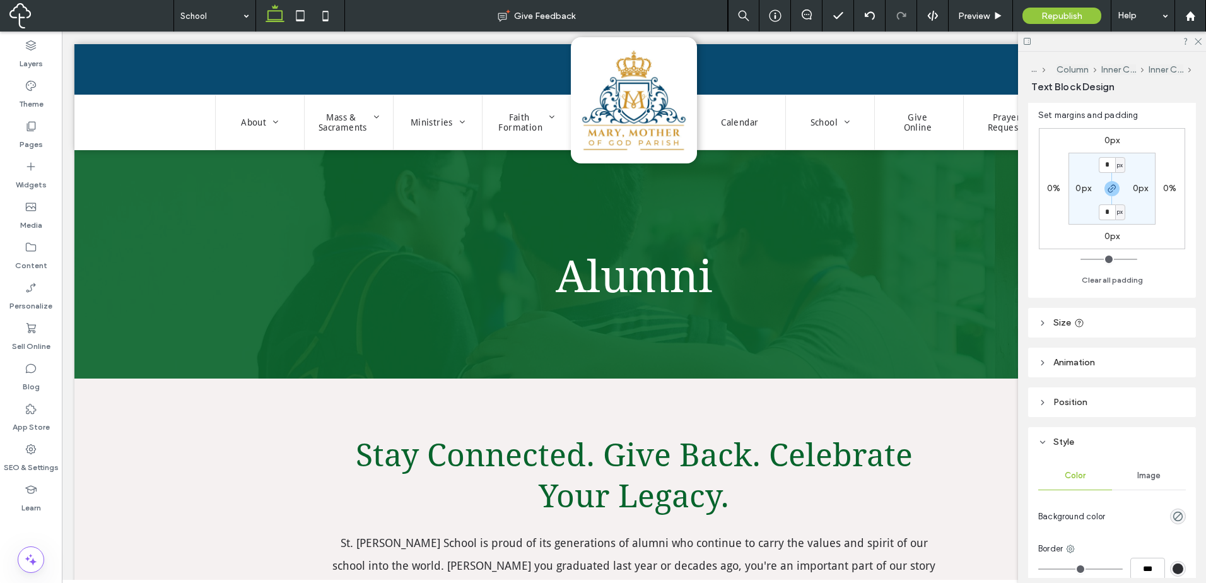
type input "**********"
type input "**"
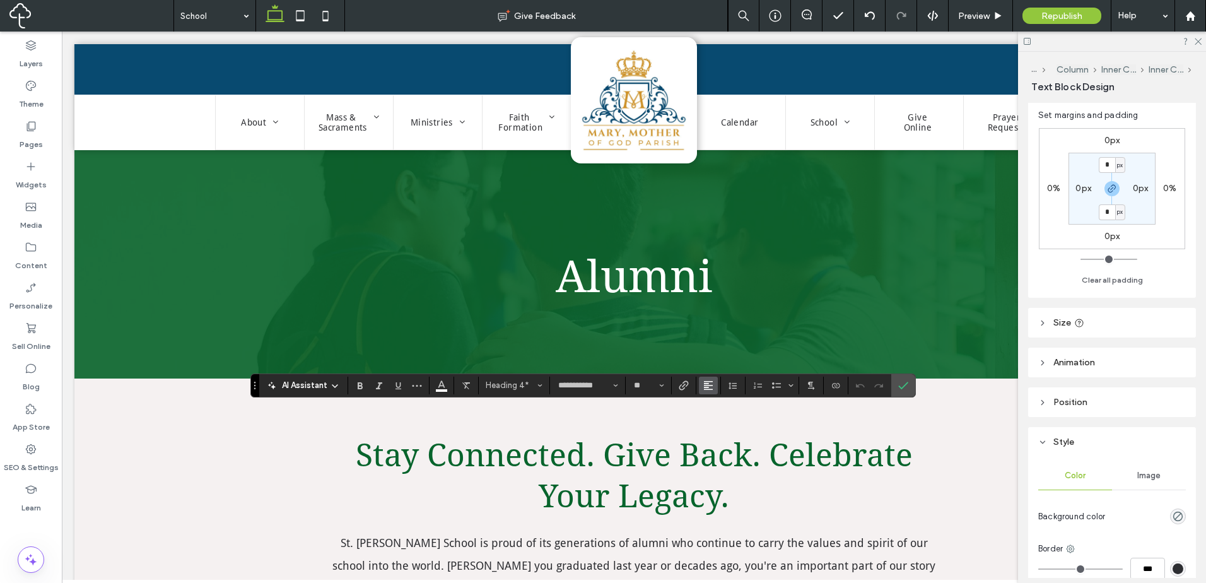
click at [710, 384] on icon "Alignment" at bounding box center [708, 385] width 10 height 10
click at [725, 323] on div "ui.textEditor.alignment.center" at bounding box center [721, 328] width 16 height 10
drag, startPoint x: 1098, startPoint y: 317, endPoint x: 1157, endPoint y: 336, distance: 61.6
click at [1099, 317] on header "Size" at bounding box center [1112, 323] width 168 height 30
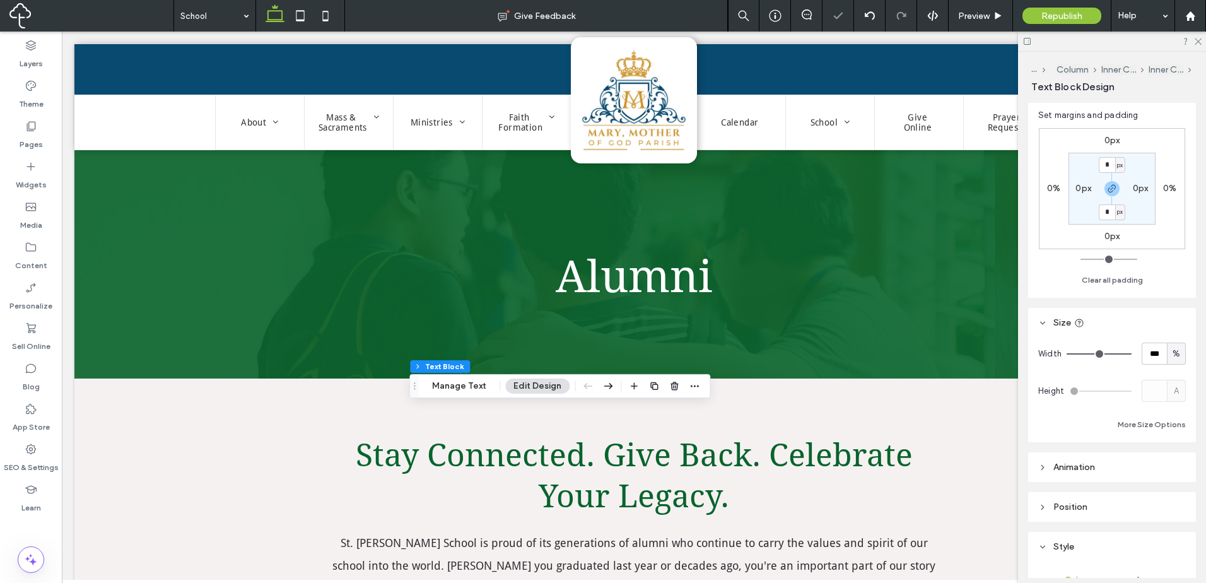
click at [1169, 360] on div "%" at bounding box center [1176, 353] width 19 height 22
click at [1172, 465] on span "A" at bounding box center [1169, 464] width 5 height 13
type input "*"
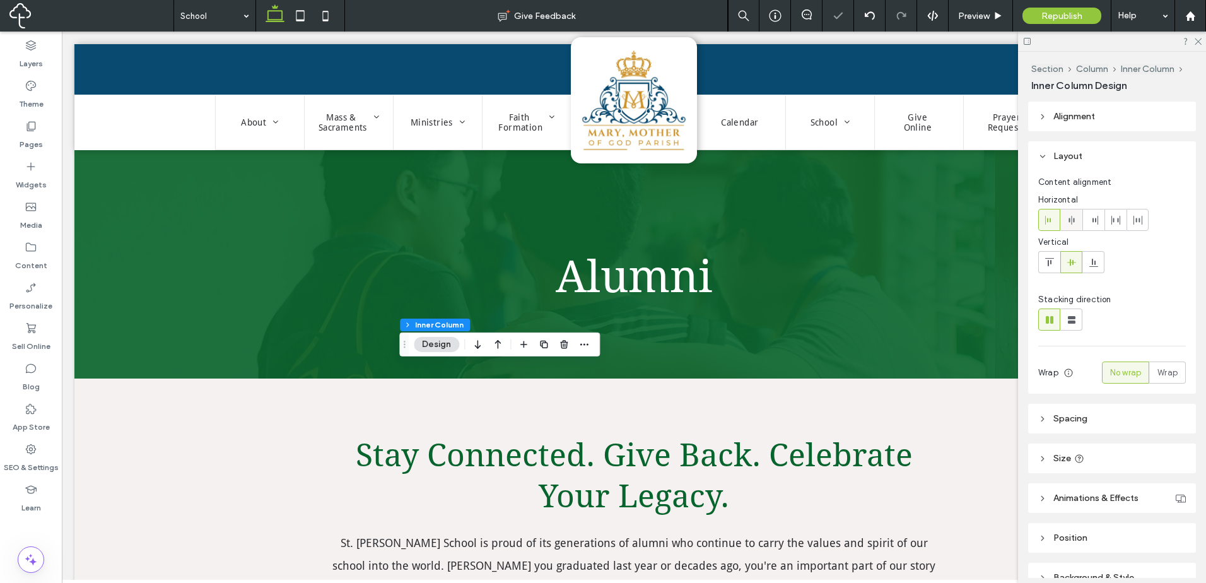
click at [1073, 223] on icon at bounding box center [1071, 220] width 10 height 10
drag, startPoint x: 1095, startPoint y: 406, endPoint x: 1099, endPoint y: 412, distance: 7.9
click at [1096, 409] on header "Spacing" at bounding box center [1112, 419] width 168 height 30
click at [1166, 470] on input "**" at bounding box center [1168, 464] width 35 height 22
type input "*"
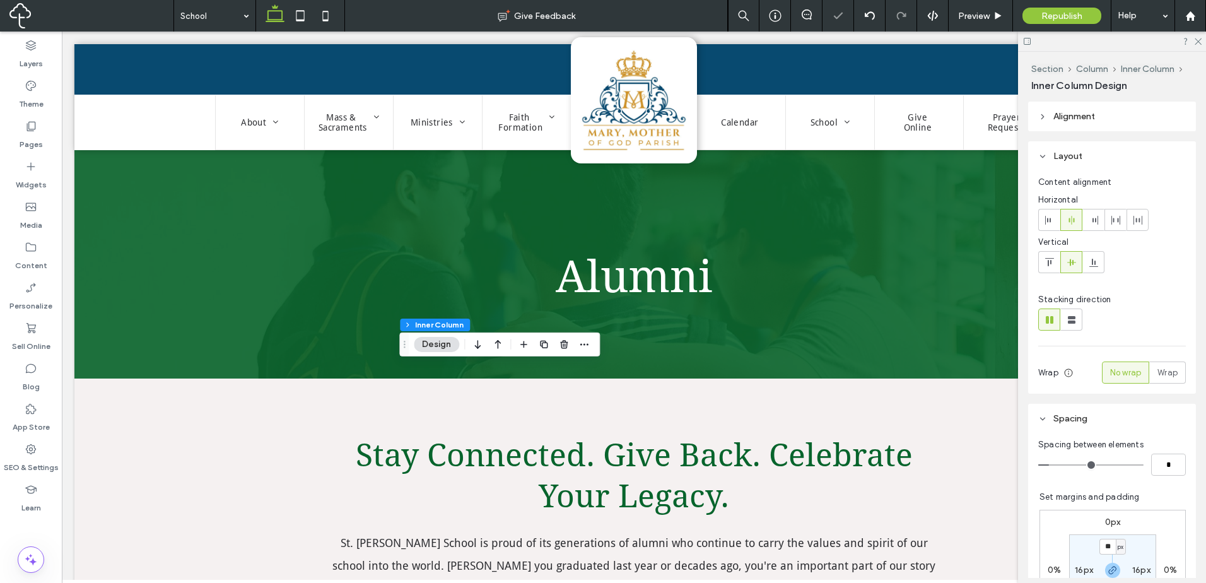
type input "*"
type input "**"
click at [1164, 493] on div "Set margins and padding 0px 0% 0px 0% ** px 16px ** px 16px Clear all padding" at bounding box center [1112, 580] width 146 height 178
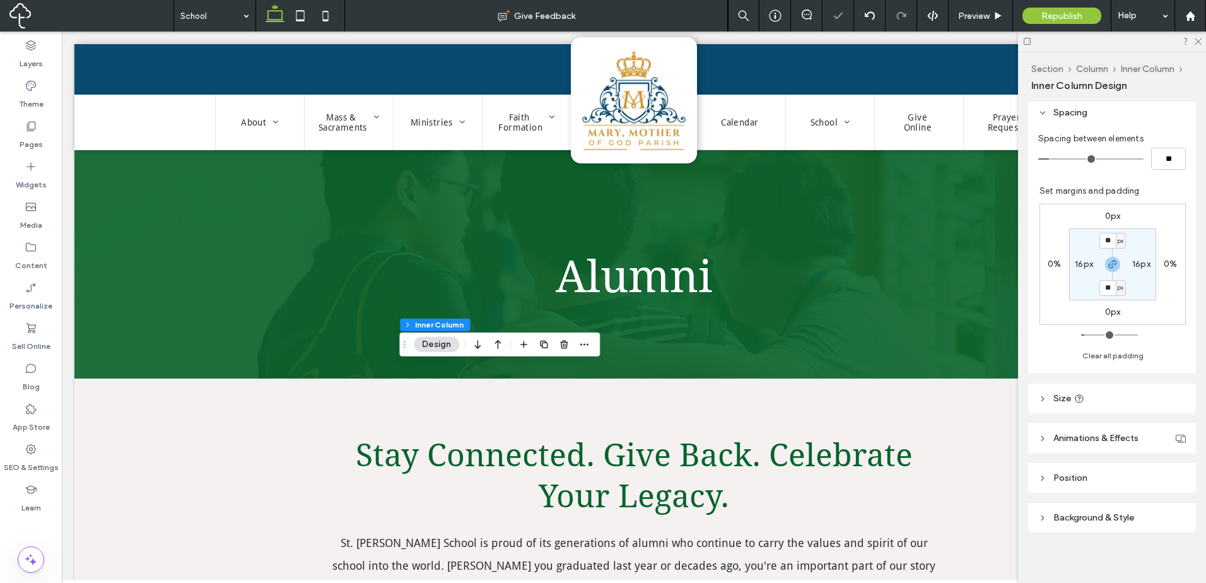
scroll to position [311, 0]
drag, startPoint x: 1151, startPoint y: 394, endPoint x: 1190, endPoint y: 406, distance: 40.7
click at [1151, 394] on header "Size" at bounding box center [1112, 393] width 168 height 30
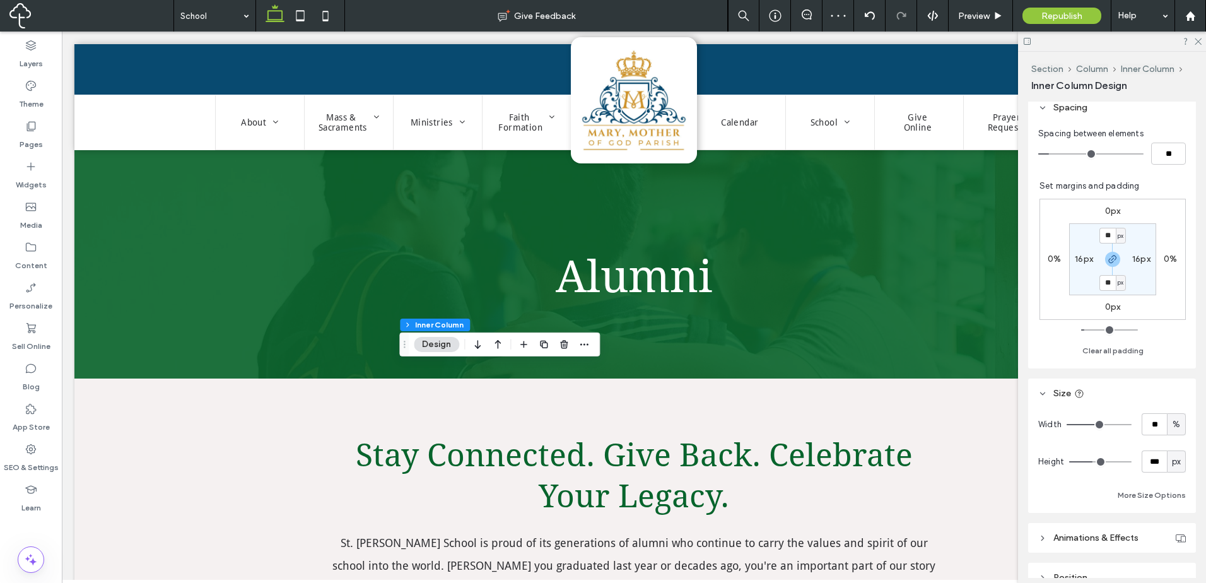
drag, startPoint x: 1166, startPoint y: 429, endPoint x: 1183, endPoint y: 438, distance: 18.6
click at [1172, 429] on span "%" at bounding box center [1176, 424] width 8 height 13
drag, startPoint x: 1131, startPoint y: 462, endPoint x: 1131, endPoint y: 486, distance: 24.6
click at [1131, 465] on div "Height *** px" at bounding box center [1112, 461] width 148 height 22
drag, startPoint x: 1159, startPoint y: 477, endPoint x: 1171, endPoint y: 469, distance: 14.9
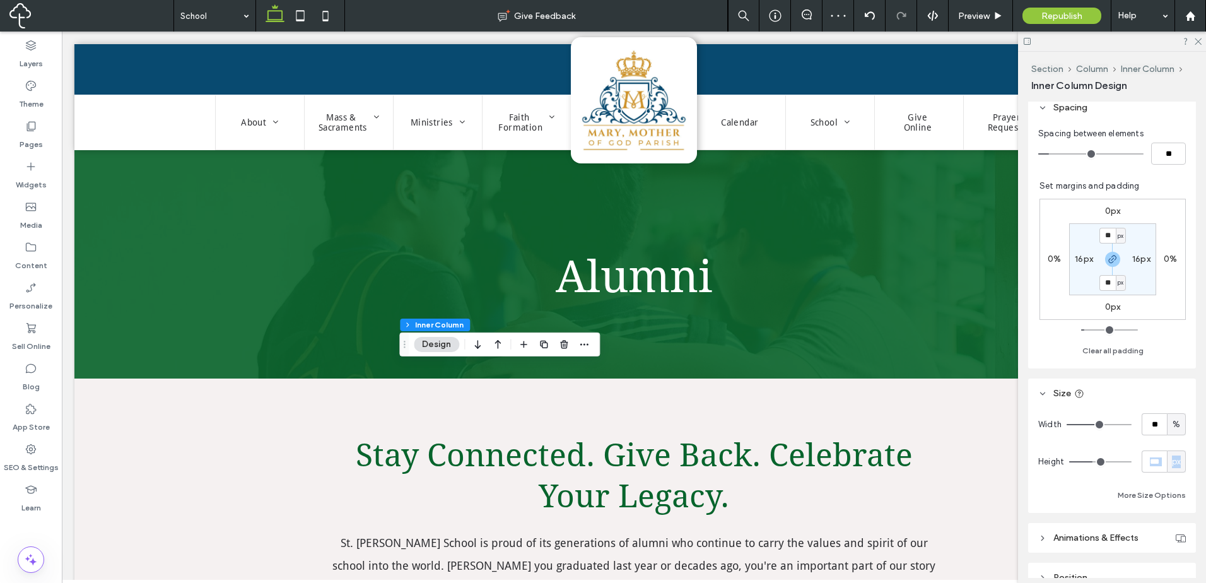
click at [1160, 476] on div "Width ** % Height *** px More Size Options" at bounding box center [1112, 458] width 148 height 90
drag, startPoint x: 1174, startPoint y: 462, endPoint x: 1184, endPoint y: 476, distance: 17.0
click at [1174, 462] on span "px" at bounding box center [1176, 461] width 9 height 13
click at [1174, 443] on div "A" at bounding box center [1170, 439] width 18 height 22
type input "*"
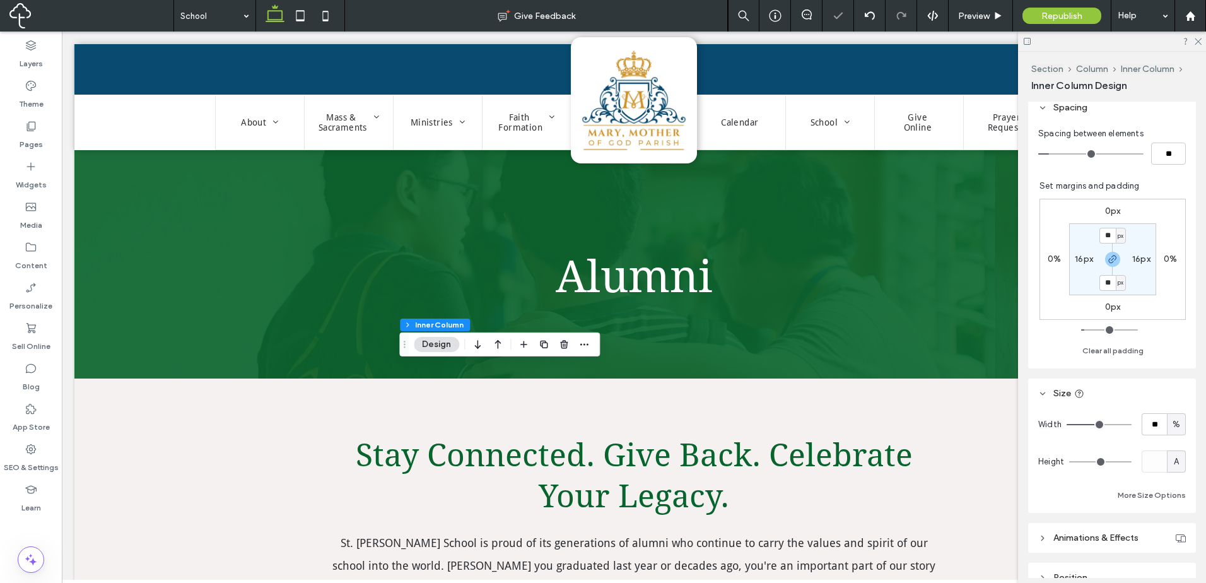
click at [592, 352] on div at bounding box center [583, 344] width 15 height 23
click at [588, 353] on div at bounding box center [583, 344] width 15 height 23
type input "**"
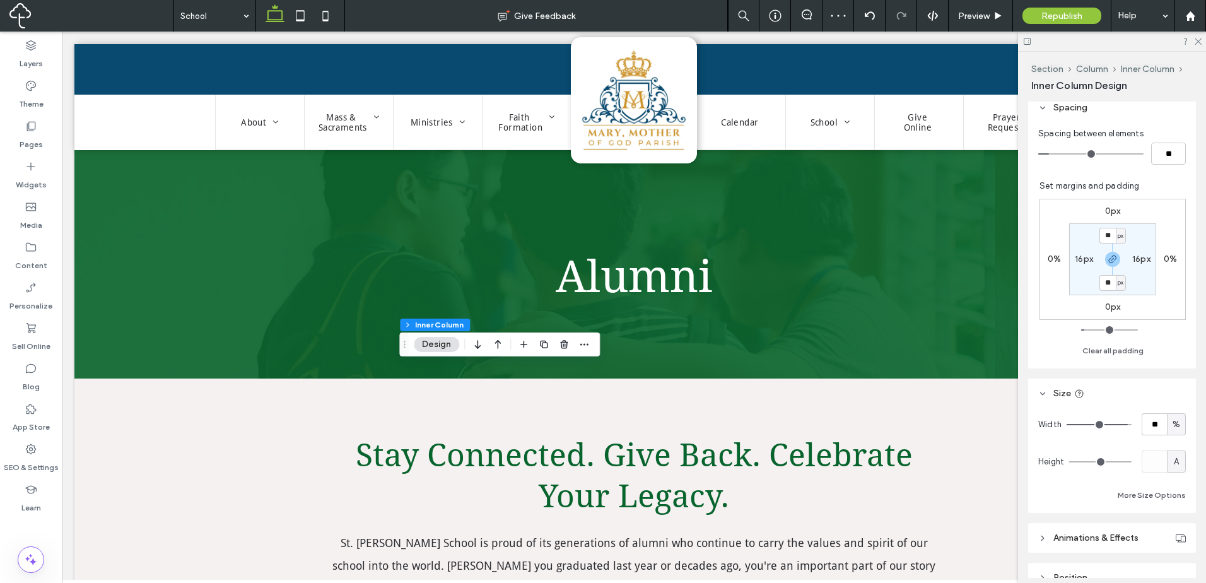
type input "**"
drag, startPoint x: 1117, startPoint y: 427, endPoint x: 1107, endPoint y: 426, distance: 9.5
type input "**"
click at [1115, 425] on input "range" at bounding box center [1098, 424] width 65 height 1
type input "**"
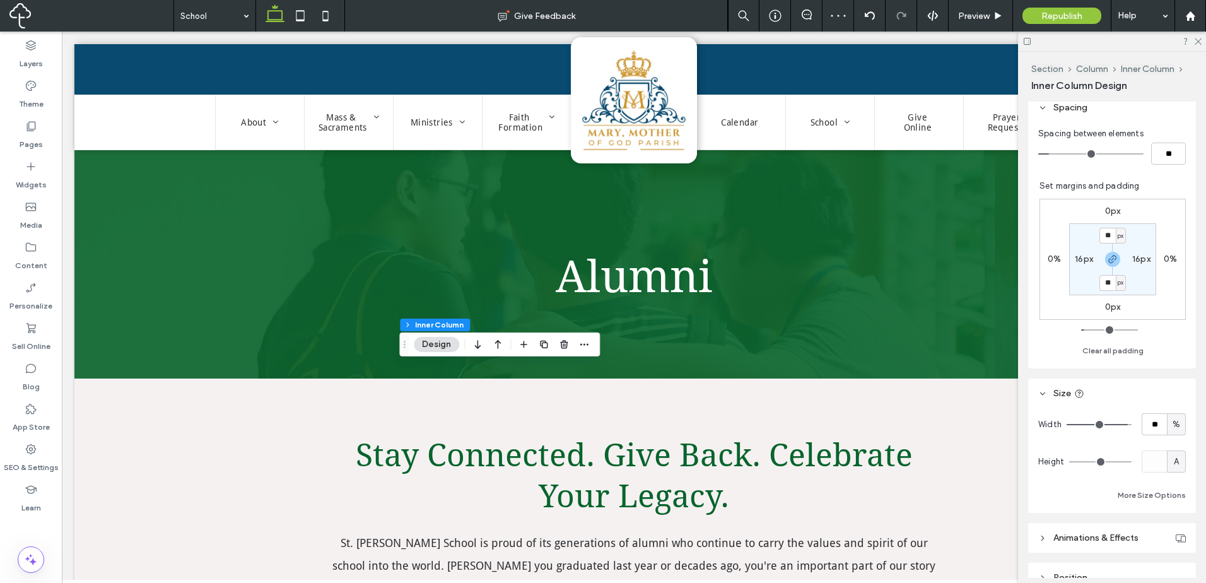
type input "**"
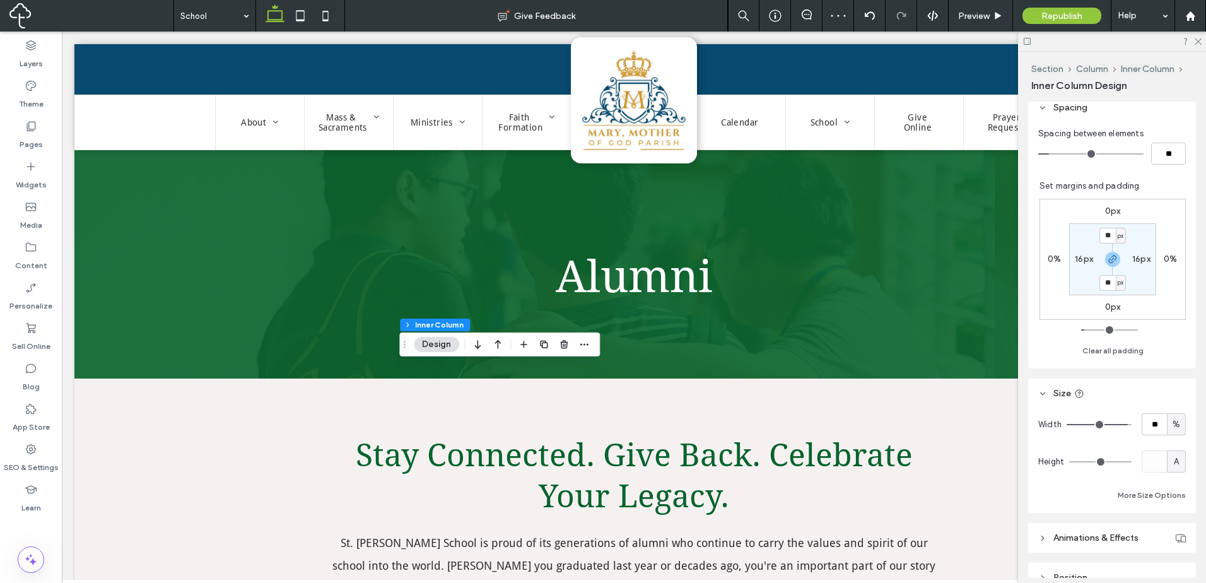
type input "**"
type input "***"
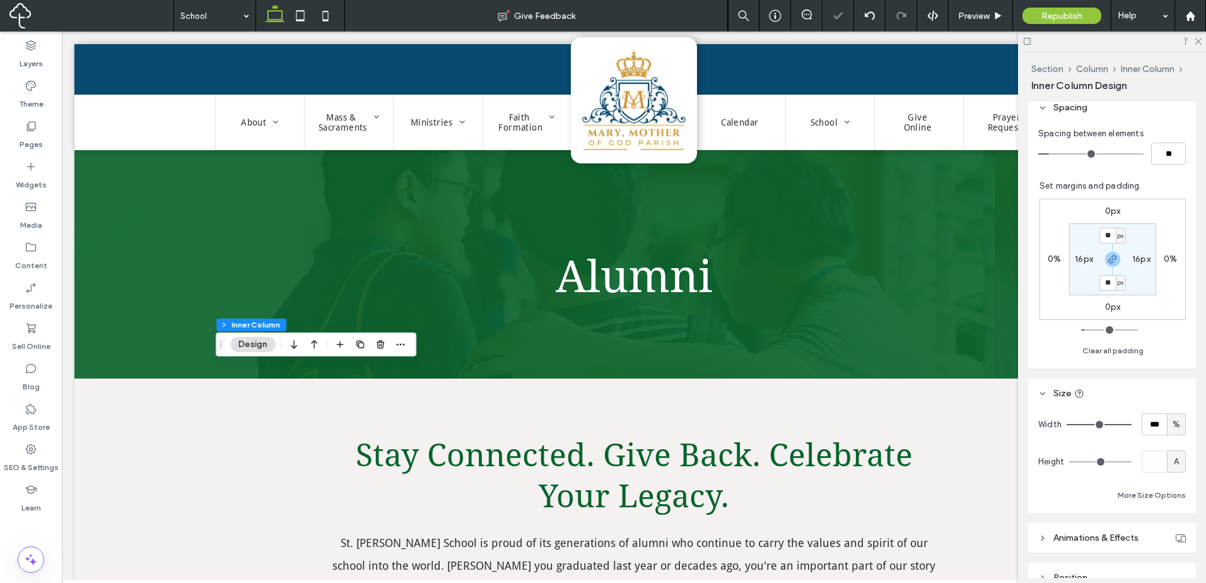
drag, startPoint x: 1118, startPoint y: 426, endPoint x: 1187, endPoint y: 429, distance: 69.5
click at [1131, 425] on input "range" at bounding box center [1098, 424] width 65 height 1
click at [354, 346] on icon "button" at bounding box center [354, 344] width 10 height 10
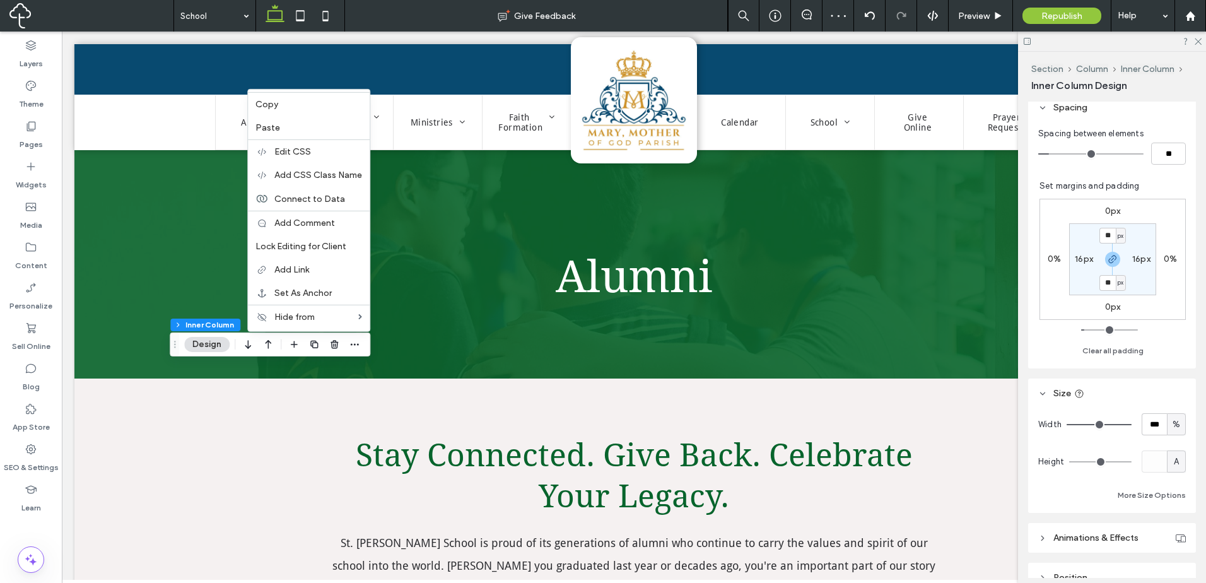
drag, startPoint x: 1166, startPoint y: 407, endPoint x: 1174, endPoint y: 417, distance: 12.1
click at [1169, 409] on div "Size Width *** % Height A More Size Options" at bounding box center [1112, 445] width 168 height 134
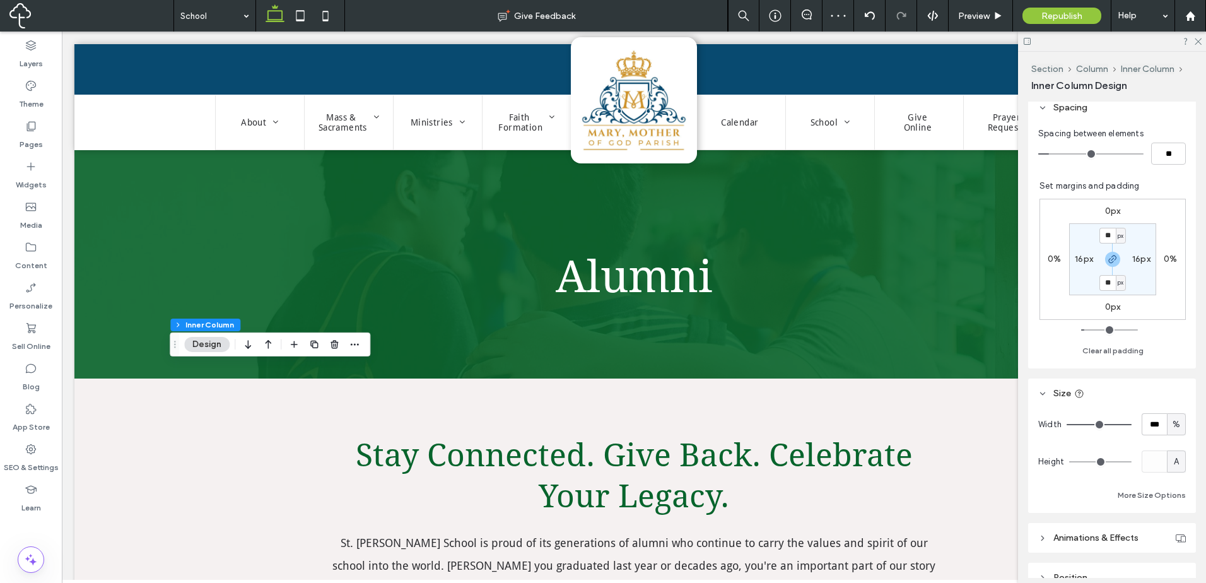
drag, startPoint x: 1174, startPoint y: 422, endPoint x: 1175, endPoint y: 434, distance: 12.0
click at [1174, 423] on div "%" at bounding box center [1176, 424] width 13 height 13
click at [1171, 532] on span "A" at bounding box center [1169, 535] width 5 height 13
type input "*"
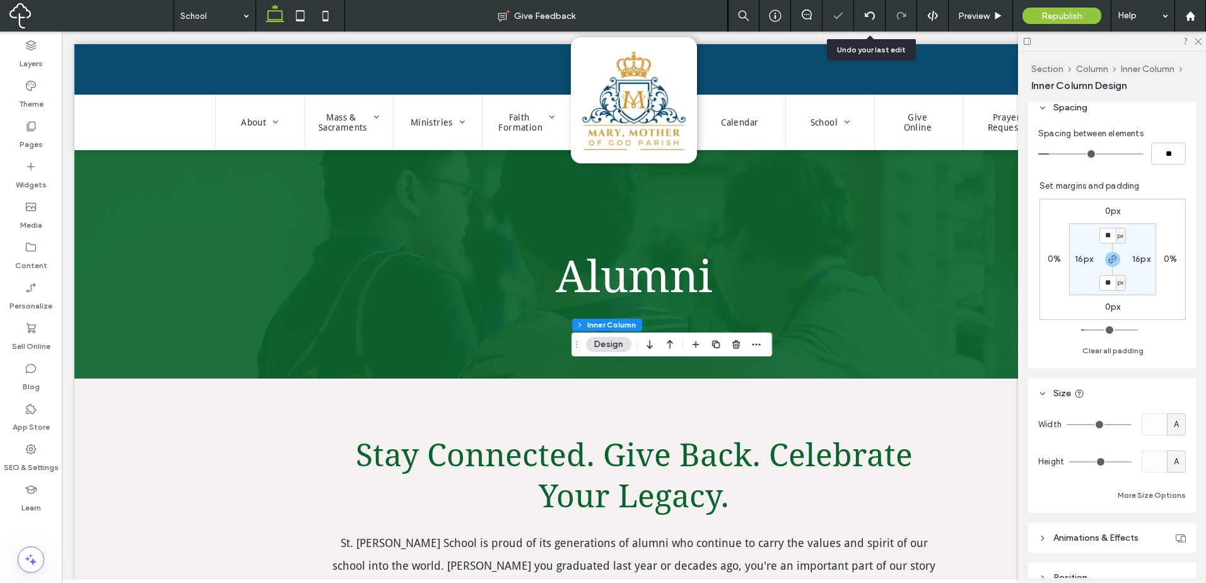
click at [875, 18] on div at bounding box center [869, 16] width 31 height 10
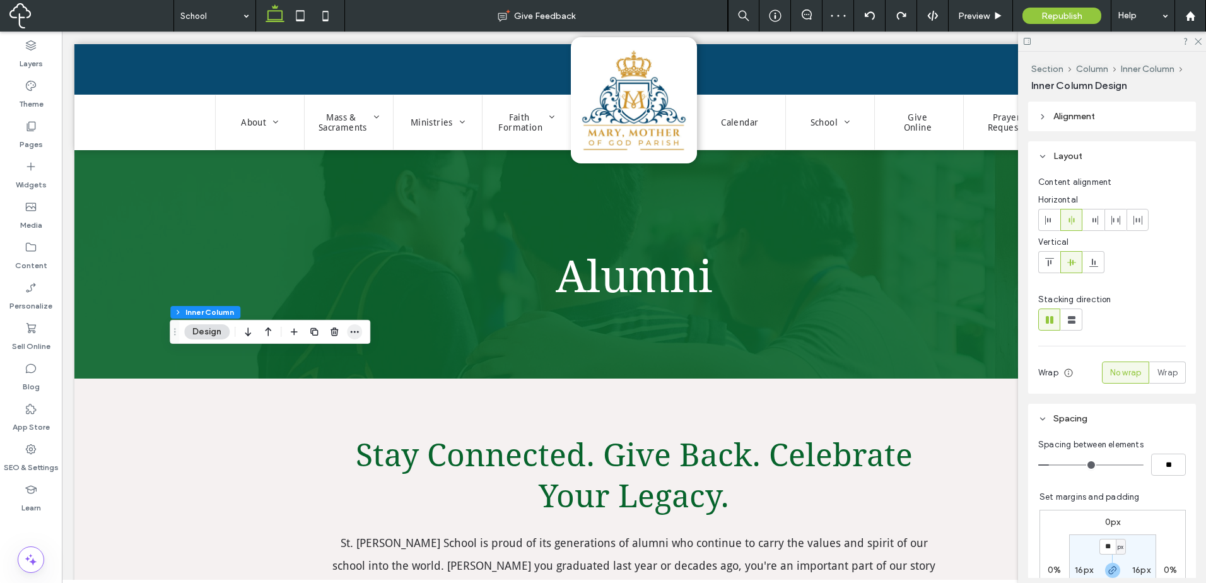
click at [353, 329] on icon "button" at bounding box center [354, 332] width 10 height 10
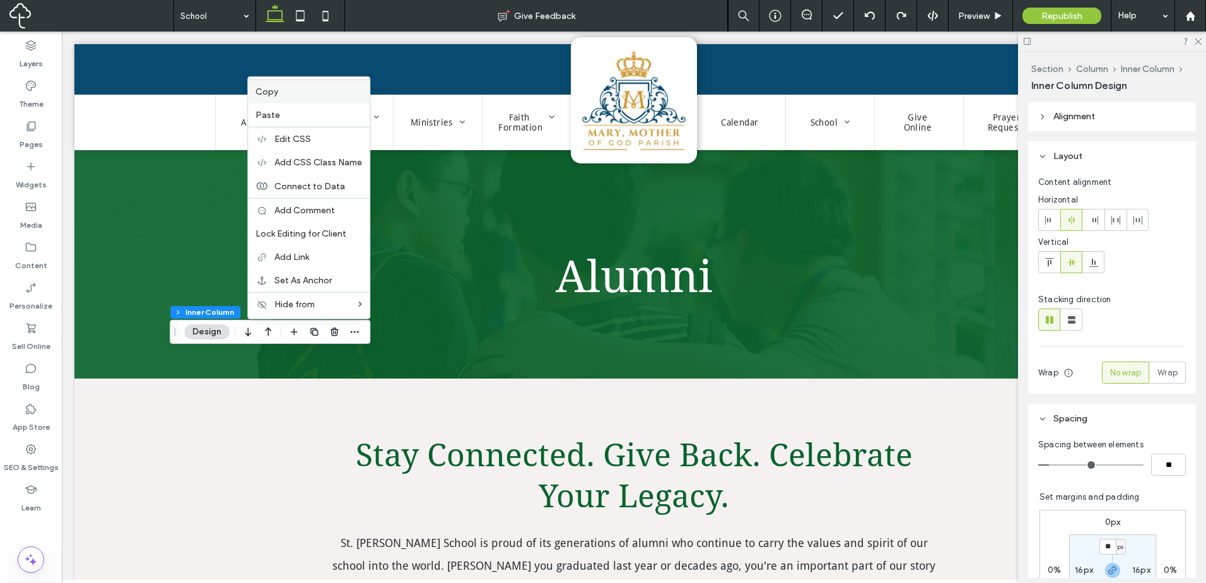
click at [295, 96] on label "Copy" at bounding box center [308, 91] width 107 height 11
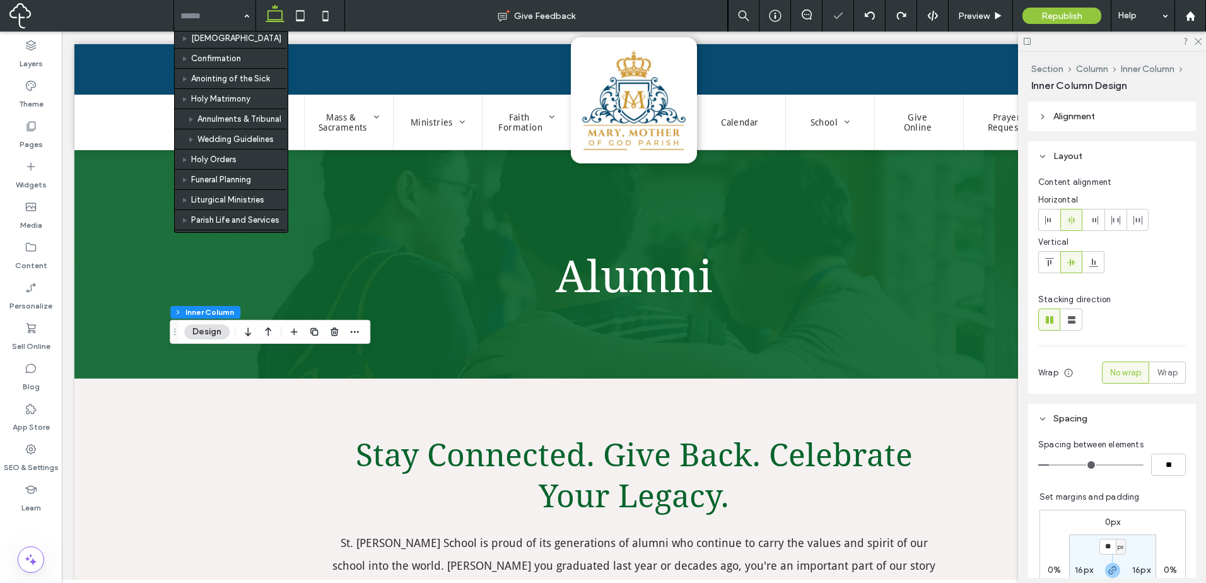
scroll to position [525, 0]
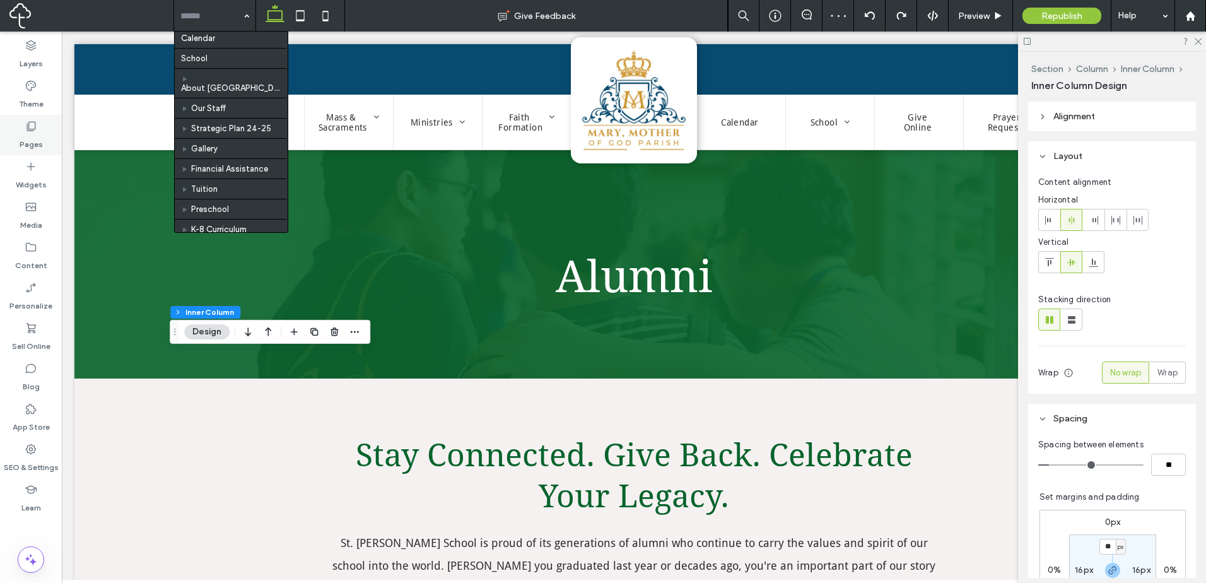
click at [40, 132] on div "Pages" at bounding box center [31, 135] width 62 height 40
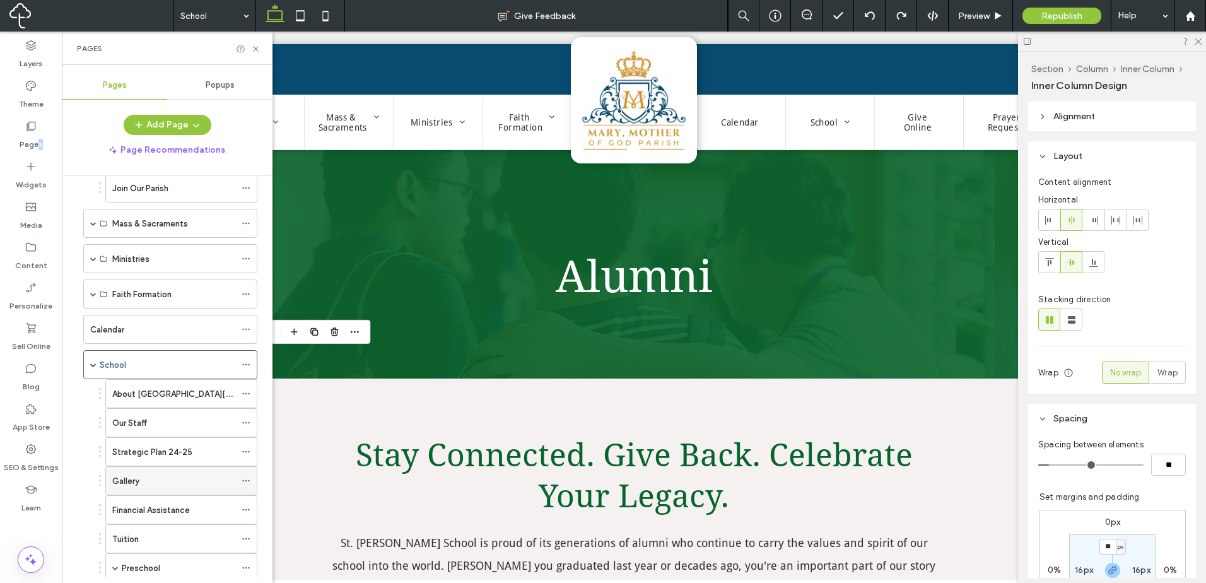
scroll to position [315, 0]
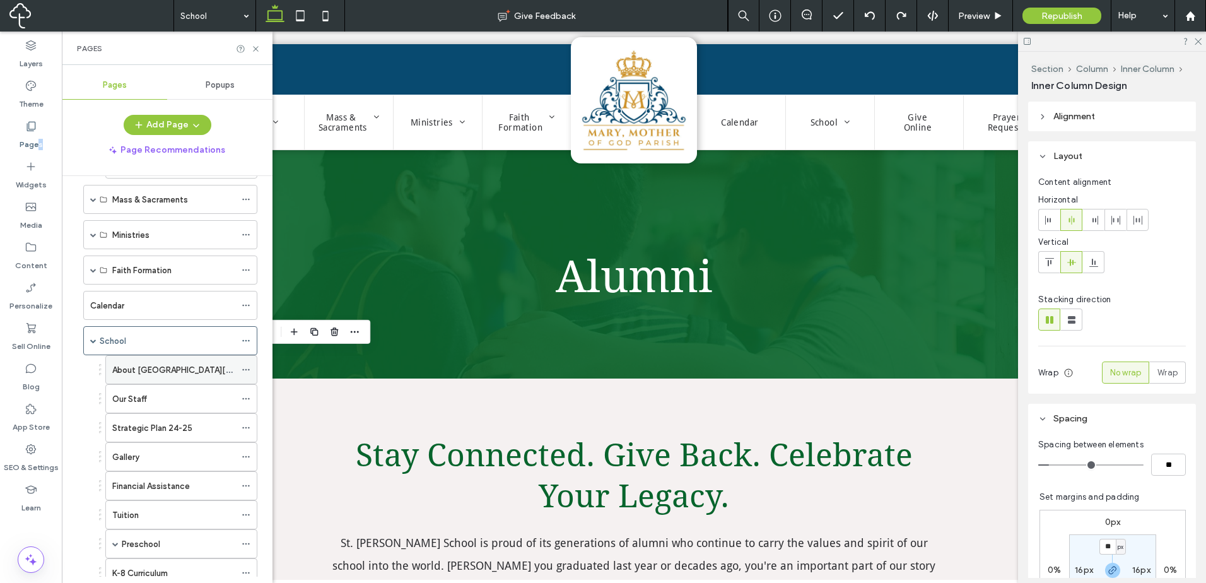
click at [171, 370] on label "About [GEOGRAPHIC_DATA][PERSON_NAME]" at bounding box center [198, 370] width 173 height 22
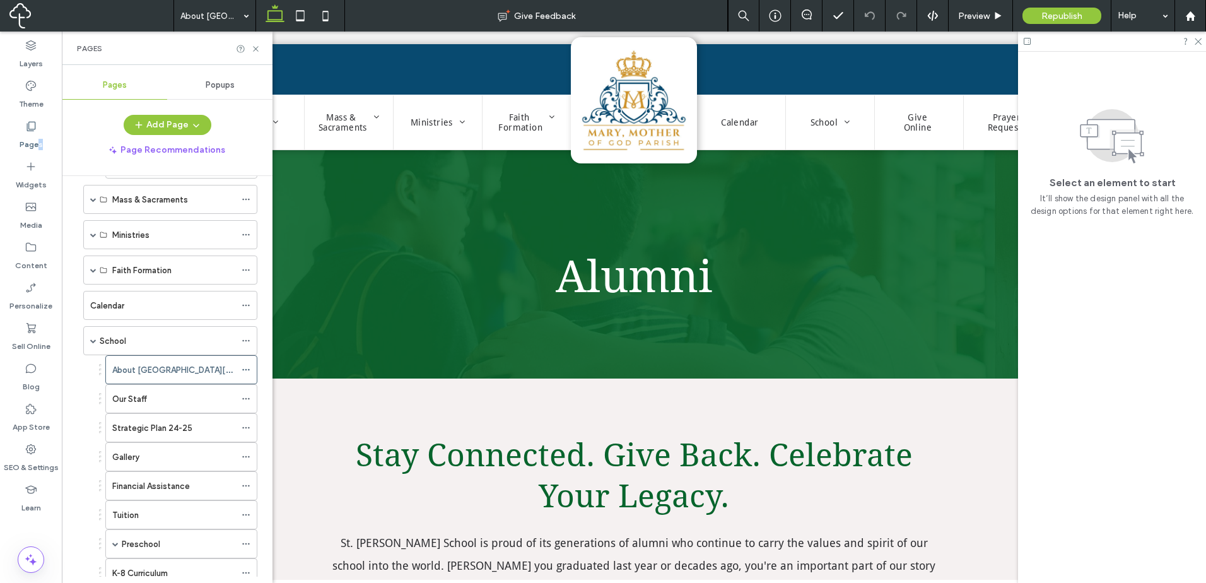
click at [143, 399] on label "Our Staff" at bounding box center [129, 399] width 35 height 22
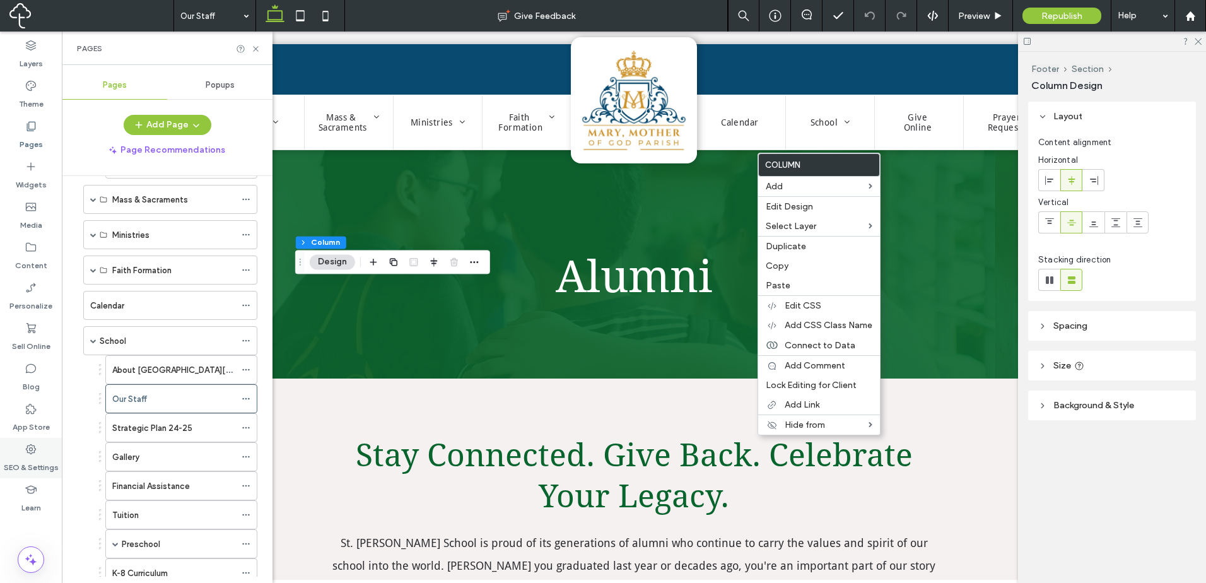
click at [30, 458] on label "SEO & Settings" at bounding box center [31, 464] width 55 height 18
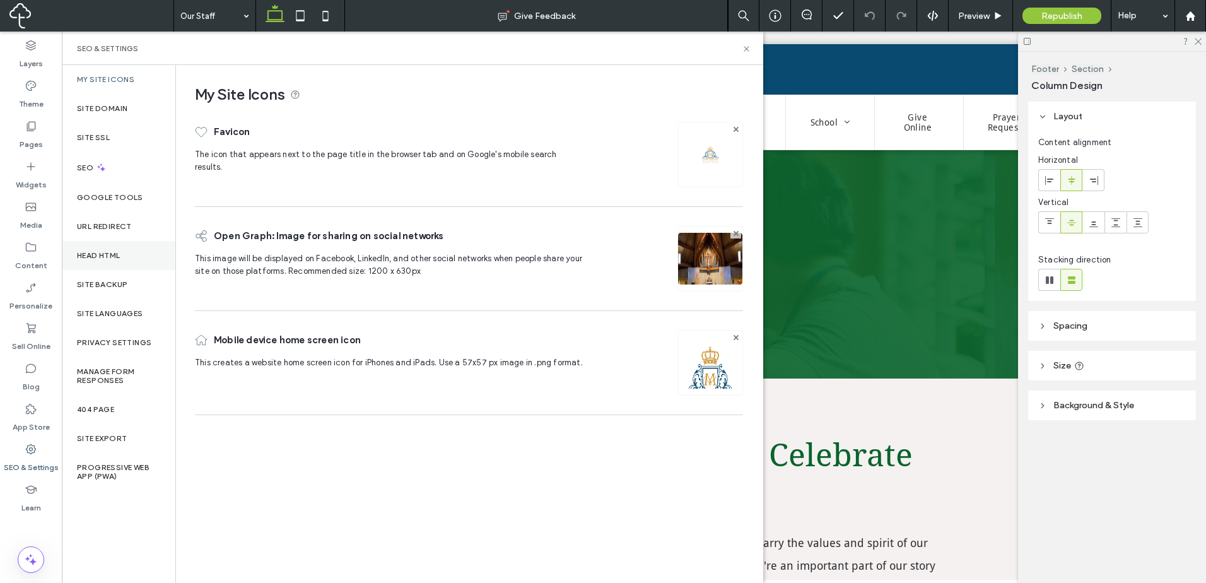
drag, startPoint x: 143, startPoint y: 252, endPoint x: 156, endPoint y: 251, distance: 13.3
click at [144, 251] on div "Head HTML" at bounding box center [119, 255] width 114 height 29
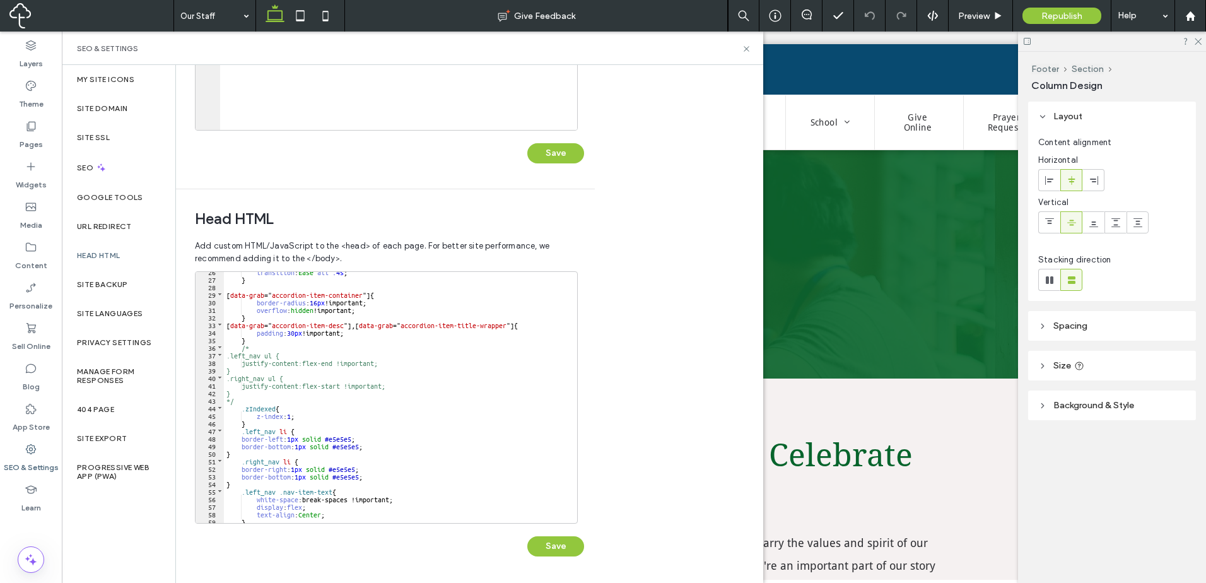
scroll to position [168, 0]
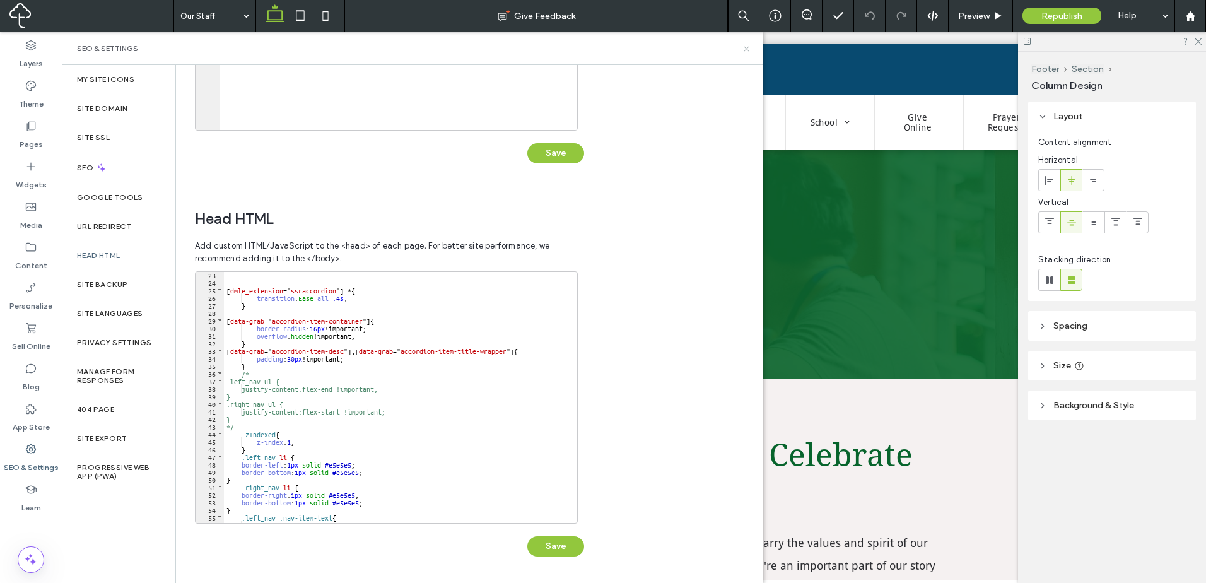
click at [742, 50] on icon at bounding box center [746, 48] width 9 height 9
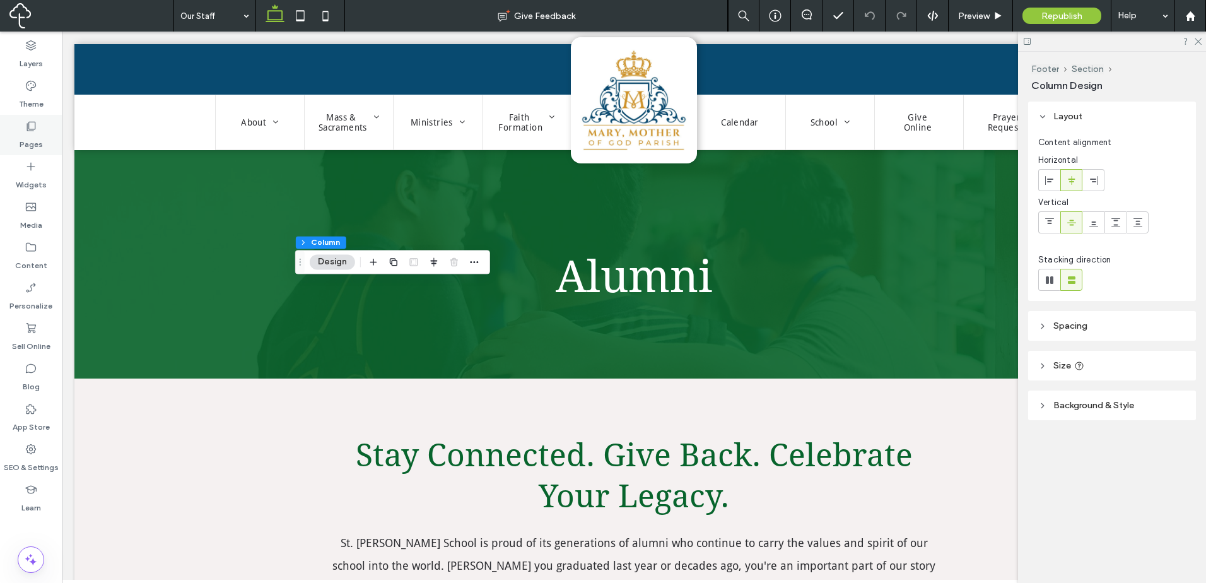
click at [21, 149] on label "Pages" at bounding box center [31, 141] width 23 height 18
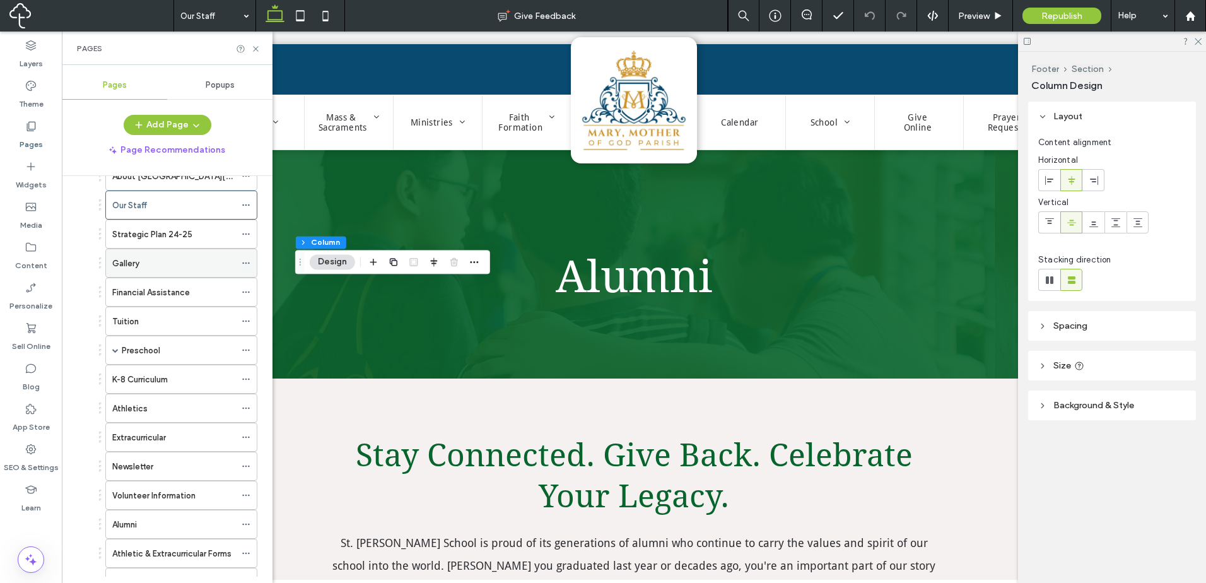
scroll to position [480, 0]
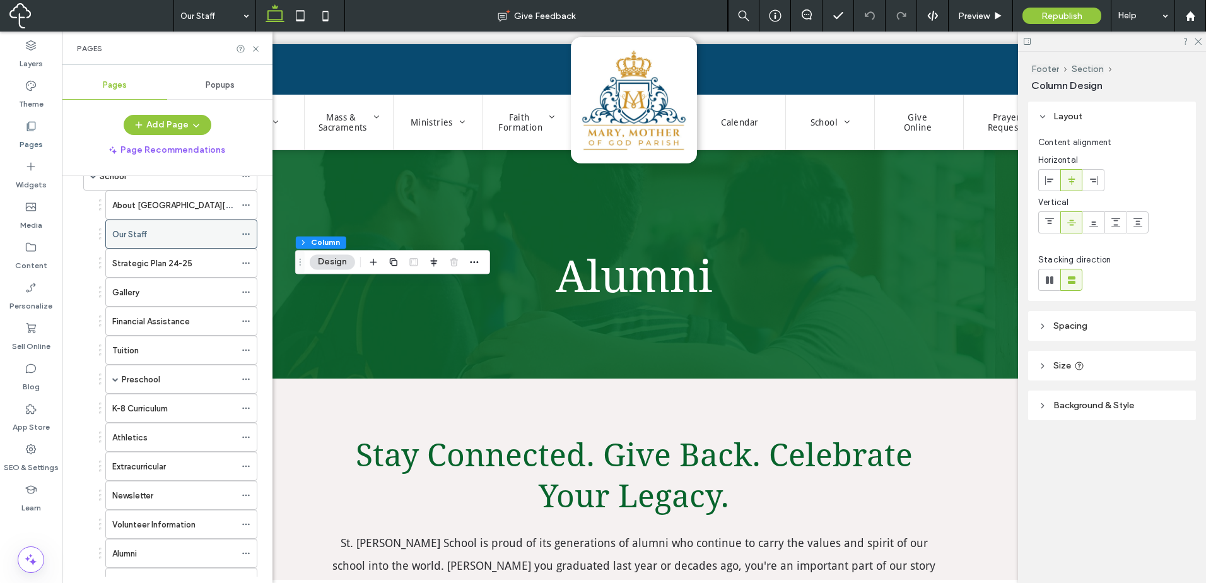
click at [248, 228] on span at bounding box center [246, 234] width 9 height 19
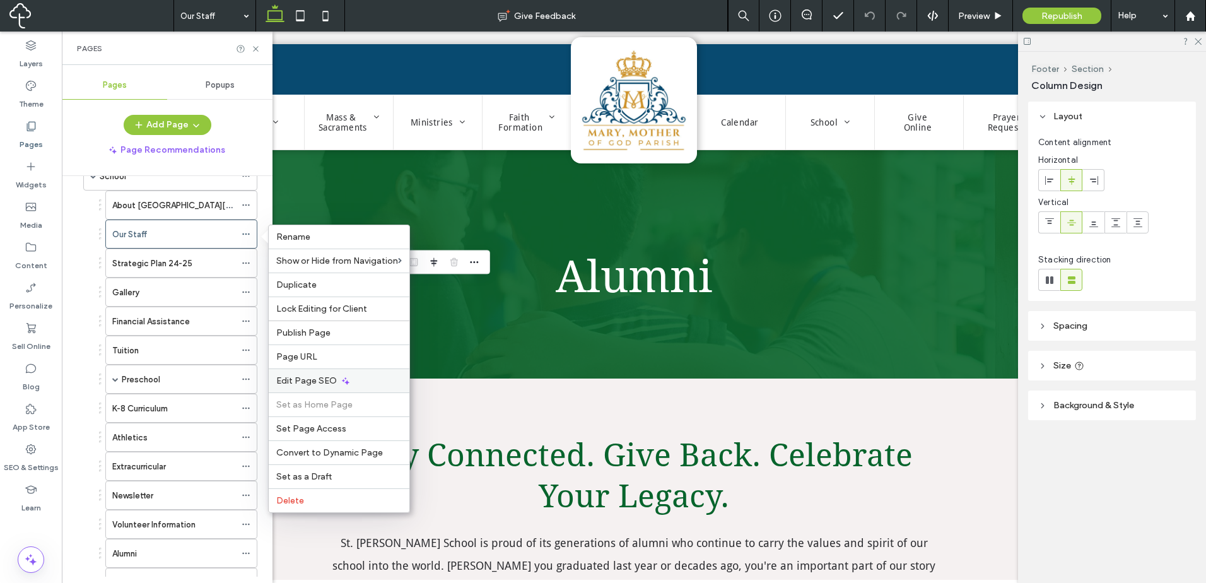
click at [368, 380] on div "Edit Page SEO" at bounding box center [339, 380] width 141 height 24
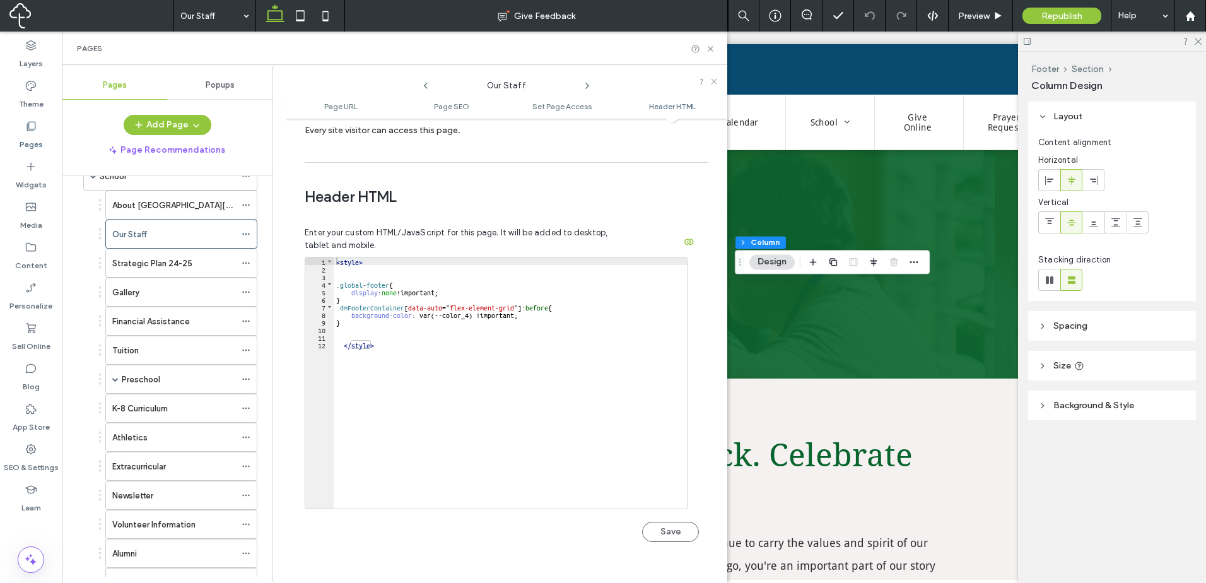
scroll to position [1163, 0]
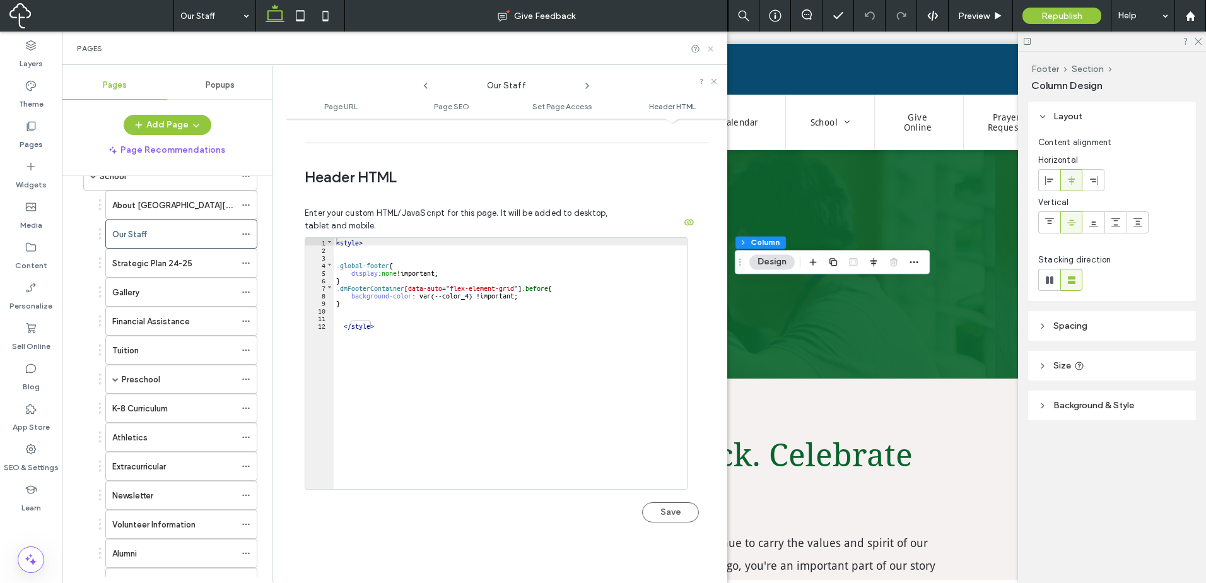
click at [711, 50] on icon at bounding box center [710, 48] width 9 height 9
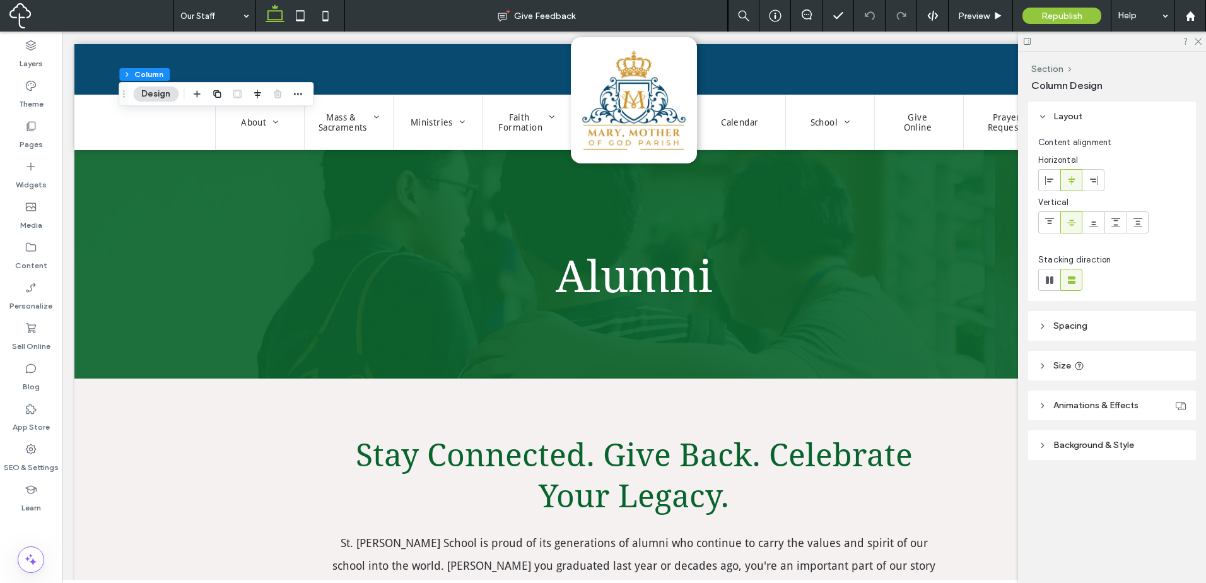
click at [30, 532] on div "Layers Theme Pages Widgets Media Content Personalize Sell Online Blog App Store…" at bounding box center [31, 307] width 62 height 551
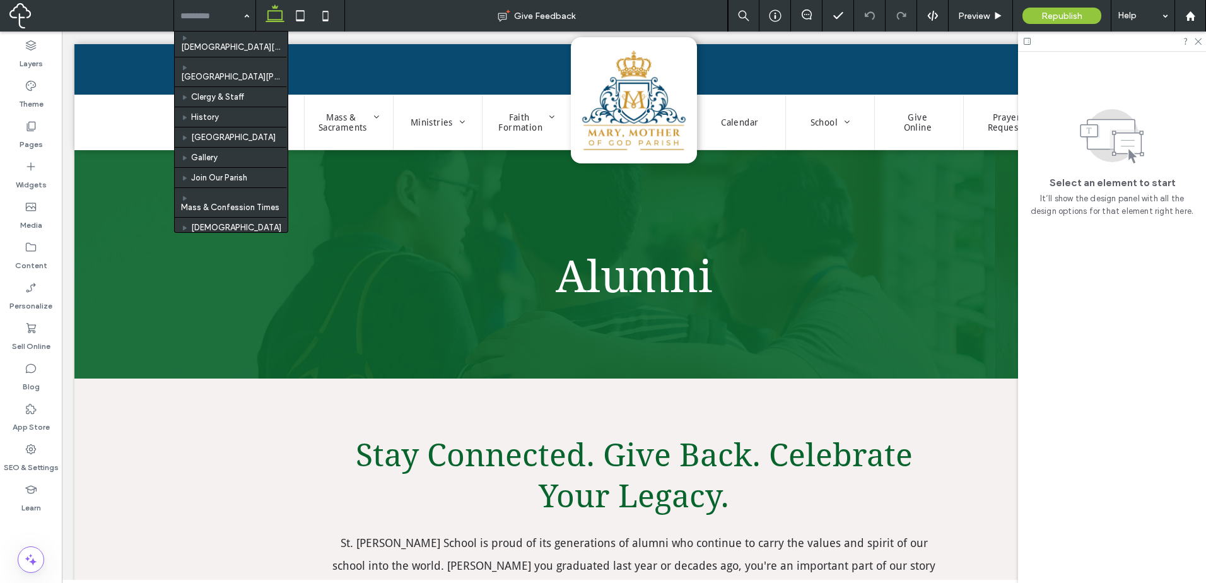
scroll to position [105, 0]
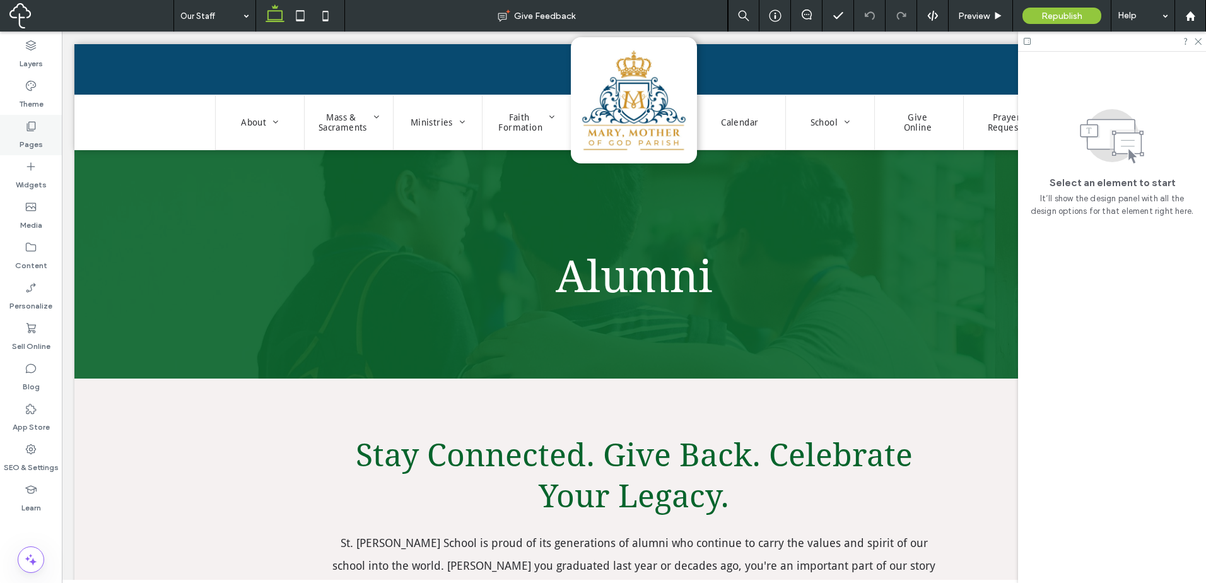
click at [23, 136] on label "Pages" at bounding box center [31, 141] width 23 height 18
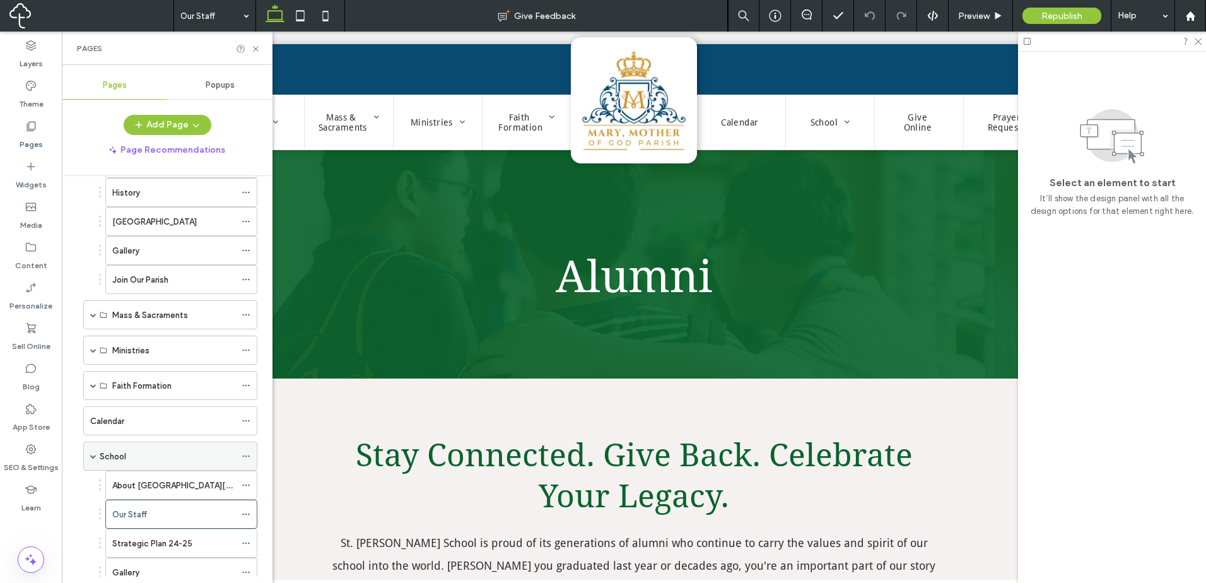
scroll to position [210, 0]
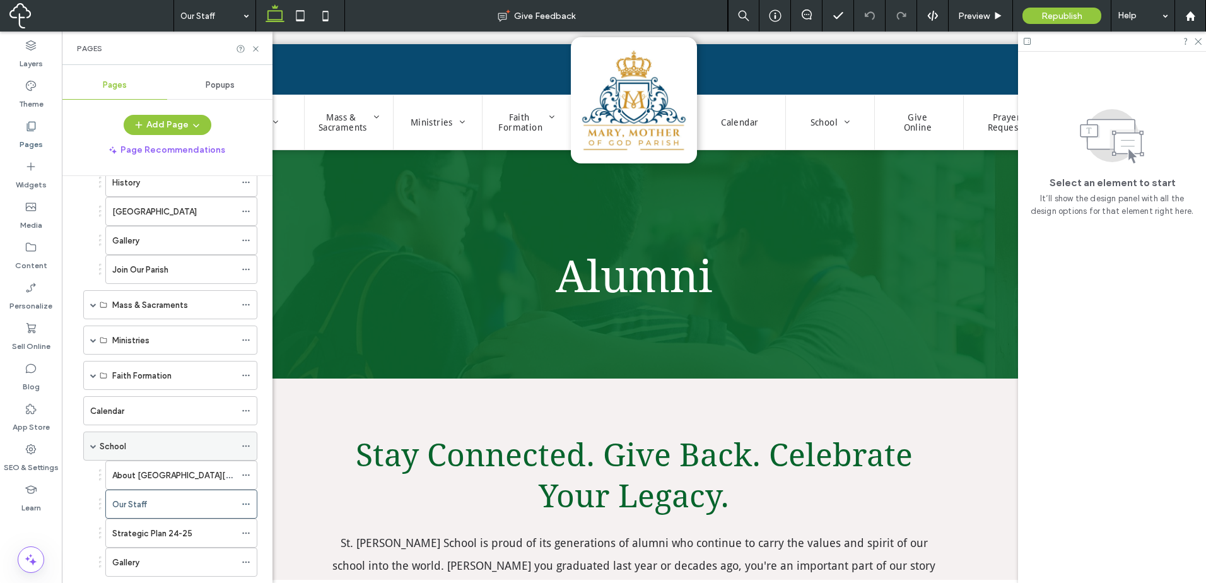
click at [143, 447] on div "School" at bounding box center [168, 446] width 136 height 13
click at [255, 45] on icon at bounding box center [255, 48] width 9 height 9
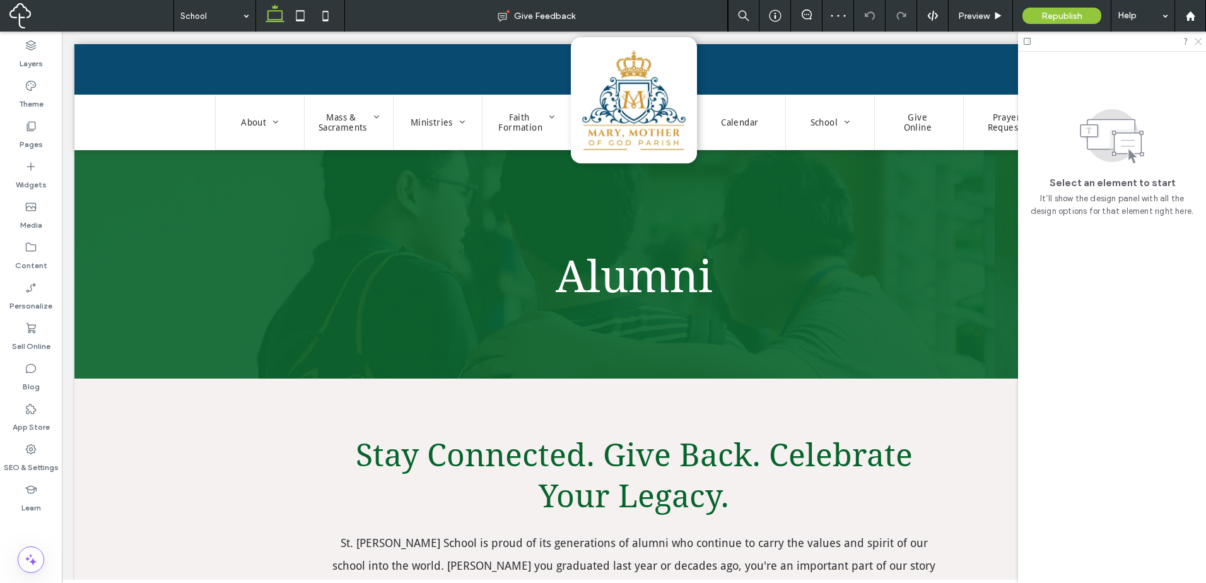
click at [1196, 40] on icon at bounding box center [1197, 41] width 8 height 8
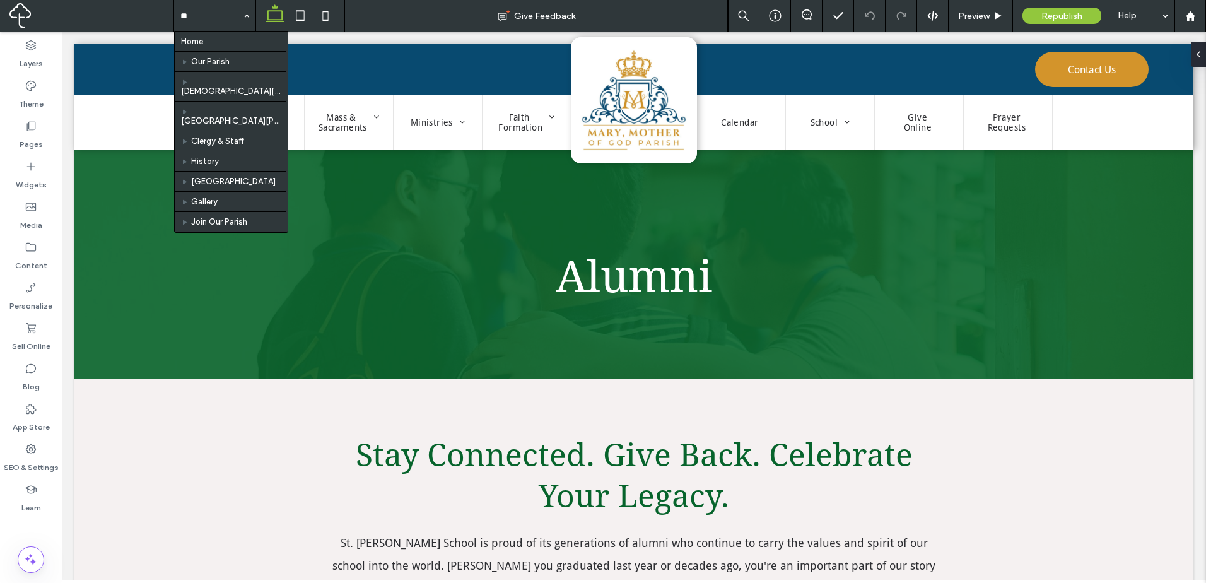
type input "***"
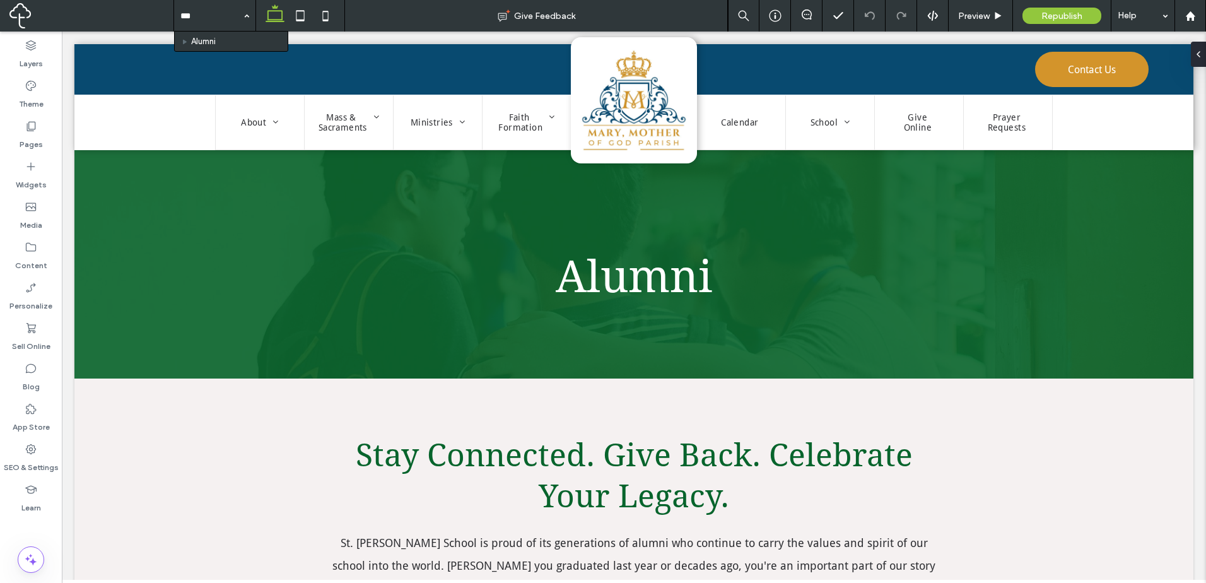
type input "****"
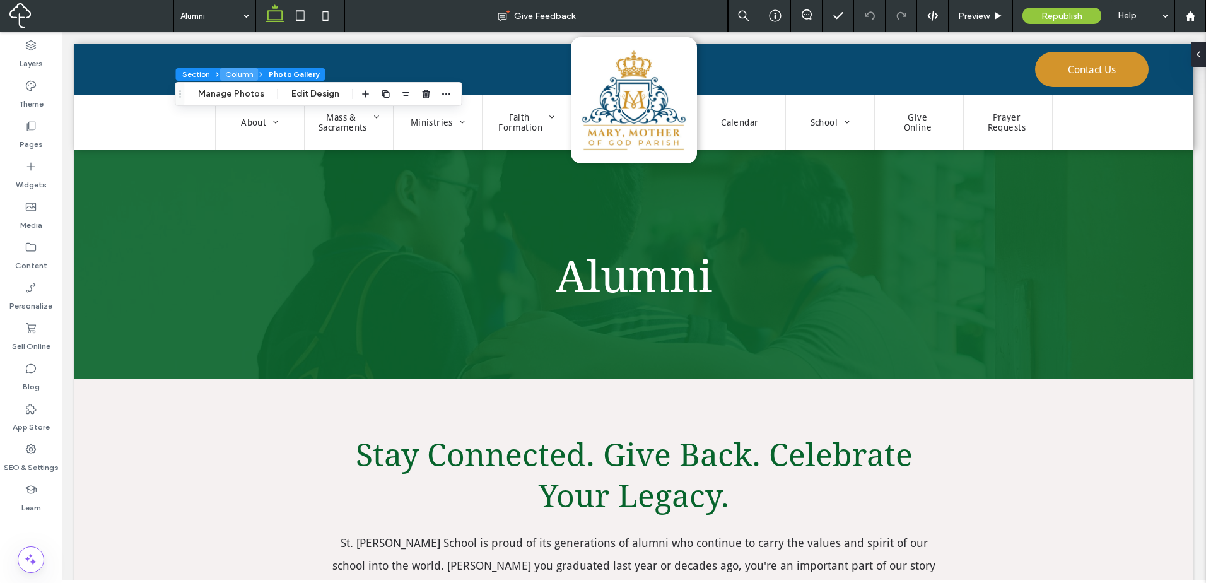
click at [238, 79] on button "Column" at bounding box center [239, 74] width 38 height 13
click at [226, 96] on button "Manage Photos" at bounding box center [231, 93] width 83 height 15
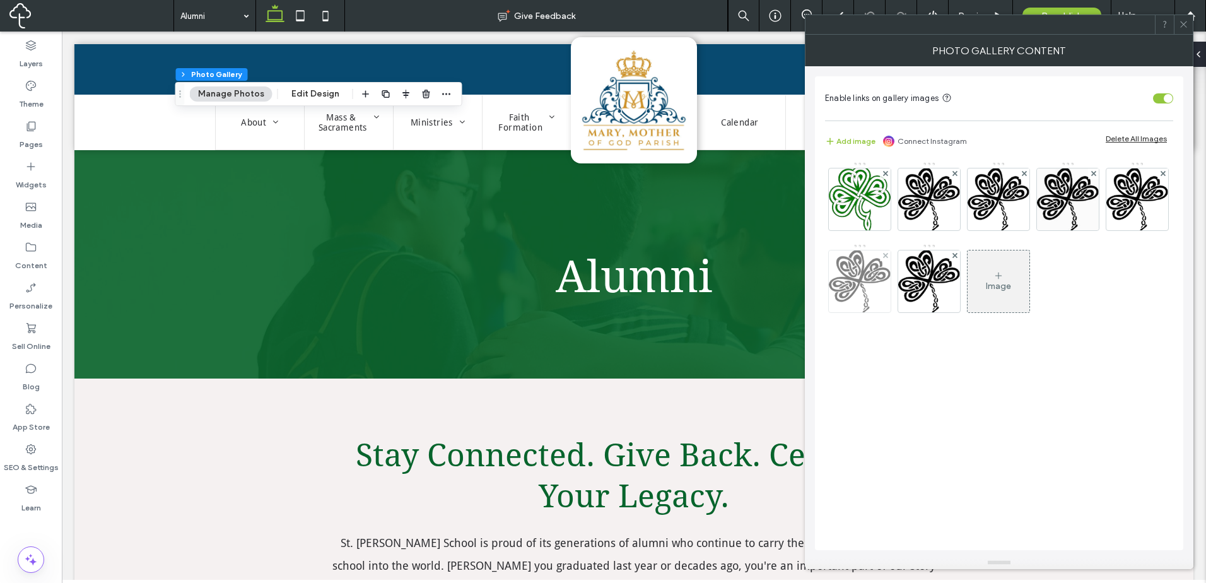
click at [866, 266] on img at bounding box center [860, 281] width 62 height 62
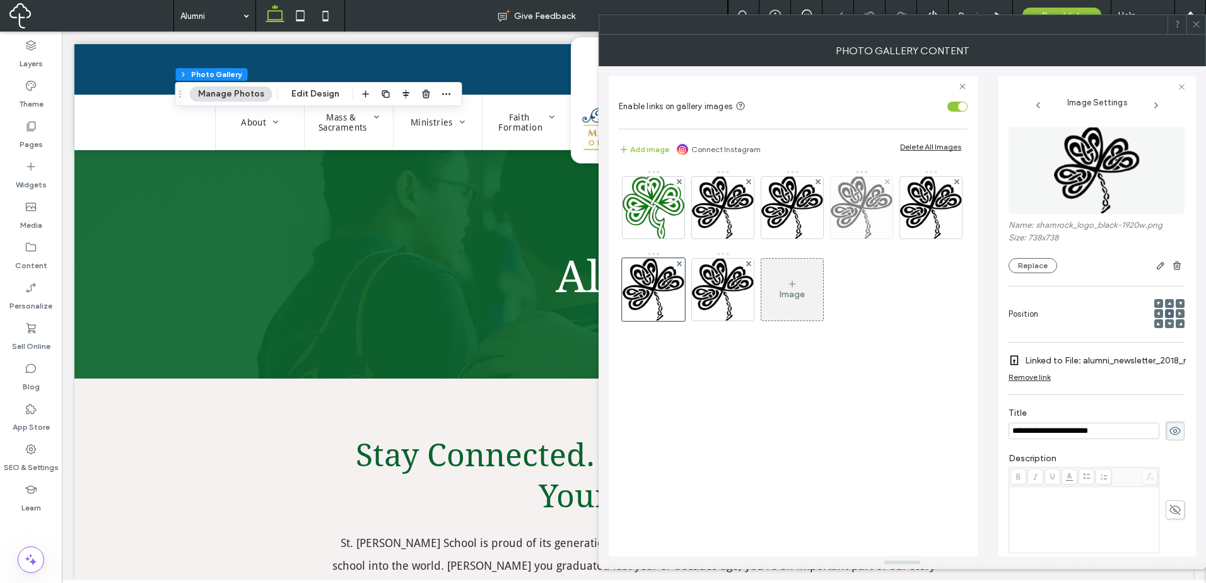
click at [865, 216] on img at bounding box center [862, 208] width 62 height 62
click at [1080, 189] on figure at bounding box center [1096, 170] width 176 height 87
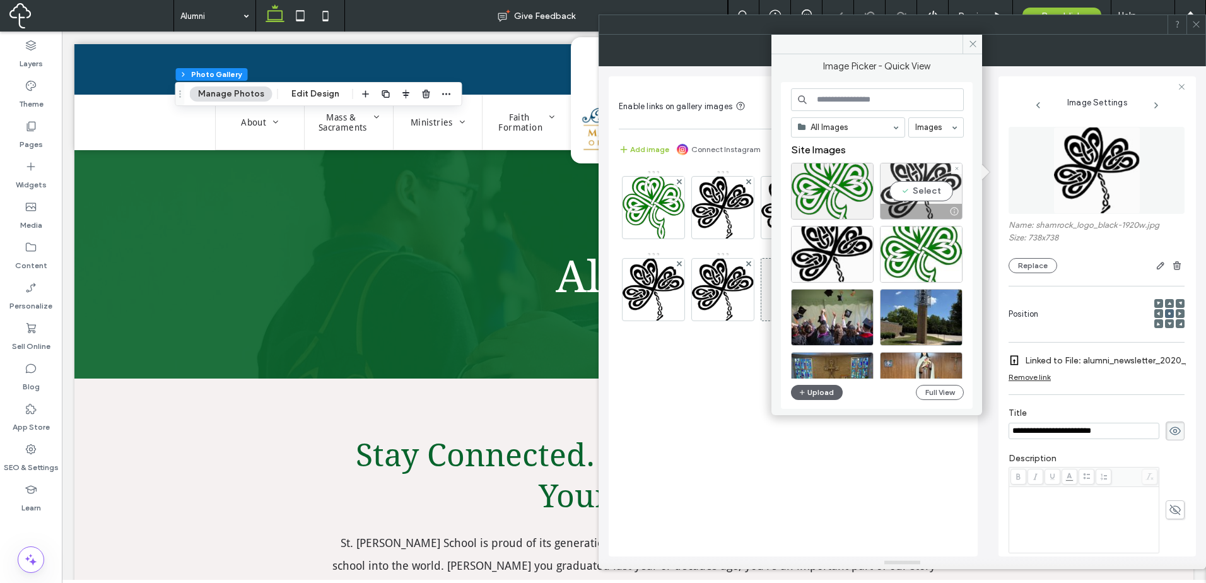
drag, startPoint x: 937, startPoint y: 199, endPoint x: 1158, endPoint y: 102, distance: 241.5
click at [937, 199] on div "Select" at bounding box center [921, 191] width 83 height 57
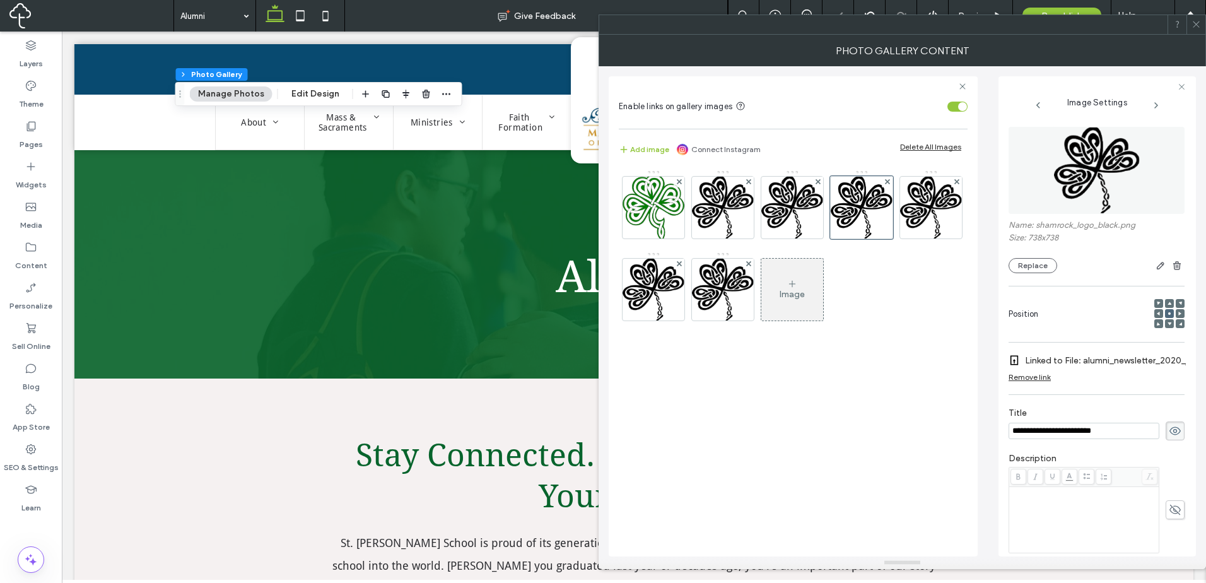
click at [1200, 31] on span at bounding box center [1195, 24] width 9 height 19
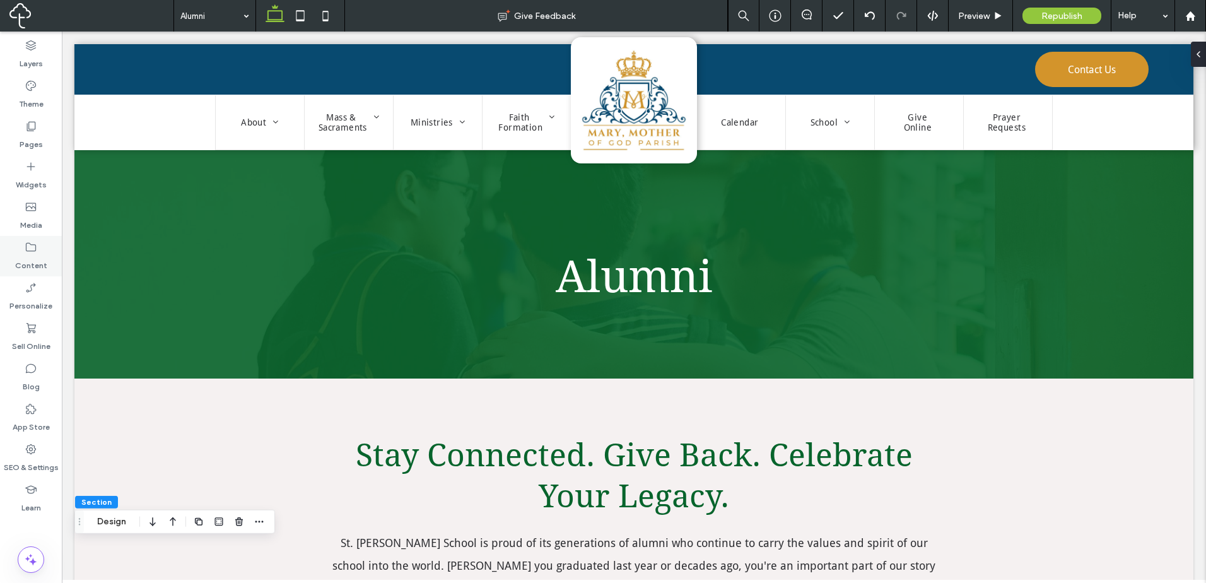
click at [48, 274] on div "Content" at bounding box center [31, 256] width 62 height 40
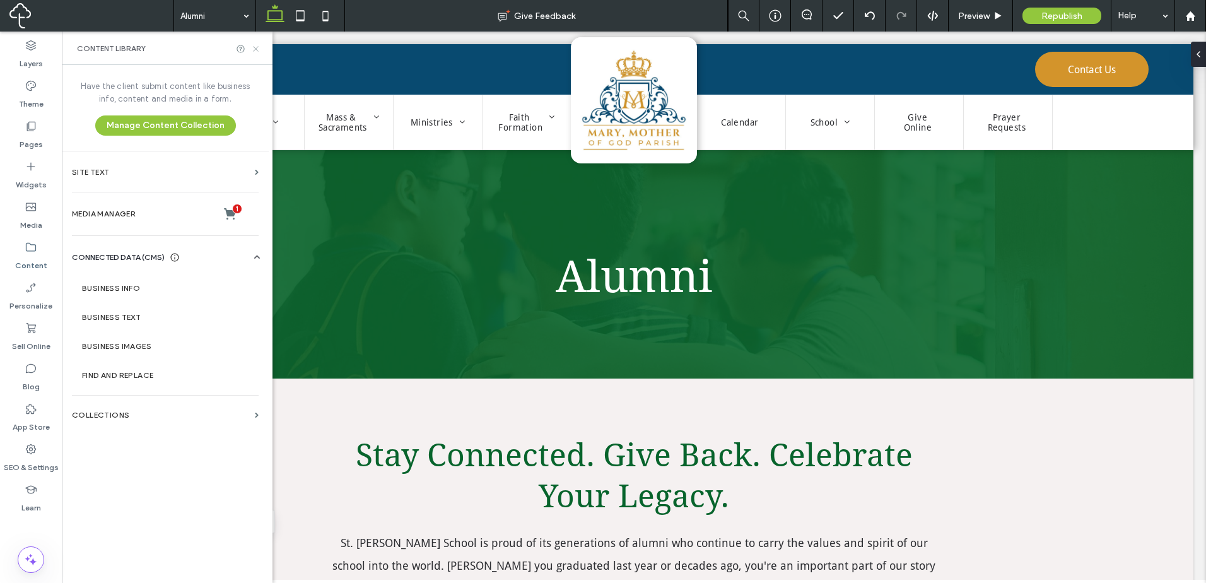
click at [252, 52] on icon at bounding box center [255, 48] width 9 height 9
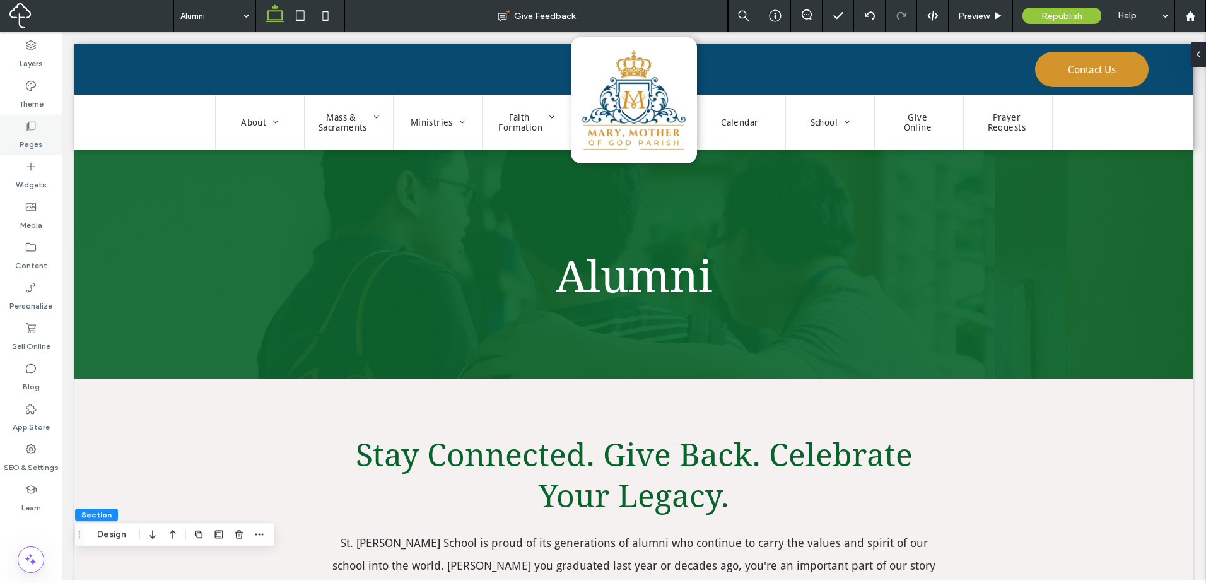
click at [44, 133] on div "Pages" at bounding box center [31, 135] width 62 height 40
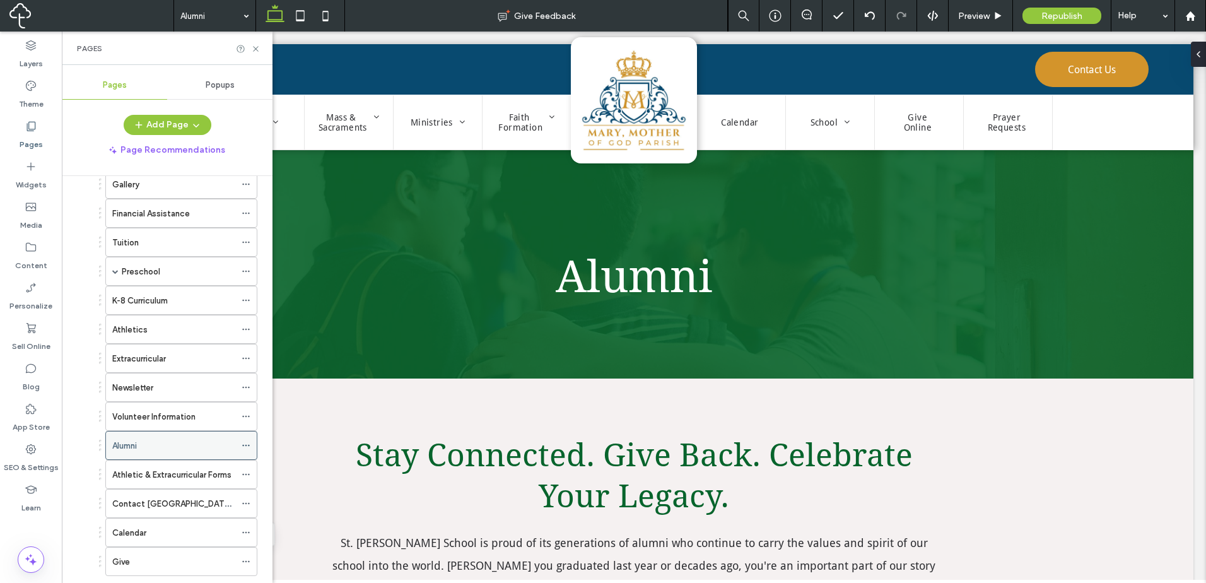
scroll to position [631, 0]
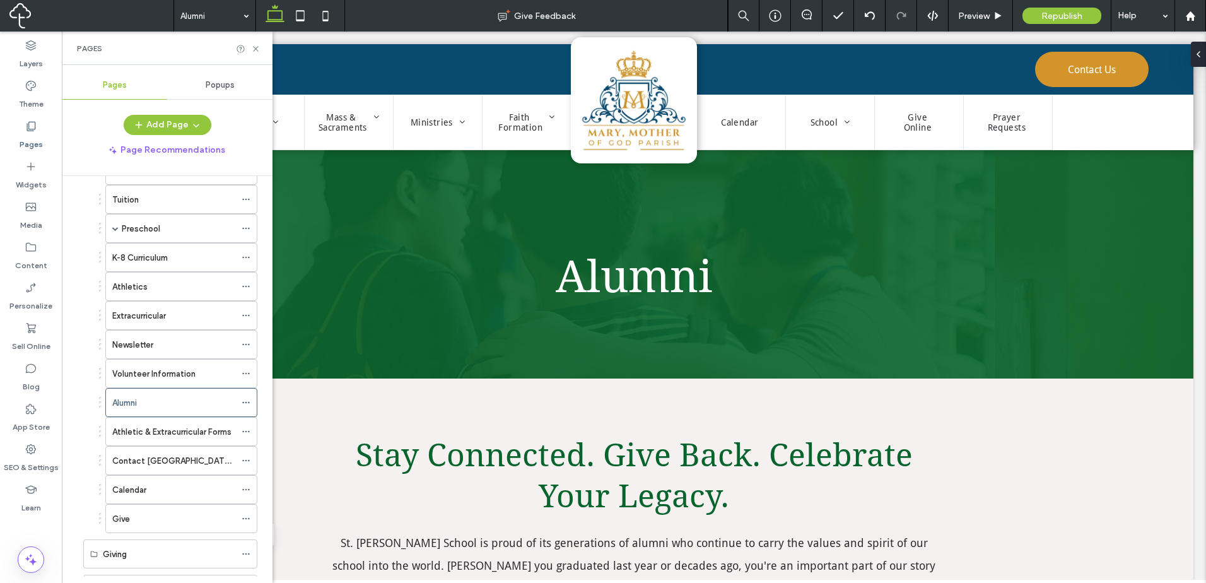
click at [167, 349] on div "Newsletter" at bounding box center [173, 344] width 123 height 13
click at [255, 45] on icon at bounding box center [255, 48] width 9 height 9
